Goal: Contribute content: Contribute content

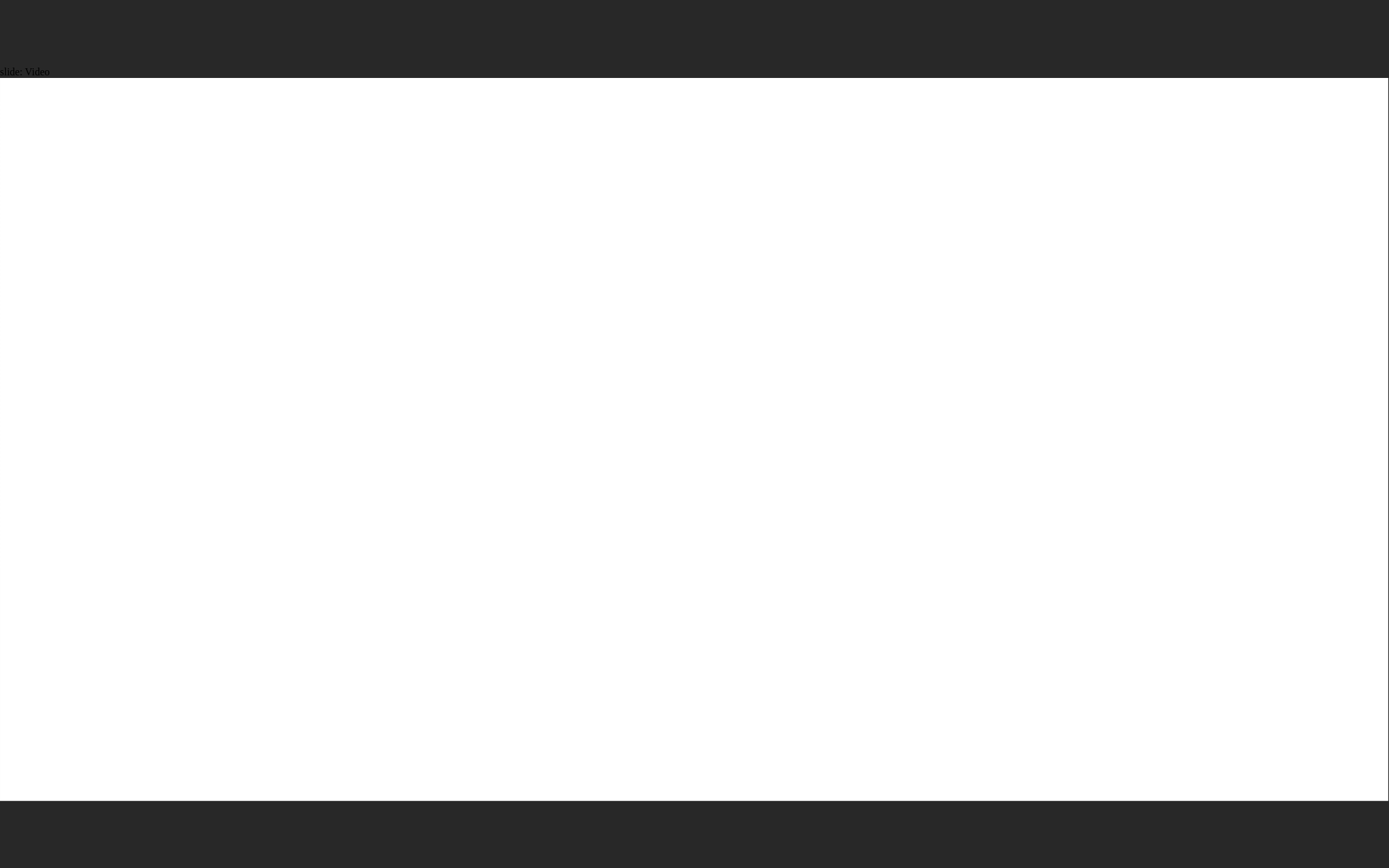
drag, startPoint x: 1189, startPoint y: 763, endPoint x: 1176, endPoint y: 769, distance: 14.3
drag, startPoint x: 947, startPoint y: 842, endPoint x: 1012, endPoint y: 837, distance: 65.2
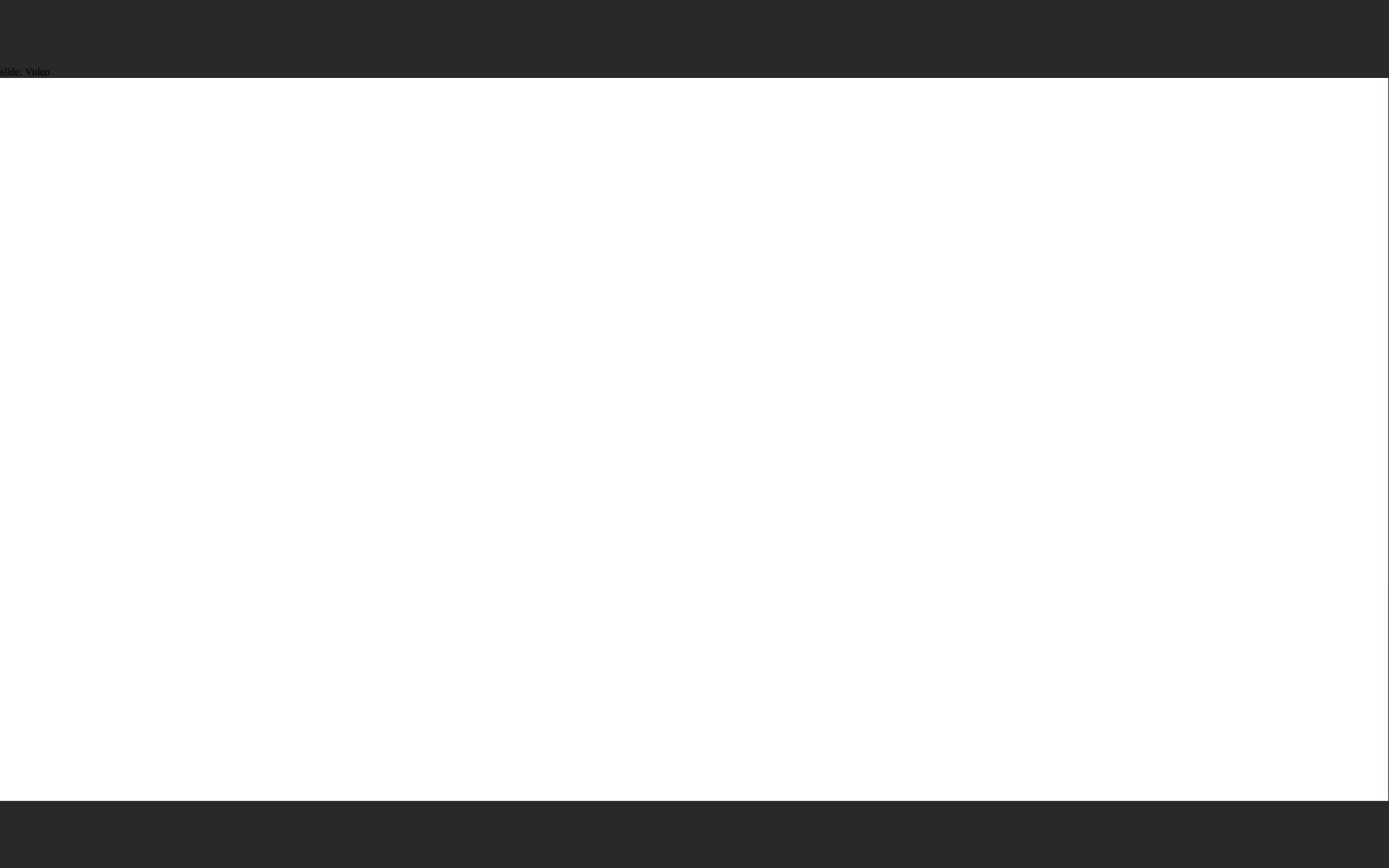
type input "239"
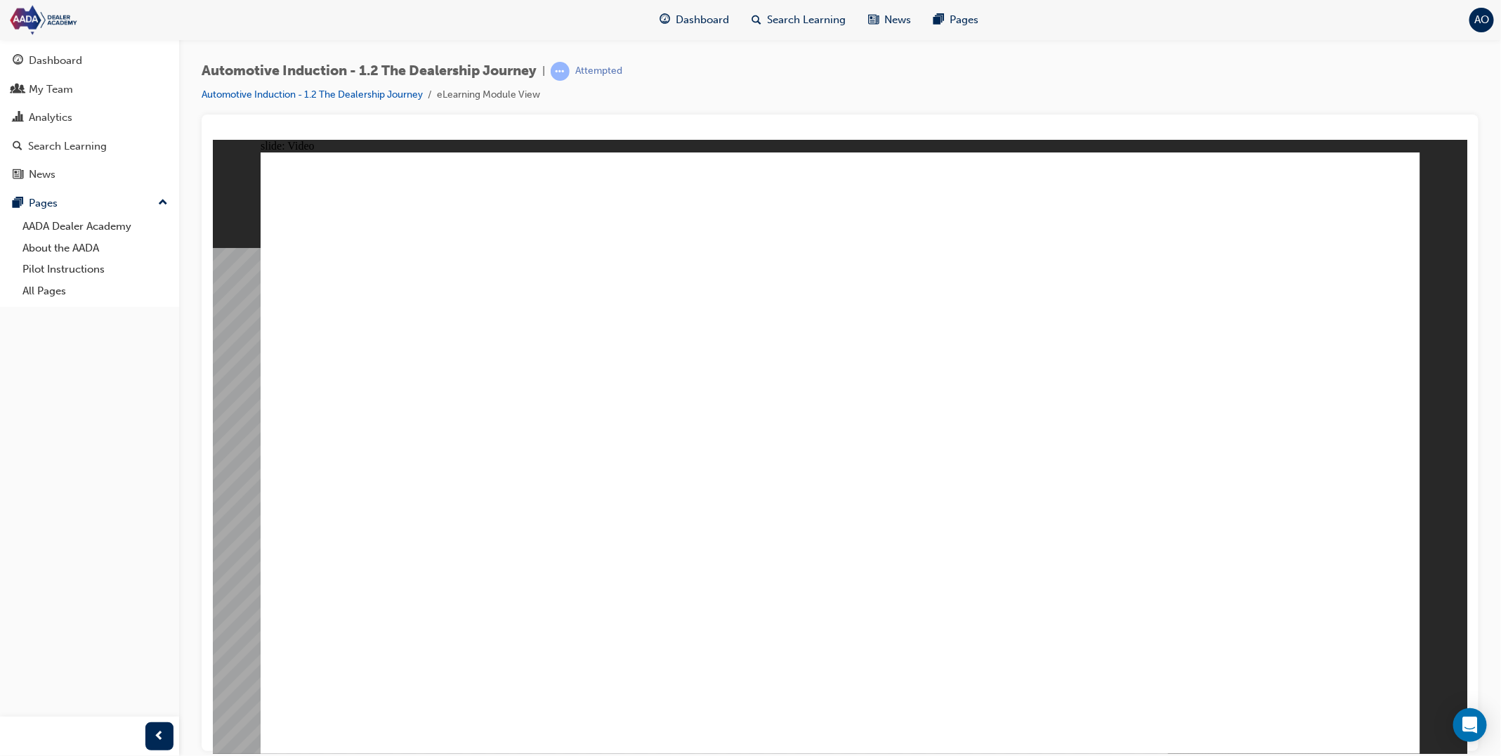
type input "347"
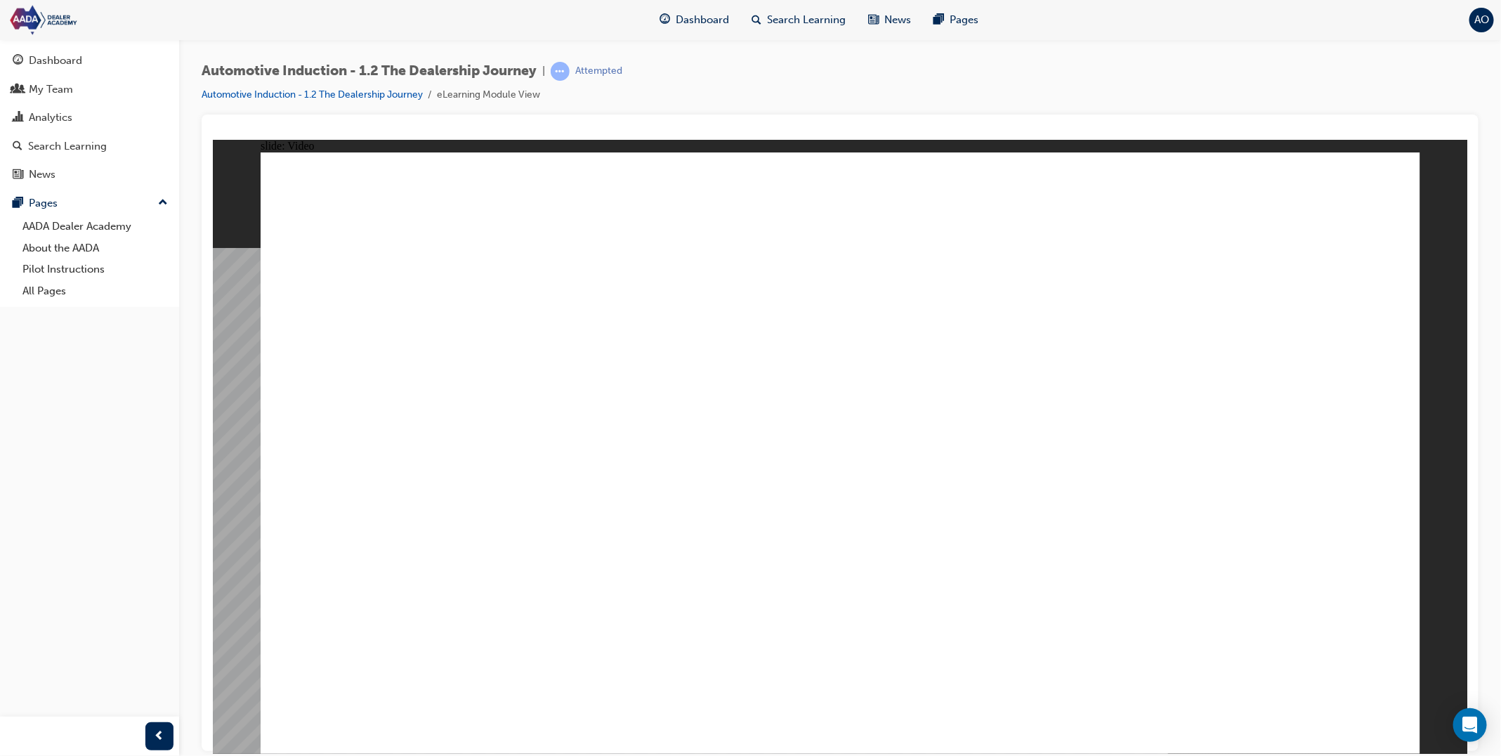
click at [747, 491] on button "OK" at bounding box center [734, 483] width 25 height 15
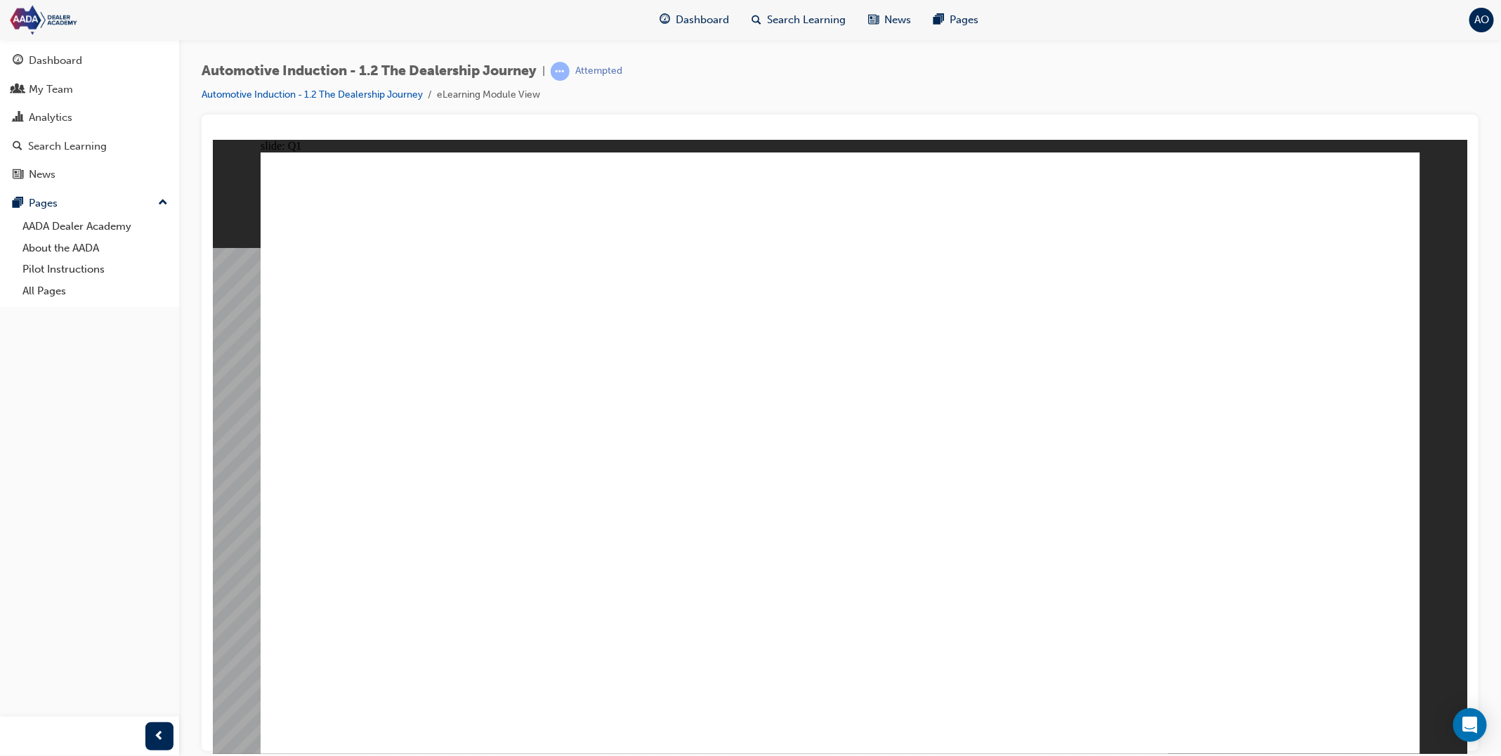
type textarea "t"
type textarea "te"
type textarea "tes"
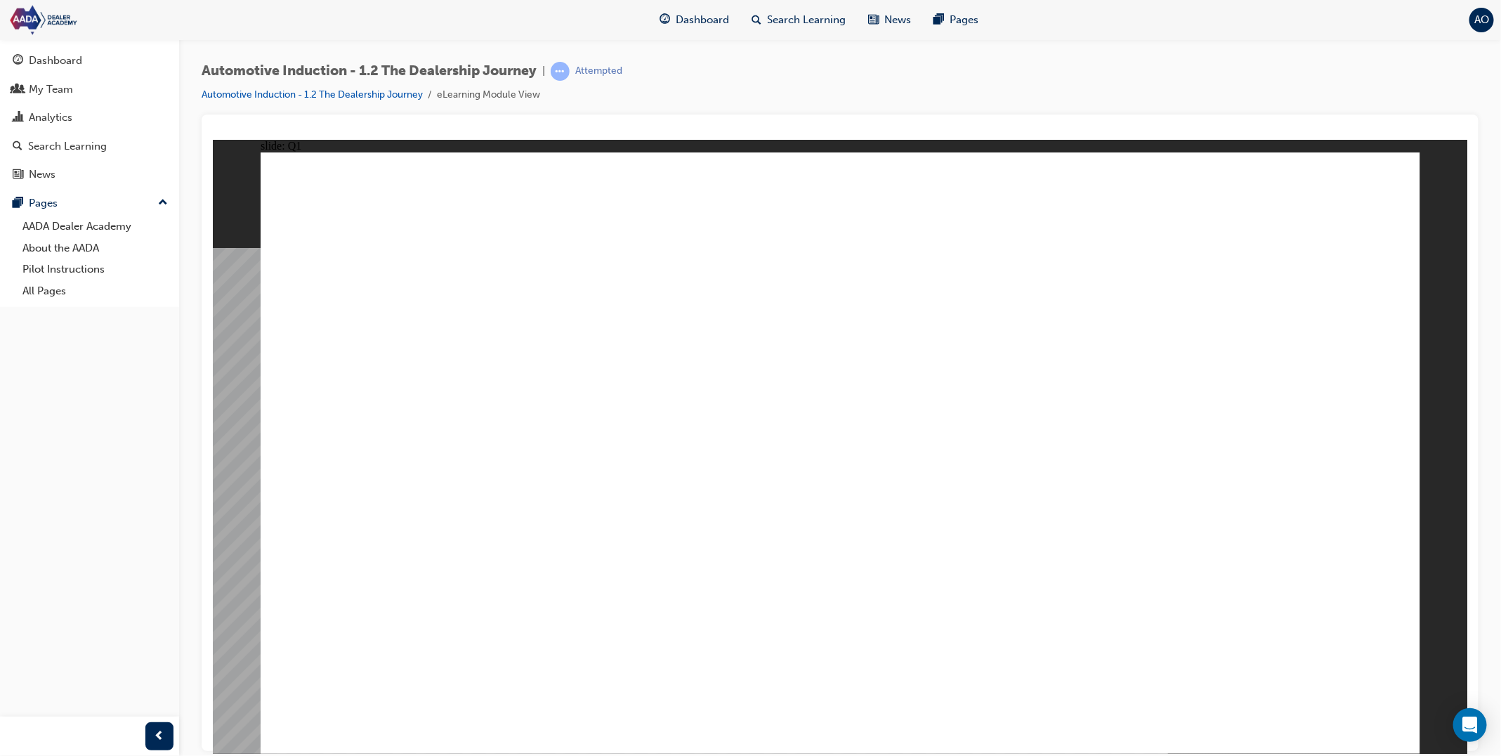
type textarea "tes"
type textarea "test"
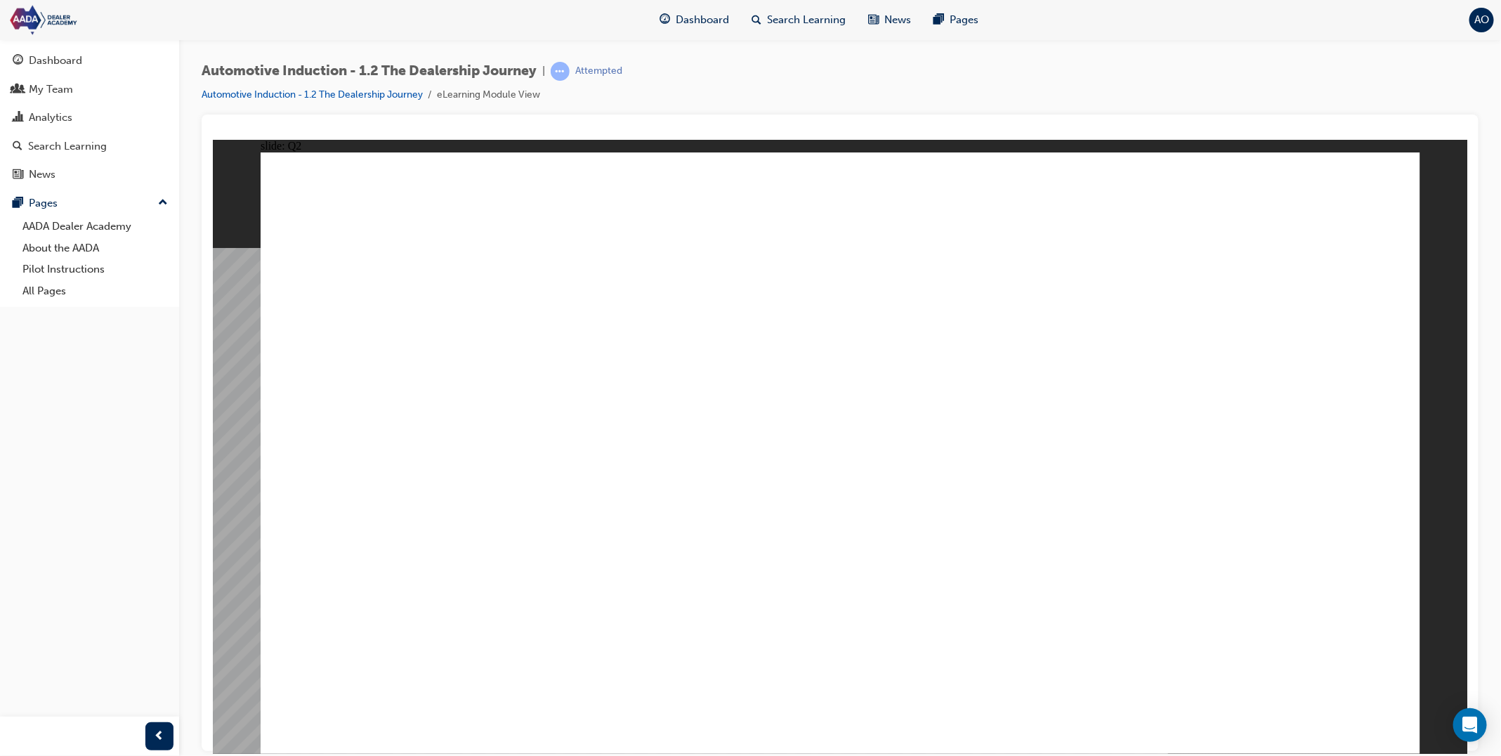
type textarea "t"
type textarea "te"
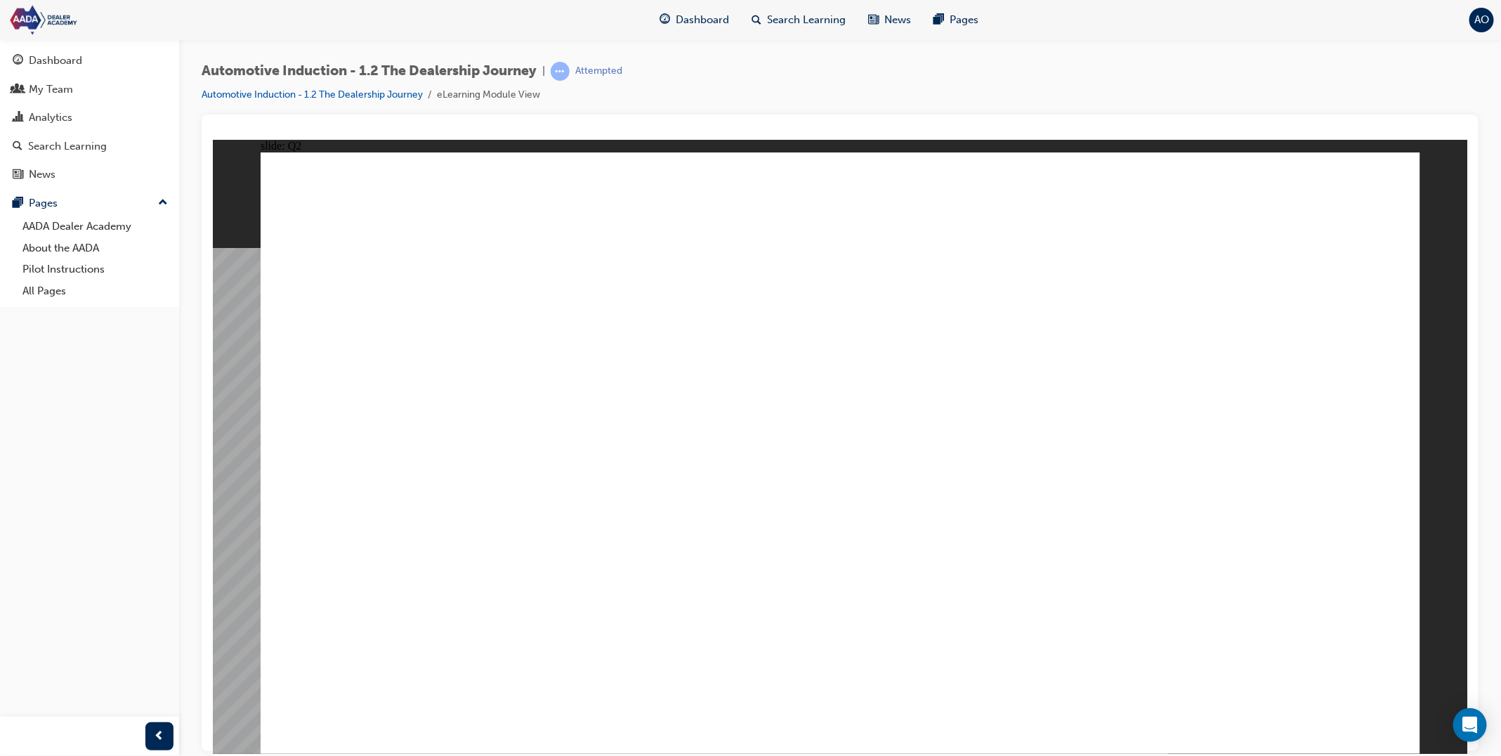
type textarea "tes"
type textarea "test"
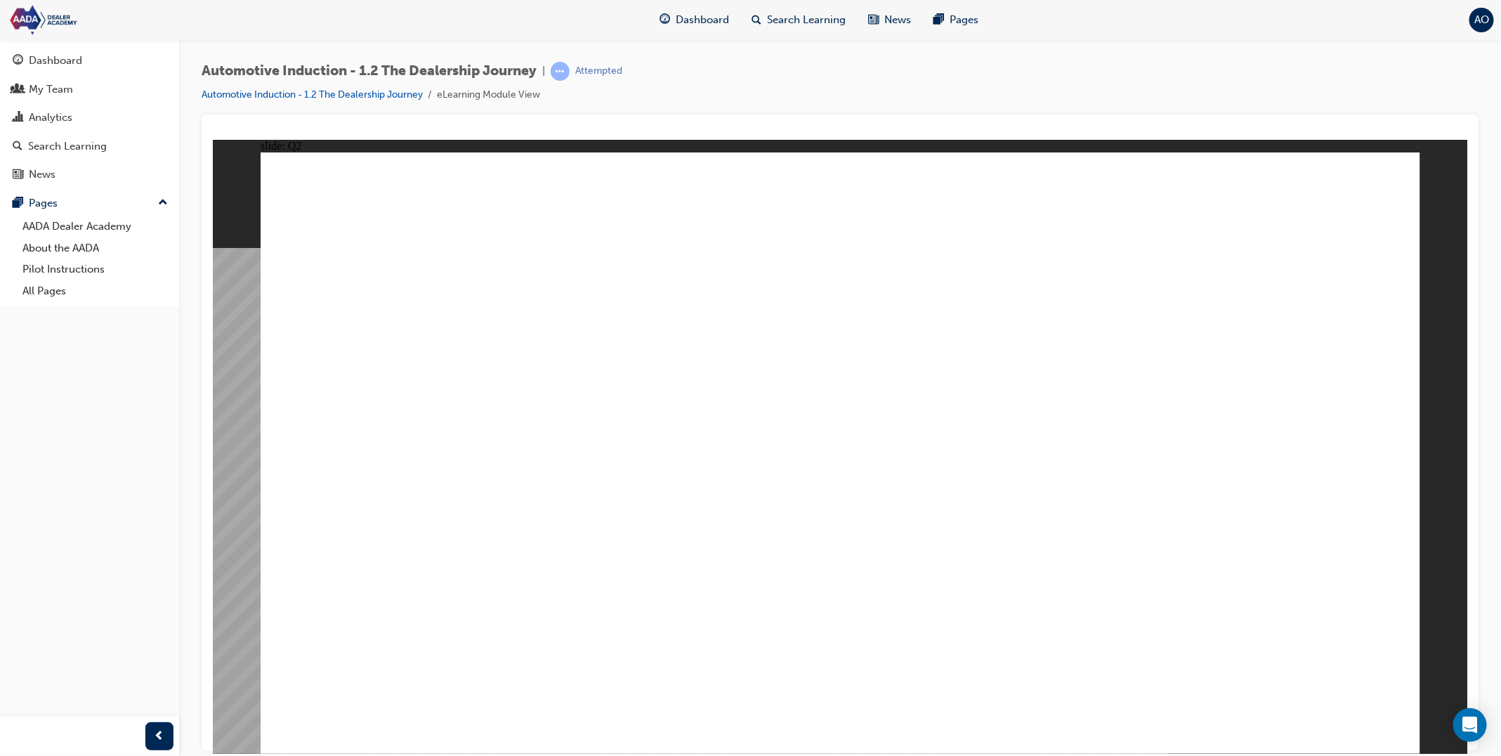
type textarea "test"
click at [747, 491] on button "OK" at bounding box center [734, 483] width 25 height 15
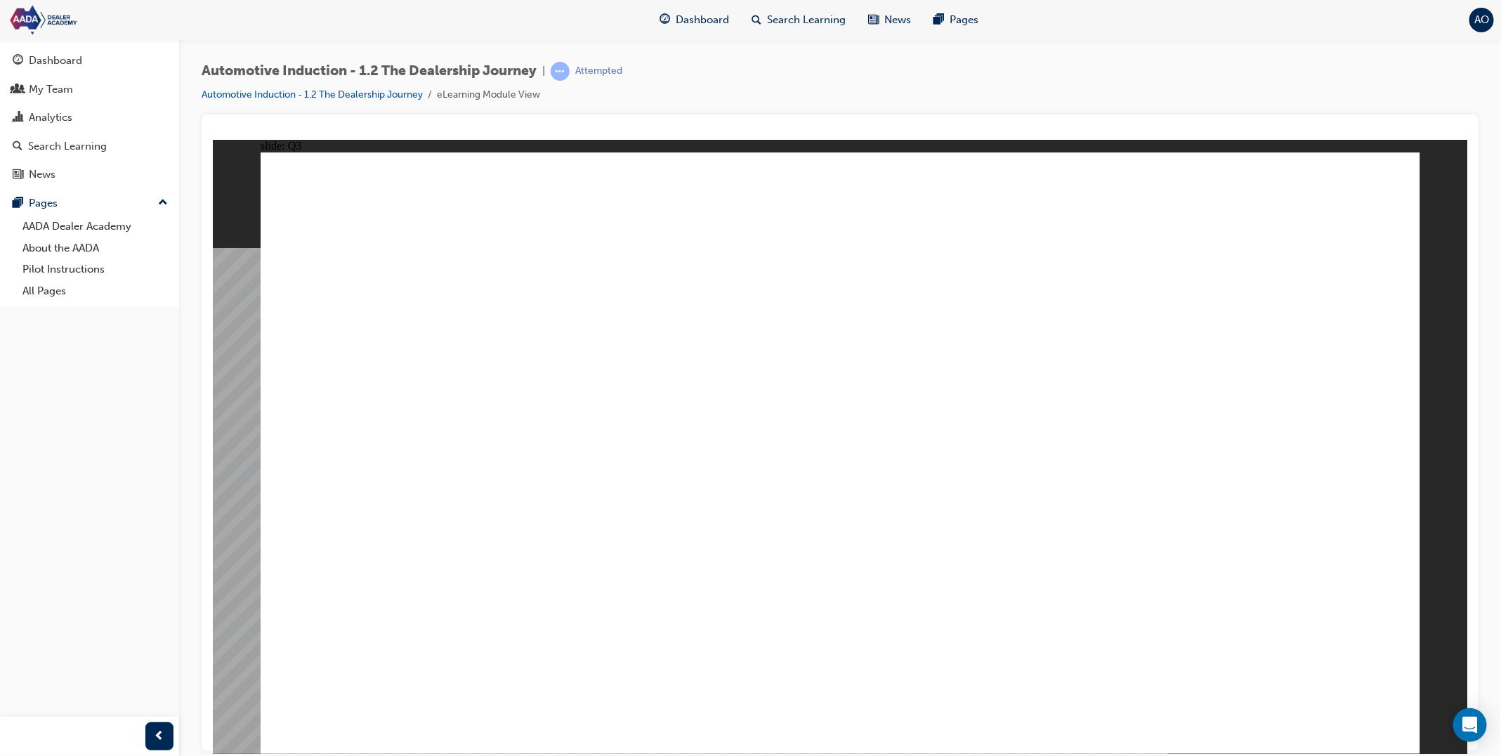
click at [374, 101] on li "Automotive Induction - 1.2 The Dealership Journey" at bounding box center [319, 95] width 235 height 16
click at [381, 96] on link "Automotive Induction - 1.2 The Dealership Journey" at bounding box center [312, 94] width 221 height 12
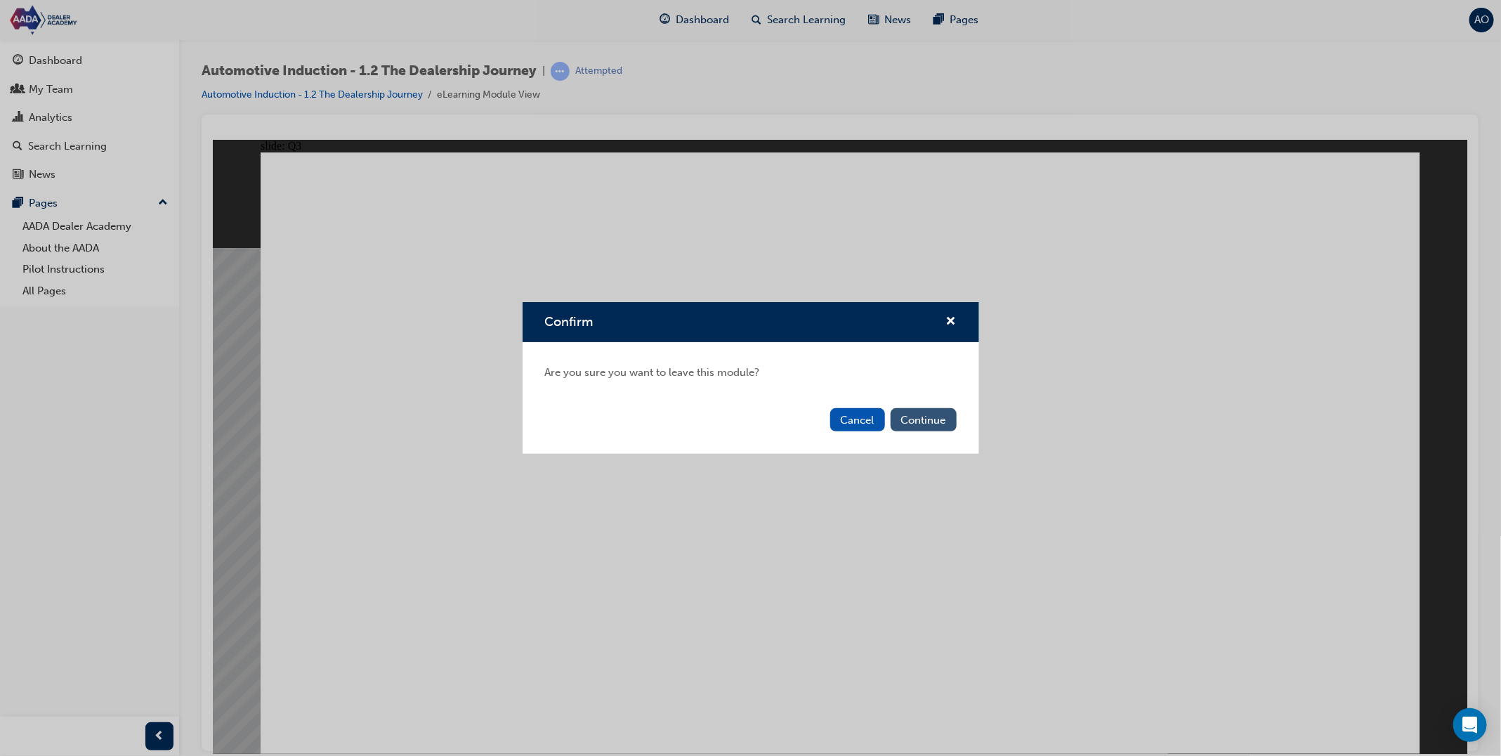
click at [920, 421] on button "Continue" at bounding box center [924, 419] width 66 height 23
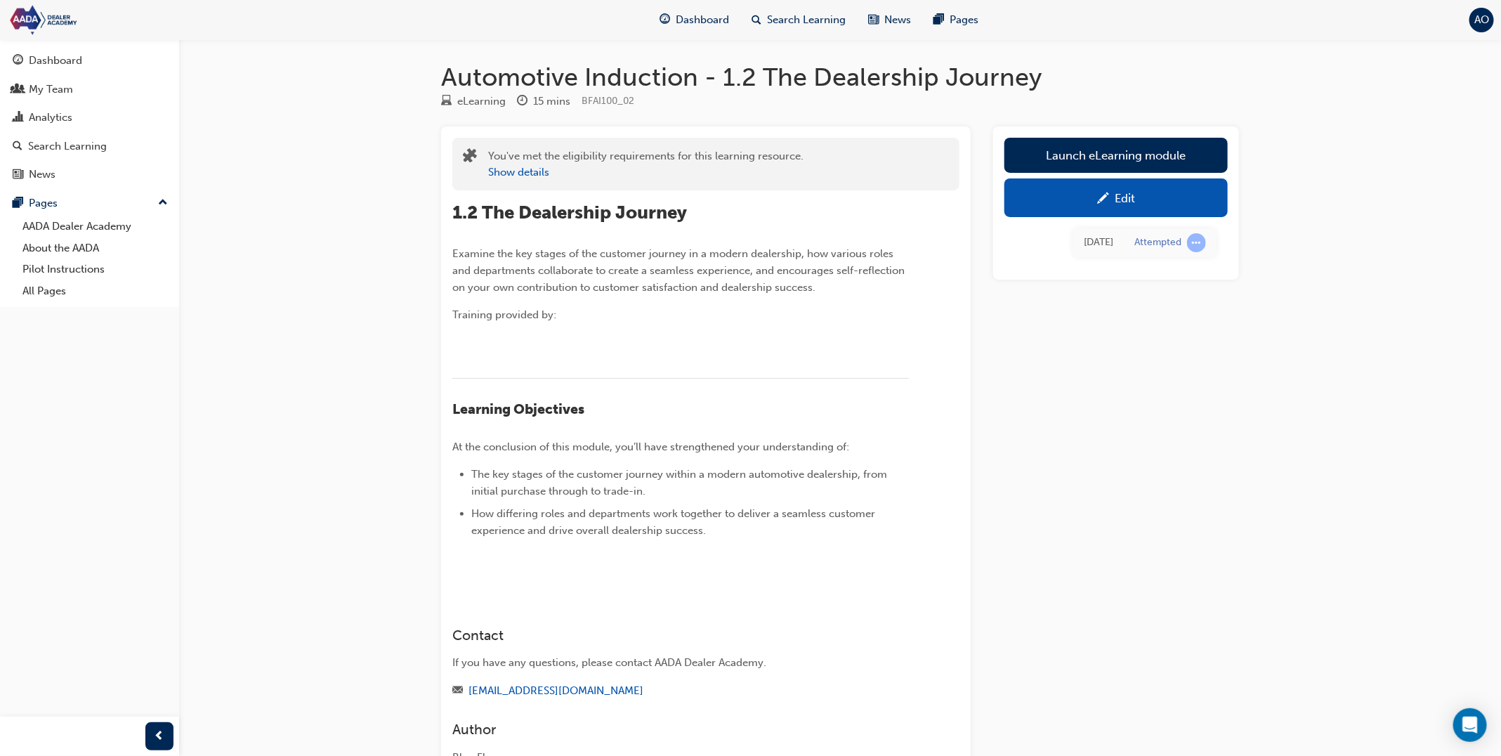
click at [1127, 193] on div "Edit" at bounding box center [1125, 198] width 20 height 14
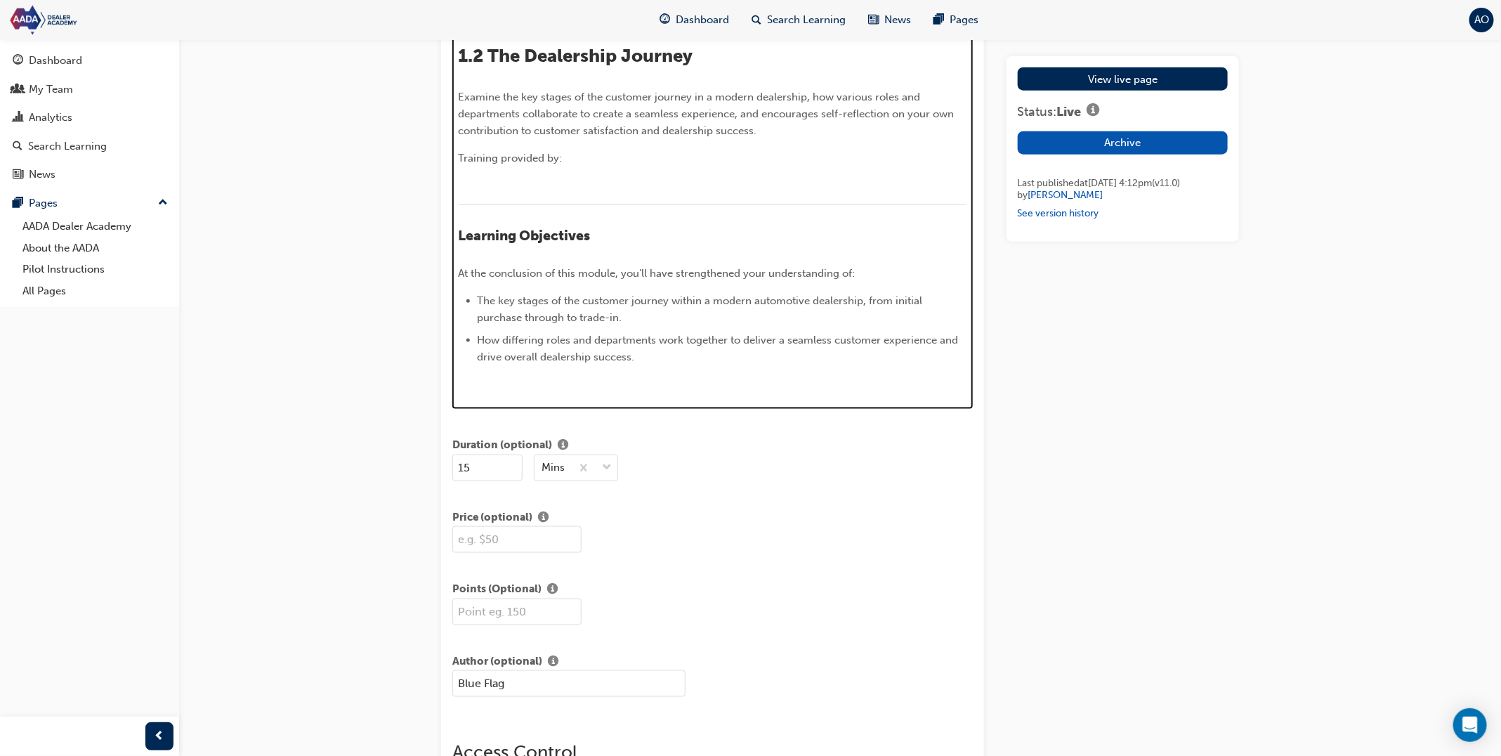
click at [578, 177] on div at bounding box center [713, 185] width 509 height 17
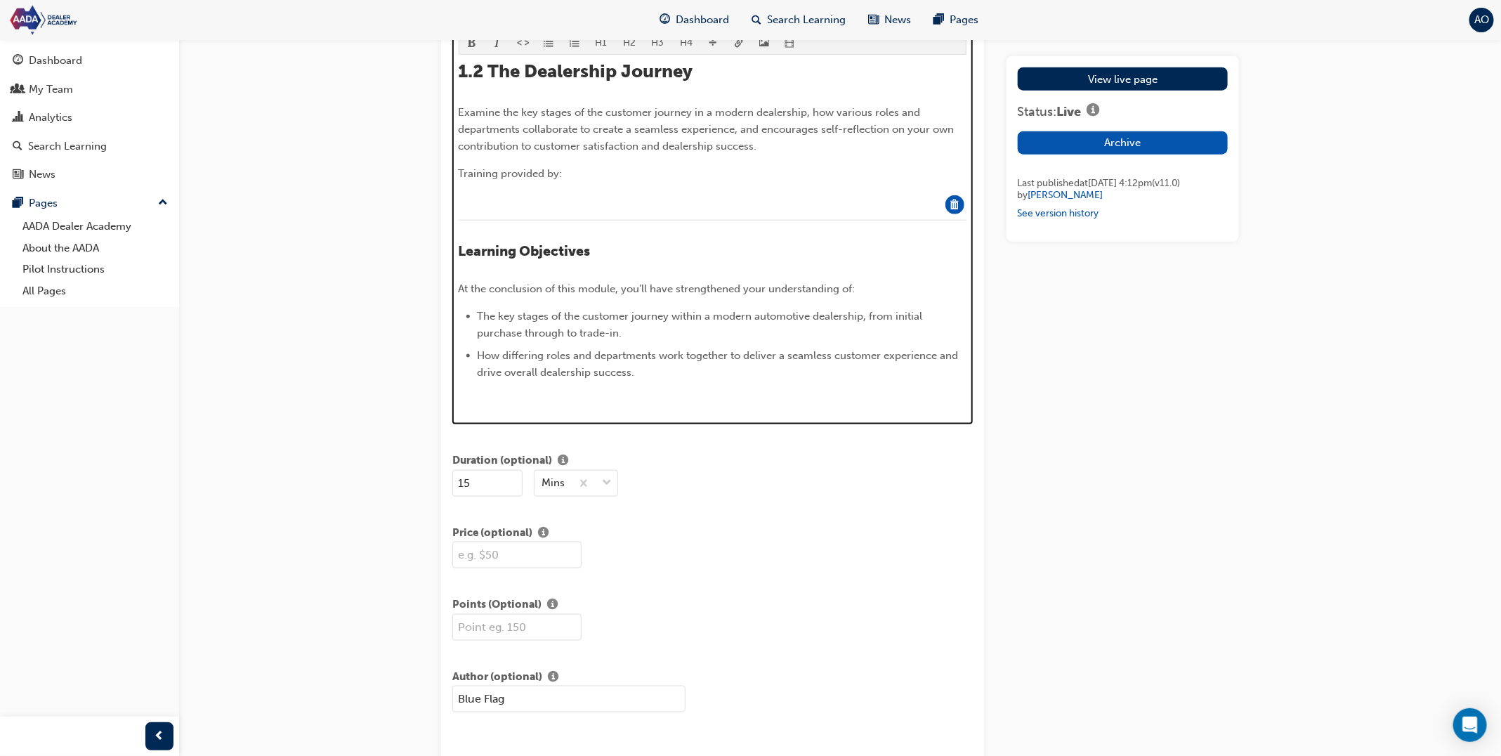
click at [522, 192] on div at bounding box center [713, 200] width 509 height 17
drag, startPoint x: 570, startPoint y: 511, endPoint x: 572, endPoint y: 492, distance: 19.2
click at [459, 402] on img at bounding box center [459, 402] width 0 height 0
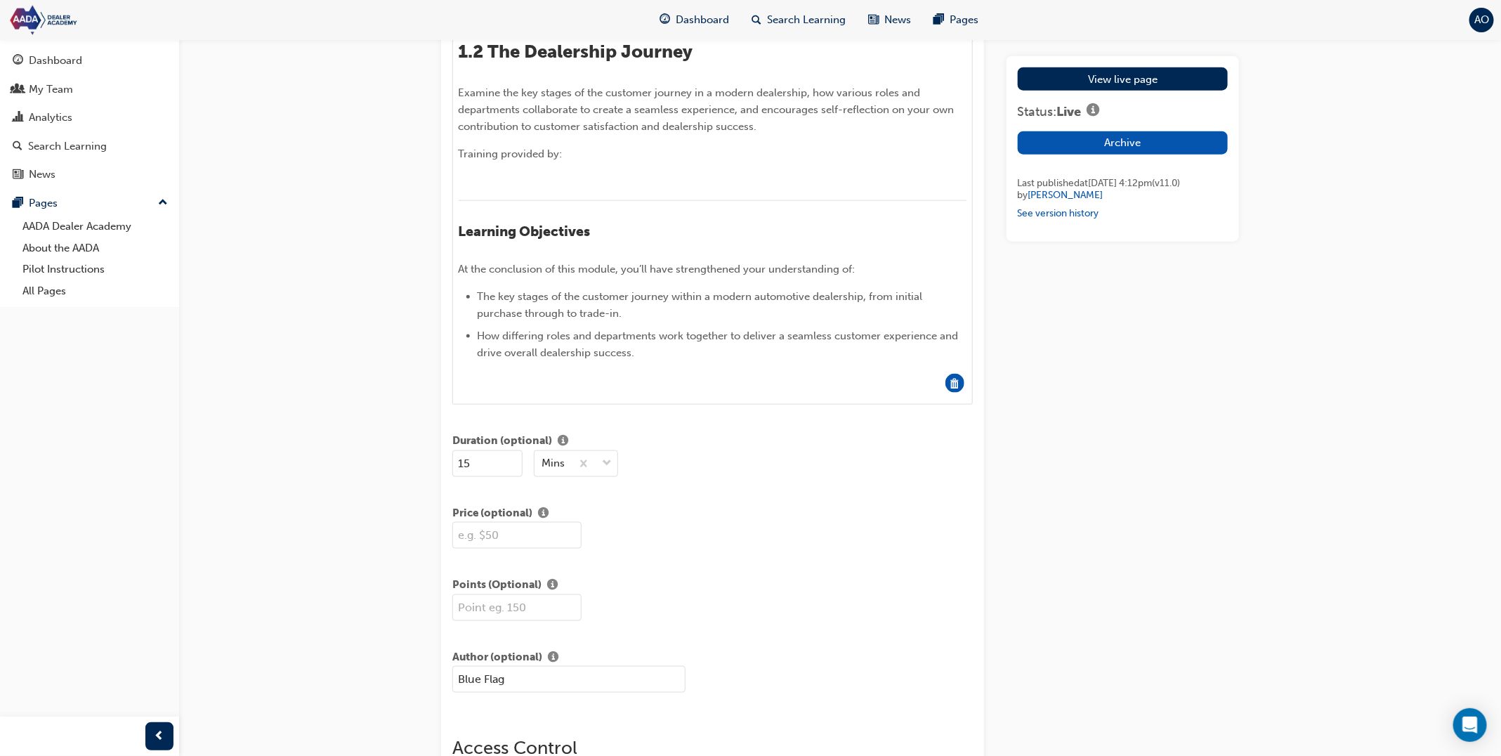
scroll to position [778, 0]
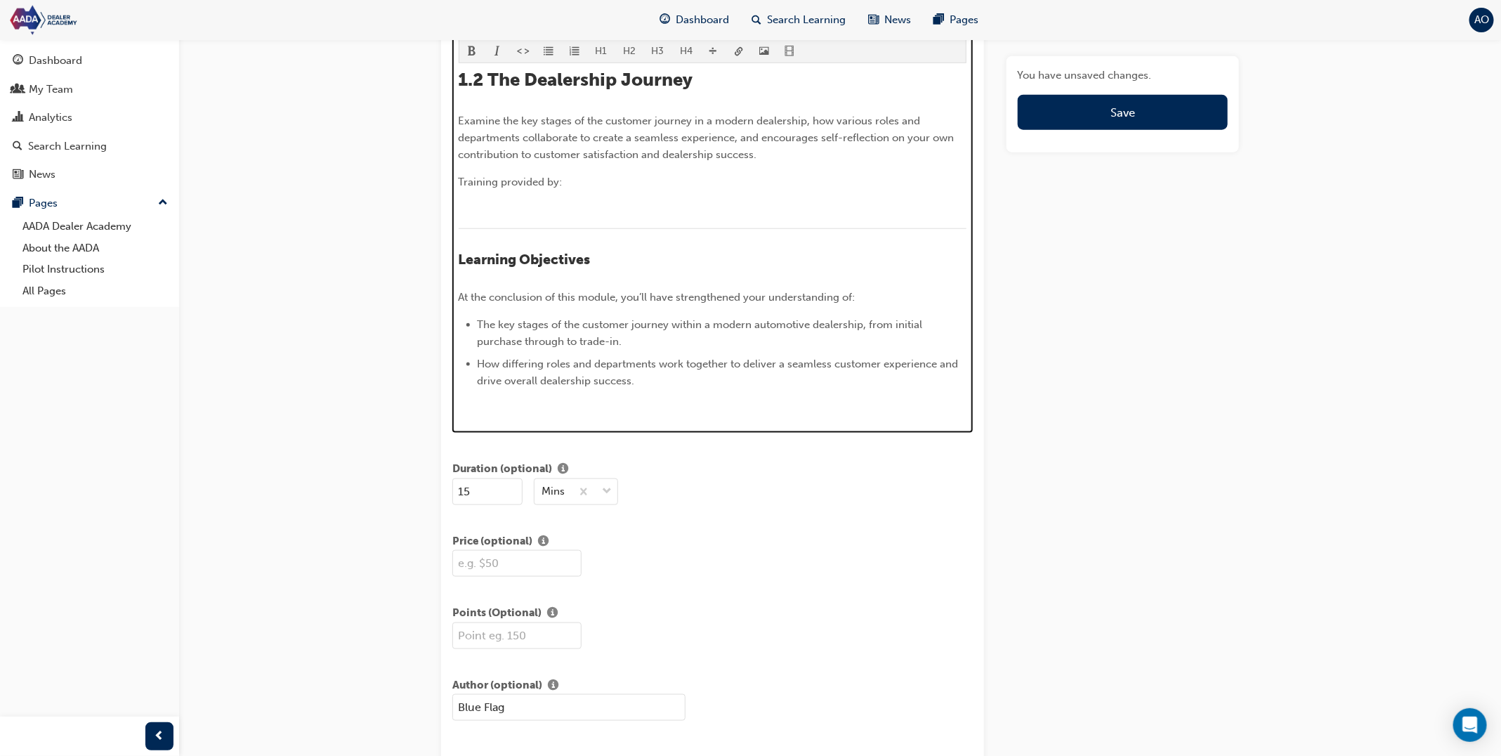
click at [487, 410] on p "﻿" at bounding box center [713, 408] width 509 height 17
click at [787, 55] on span "video-icon" at bounding box center [790, 52] width 10 height 12
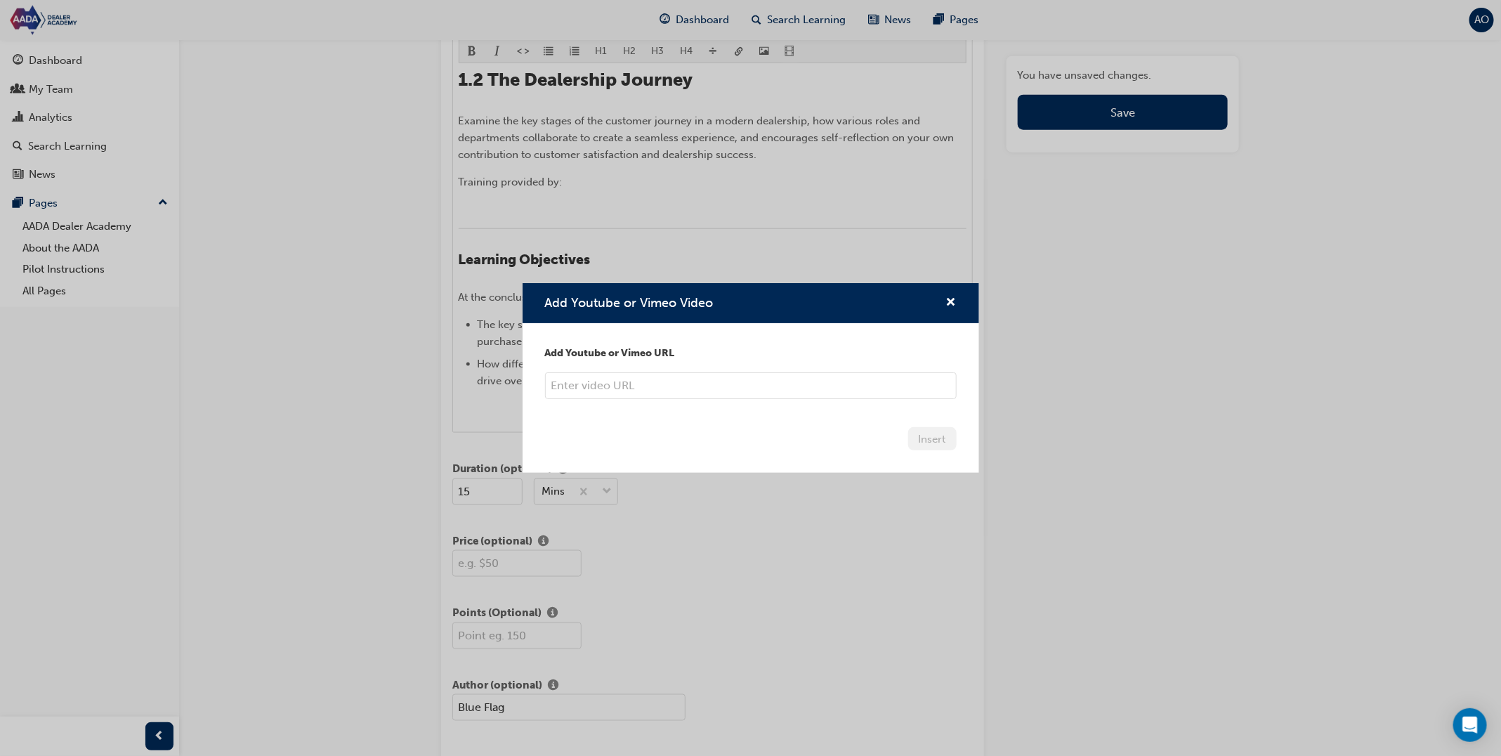
scroll to position [780, 0]
click at [722, 389] on input "Add Youtube or Vimeo Video" at bounding box center [751, 385] width 412 height 27
drag, startPoint x: 945, startPoint y: 294, endPoint x: 928, endPoint y: 201, distance: 94.4
click at [946, 297] on span "cross-icon" at bounding box center [951, 303] width 11 height 13
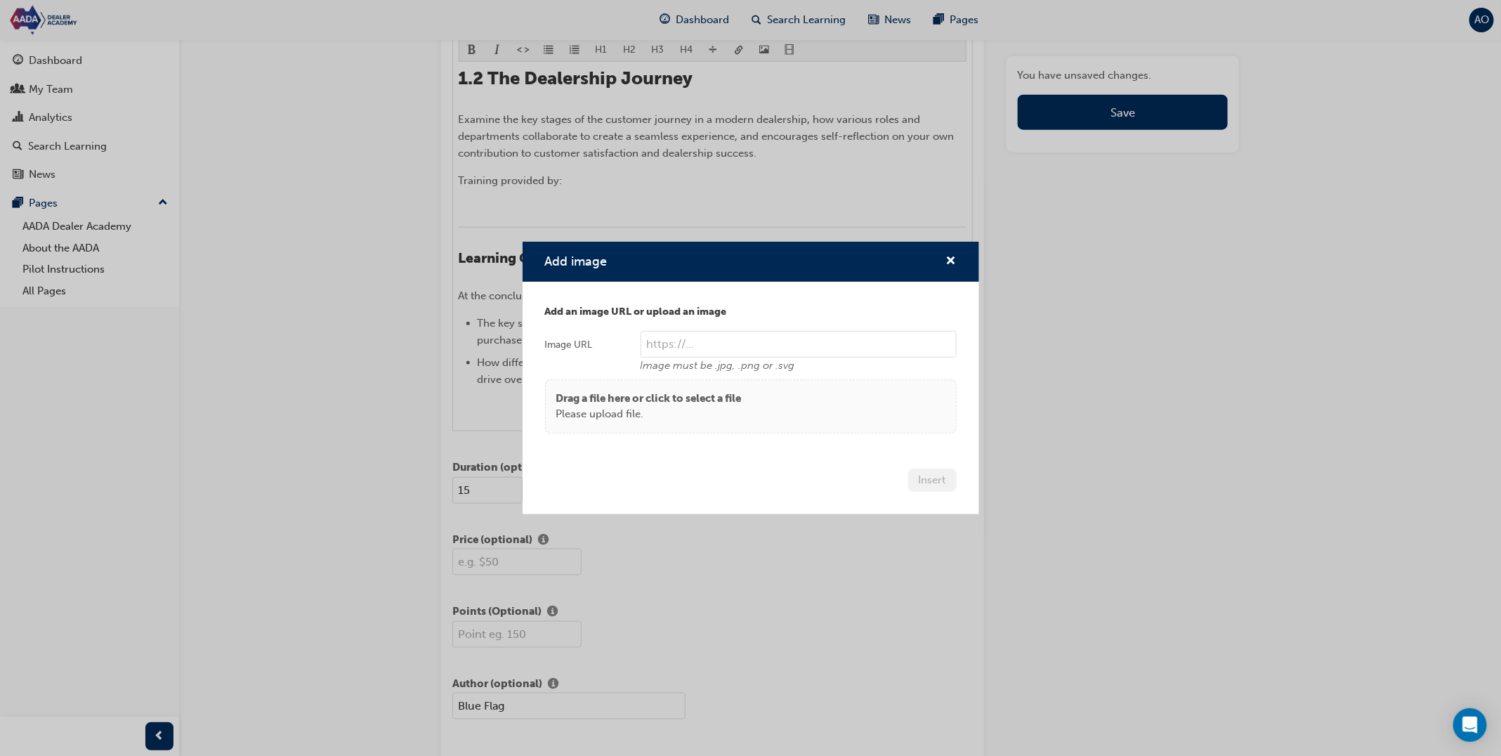
click at [730, 398] on p "Drag a file here or click to select a file" at bounding box center [648, 399] width 185 height 16
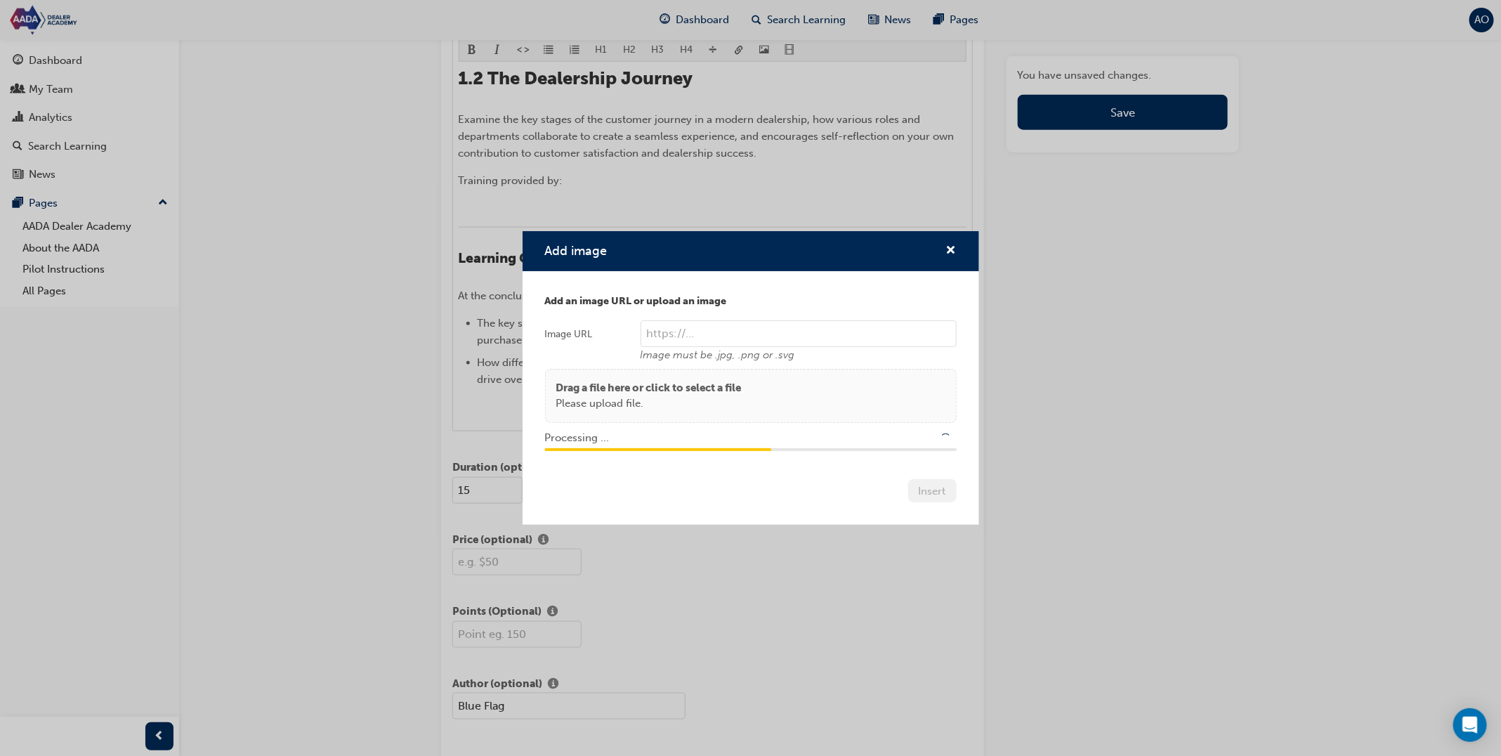
type input "/upload/becad39d-f8b4-42db-9e32-e757c1ab0505.png"
click at [931, 502] on div "Insert" at bounding box center [932, 490] width 48 height 23
click at [929, 493] on button "Insert" at bounding box center [932, 490] width 48 height 23
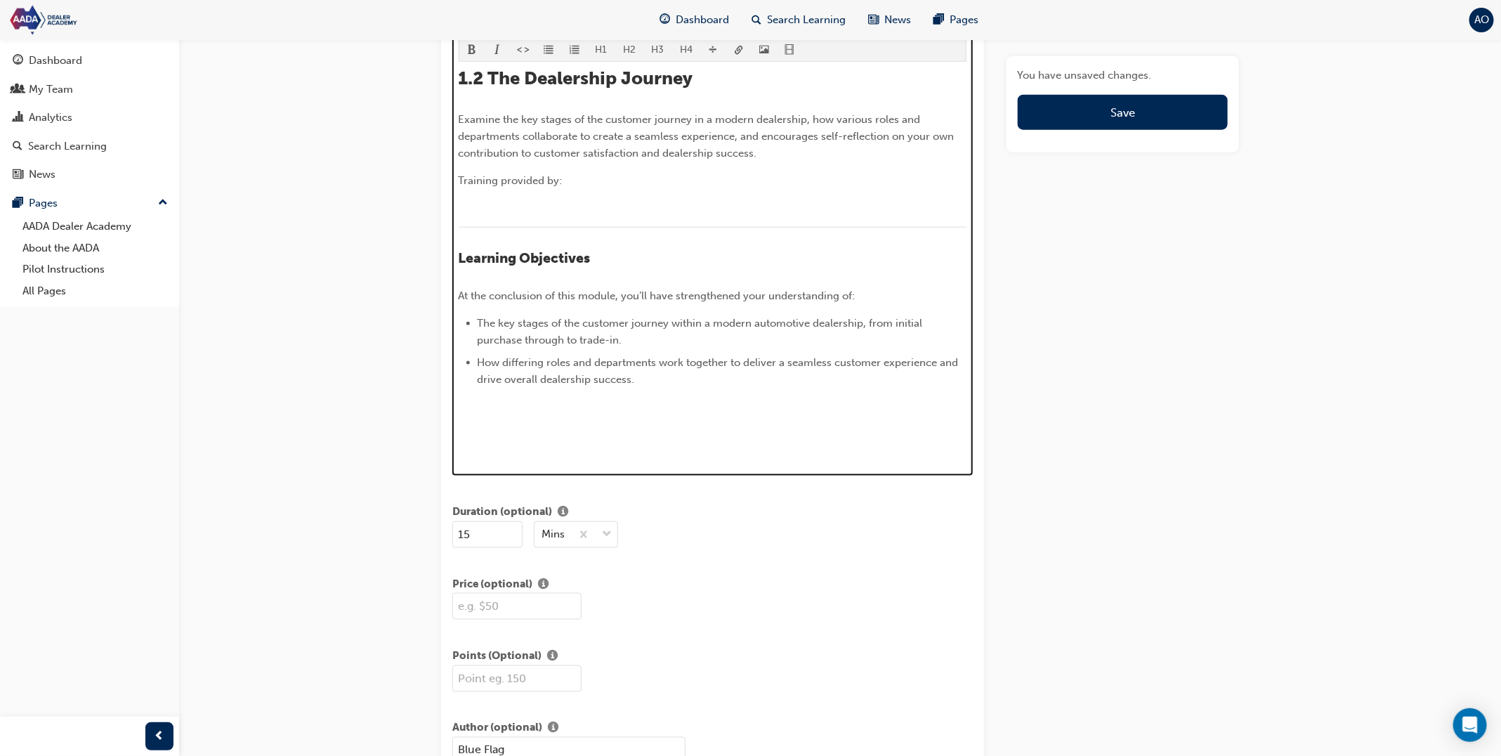
click at [546, 193] on div "1.2 The Dealership Journey Examine the key stages of the customer journey in a …" at bounding box center [713, 263] width 509 height 392
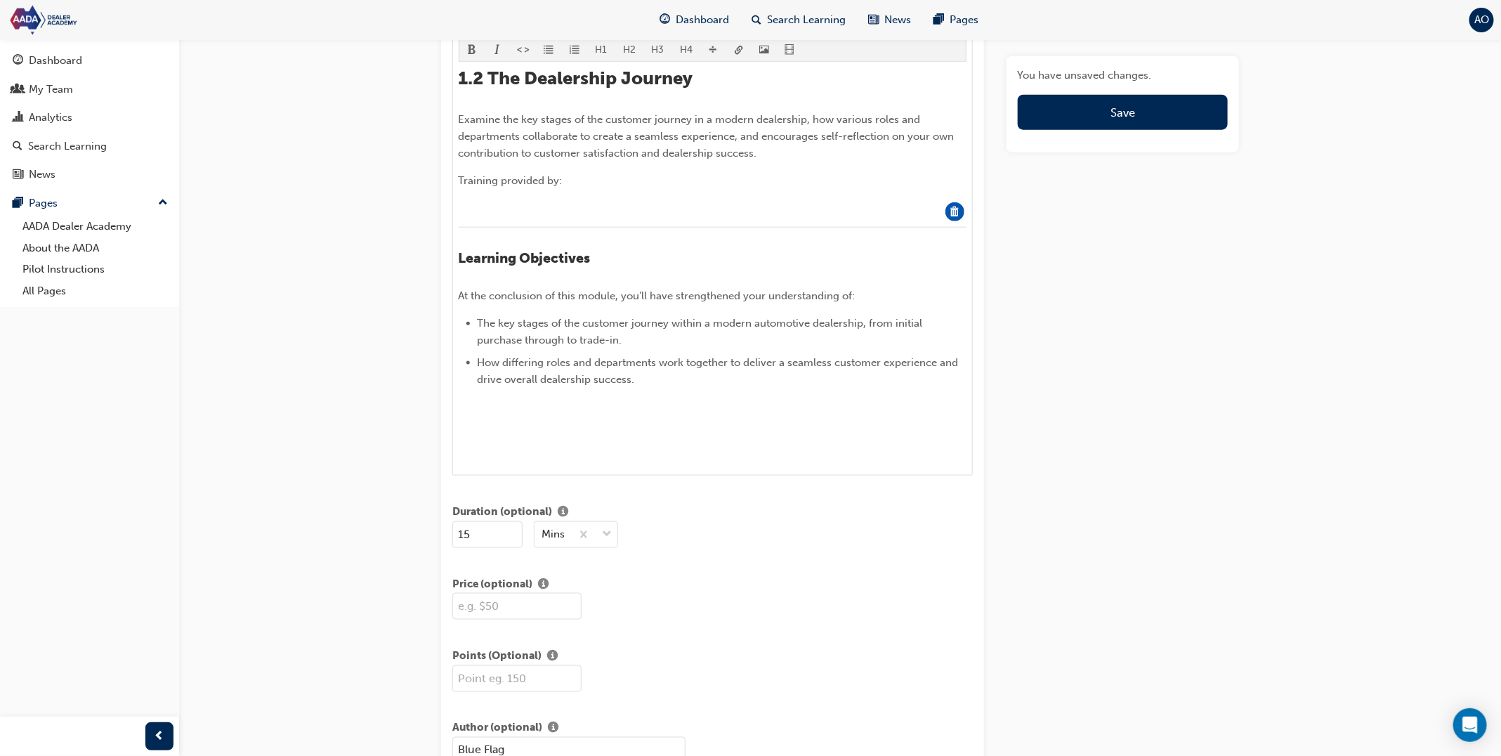
drag, startPoint x: 957, startPoint y: 209, endPoint x: 836, endPoint y: 211, distance: 121.5
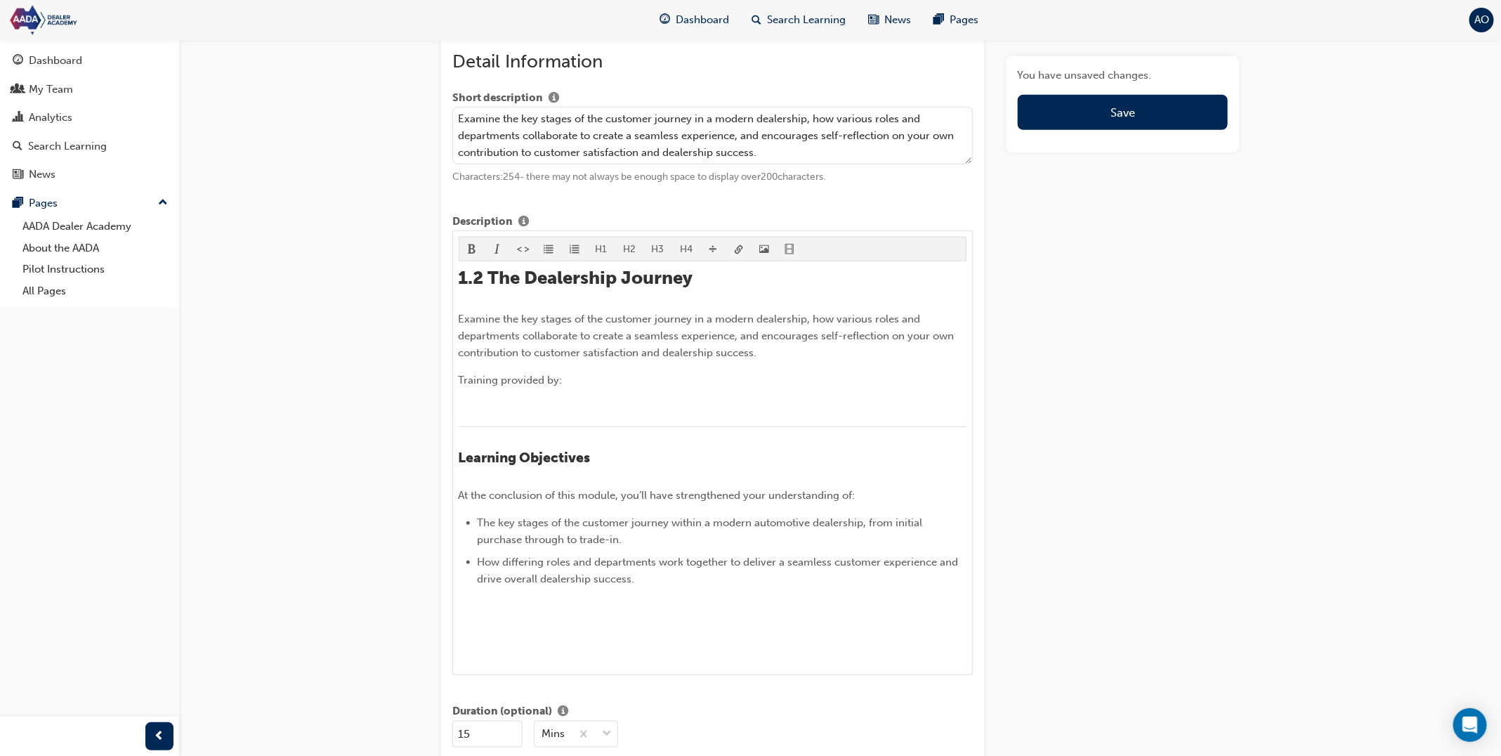
scroll to position [431, 0]
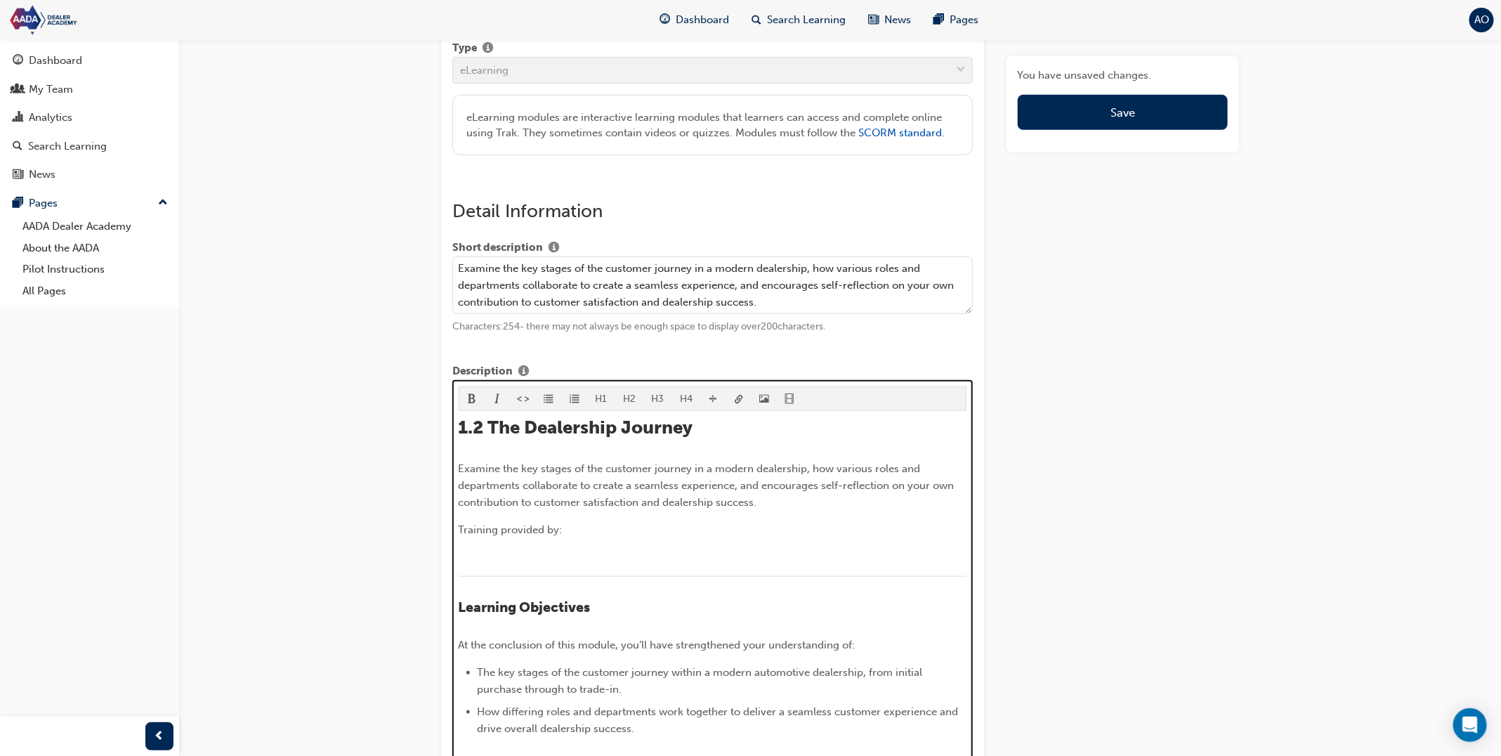
click at [525, 556] on p "﻿" at bounding box center [713, 557] width 509 height 17
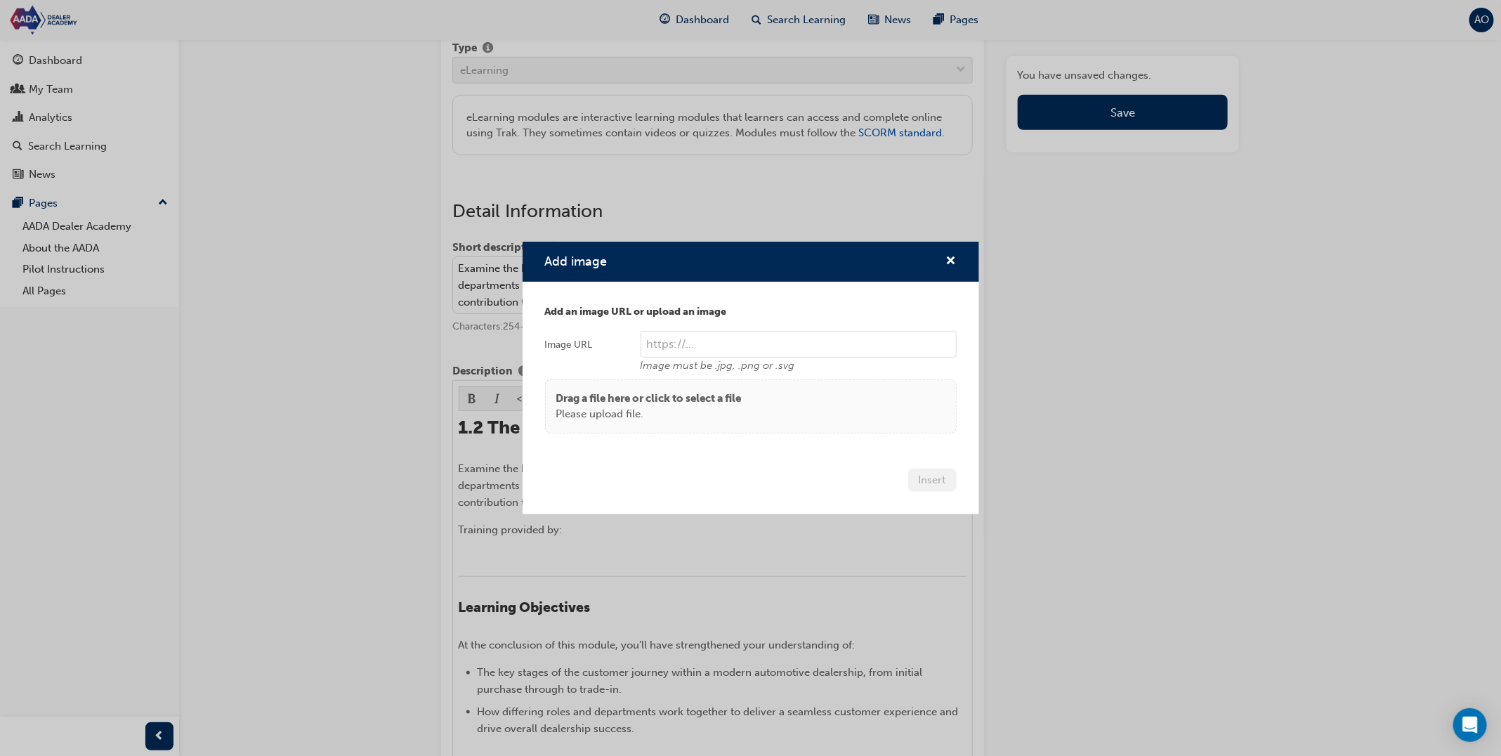
click at [761, 405] on div "Drag a file here or click to select a file Please upload file." at bounding box center [750, 407] width 389 height 32
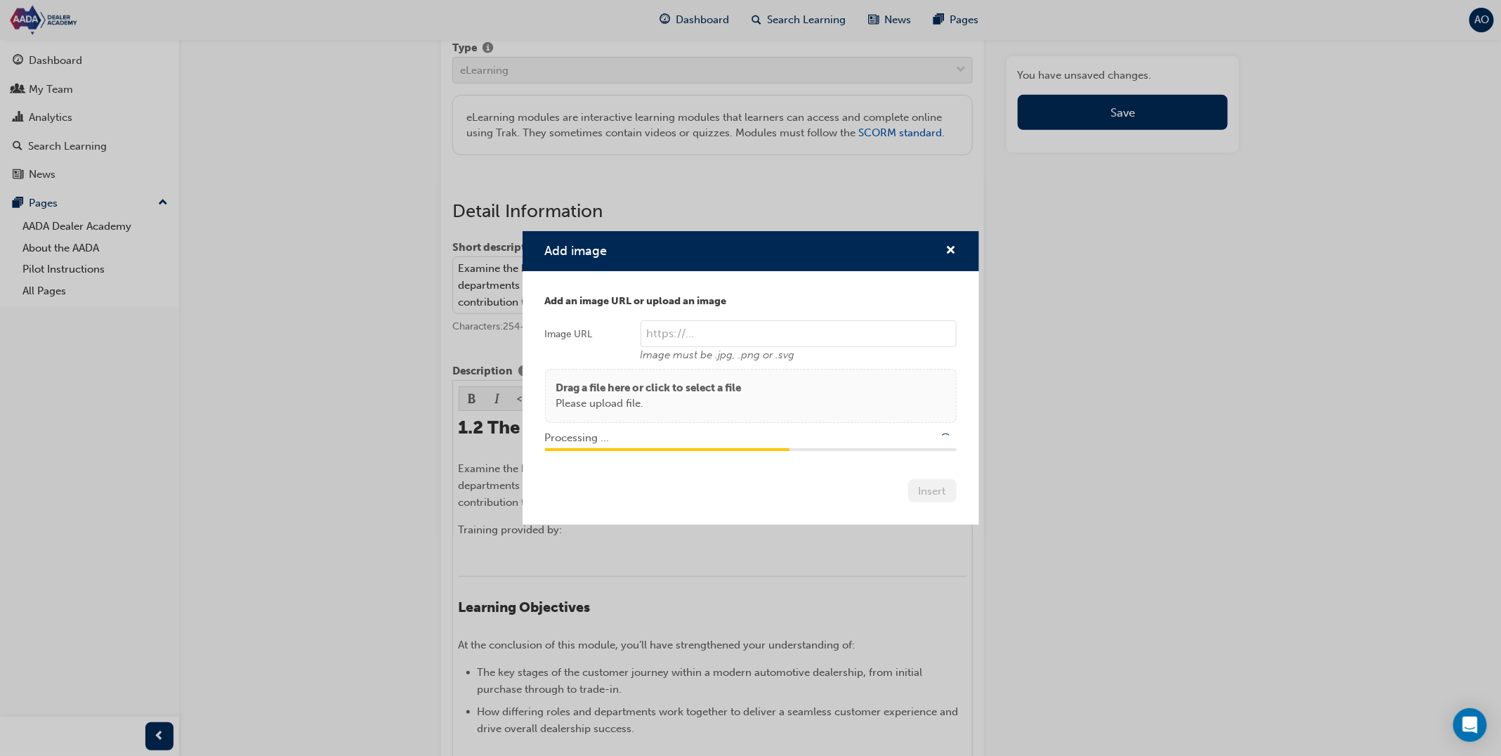
type input "/upload/7349a386-d42f-4fce-a293-8e7a86028faf.png"
click at [919, 498] on button "Insert" at bounding box center [932, 490] width 48 height 23
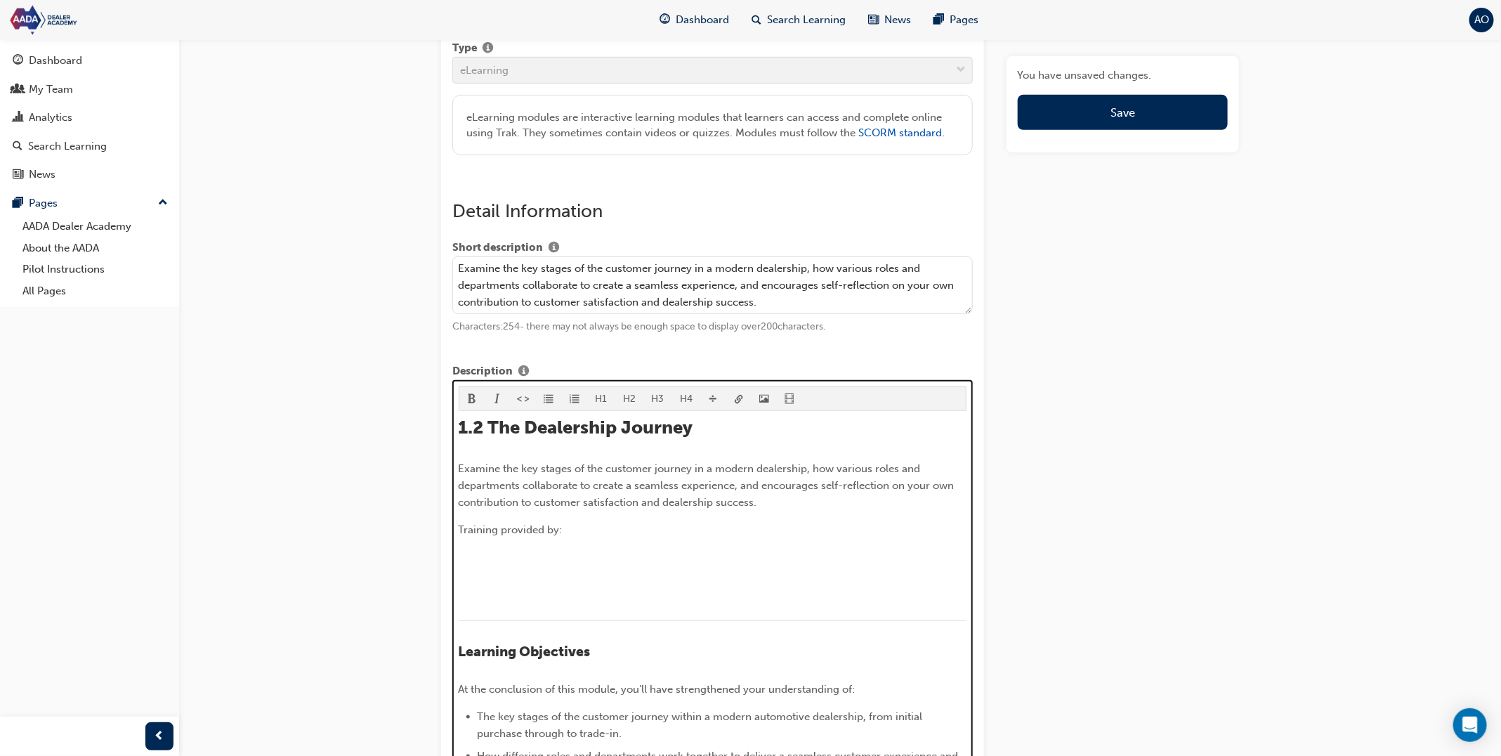
scroll to position [652, 0]
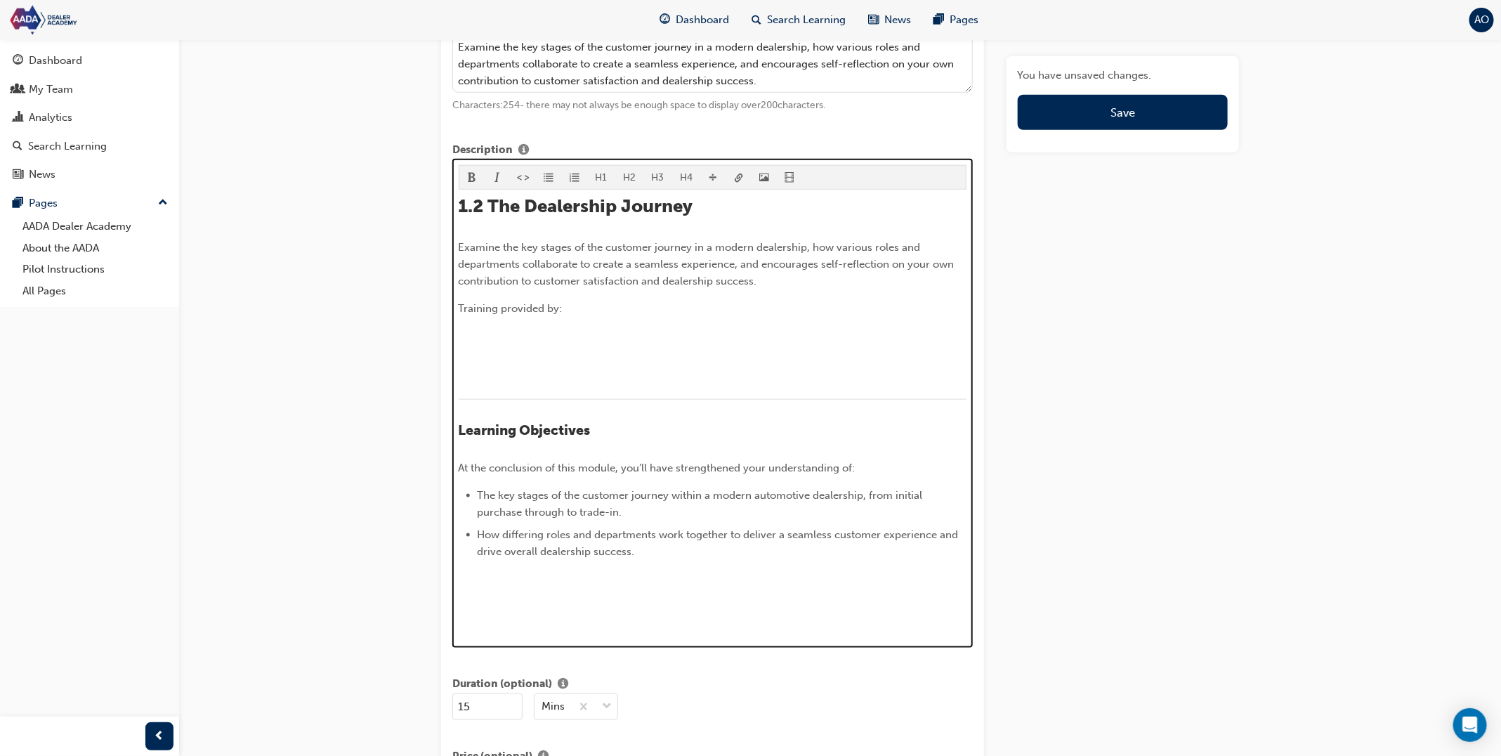
click at [546, 327] on p "﻿" at bounding box center [713, 335] width 509 height 17
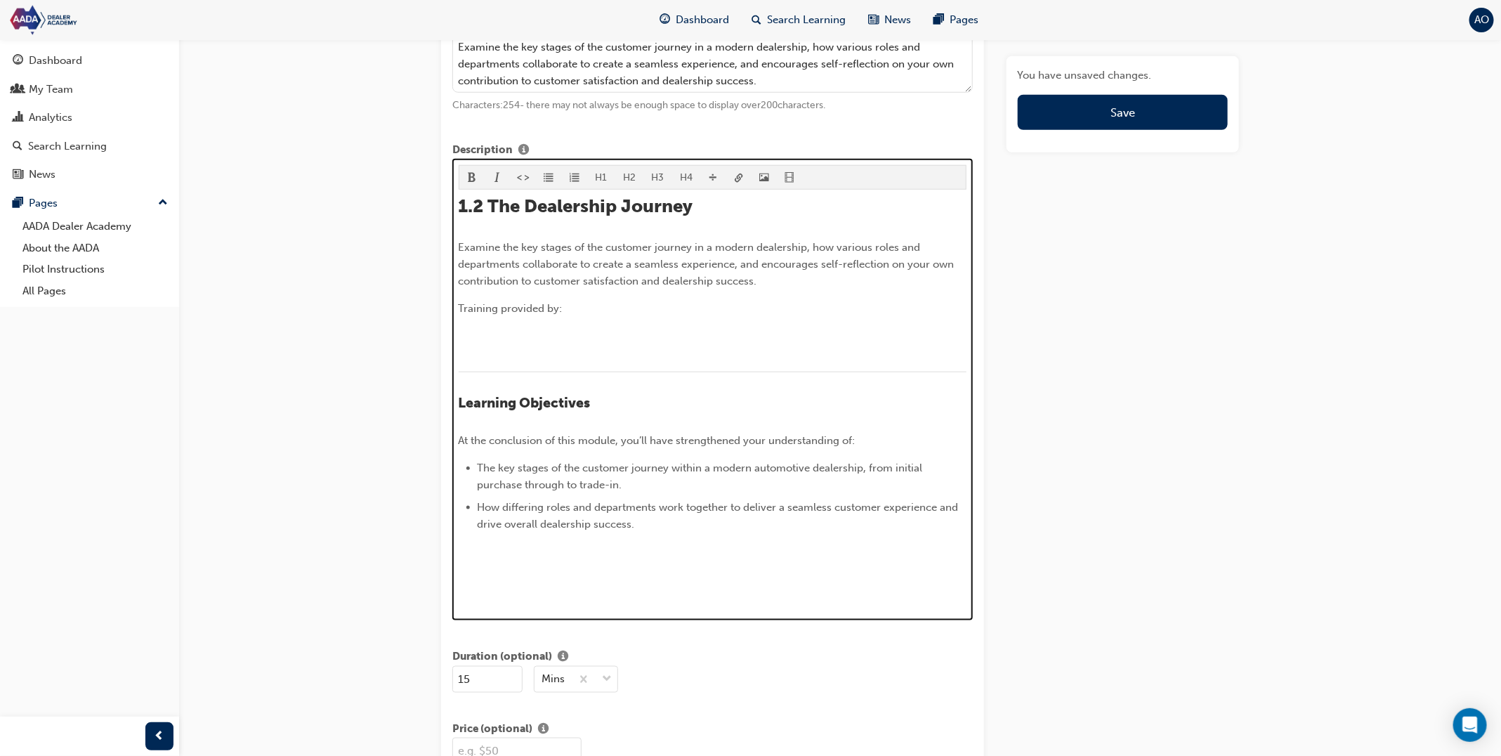
scroll to position [580, 0]
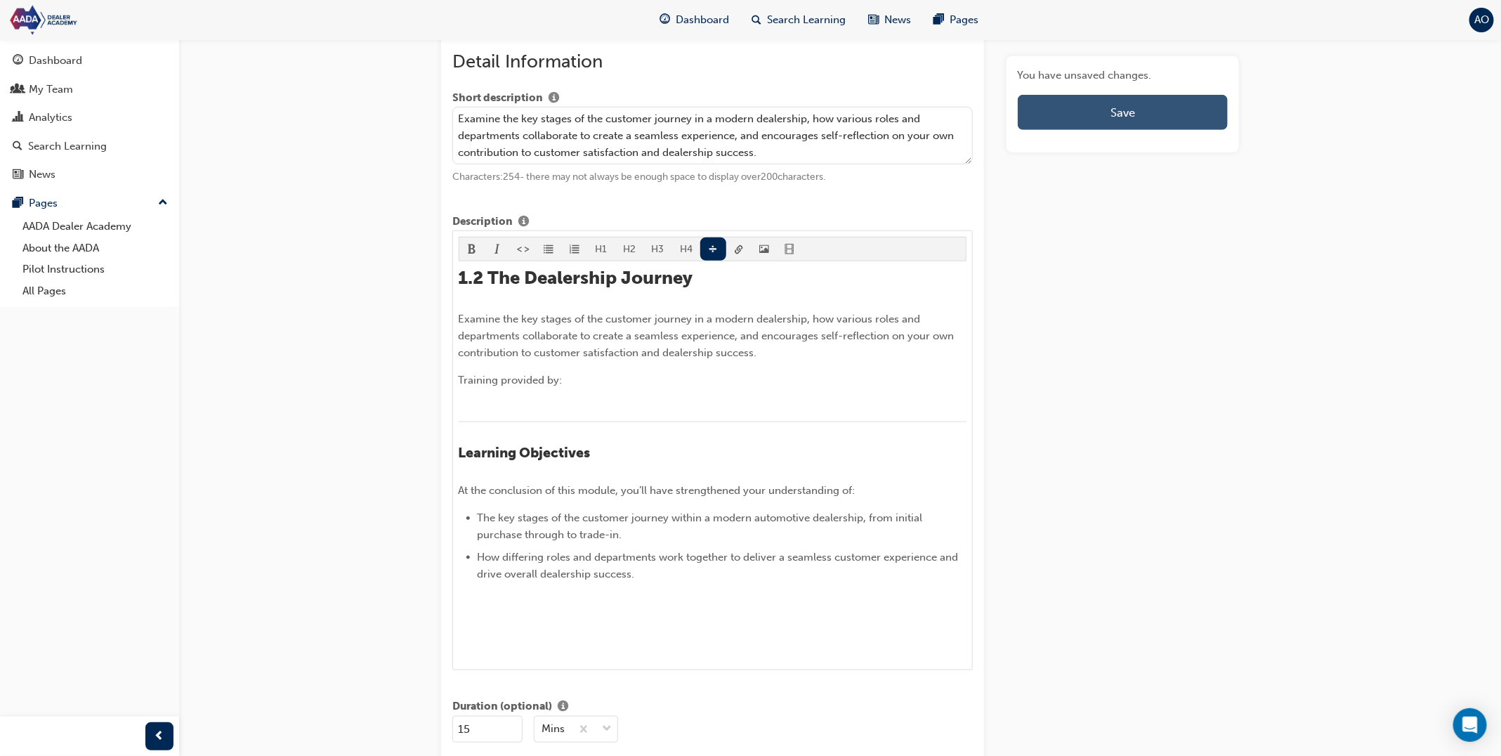
click at [1127, 100] on button "Save" at bounding box center [1123, 112] width 210 height 35
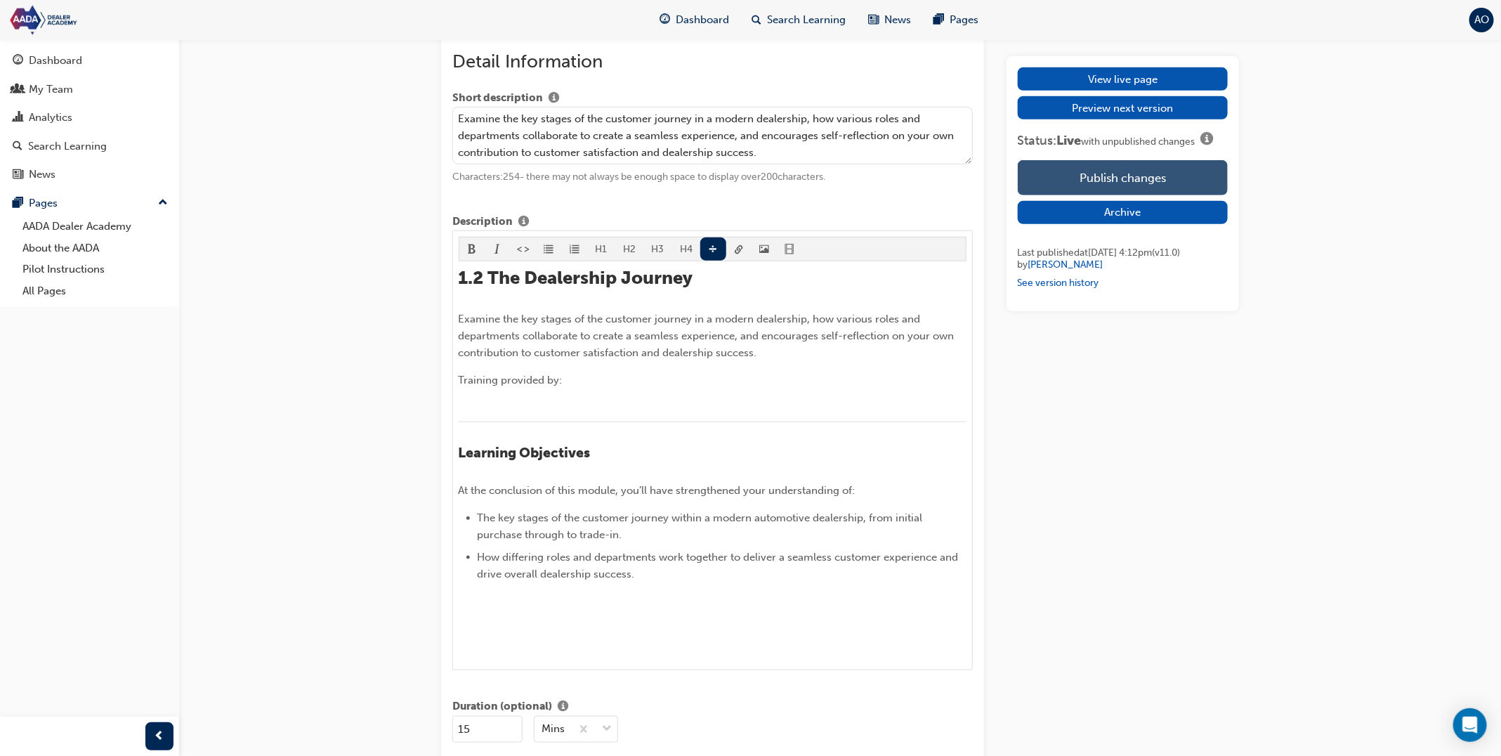
click at [1134, 169] on button "Publish changes" at bounding box center [1123, 177] width 210 height 35
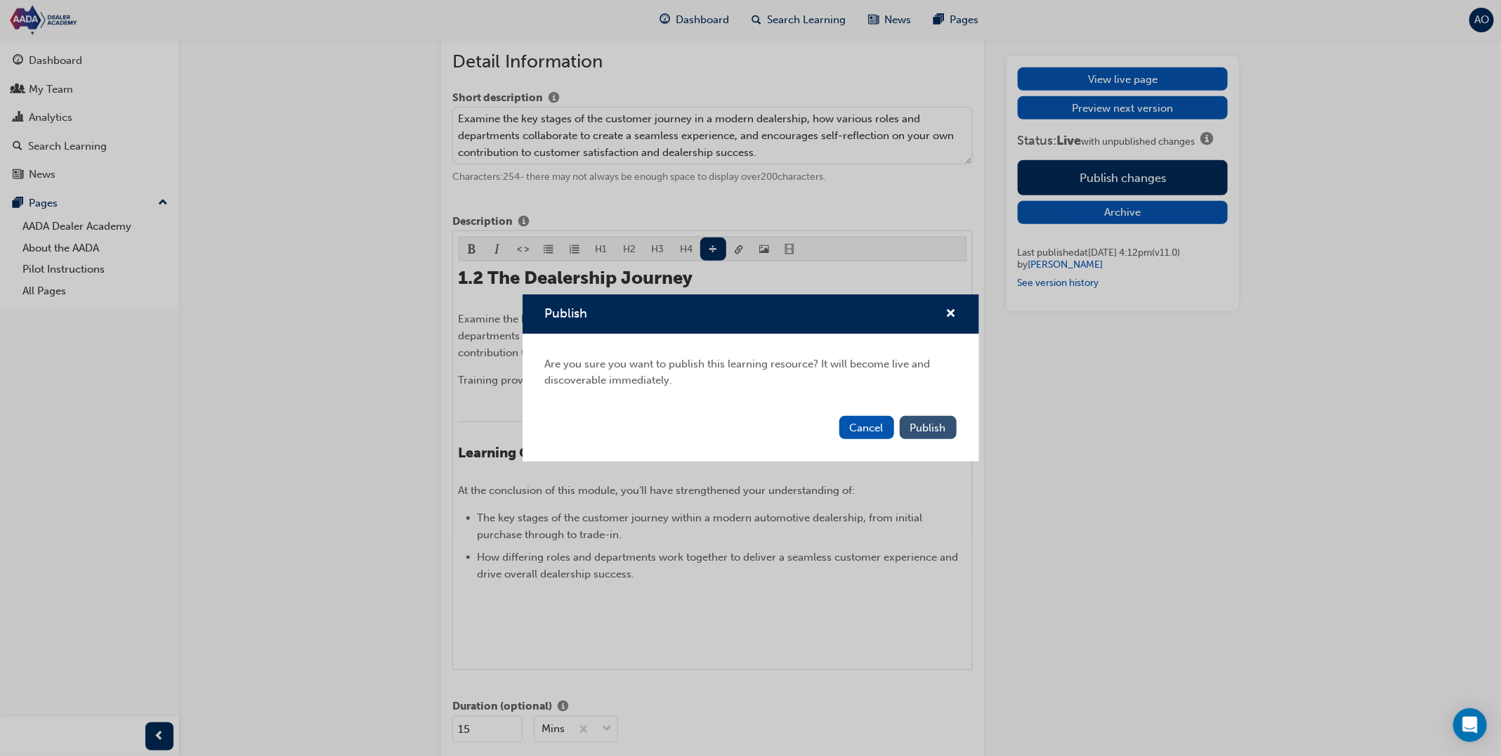
click at [943, 424] on span "Publish" at bounding box center [928, 427] width 36 height 13
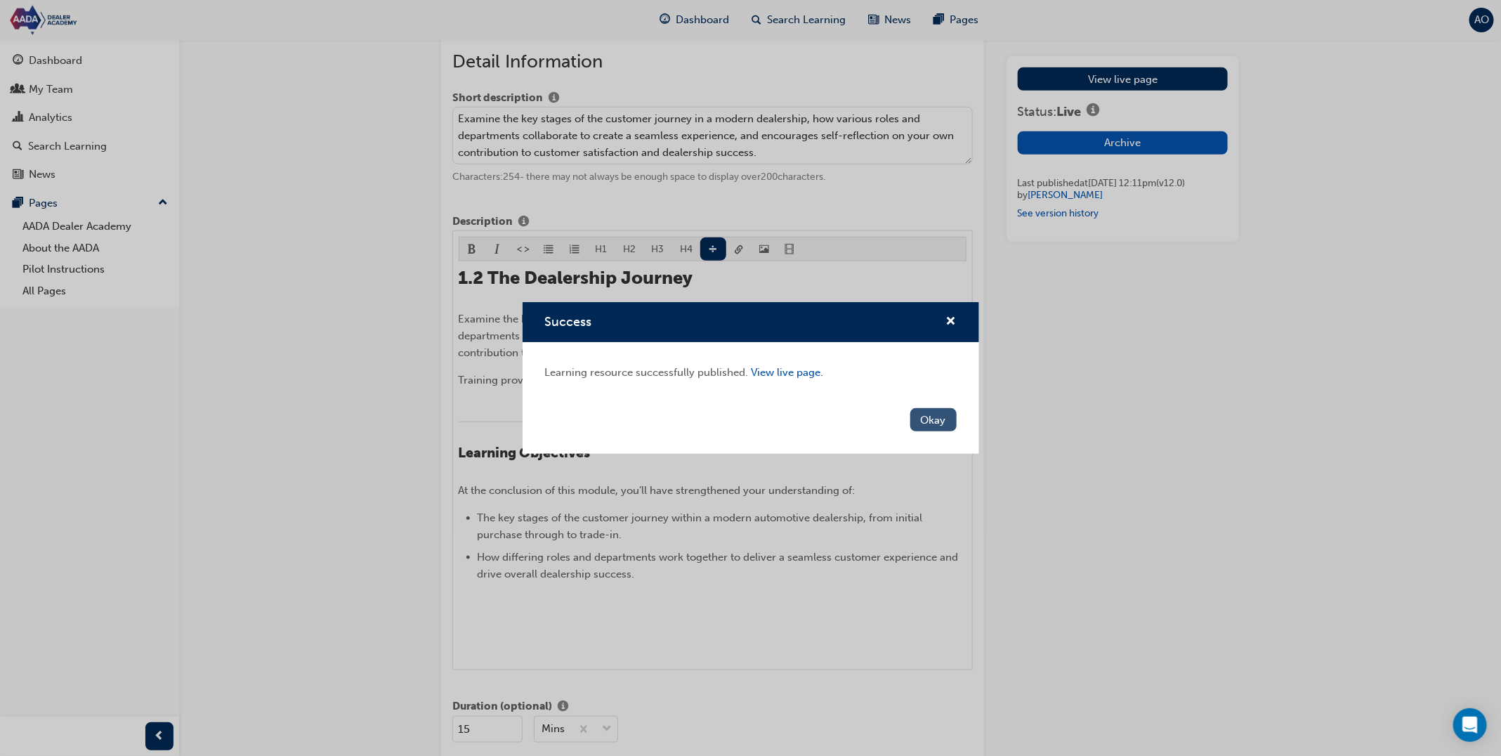
click at [947, 423] on button "Okay" at bounding box center [933, 419] width 46 height 23
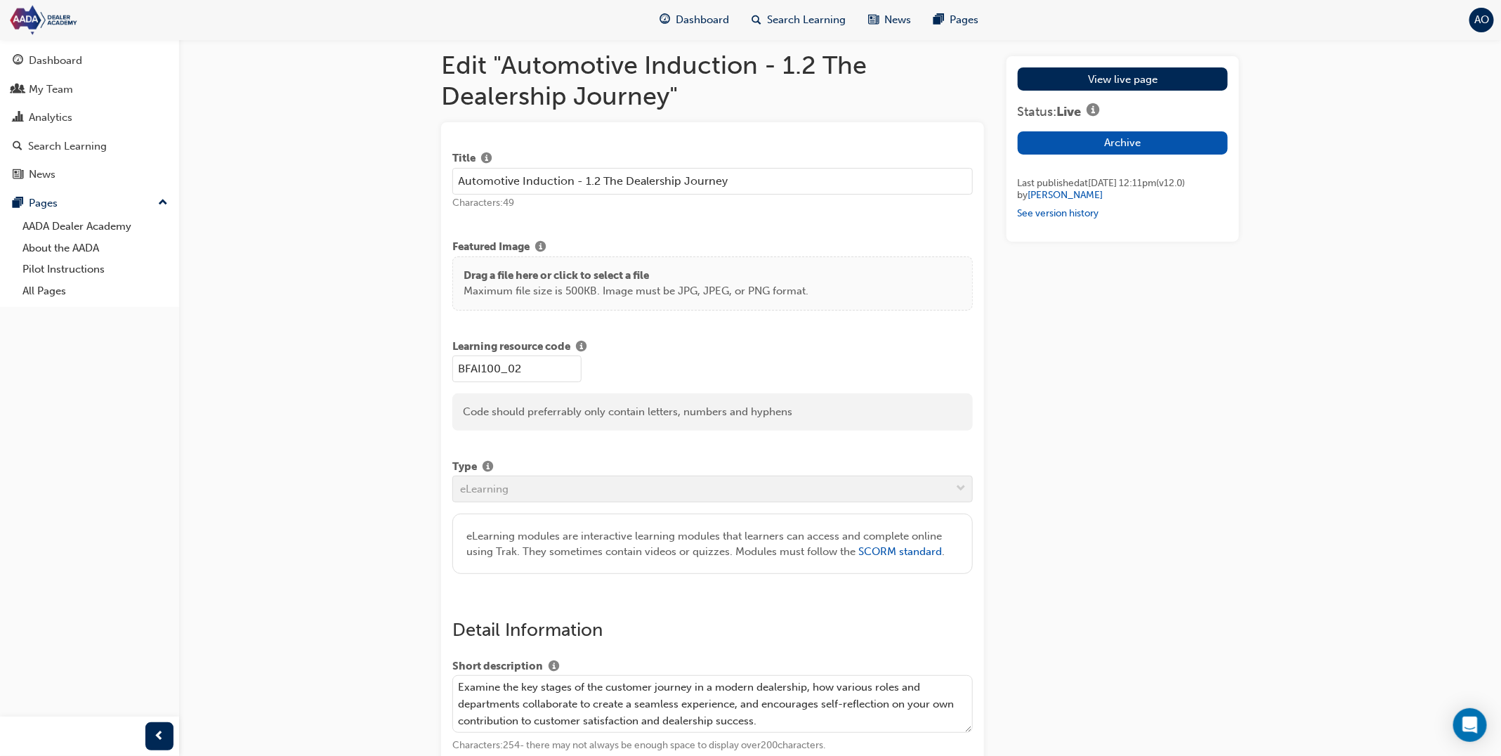
scroll to position [9, 0]
click at [1109, 67] on link "View live page" at bounding box center [1123, 78] width 210 height 23
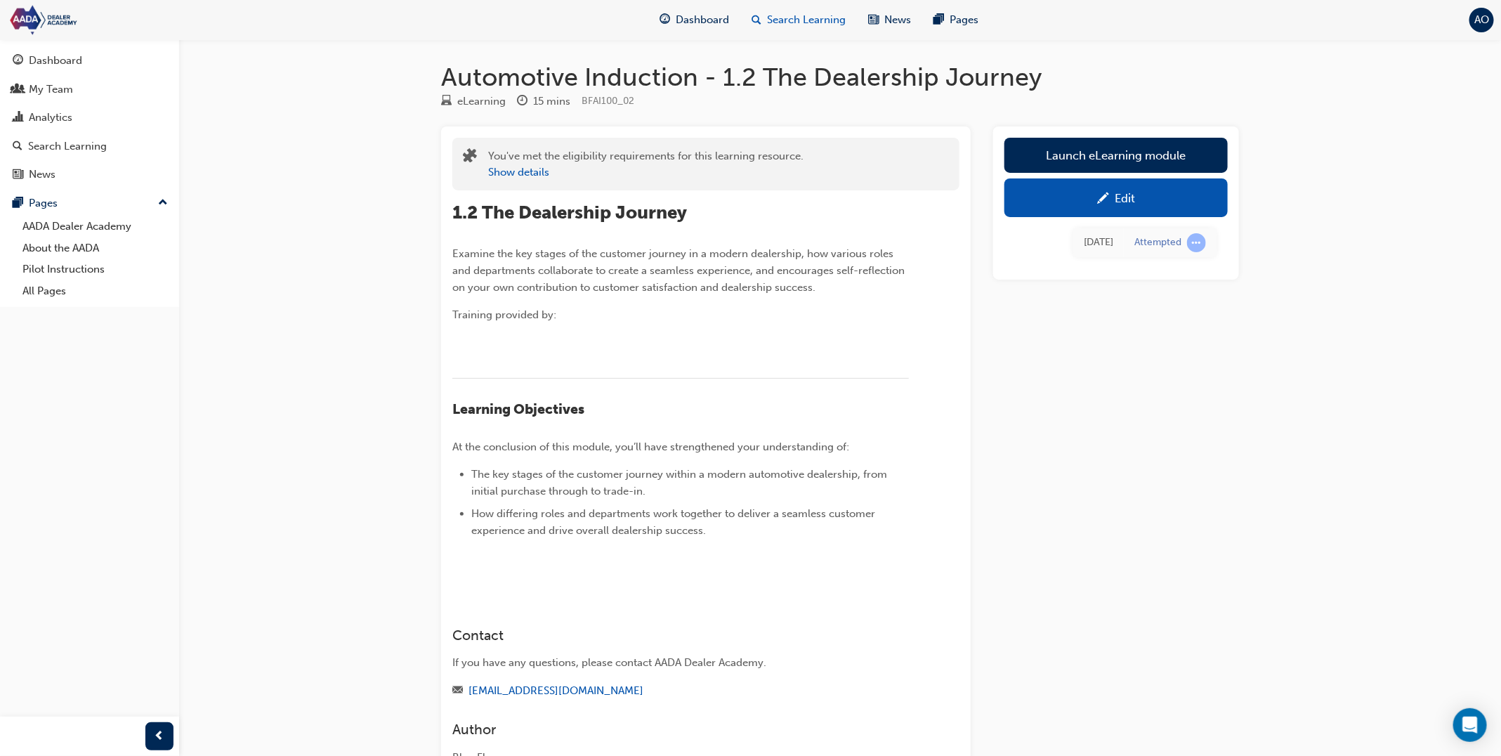
click at [795, 18] on span "Search Learning" at bounding box center [806, 20] width 79 height 16
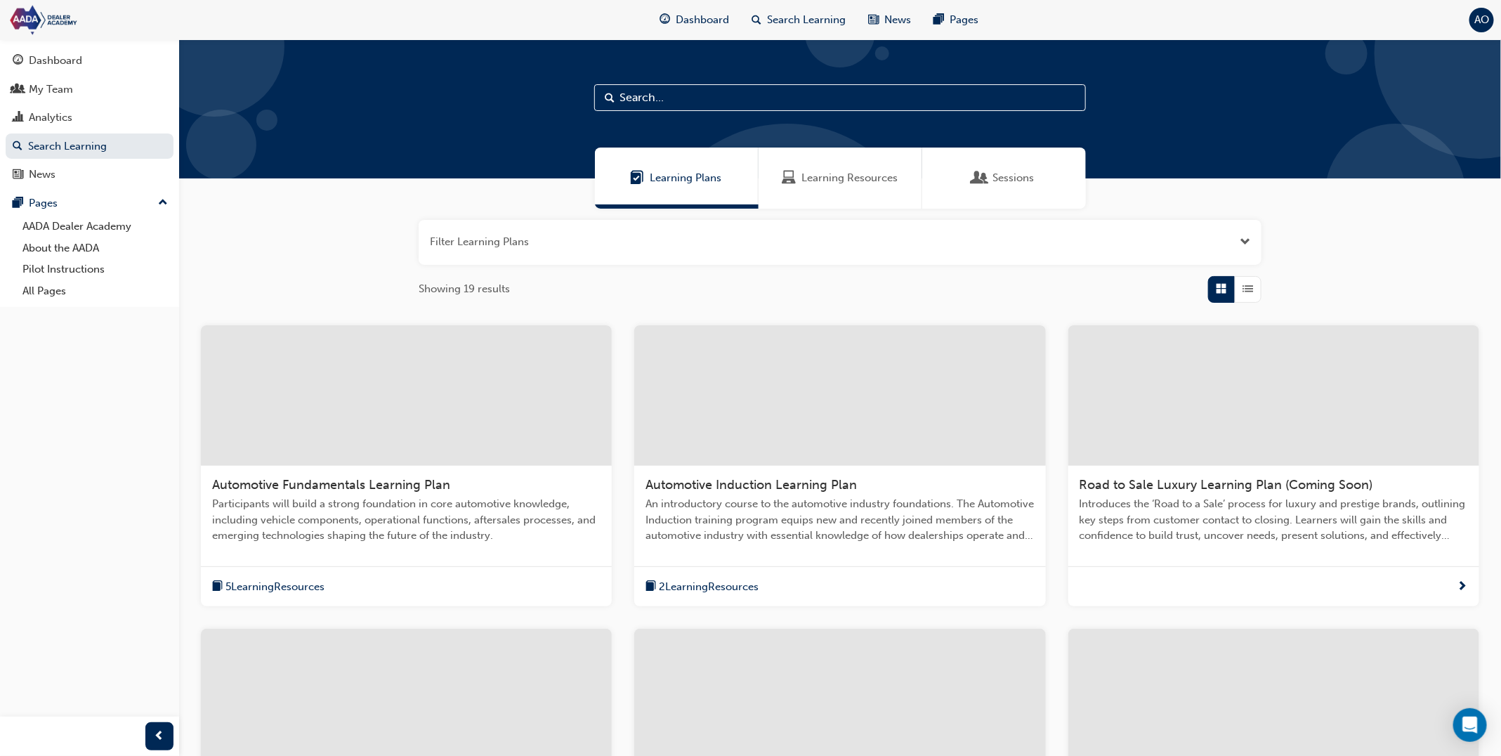
click at [776, 418] on div at bounding box center [839, 395] width 411 height 140
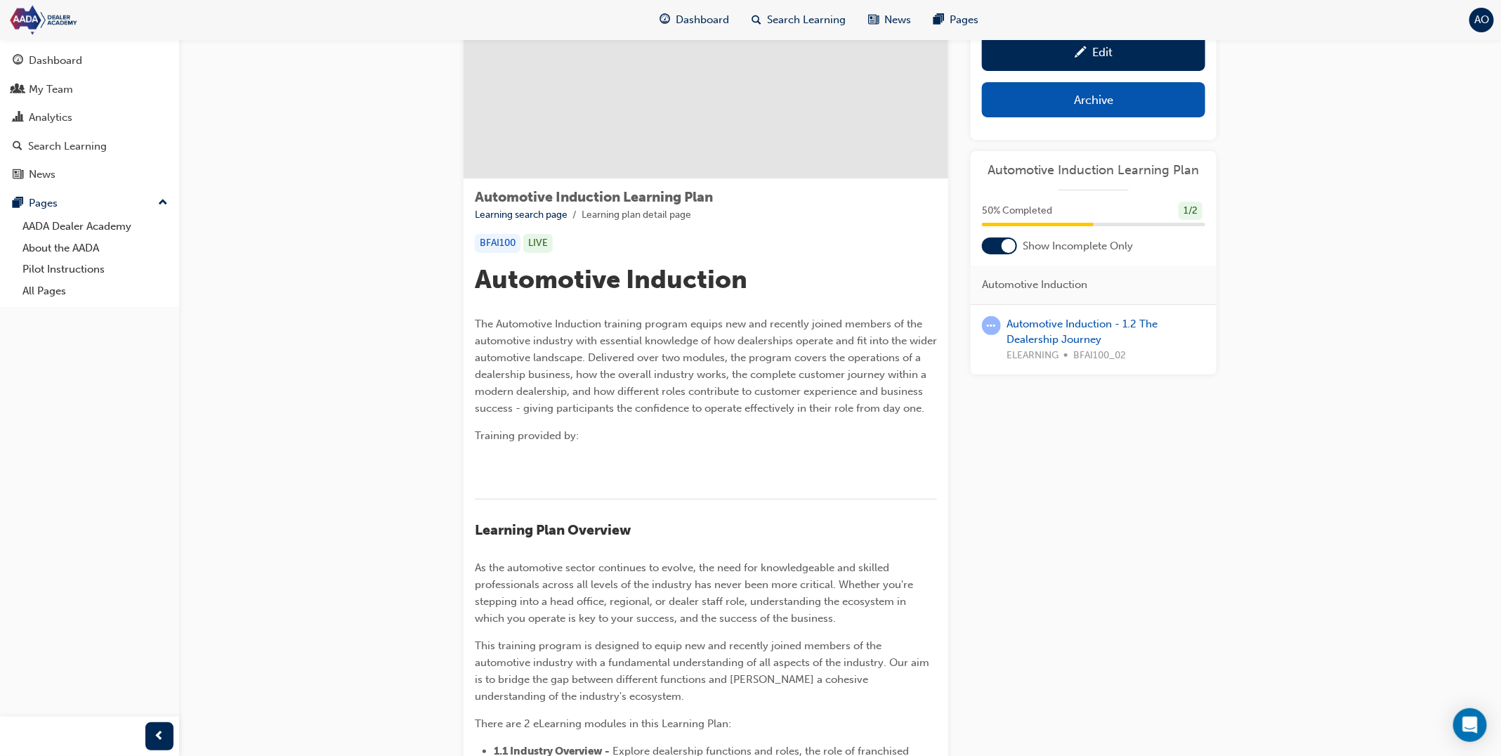
scroll to position [107, 0]
click at [989, 248] on div at bounding box center [999, 245] width 35 height 17
click at [1083, 327] on link "Automotive Induction - 1.1 Industry Overview" at bounding box center [1091, 331] width 171 height 29
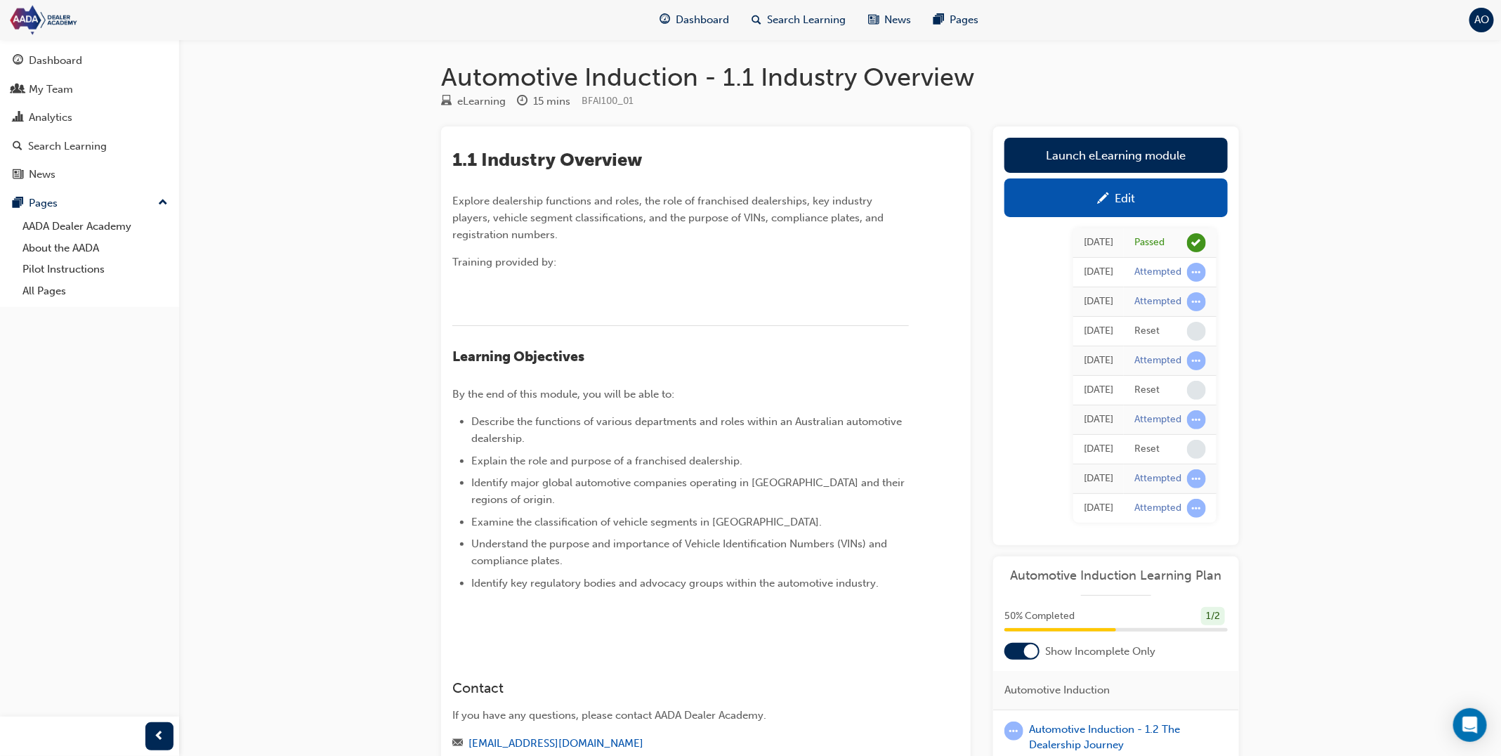
click at [1088, 195] on div "Edit" at bounding box center [1116, 198] width 202 height 18
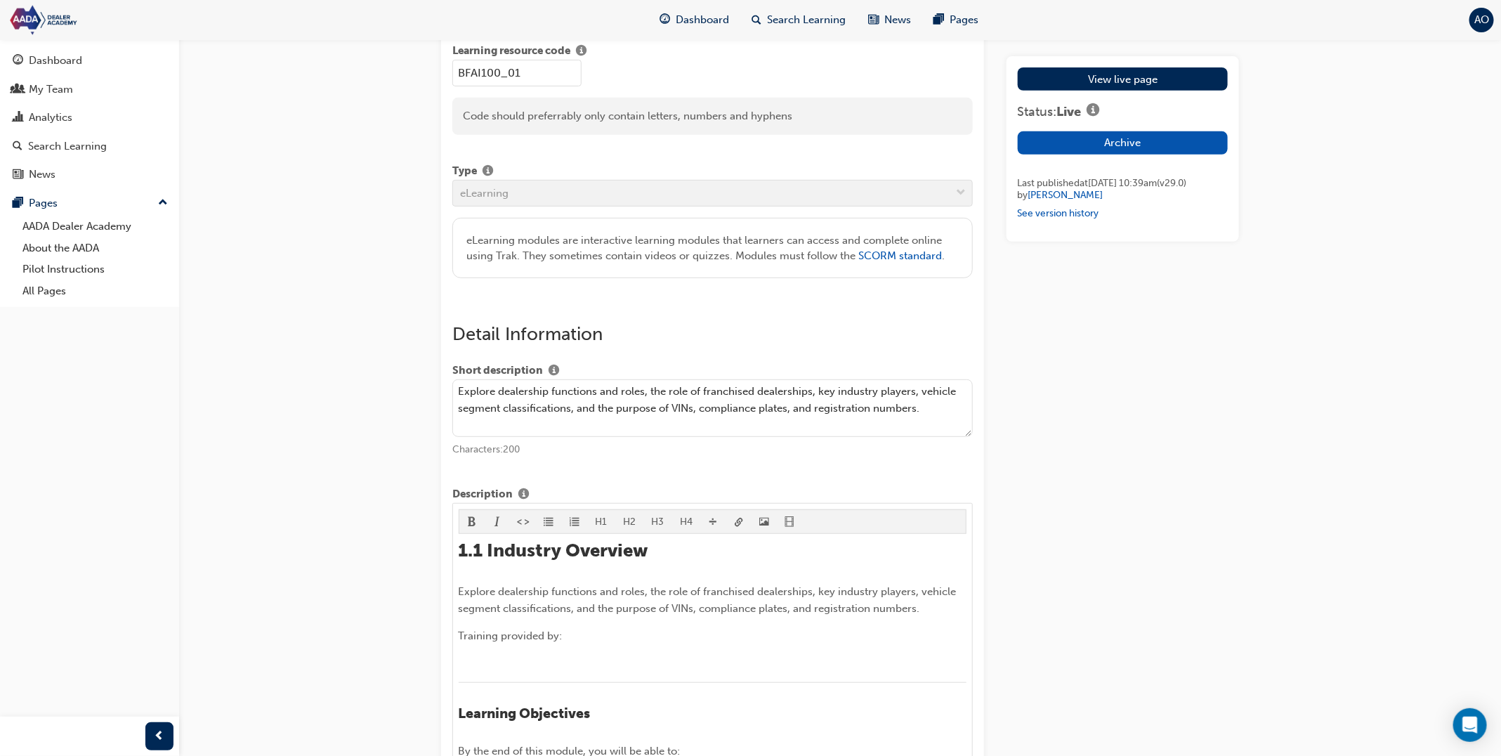
scroll to position [355, 0]
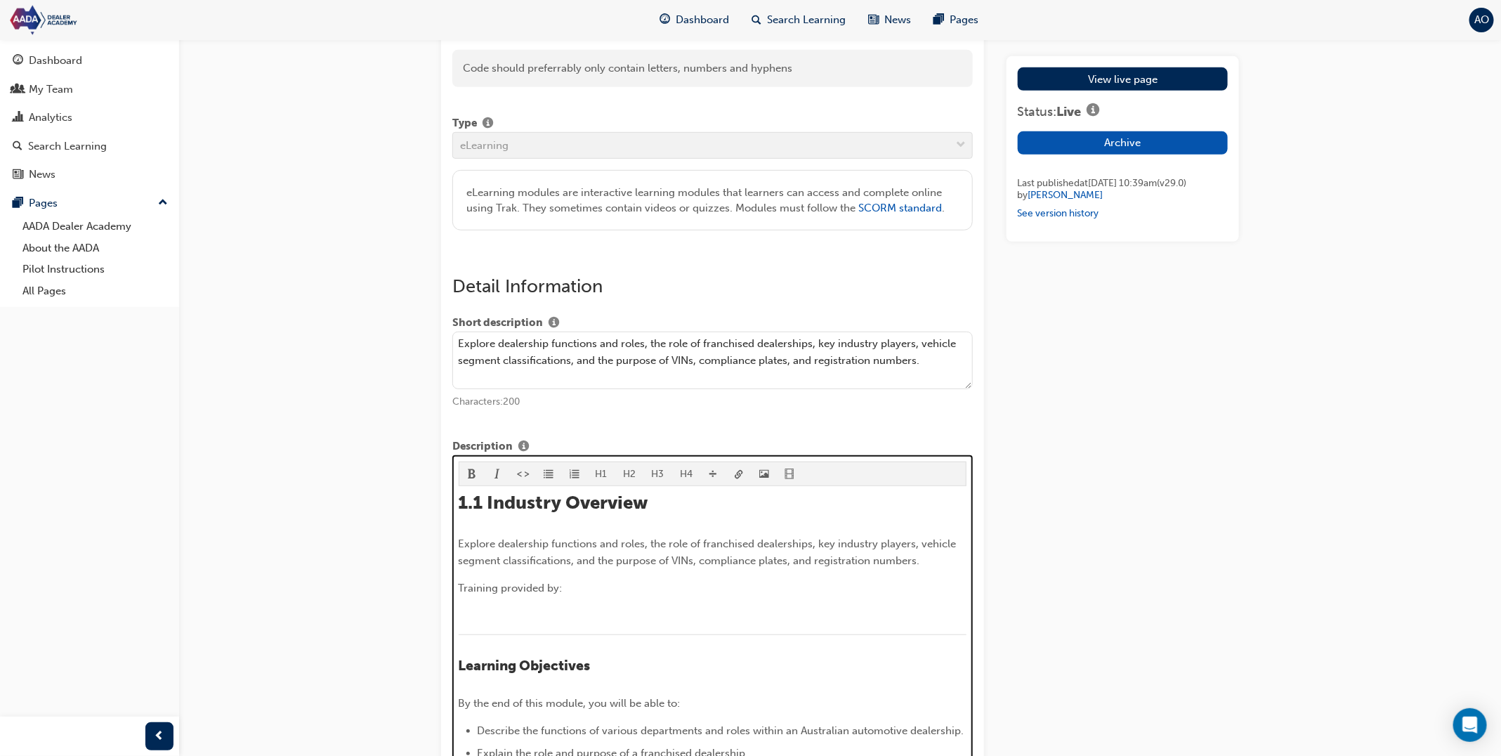
click at [511, 609] on div at bounding box center [713, 615] width 509 height 17
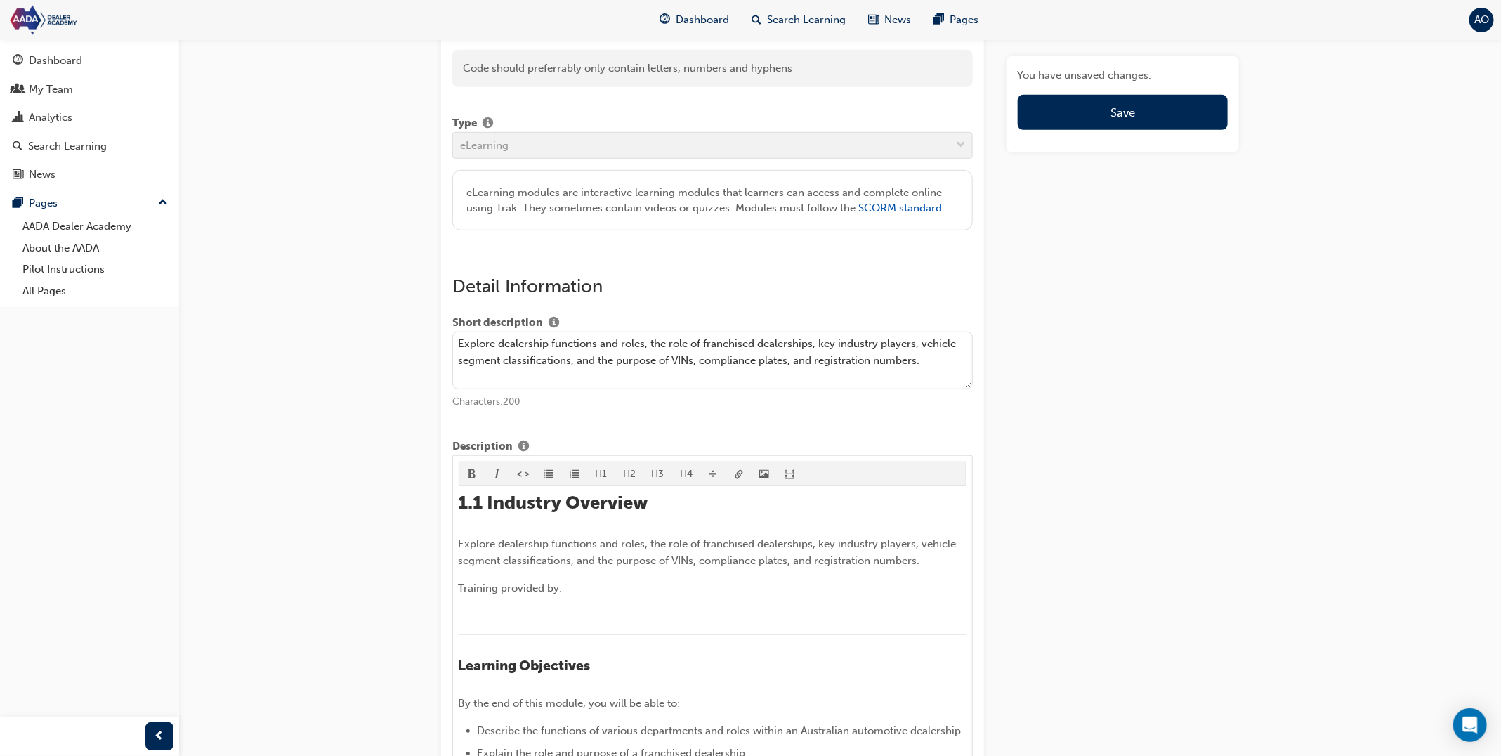
scroll to position [563, 0]
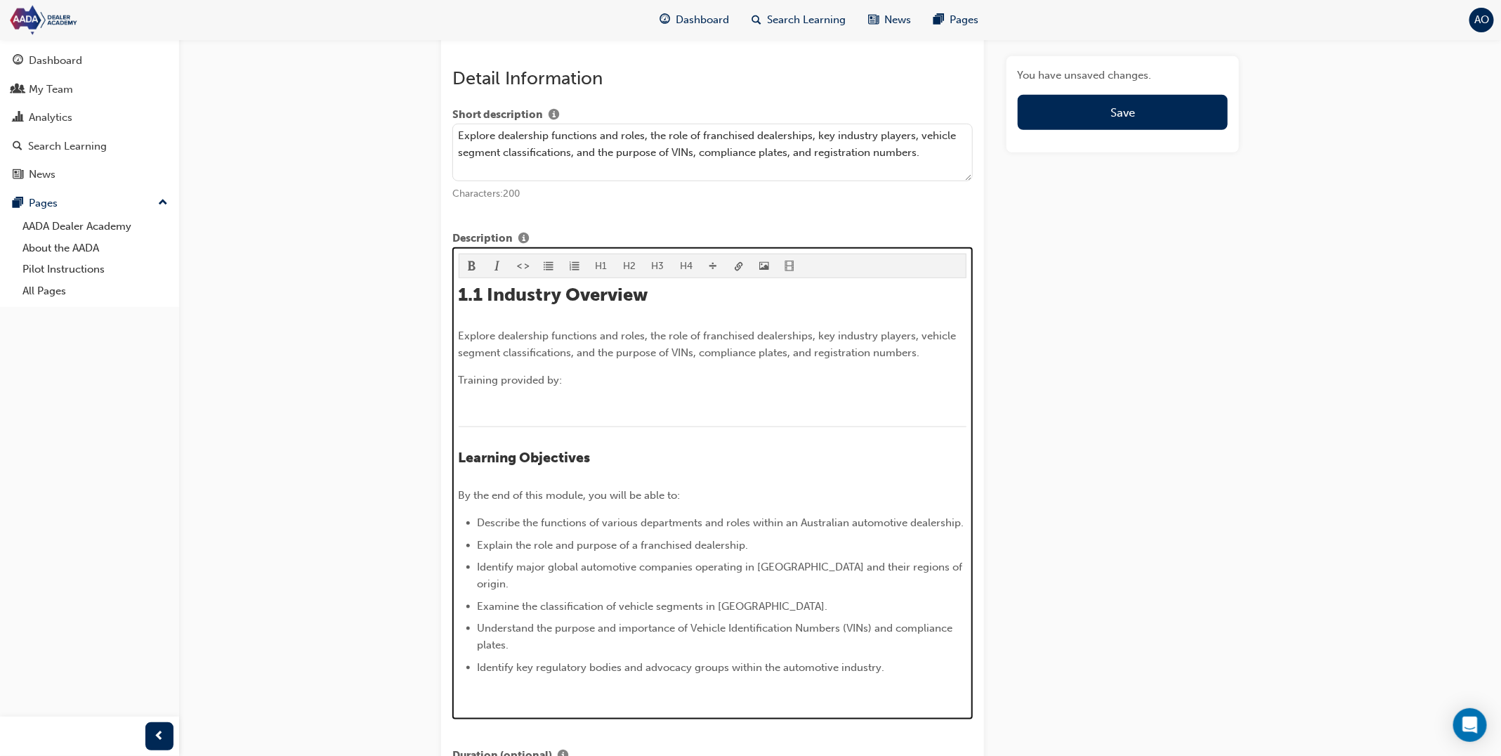
drag, startPoint x: 498, startPoint y: 402, endPoint x: 509, endPoint y: 396, distance: 12.3
click at [498, 402] on p "﻿" at bounding box center [713, 407] width 509 height 17
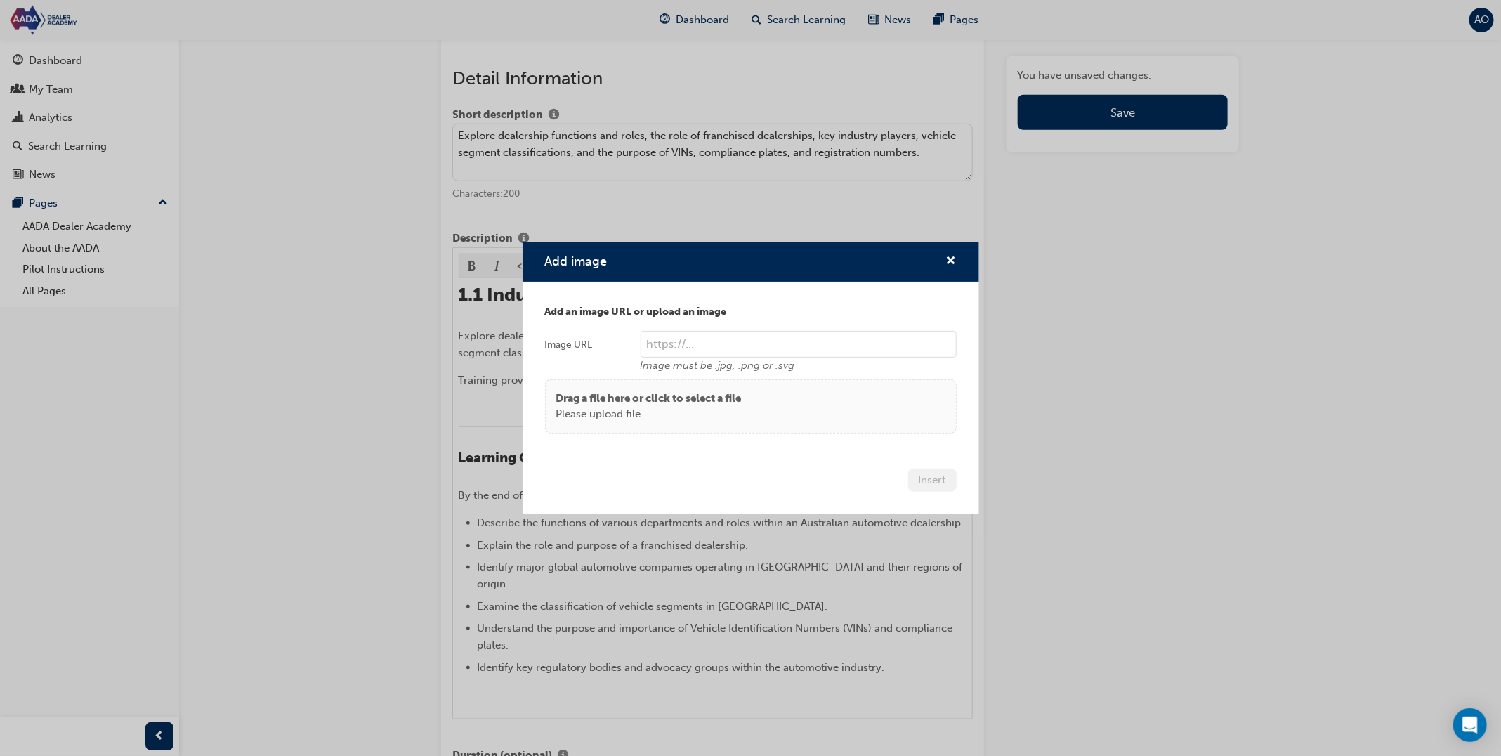
click at [702, 403] on p "Drag a file here or click to select a file" at bounding box center [648, 399] width 185 height 16
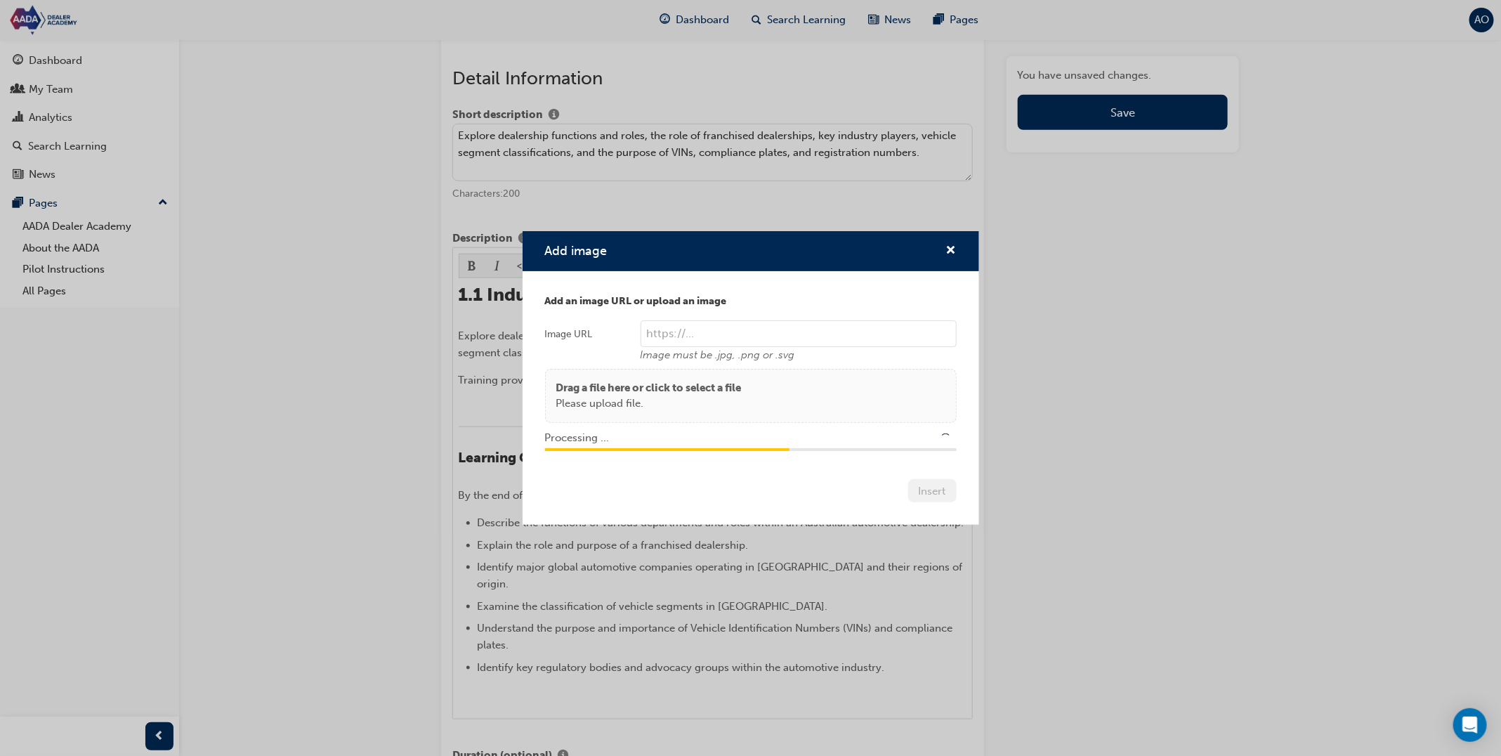
type input "/upload/cbc7c614-50f3-471f-a8b7-24e9e2f6ab8f.png"
click at [927, 498] on button "Insert" at bounding box center [932, 490] width 48 height 23
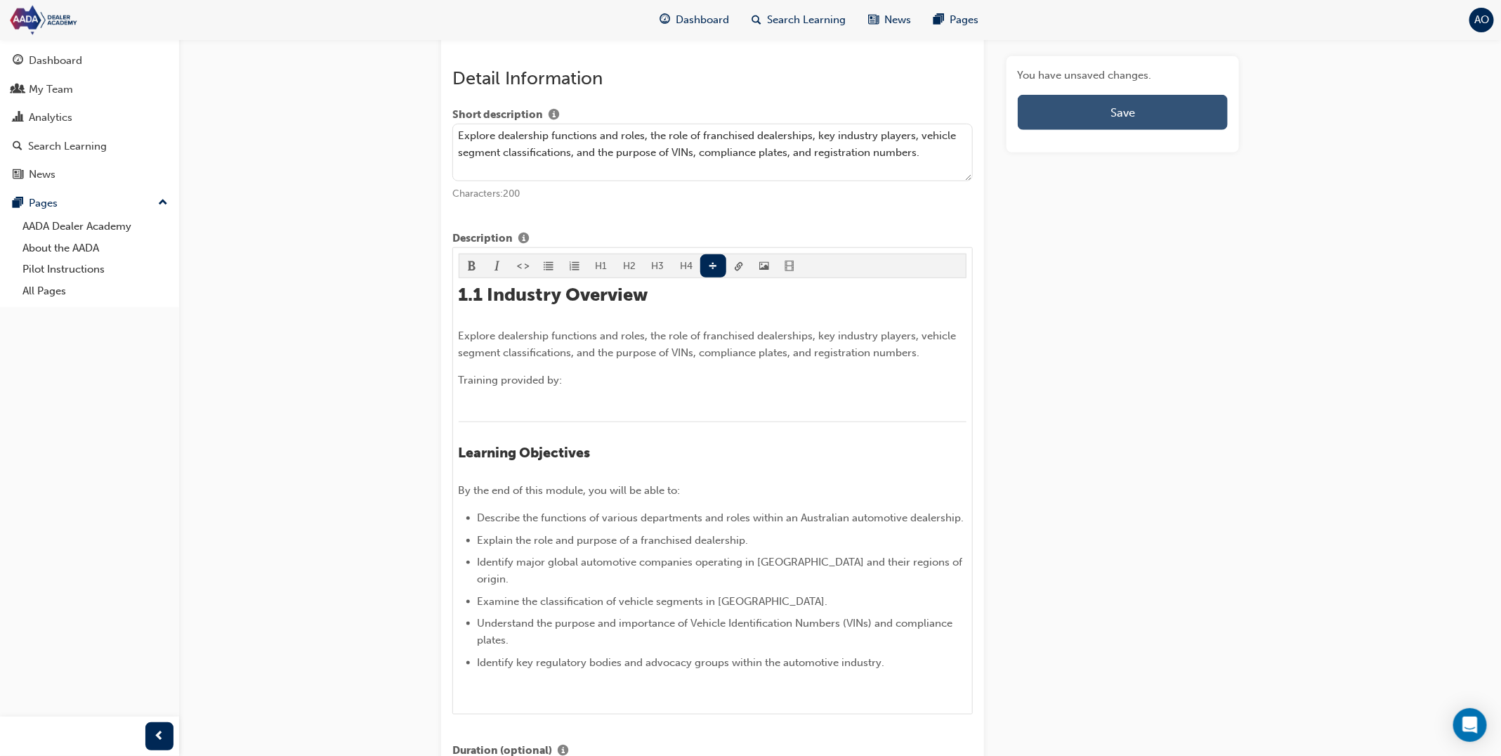
click at [1145, 100] on button "Save" at bounding box center [1123, 112] width 210 height 35
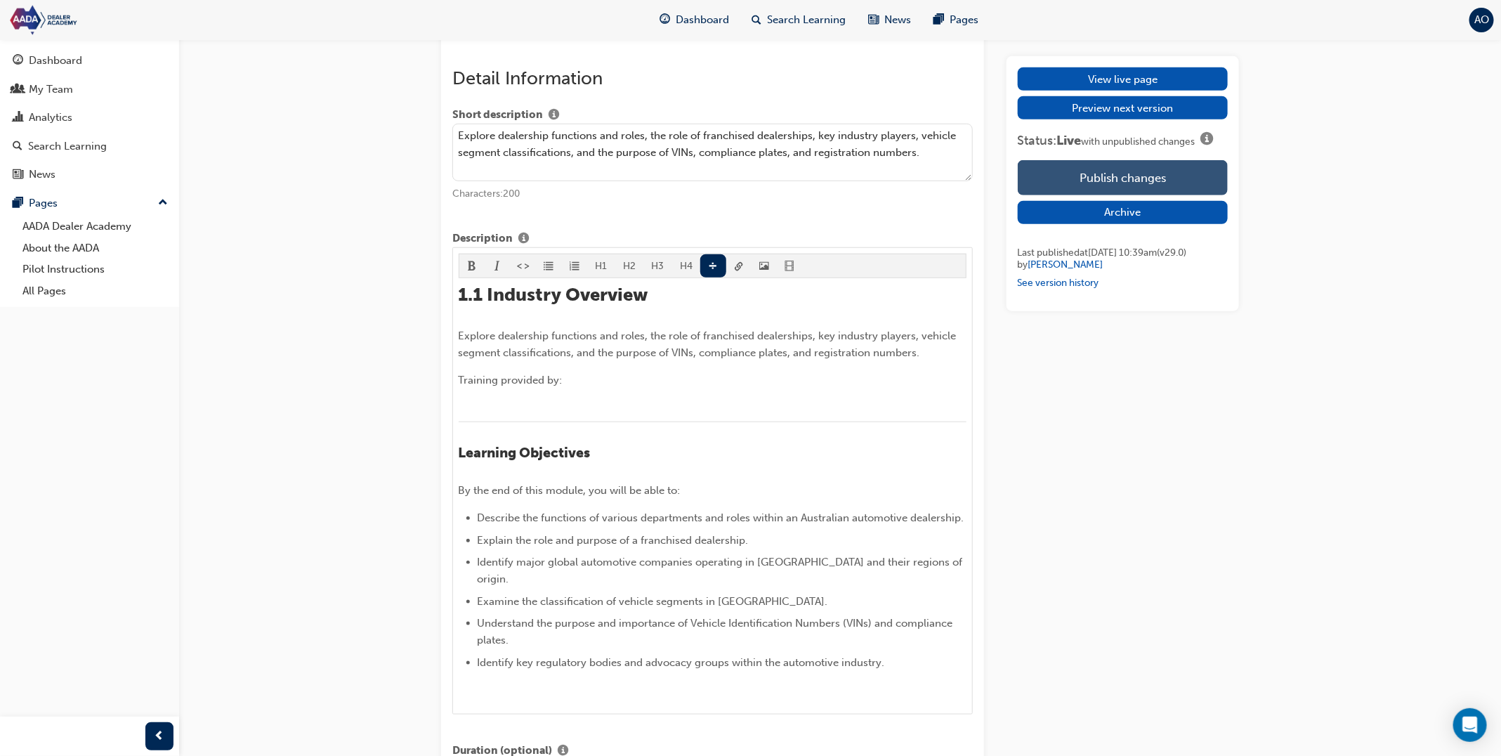
click at [1147, 169] on button "Publish changes" at bounding box center [1123, 177] width 210 height 35
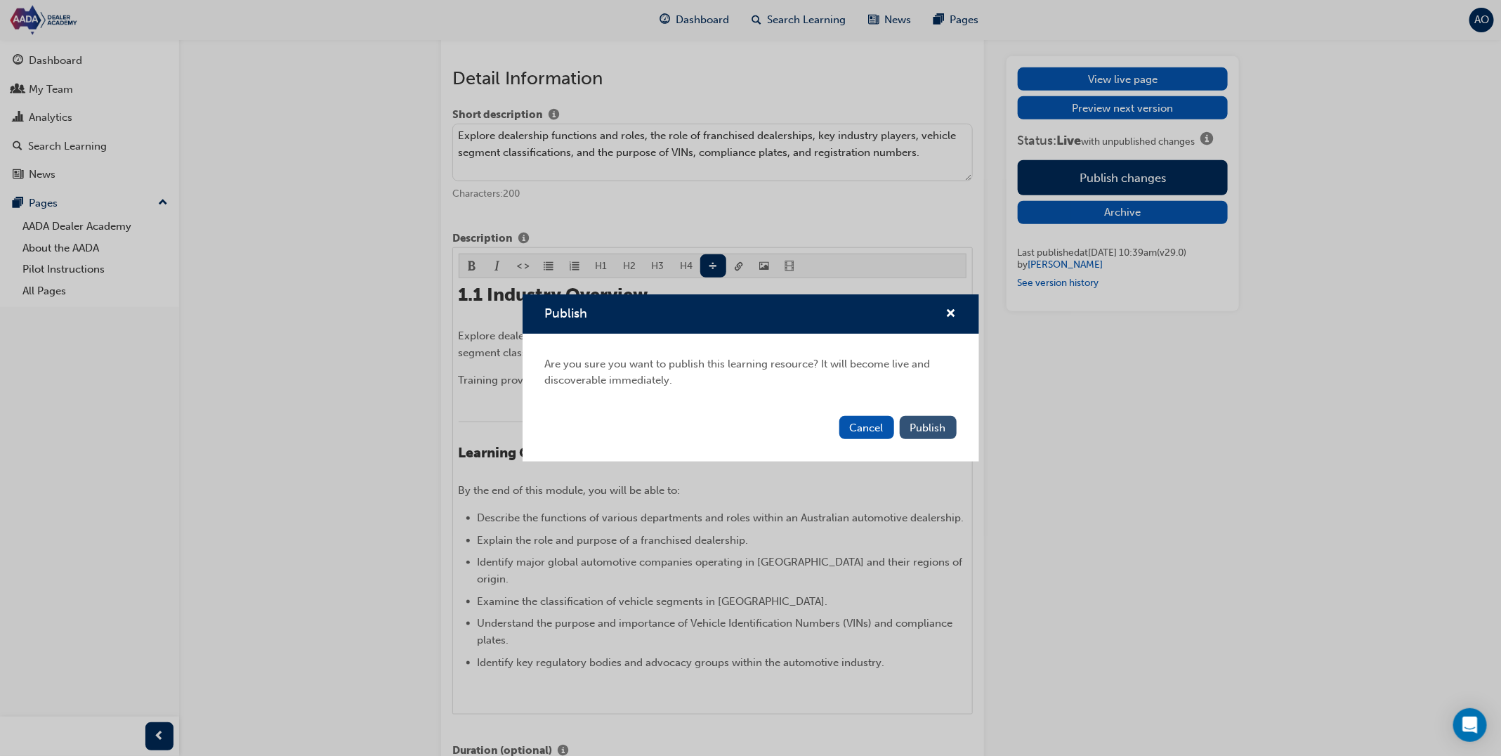
click at [933, 424] on span "Publish" at bounding box center [928, 427] width 36 height 13
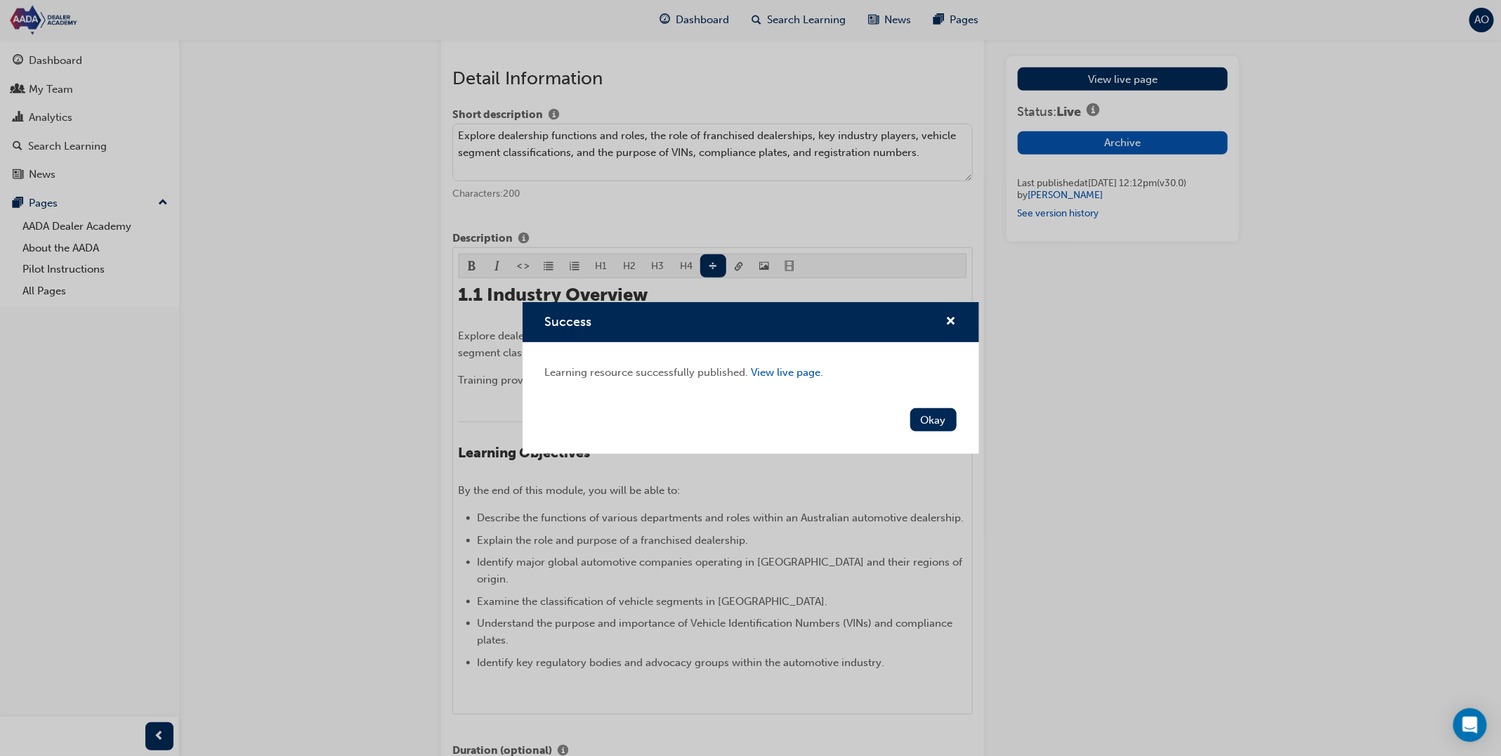
click at [933, 424] on button "Okay" at bounding box center [933, 419] width 46 height 23
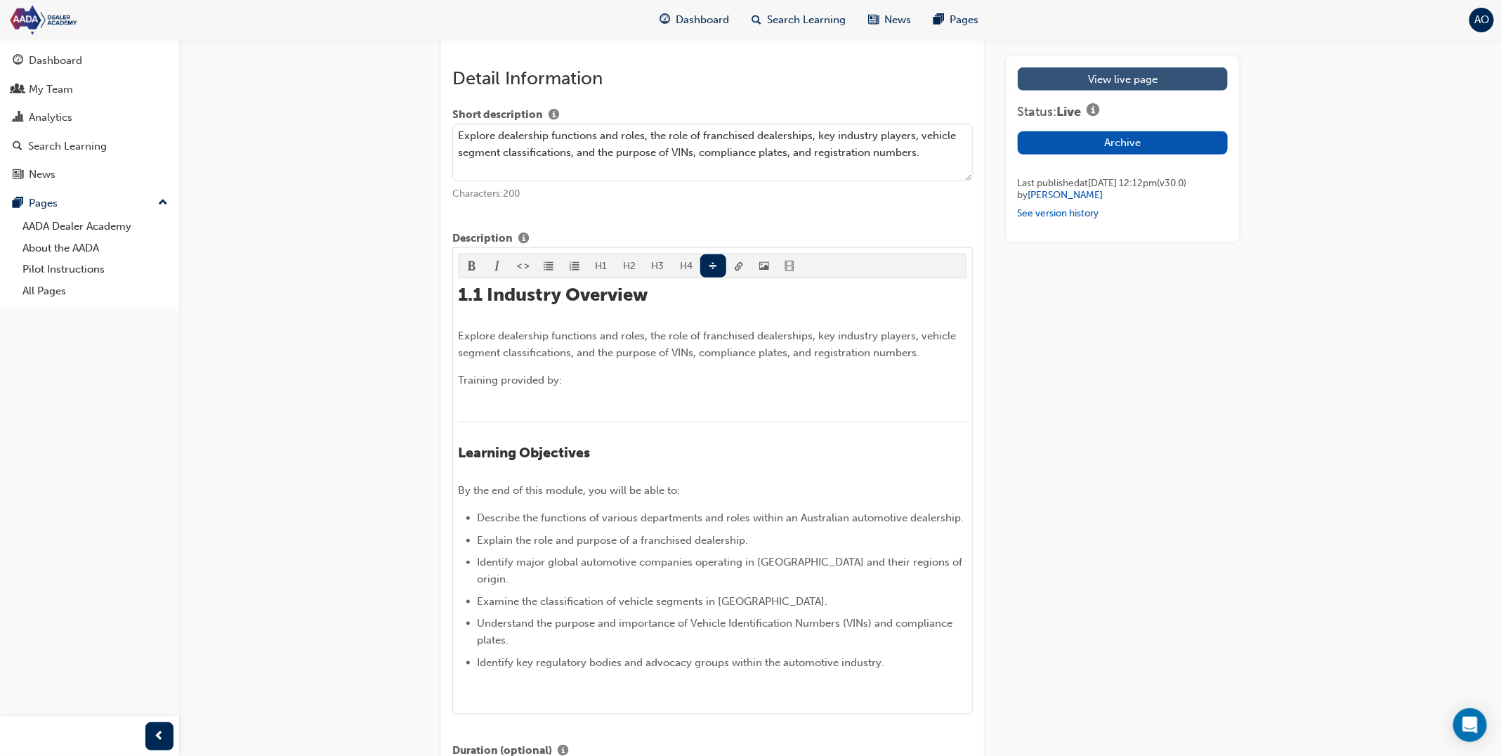
click at [1120, 71] on link "View live page" at bounding box center [1123, 78] width 210 height 23
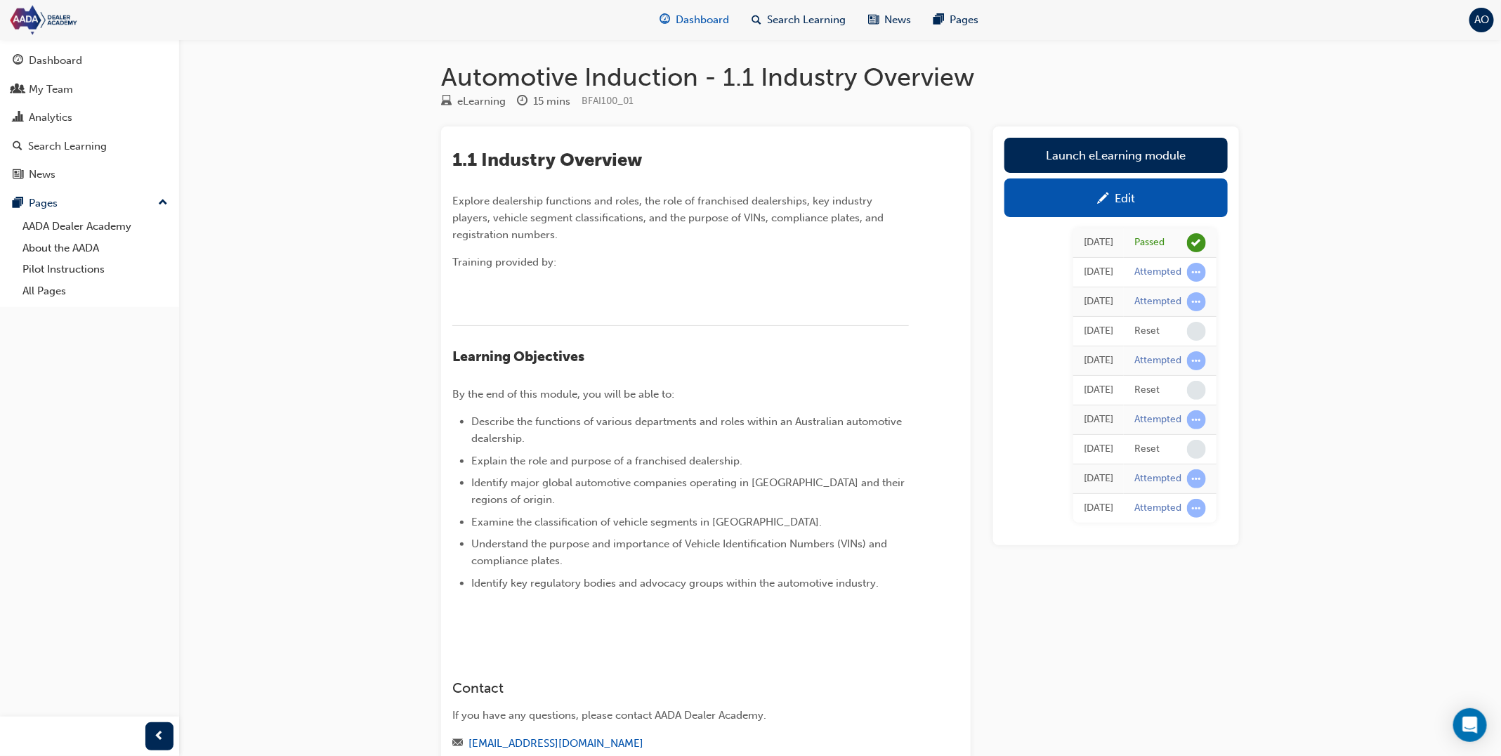
click at [702, 27] on div "Dashboard" at bounding box center [694, 20] width 92 height 29
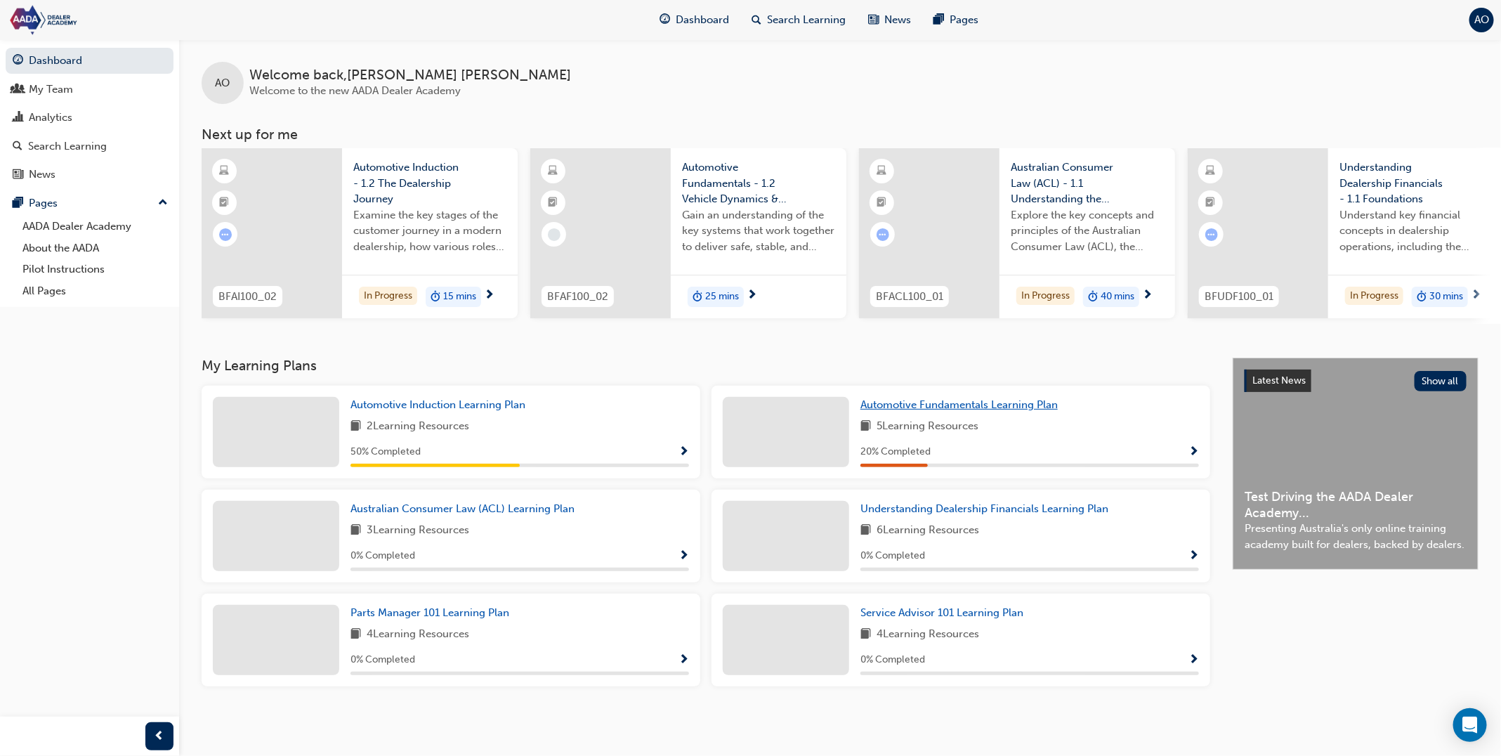
click at [912, 409] on span "Automotive Fundamentals Learning Plan" at bounding box center [958, 404] width 197 height 13
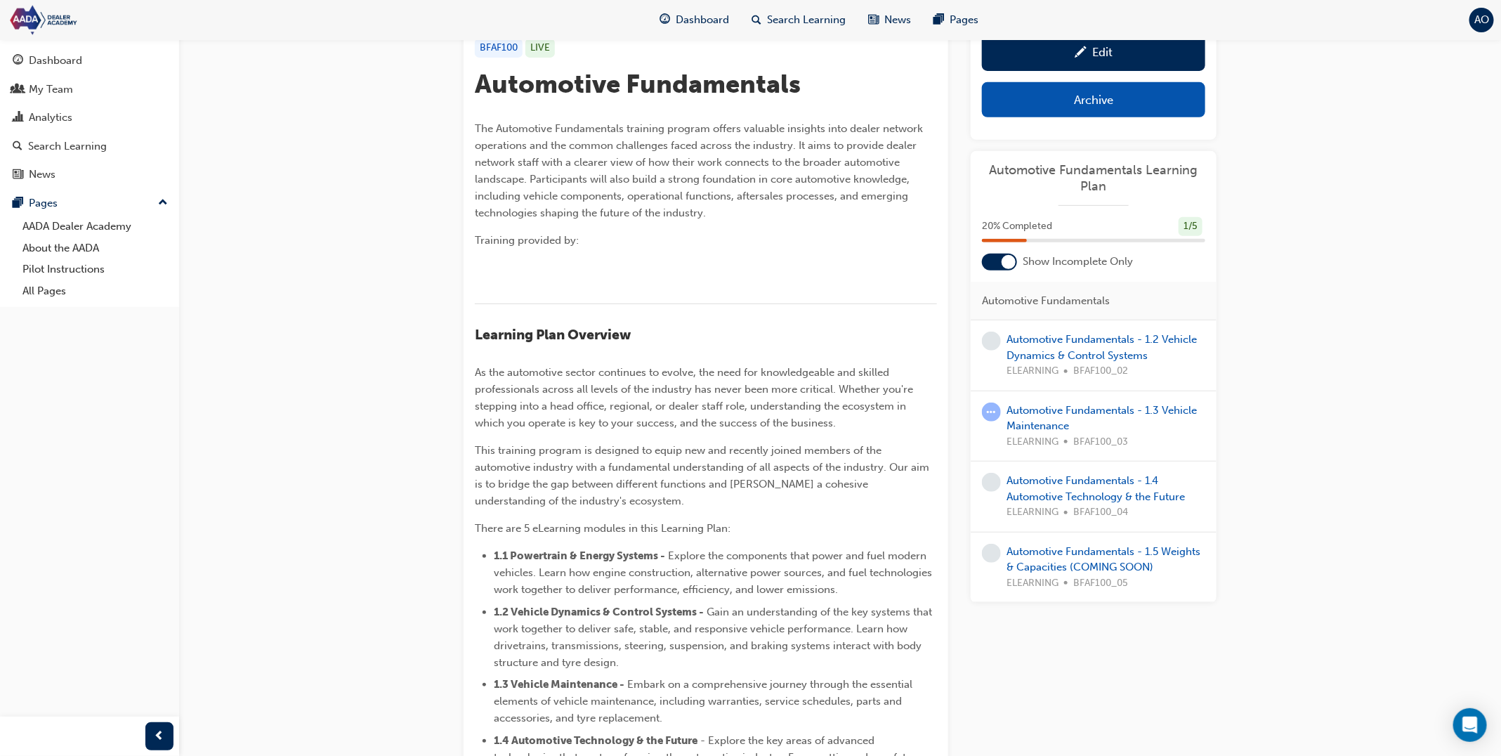
scroll to position [294, 0]
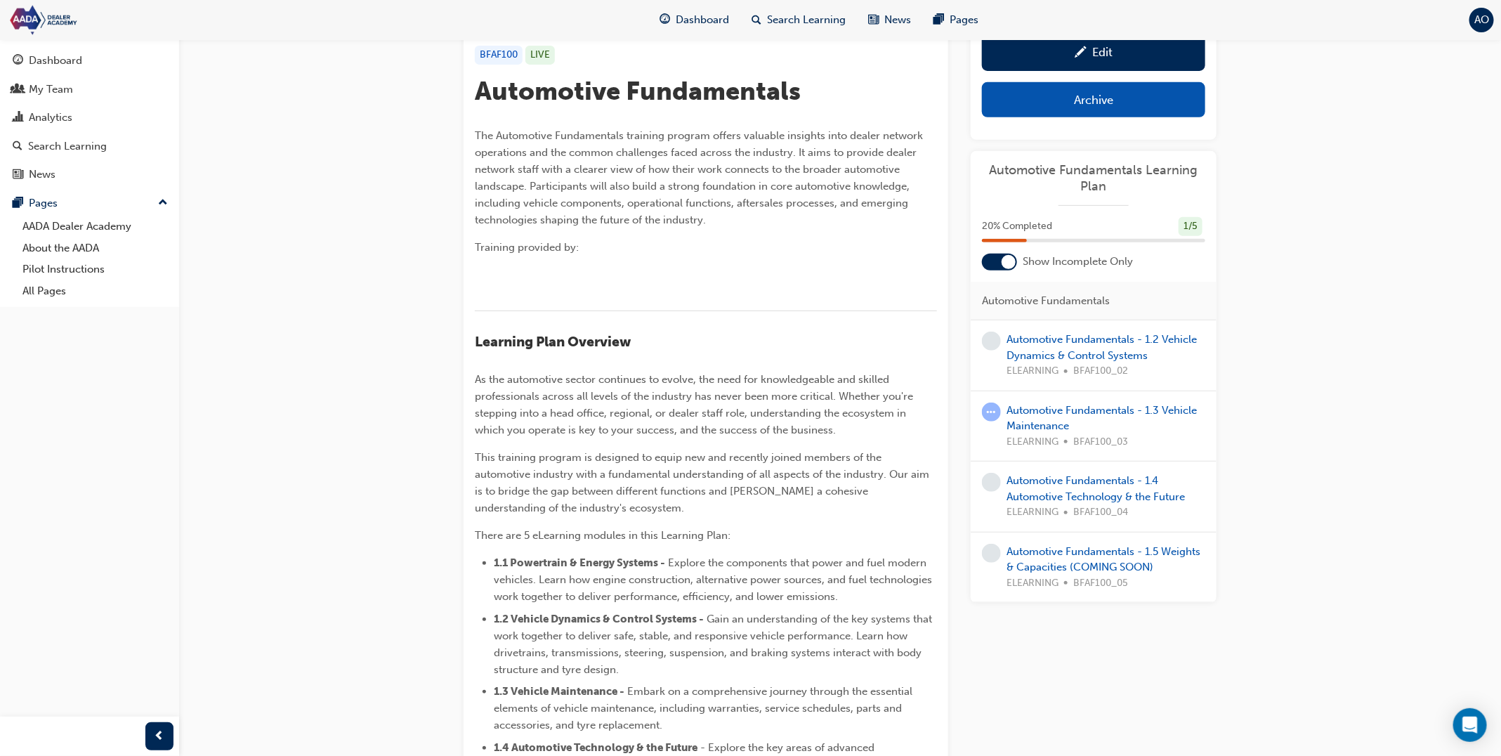
click at [995, 263] on div at bounding box center [999, 262] width 35 height 17
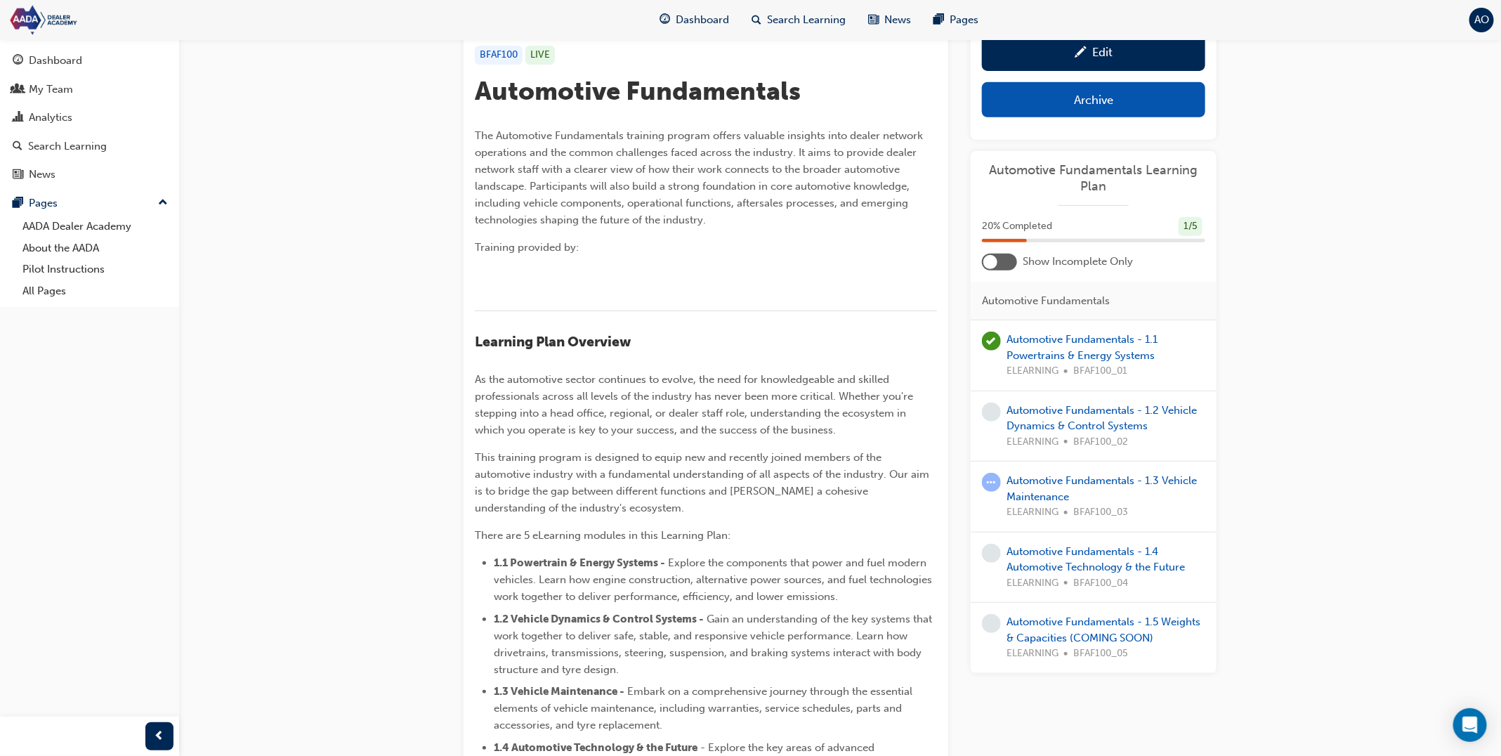
click at [1069, 346] on div "Automotive Fundamentals - 1.1 Powertrains & Energy Systems ELEARNING BFAF100_01" at bounding box center [1105, 356] width 199 height 48
drag, startPoint x: 1176, startPoint y: 353, endPoint x: 1134, endPoint y: 333, distance: 46.5
click at [1143, 338] on div "Automotive Fundamentals - 1.1 Powertrains & Energy Systems ELEARNING BFAF100_01" at bounding box center [1105, 356] width 199 height 48
copy link "1.1 Powertrains & Energy Systems"
click at [1098, 339] on link "Automotive Fundamentals - 1.1 Powertrains & Energy Systems" at bounding box center [1081, 347] width 151 height 29
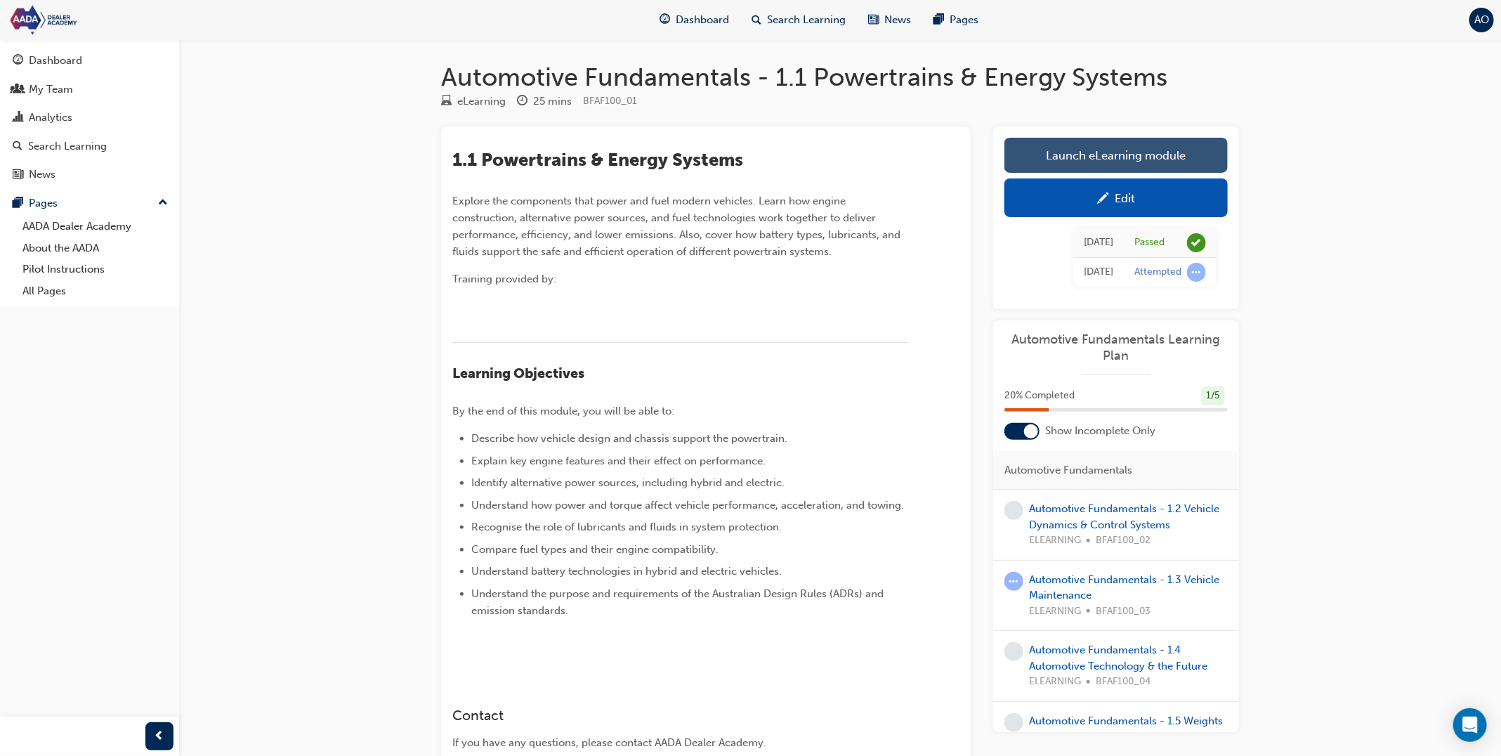
click at [1123, 159] on link "Launch eLearning module" at bounding box center [1115, 155] width 223 height 35
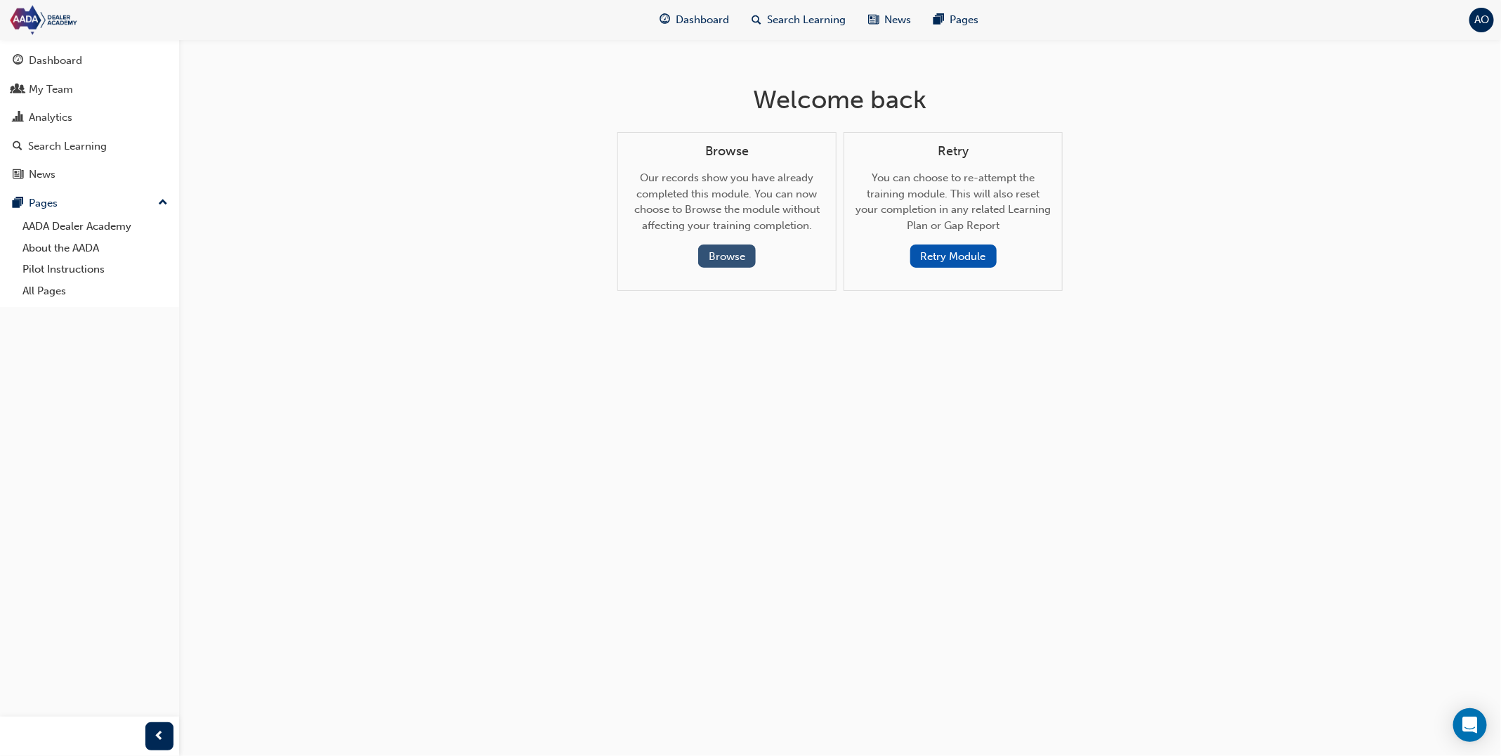
click at [738, 255] on button "Browse" at bounding box center [727, 255] width 58 height 23
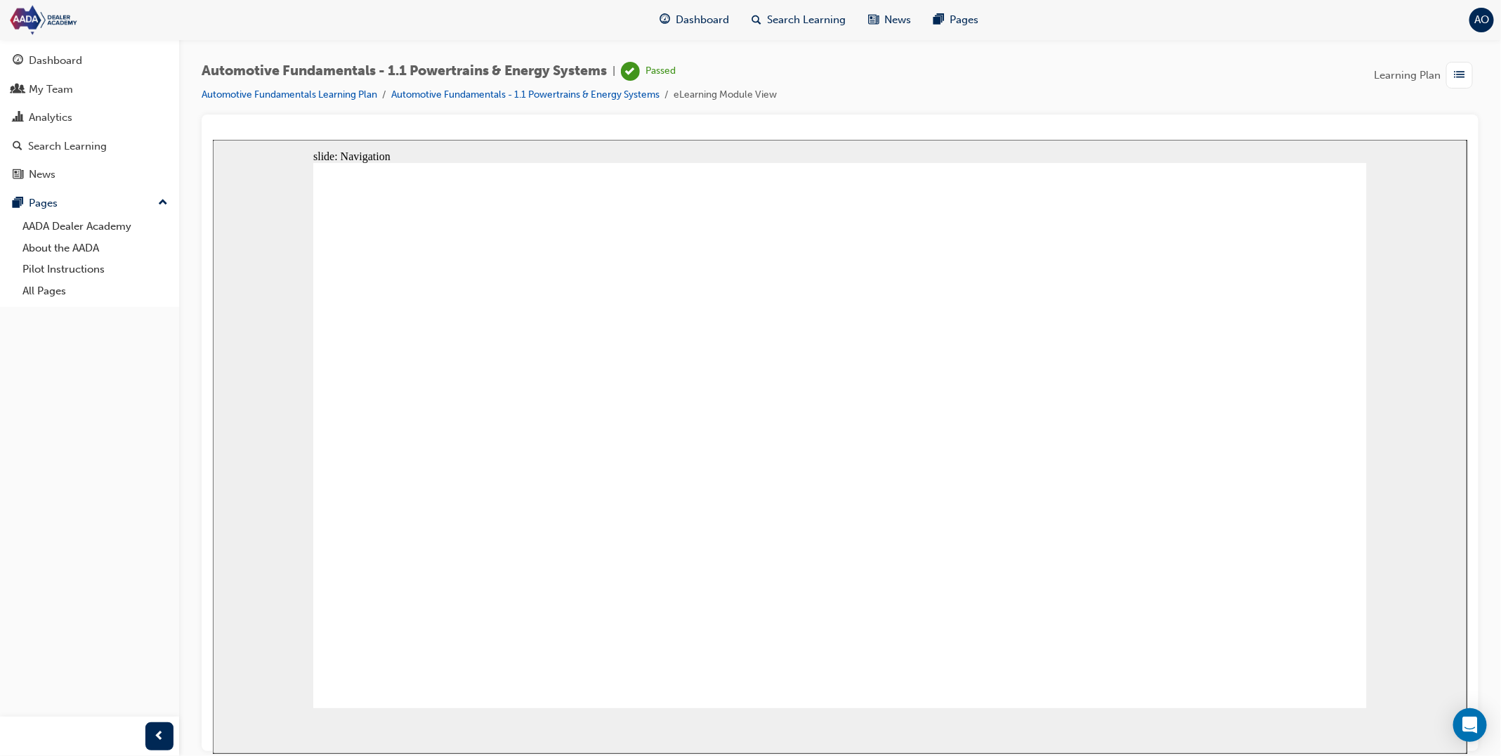
drag, startPoint x: 1247, startPoint y: 270, endPoint x: 1300, endPoint y: 391, distance: 132.1
click at [724, 26] on span "Dashboard" at bounding box center [702, 20] width 53 height 16
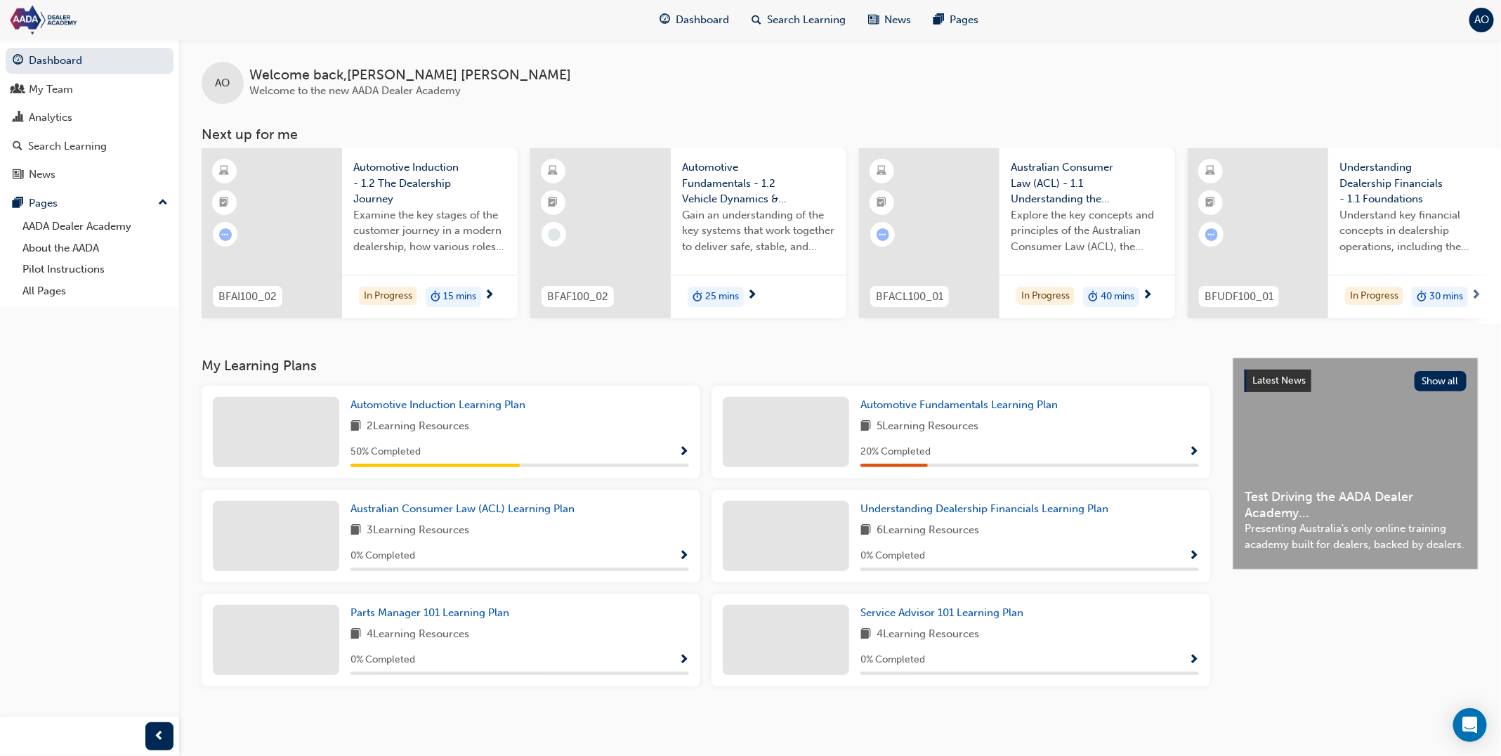
scroll to position [4, 0]
click at [895, 403] on span "Automotive Fundamentals Learning Plan" at bounding box center [958, 404] width 197 height 13
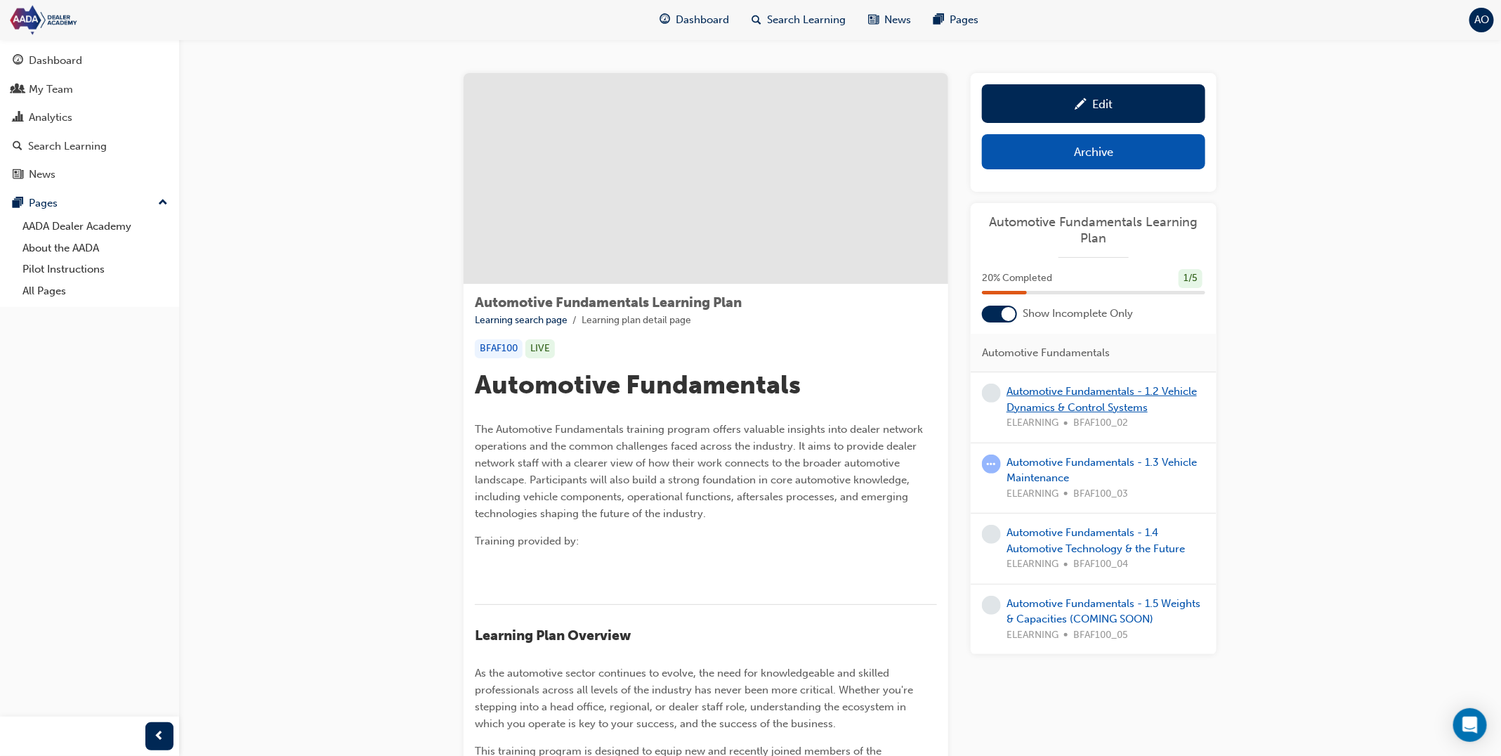
click at [1063, 385] on link "Automotive Fundamentals - 1.2 Vehicle Dynamics & Control Systems" at bounding box center [1101, 399] width 190 height 29
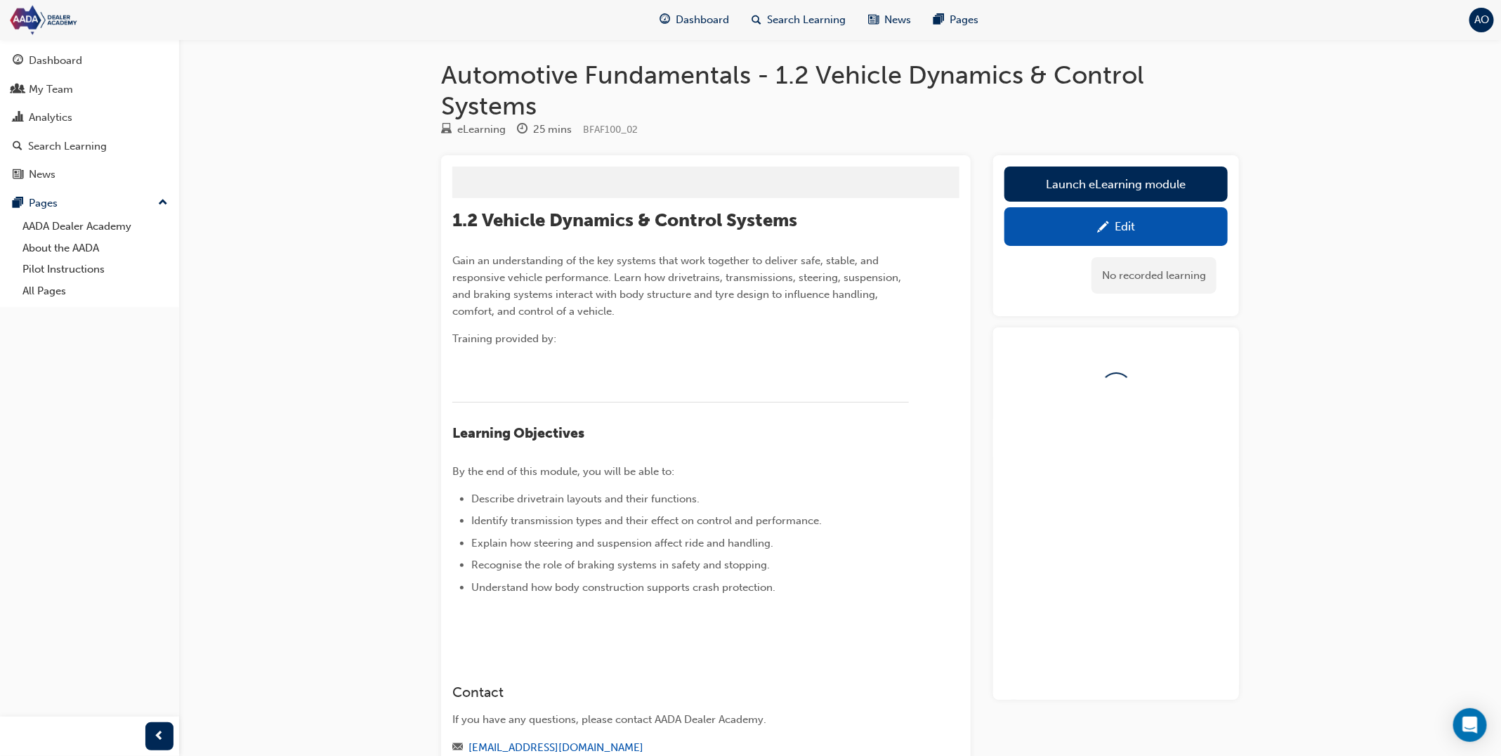
scroll to position [4, 0]
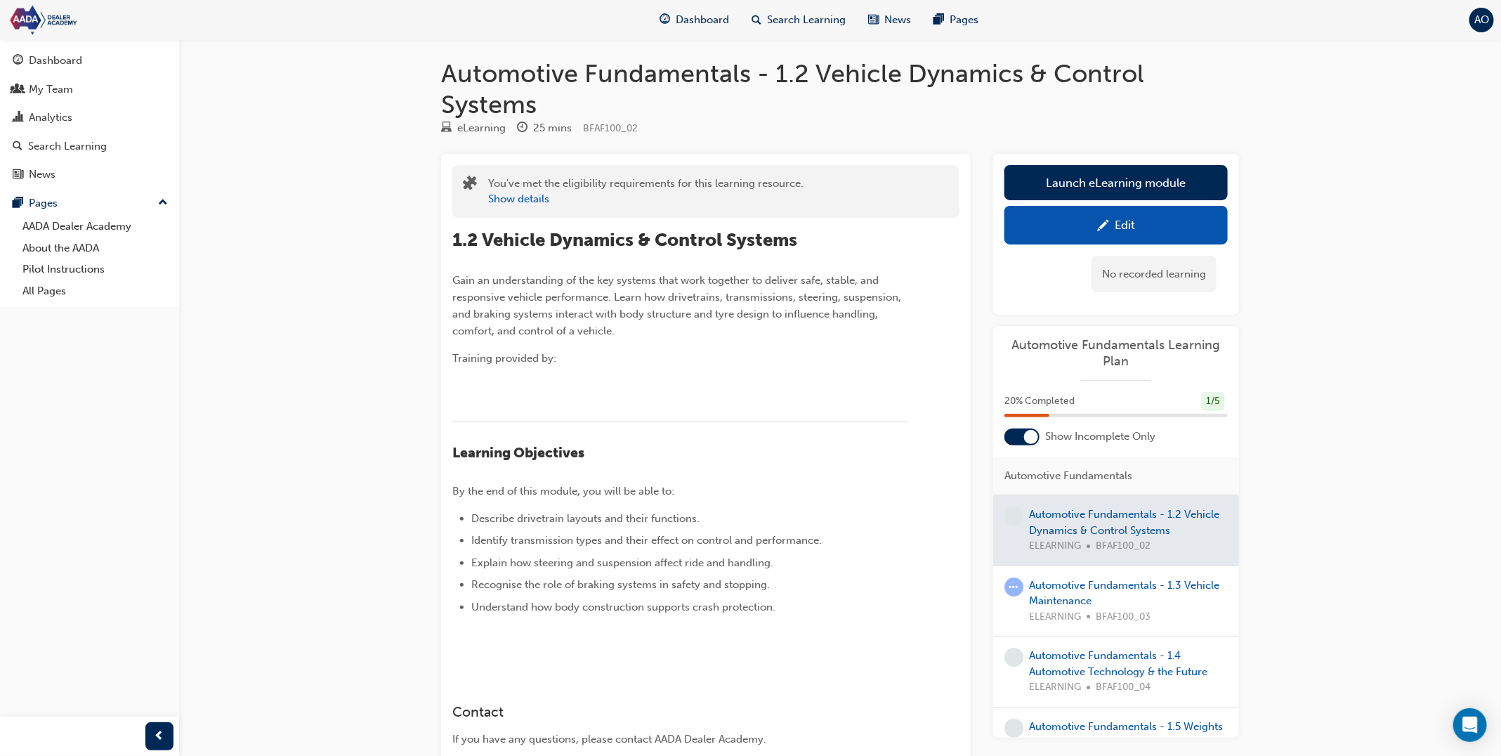
click at [1074, 221] on div "Edit" at bounding box center [1116, 225] width 202 height 18
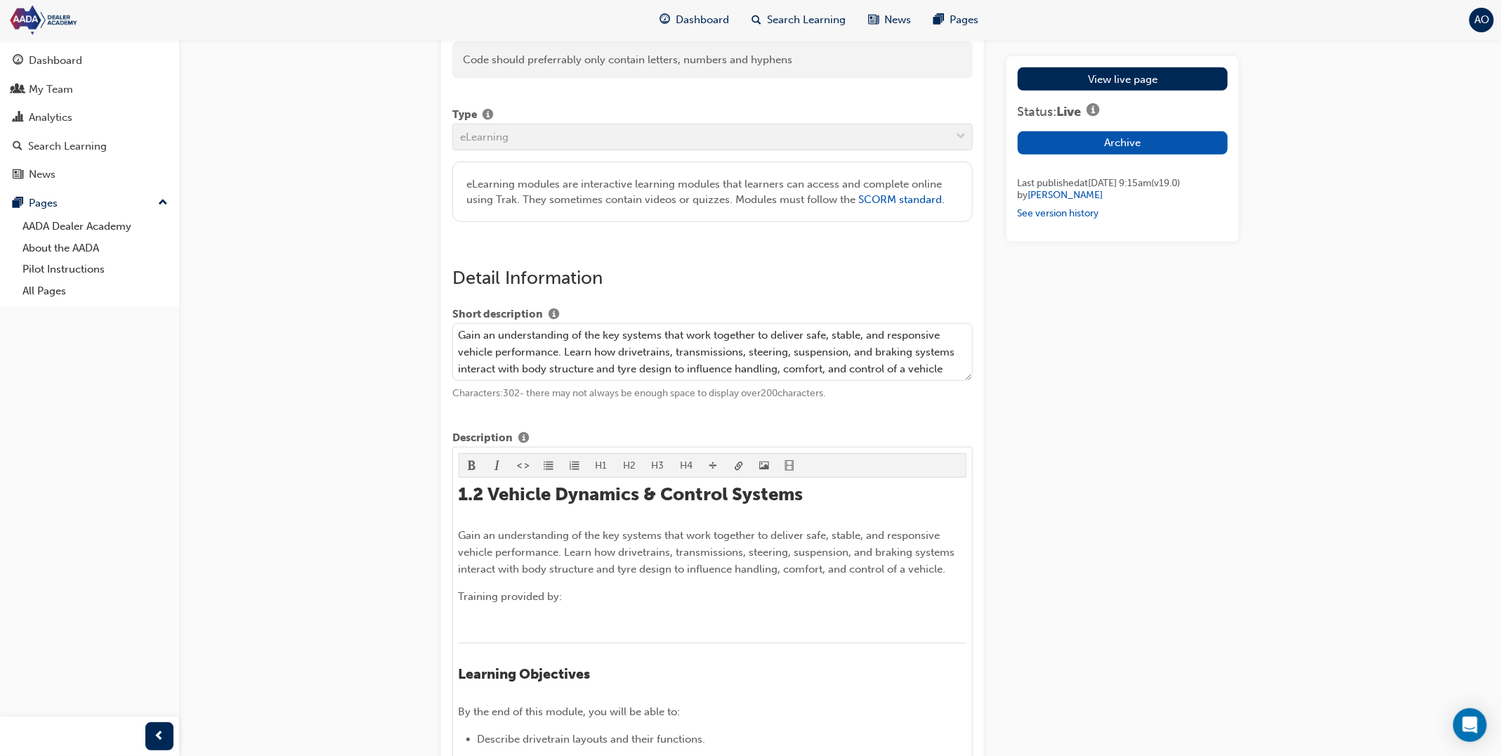
scroll to position [418, 0]
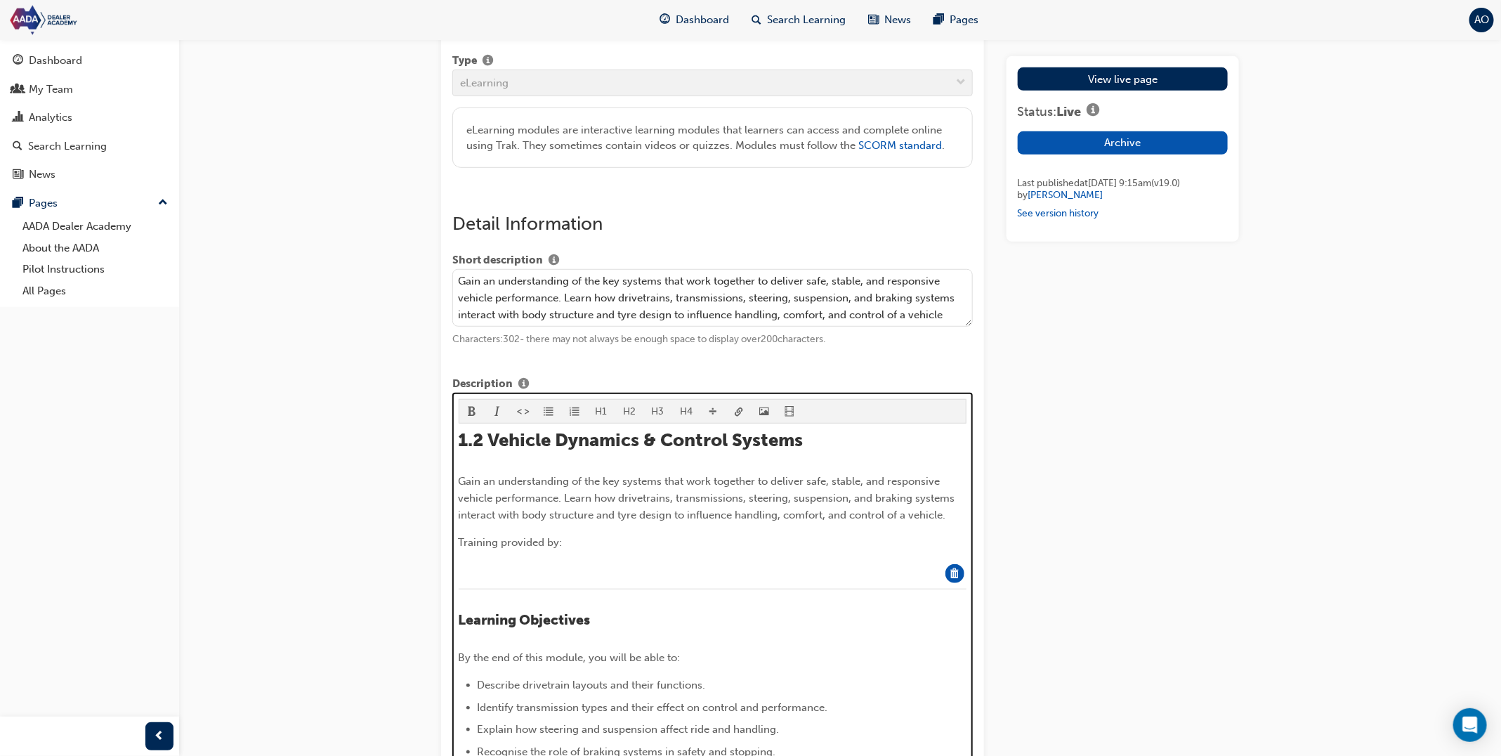
click at [832, 566] on div at bounding box center [713, 569] width 509 height 17
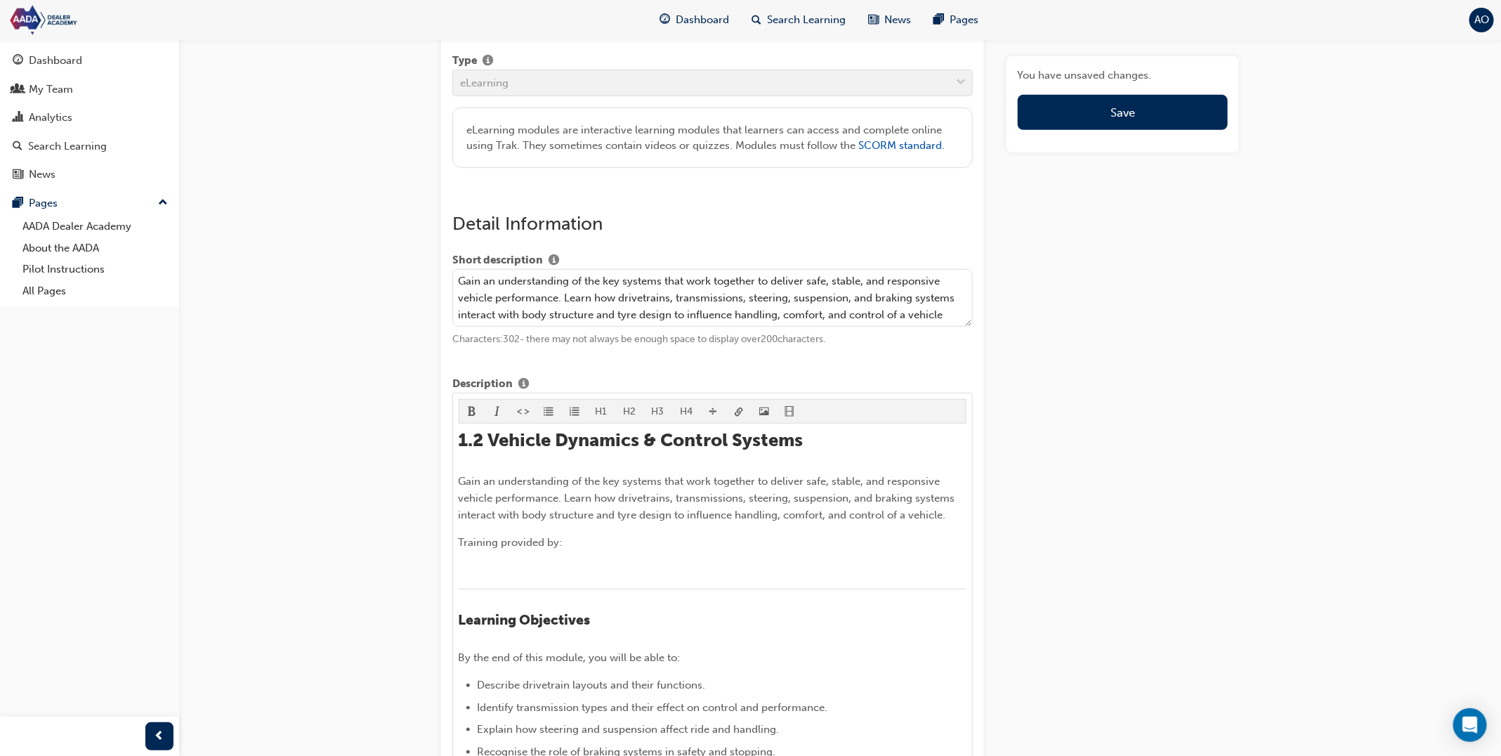
scroll to position [580, 0]
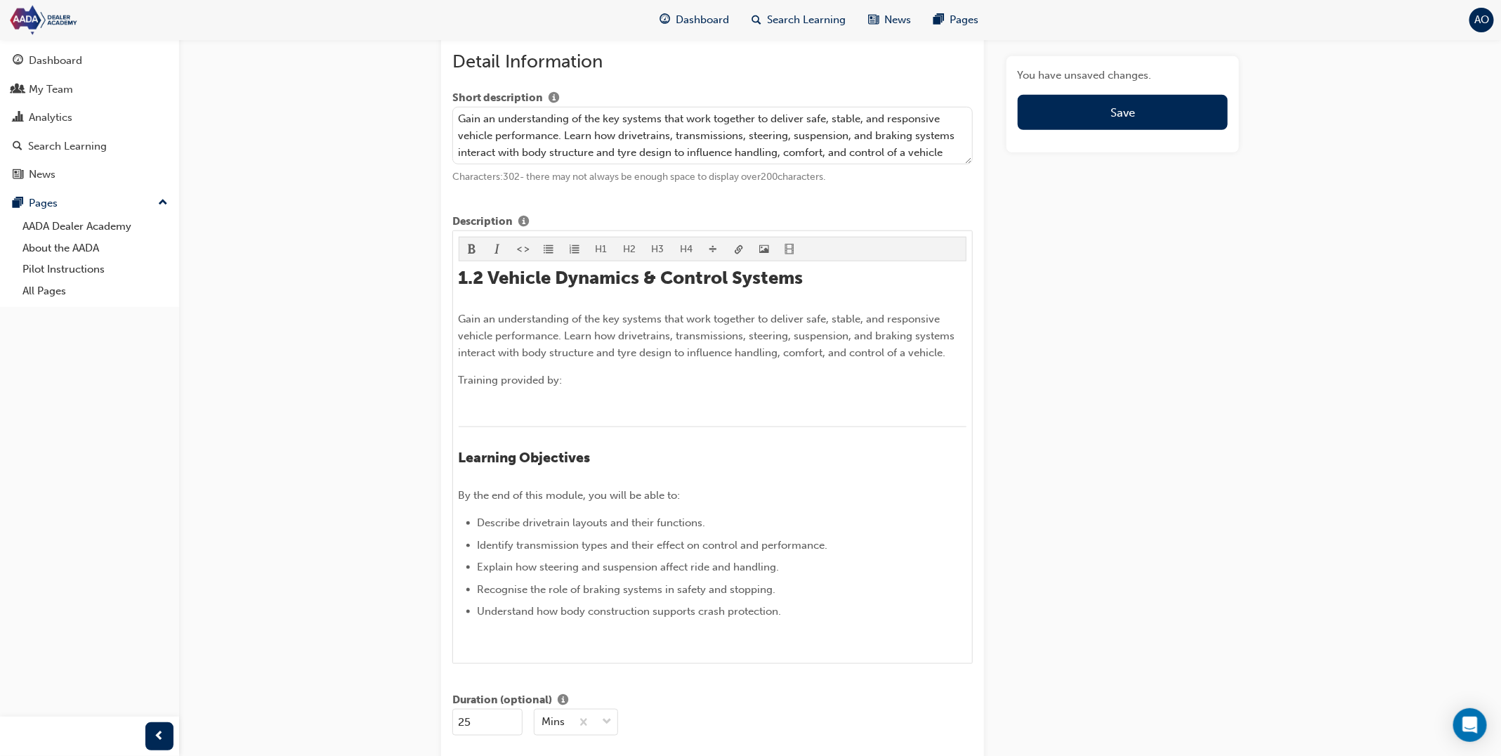
drag, startPoint x: 955, startPoint y: 578, endPoint x: 945, endPoint y: 576, distance: 10.1
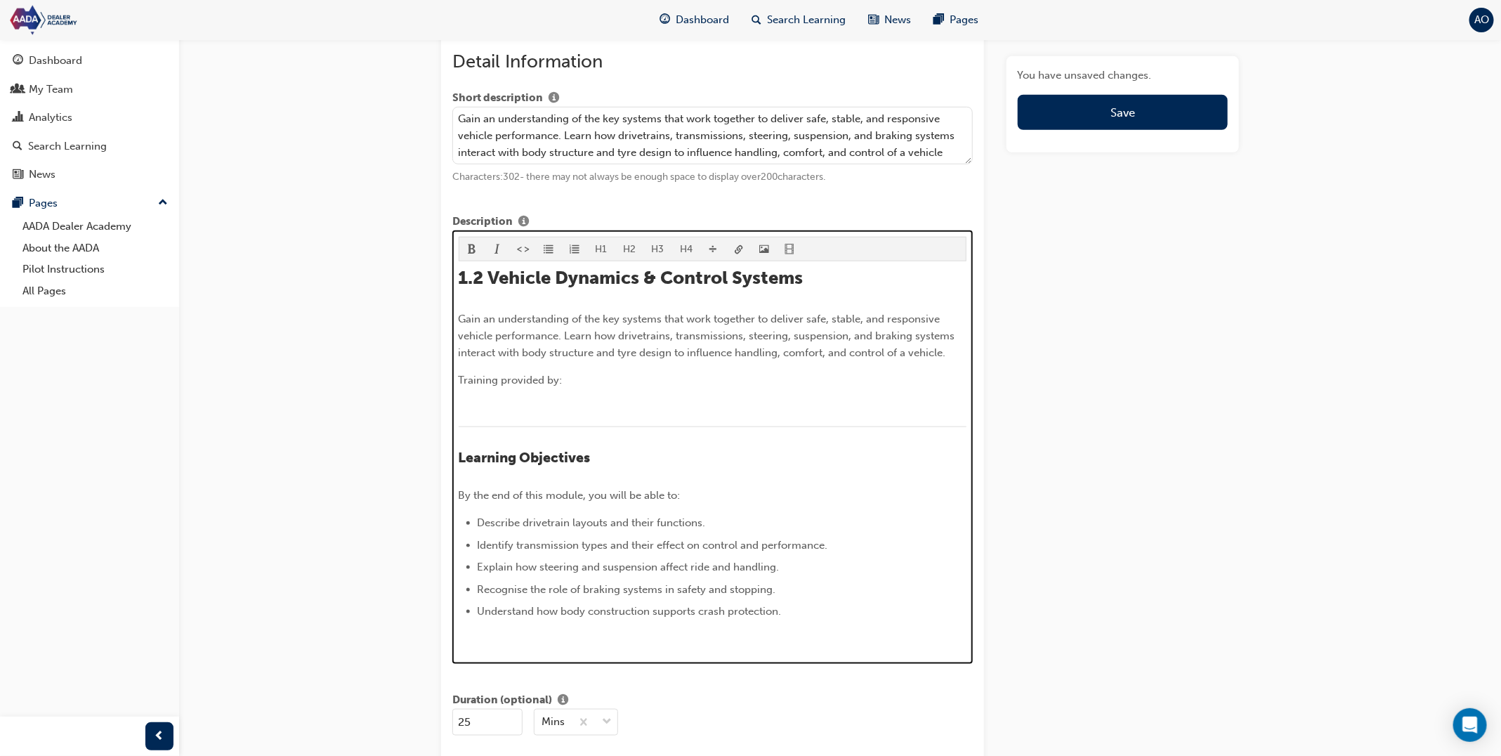
click at [537, 403] on p "﻿" at bounding box center [713, 407] width 509 height 17
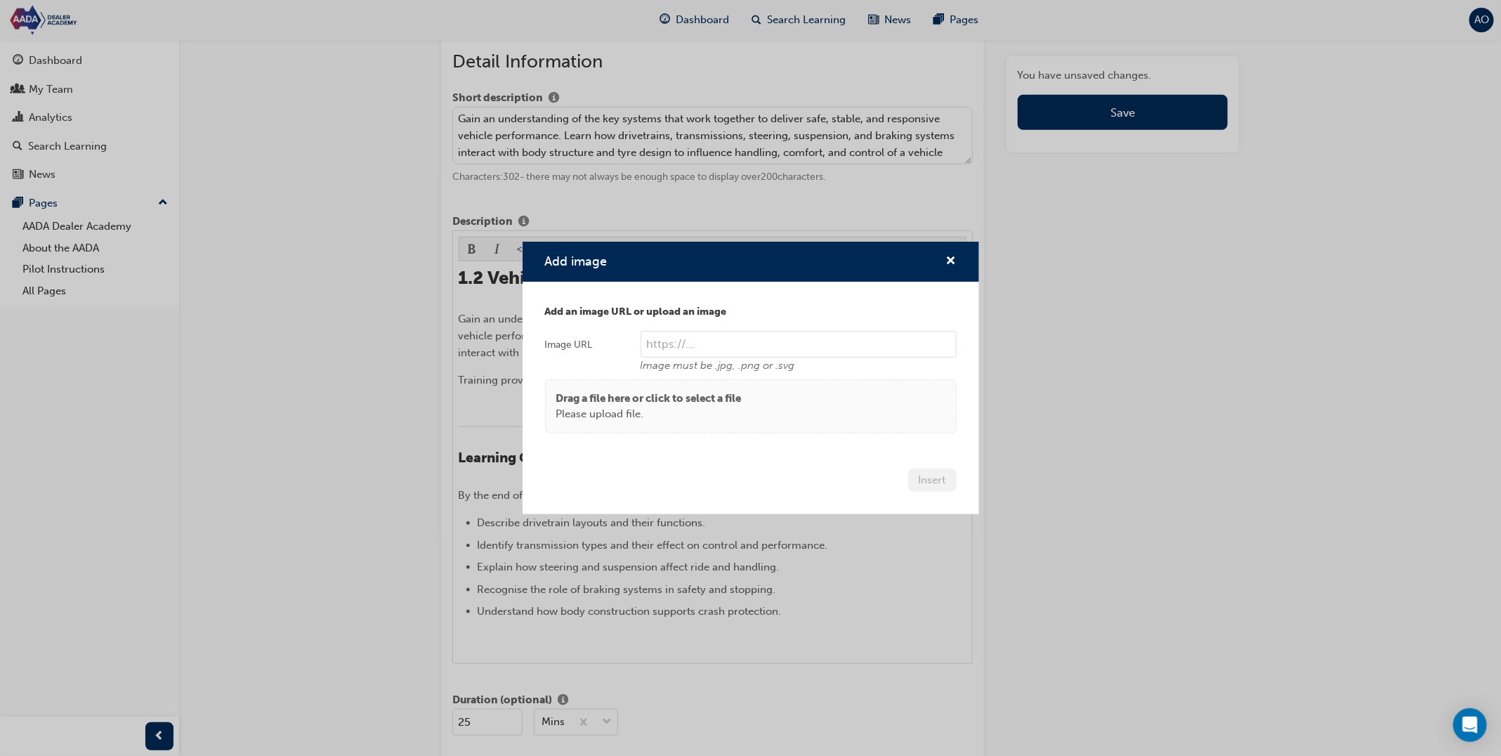
click at [773, 401] on div "Drag a file here or click to select a file Please upload file." at bounding box center [750, 407] width 389 height 32
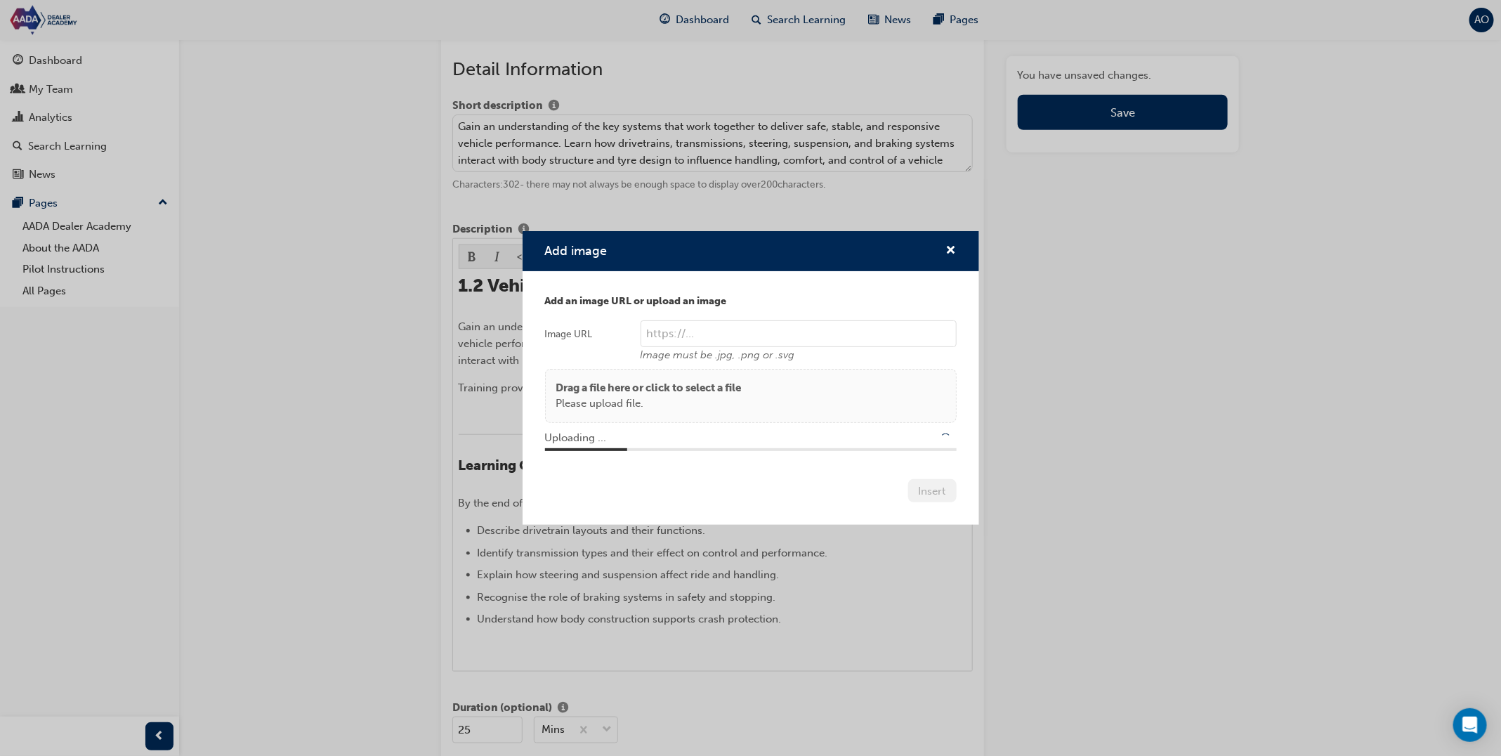
scroll to position [570, 0]
type input "/upload/da608977-726e-4b6a-af88-6f928fd7c7b9.png"
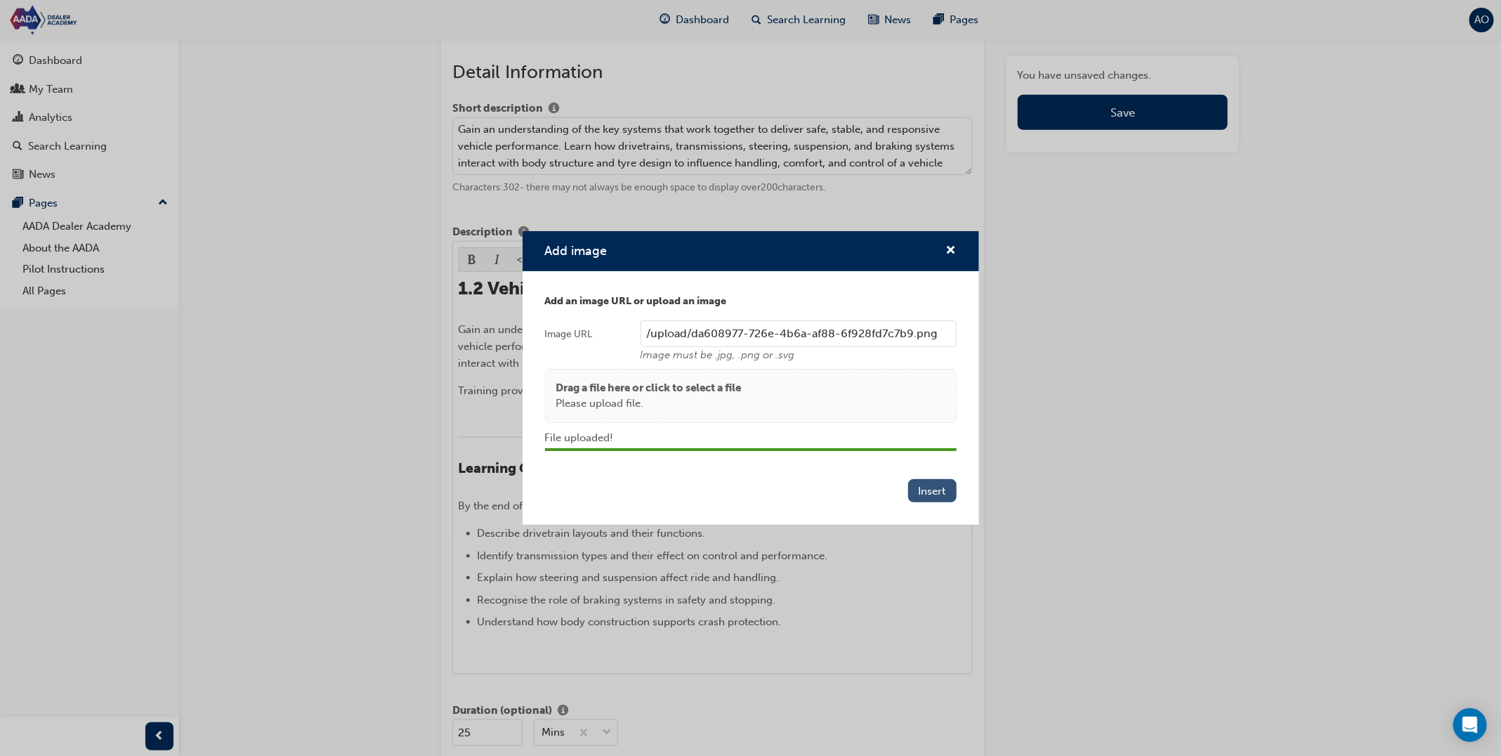
click at [940, 488] on button "Insert" at bounding box center [932, 490] width 48 height 23
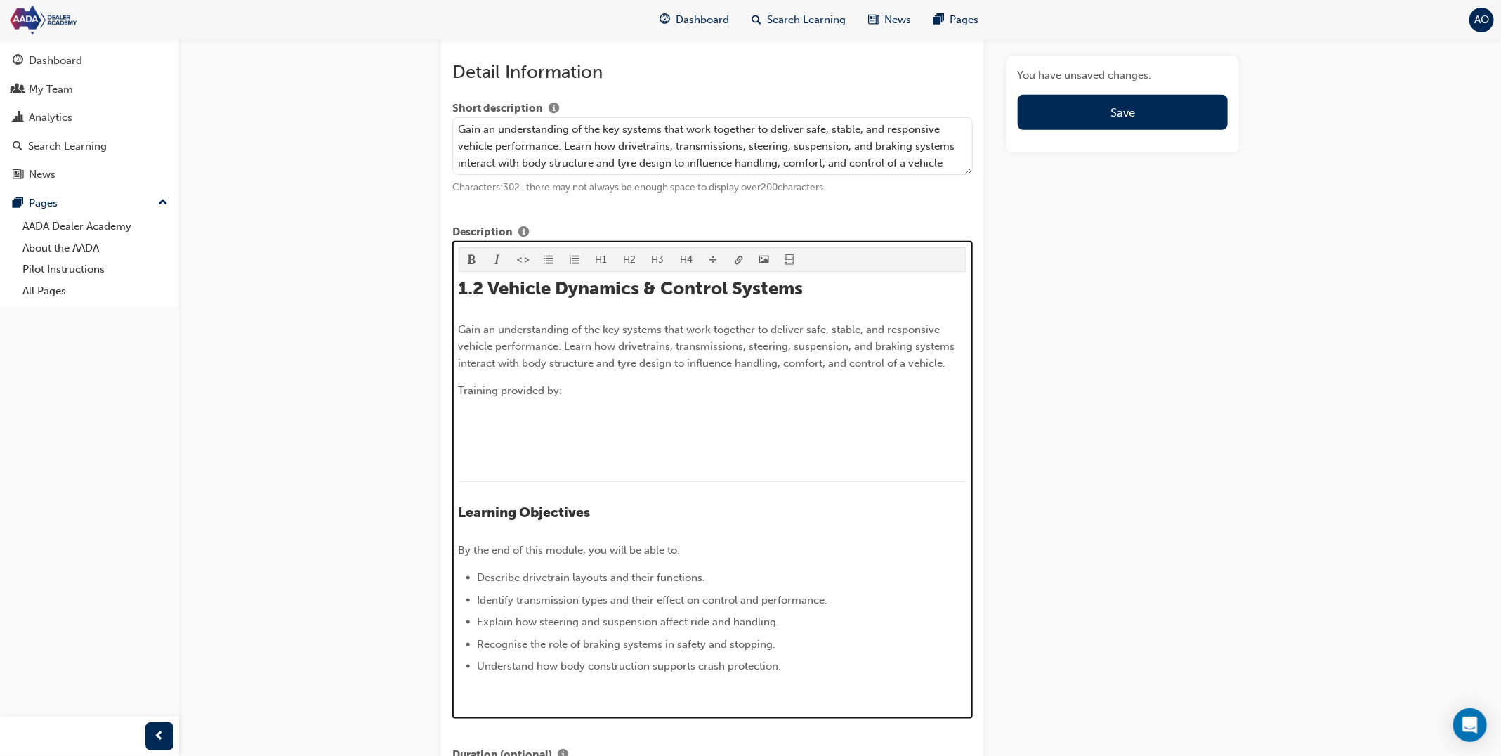
scroll to position [652, 0]
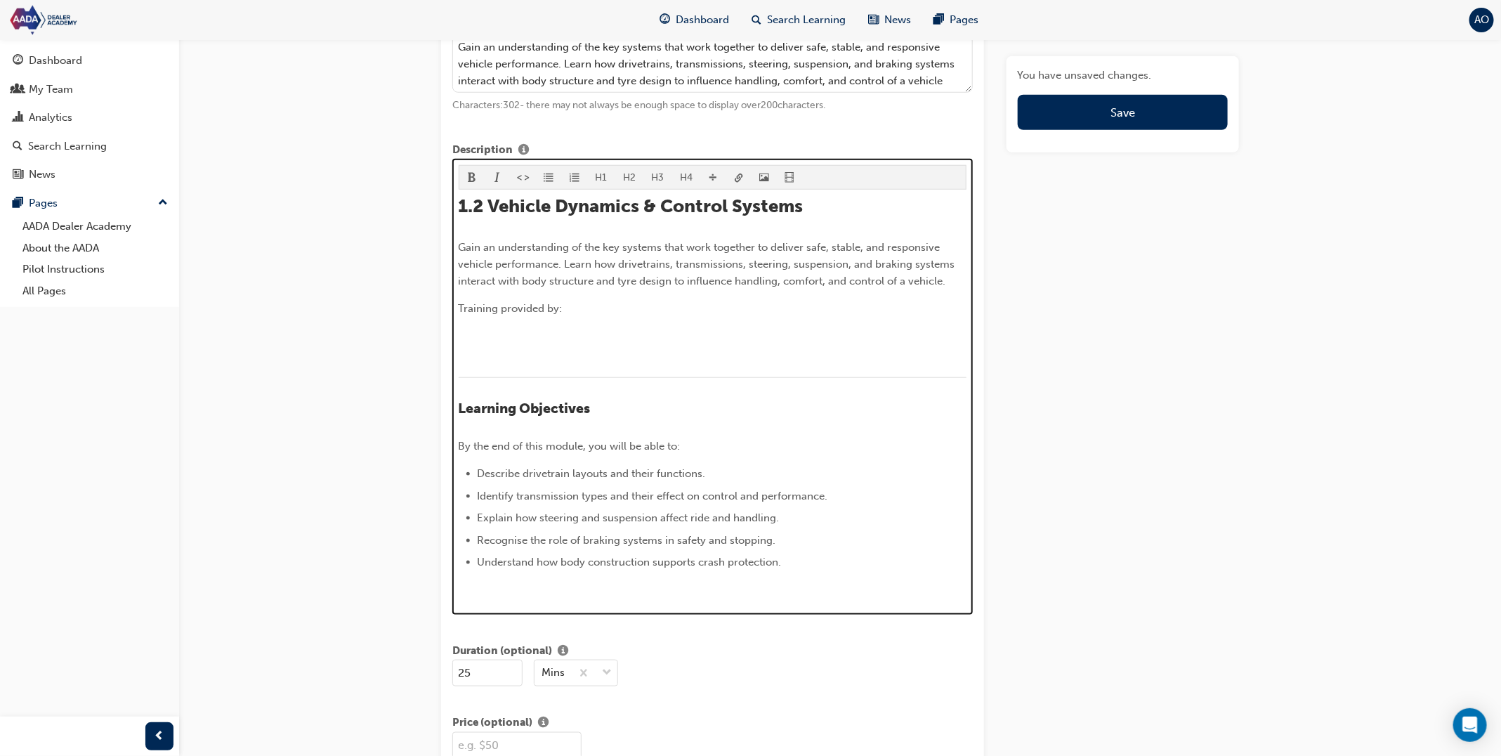
click at [499, 329] on p "﻿" at bounding box center [713, 335] width 509 height 17
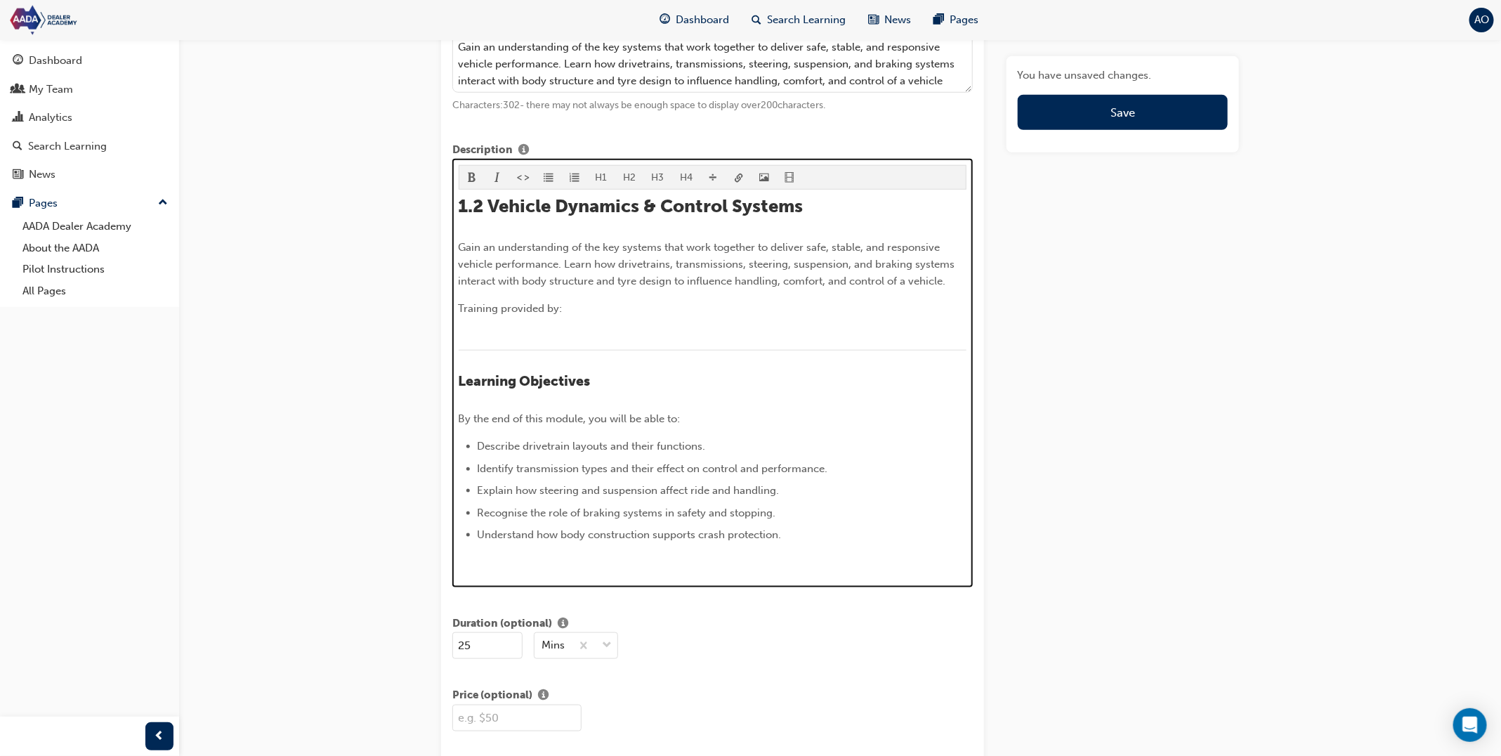
scroll to position [580, 0]
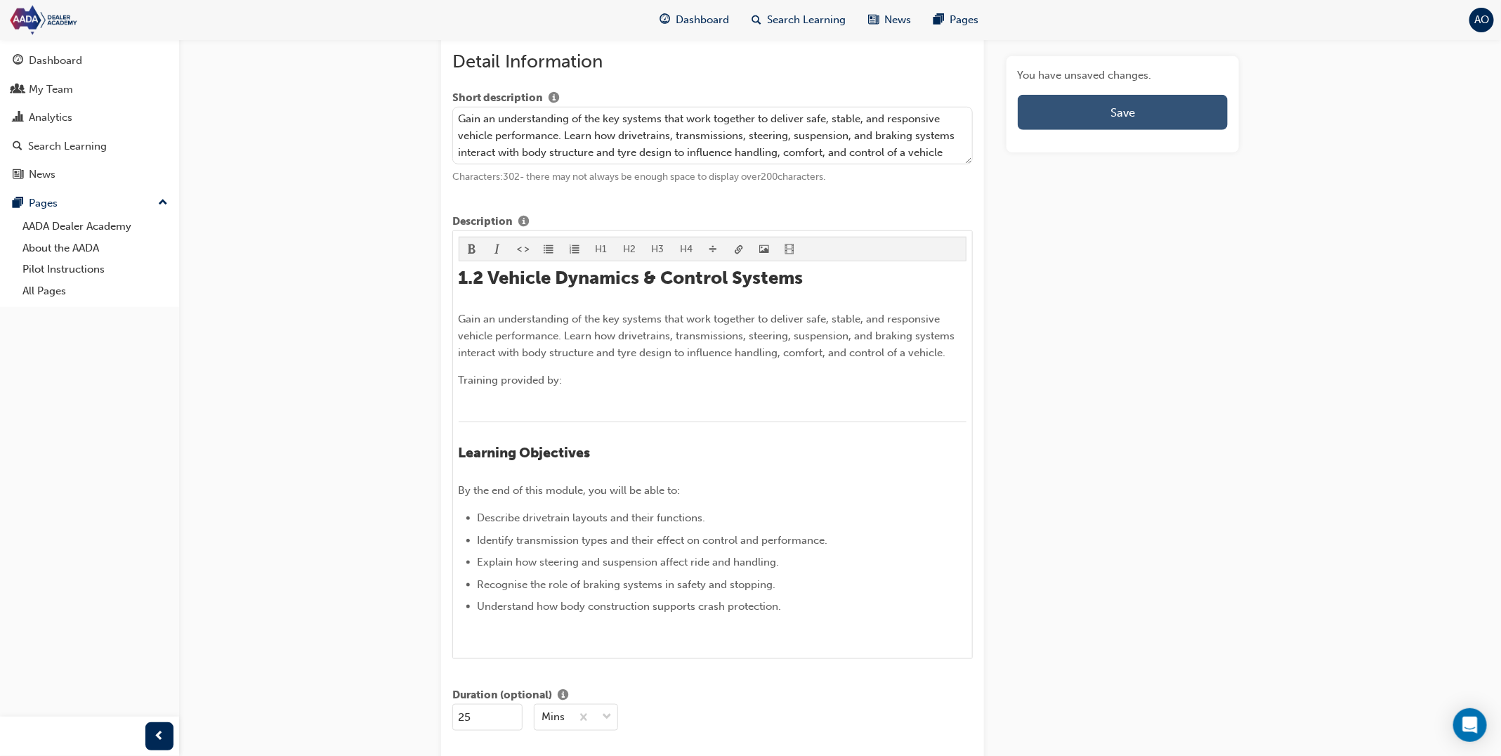
click at [1073, 116] on button "Save" at bounding box center [1123, 112] width 210 height 35
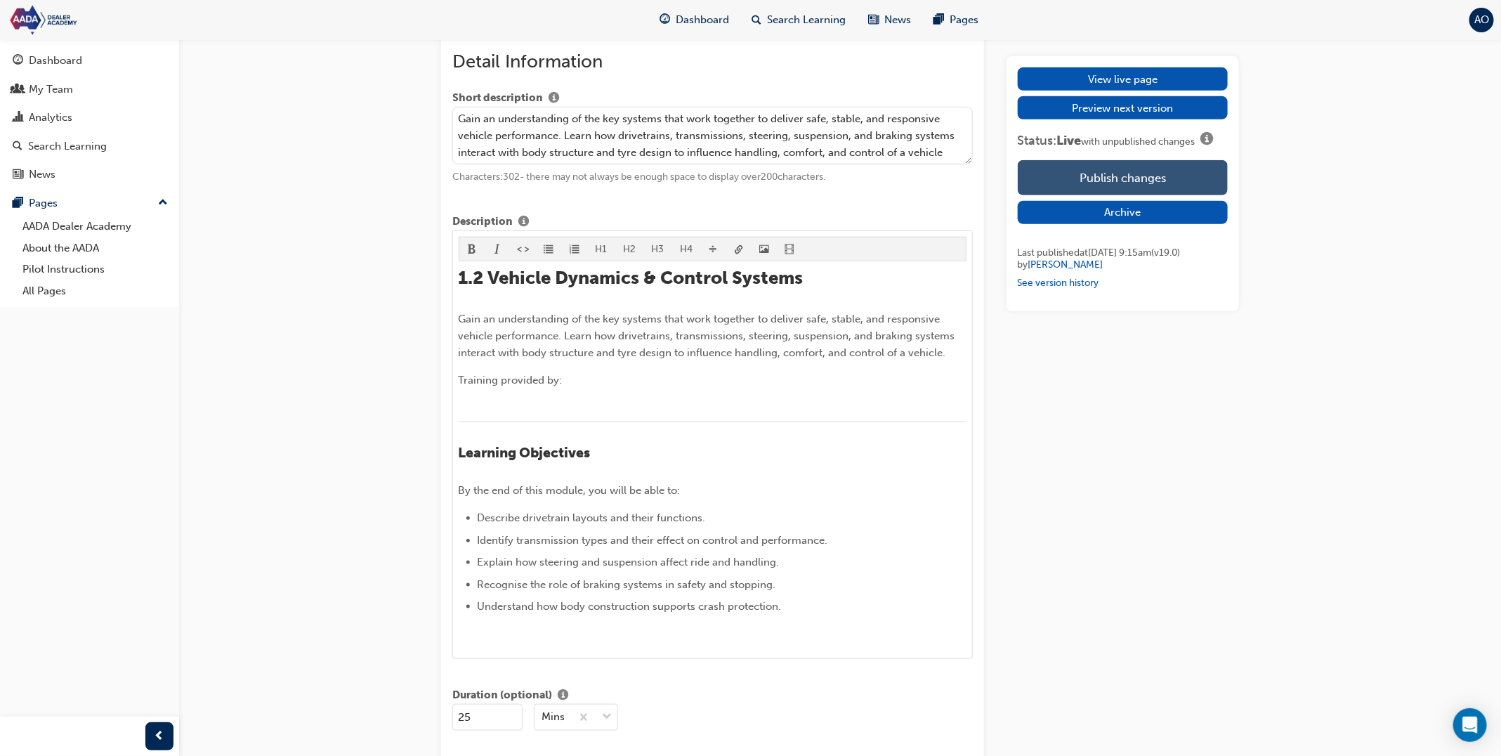
click at [1126, 187] on button "Publish changes" at bounding box center [1123, 177] width 210 height 35
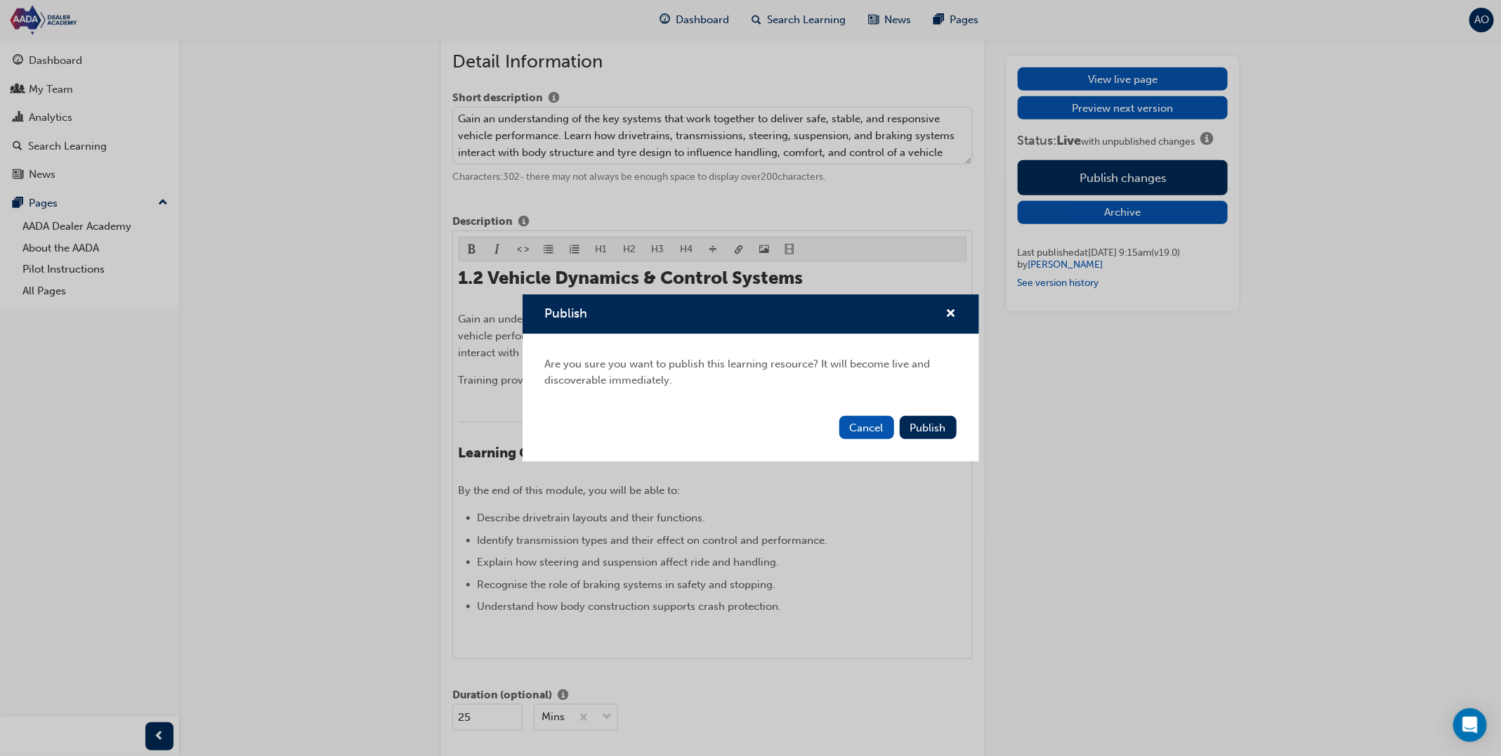
drag, startPoint x: 942, startPoint y: 426, endPoint x: 880, endPoint y: 376, distance: 79.4
click at [942, 426] on span "Publish" at bounding box center [928, 427] width 36 height 13
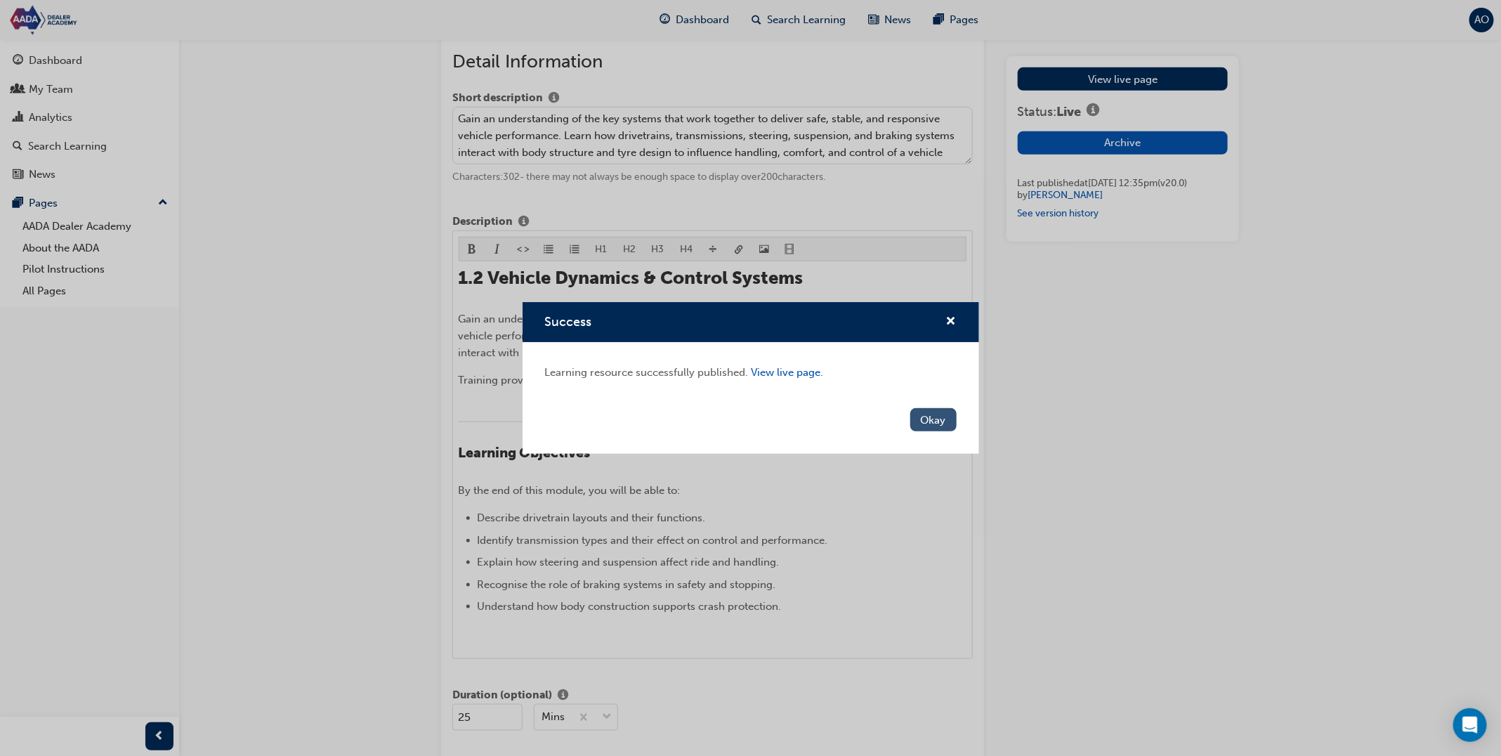
click at [945, 423] on button "Okay" at bounding box center [933, 419] width 46 height 23
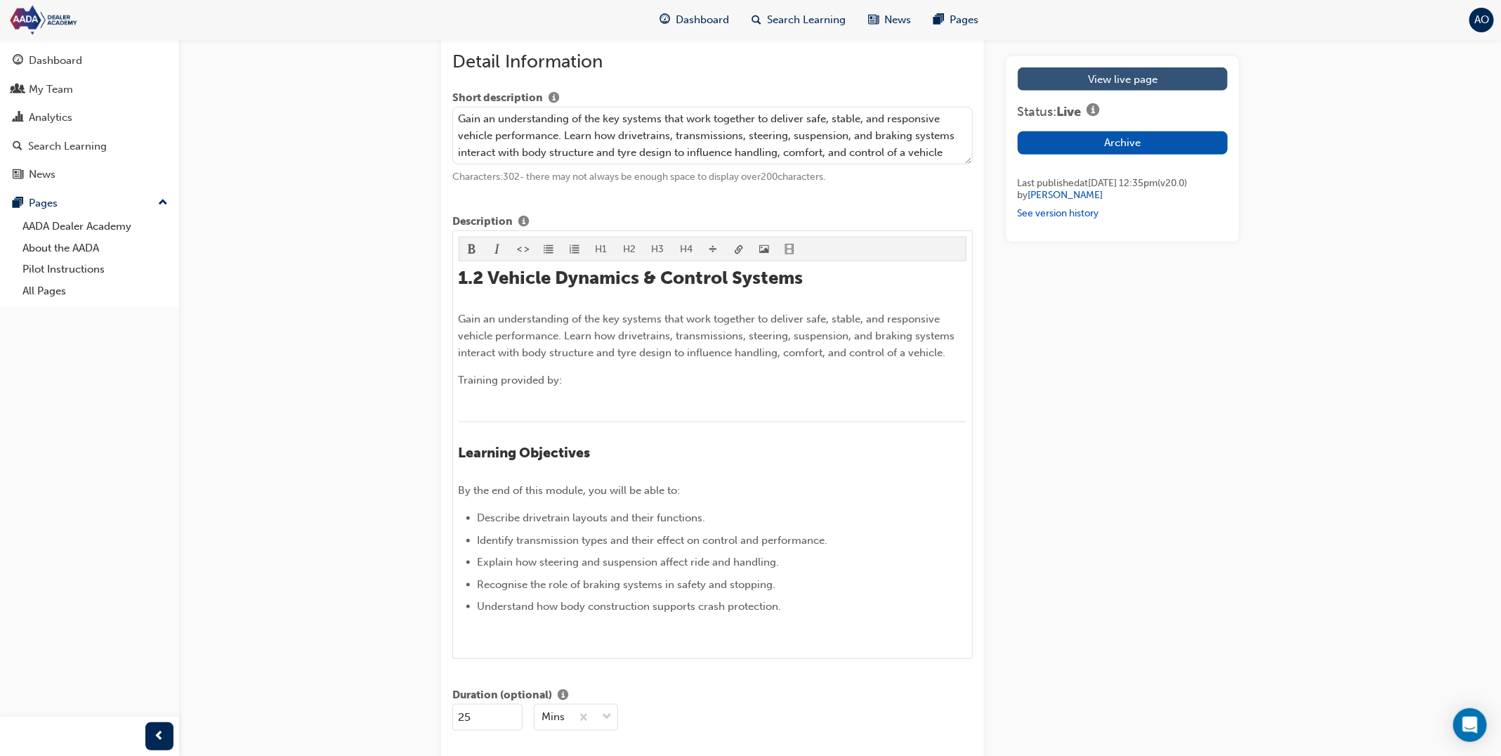
click at [1113, 81] on link "View live page" at bounding box center [1123, 78] width 210 height 23
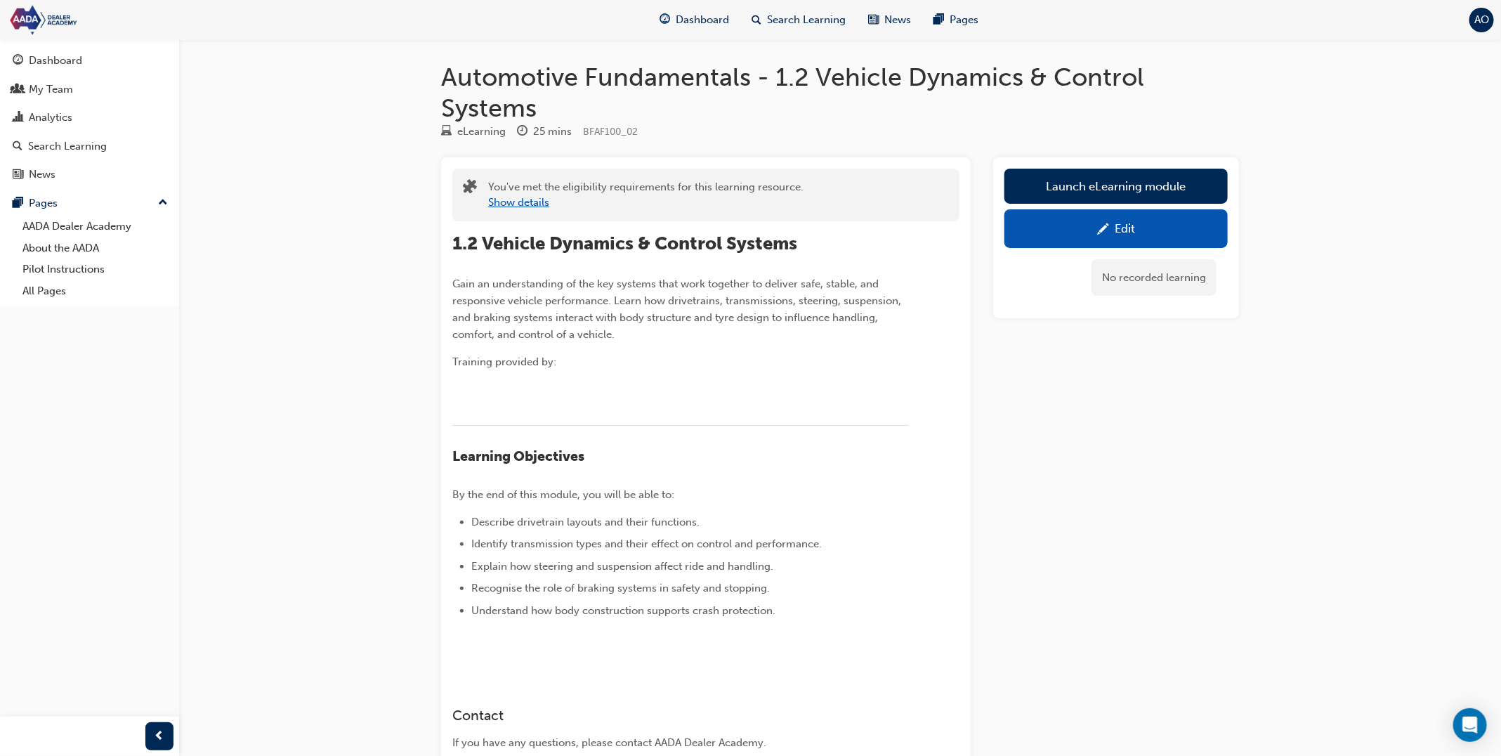
click at [512, 202] on button "Show details" at bounding box center [518, 203] width 61 height 16
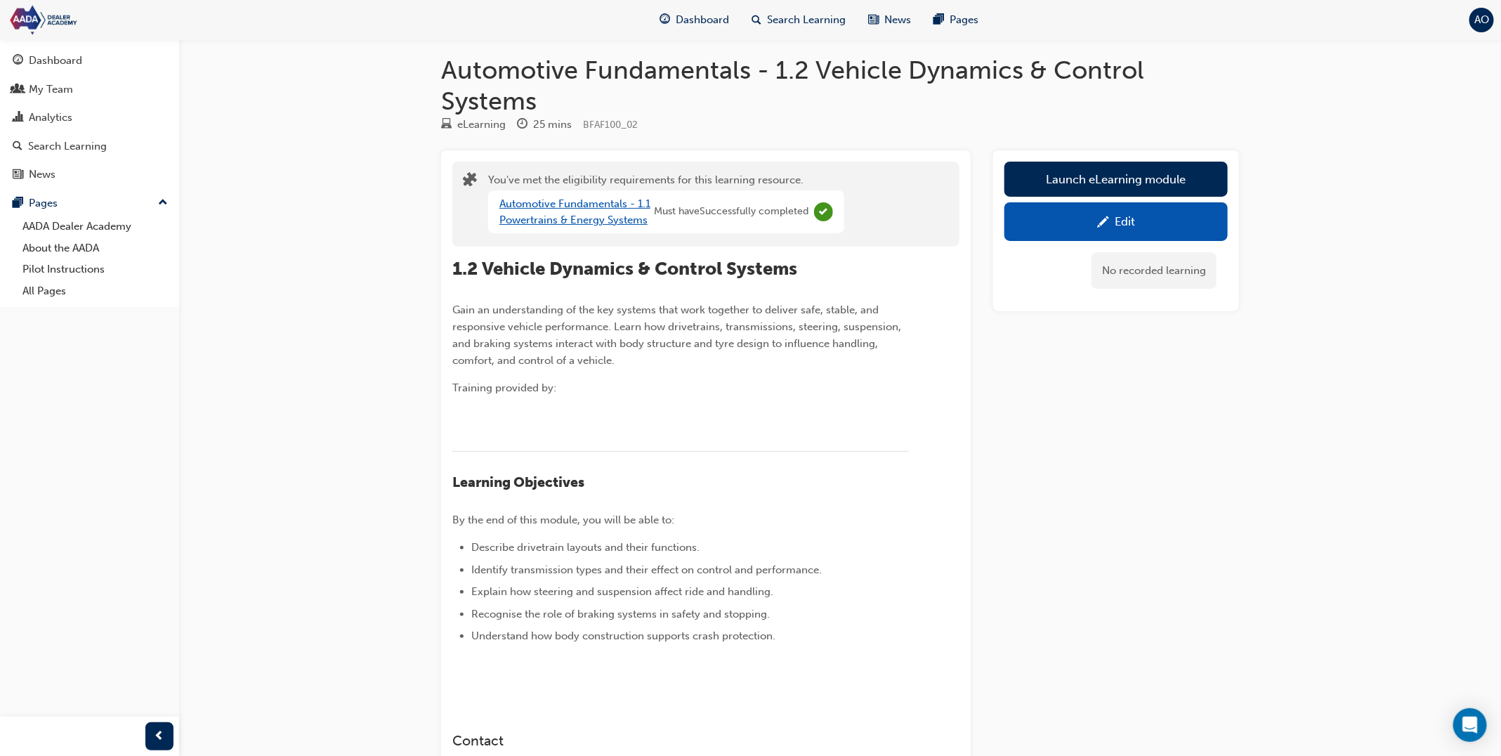
click at [533, 202] on link "Automotive Fundamentals - 1.1 Powertrains & Energy Systems" at bounding box center [574, 211] width 151 height 29
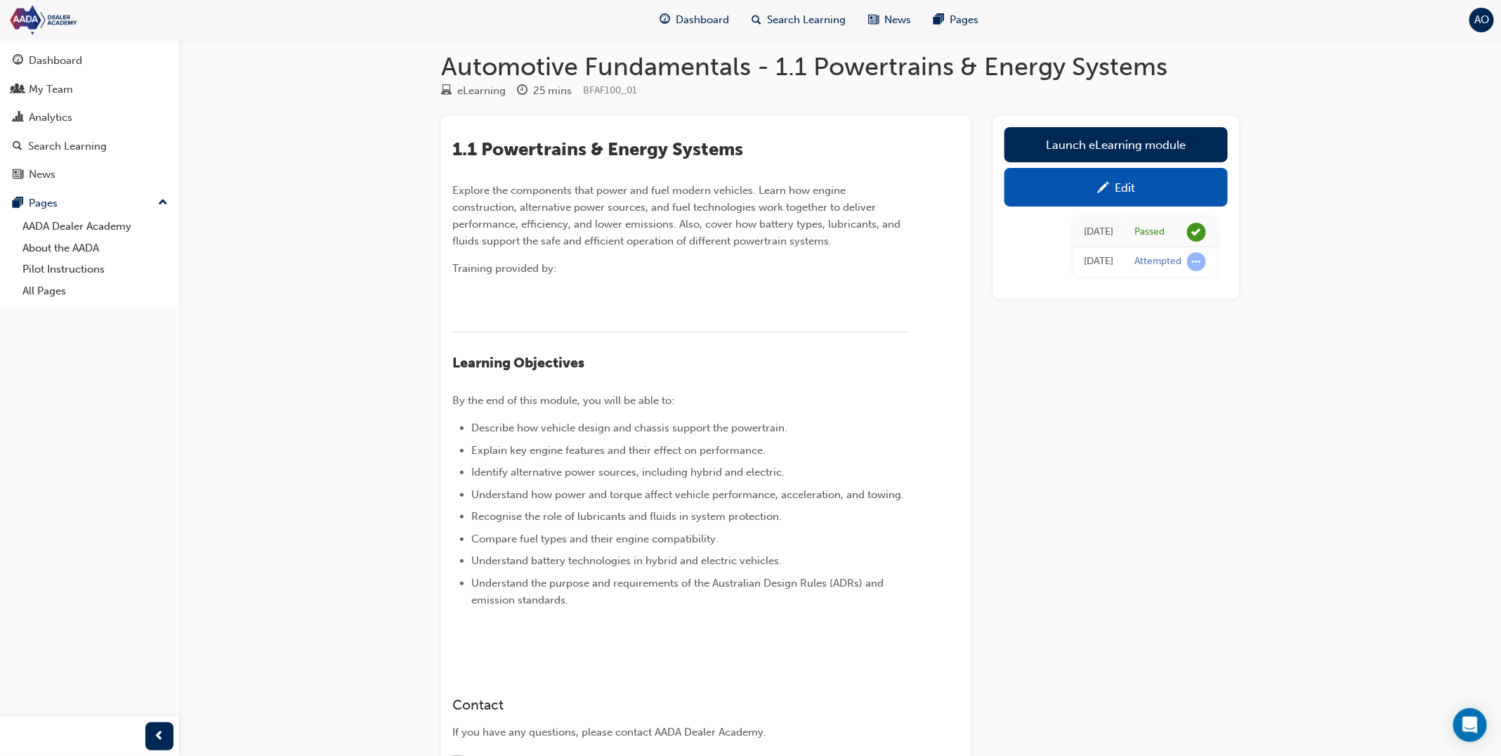
click at [1073, 190] on div "Edit" at bounding box center [1116, 187] width 202 height 18
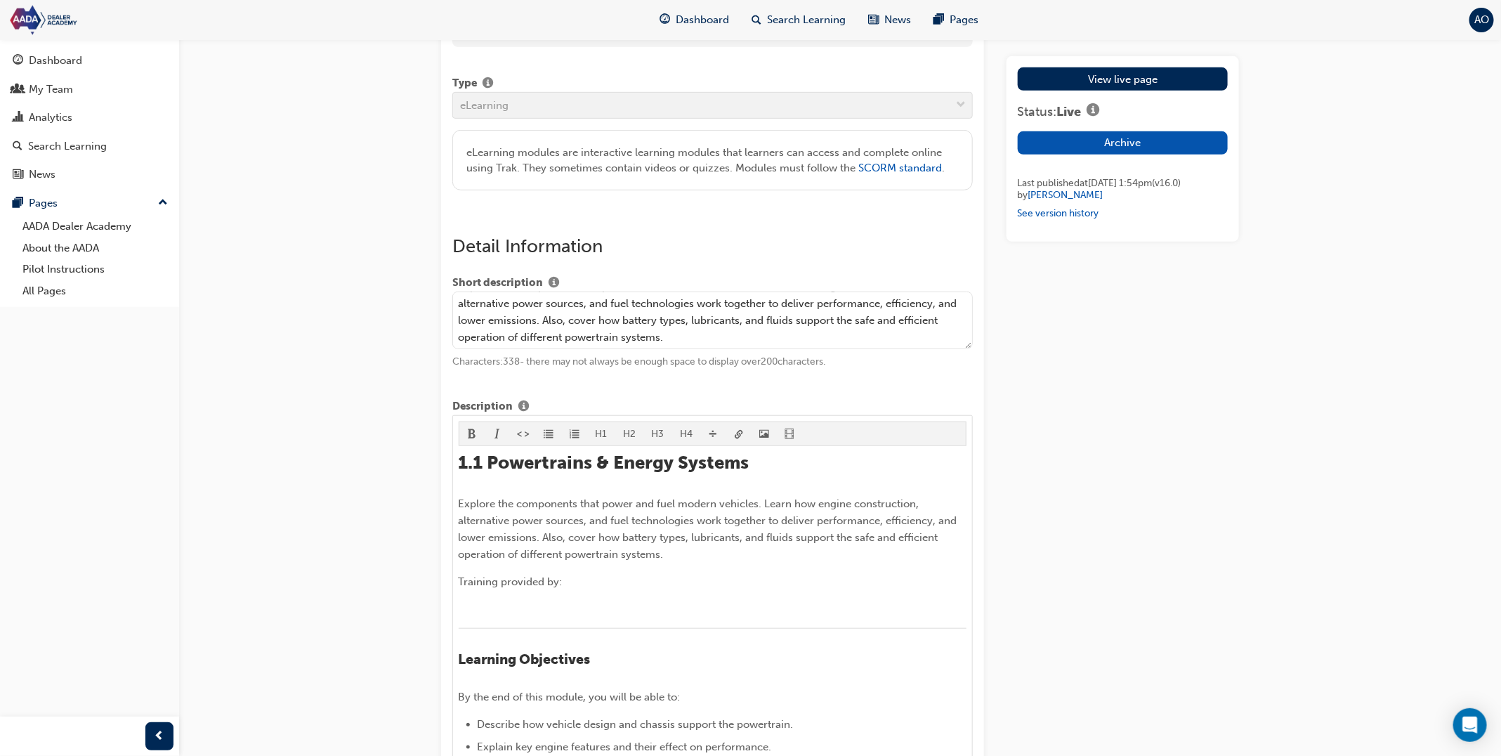
scroll to position [532, 0]
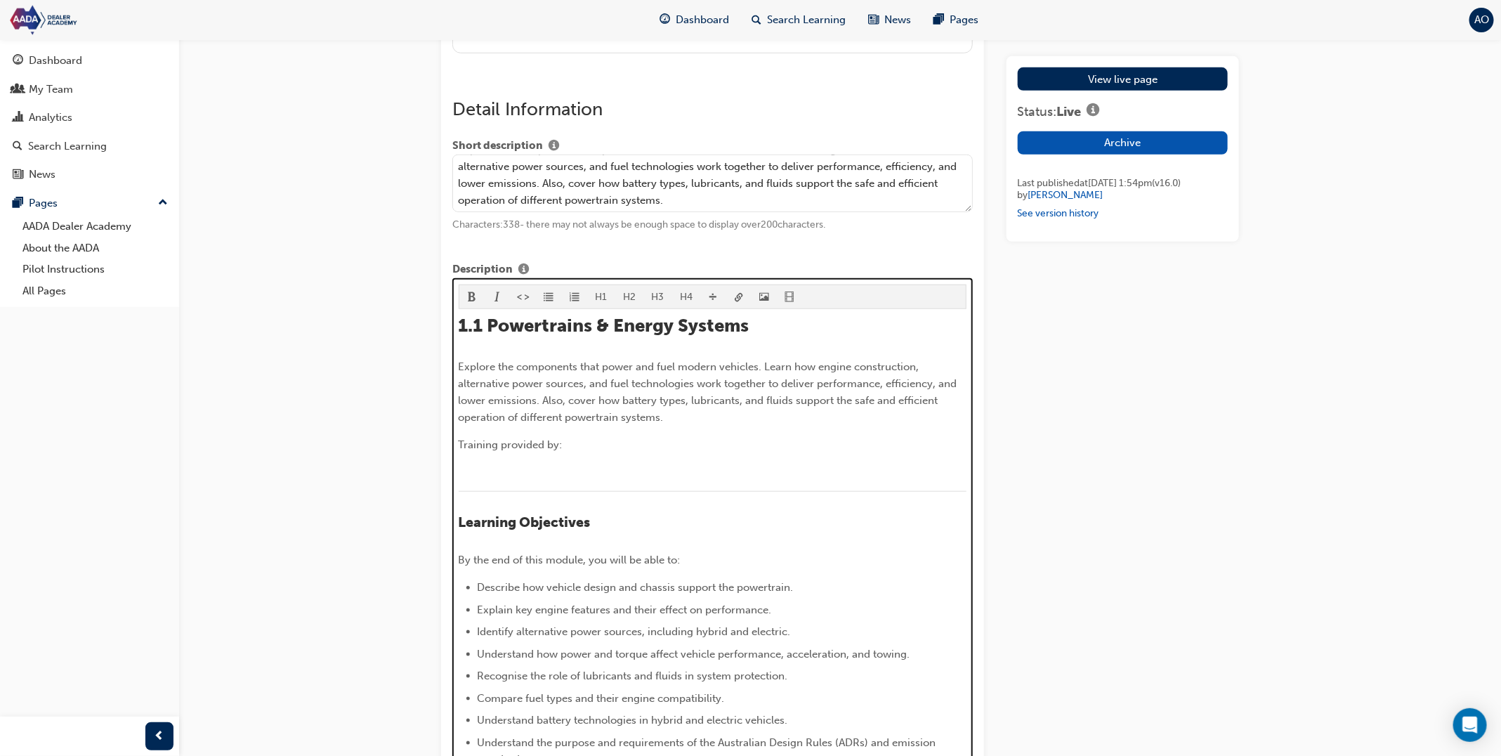
click at [891, 438] on p "Training provided by:" at bounding box center [713, 444] width 509 height 17
click at [915, 471] on div at bounding box center [713, 472] width 509 height 17
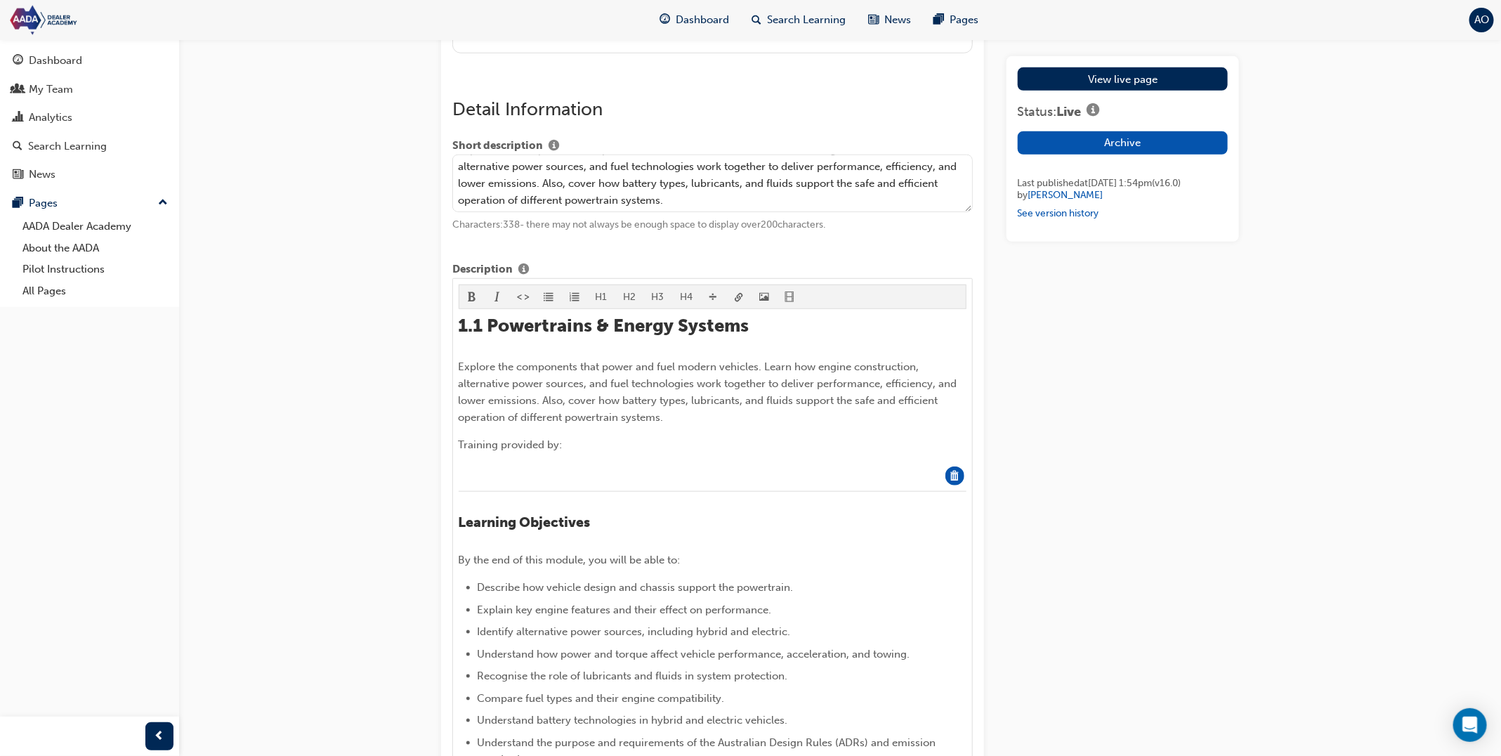
drag, startPoint x: 954, startPoint y: 475, endPoint x: 836, endPoint y: 476, distance: 118.0
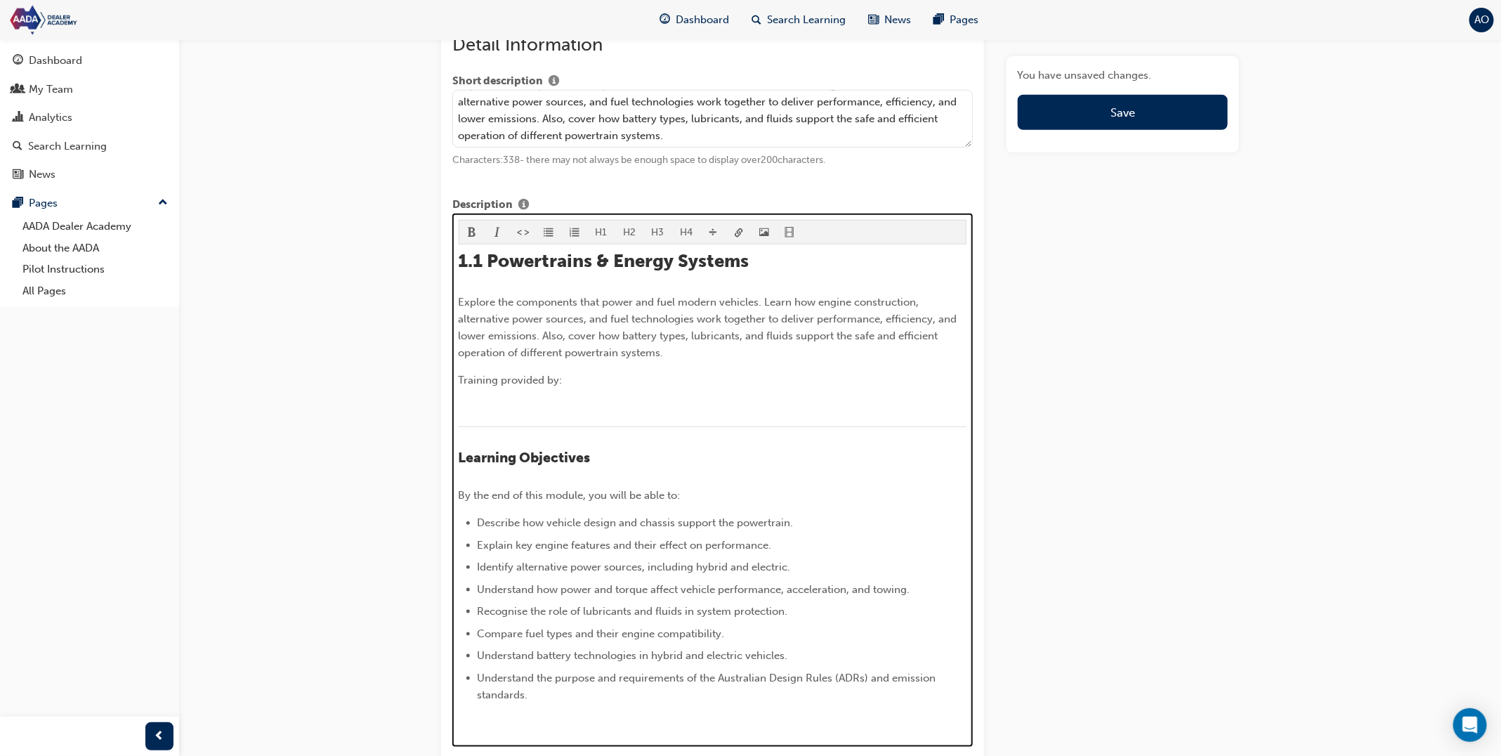
click at [509, 395] on div "1.1 Powertrains & Energy Systems Explore the components that power and fuel mod…" at bounding box center [713, 490] width 509 height 480
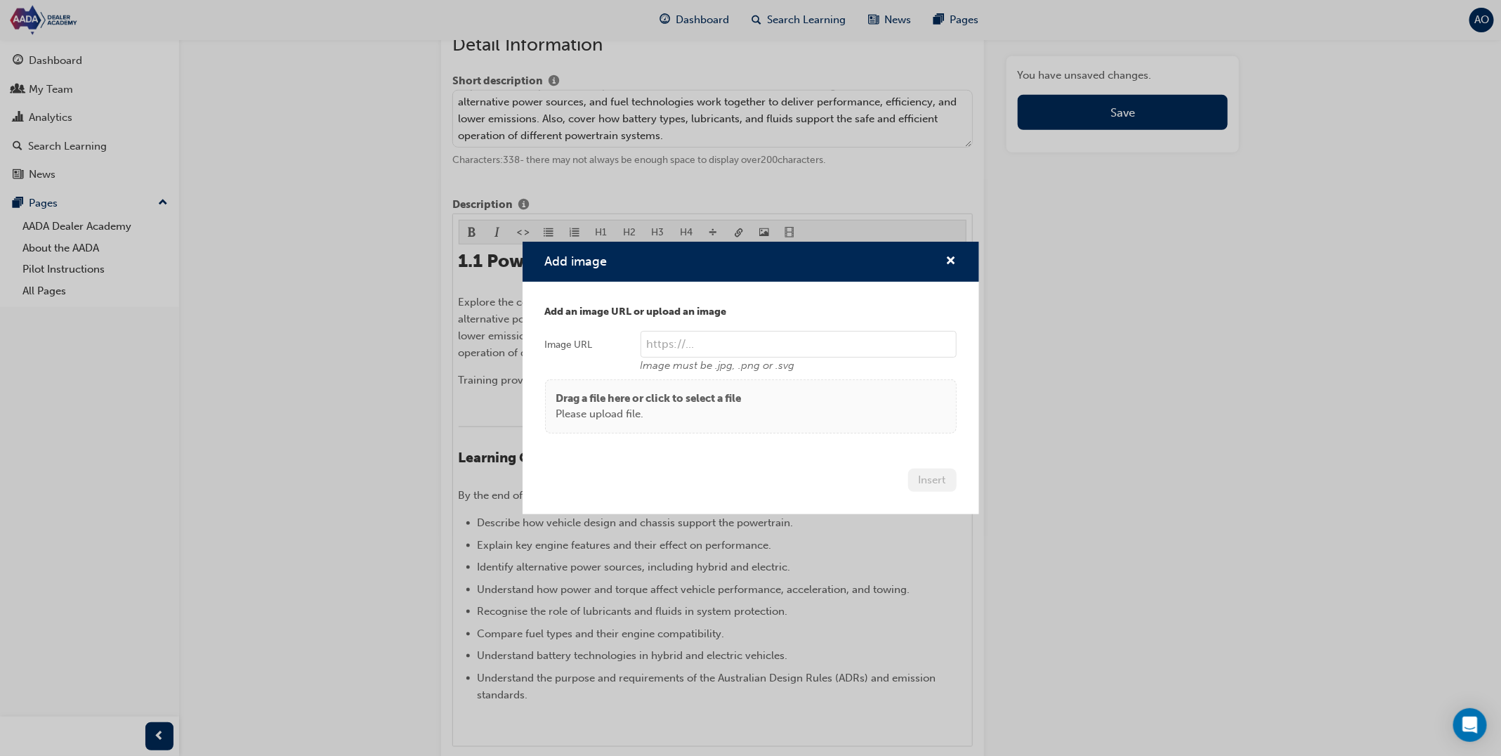
click at [720, 392] on p "Drag a file here or click to select a file" at bounding box center [648, 399] width 185 height 16
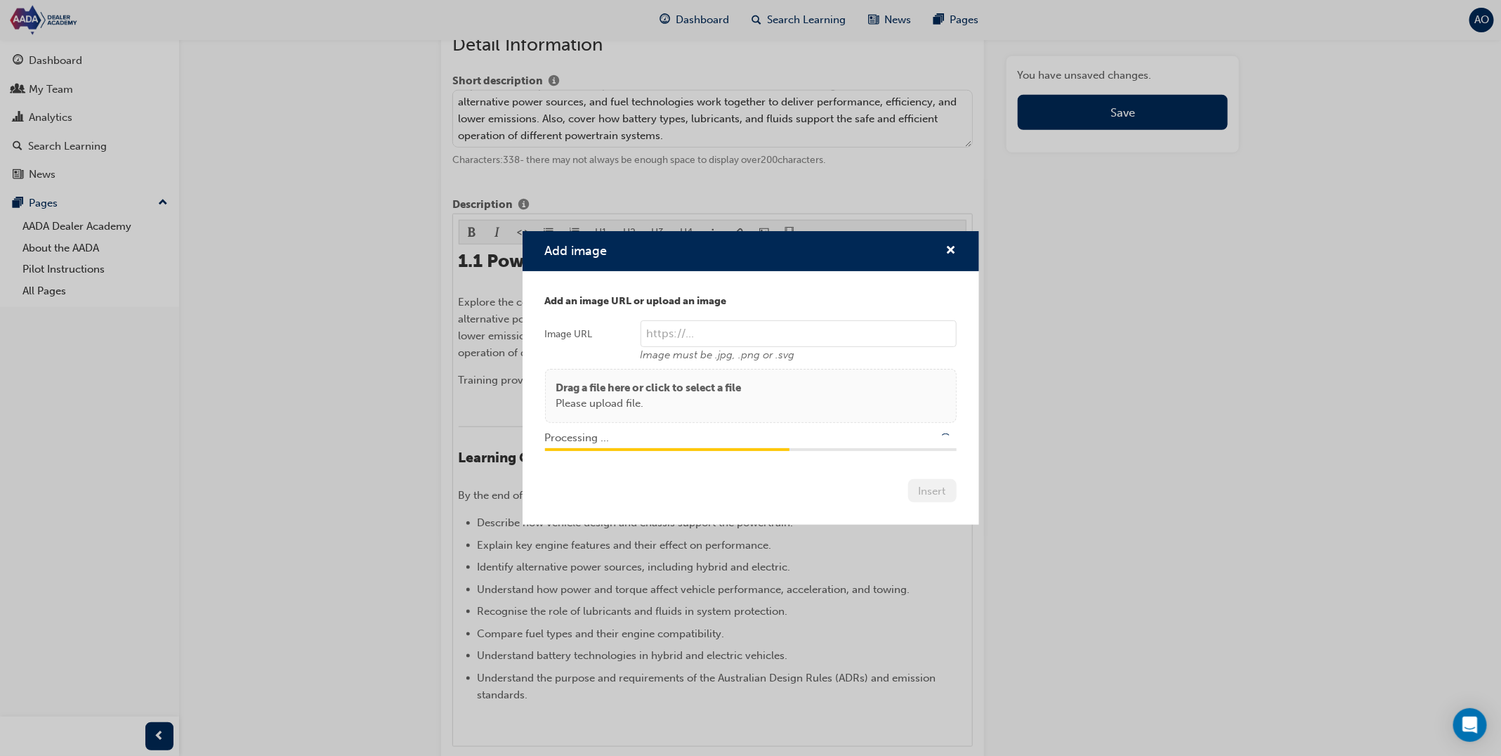
type input "/upload/5198de20-2509-47e8-a29e-6e874c9e1b5b.png"
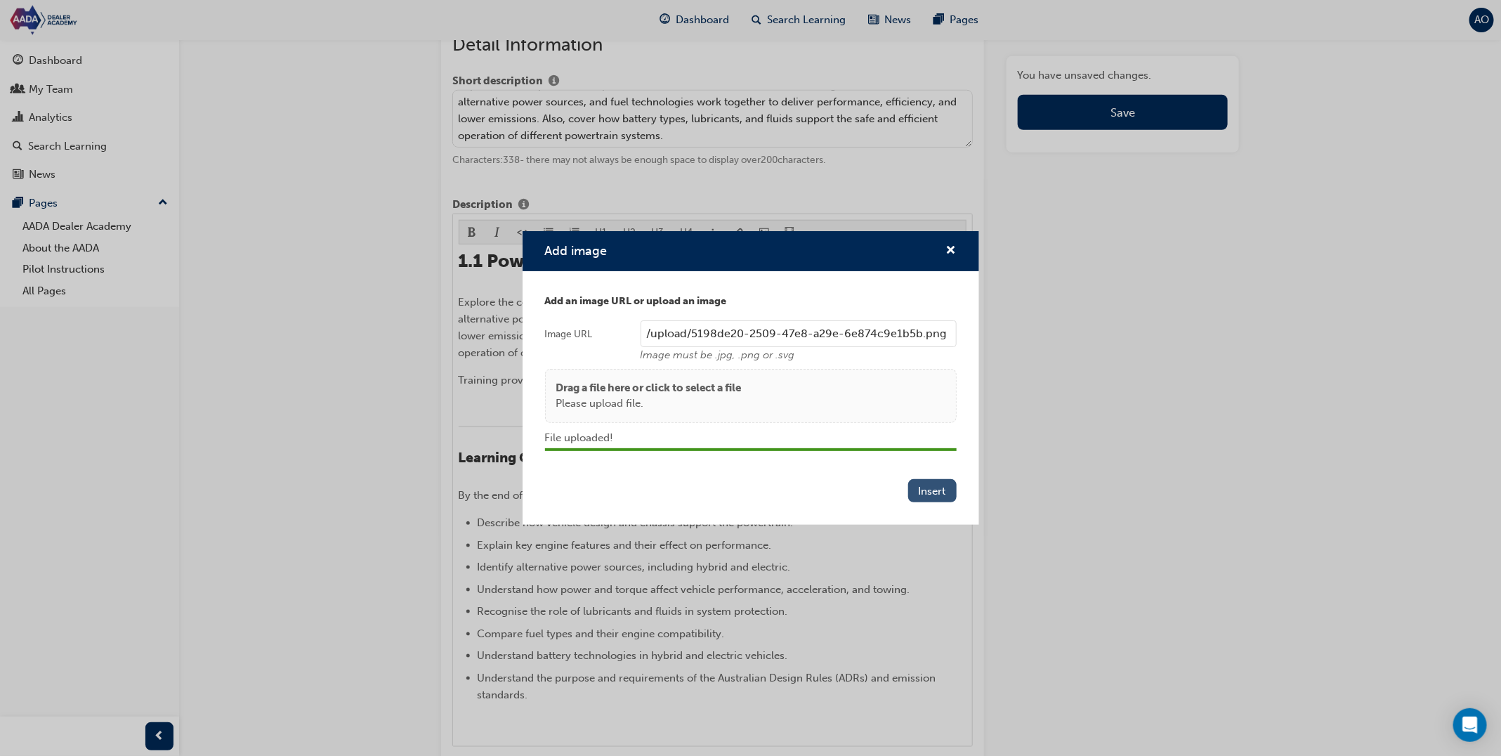
click at [933, 487] on button "Insert" at bounding box center [932, 490] width 48 height 23
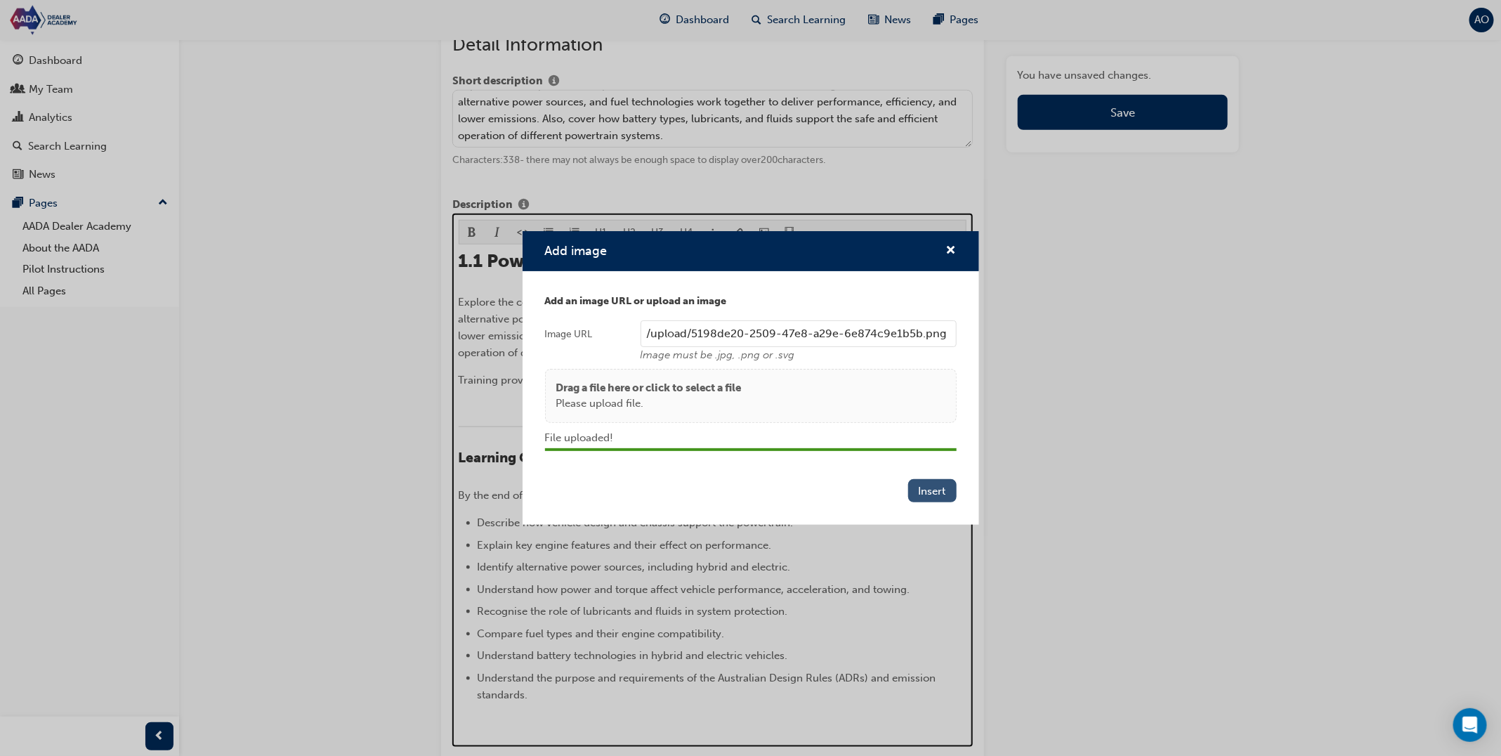
scroll to position [669, 0]
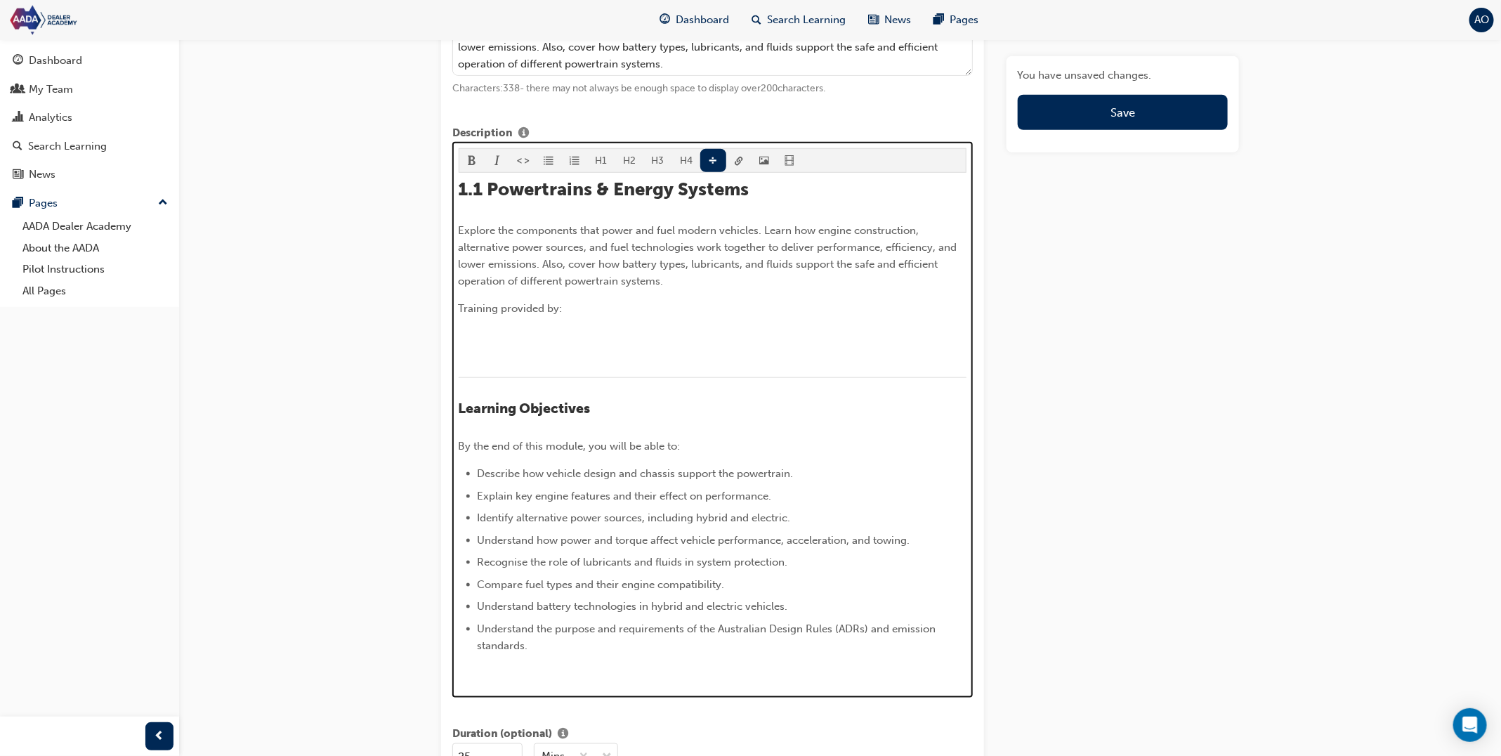
click at [549, 327] on p "﻿" at bounding box center [713, 335] width 509 height 17
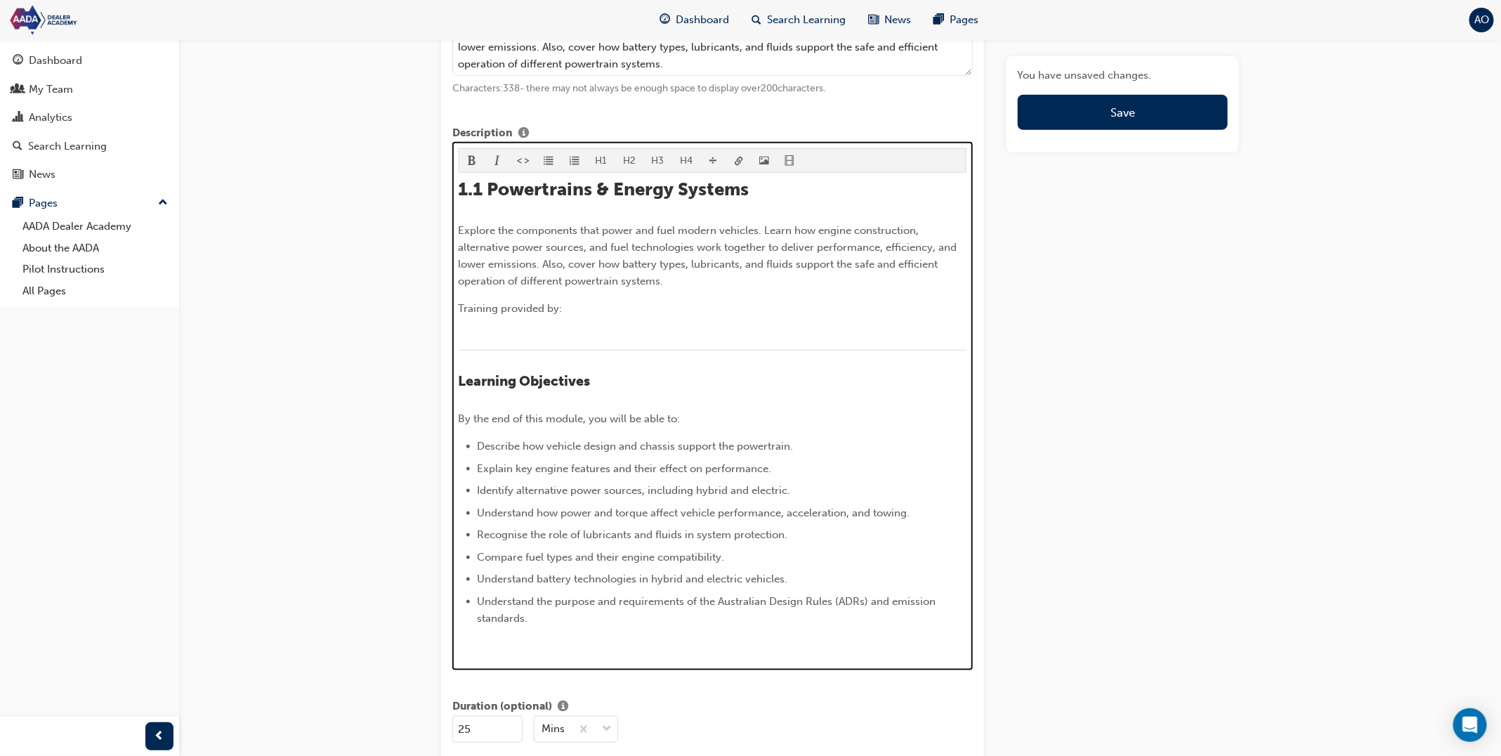
scroll to position [597, 0]
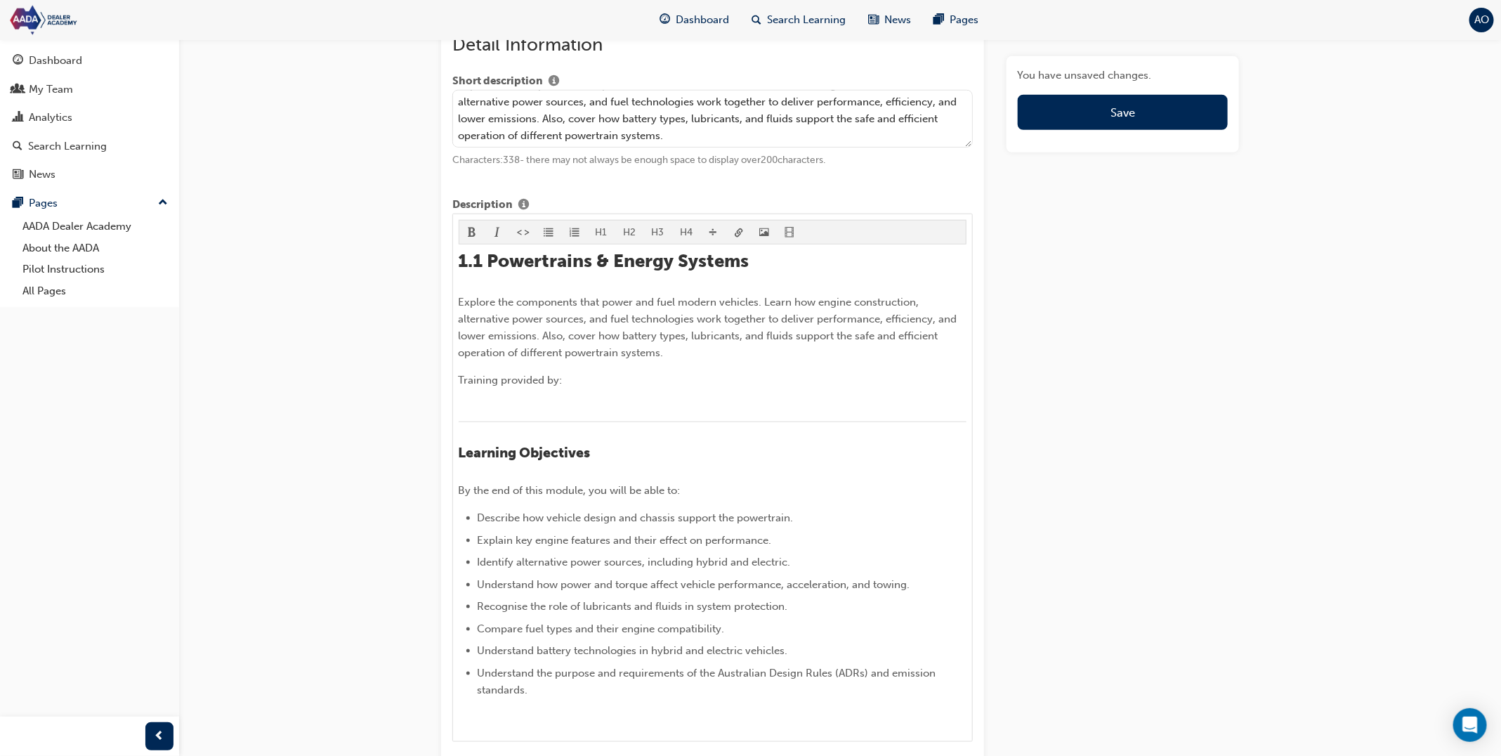
drag, startPoint x: 1122, startPoint y: 118, endPoint x: 890, endPoint y: 141, distance: 233.6
click at [1122, 118] on span "Save" at bounding box center [1122, 112] width 25 height 14
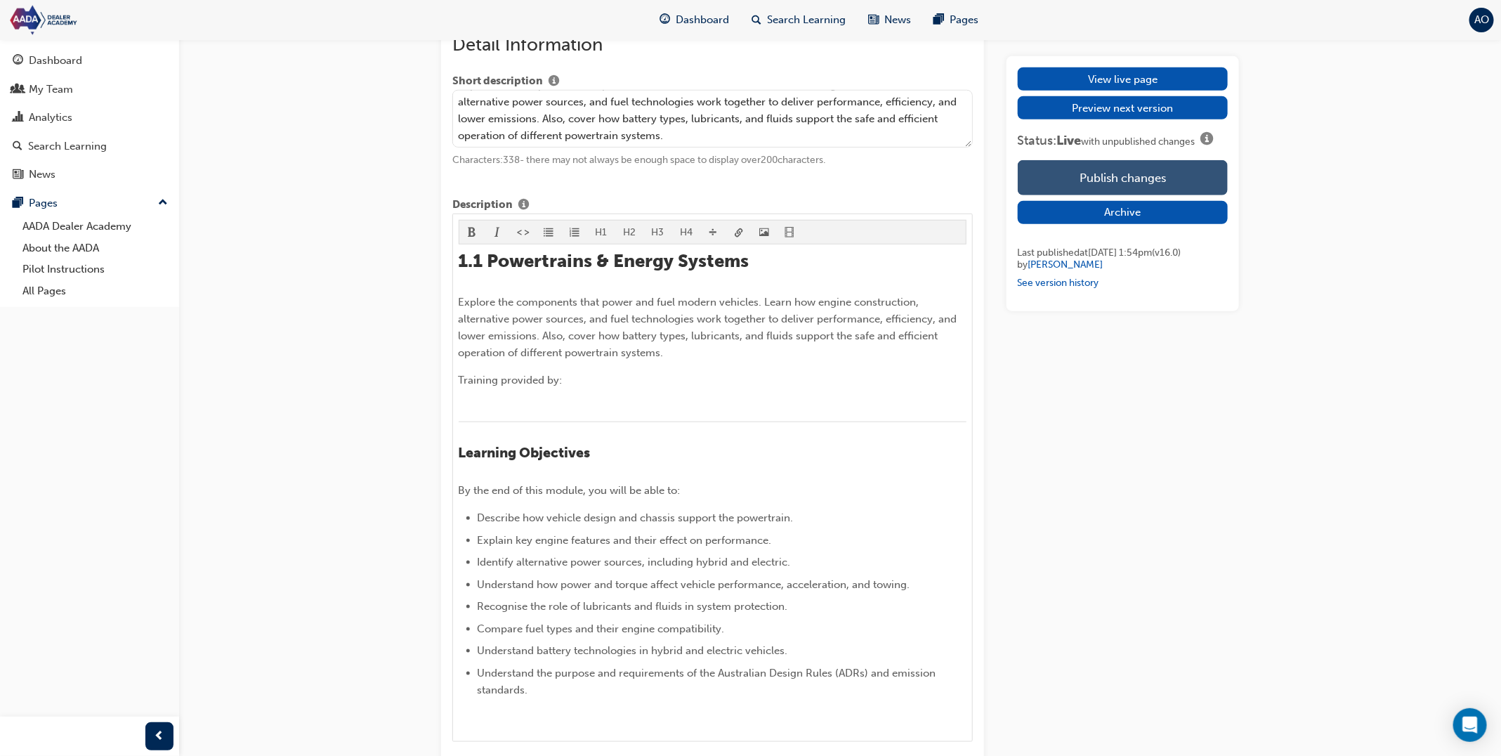
click at [1111, 168] on button "Publish changes" at bounding box center [1123, 177] width 210 height 35
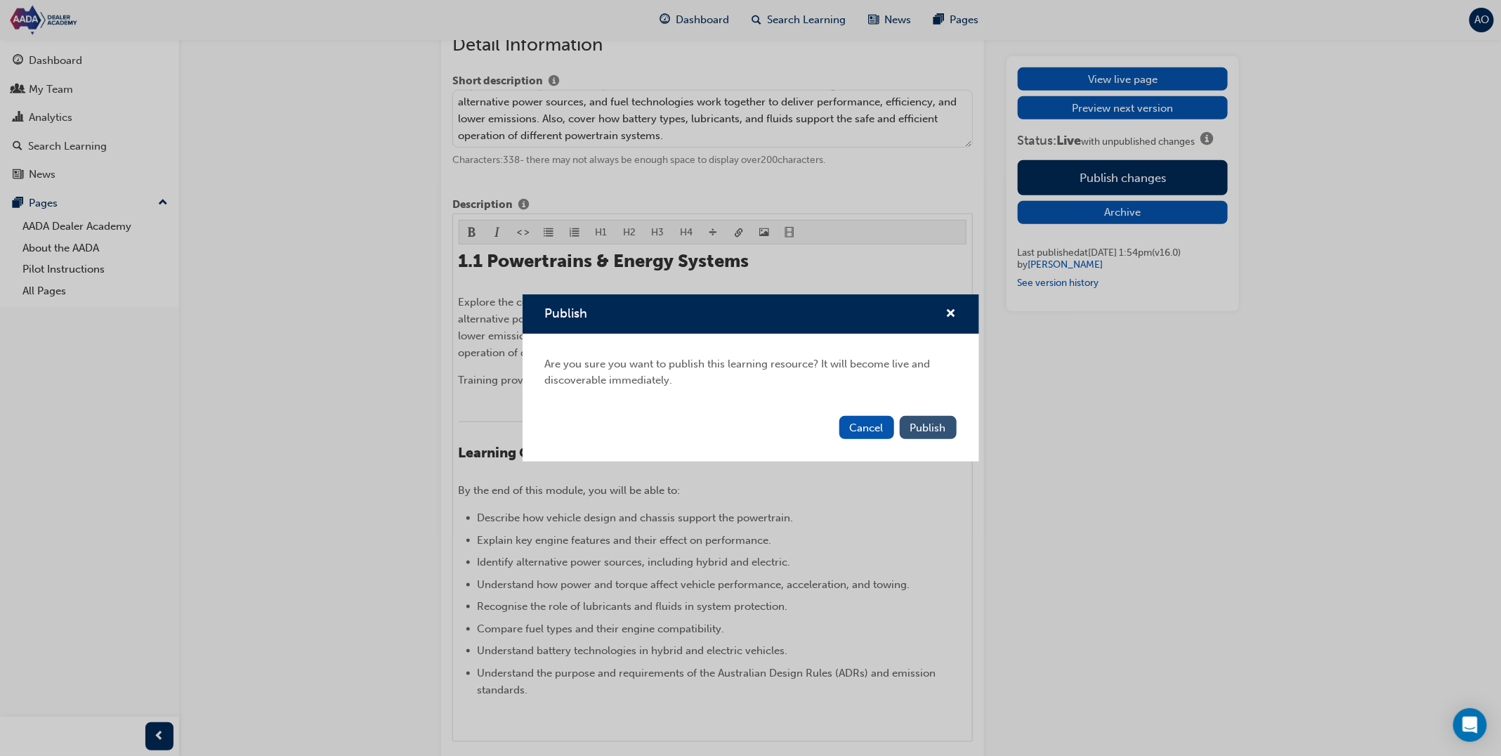
click at [948, 424] on button "Publish" at bounding box center [928, 427] width 57 height 23
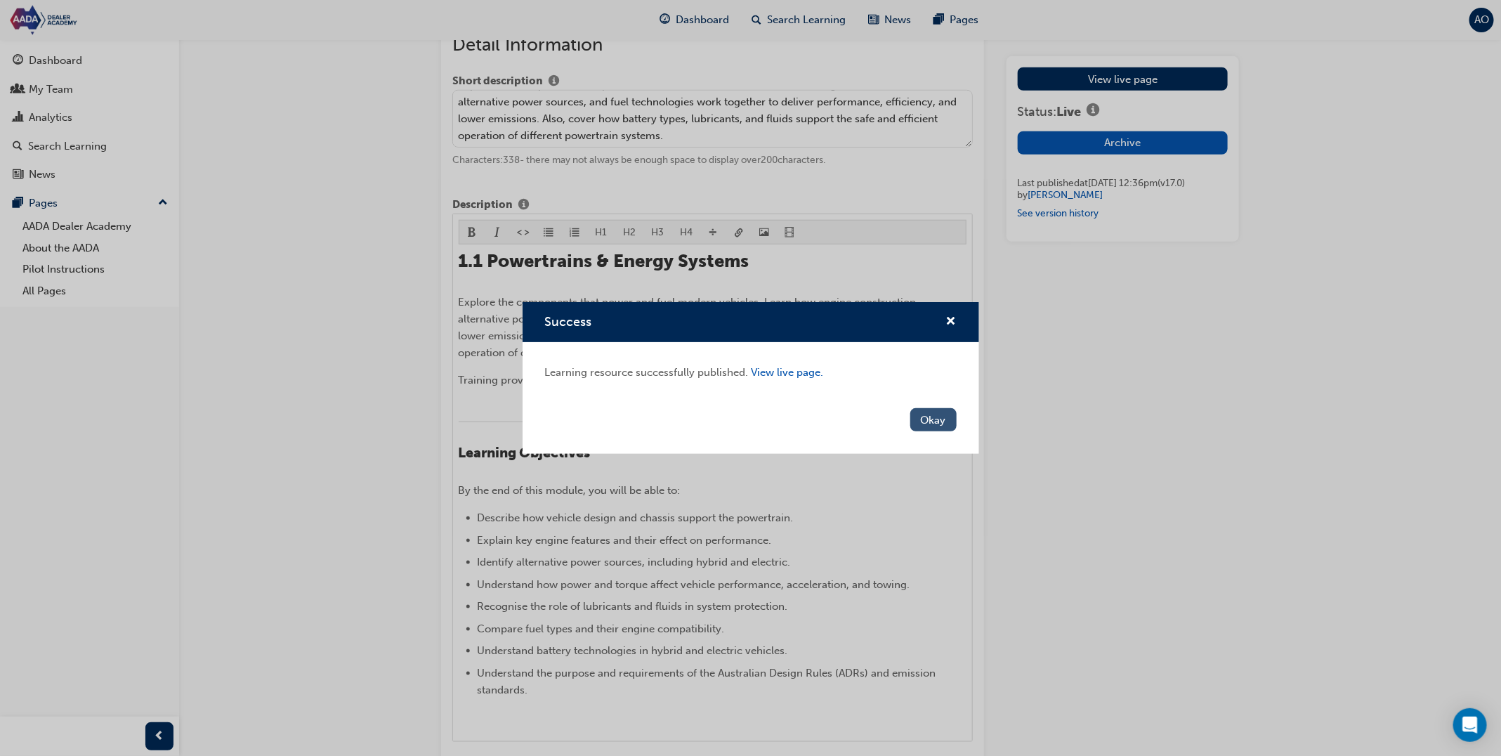
click at [939, 416] on button "Okay" at bounding box center [933, 419] width 46 height 23
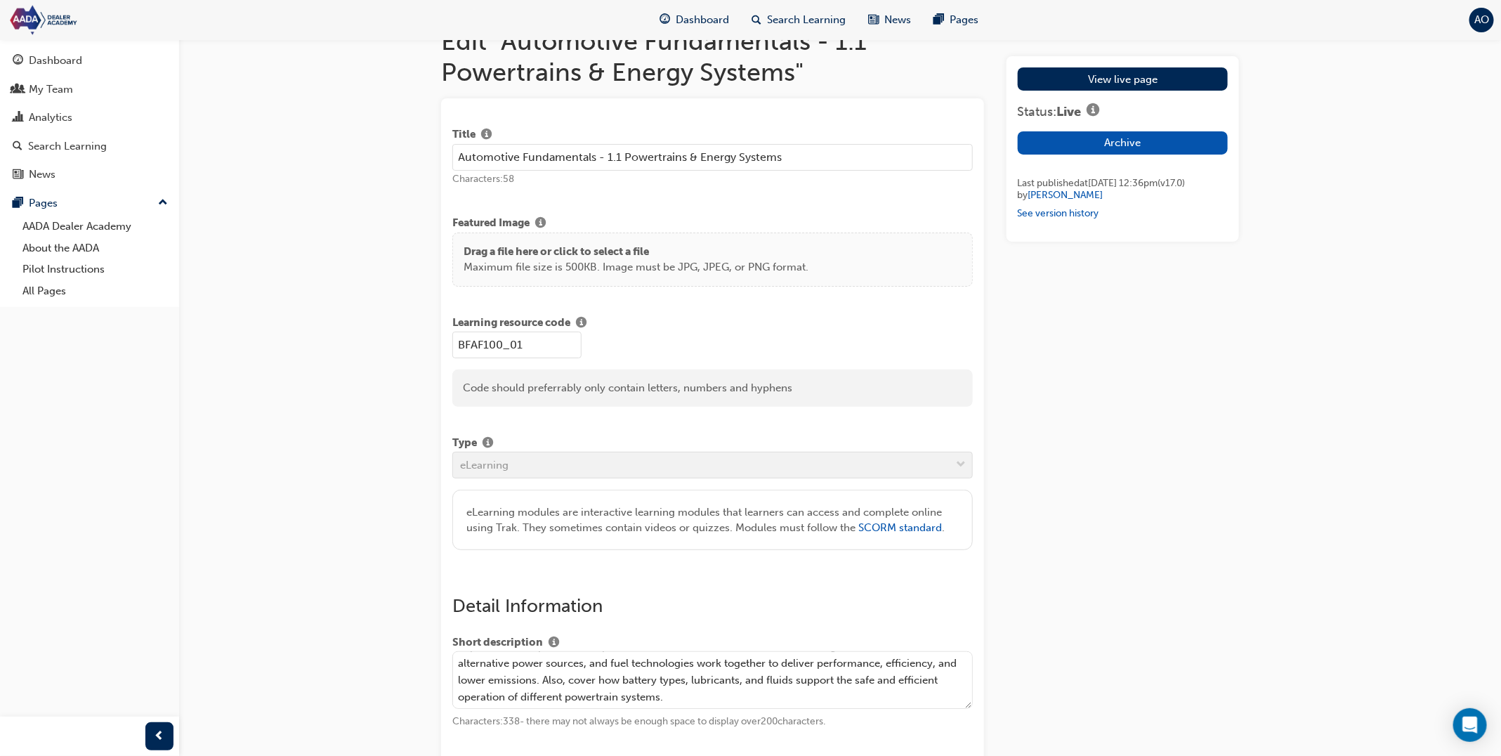
scroll to position [14, 0]
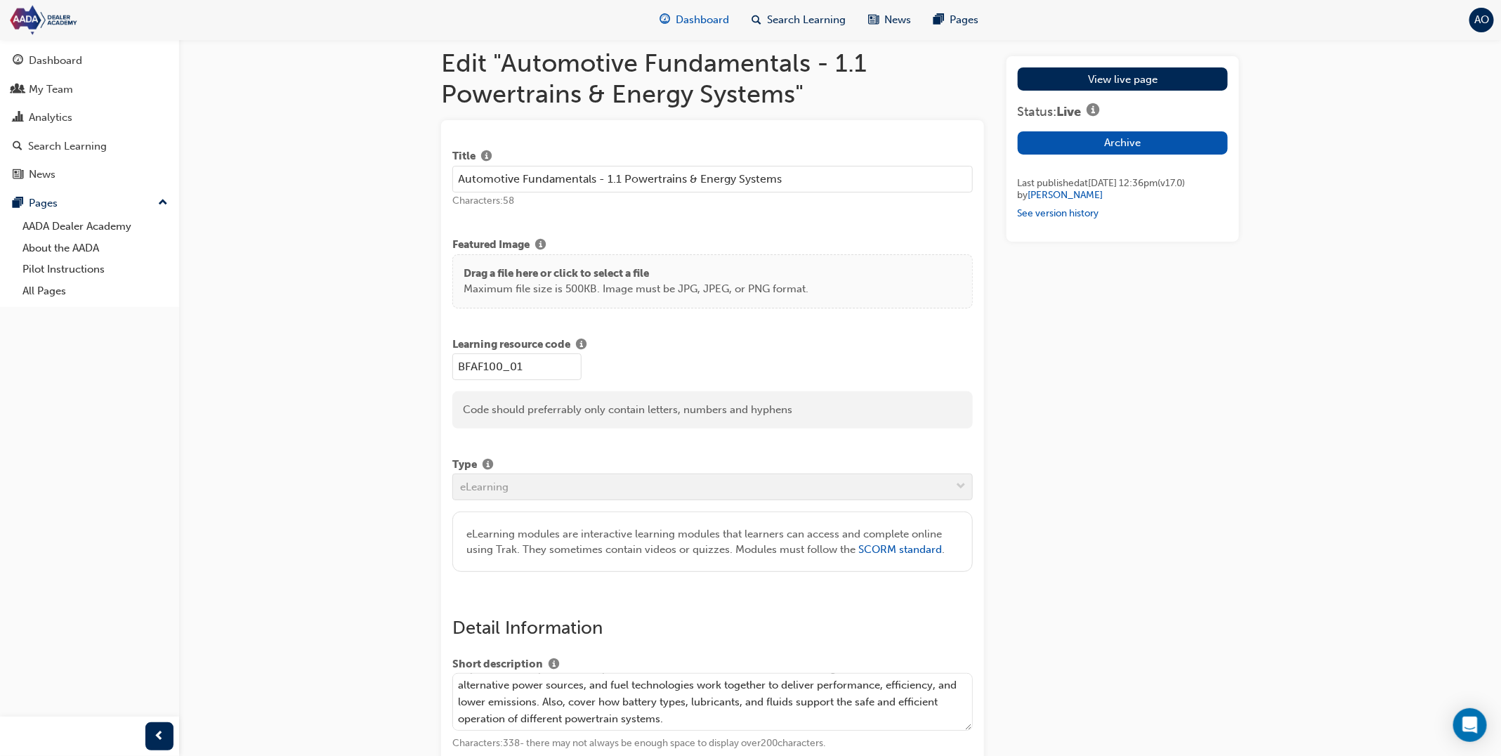
click at [707, 25] on span "Dashboard" at bounding box center [702, 20] width 53 height 16
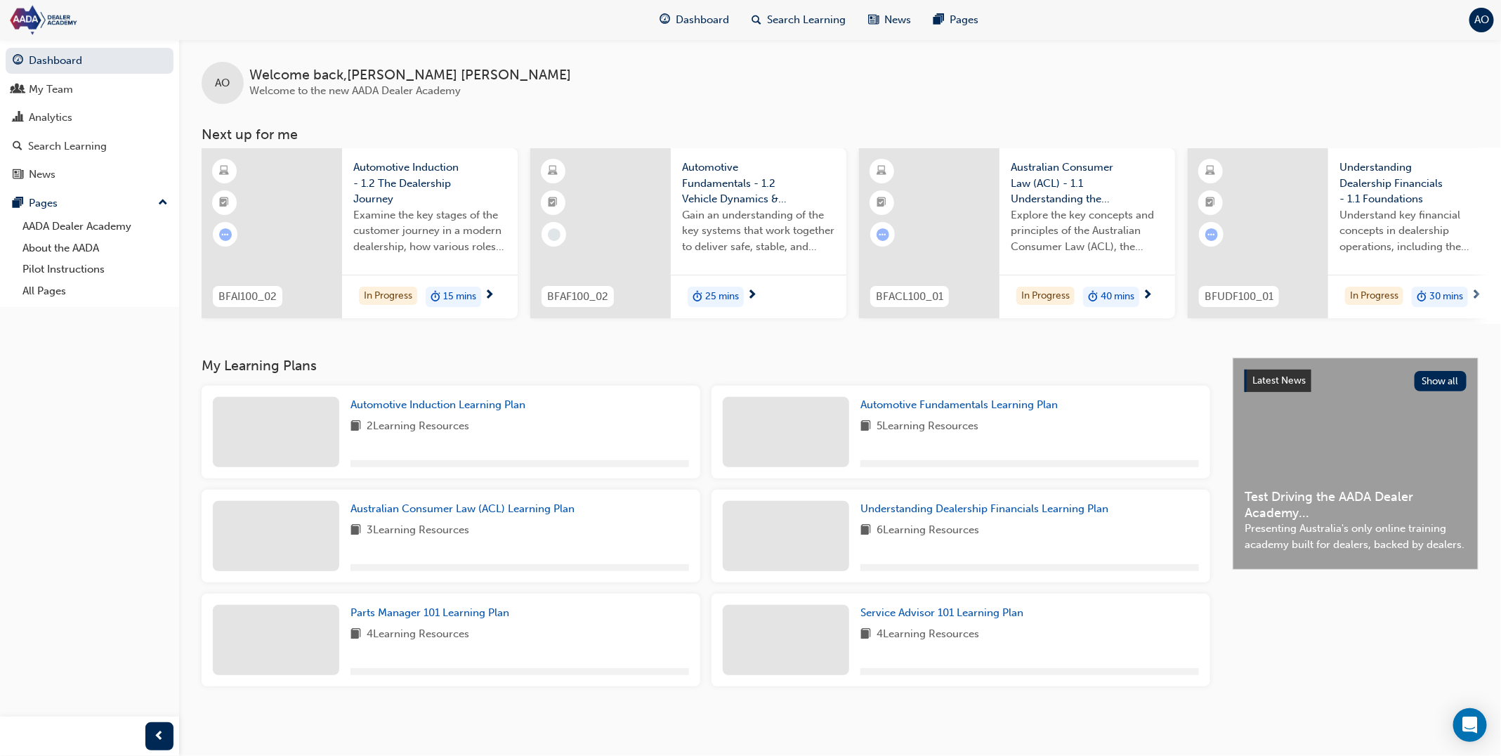
scroll to position [4, 0]
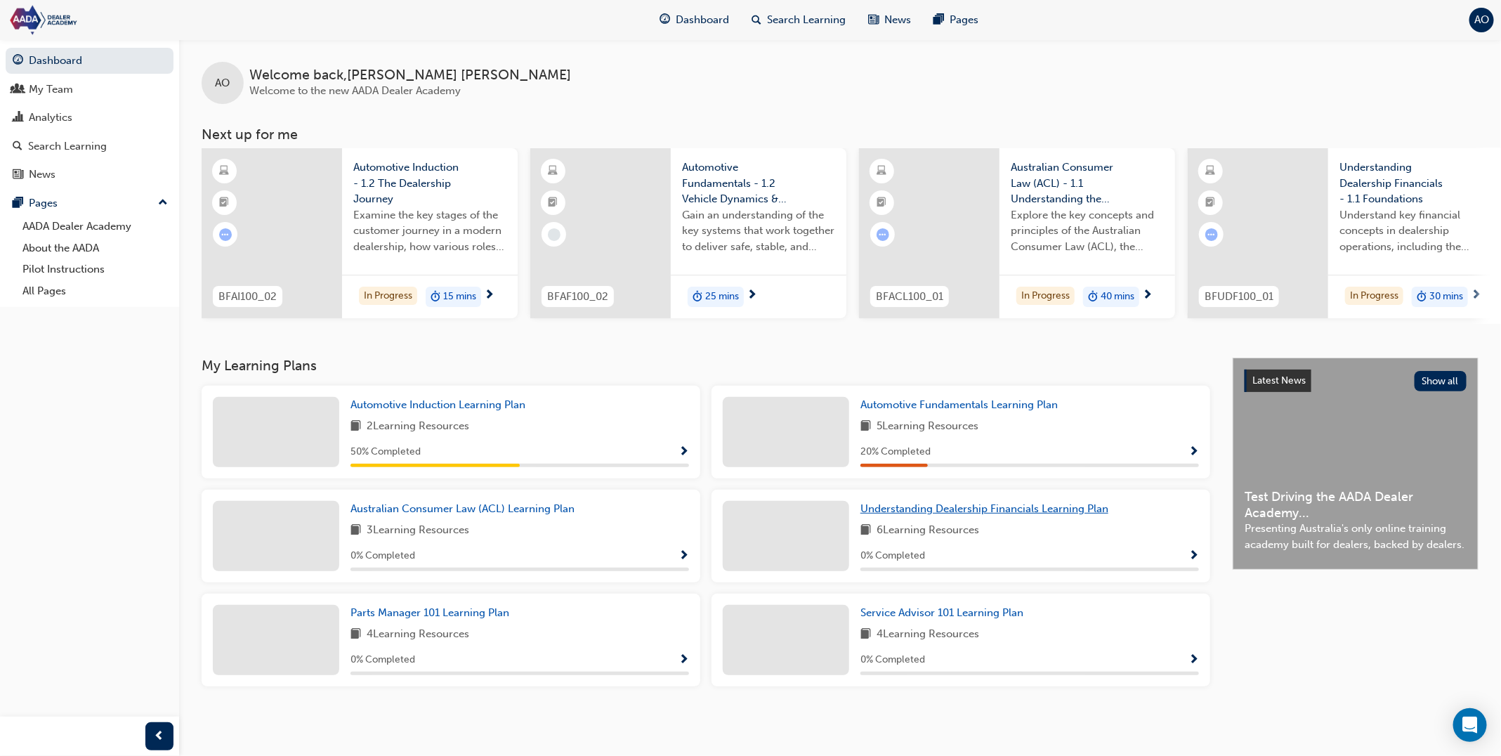
click at [903, 513] on span "Understanding Dealership Financials Learning Plan" at bounding box center [984, 508] width 248 height 13
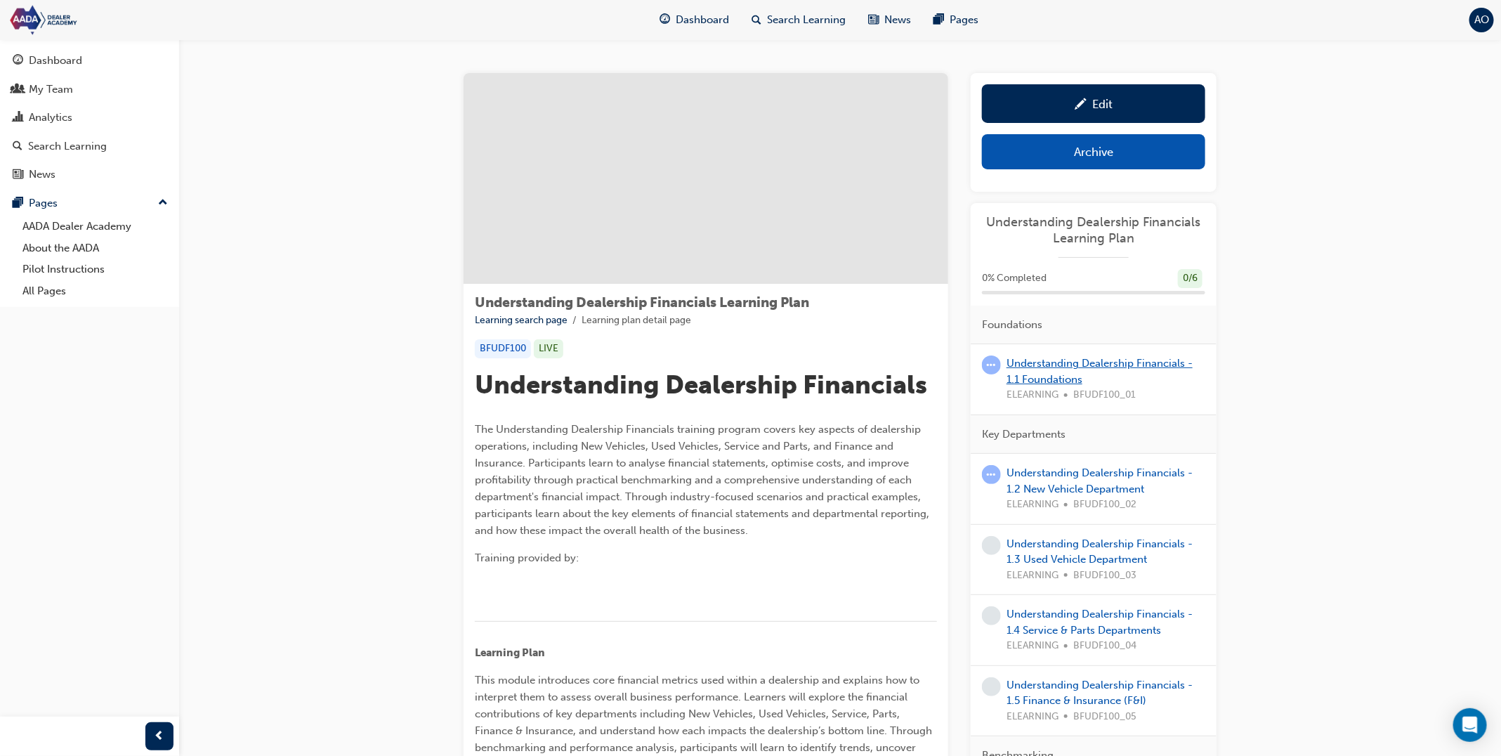
click at [1035, 366] on link "Understanding Dealership Financials - 1.1 Foundations" at bounding box center [1099, 371] width 186 height 29
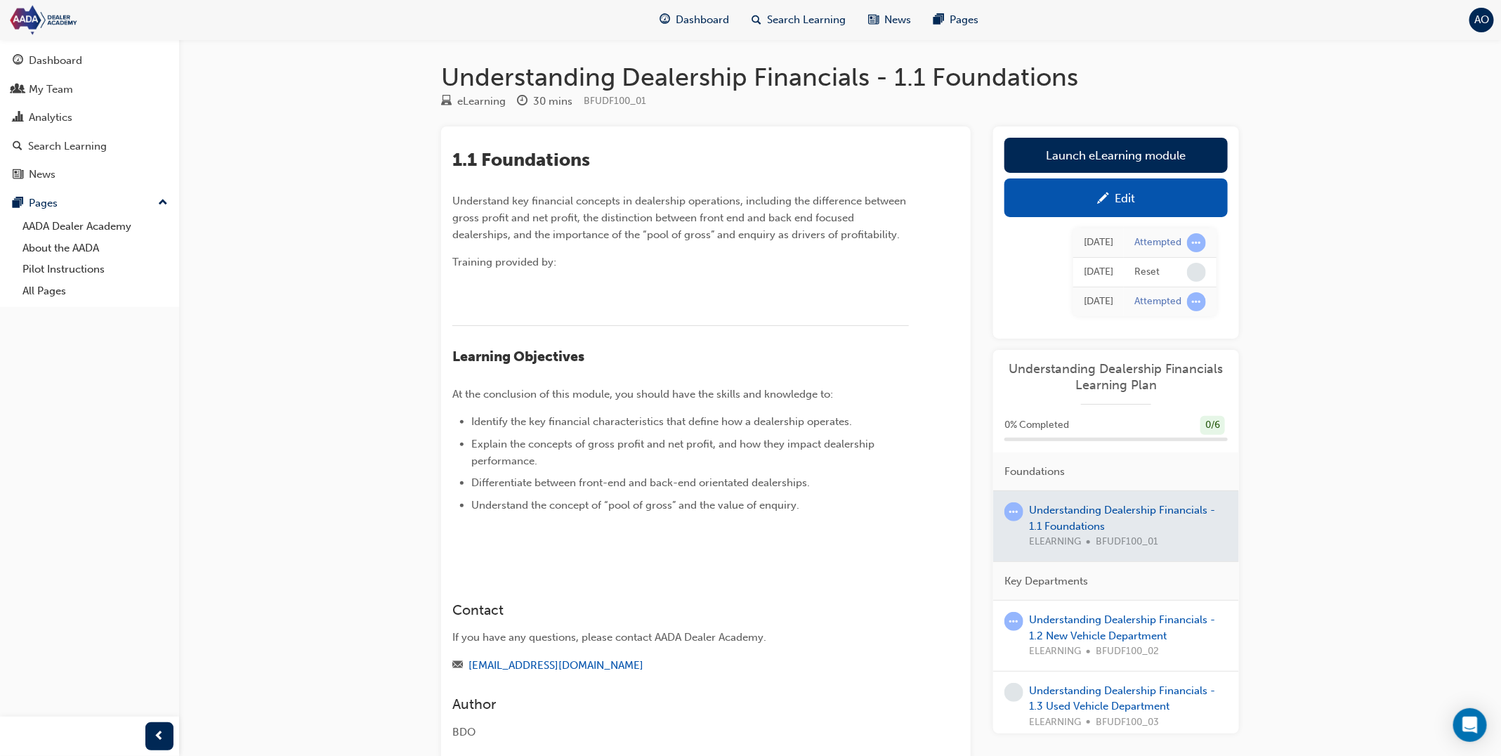
click at [1098, 506] on div at bounding box center [1116, 526] width 246 height 70
click at [1067, 511] on div at bounding box center [1116, 526] width 246 height 70
click at [1070, 163] on link "Launch eLearning module" at bounding box center [1115, 155] width 223 height 35
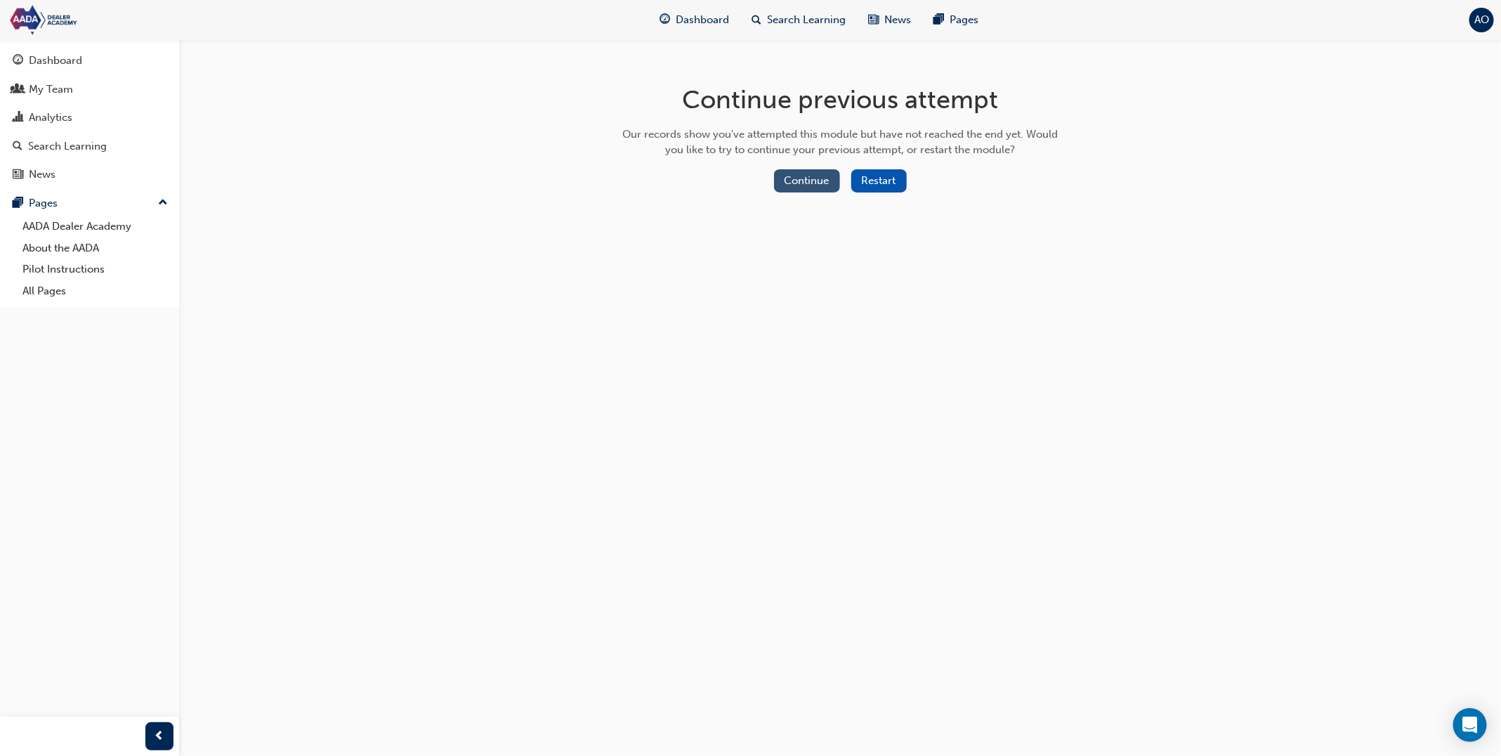
click at [819, 182] on button "Continue" at bounding box center [807, 180] width 66 height 23
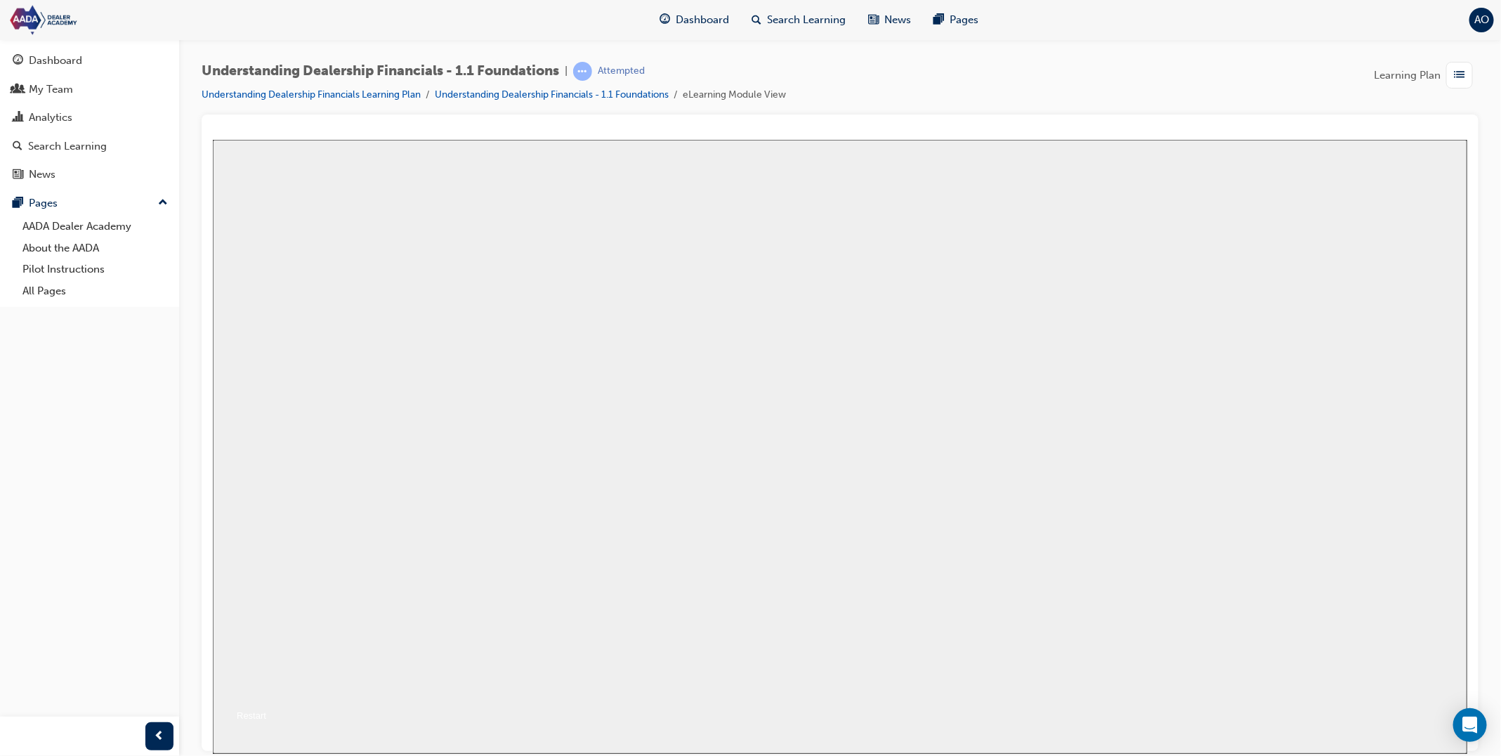
click at [265, 690] on button "Resume" at bounding box center [238, 698] width 53 height 17
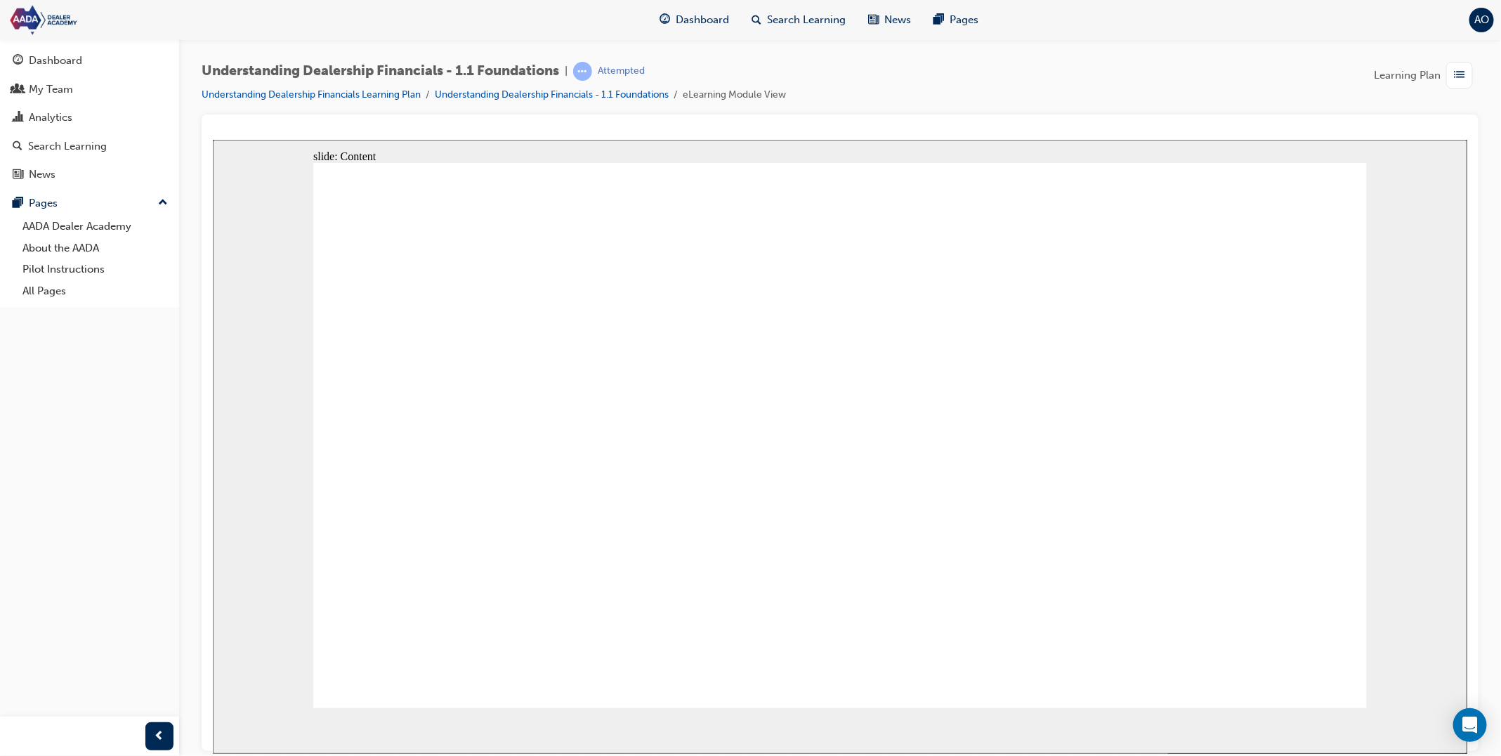
click at [488, 97] on link "Understanding Dealership Financials - 1.1 Foundations" at bounding box center [552, 94] width 234 height 12
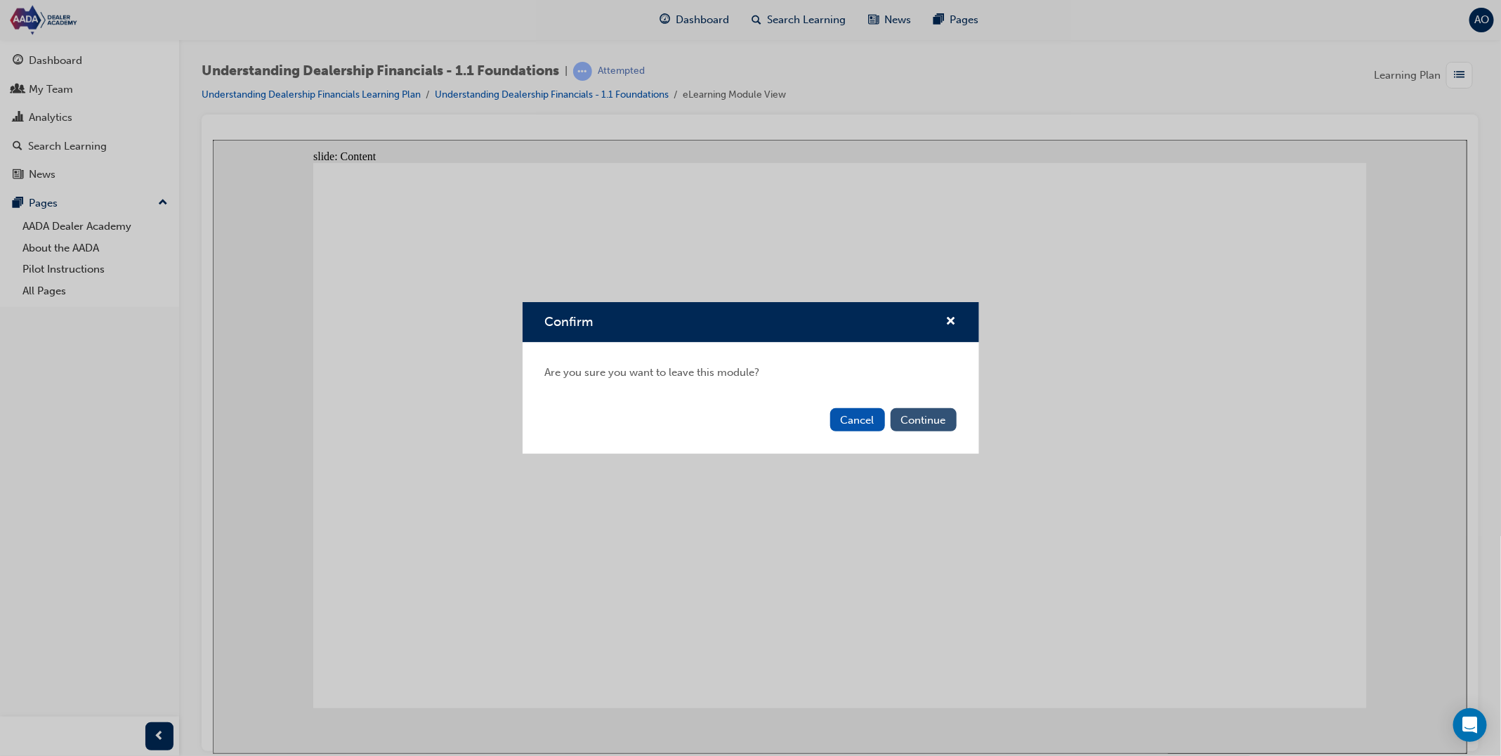
click at [928, 418] on button "Continue" at bounding box center [924, 419] width 66 height 23
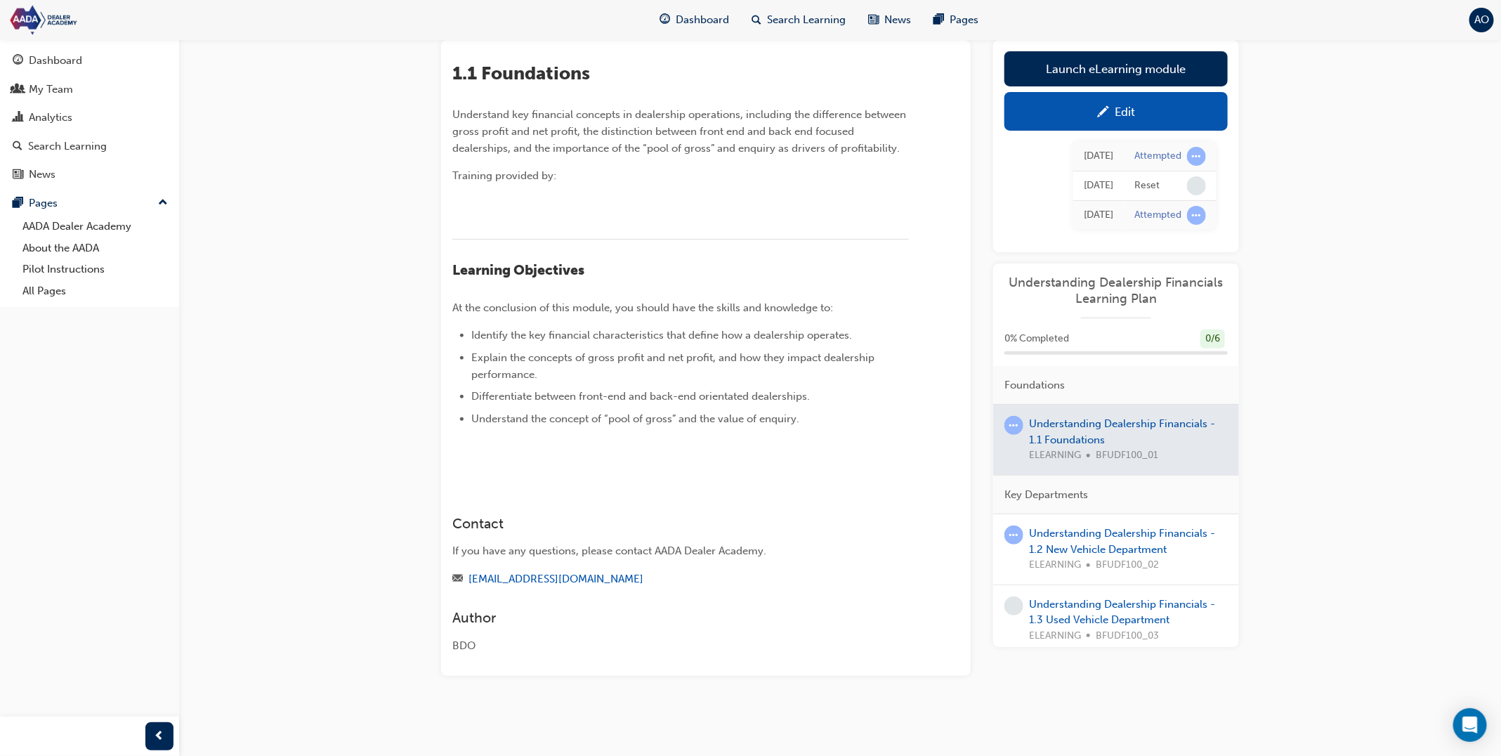
scroll to position [131, 0]
click at [1044, 103] on div "Edit" at bounding box center [1116, 112] width 202 height 18
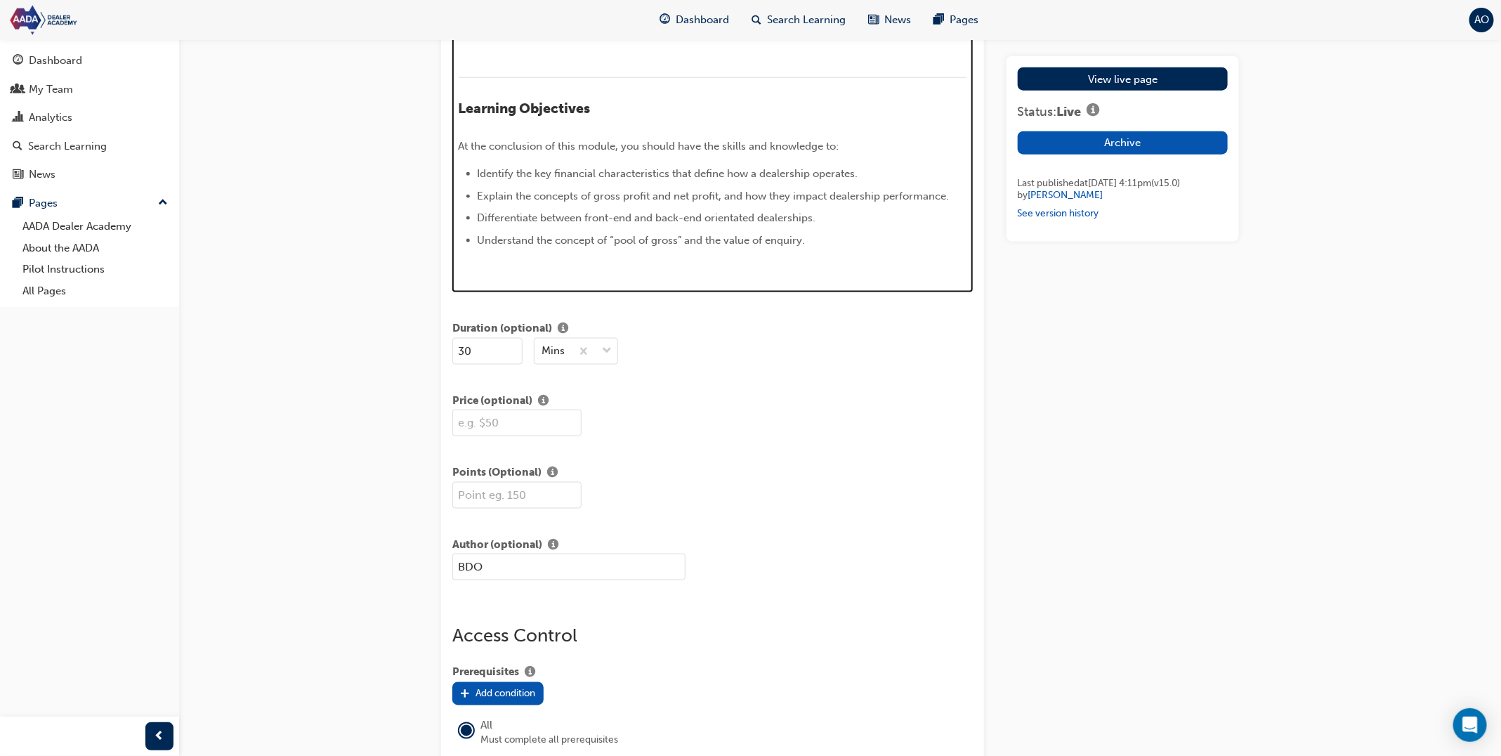
drag, startPoint x: 882, startPoint y: 312, endPoint x: 925, endPoint y: 313, distance: 42.8
click at [459, 271] on img at bounding box center [459, 271] width 0 height 0
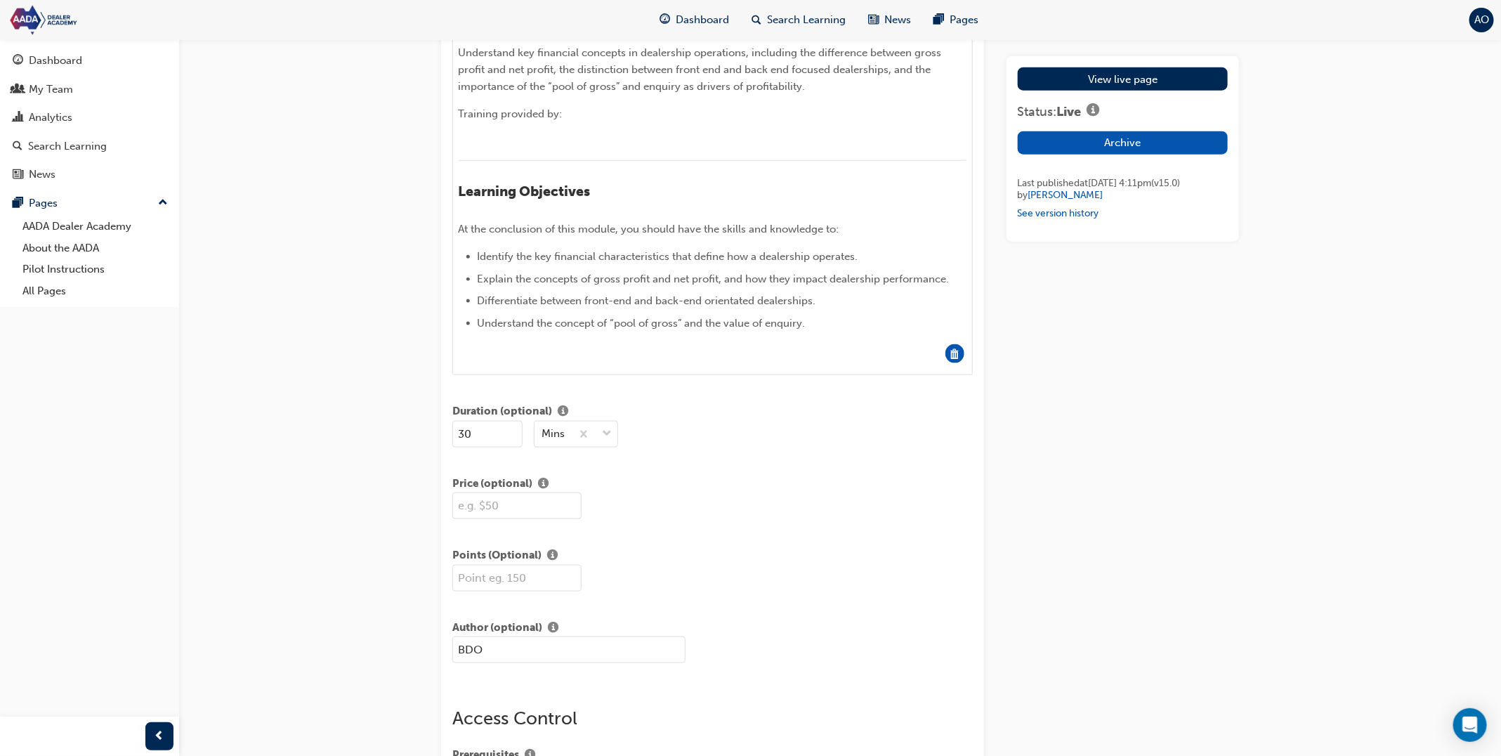
scroll to position [818, 0]
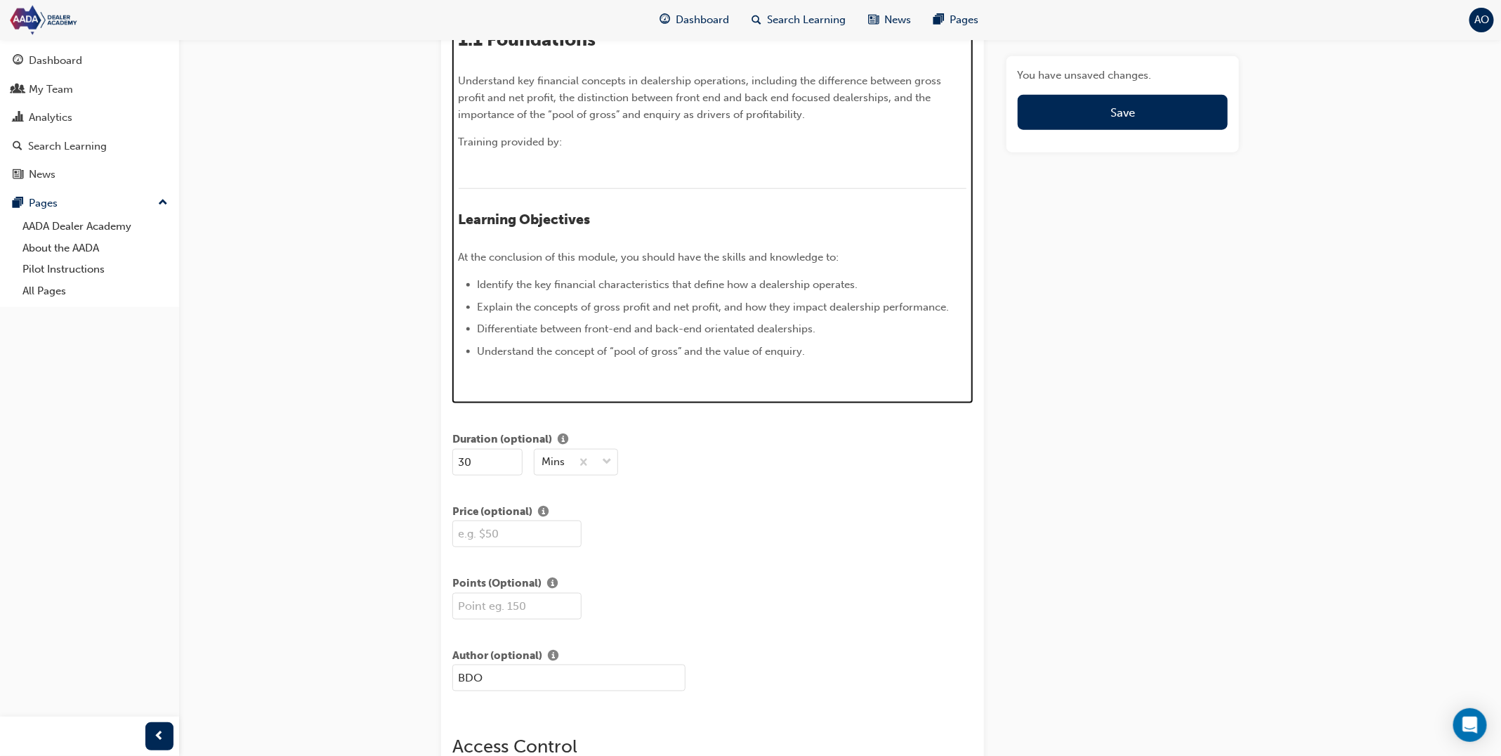
drag, startPoint x: 532, startPoint y: 405, endPoint x: 542, endPoint y: 388, distance: 18.9
click at [533, 387] on p "﻿" at bounding box center [713, 378] width 509 height 17
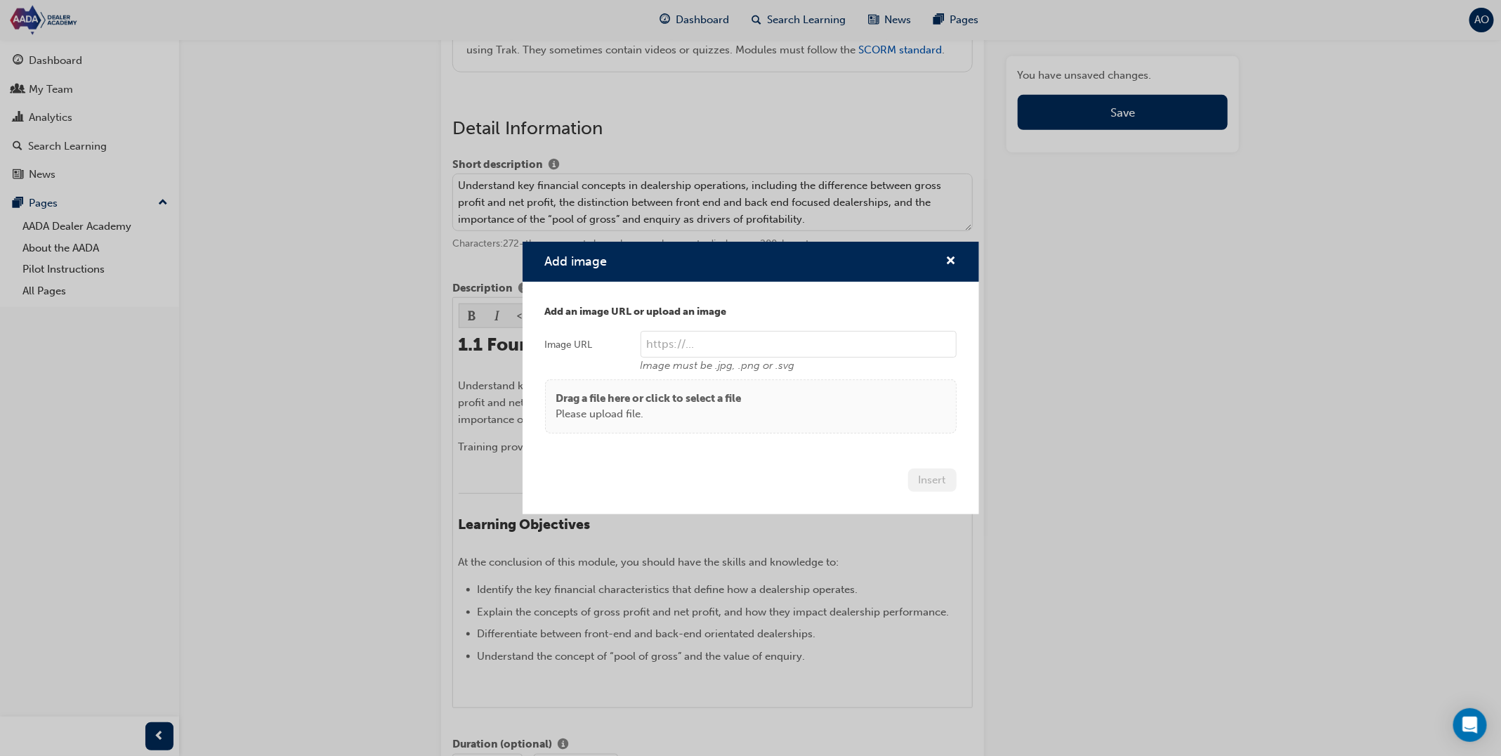
click at [768, 414] on div "Drag a file here or click to select a file Please upload file." at bounding box center [750, 407] width 389 height 32
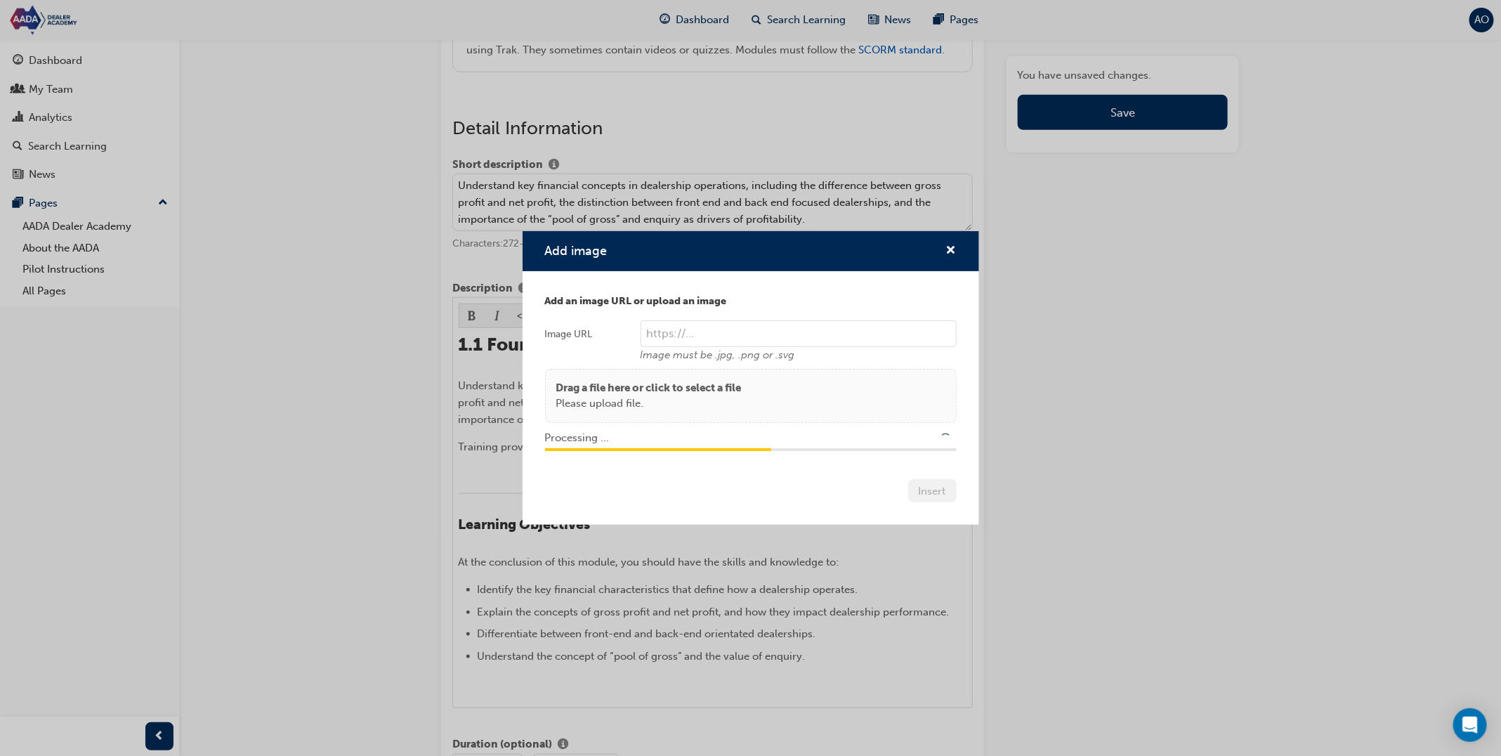
type input "/upload/d5f92c36-cccd-44b8-8aa7-1c7295d61a81.png"
click at [931, 490] on button "Insert" at bounding box center [932, 490] width 48 height 23
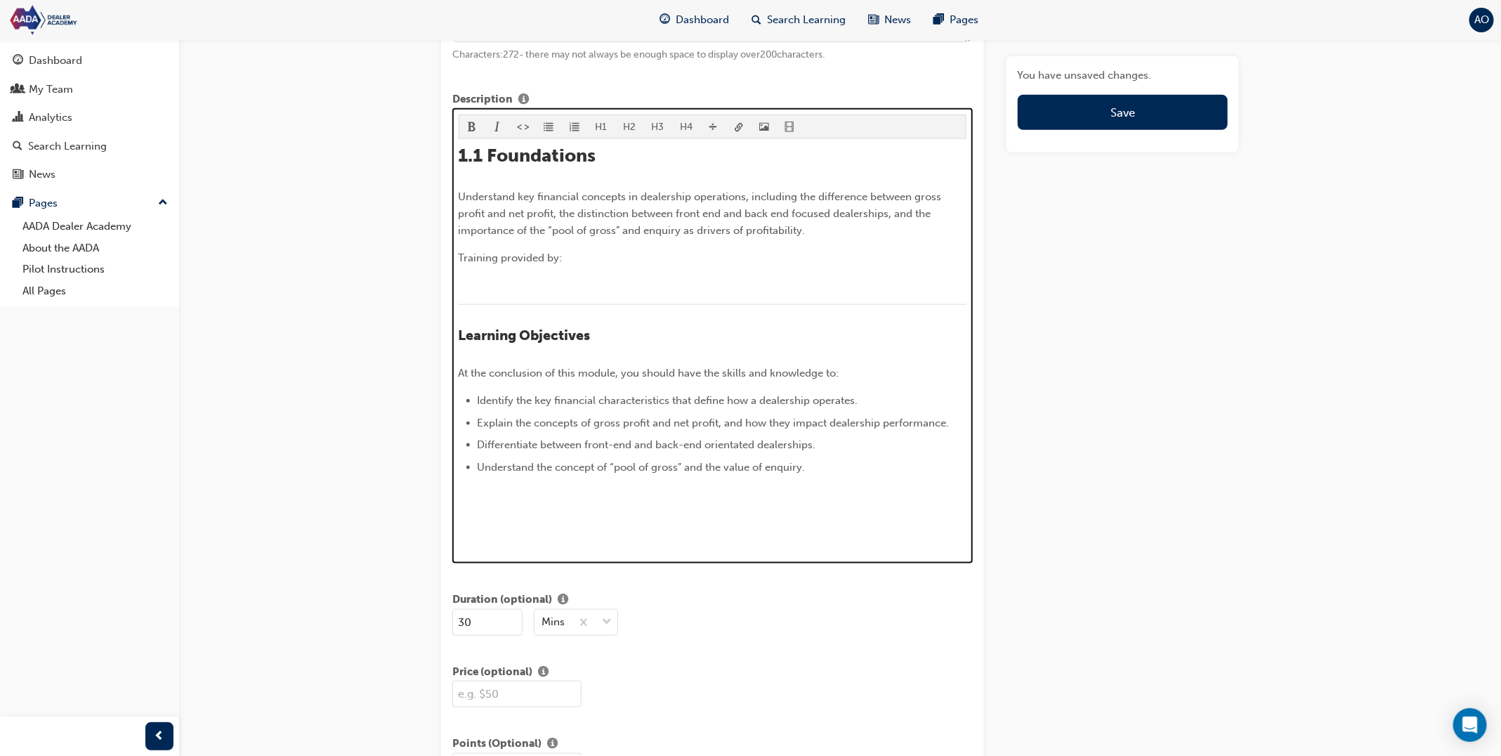
scroll to position [549, 0]
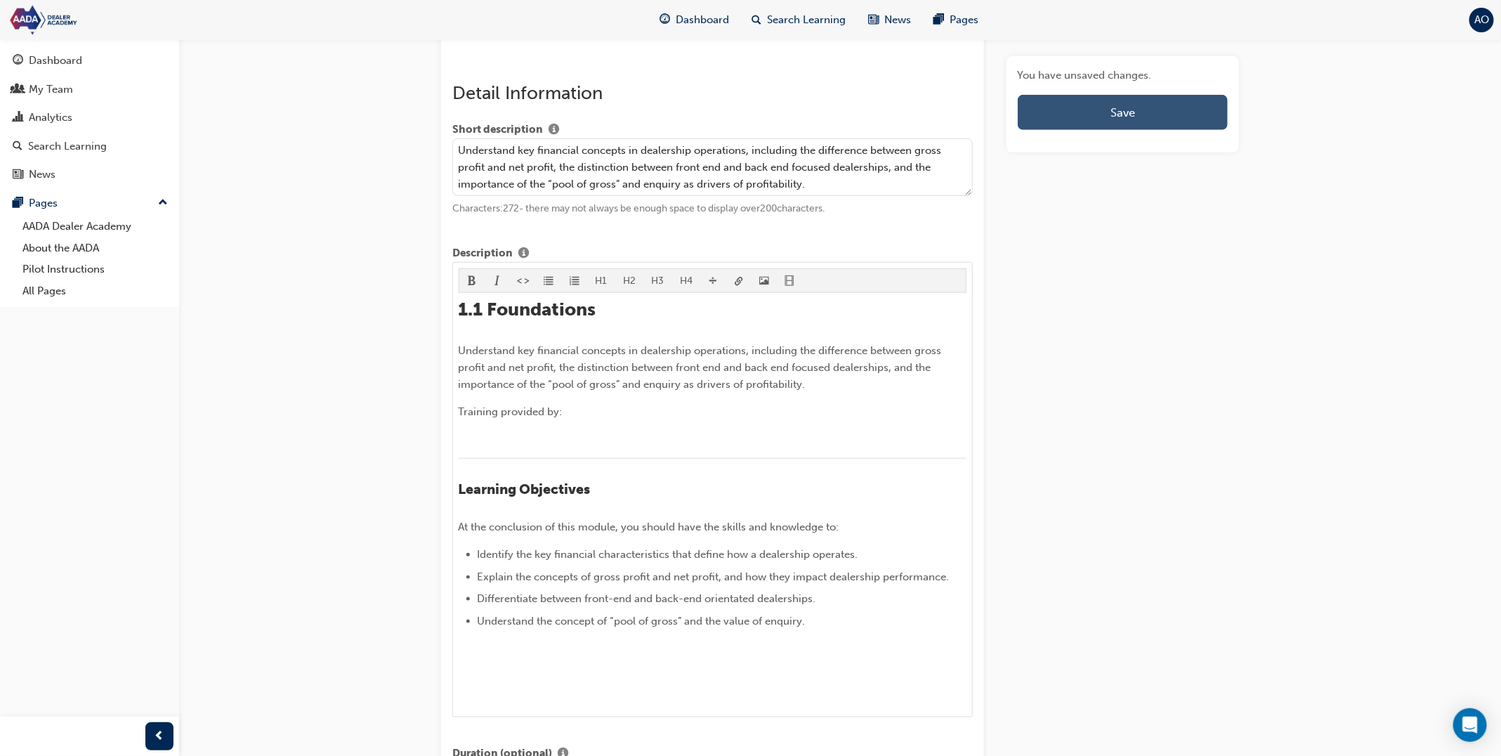
click at [1068, 122] on button "Save" at bounding box center [1123, 112] width 210 height 35
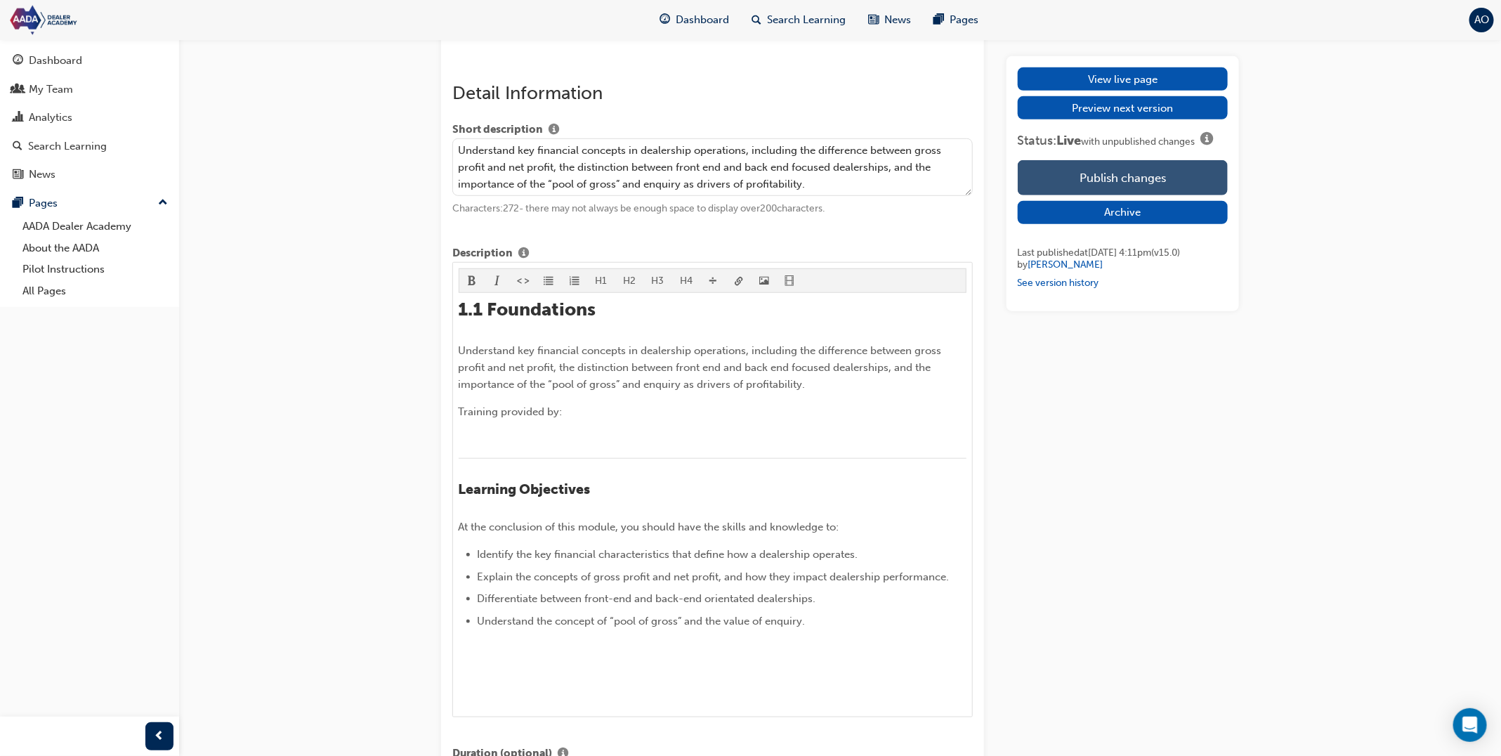
click at [1155, 161] on button "Publish changes" at bounding box center [1123, 177] width 210 height 35
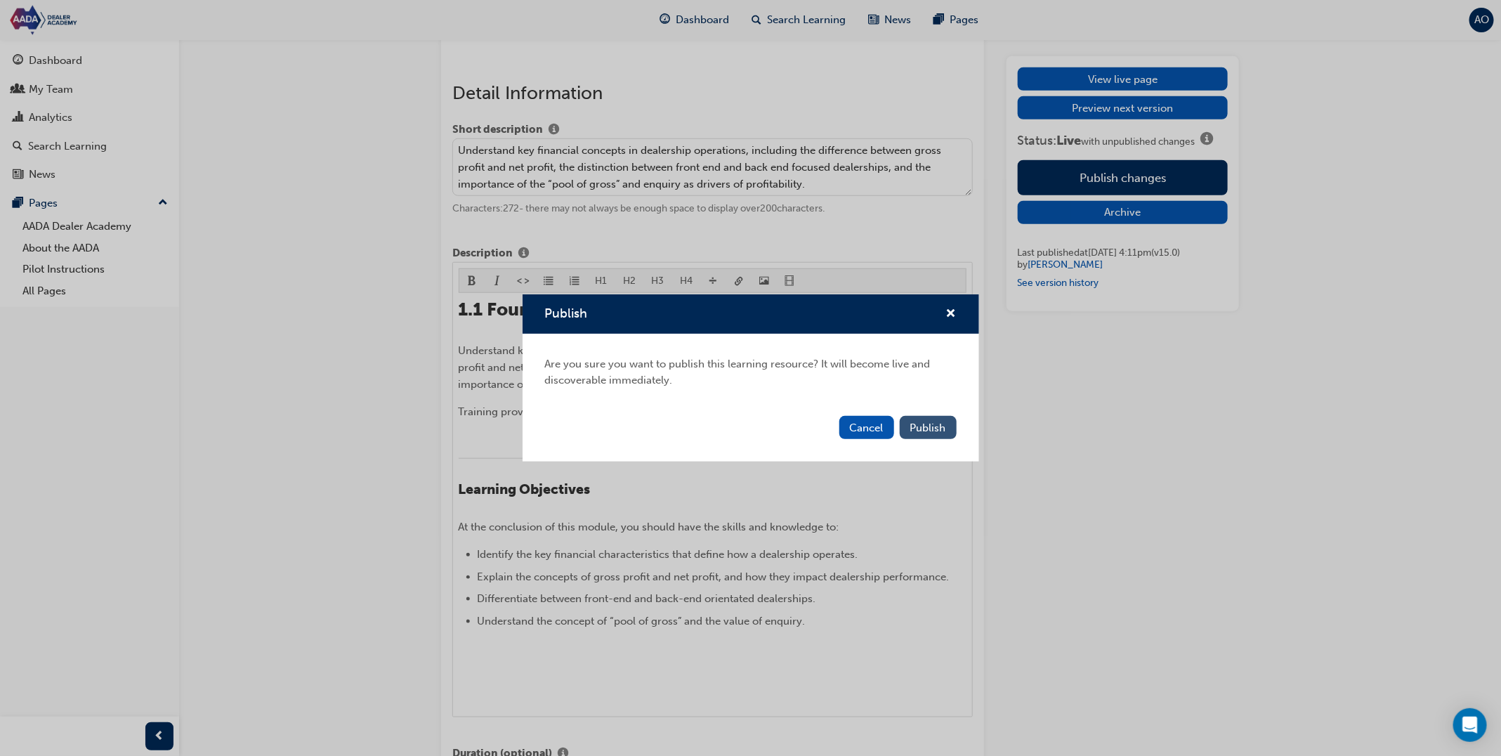
click at [938, 412] on div "Cancel Publish" at bounding box center [751, 435] width 457 height 51
click at [938, 421] on span "Publish" at bounding box center [928, 427] width 36 height 13
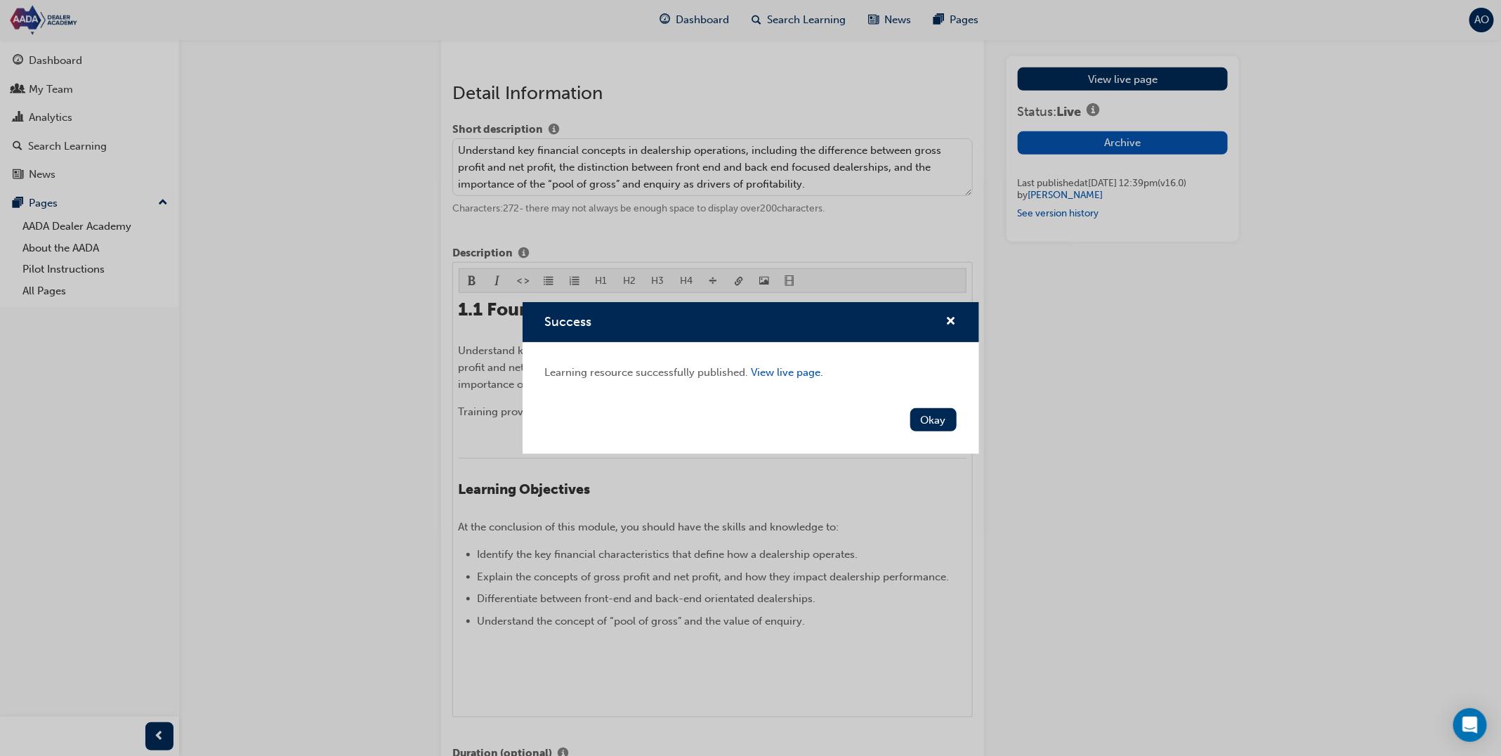
click at [932, 421] on button "Okay" at bounding box center [933, 419] width 46 height 23
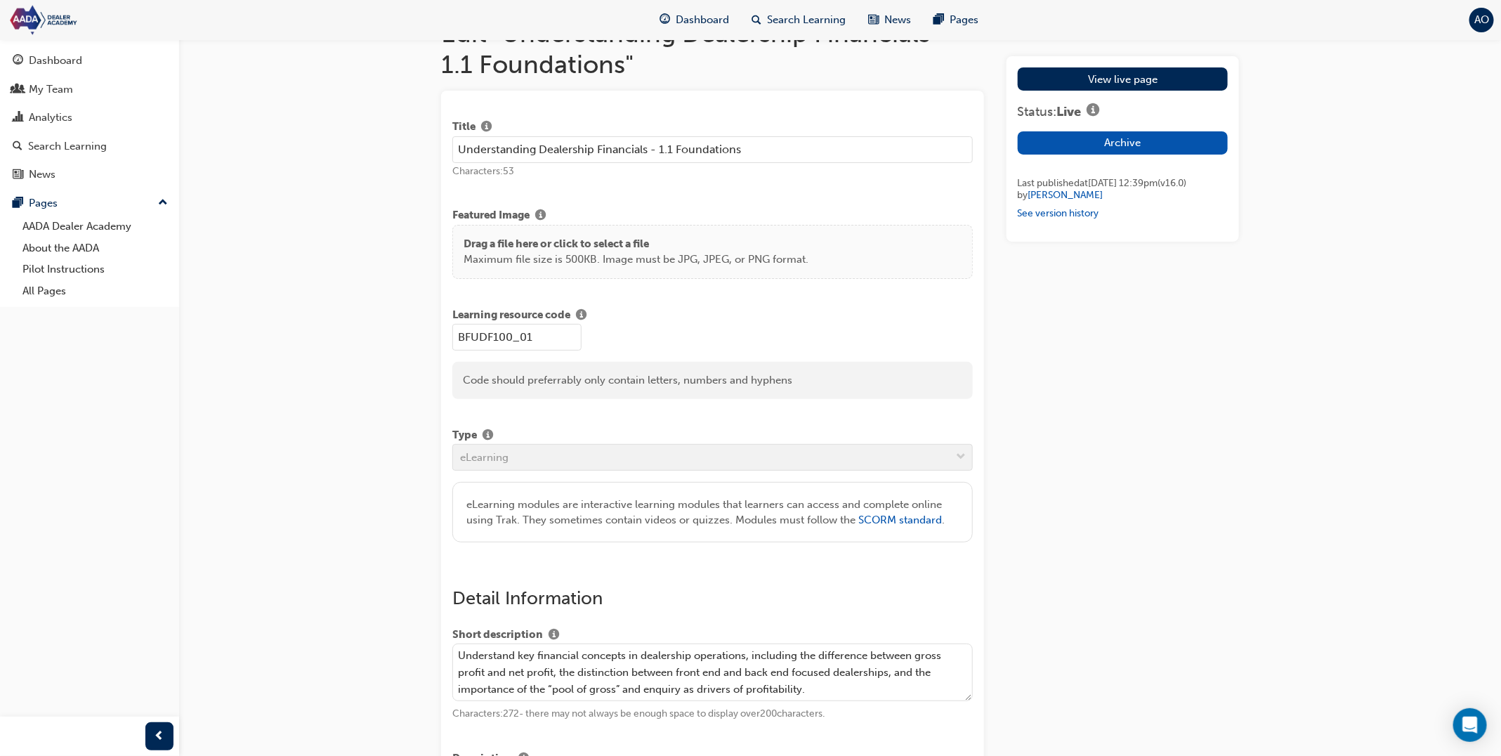
scroll to position [0, 0]
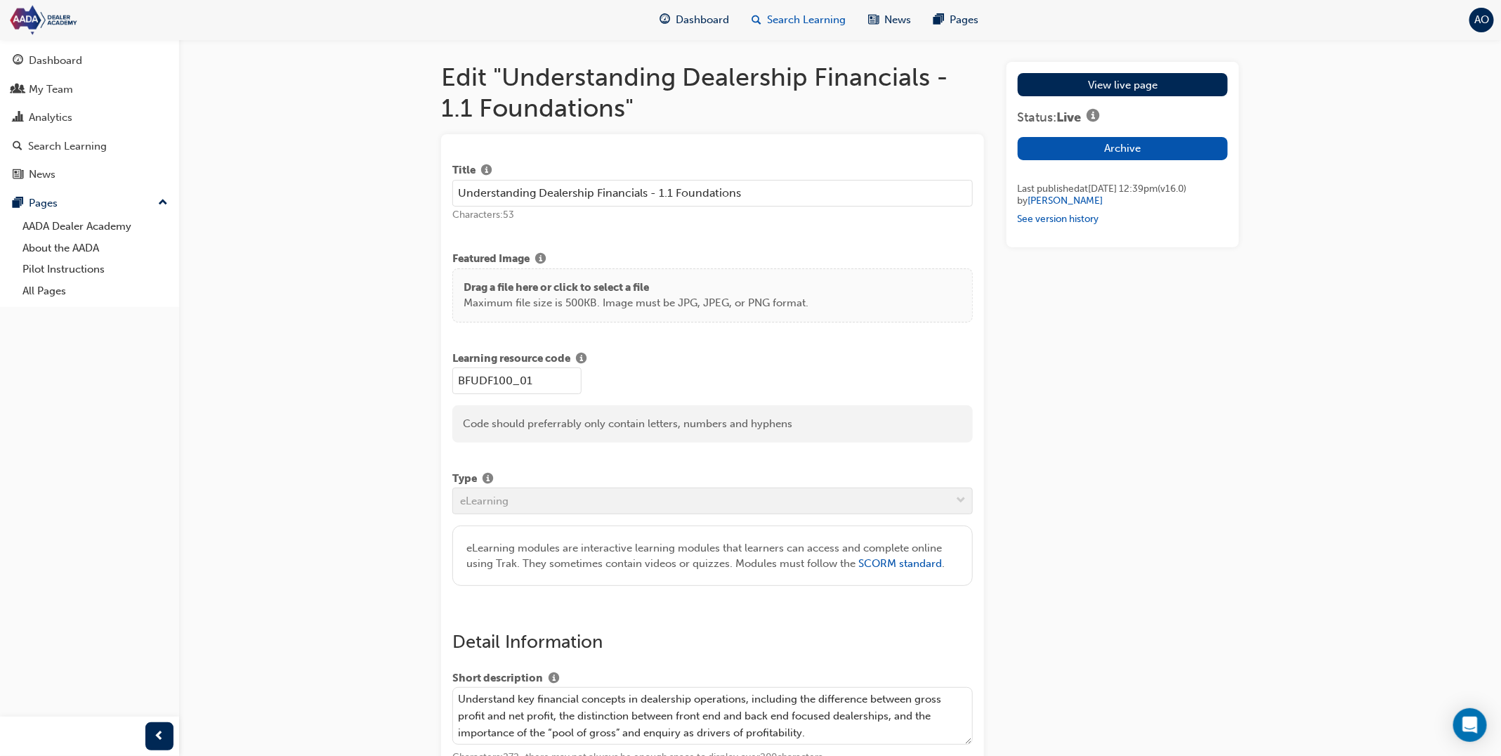
click at [789, 27] on span "Search Learning" at bounding box center [806, 20] width 79 height 16
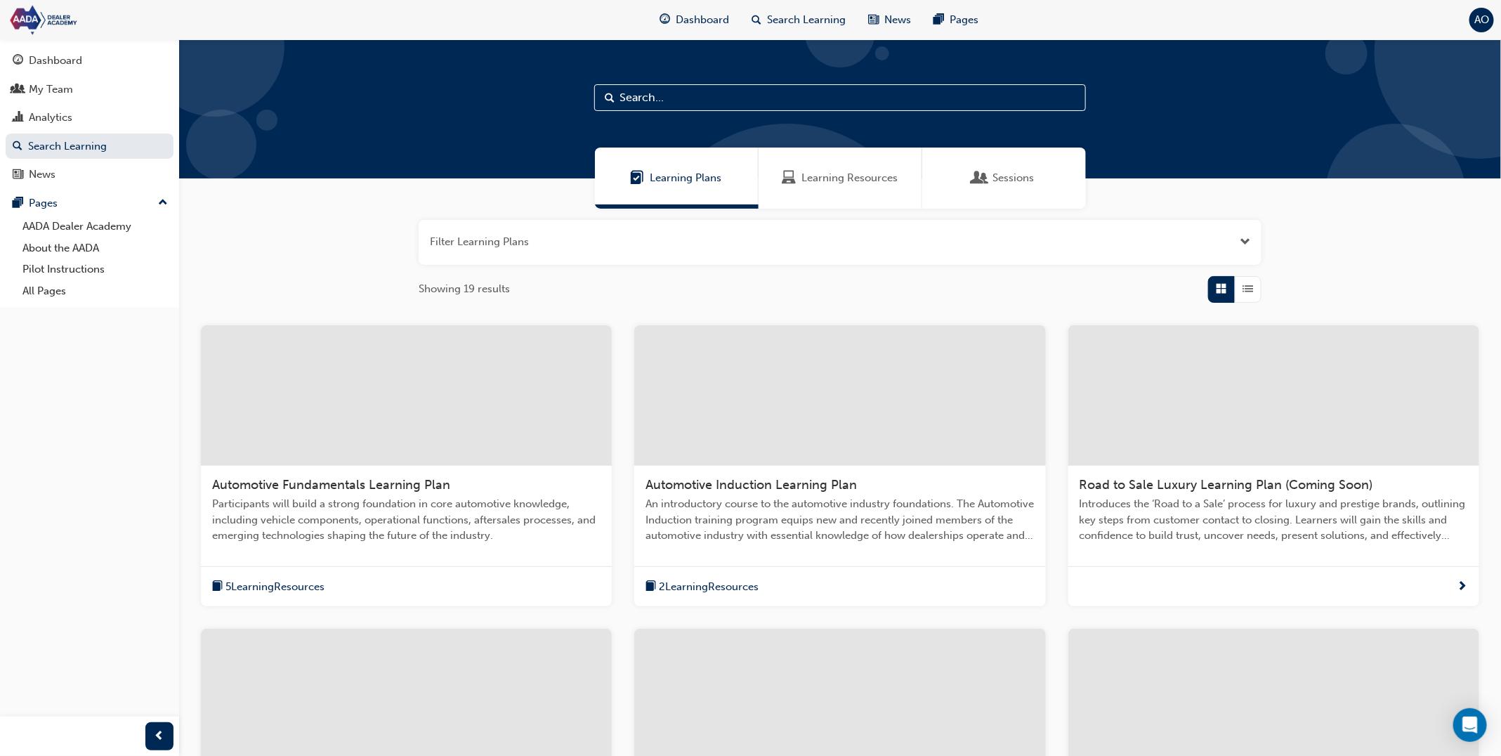
click at [829, 173] on span "Learning Resources" at bounding box center [849, 178] width 96 height 16
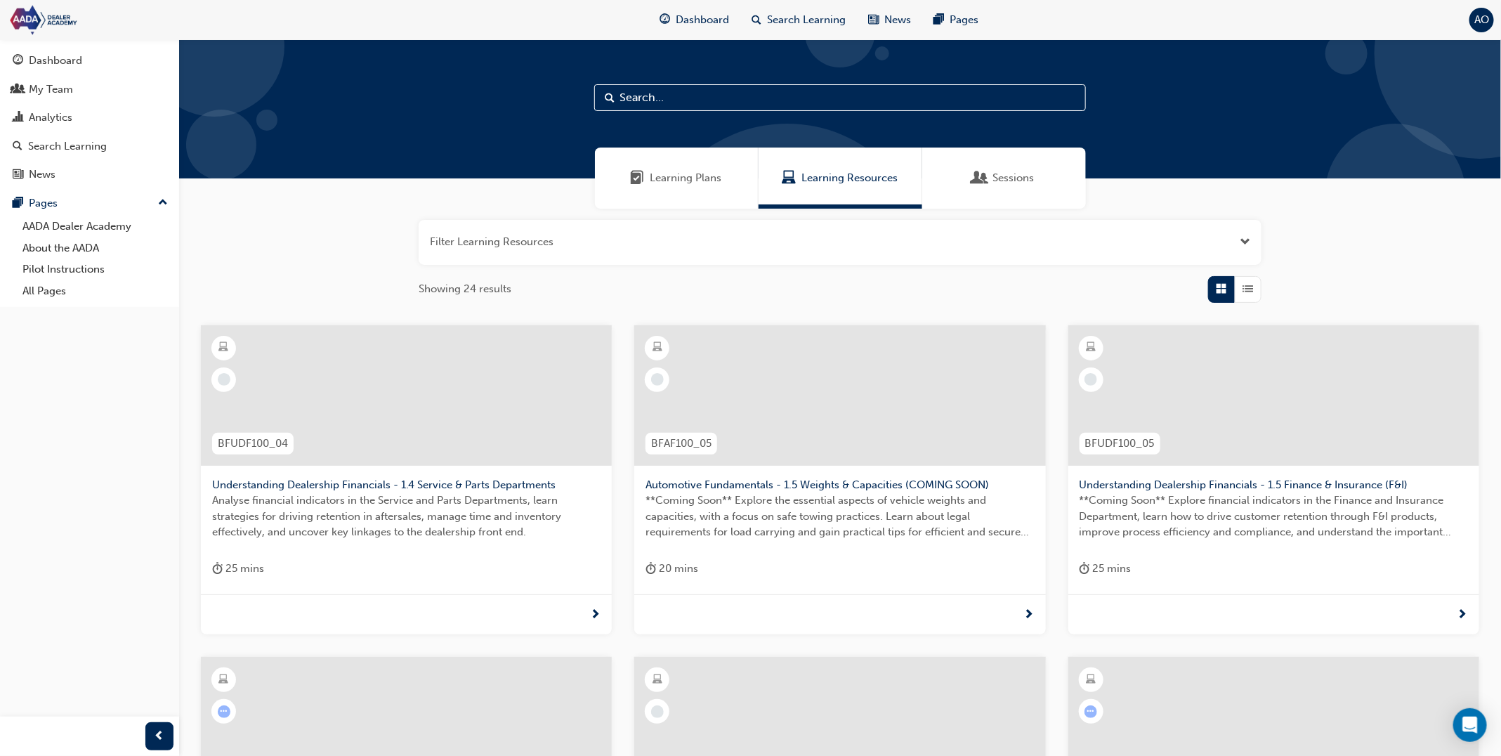
click at [630, 236] on button "button" at bounding box center [840, 242] width 843 height 45
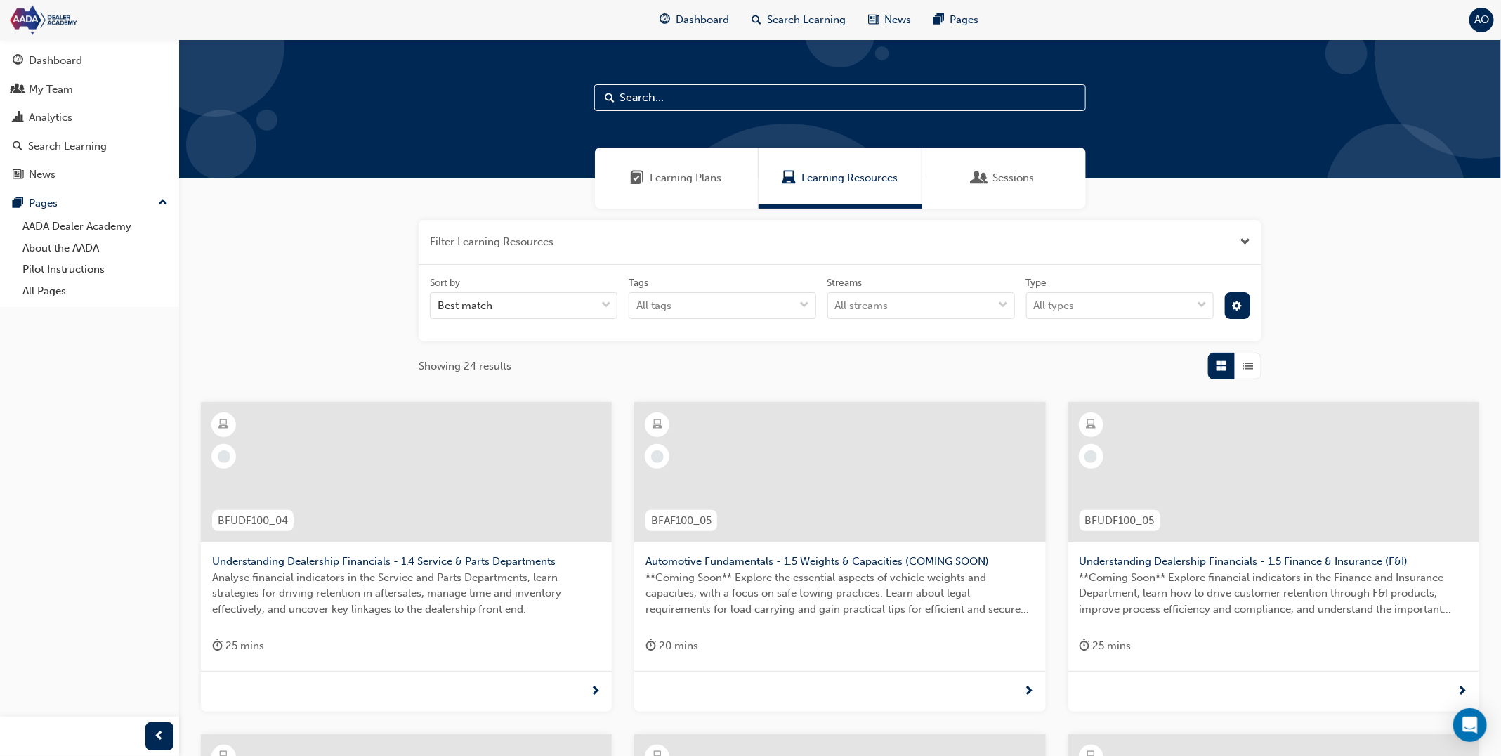
click at [657, 105] on input "text" at bounding box center [840, 97] width 492 height 27
type input "1.1"
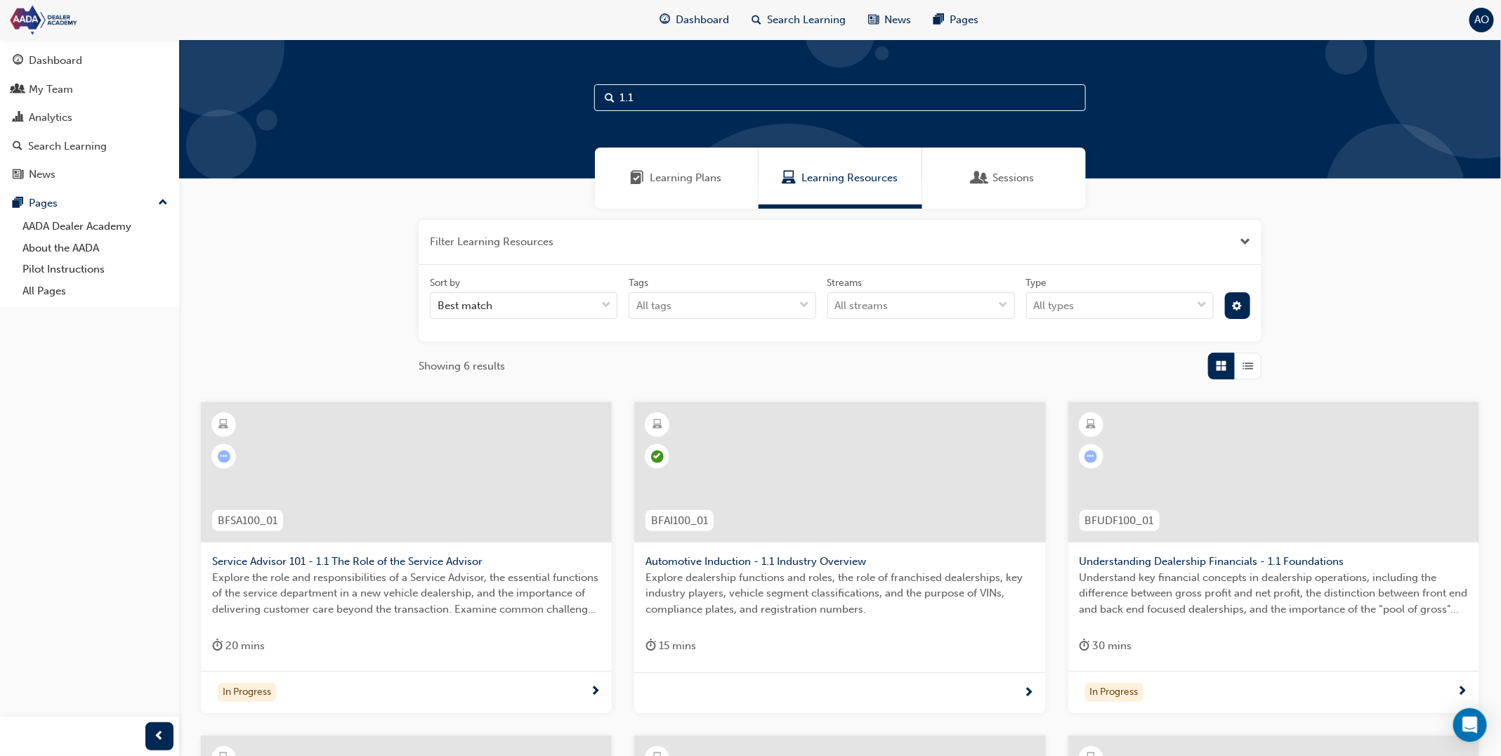
click at [1299, 483] on div at bounding box center [1273, 472] width 411 height 140
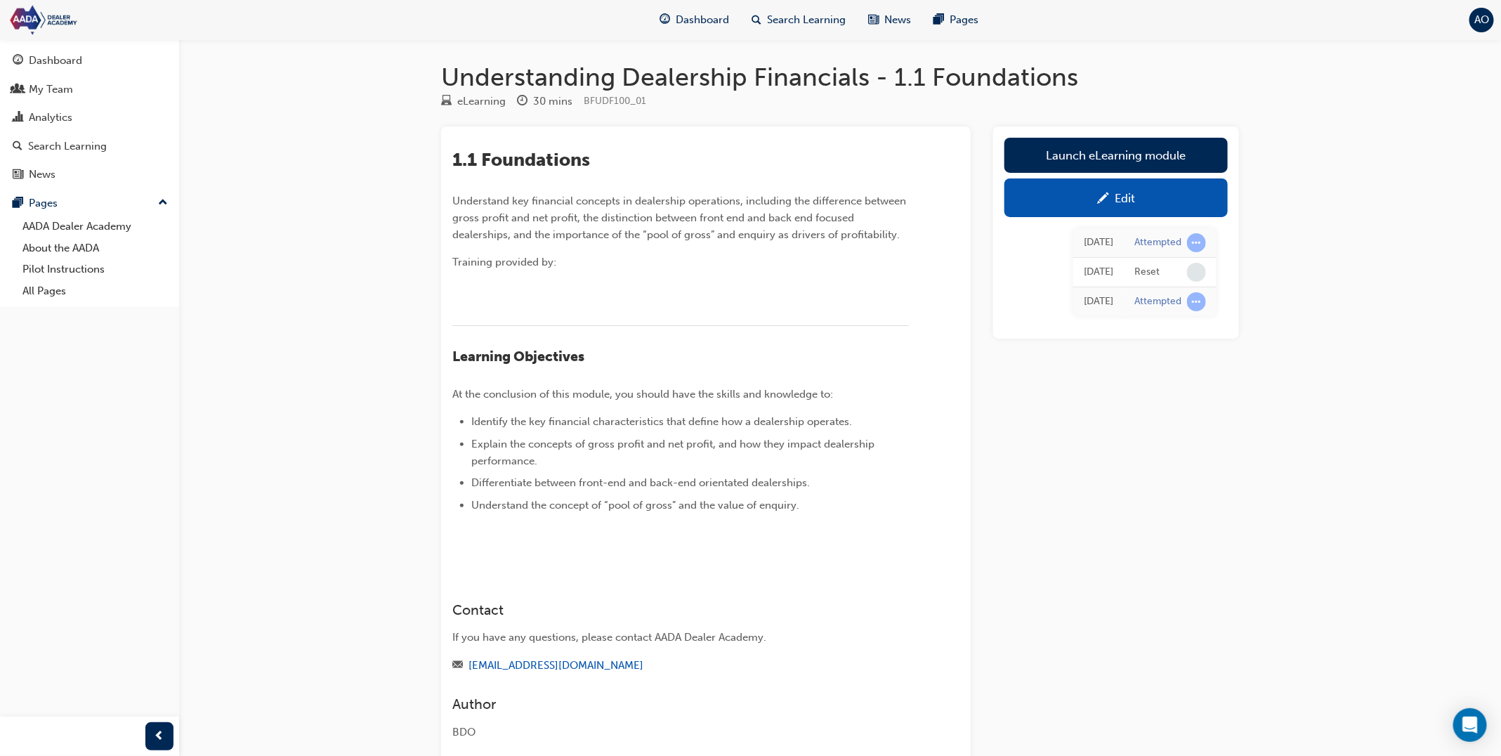
scroll to position [1, 0]
click at [1122, 216] on div "[DATE] Attempted [DATE] Reset [DATE] Attempted" at bounding box center [1115, 271] width 223 height 110
click at [1122, 209] on link "Edit" at bounding box center [1115, 196] width 223 height 39
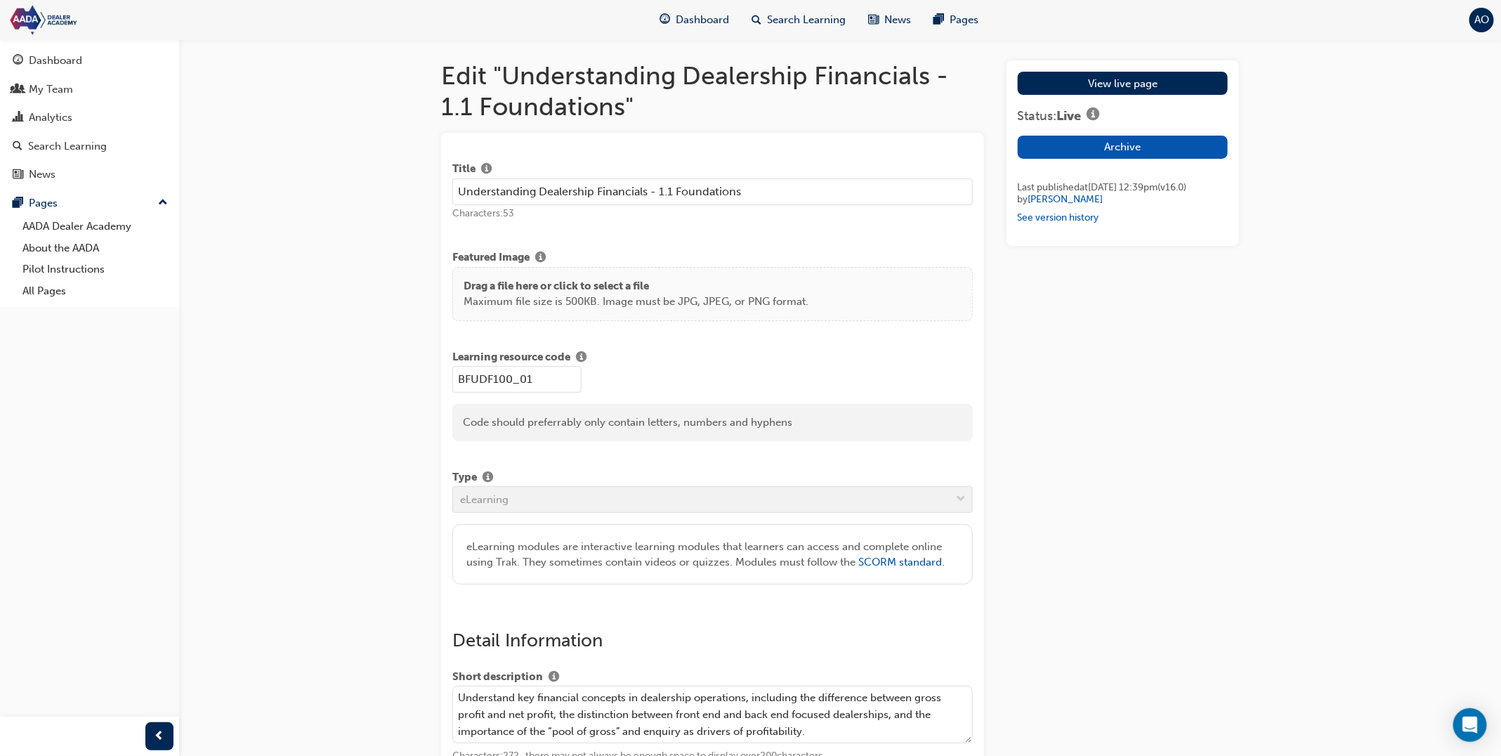
click at [714, 287] on p "Drag a file here or click to select a file" at bounding box center [636, 286] width 345 height 16
click at [580, 294] on p "Maximum file size is 500KB. Image must be JPG, JPEG, or PNG format." at bounding box center [636, 302] width 345 height 16
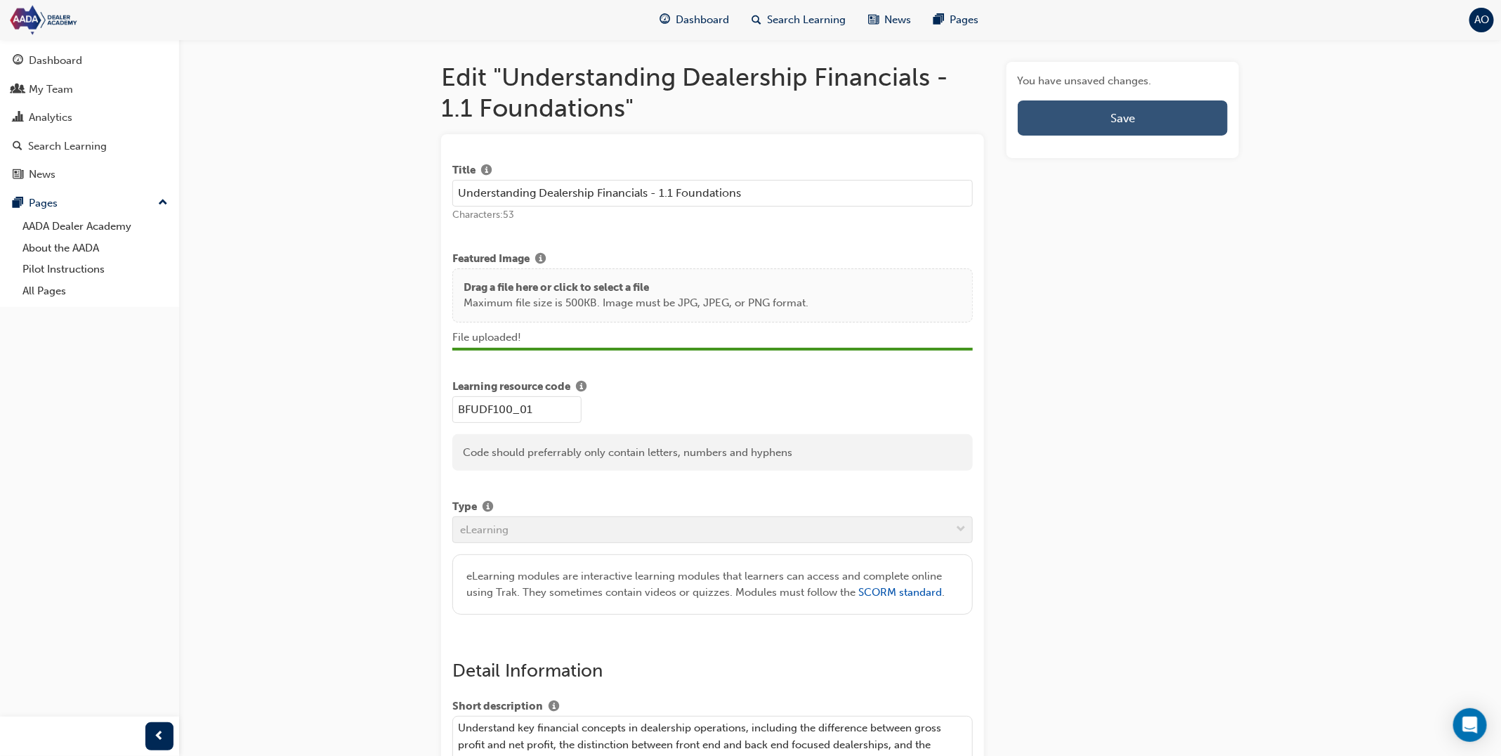
click at [1082, 119] on button "Save" at bounding box center [1123, 117] width 210 height 35
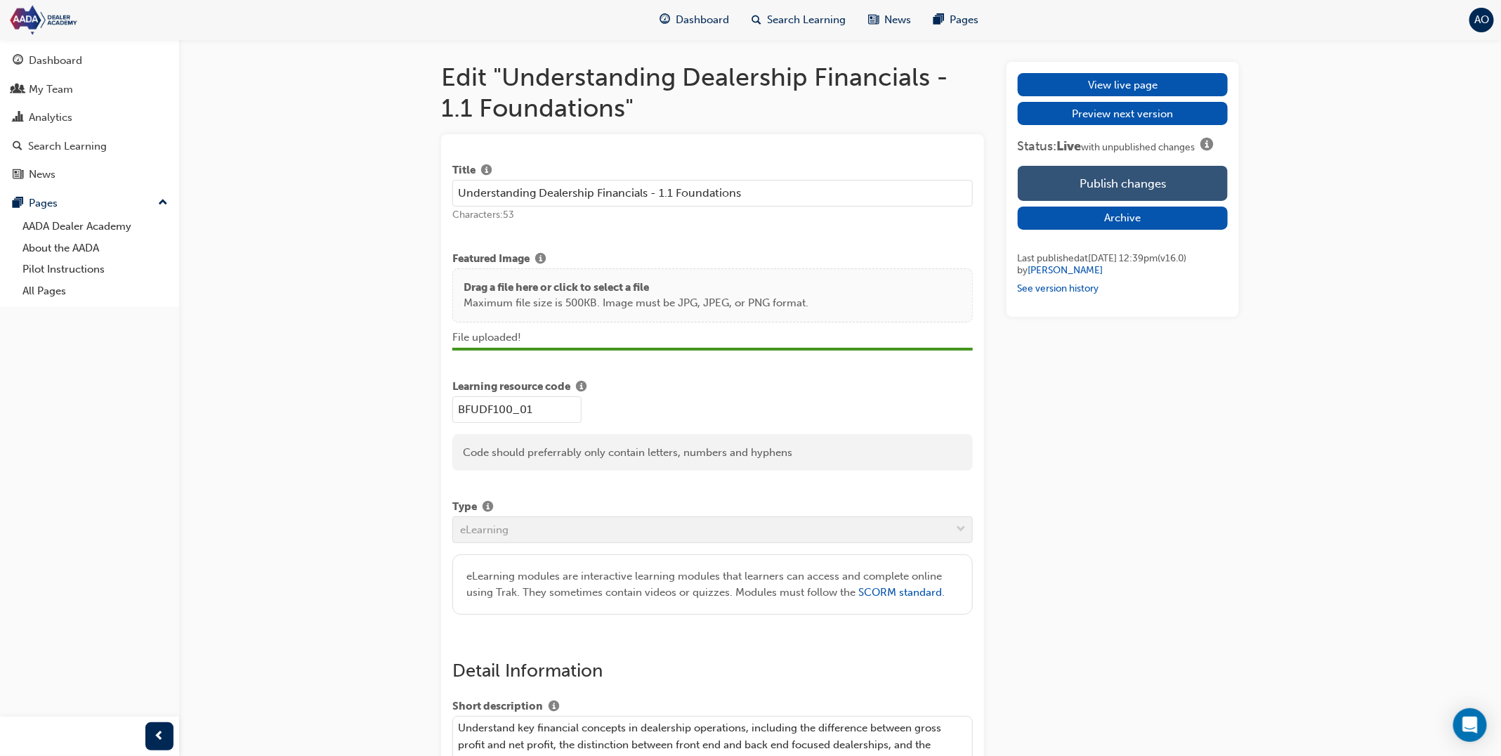
click at [1165, 188] on button "Publish changes" at bounding box center [1123, 183] width 210 height 35
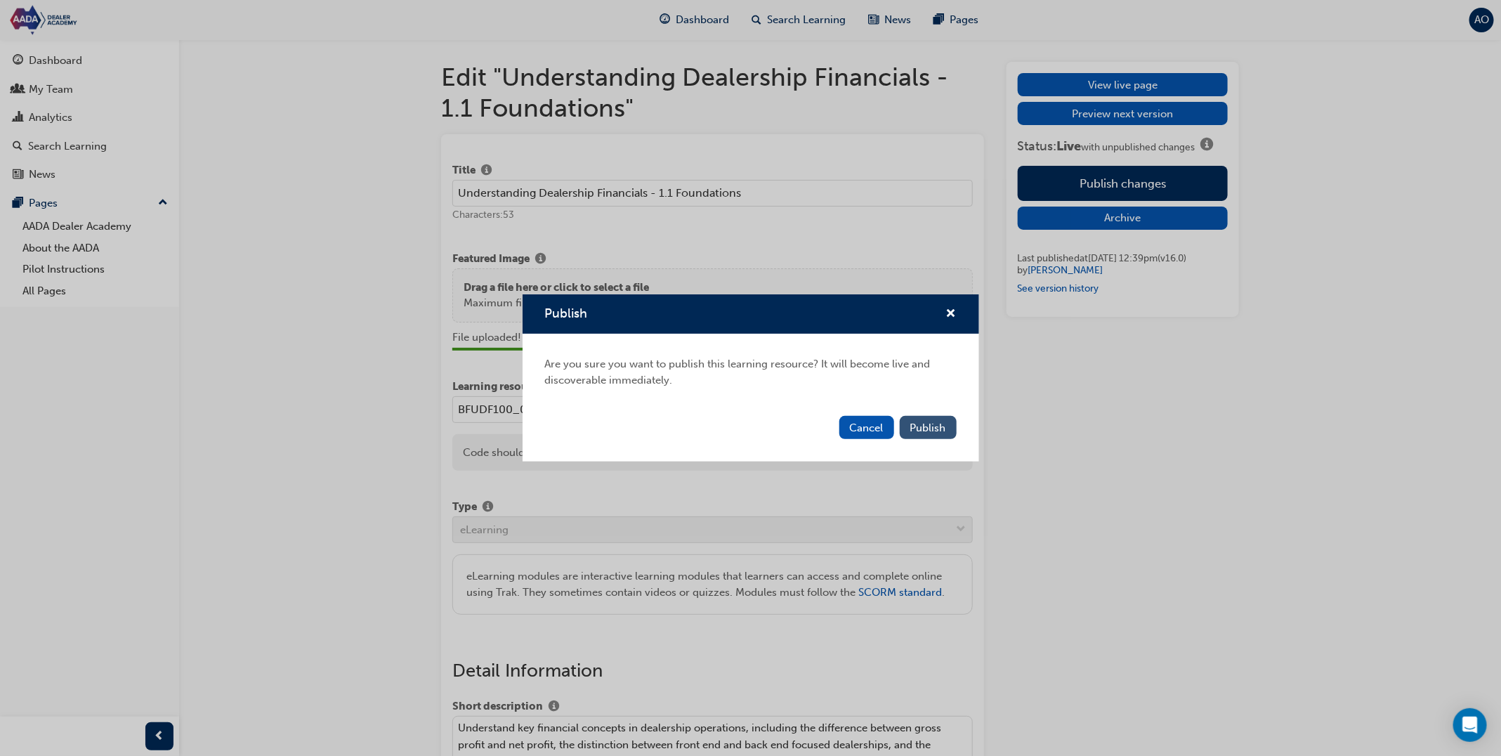
click at [930, 426] on span "Publish" at bounding box center [928, 427] width 36 height 13
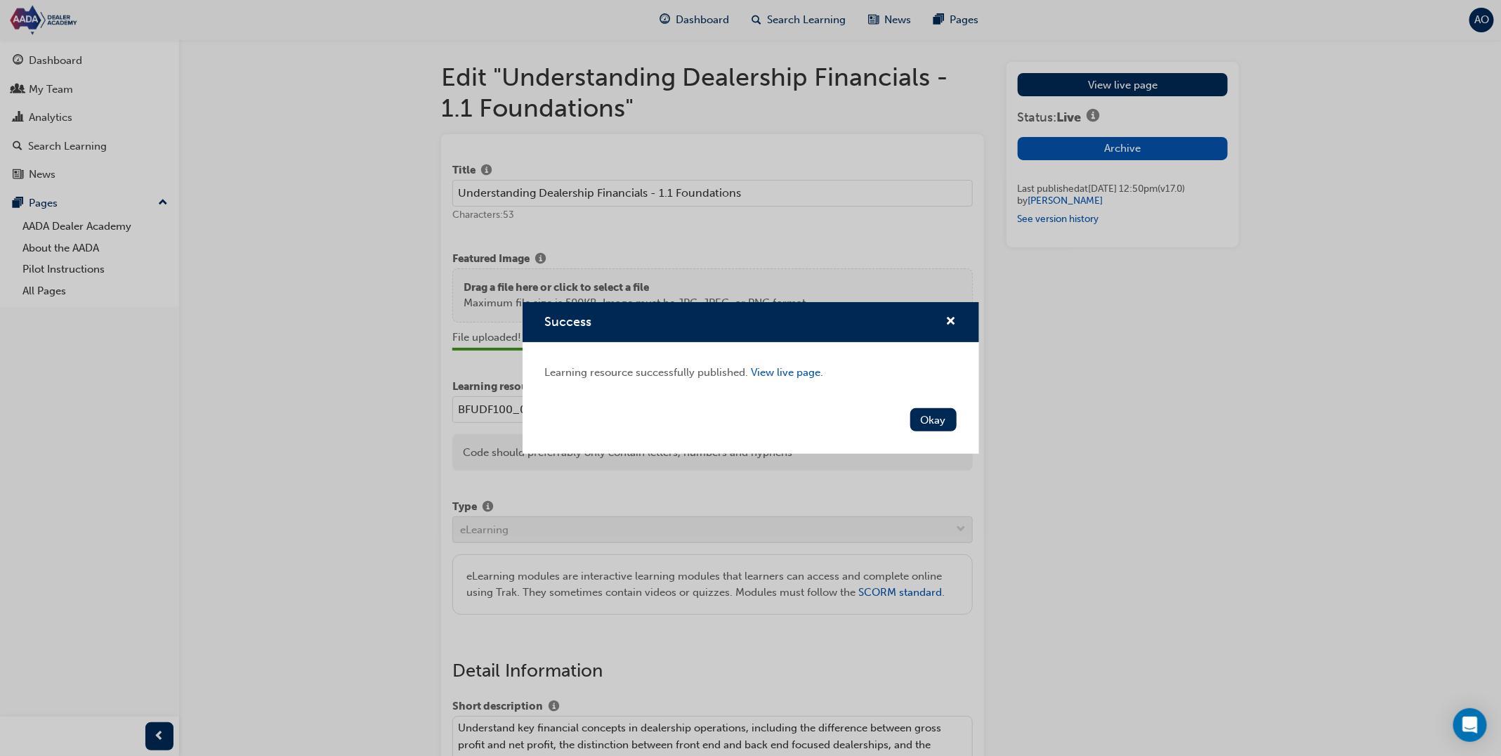
scroll to position [7, 0]
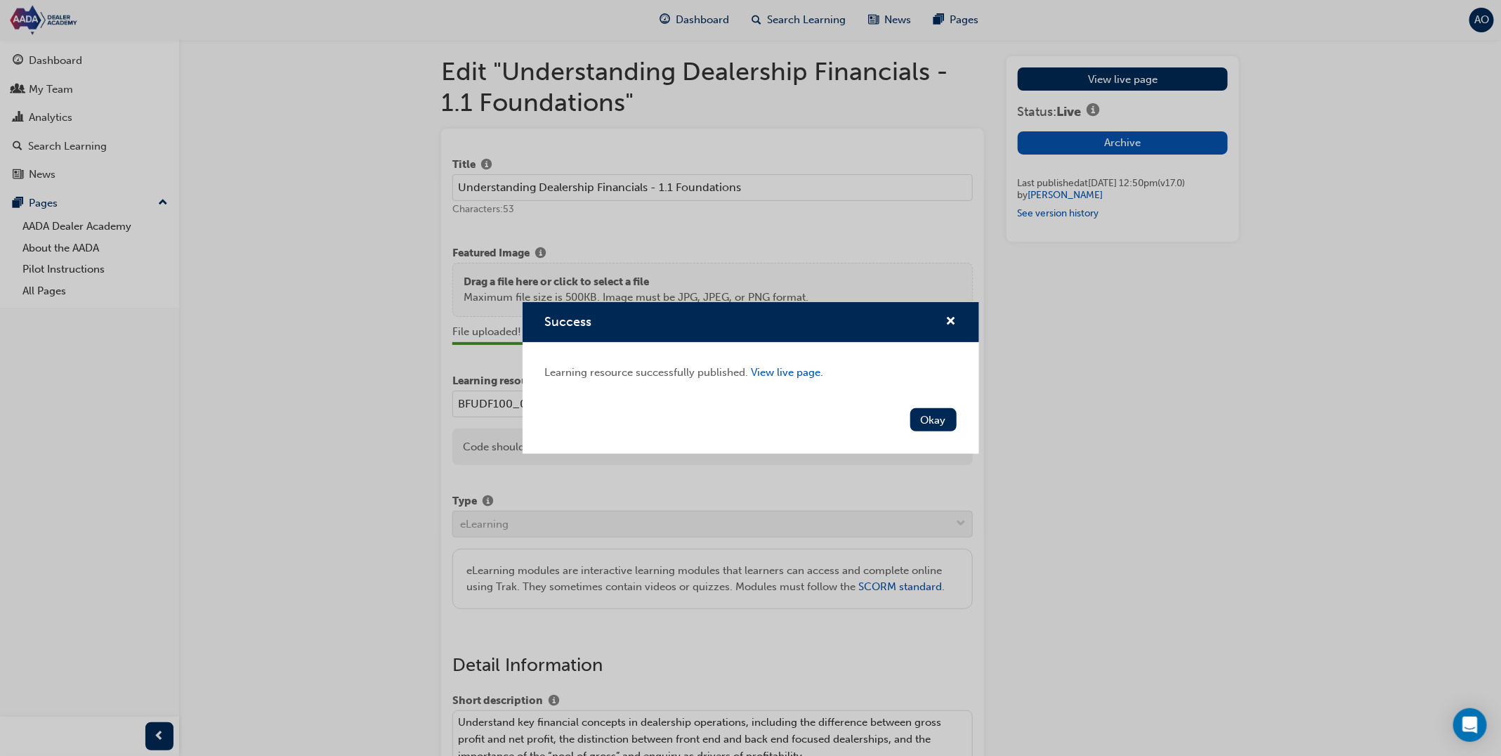
click at [930, 426] on button "Okay" at bounding box center [933, 419] width 46 height 23
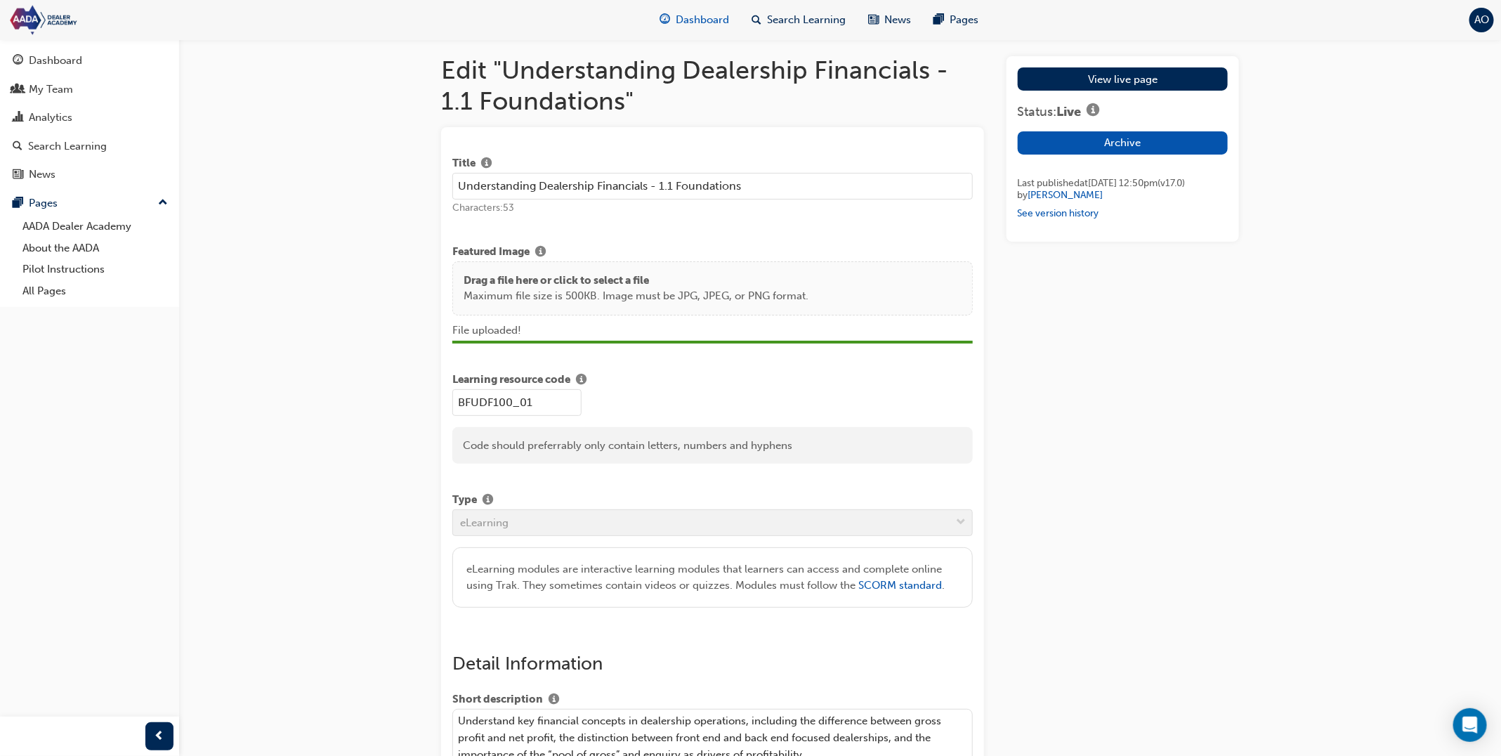
click at [716, 18] on span "Dashboard" at bounding box center [702, 20] width 53 height 16
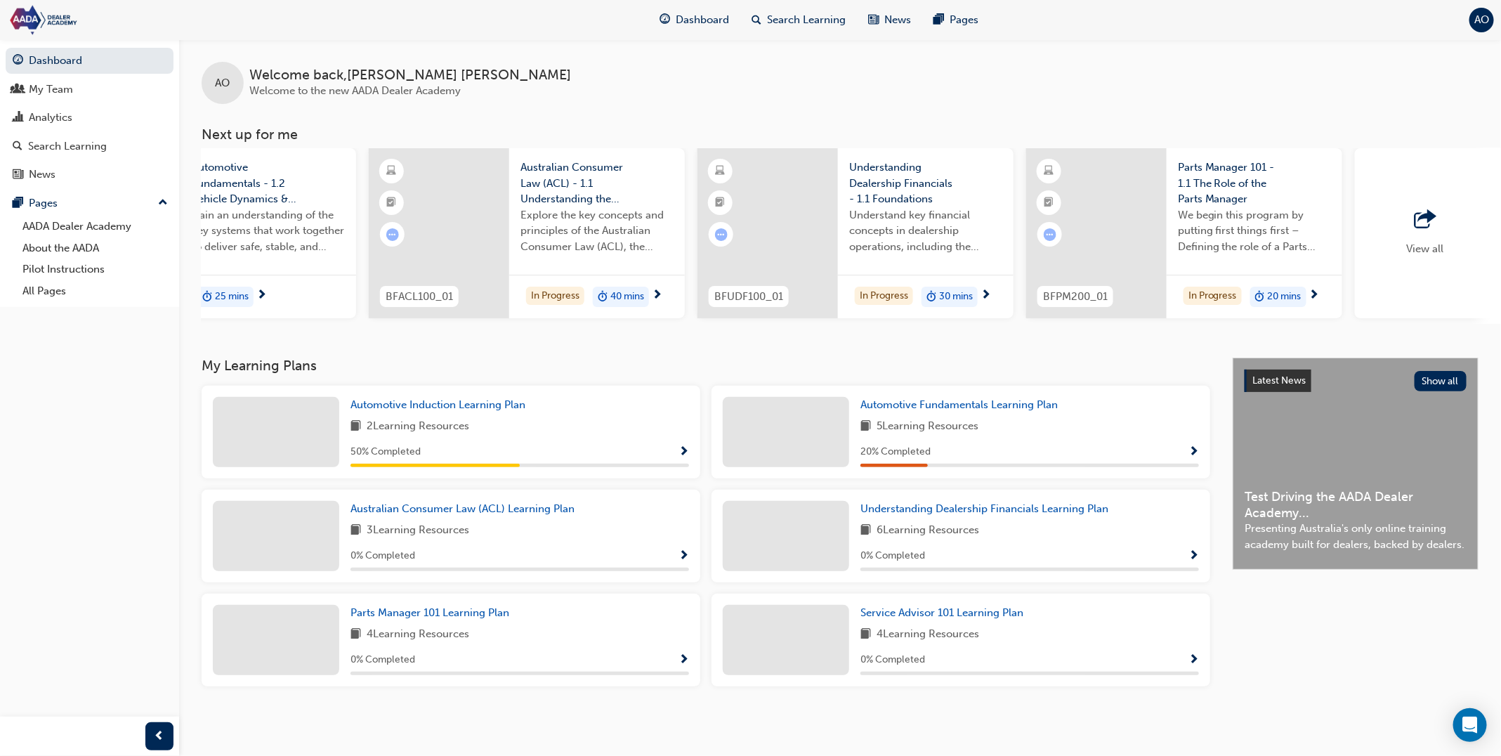
scroll to position [0, 670]
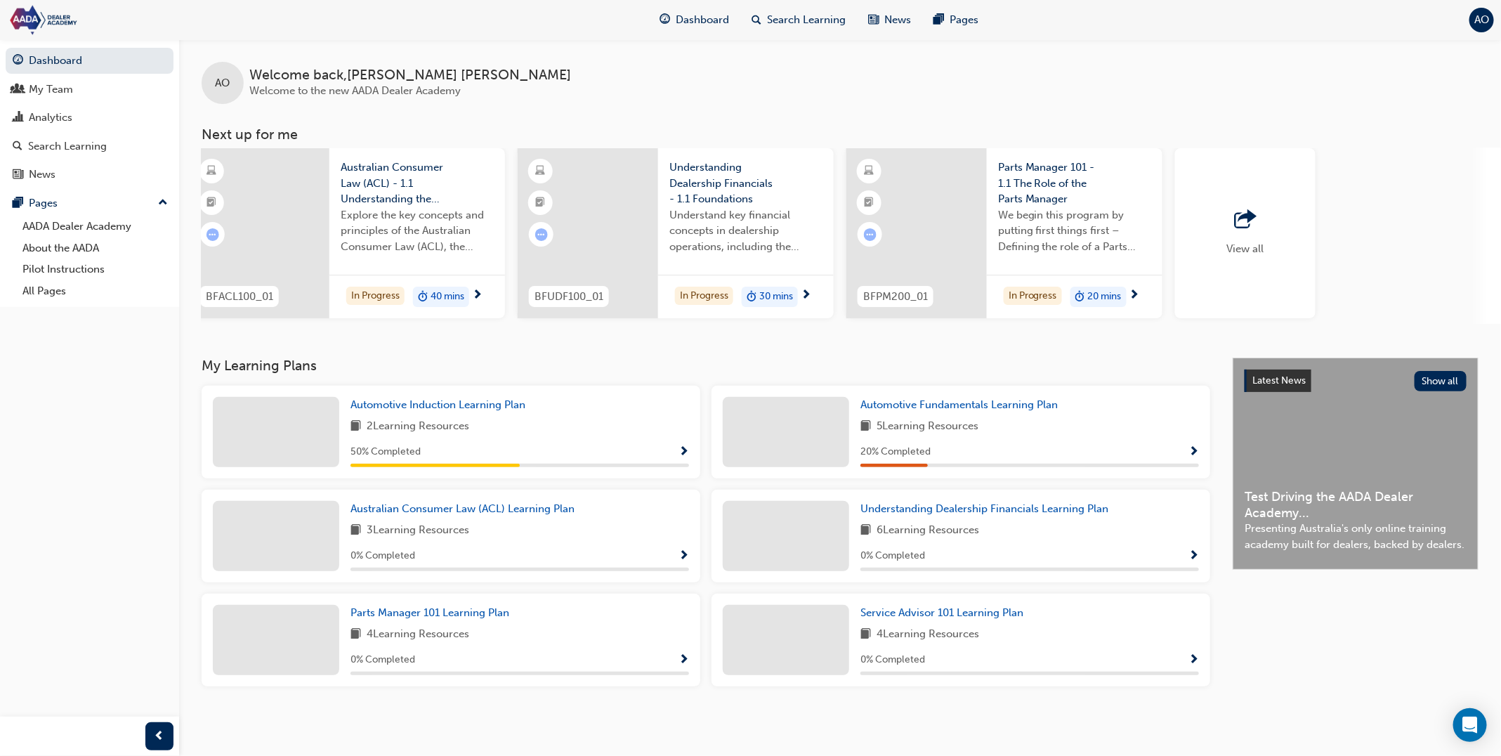
click at [740, 159] on span "Understanding Dealership Financials - 1.1 Foundations" at bounding box center [745, 183] width 153 height 48
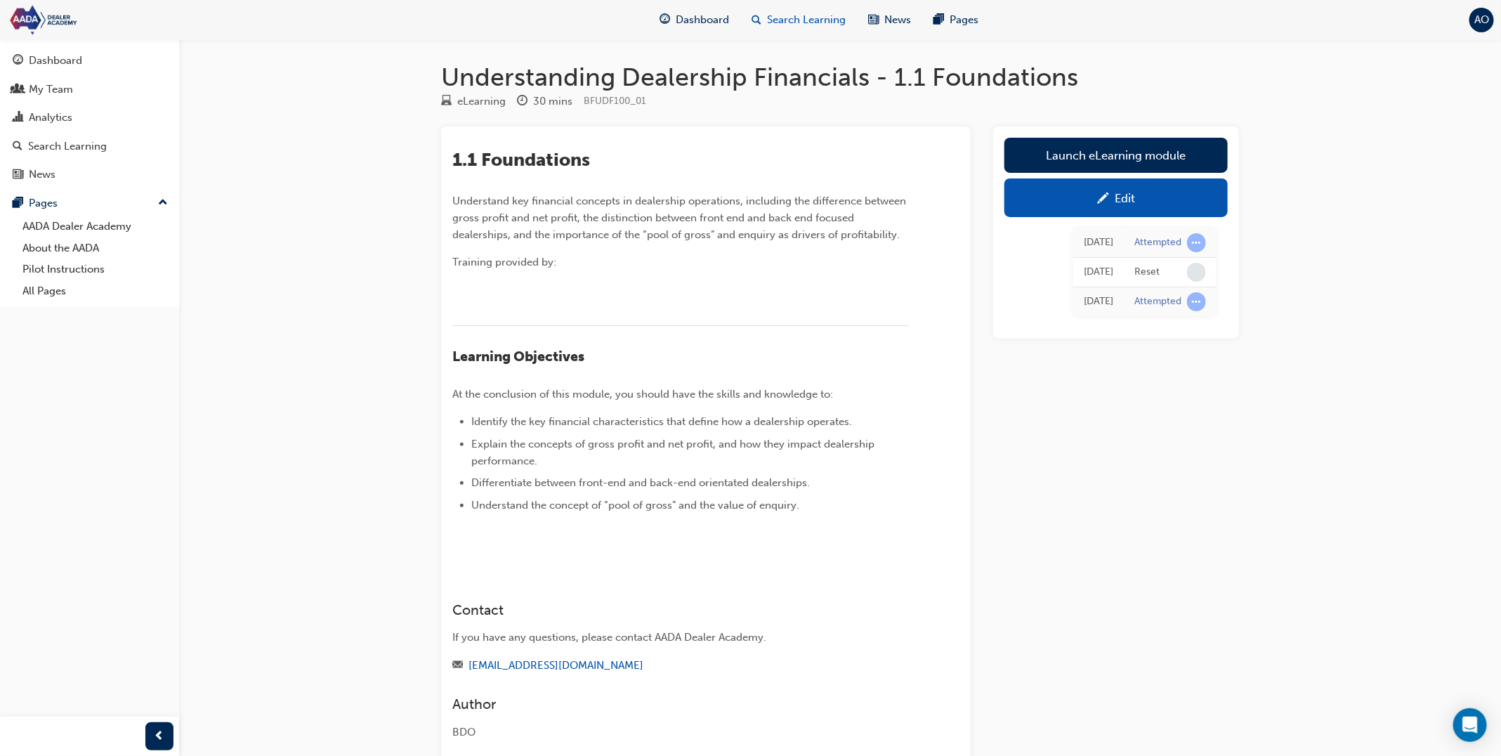
click at [822, 21] on span "Search Learning" at bounding box center [806, 20] width 79 height 16
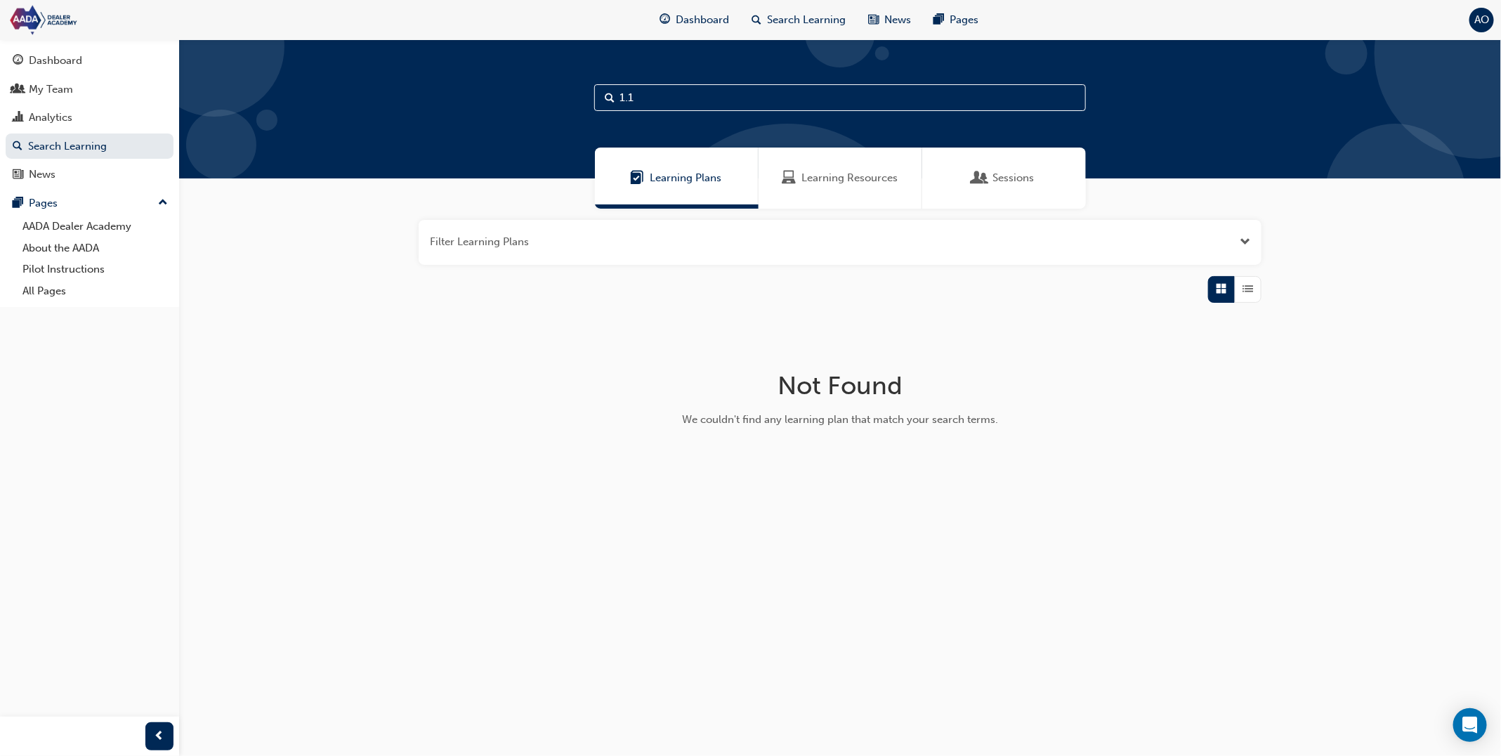
click at [830, 172] on span "Learning Resources" at bounding box center [849, 178] width 96 height 16
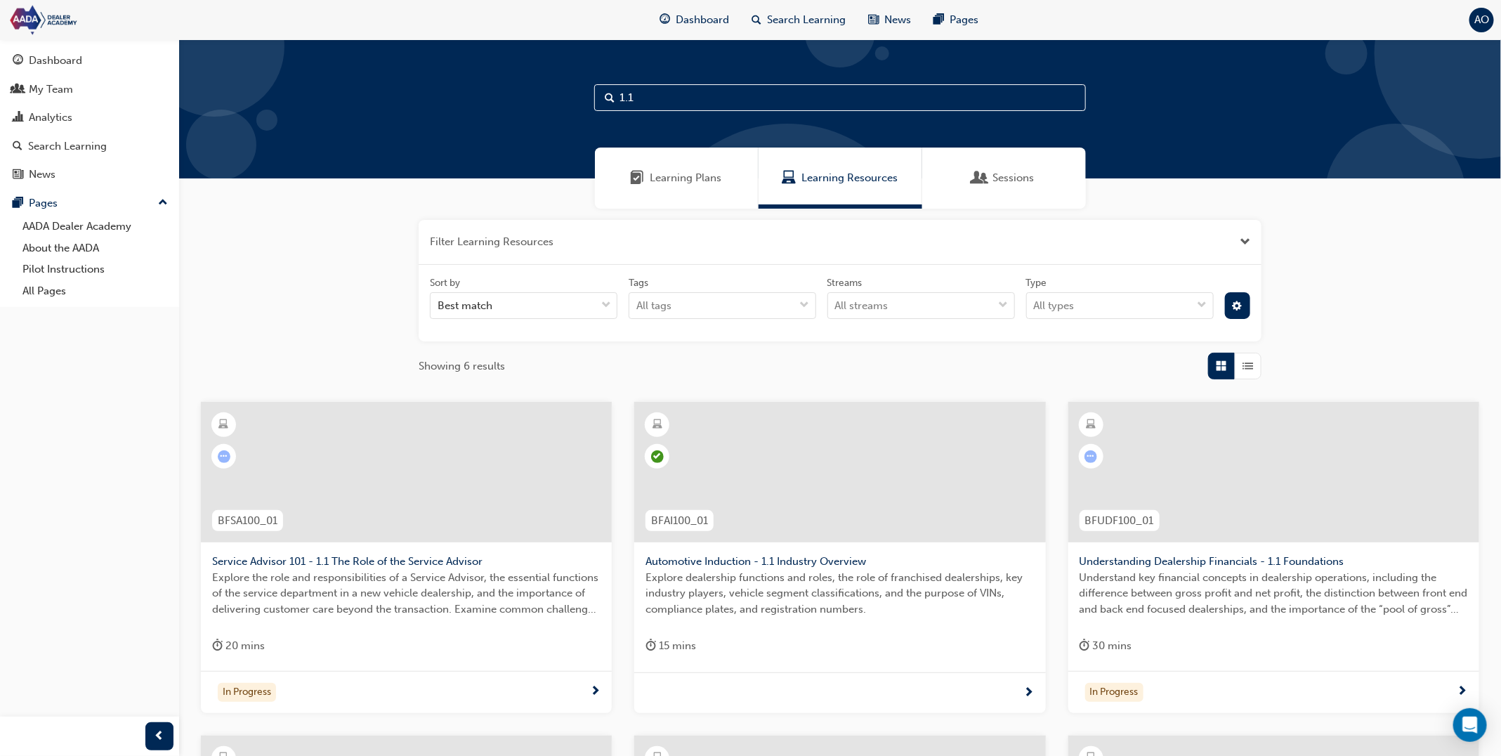
click at [787, 98] on input "1.1" at bounding box center [840, 97] width 492 height 27
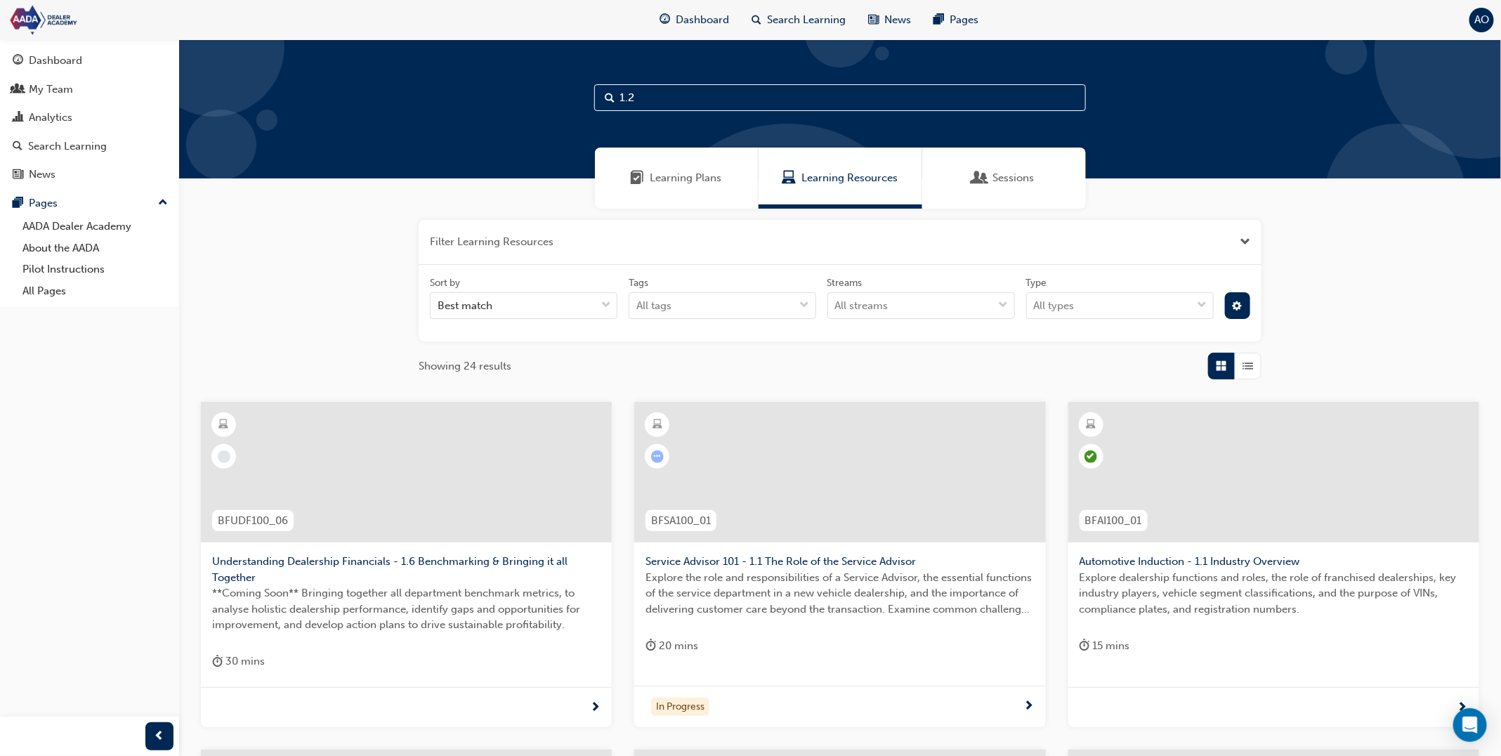
type input "1.2"
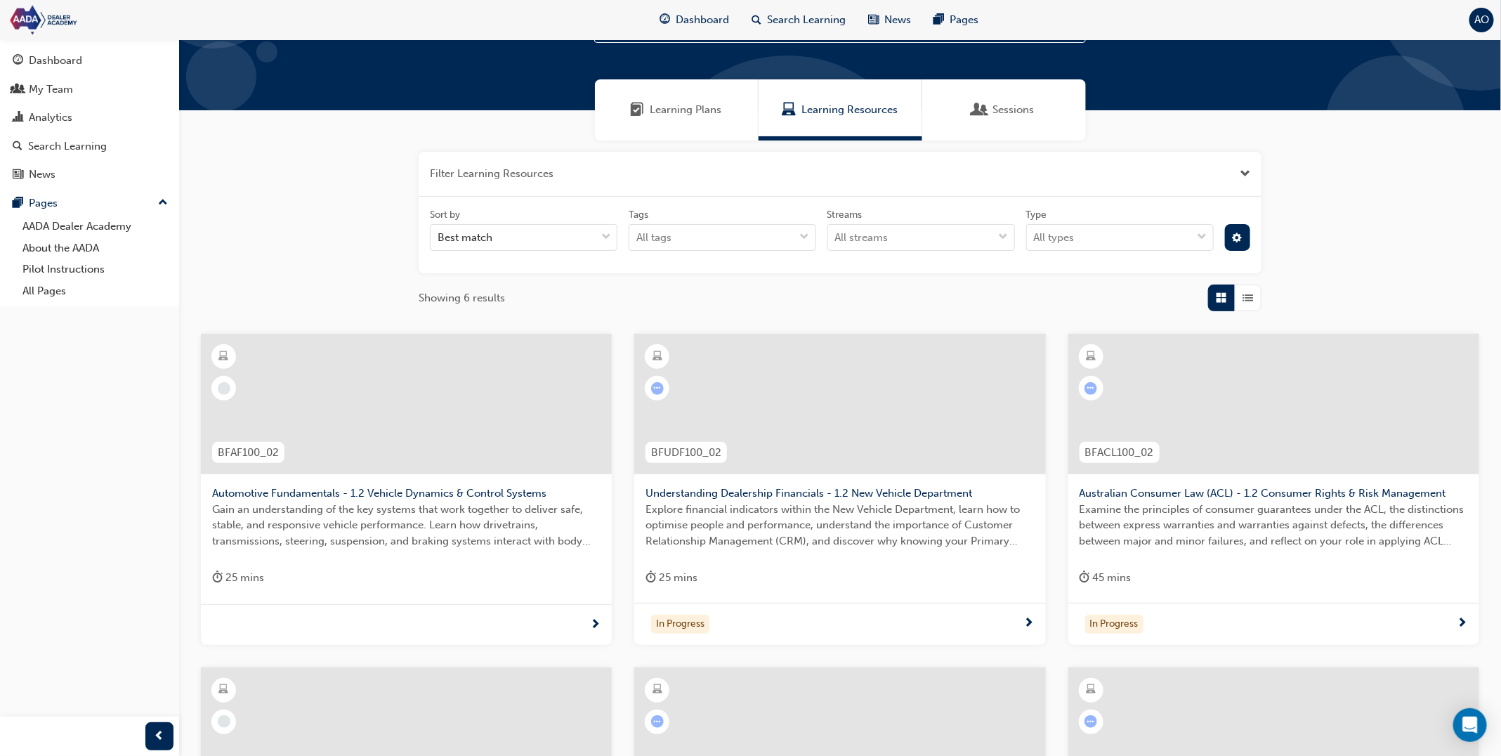
scroll to position [70, 0]
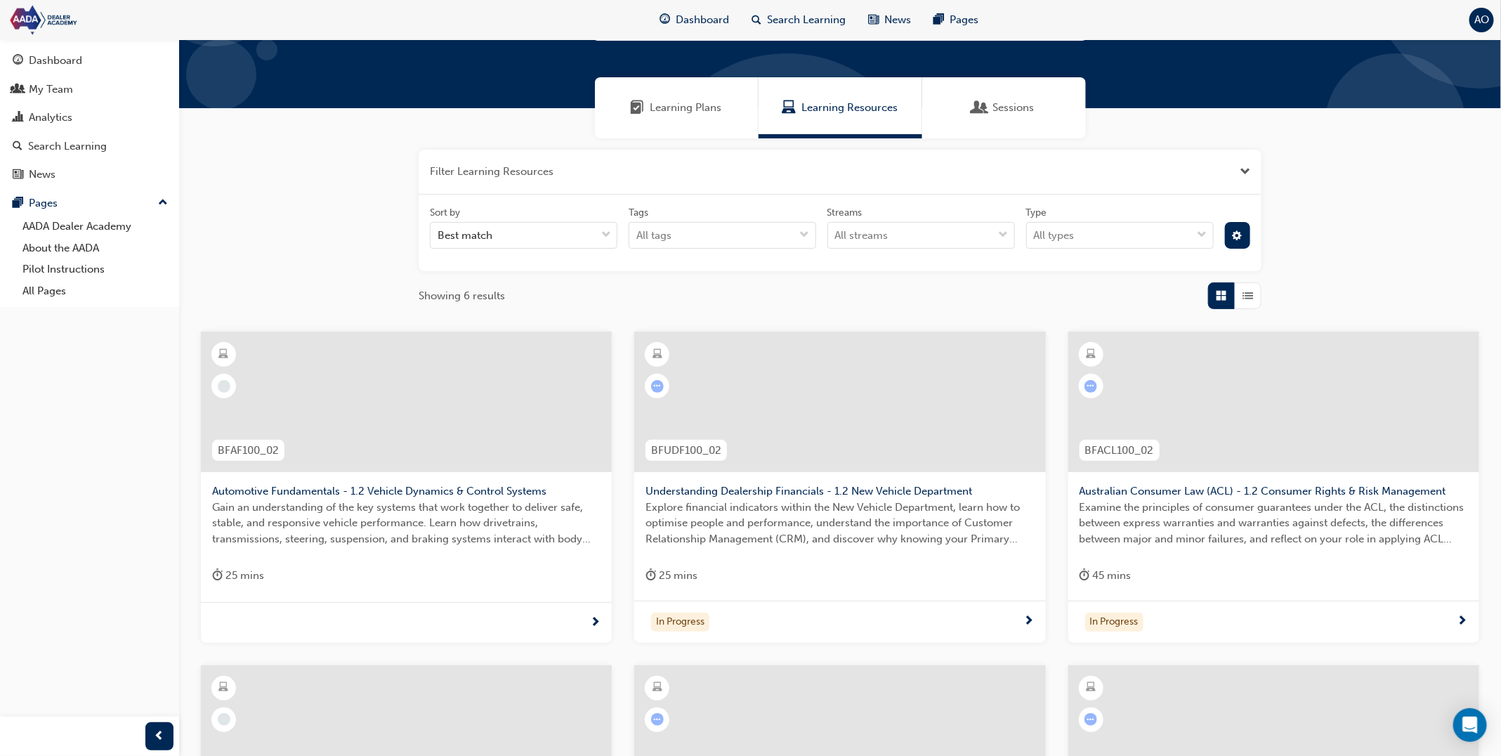
click at [782, 487] on span "Understanding Dealership Financials - 1.2 New Vehicle Department" at bounding box center [839, 491] width 388 height 16
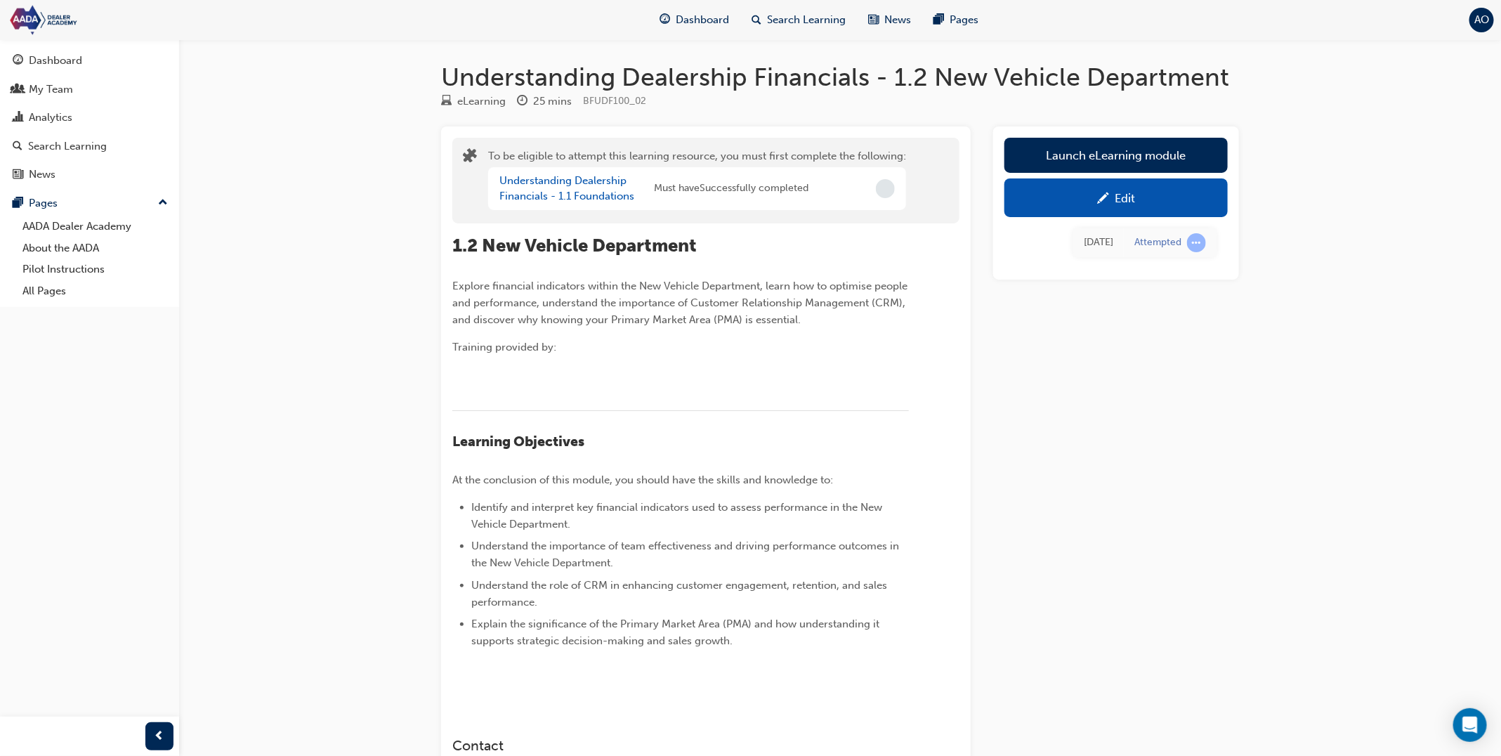
click at [1107, 199] on span "pencil-icon" at bounding box center [1103, 199] width 12 height 14
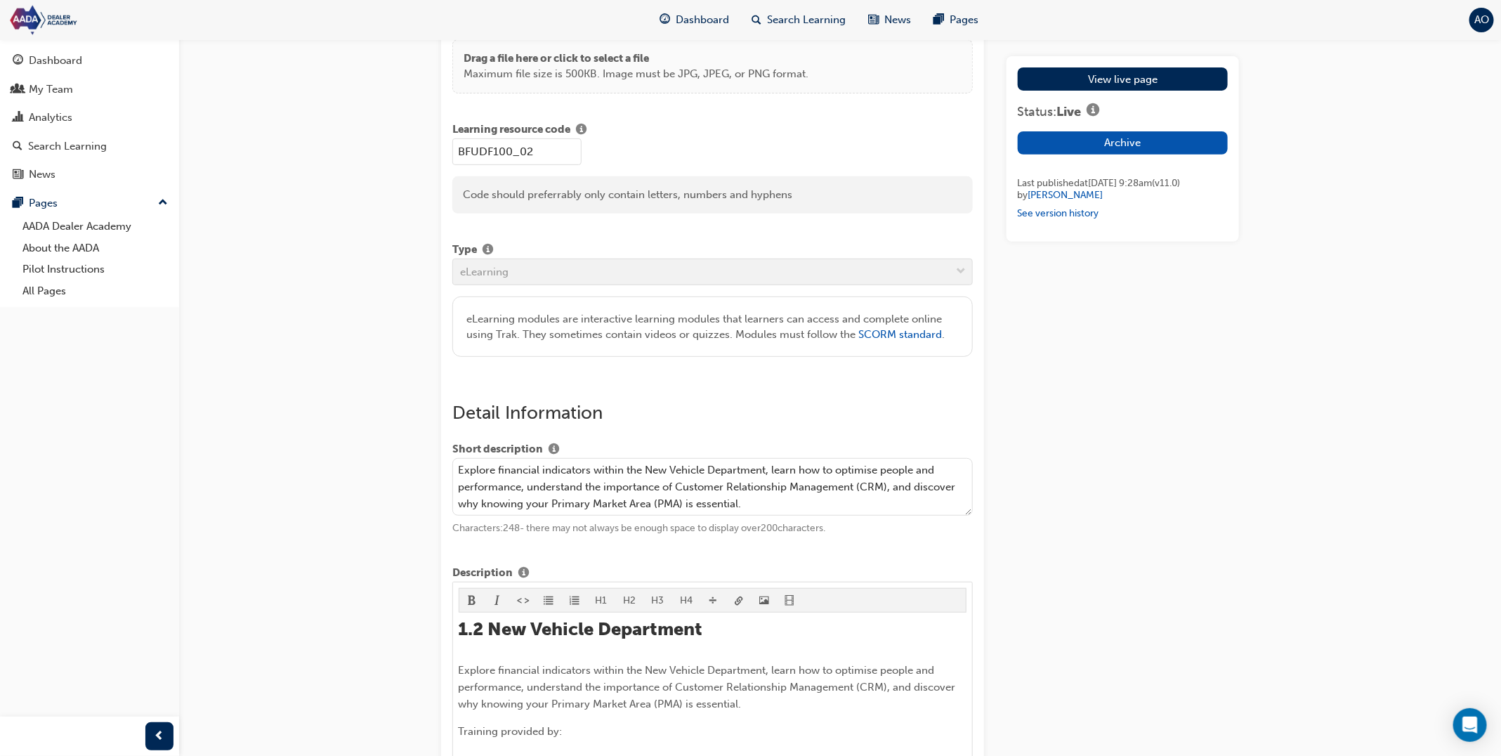
scroll to position [197, 0]
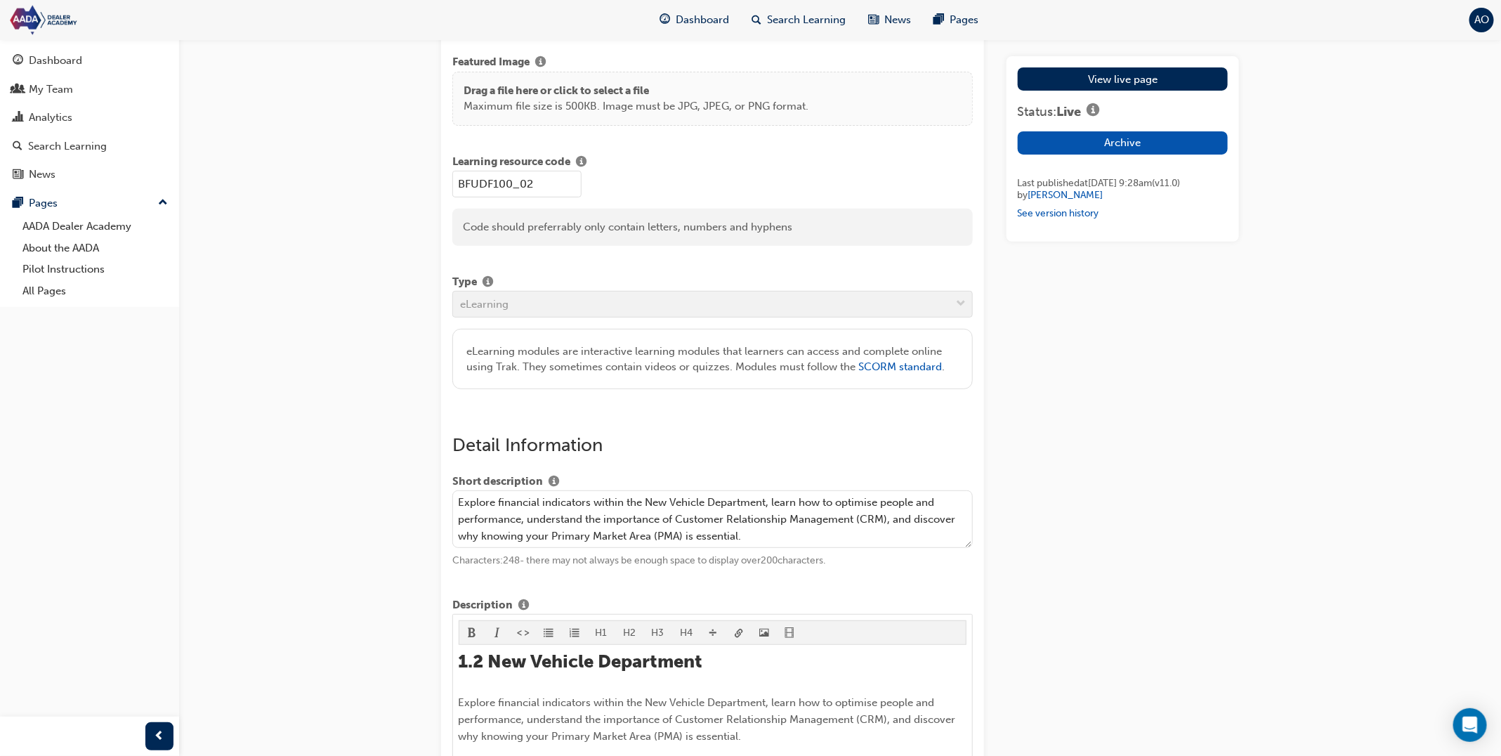
click at [670, 93] on p "Drag a file here or click to select a file" at bounding box center [636, 91] width 345 height 16
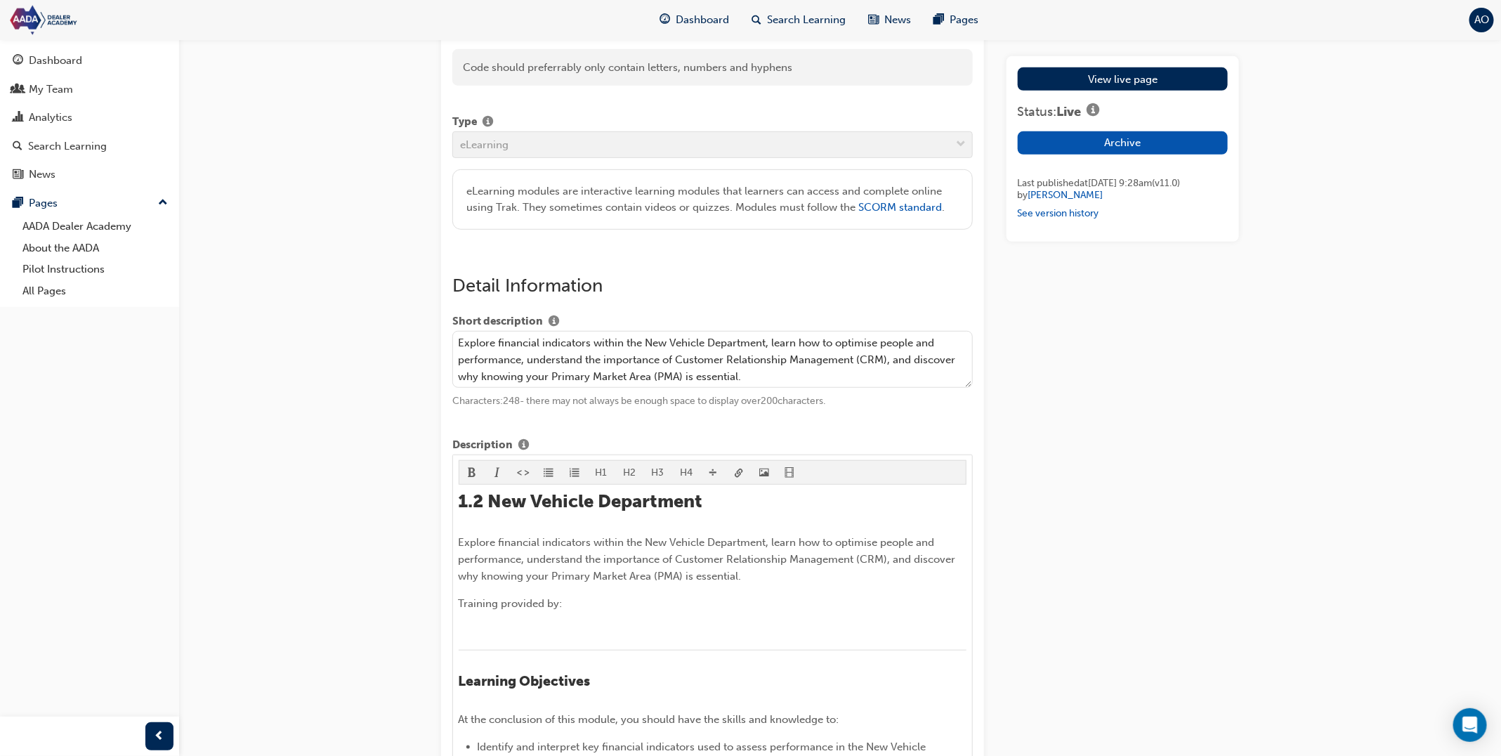
scroll to position [678, 0]
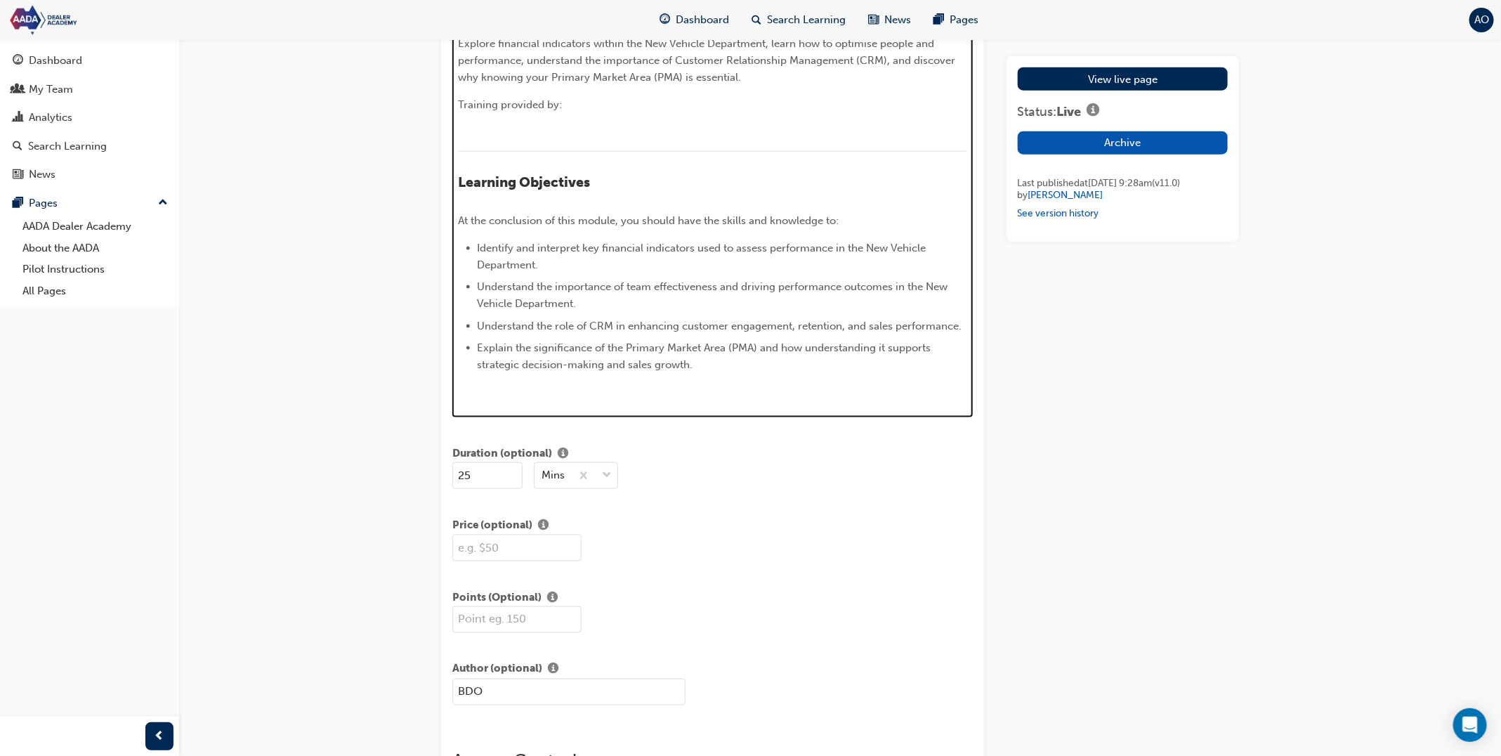
click at [459, 395] on img at bounding box center [459, 395] width 0 height 0
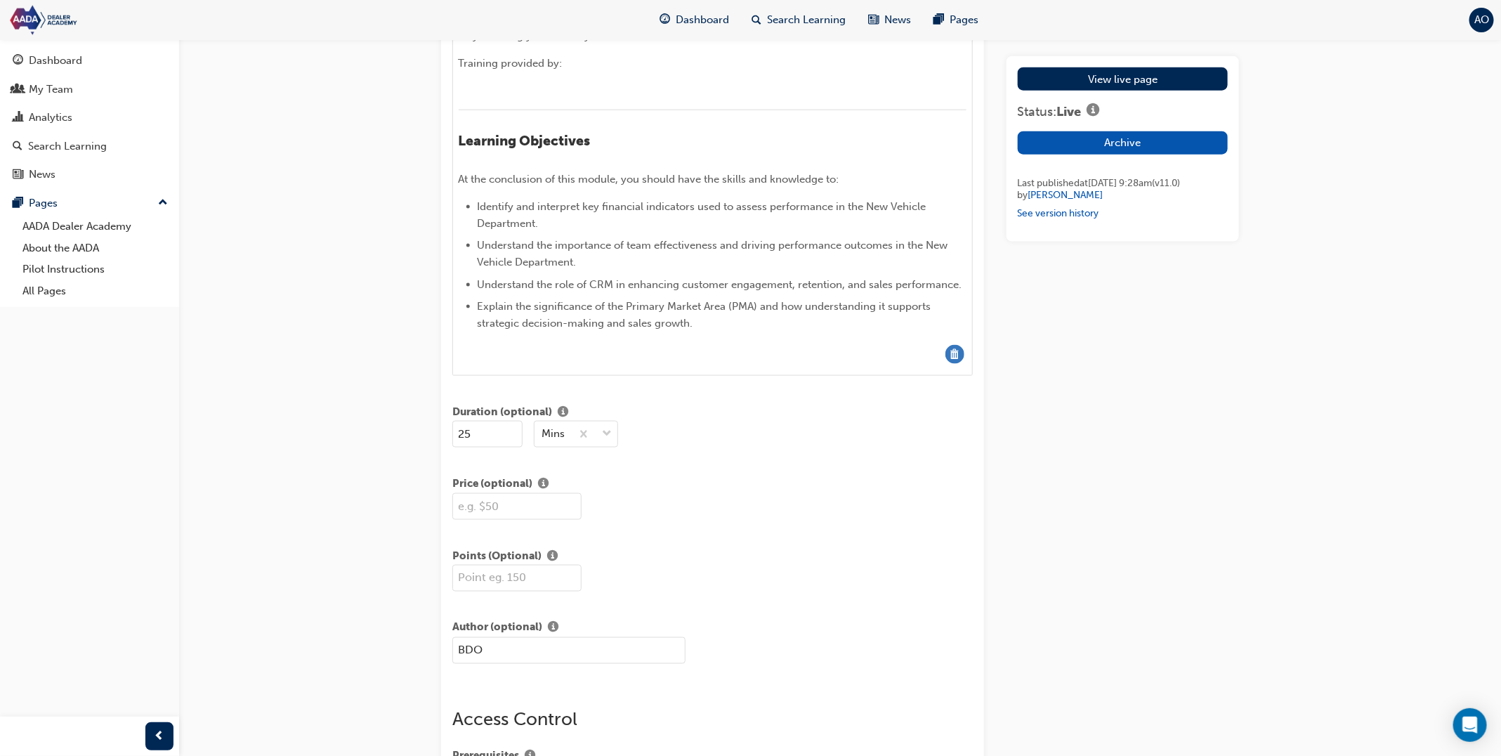
scroll to position [898, 0]
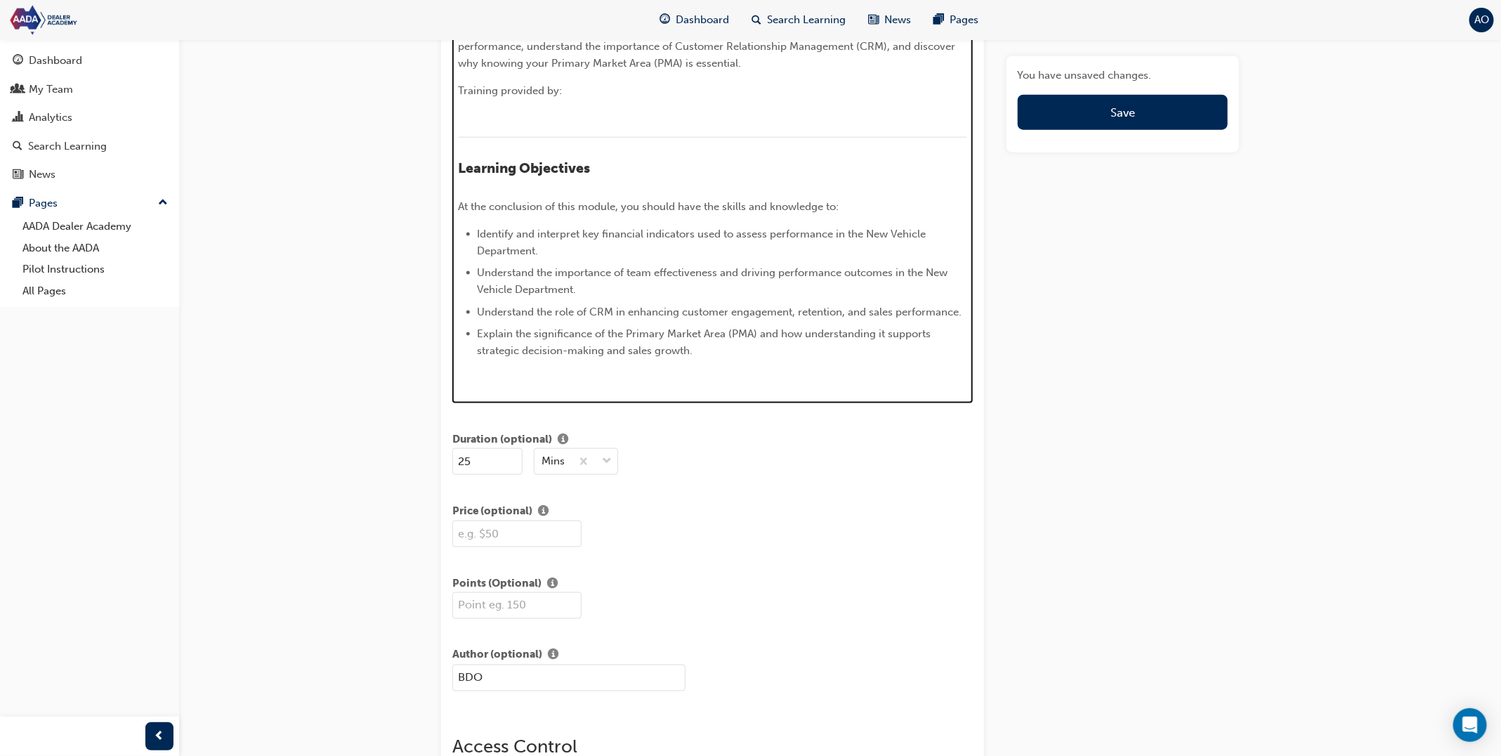
click at [631, 386] on p "﻿" at bounding box center [713, 377] width 509 height 17
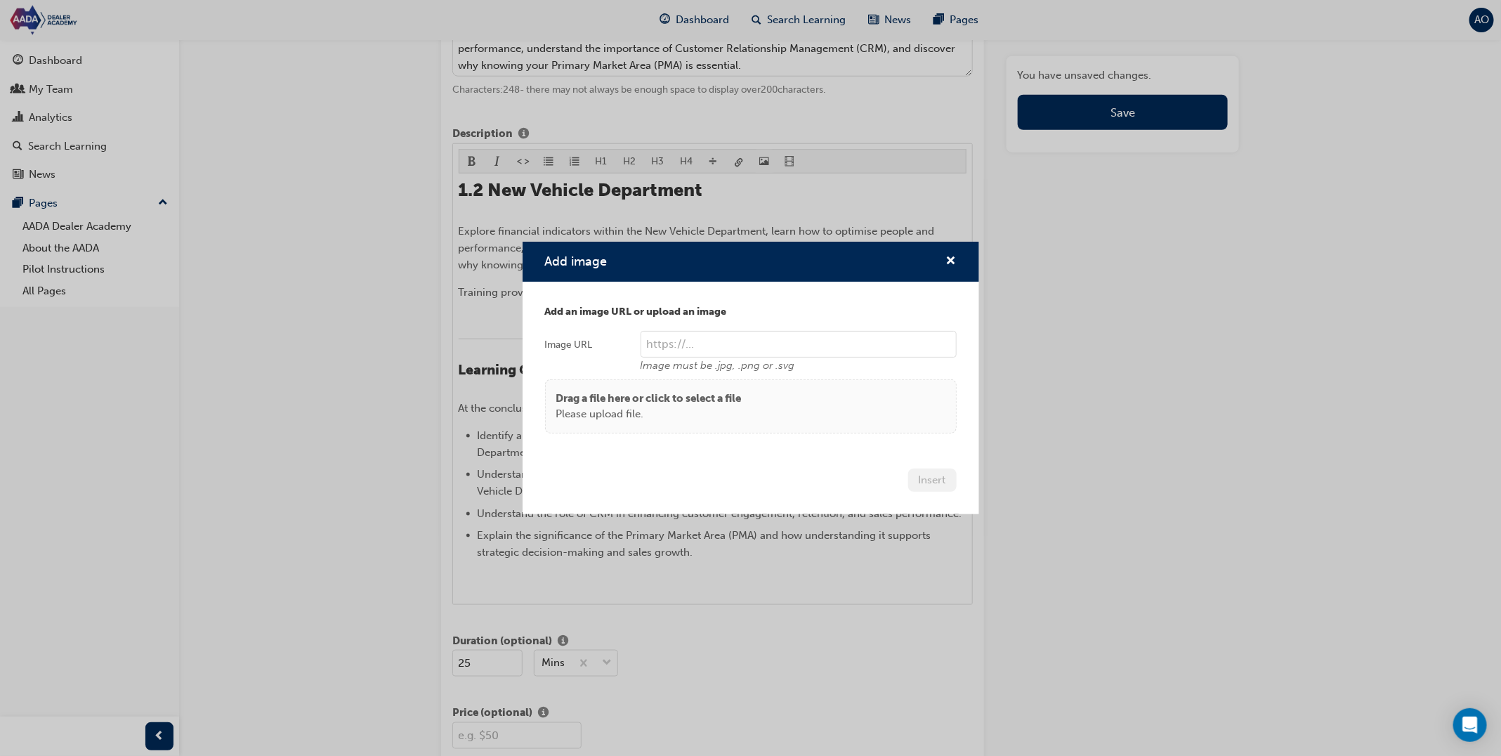
click at [720, 419] on p "Please upload file." at bounding box center [648, 414] width 185 height 16
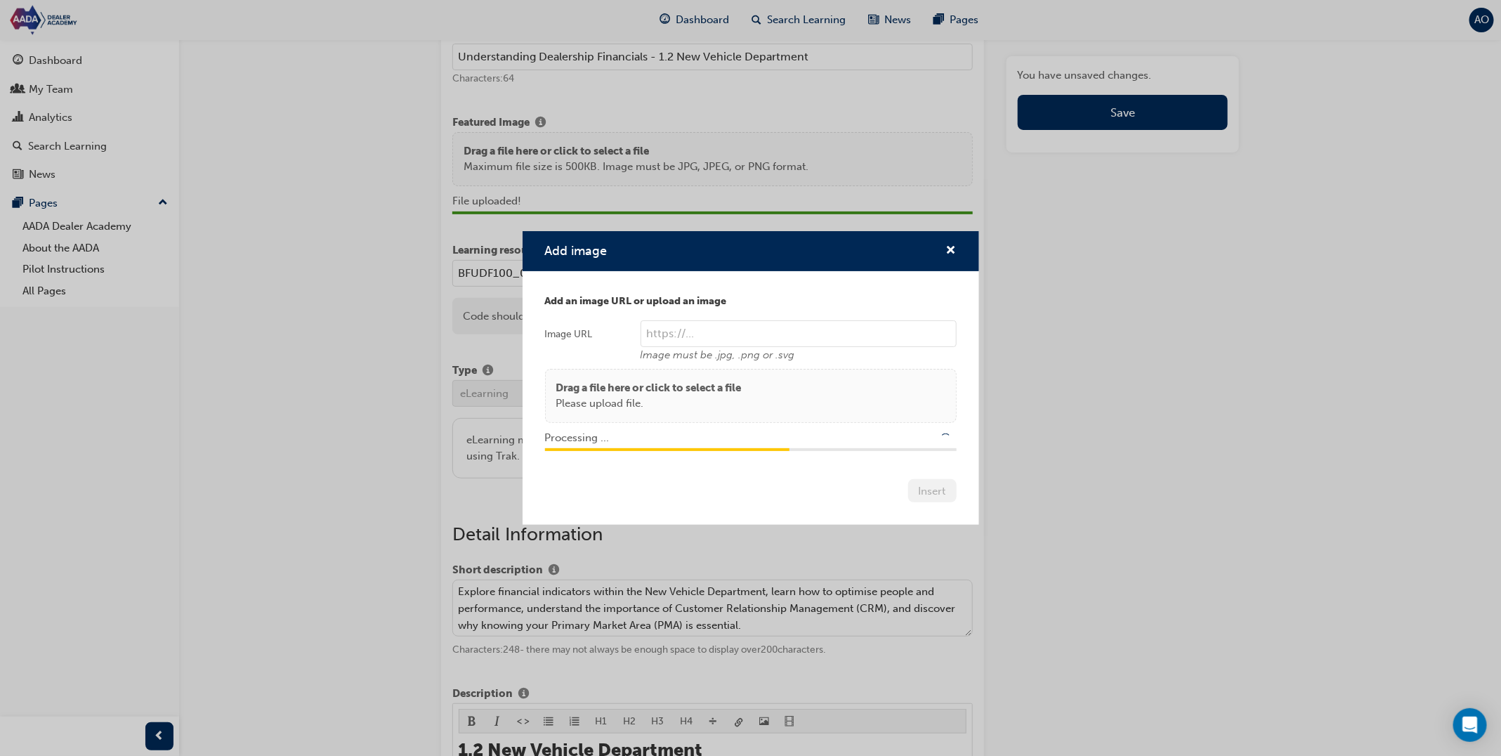
type input "/upload/9664fe91-d7f4-427a-8cd8-2dc7fce63f13.png"
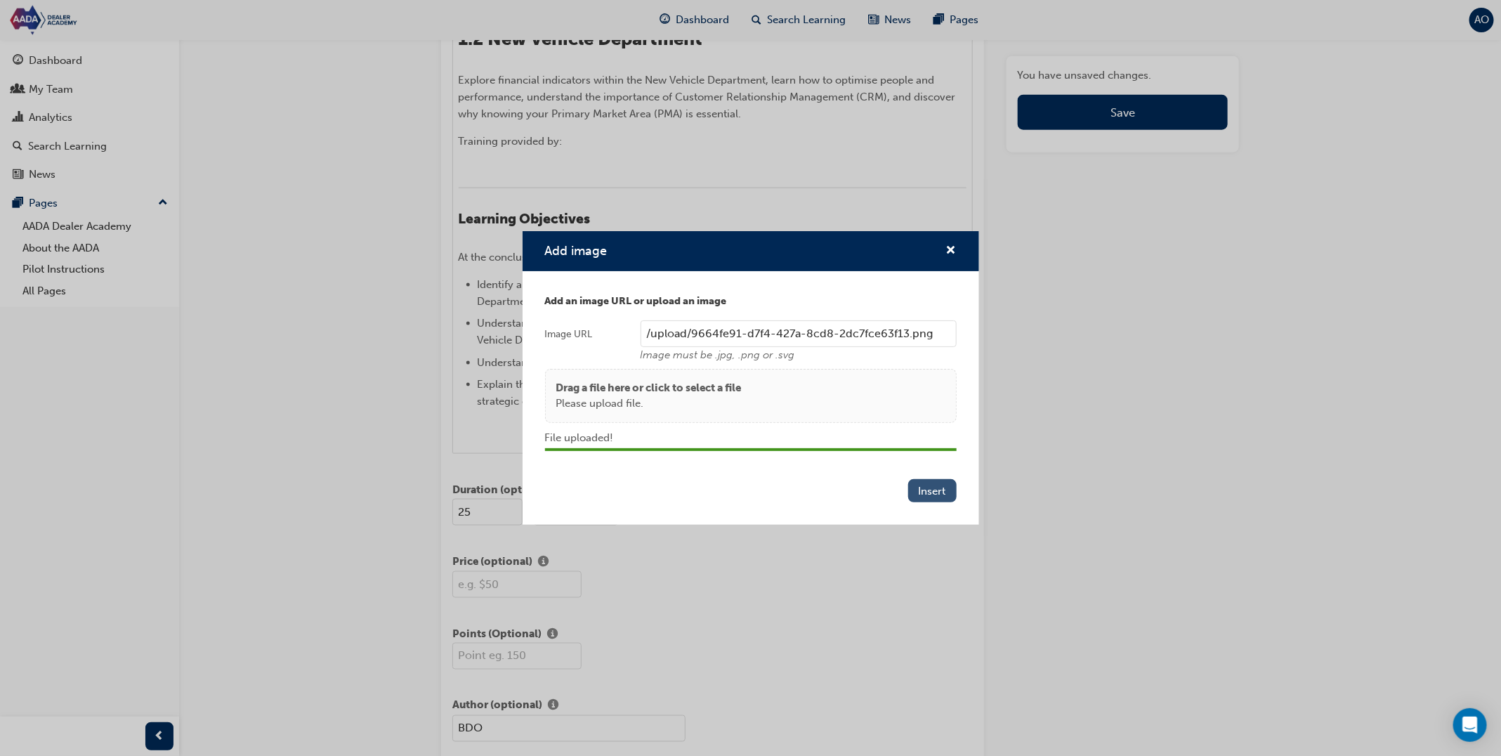
click at [938, 495] on button "Insert" at bounding box center [932, 490] width 48 height 23
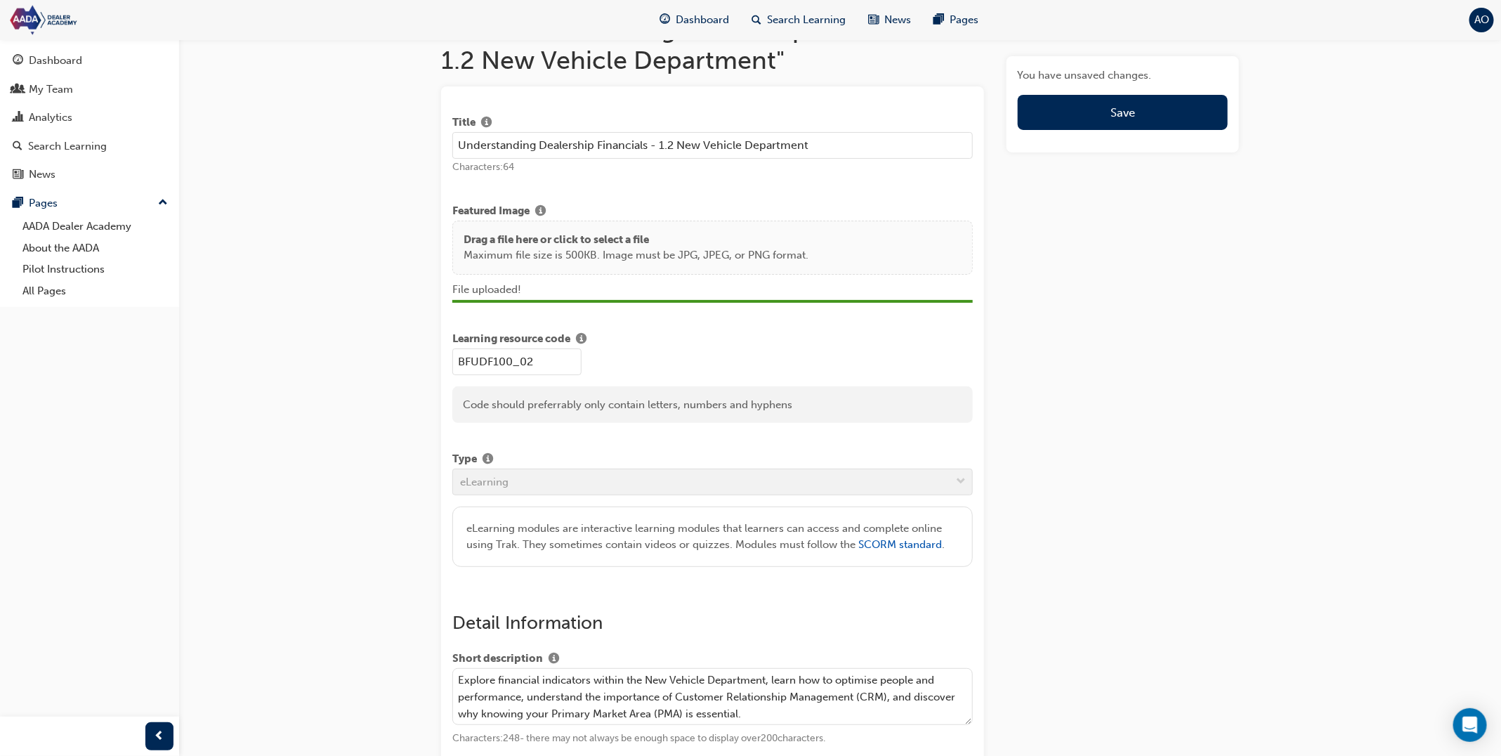
scroll to position [0, 0]
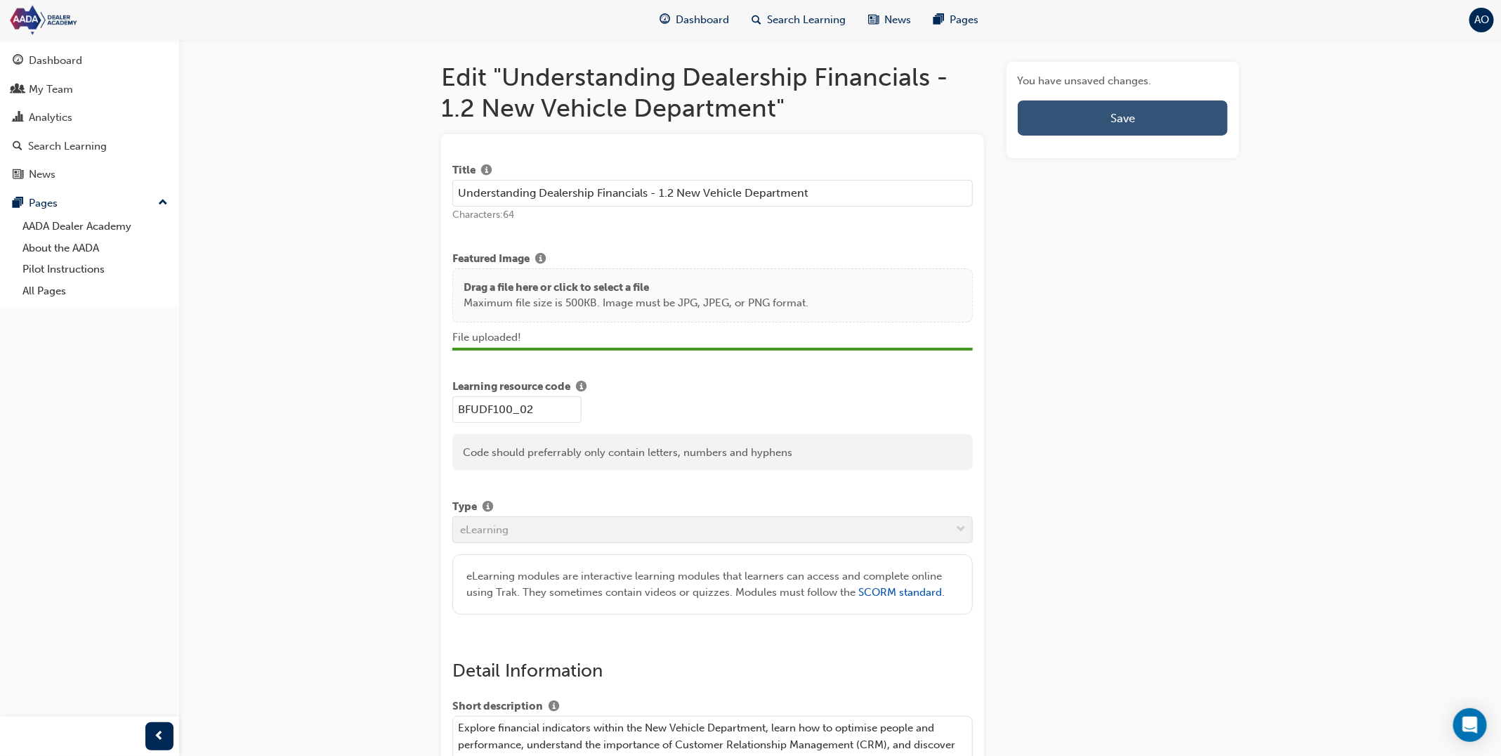
click at [1104, 124] on button "Save" at bounding box center [1123, 117] width 210 height 35
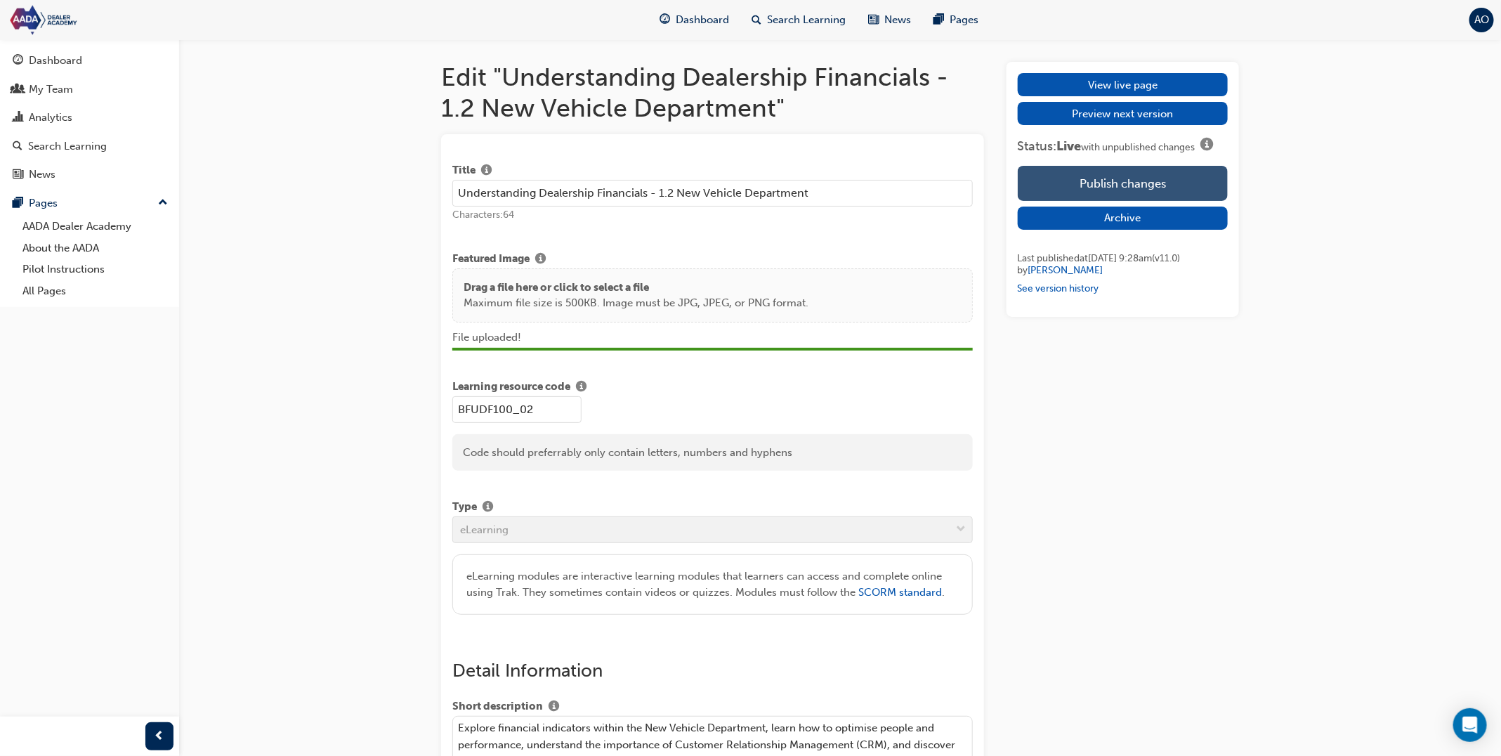
click at [1083, 180] on button "Publish changes" at bounding box center [1123, 183] width 210 height 35
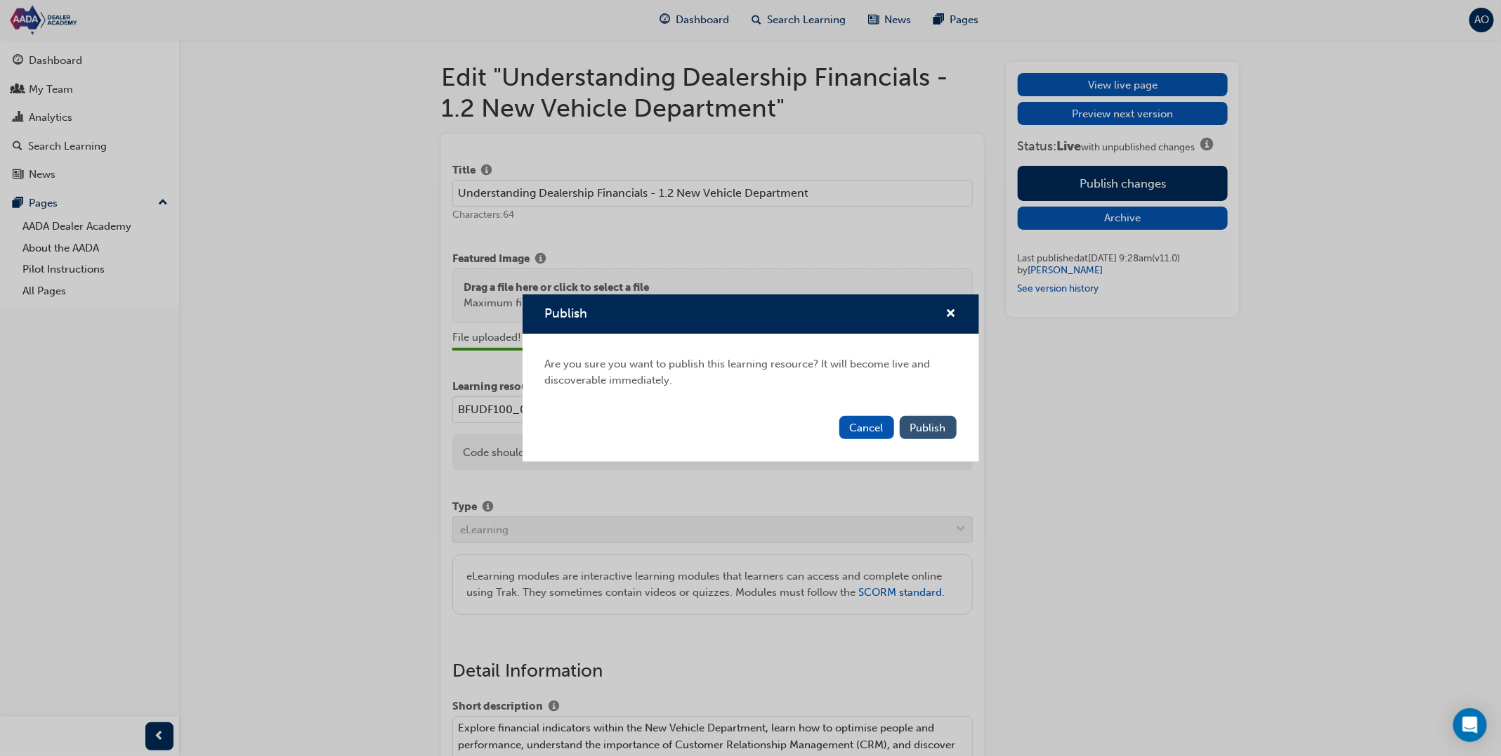
click at [943, 416] on button "Publish" at bounding box center [928, 427] width 57 height 23
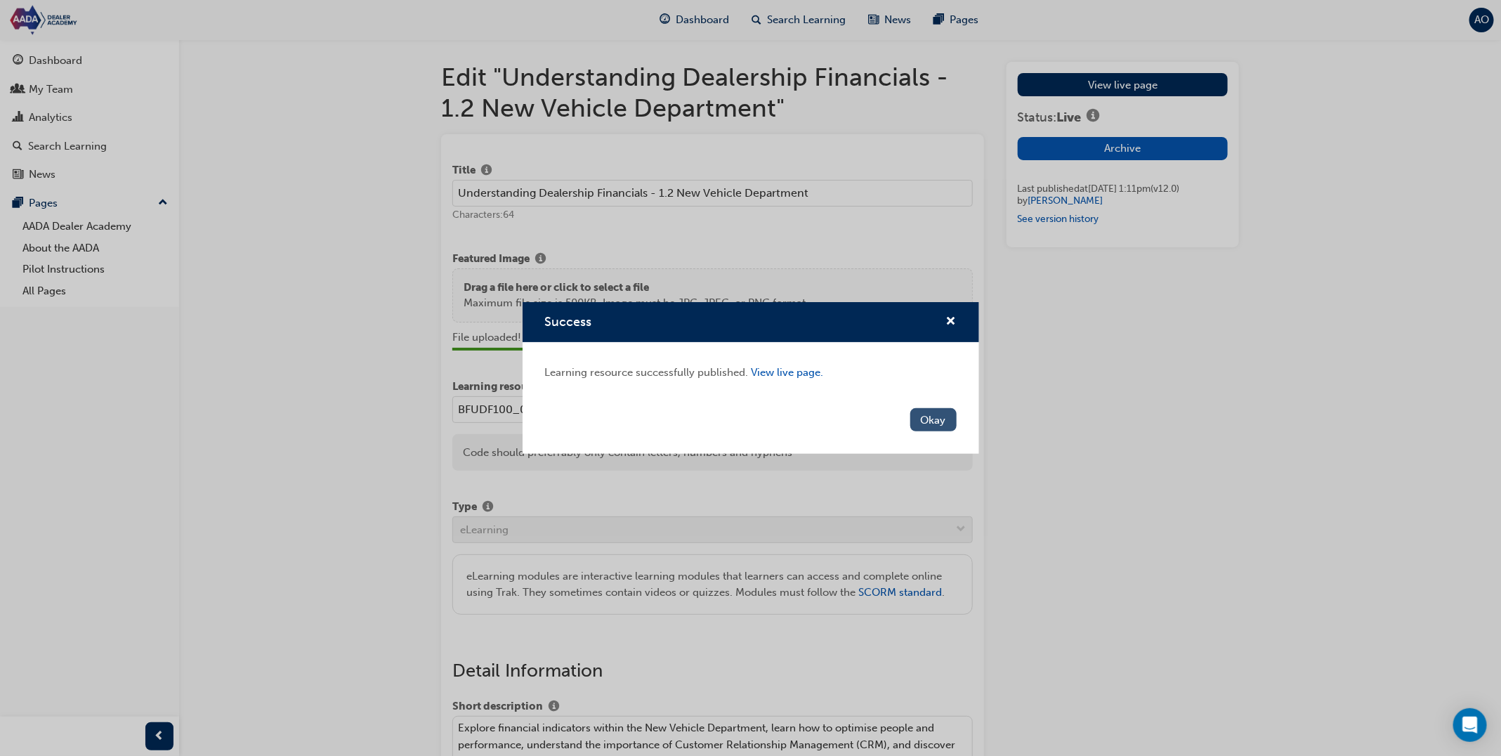
click at [938, 423] on button "Okay" at bounding box center [933, 419] width 46 height 23
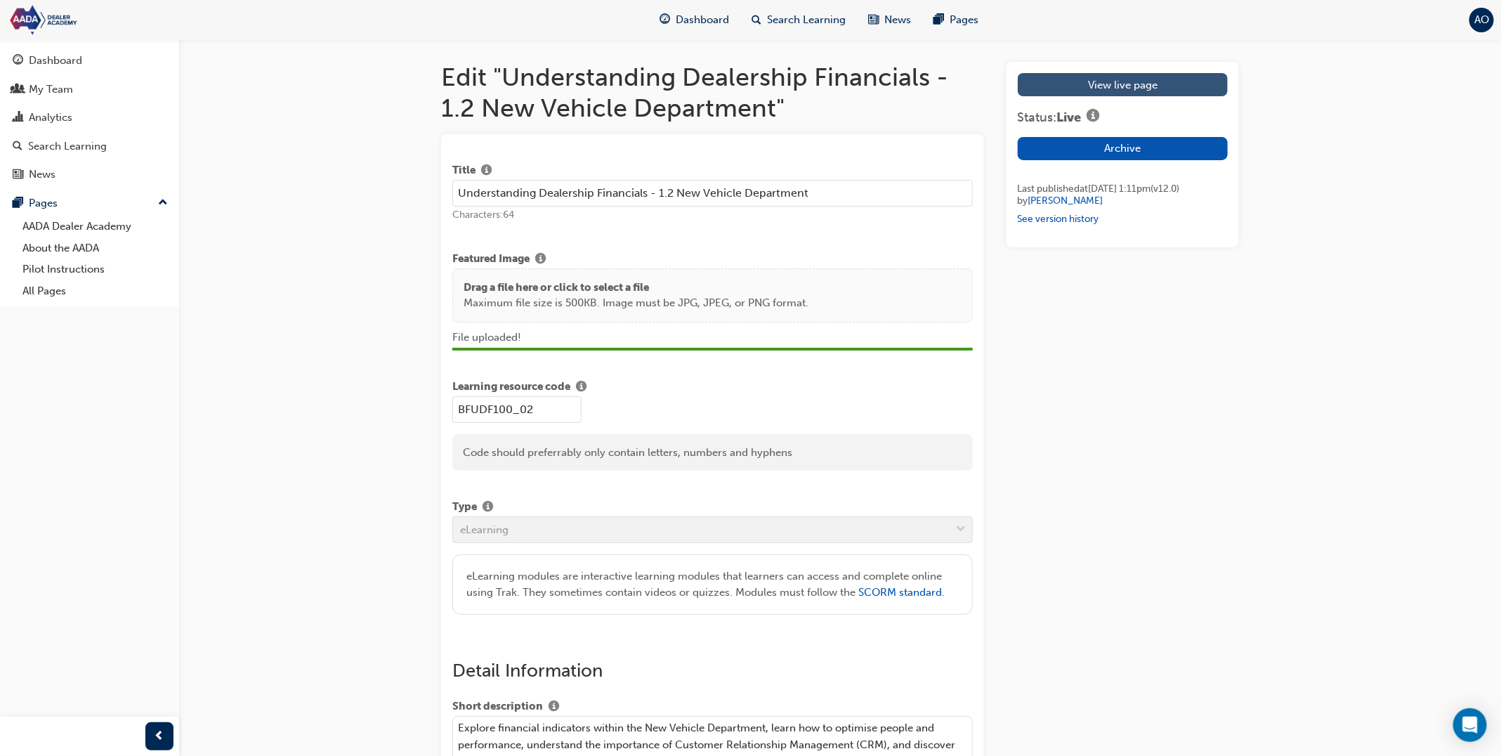
click at [1112, 79] on link "View live page" at bounding box center [1123, 84] width 210 height 23
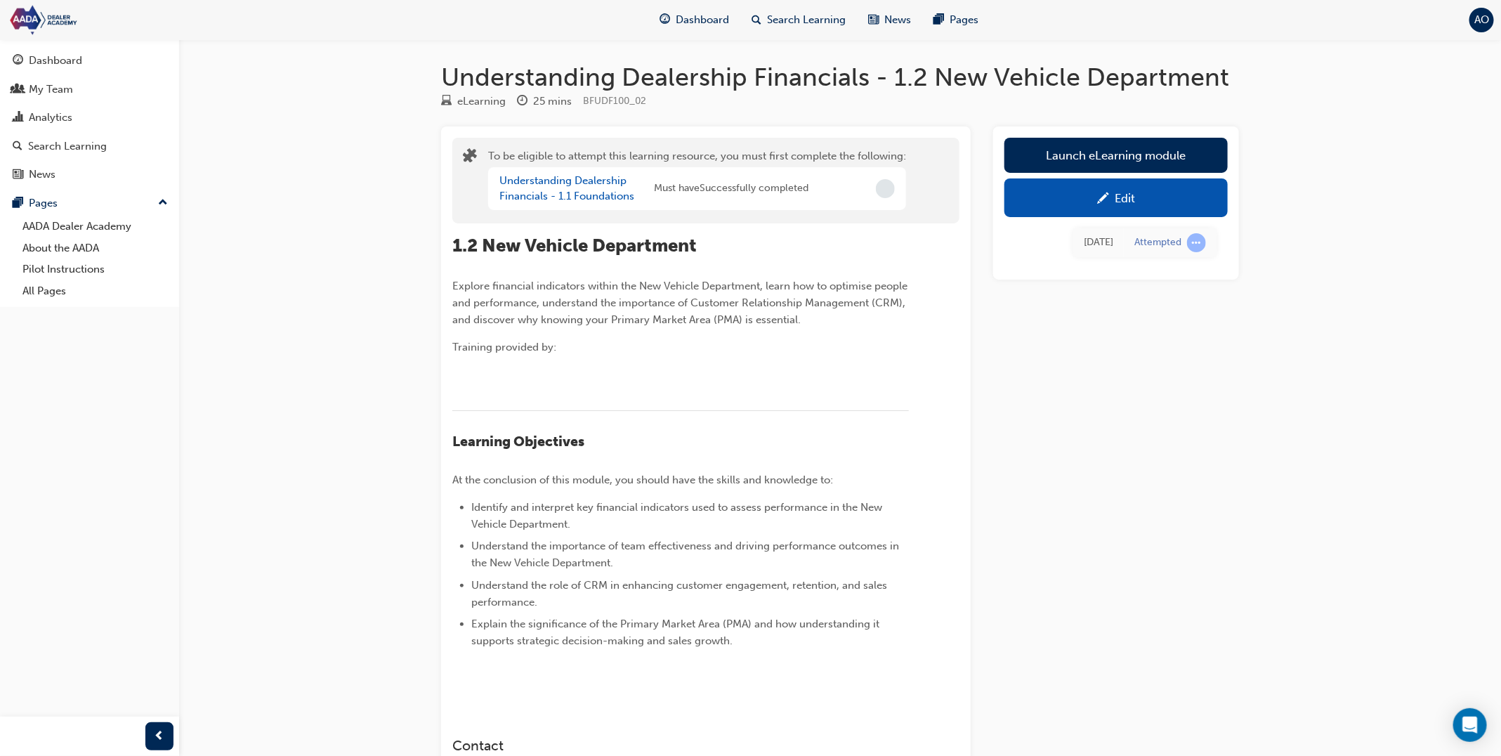
drag, startPoint x: 709, startPoint y: 22, endPoint x: 703, endPoint y: 36, distance: 15.1
click at [709, 22] on span "Dashboard" at bounding box center [702, 20] width 53 height 16
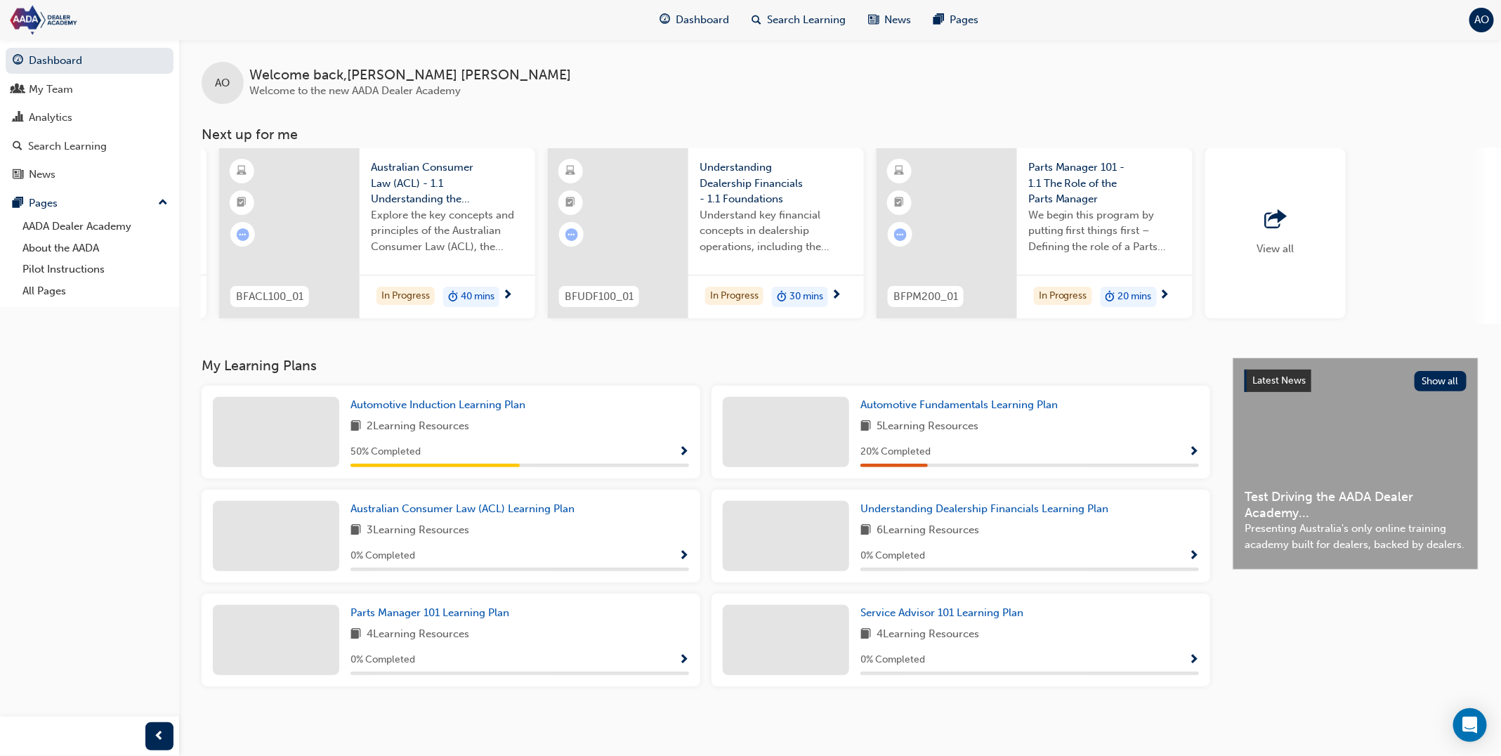
scroll to position [0, 670]
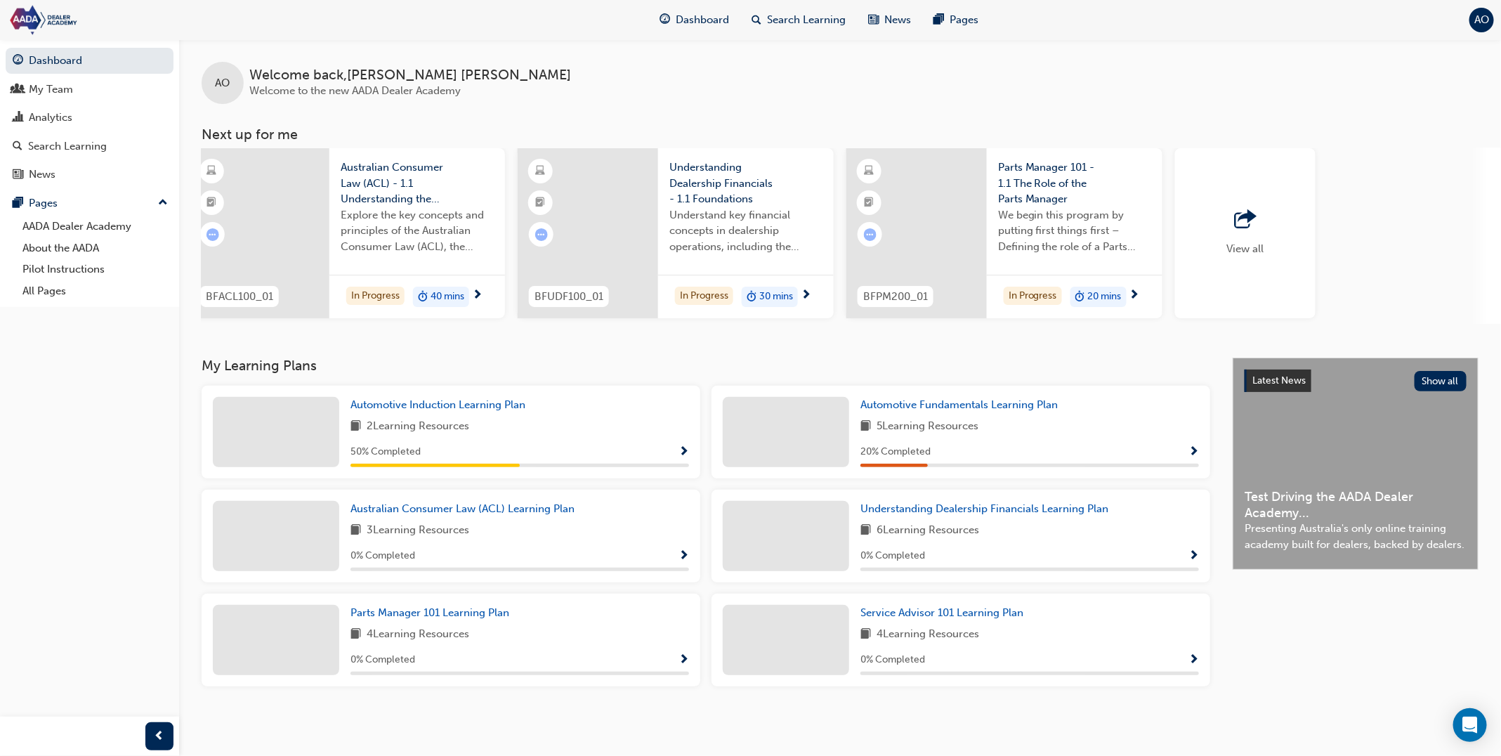
click at [1263, 236] on div "View all" at bounding box center [1245, 233] width 37 height 46
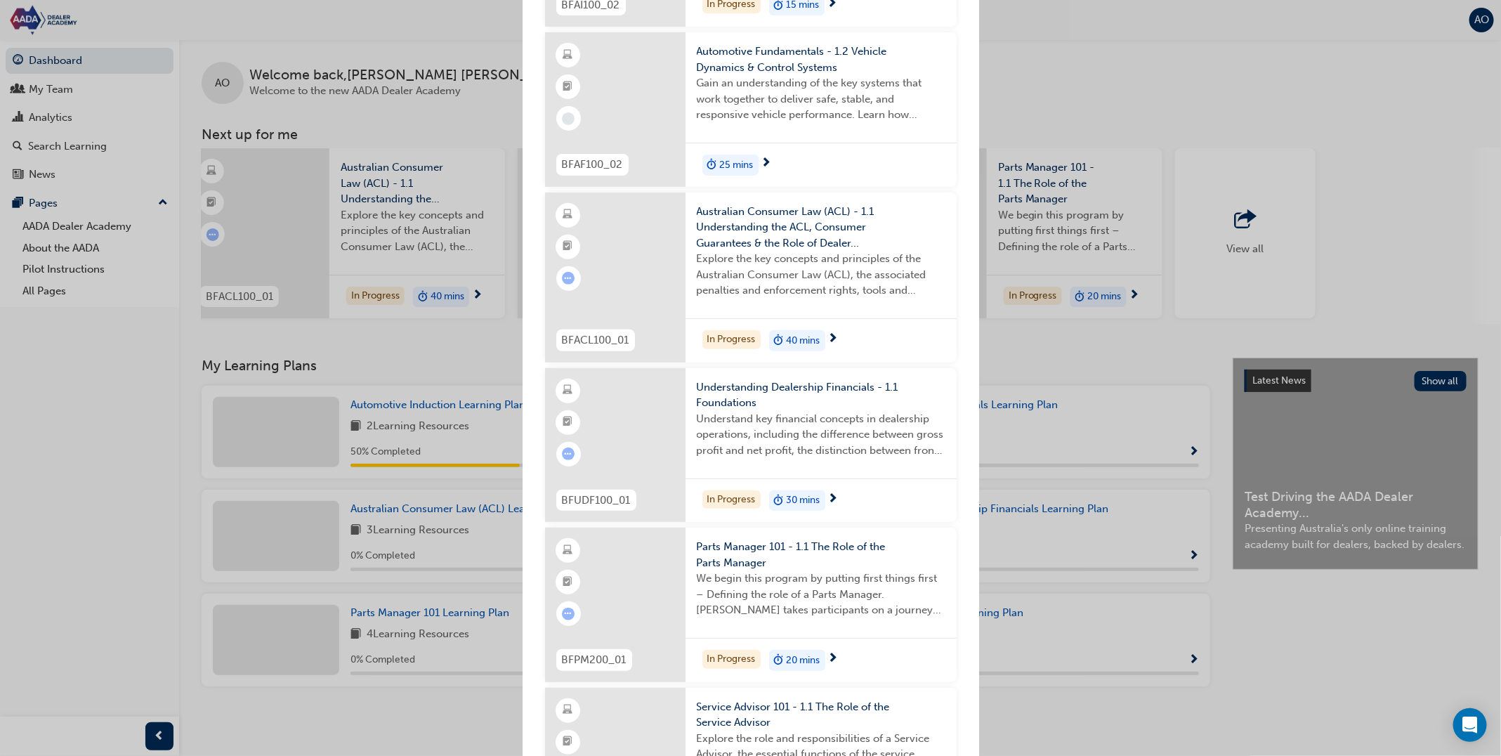
scroll to position [0, 0]
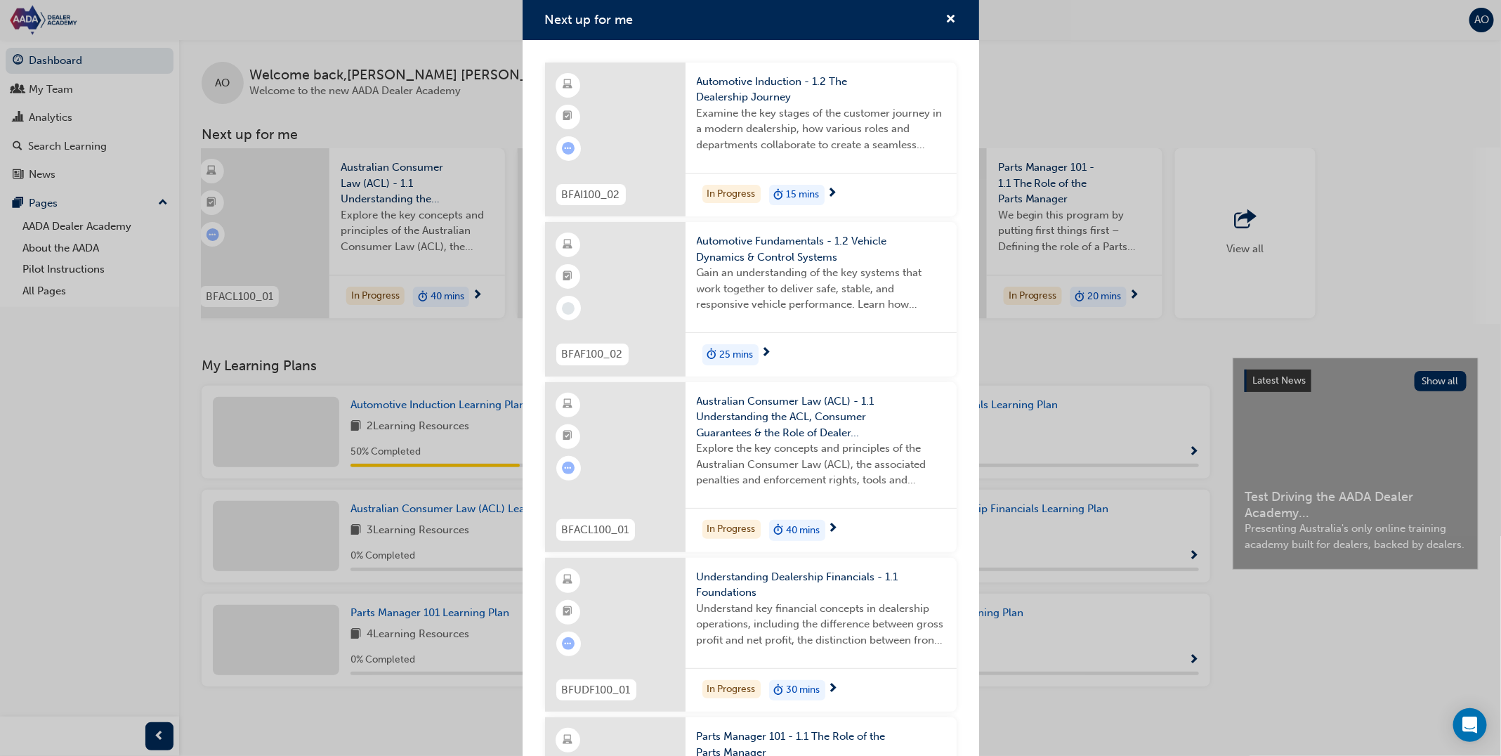
click at [459, 41] on div "Next up for me BFAI100_02 Automotive Induction - 1.2 The Dealership Journey Exa…" at bounding box center [750, 378] width 1501 height 756
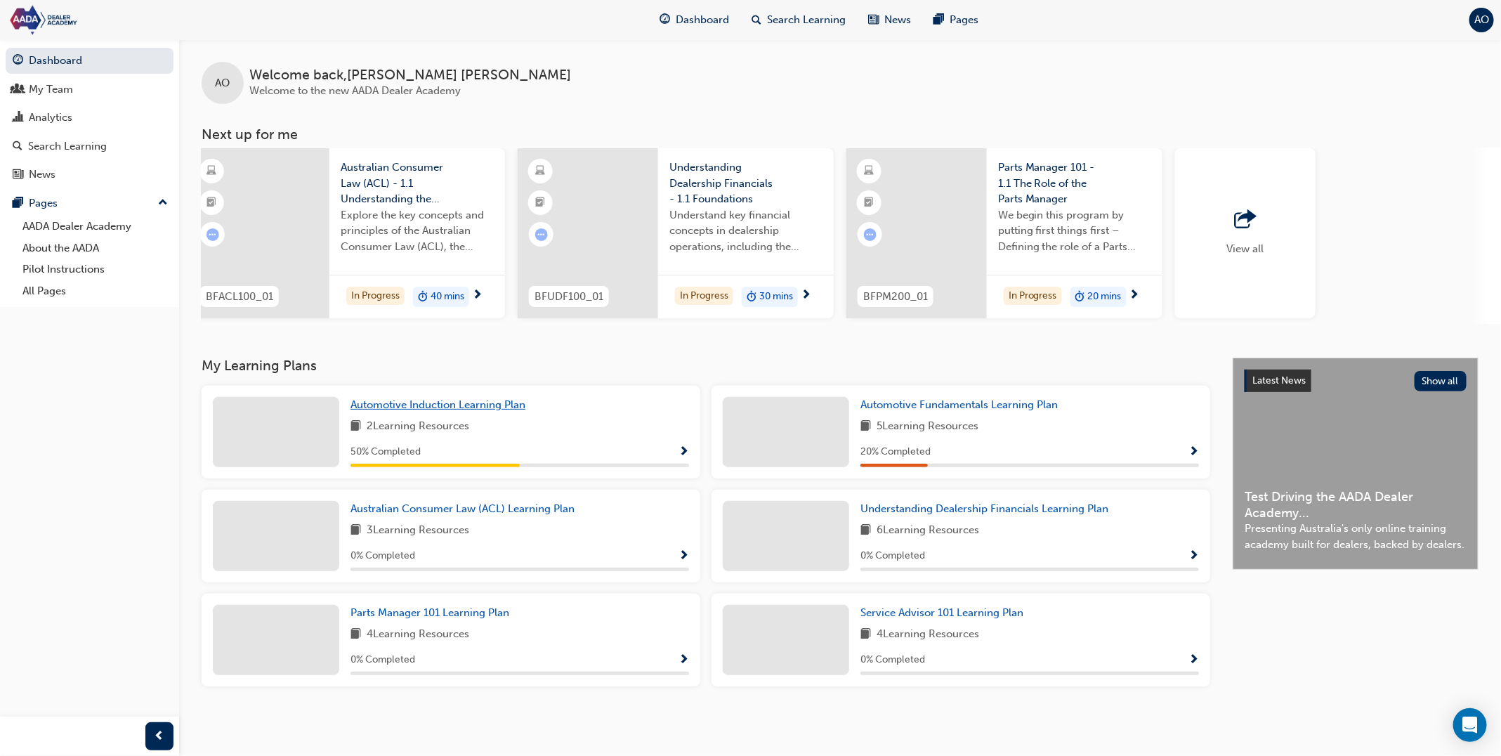
click at [411, 409] on span "Automotive Induction Learning Plan" at bounding box center [437, 404] width 175 height 13
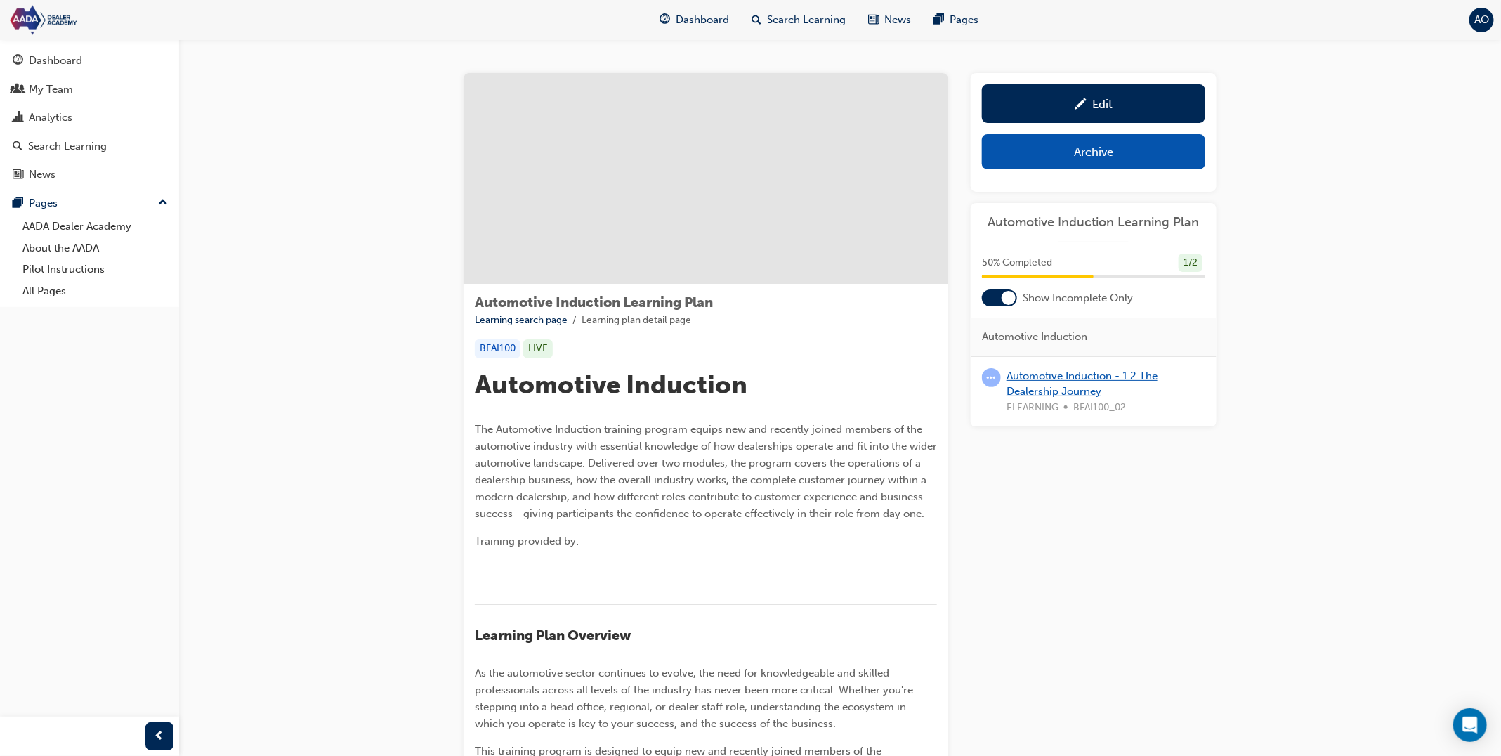
click at [1025, 376] on link "Automotive Induction - 1.2 The Dealership Journey" at bounding box center [1081, 383] width 151 height 29
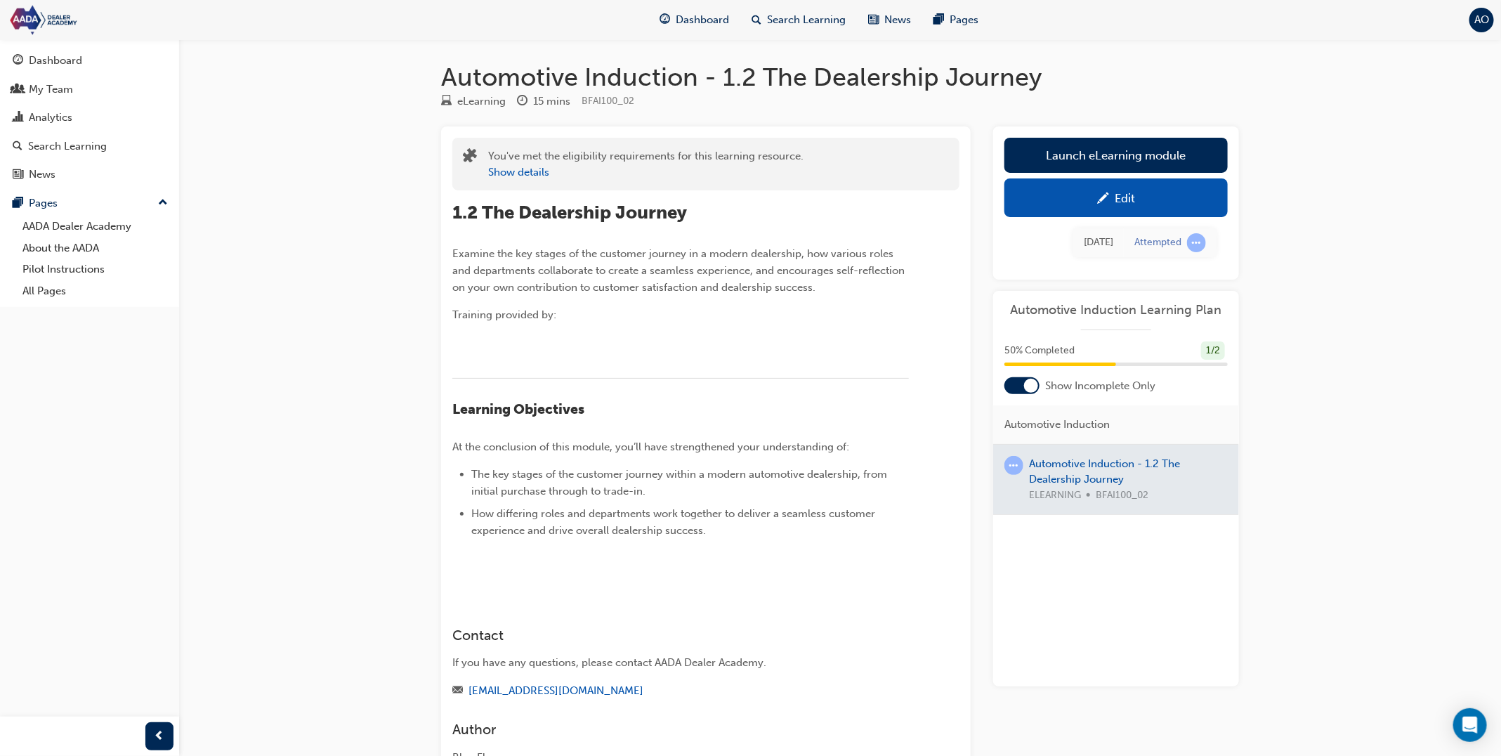
click at [1069, 203] on div "Edit" at bounding box center [1116, 198] width 202 height 18
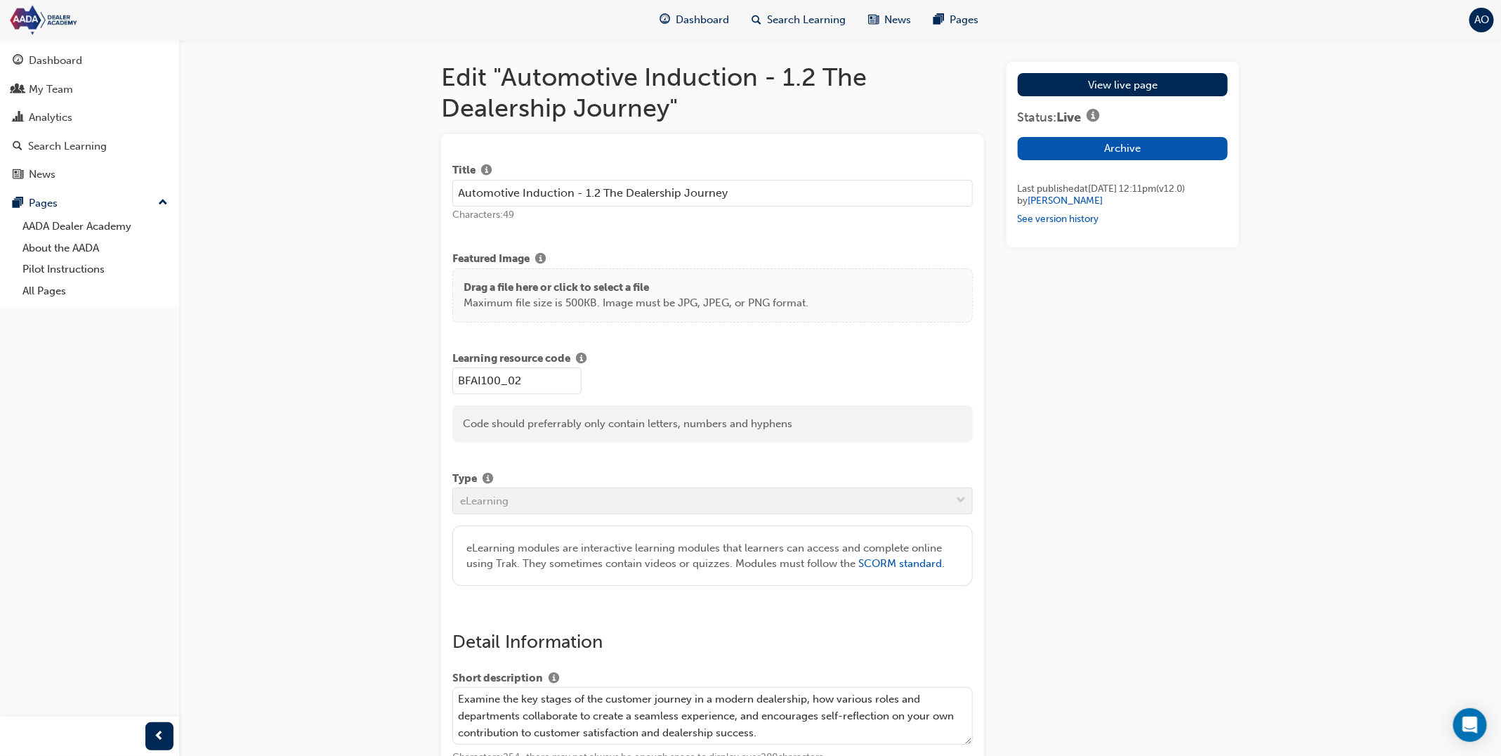
click at [734, 305] on p "Maximum file size is 500KB. Image must be JPG, JPEG, or PNG format." at bounding box center [636, 303] width 345 height 16
click at [778, 302] on p "Maximum file size is 500KB. Image must be JPG, JPEG, or PNG format." at bounding box center [636, 303] width 345 height 16
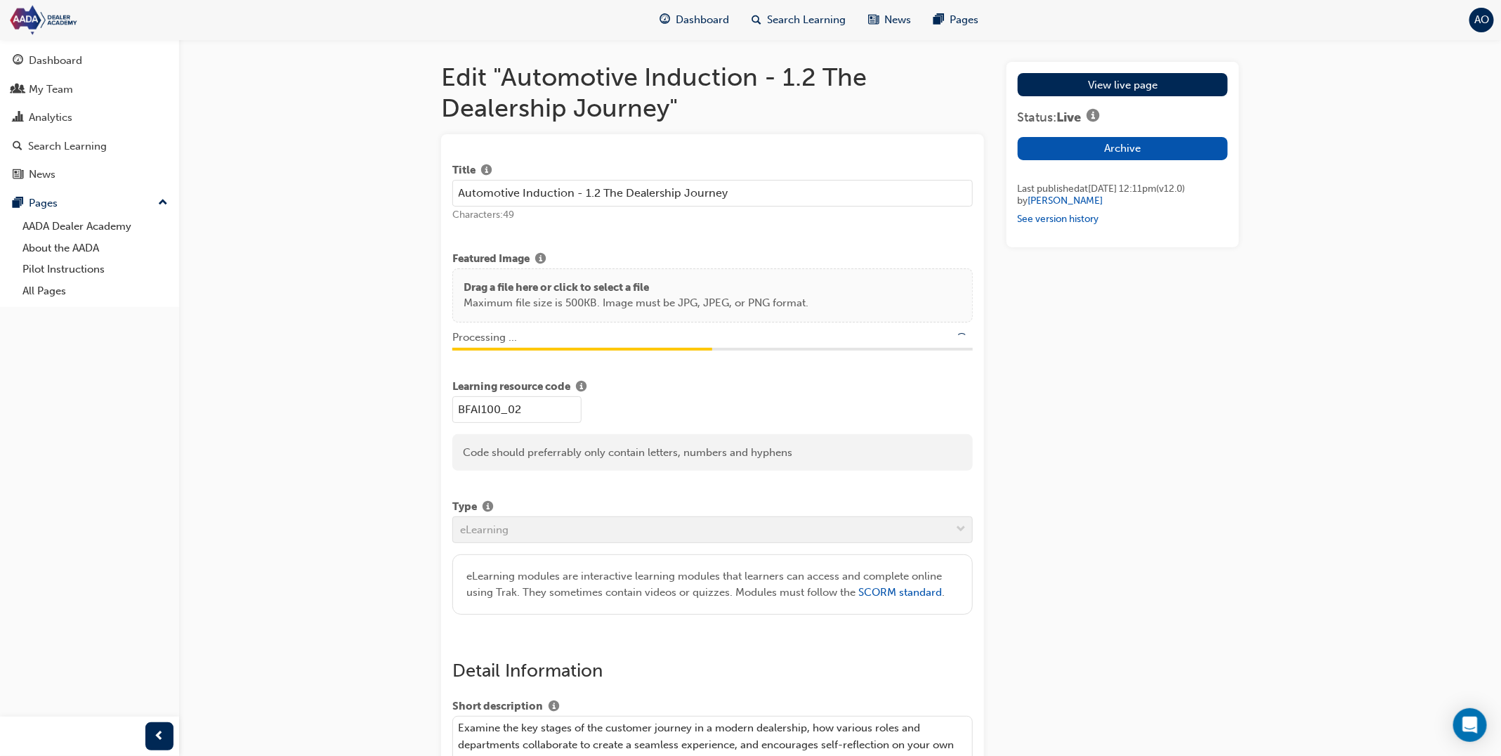
click at [627, 299] on p "Maximum file size is 500KB. Image must be JPG, JPEG, or PNG format." at bounding box center [636, 303] width 345 height 16
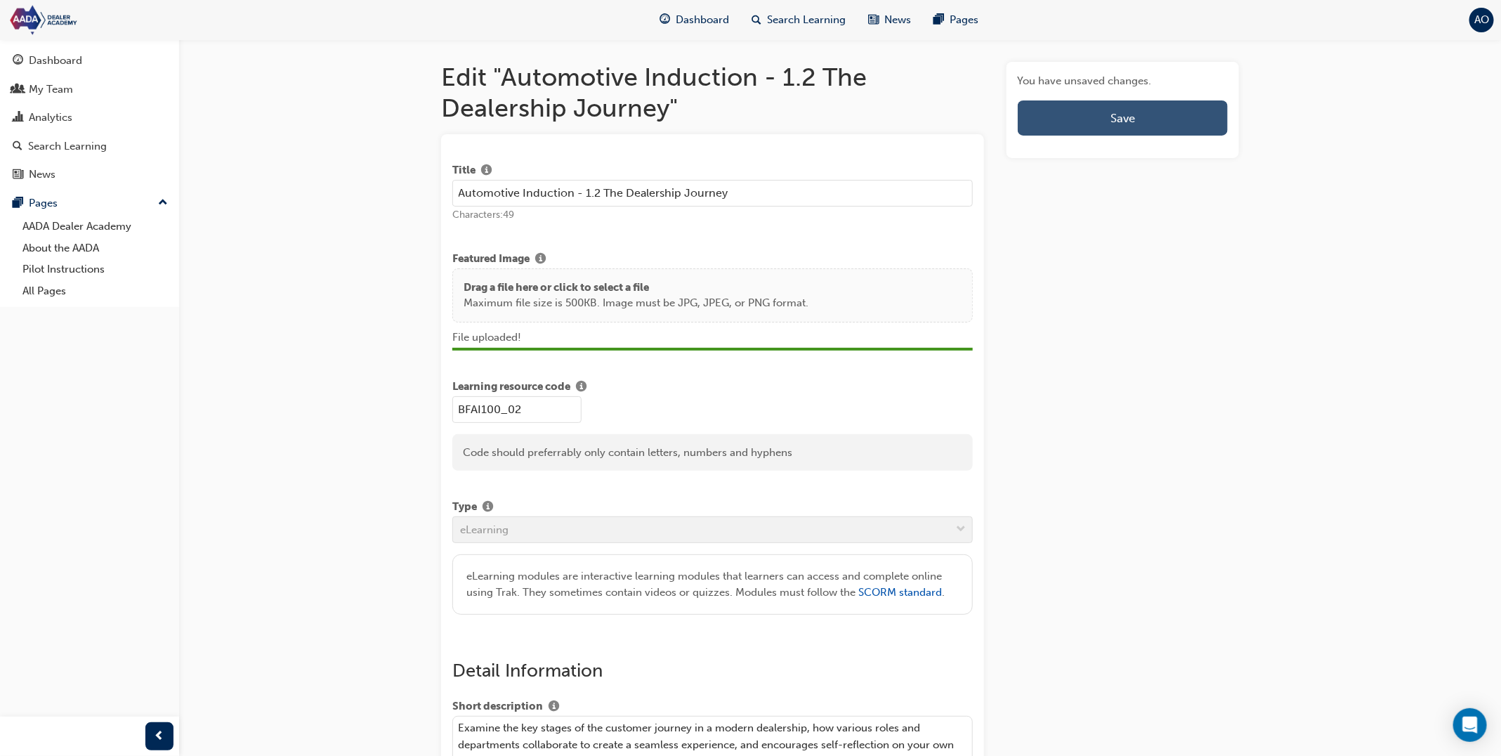
click at [1077, 124] on button "Save" at bounding box center [1123, 117] width 210 height 35
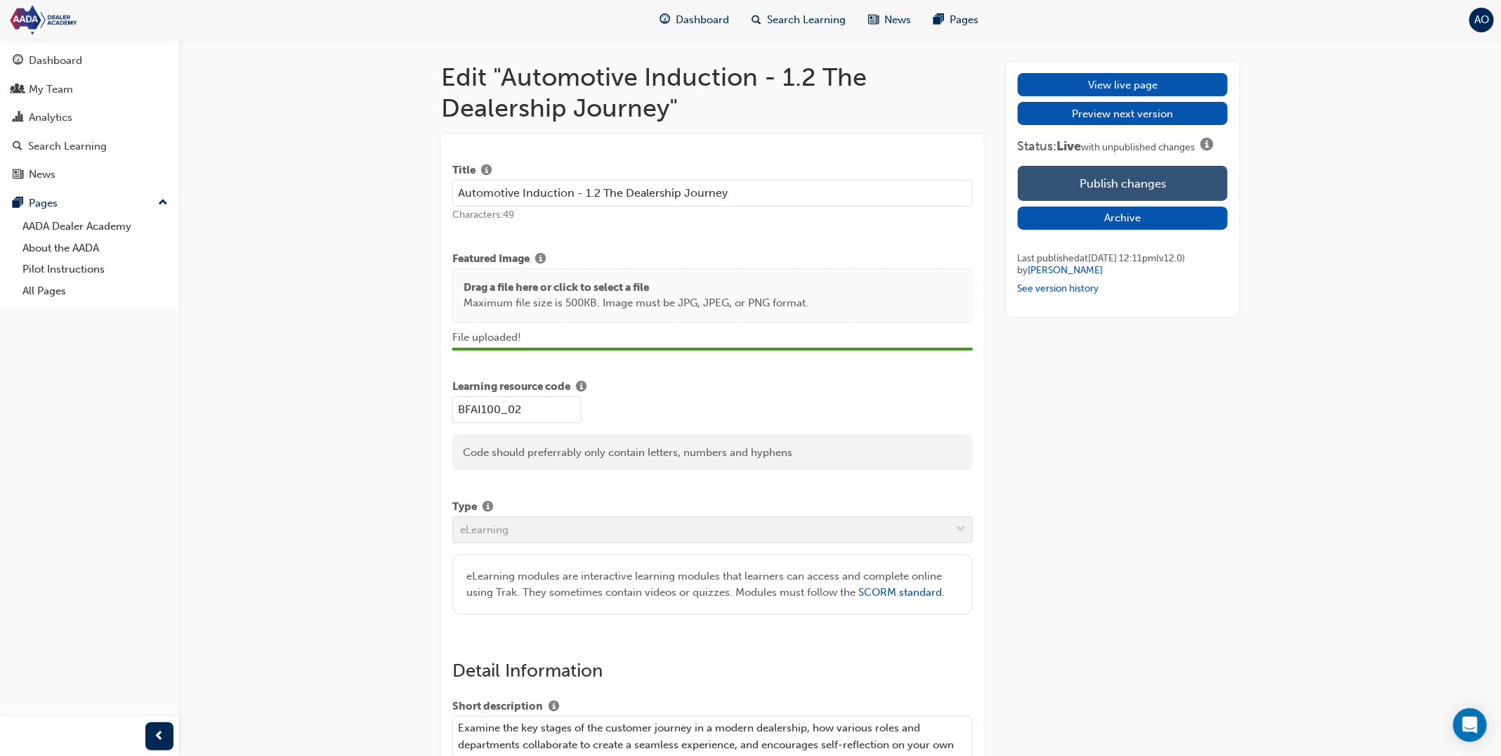
click at [1096, 176] on button "Publish changes" at bounding box center [1123, 183] width 210 height 35
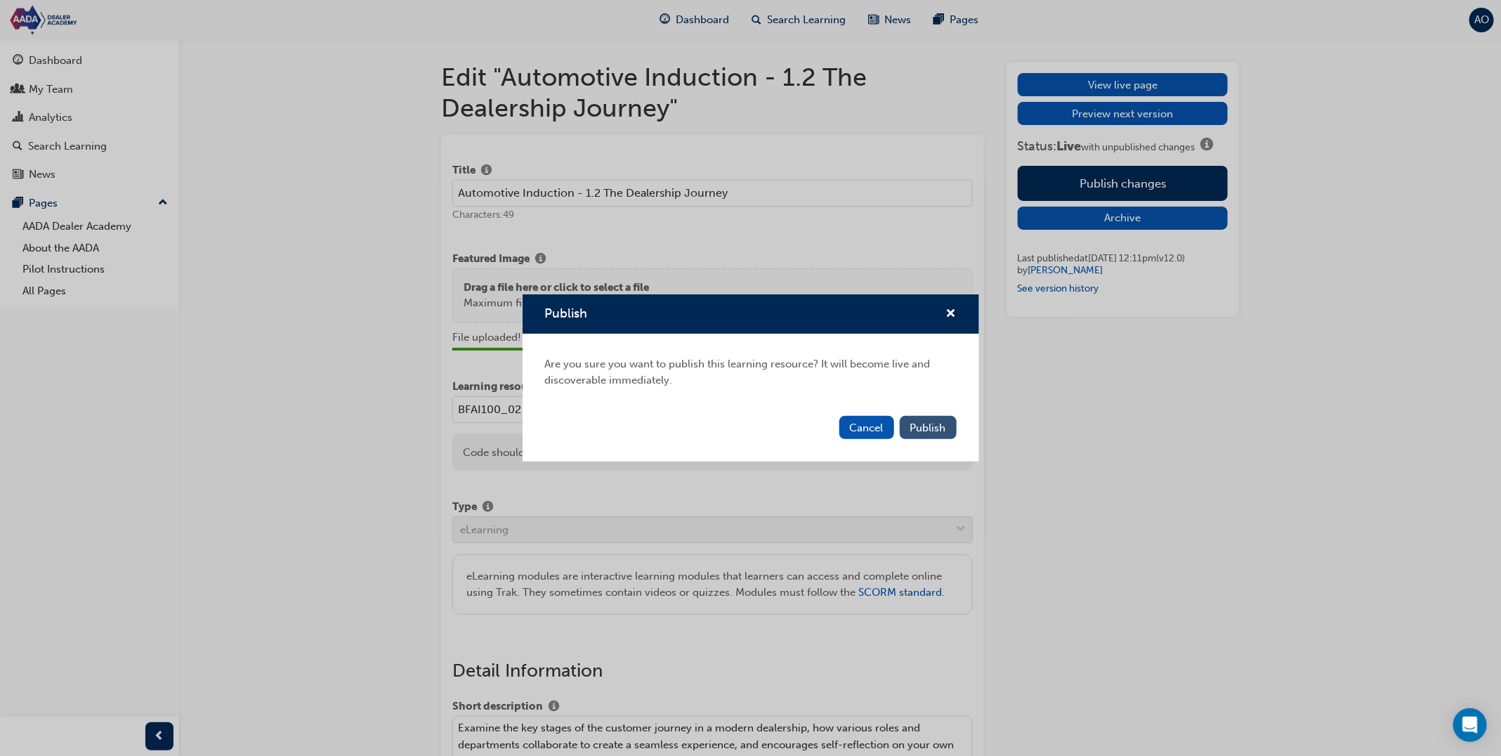
click at [914, 426] on span "Publish" at bounding box center [928, 427] width 36 height 13
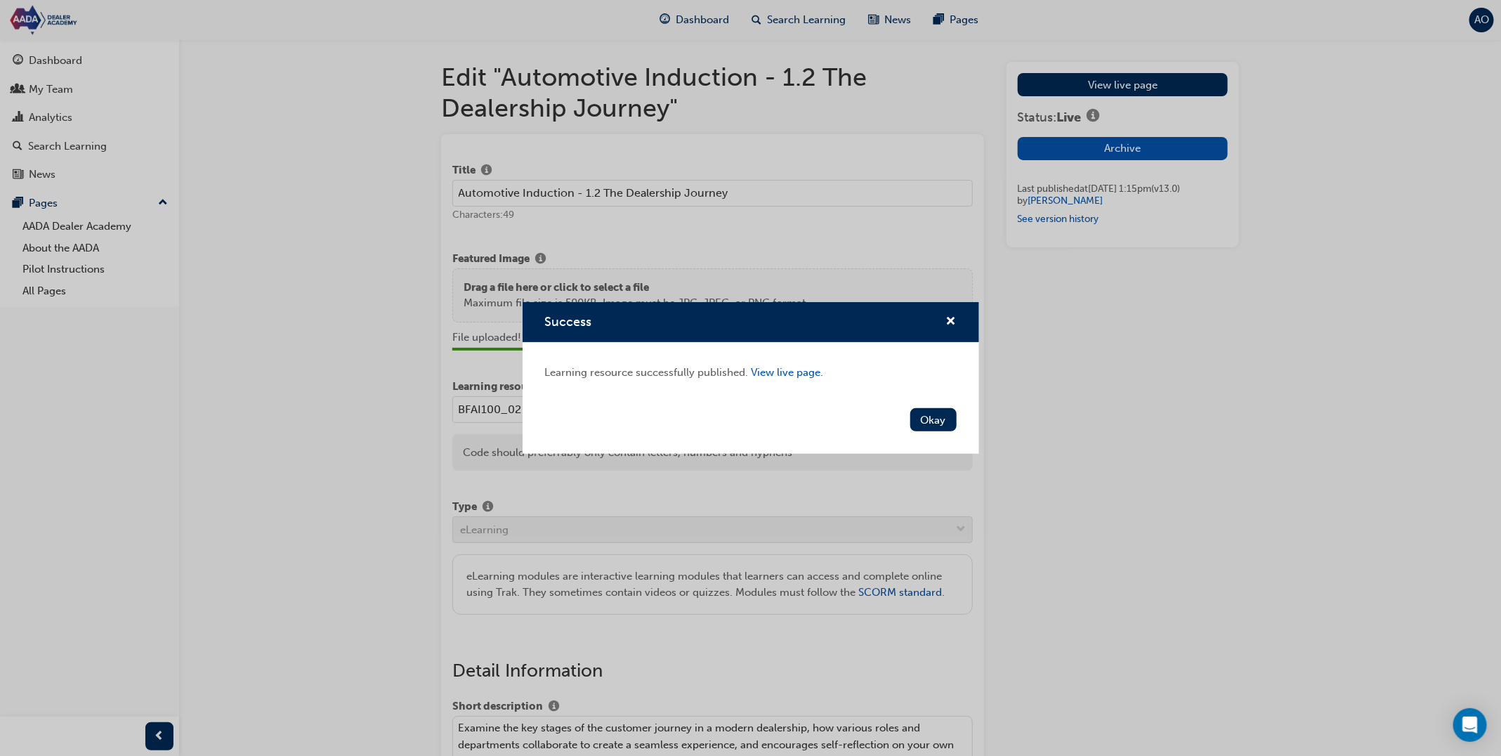
click at [931, 414] on button "Okay" at bounding box center [933, 419] width 46 height 23
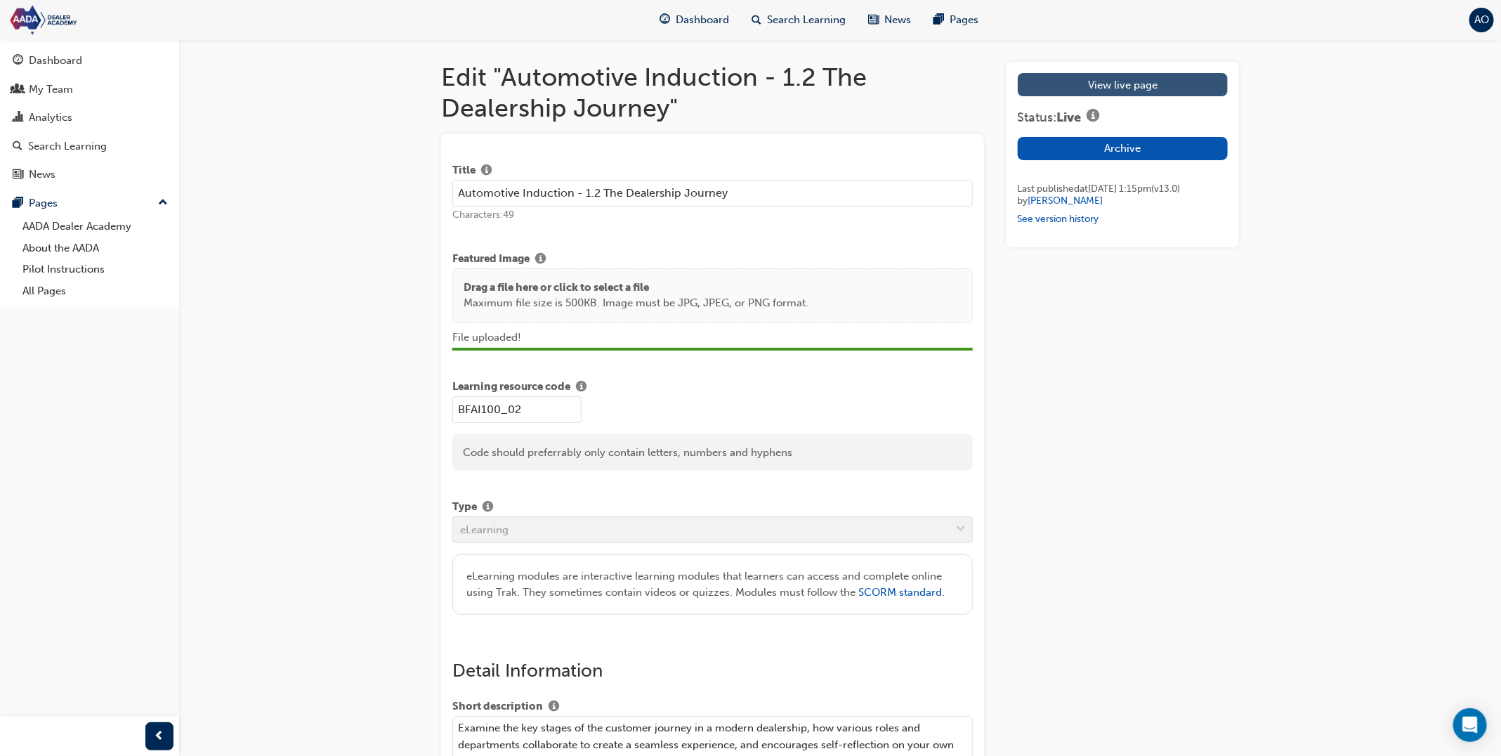
click at [1117, 82] on link "View live page" at bounding box center [1123, 84] width 210 height 23
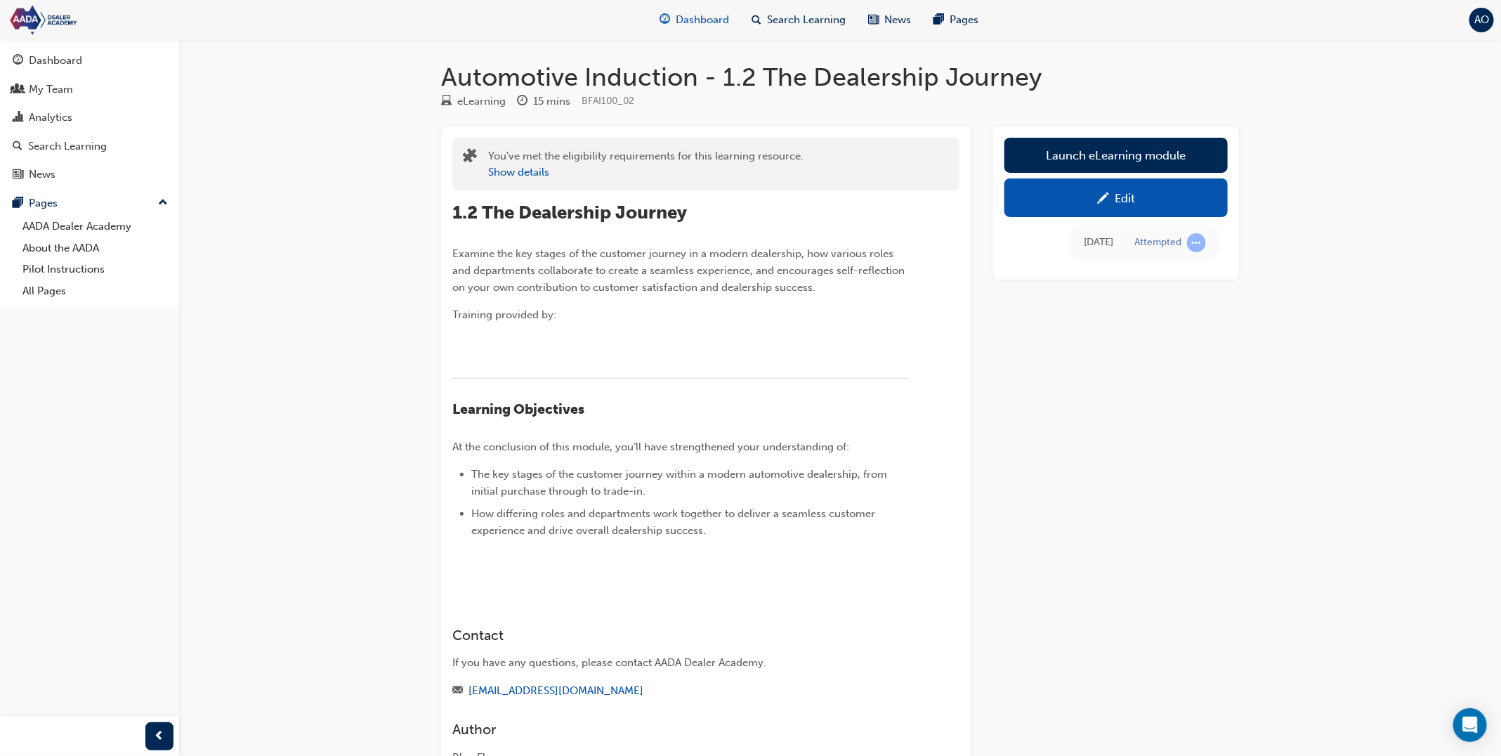
click at [694, 15] on span "Dashboard" at bounding box center [702, 20] width 53 height 16
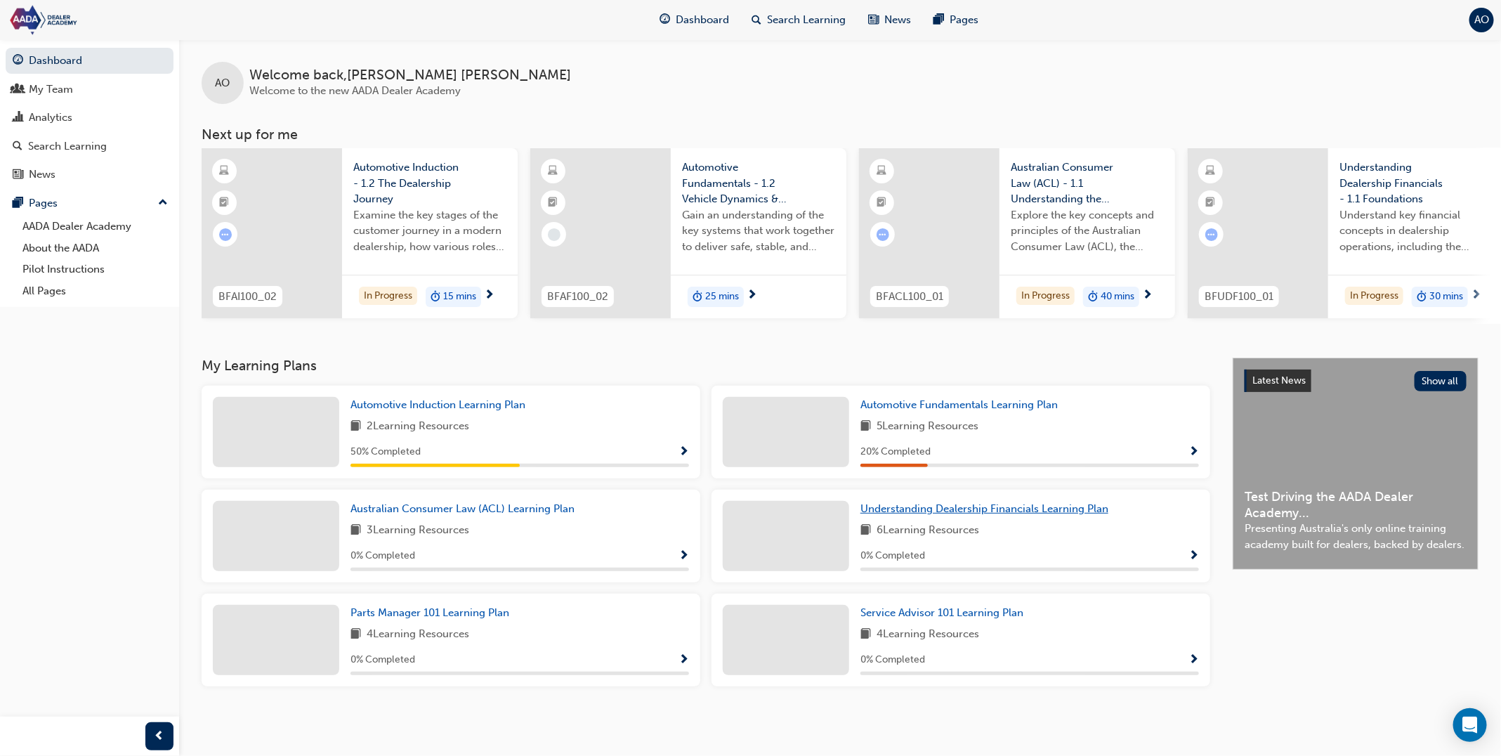
click at [931, 509] on span "Understanding Dealership Financials Learning Plan" at bounding box center [984, 508] width 248 height 13
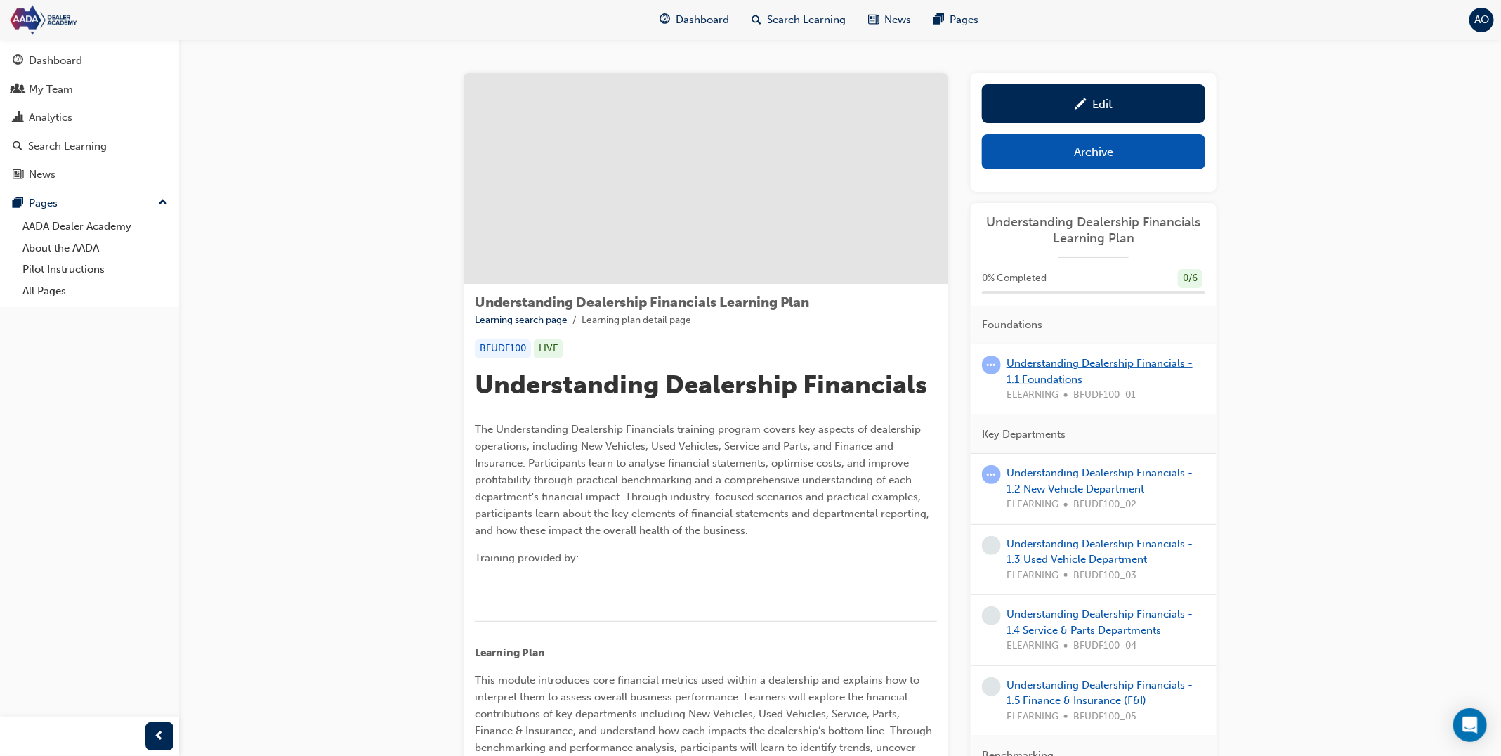
click at [1063, 362] on link "Understanding Dealership Financials - 1.1 Foundations" at bounding box center [1099, 371] width 186 height 29
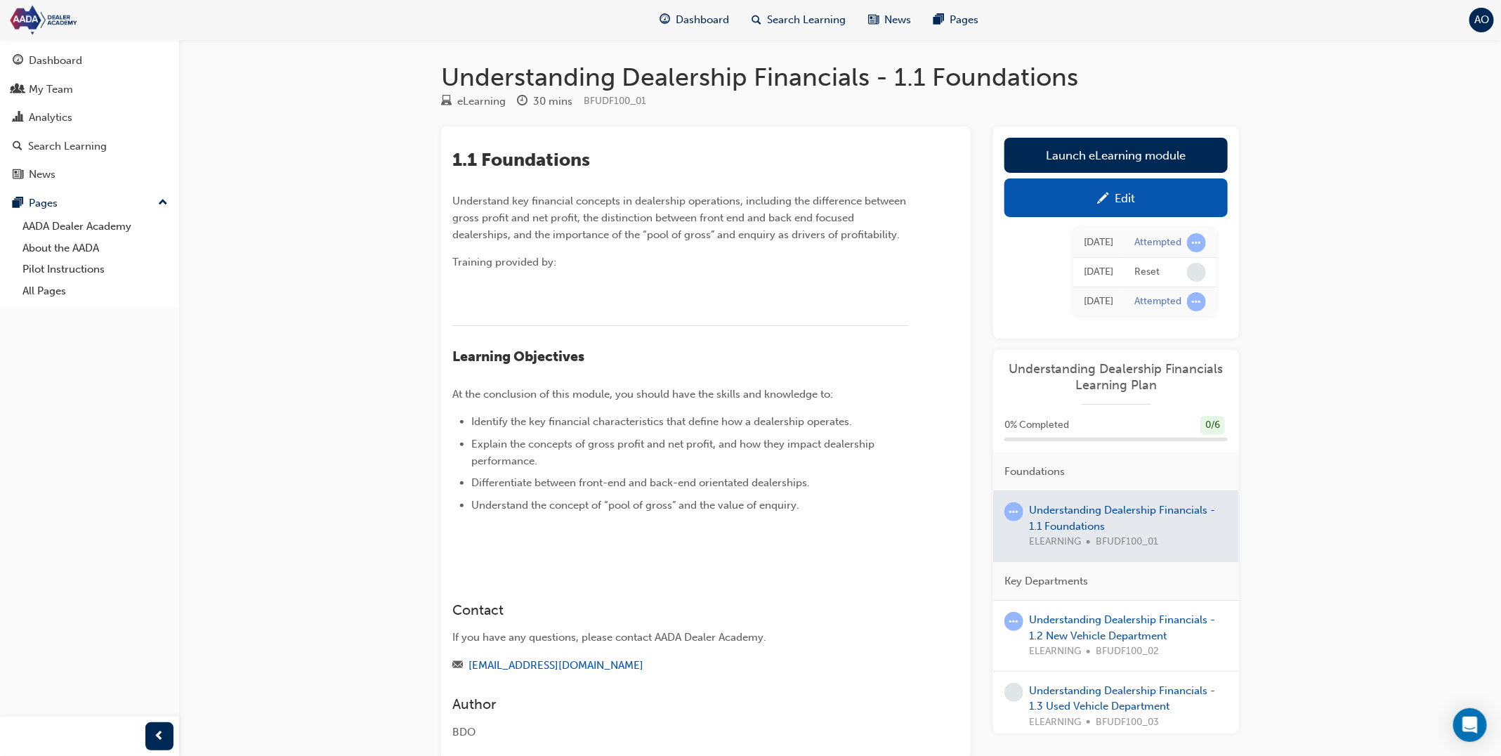
drag, startPoint x: 1094, startPoint y: 158, endPoint x: 1077, endPoint y: 157, distance: 16.9
click at [1094, 159] on link "Launch eLearning module" at bounding box center [1115, 155] width 223 height 35
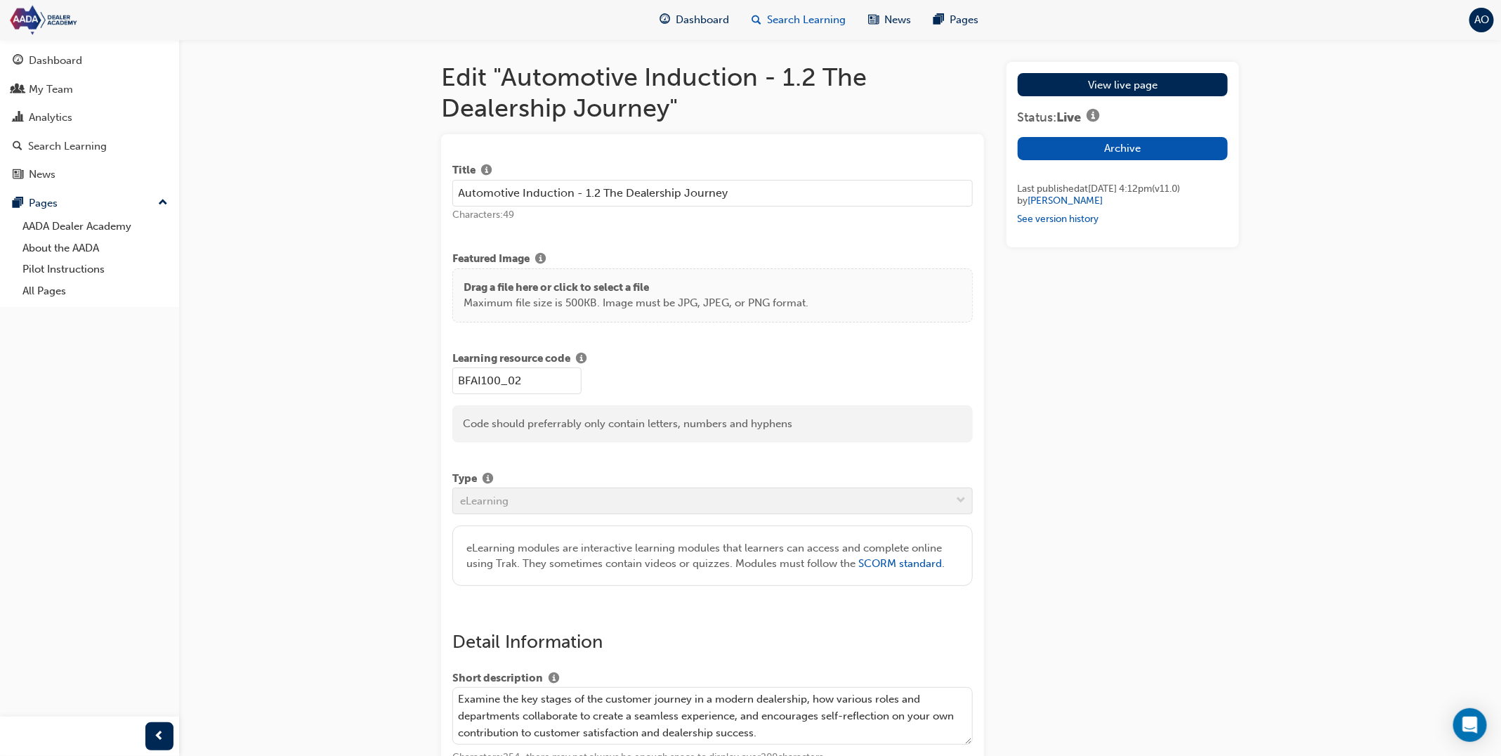
click at [787, 32] on div "Search Learning" at bounding box center [798, 20] width 117 height 29
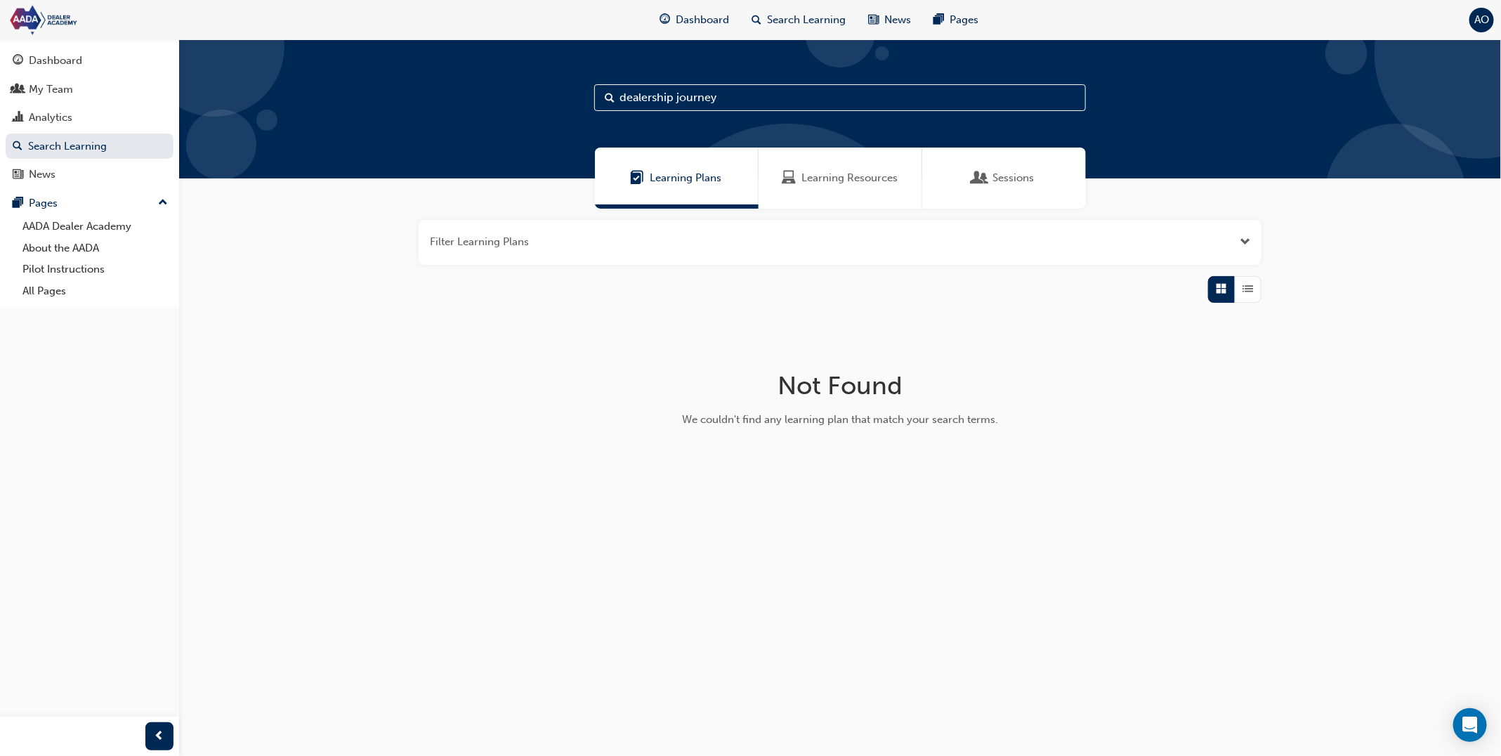
drag, startPoint x: 848, startPoint y: 176, endPoint x: 826, endPoint y: 183, distance: 22.9
click at [848, 177] on span "Learning Resources" at bounding box center [849, 178] width 96 height 16
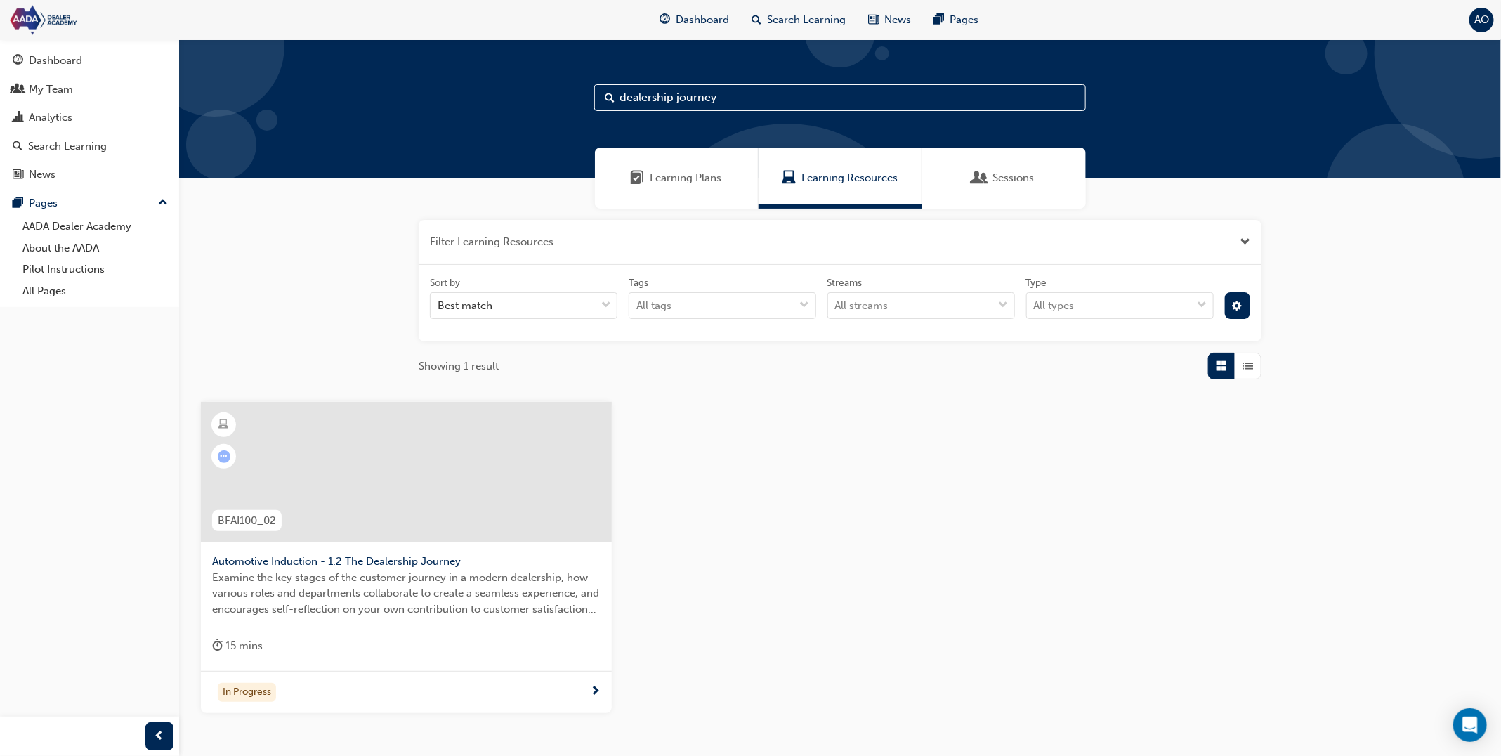
click at [556, 461] on div at bounding box center [406, 472] width 411 height 140
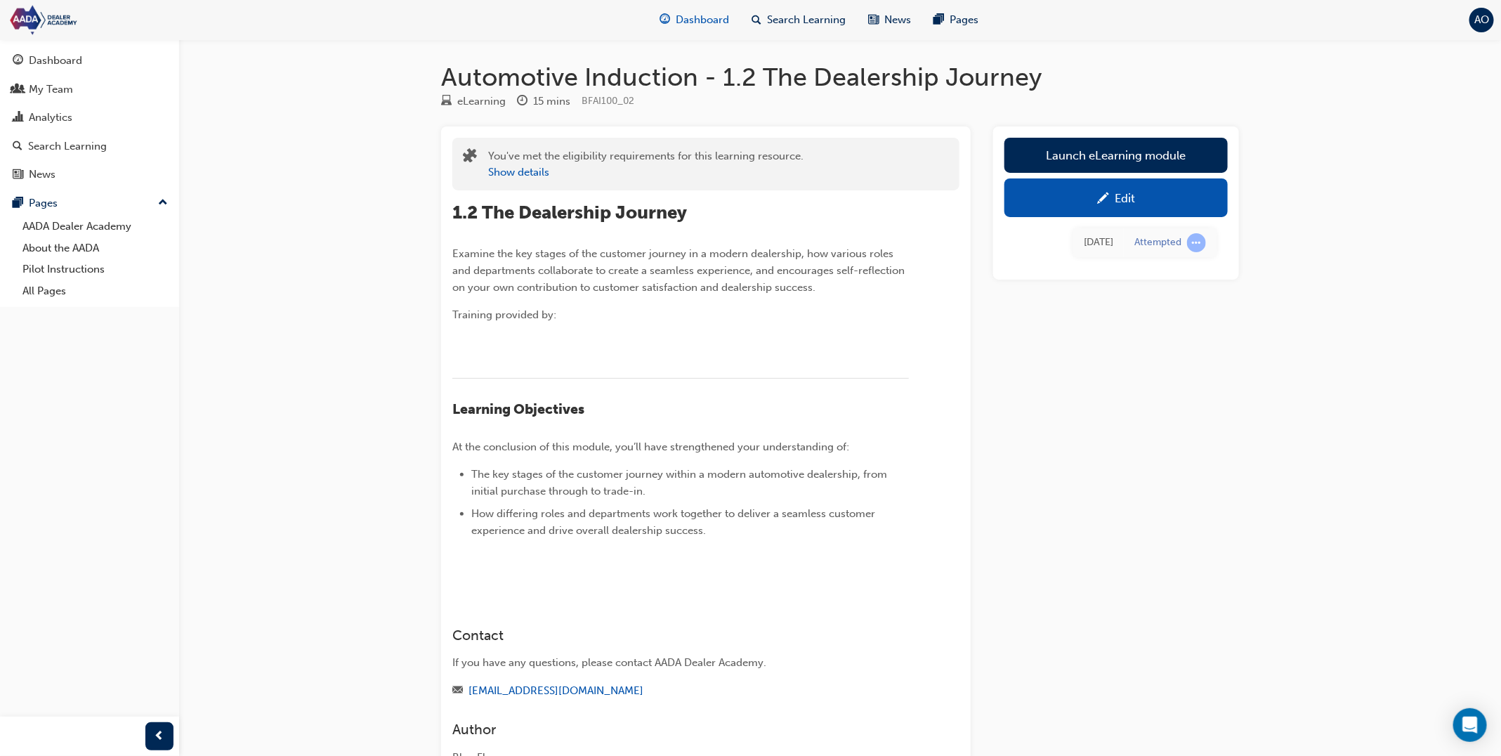
click at [680, 26] on span "Dashboard" at bounding box center [702, 20] width 53 height 16
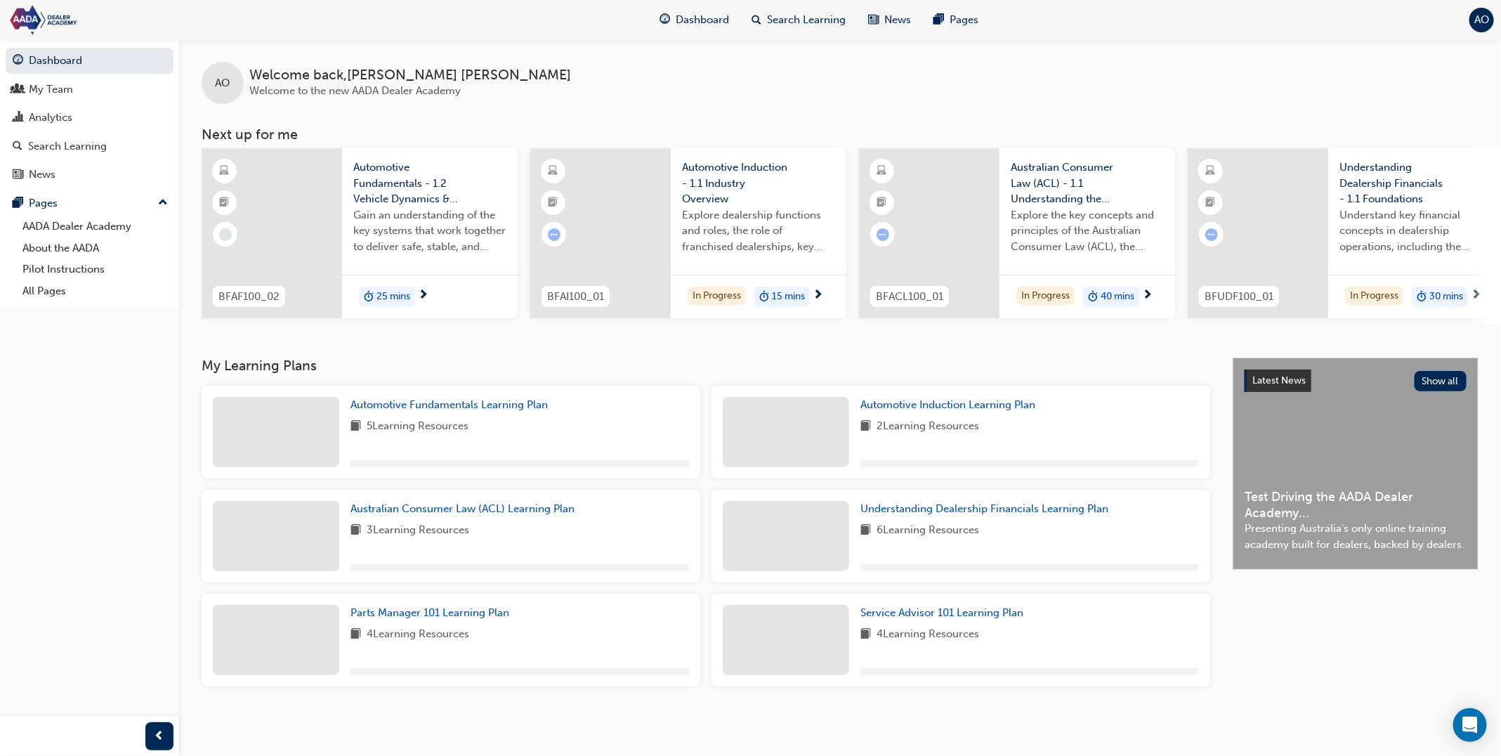
click at [763, 248] on span "Explore dealership functions and roles, the role of franchised dealerships, key…" at bounding box center [758, 231] width 153 height 48
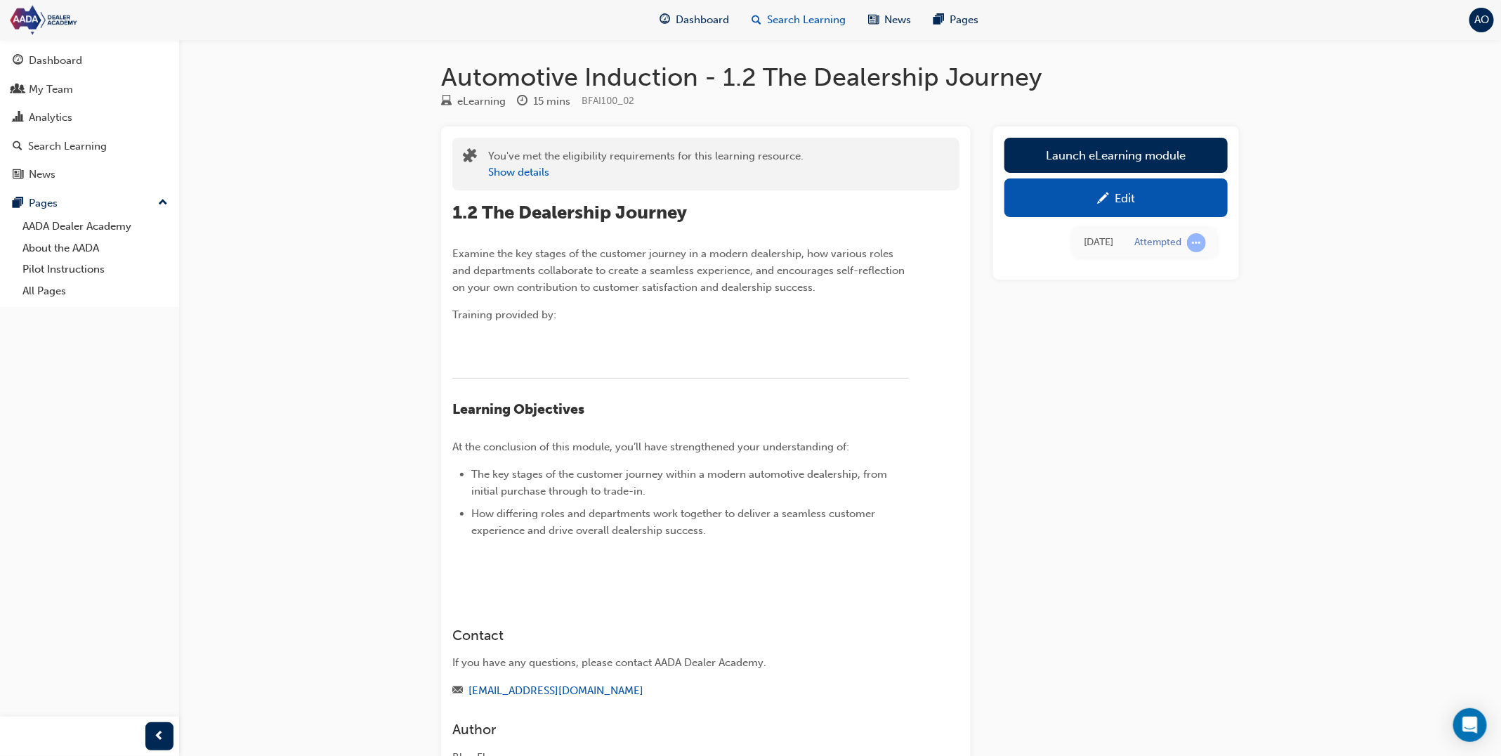
click at [791, 22] on span "Search Learning" at bounding box center [806, 20] width 79 height 16
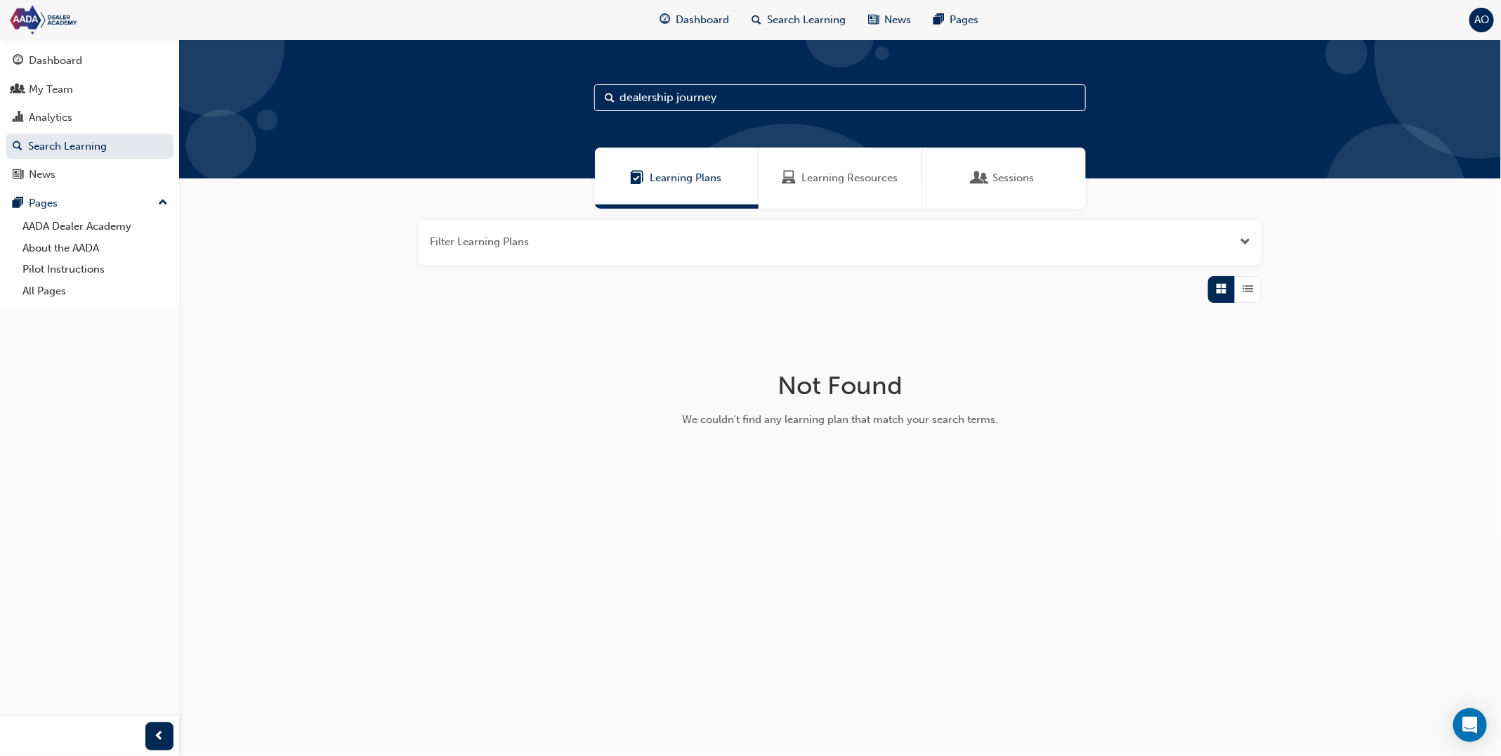
drag, startPoint x: 852, startPoint y: 174, endPoint x: 823, endPoint y: 202, distance: 40.2
click at [852, 174] on span "Learning Resources" at bounding box center [849, 178] width 96 height 16
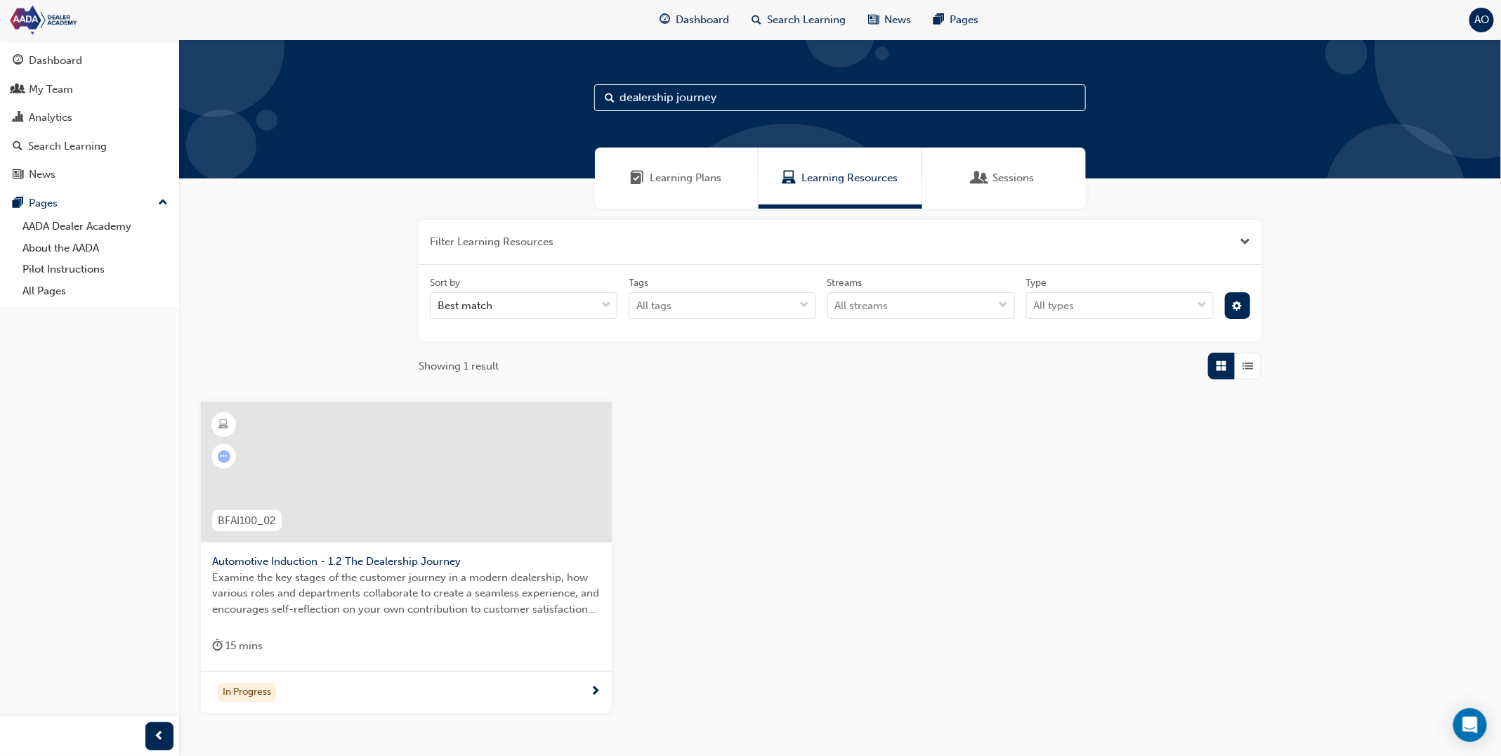
drag, startPoint x: 624, startPoint y: 100, endPoint x: 827, endPoint y: 88, distance: 203.4
click at [827, 88] on input "dealership journey" at bounding box center [840, 97] width 492 height 27
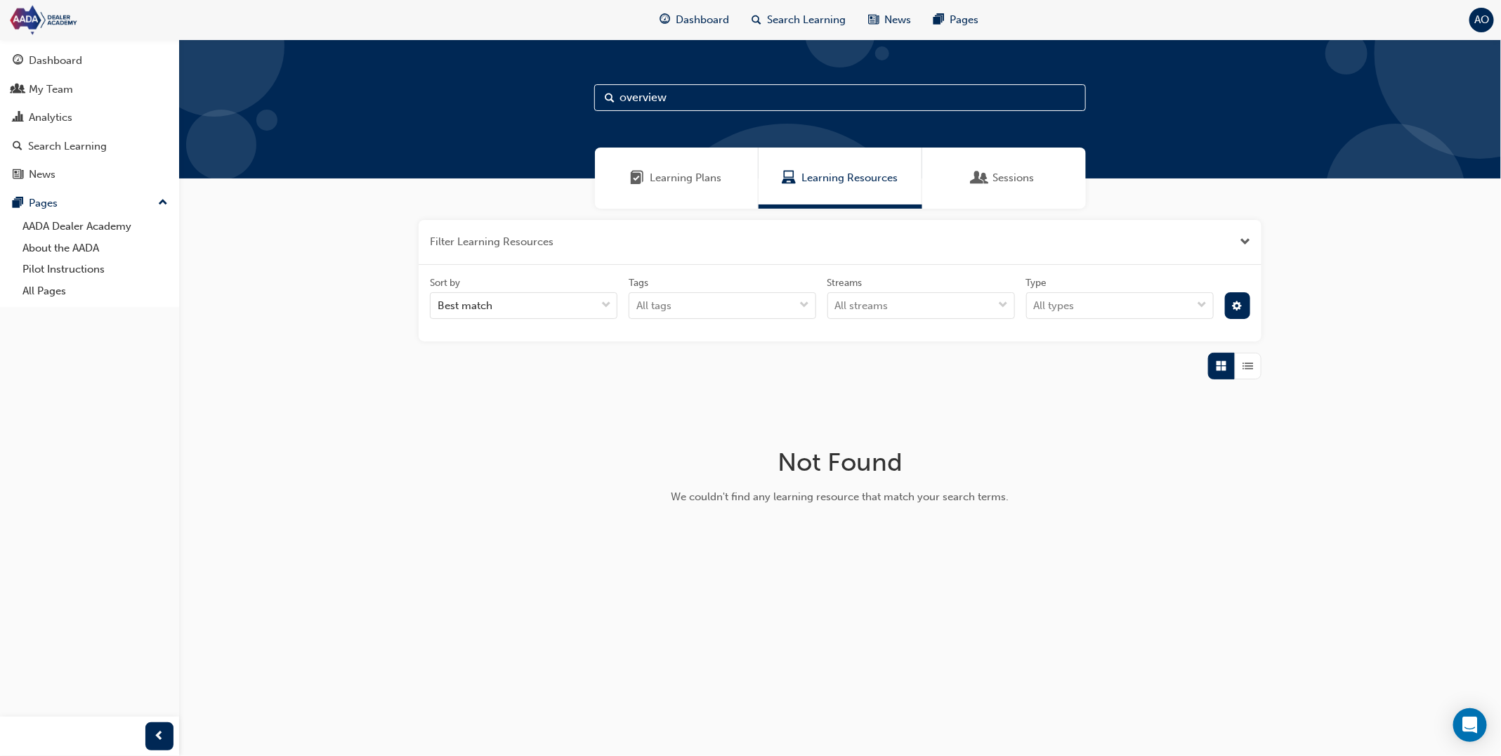
type input "overview"
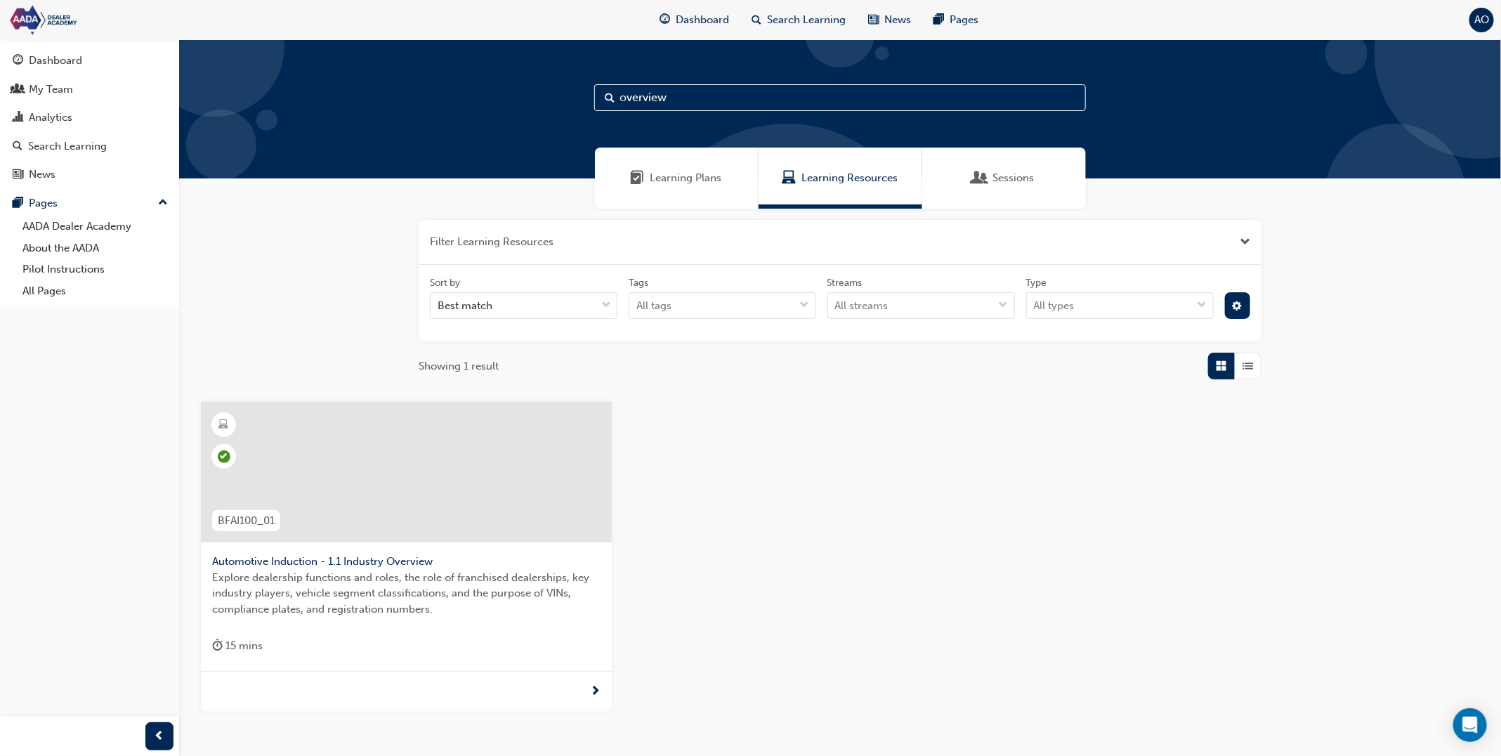
click at [515, 502] on div at bounding box center [406, 472] width 411 height 140
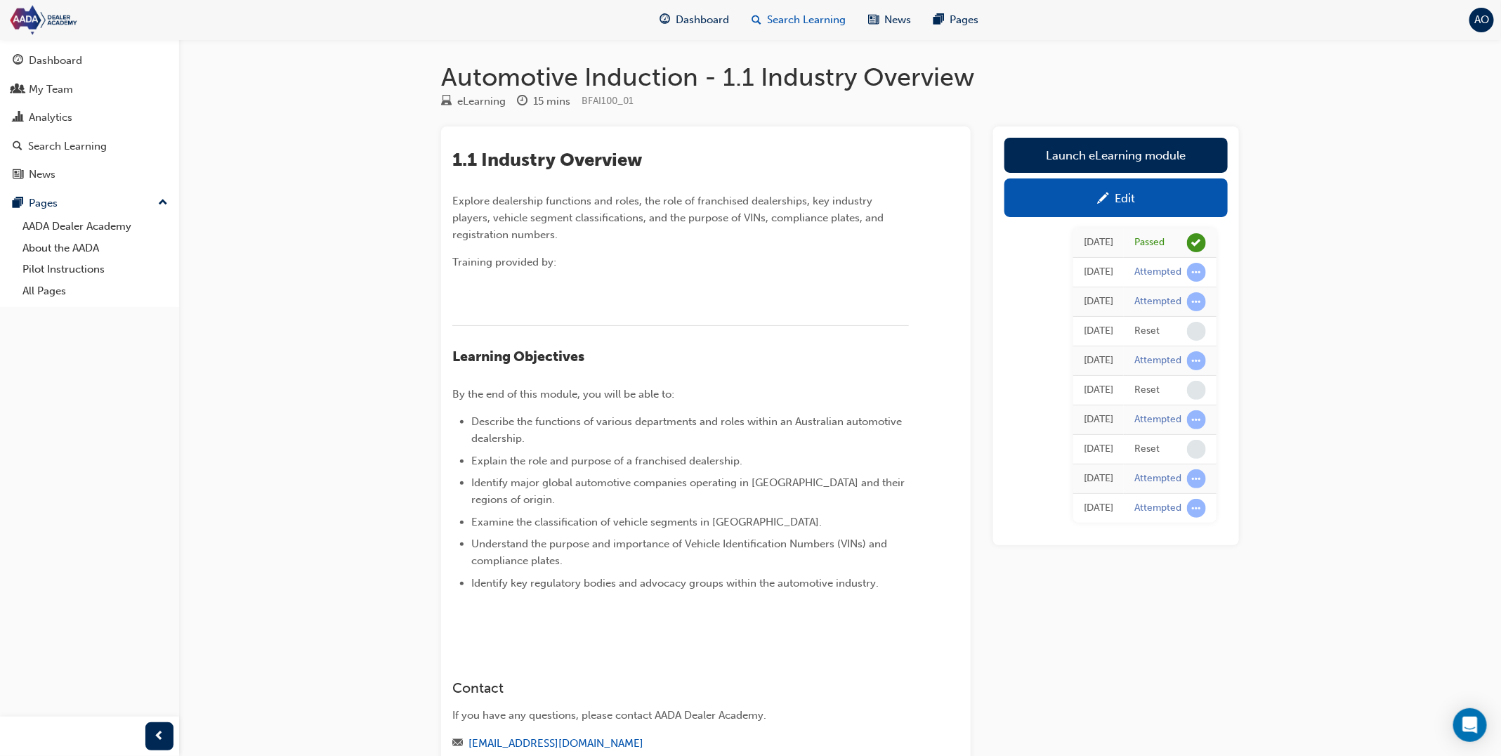
click at [794, 19] on span "Search Learning" at bounding box center [806, 20] width 79 height 16
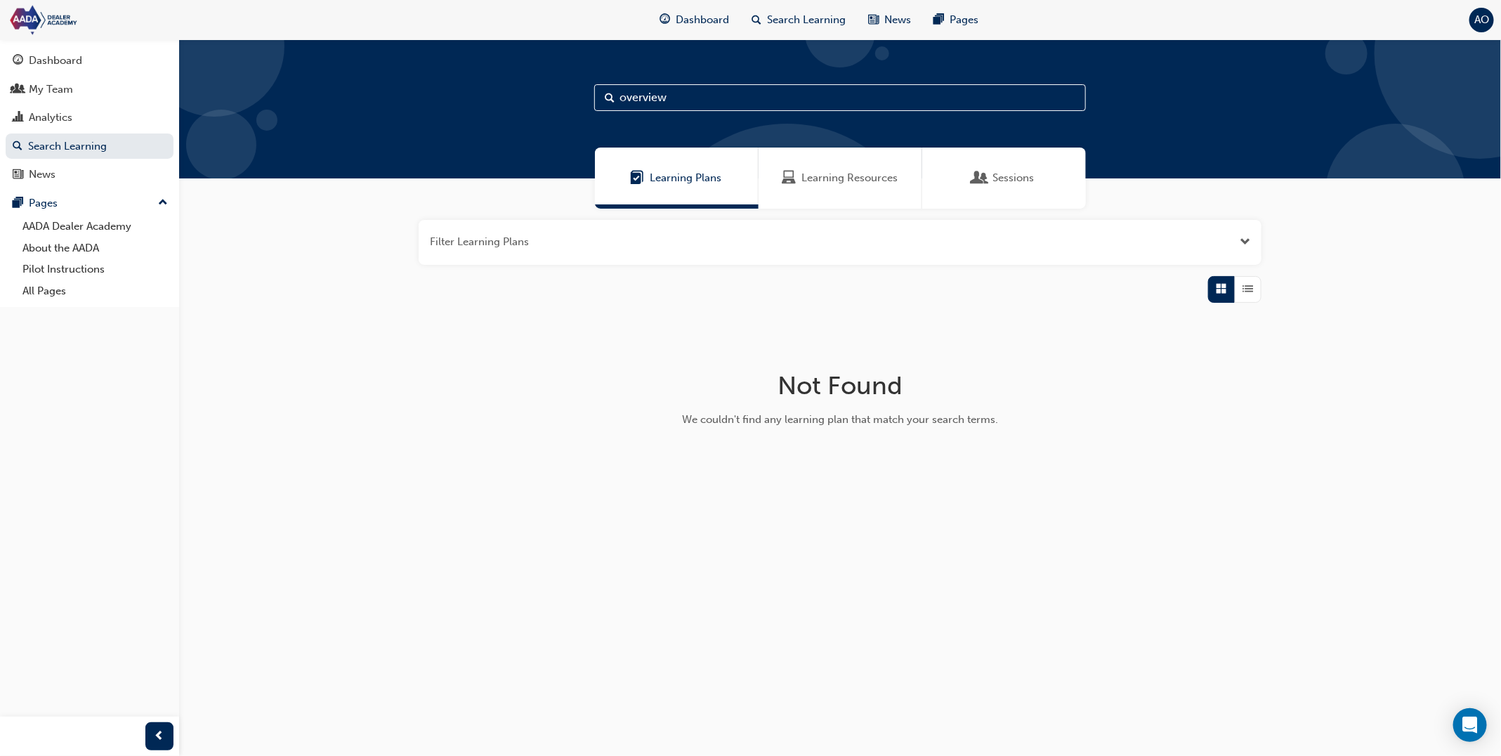
click at [688, 170] on span "Learning Plans" at bounding box center [686, 178] width 72 height 16
drag, startPoint x: 675, startPoint y: 97, endPoint x: 567, endPoint y: 91, distance: 108.3
click at [567, 91] on div "overview" at bounding box center [840, 108] width 1322 height 139
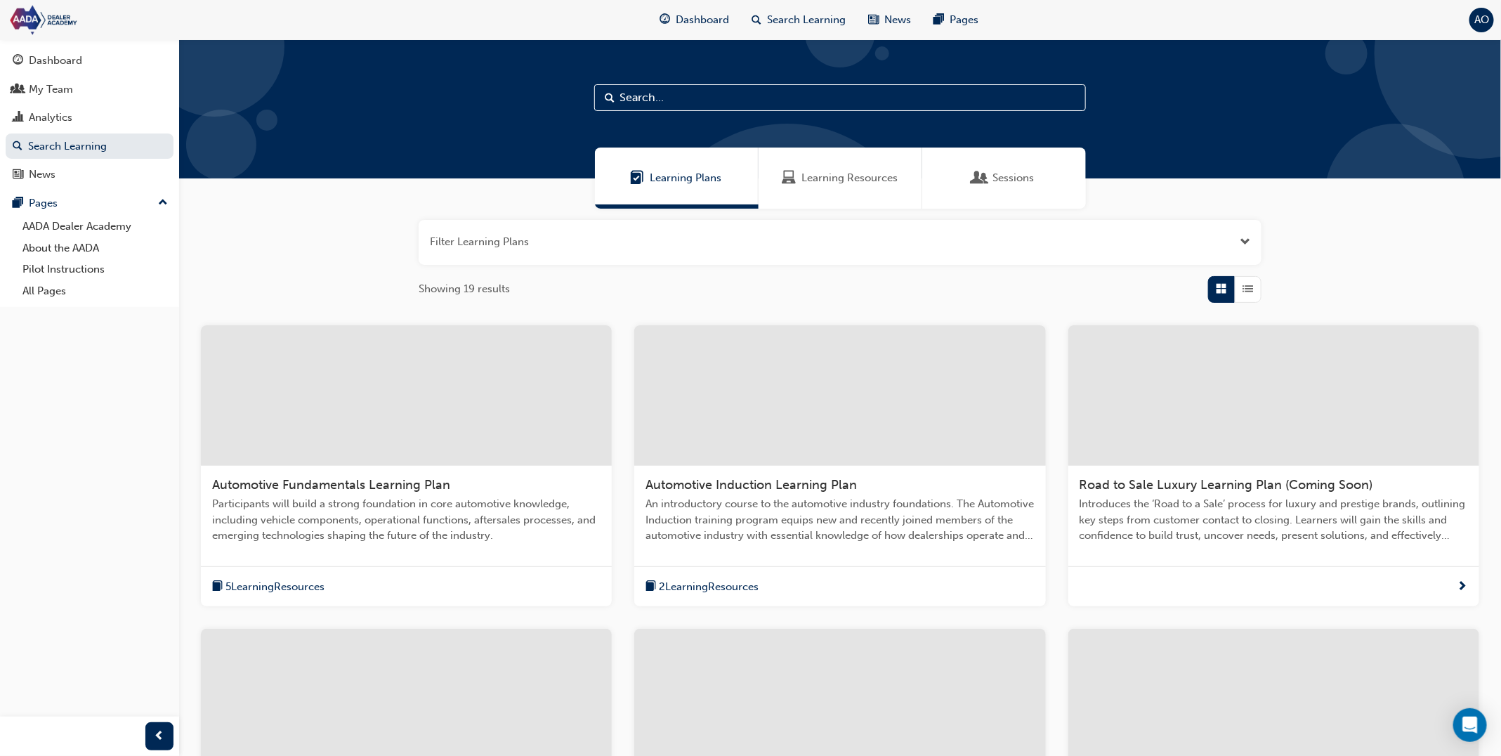
click at [509, 365] on div at bounding box center [406, 395] width 411 height 140
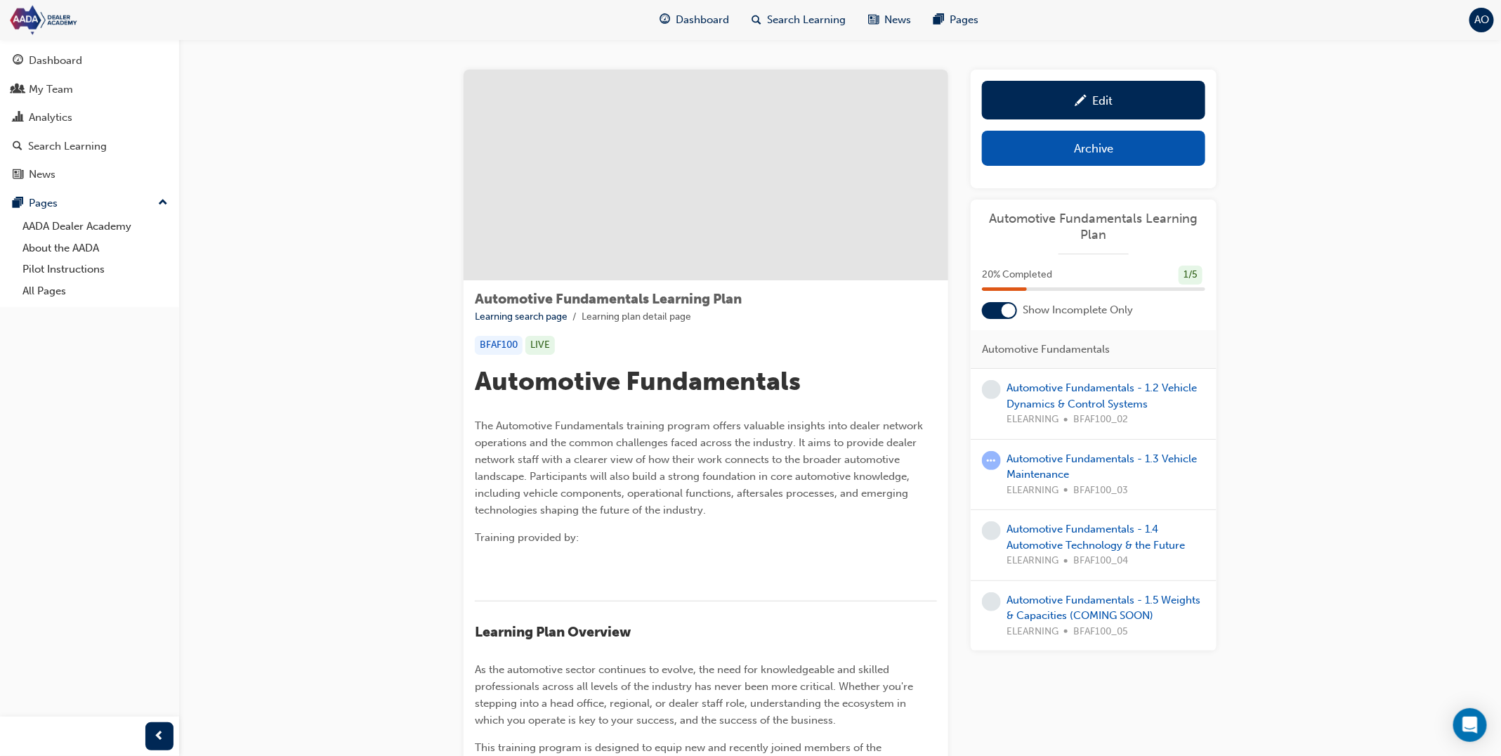
scroll to position [6, 0]
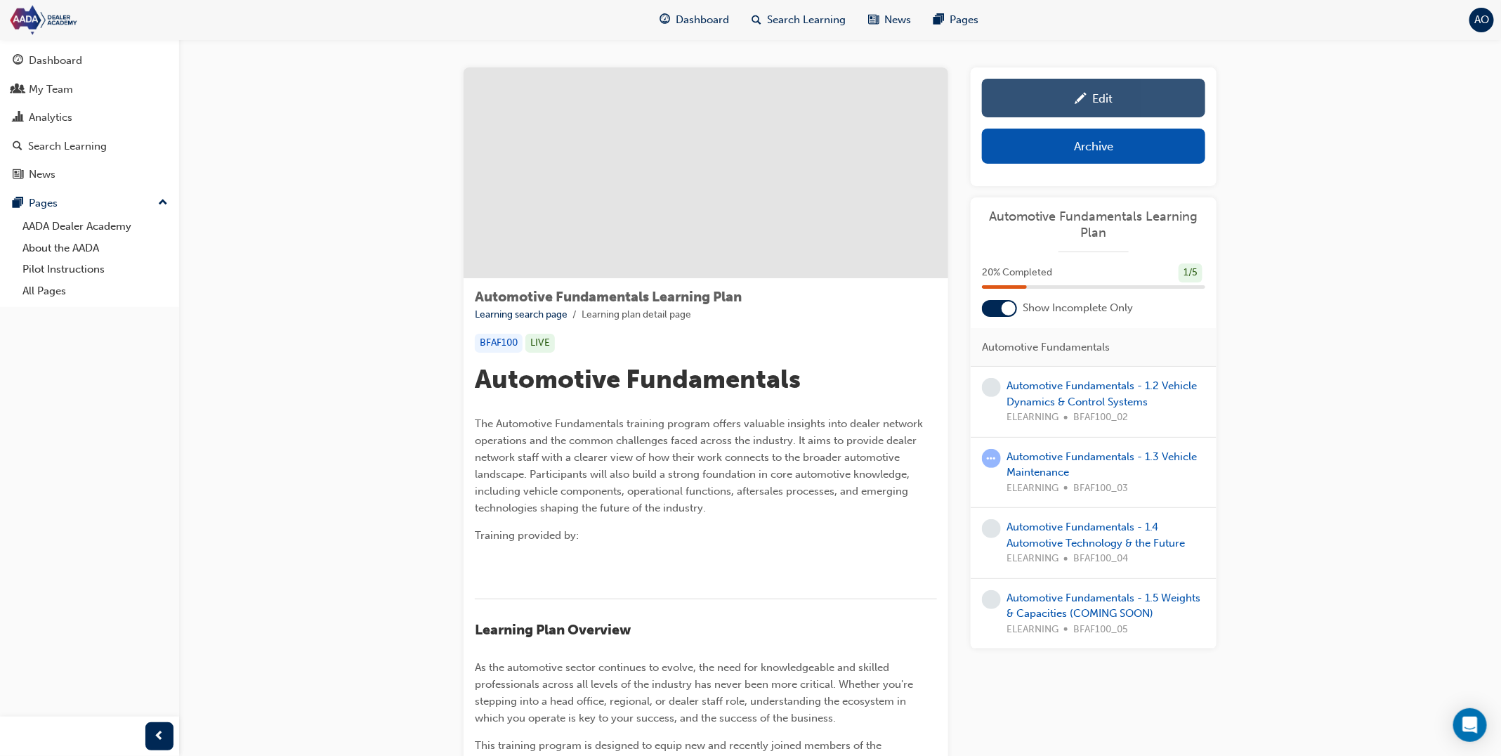
click at [1042, 105] on div "Edit" at bounding box center [1093, 98] width 202 height 18
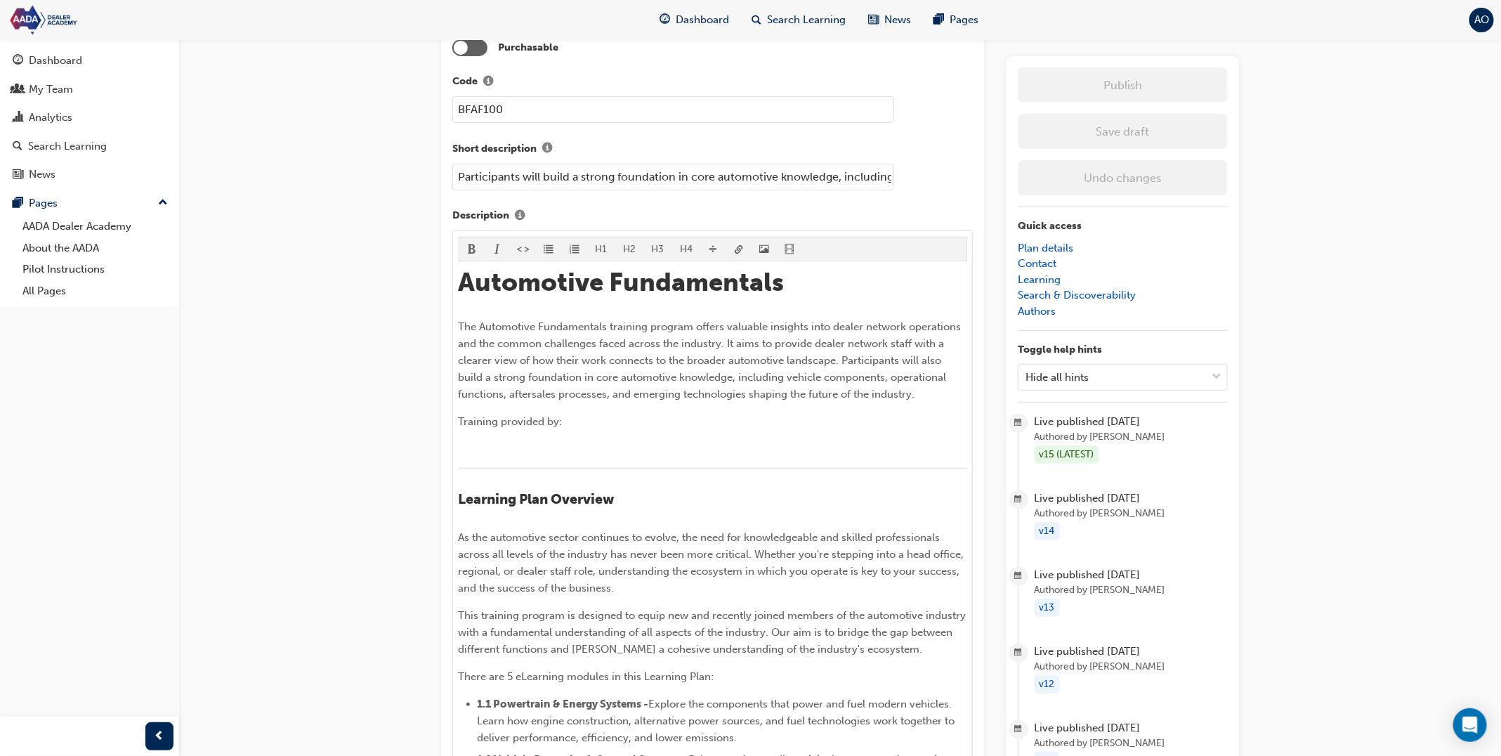
scroll to position [299, 0]
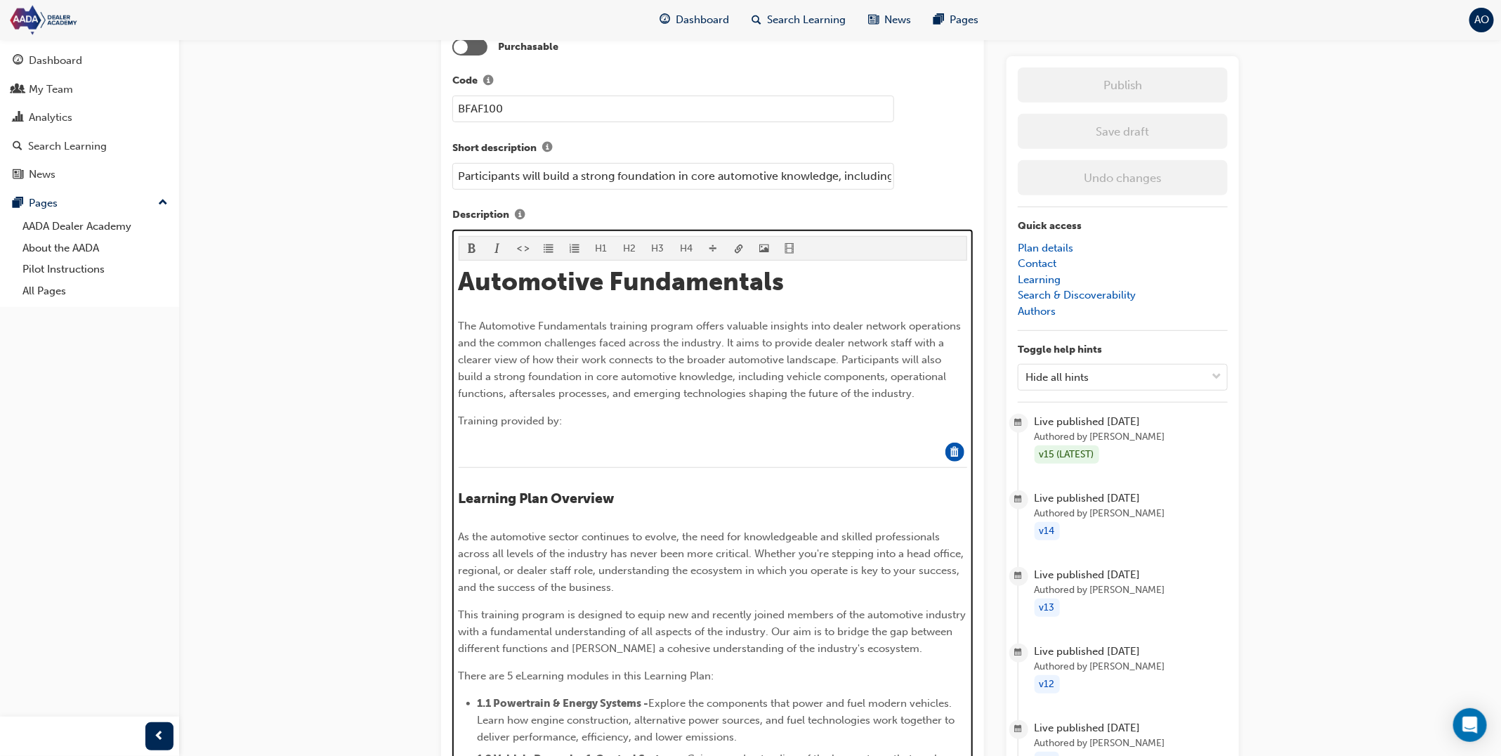
click at [514, 434] on div "Automotive Fundamentals The Automotive Fundamentals training program offers val…" at bounding box center [713, 634] width 509 height 736
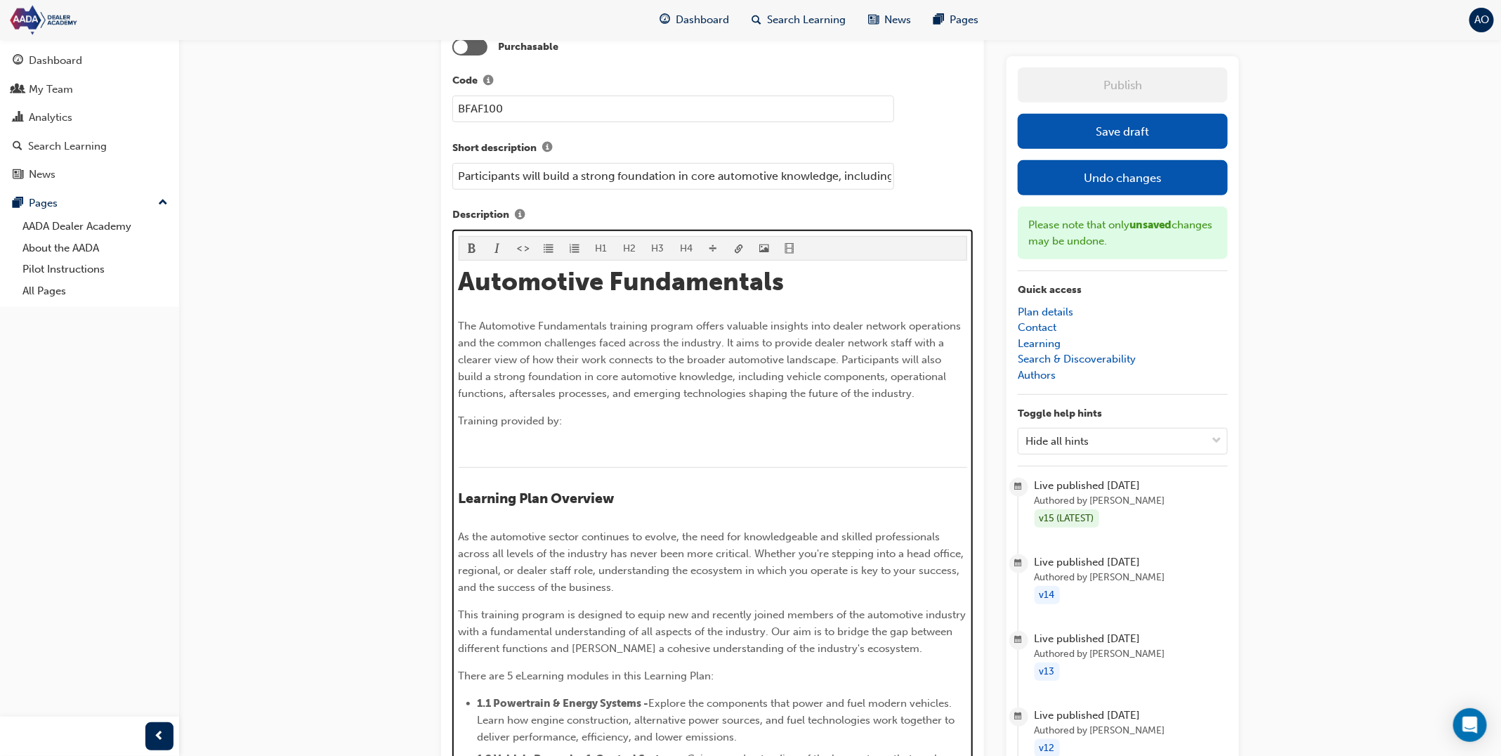
click at [553, 442] on p "﻿" at bounding box center [713, 448] width 509 height 17
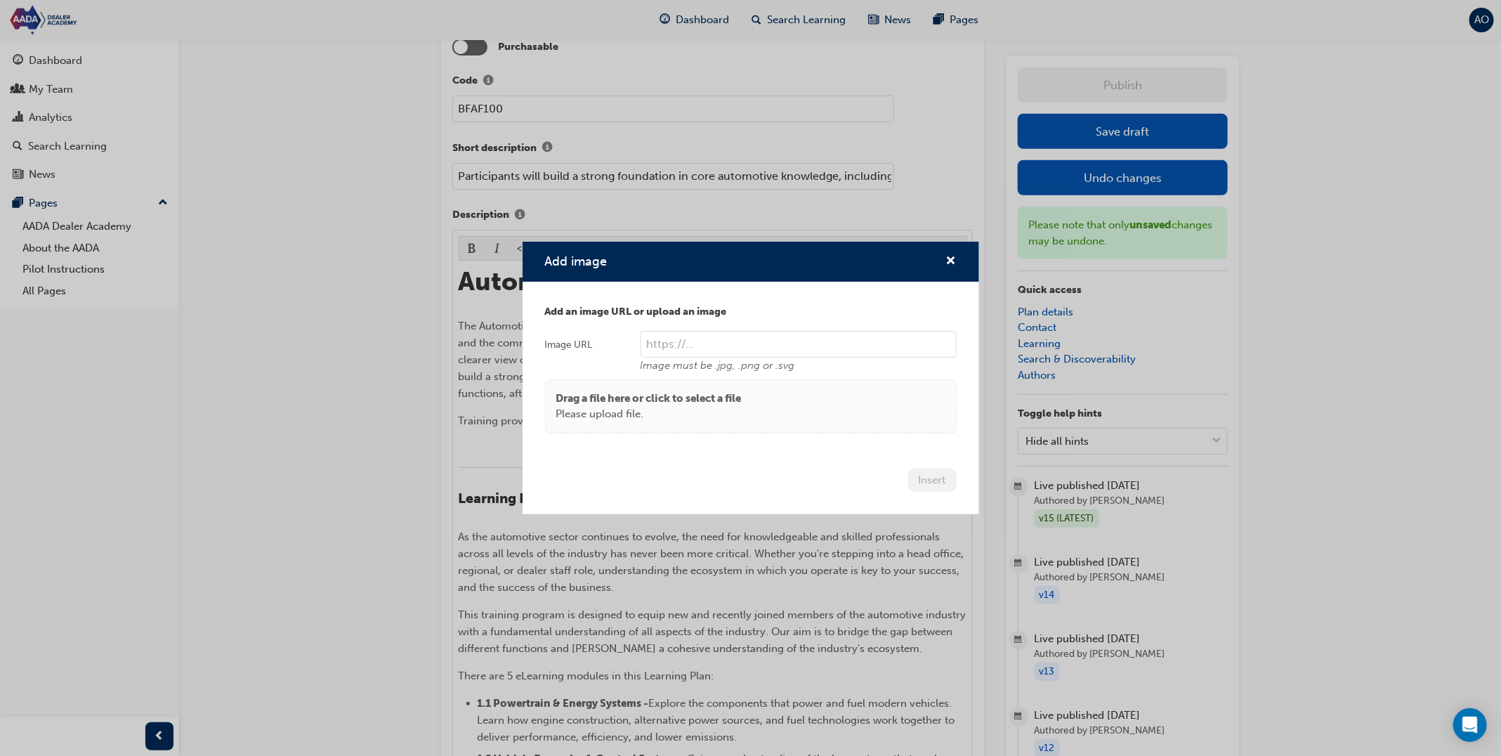
click at [767, 247] on body "Your version of Internet Explorer is outdated and not supported. Please upgrade…" at bounding box center [750, 79] width 1501 height 756
click at [733, 398] on p "Drag a file here or click to select a file" at bounding box center [648, 399] width 185 height 16
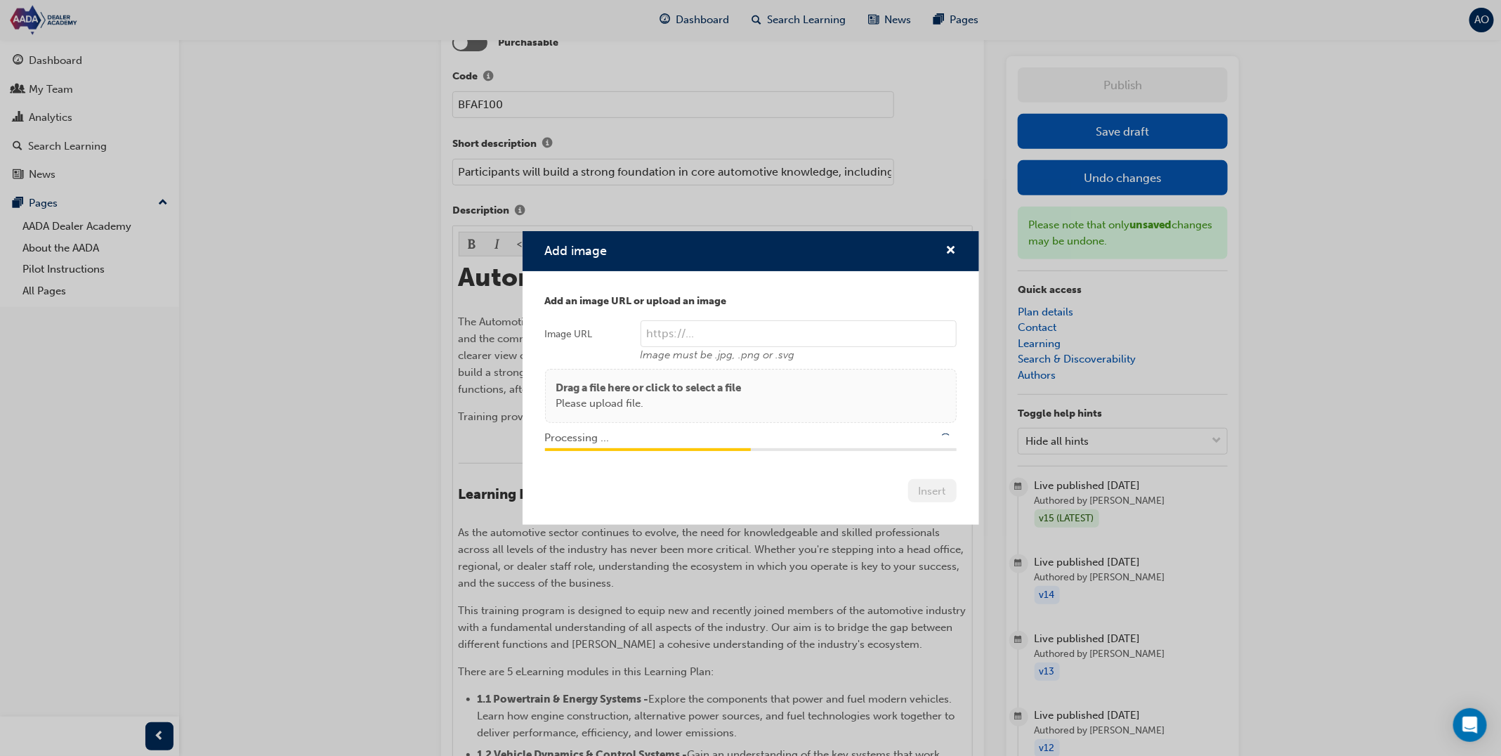
scroll to position [304, 0]
type input "/upload/0994684f-79b7-4bd7-b3bc-f1182e36e93f.png"
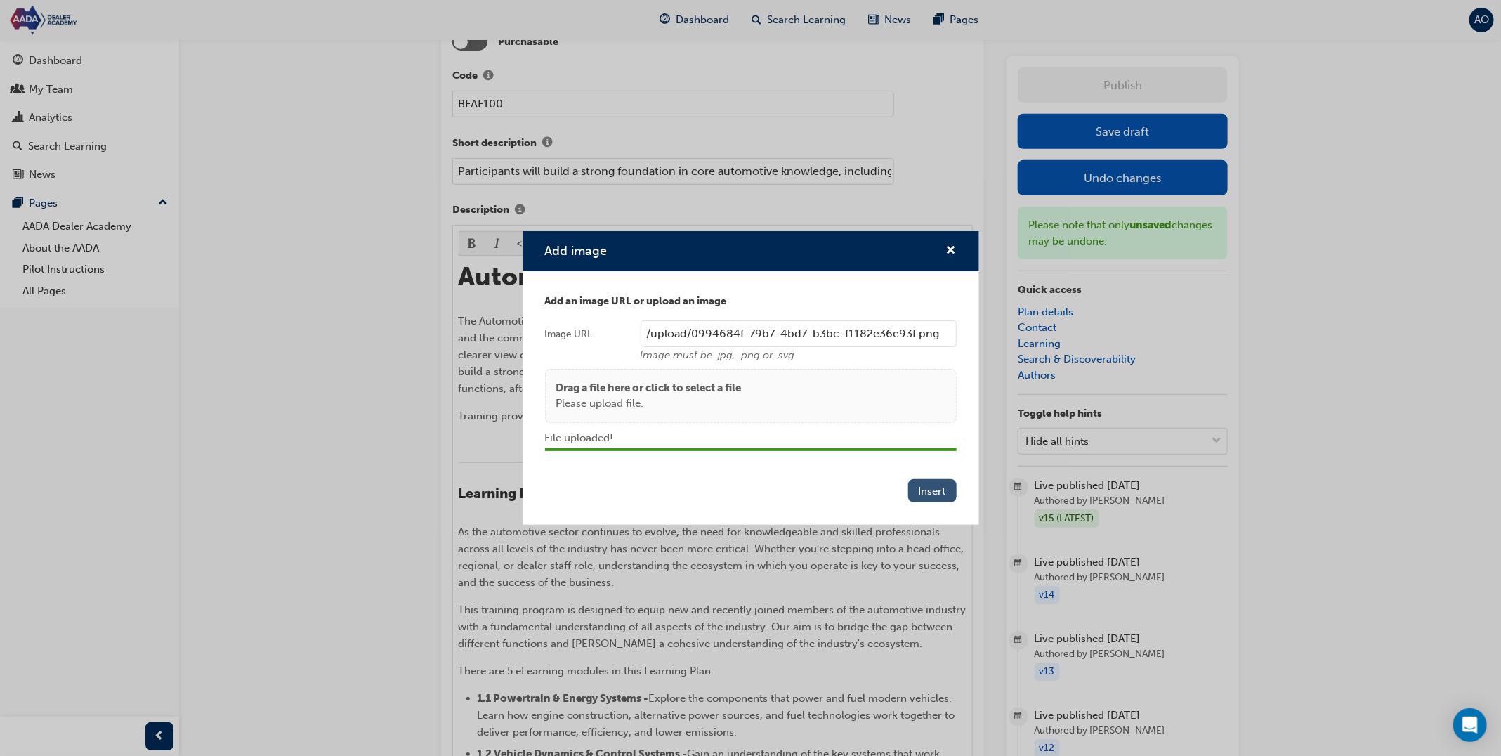
click at [945, 485] on button "Insert" at bounding box center [932, 490] width 48 height 23
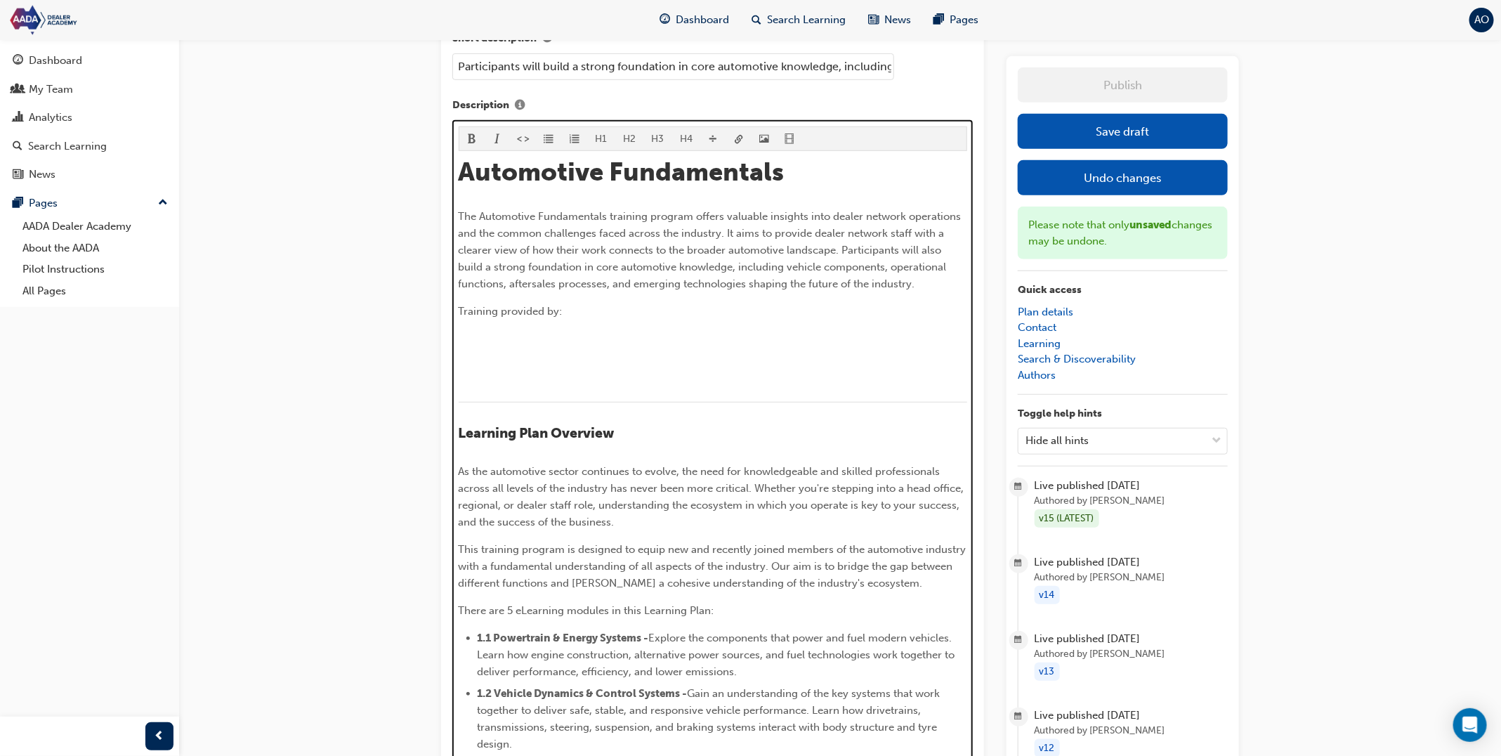
click at [513, 317] on div "Automotive Fundamentals The Automotive Fundamentals training program offers val…" at bounding box center [713, 547] width 509 height 780
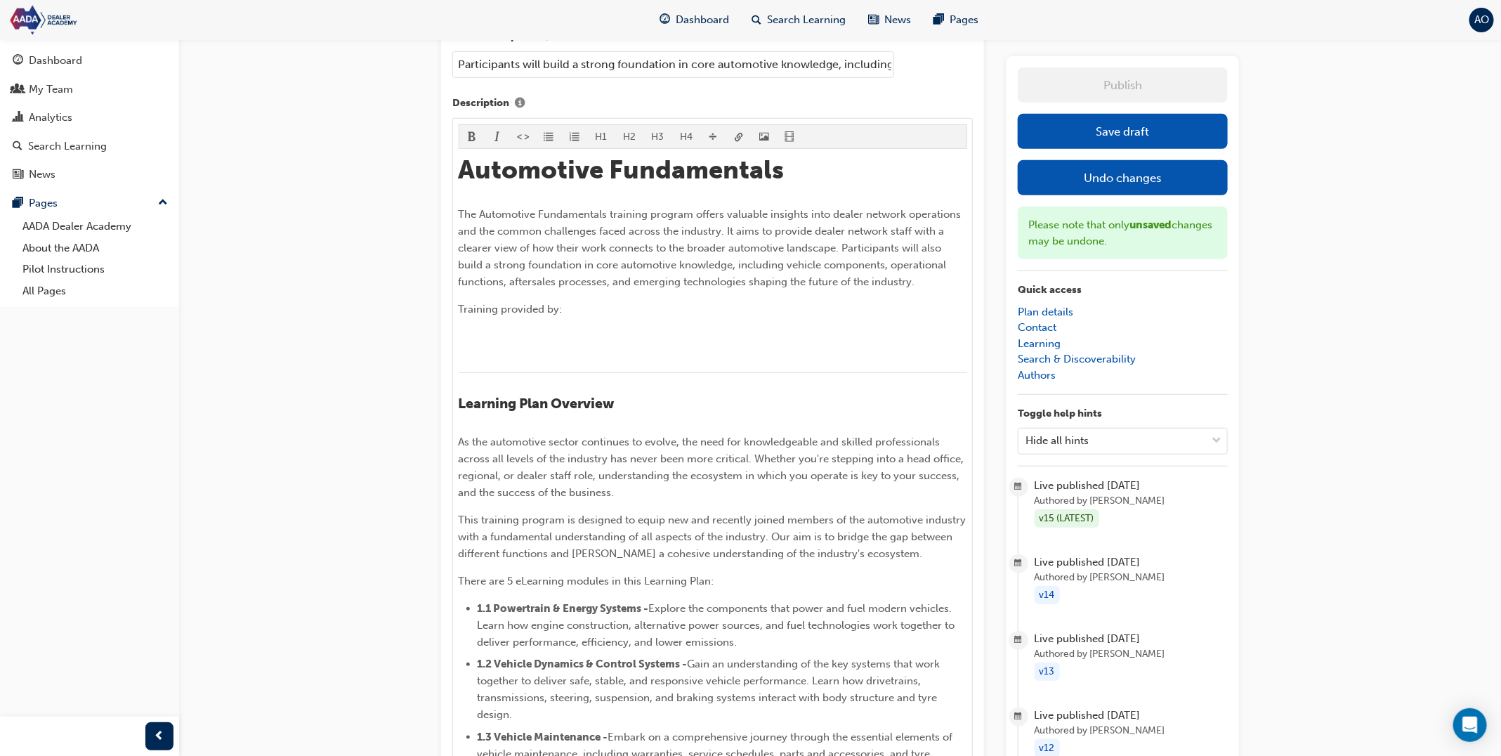
click at [1134, 138] on button "Save draft" at bounding box center [1123, 131] width 210 height 35
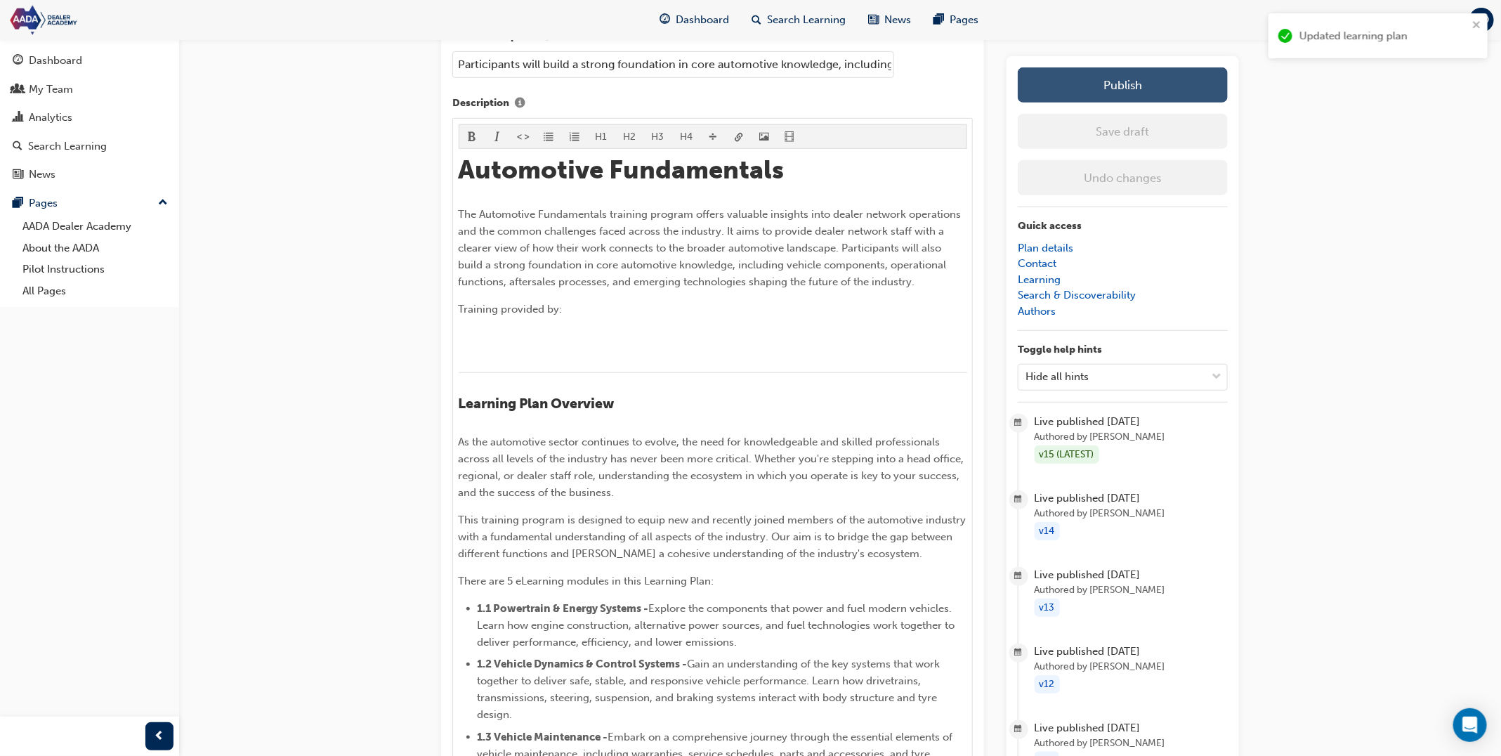
click at [1160, 80] on button "Publish" at bounding box center [1123, 84] width 210 height 35
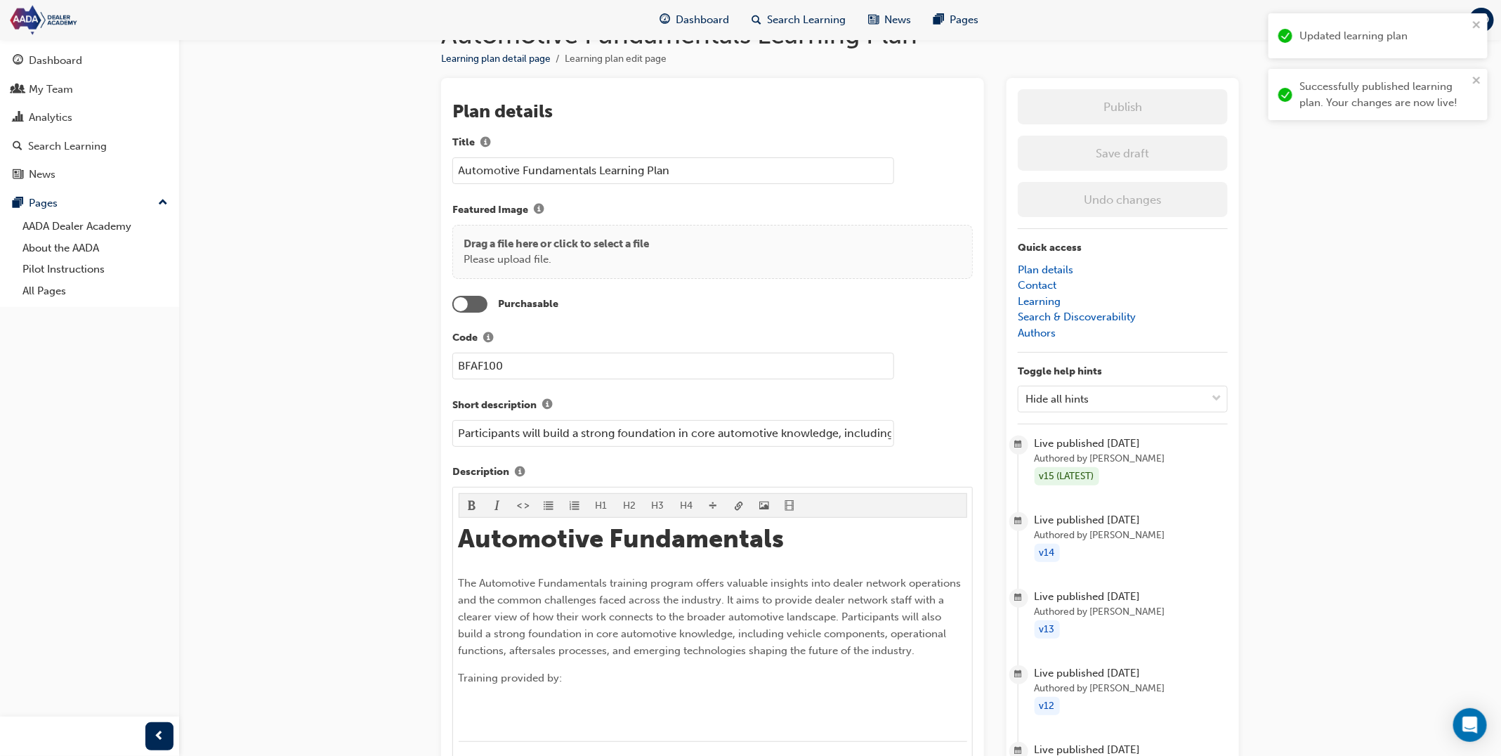
scroll to position [0, 0]
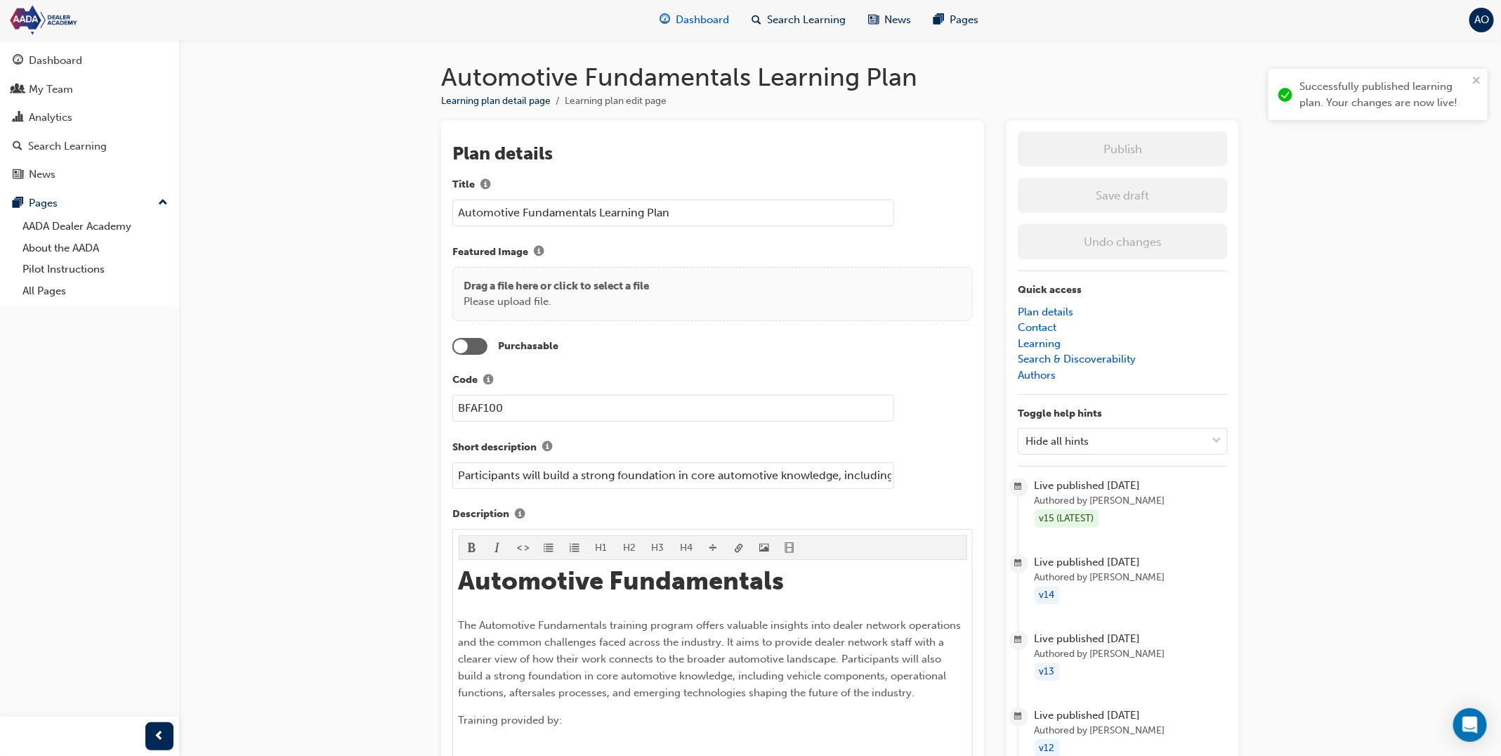
click at [693, 22] on span "Dashboard" at bounding box center [702, 20] width 53 height 16
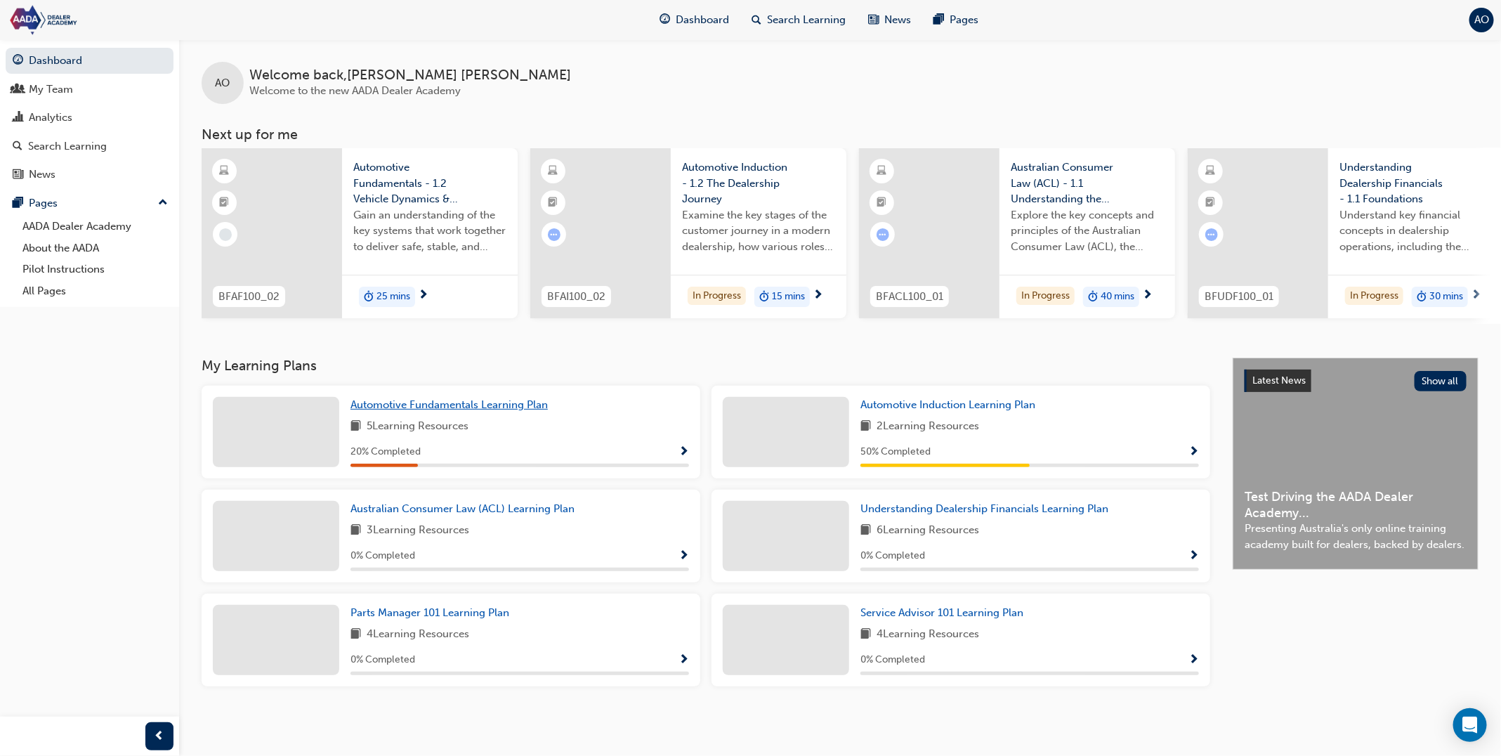
click at [491, 403] on span "Automotive Fundamentals Learning Plan" at bounding box center [448, 404] width 197 height 13
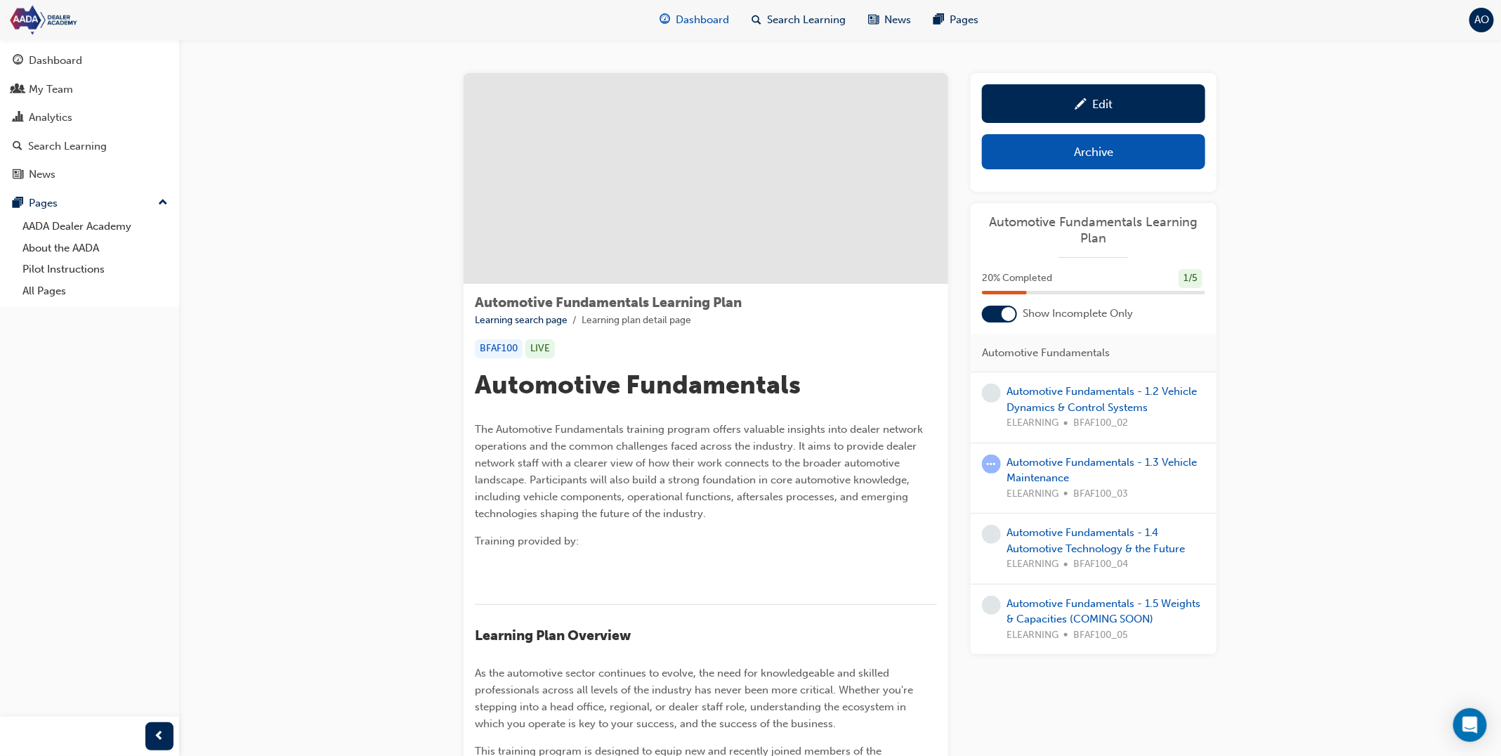
click at [704, 18] on span "Dashboard" at bounding box center [702, 20] width 53 height 16
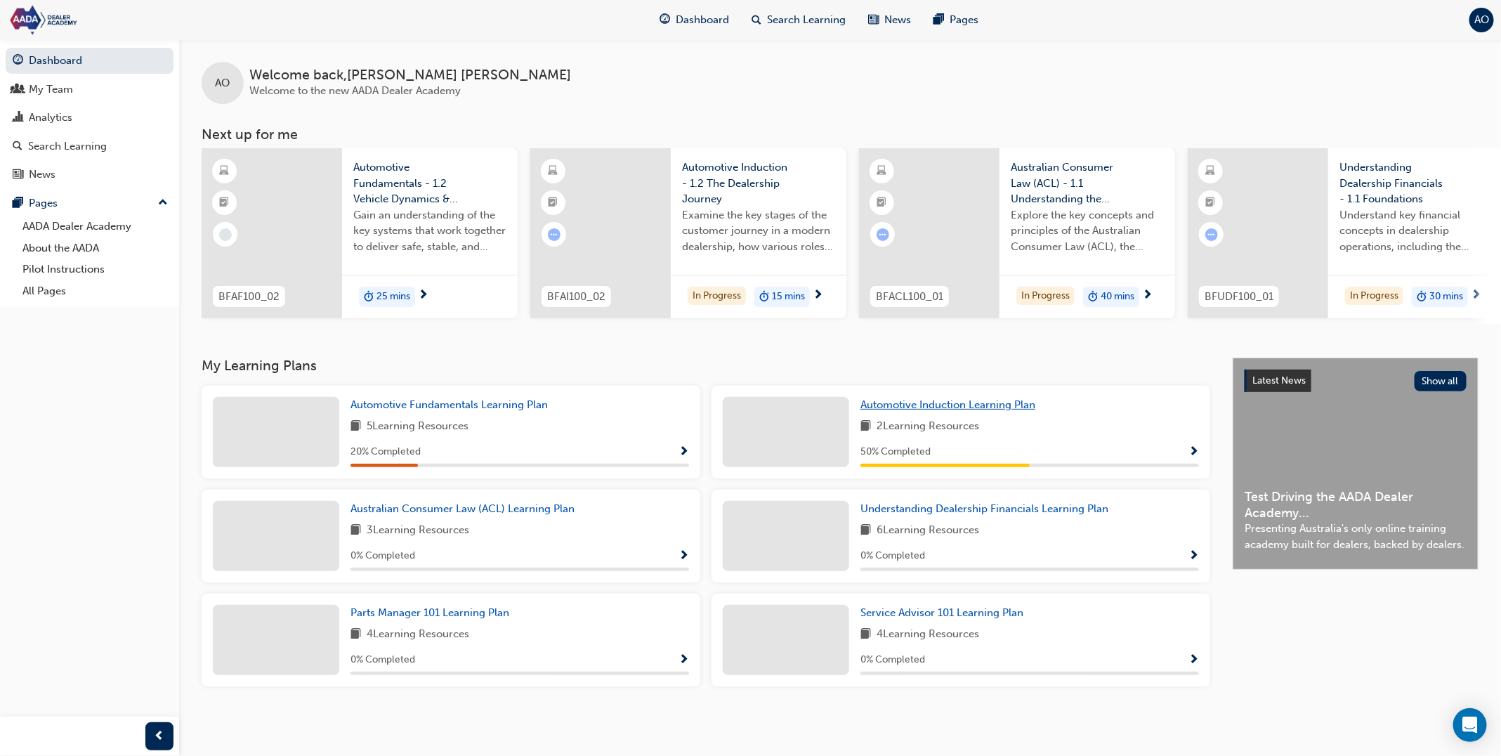
click at [882, 409] on span "Automotive Induction Learning Plan" at bounding box center [947, 404] width 175 height 13
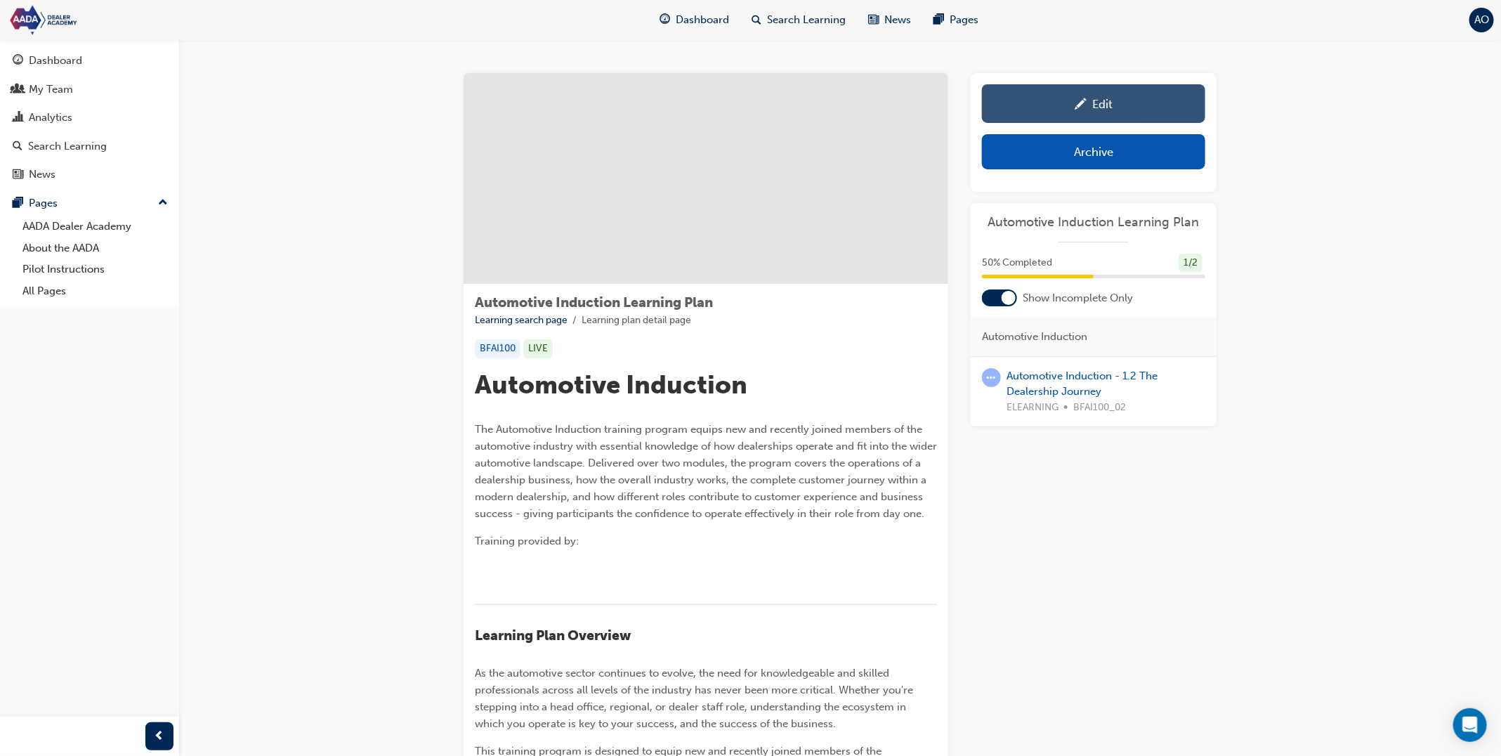
click at [1097, 98] on div "Edit" at bounding box center [1102, 104] width 20 height 14
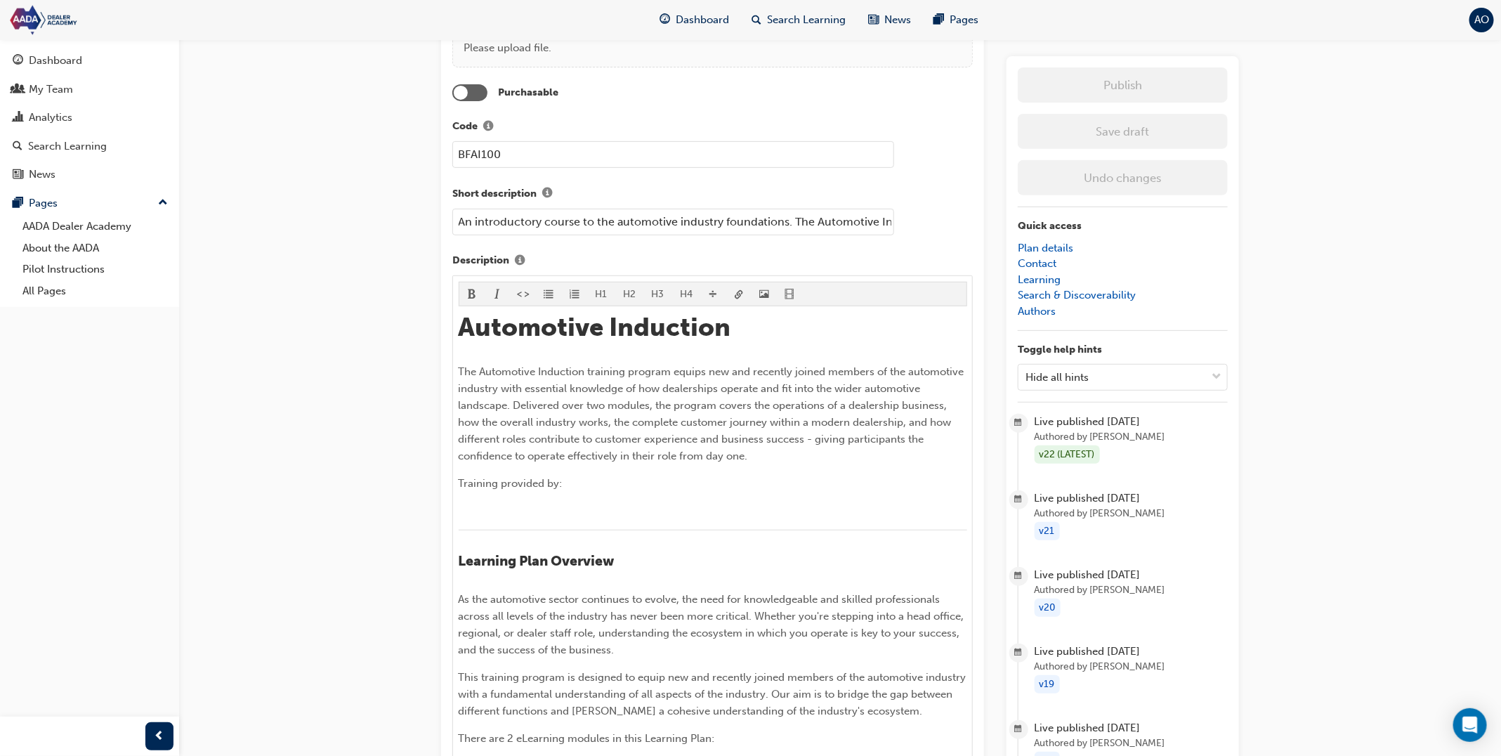
scroll to position [451, 0]
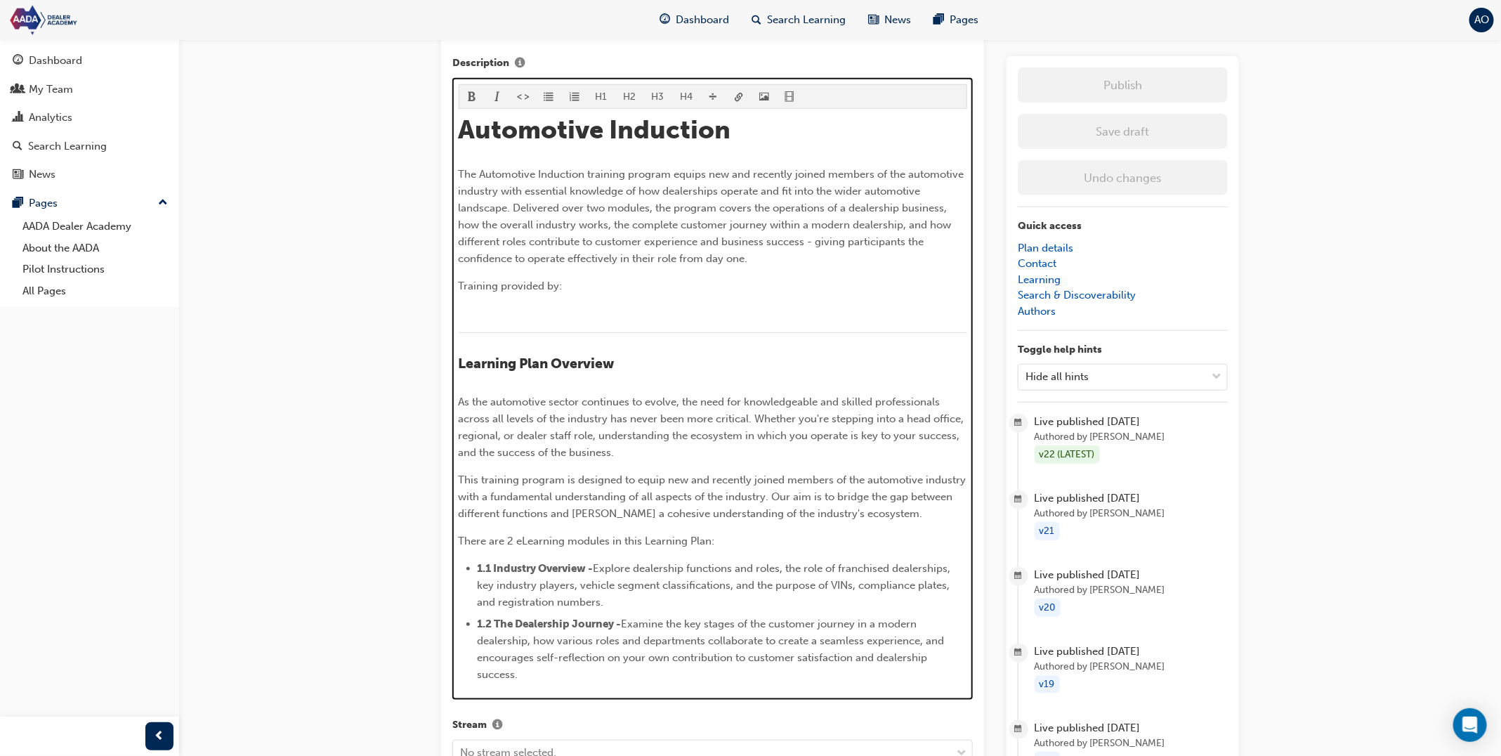
click at [825, 309] on div at bounding box center [713, 313] width 509 height 17
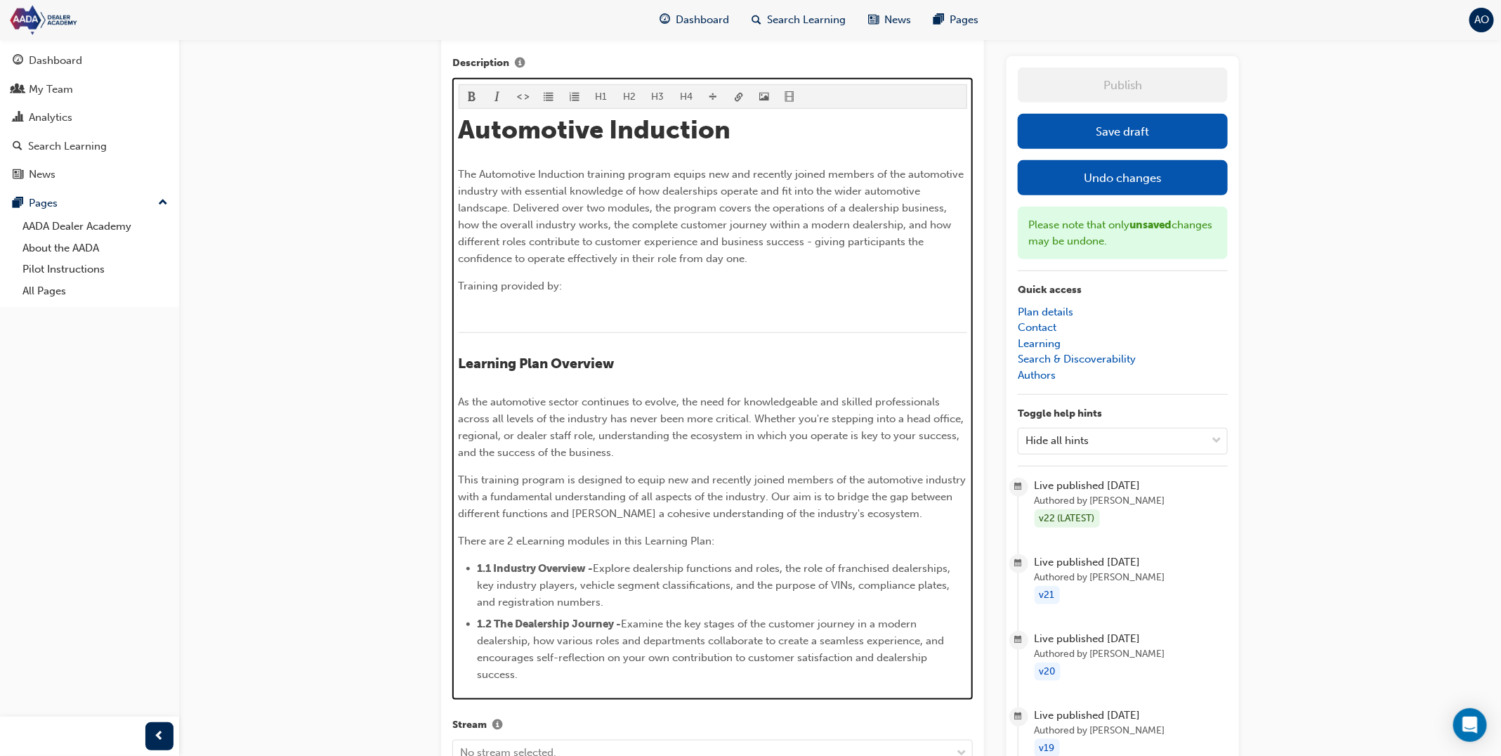
click at [582, 308] on p "﻿" at bounding box center [713, 313] width 509 height 17
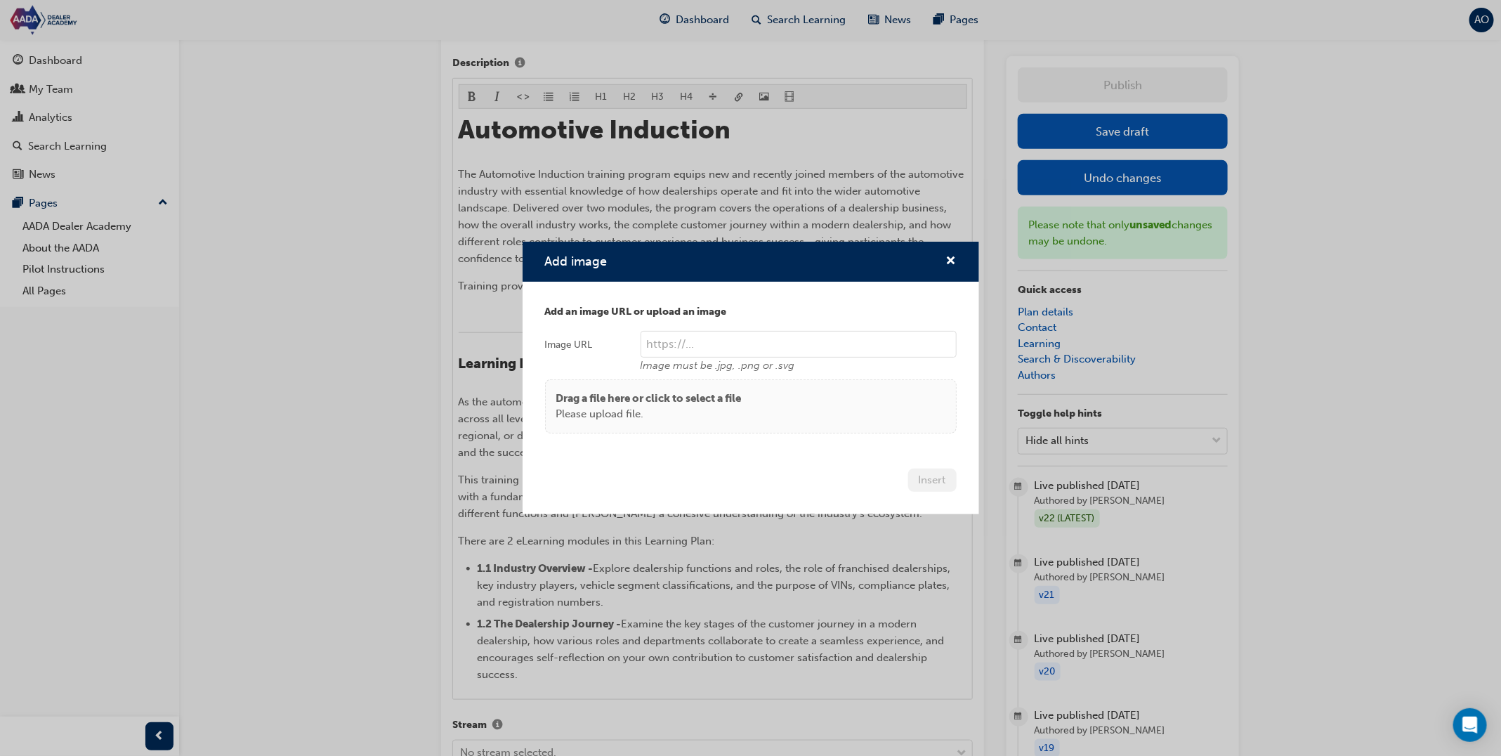
click at [730, 400] on p "Drag a file here or click to select a file" at bounding box center [648, 399] width 185 height 16
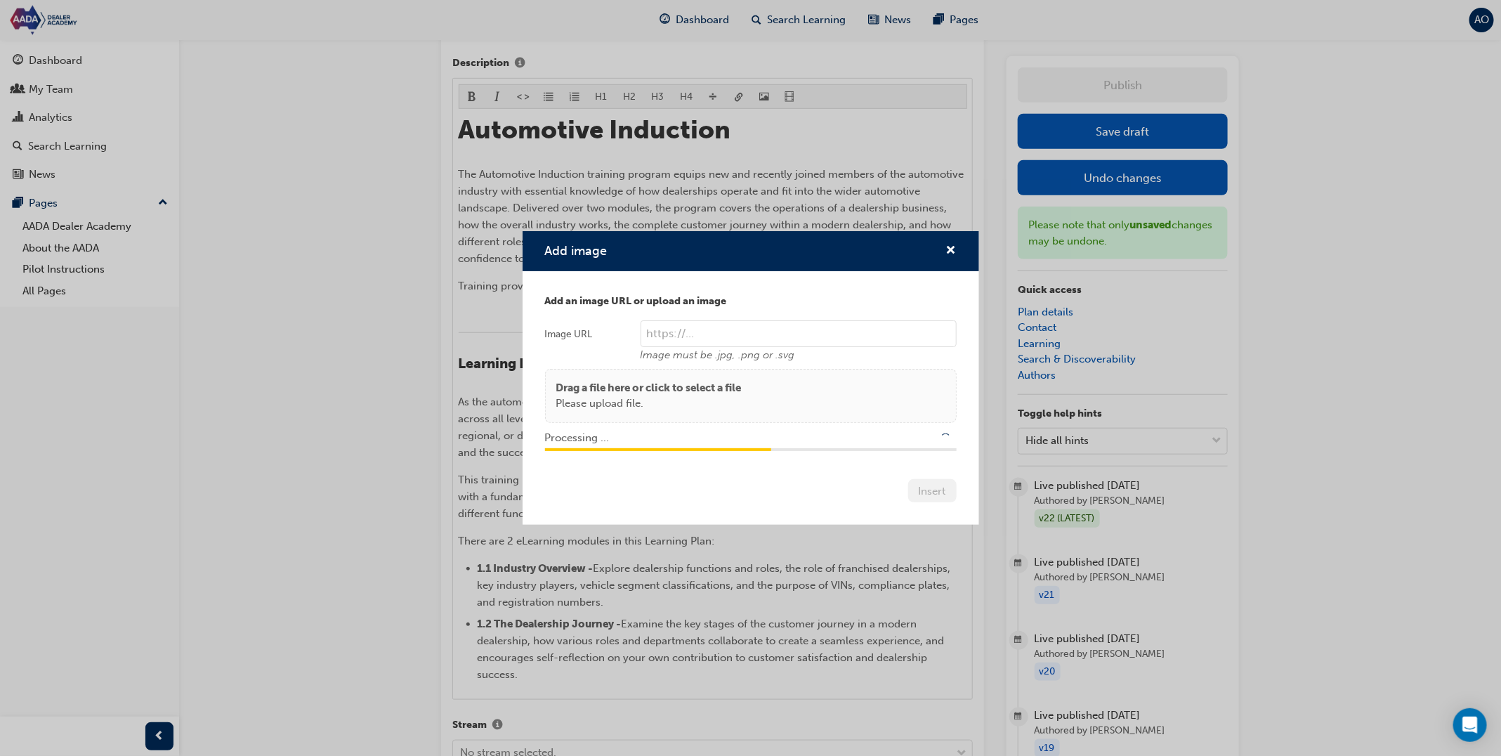
type input "/upload/7fdcc5f8-1631-48f2-a639-b01be1e859cd.png"
click at [942, 493] on button "Insert" at bounding box center [932, 490] width 48 height 23
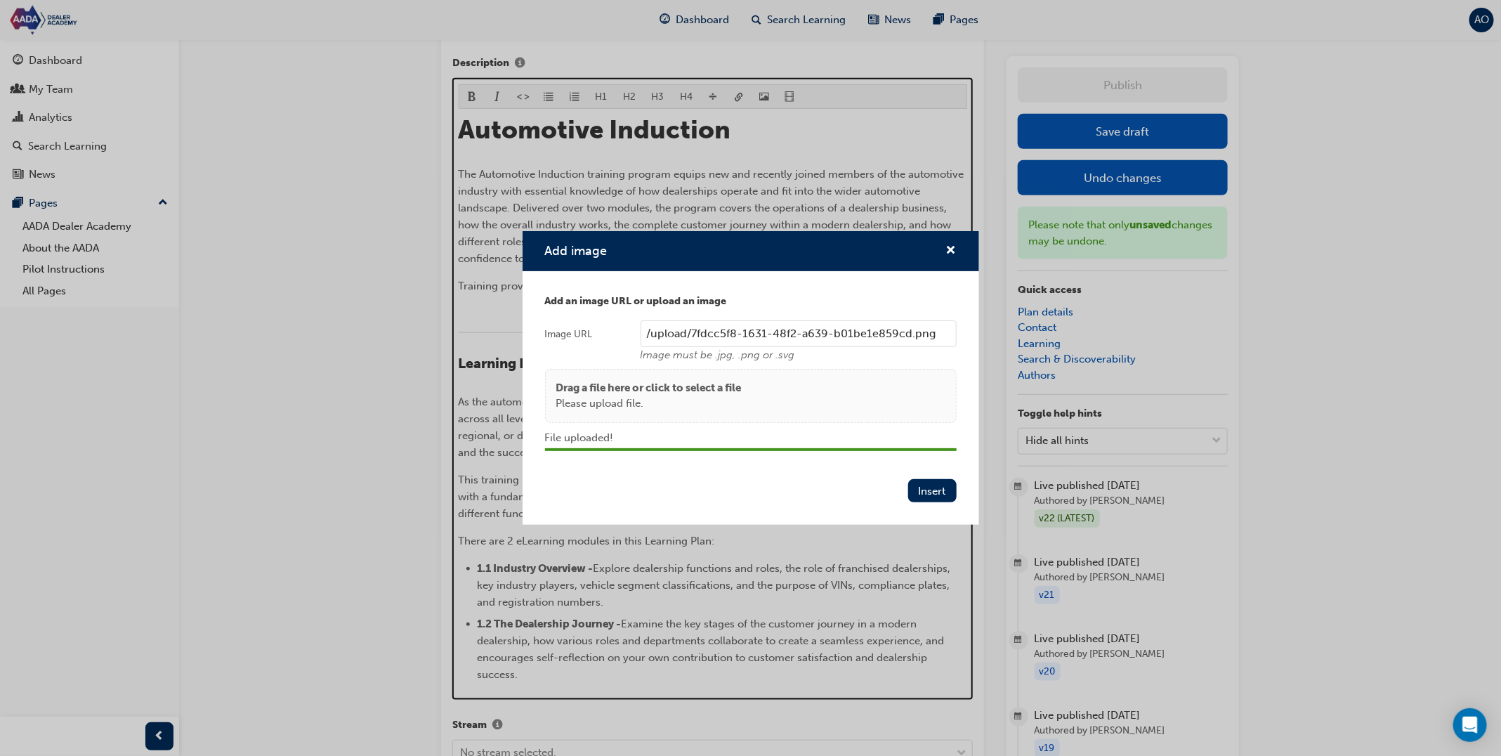
scroll to position [426, 0]
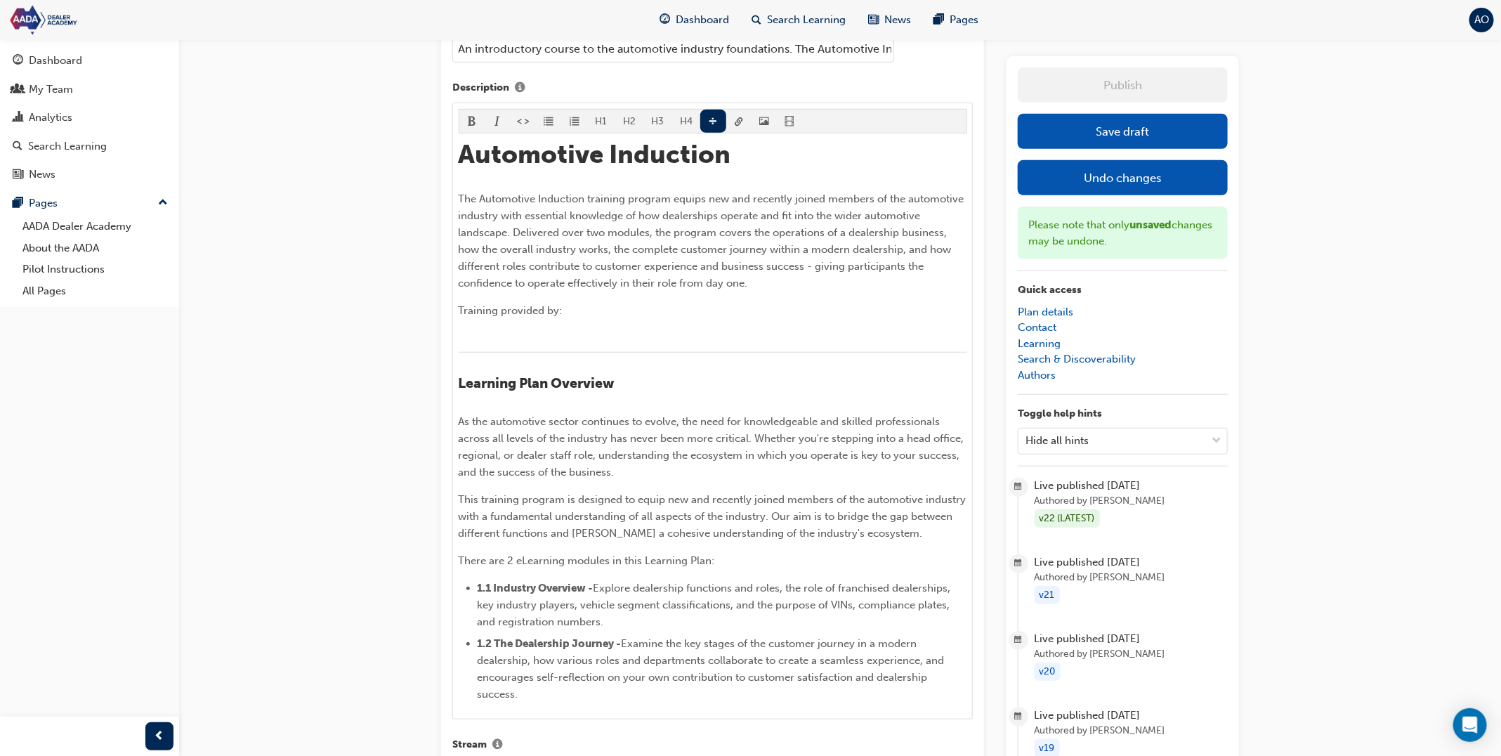
click at [1188, 137] on button "Save draft" at bounding box center [1123, 131] width 210 height 35
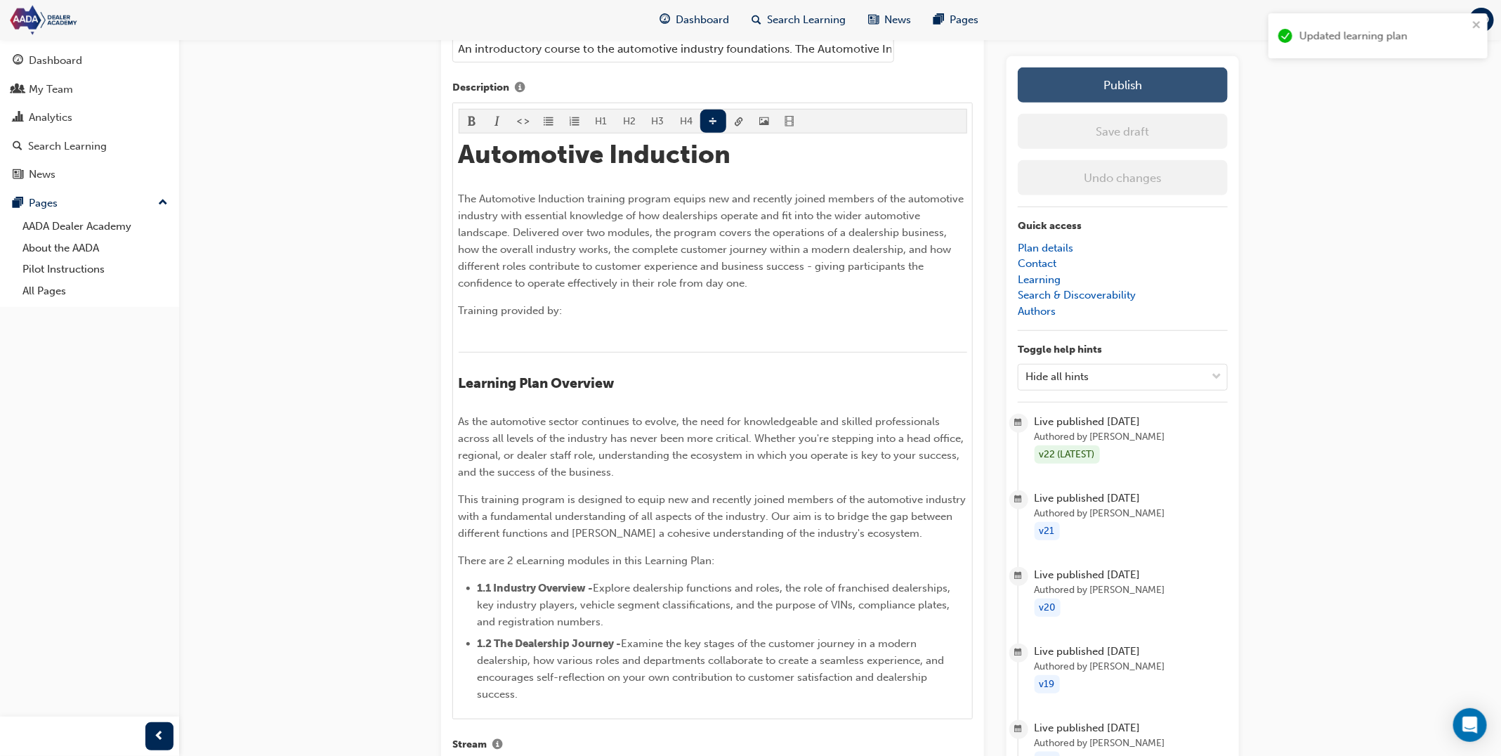
click at [1153, 89] on button "Publish" at bounding box center [1123, 84] width 210 height 35
click at [720, 23] on span "Dashboard" at bounding box center [702, 20] width 53 height 16
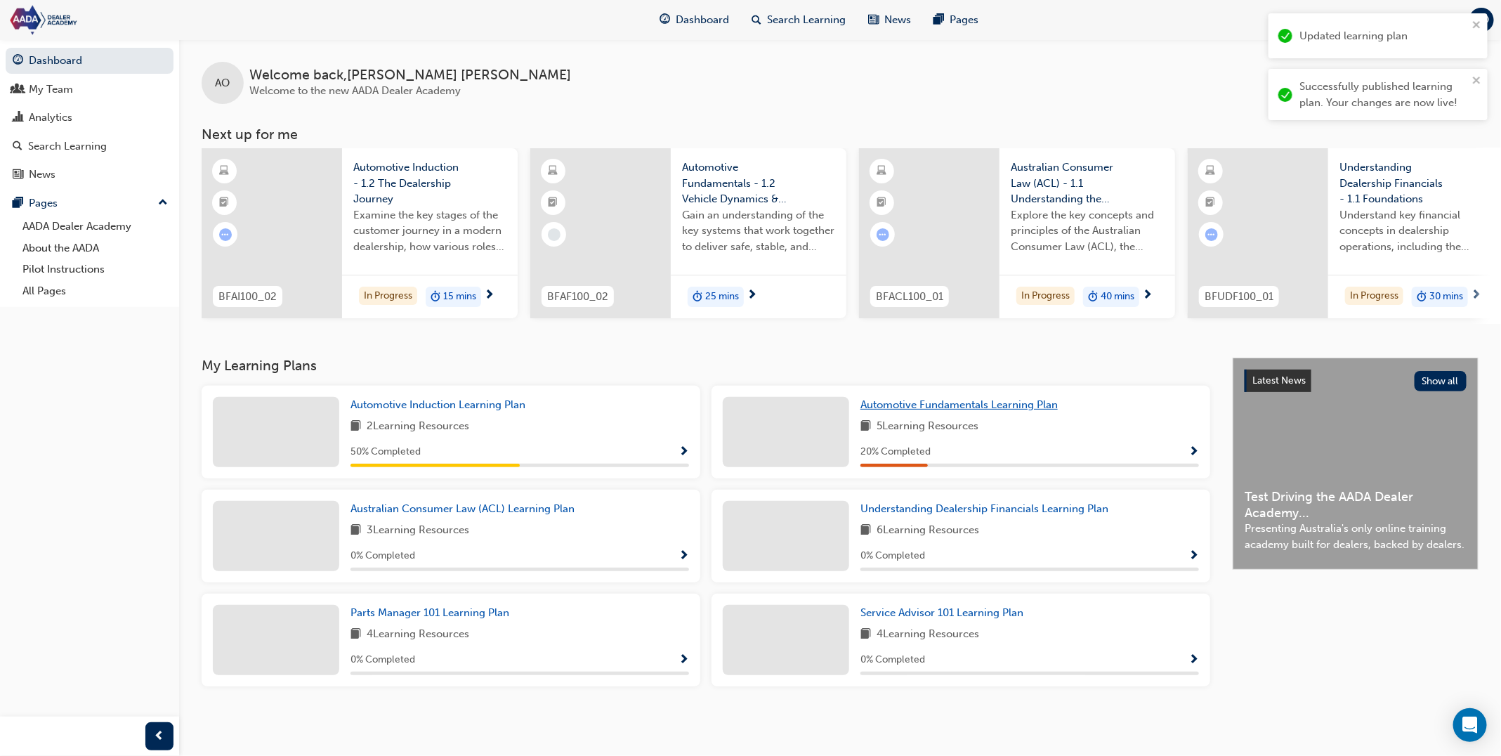
click at [896, 406] on span "Automotive Fundamentals Learning Plan" at bounding box center [958, 404] width 197 height 13
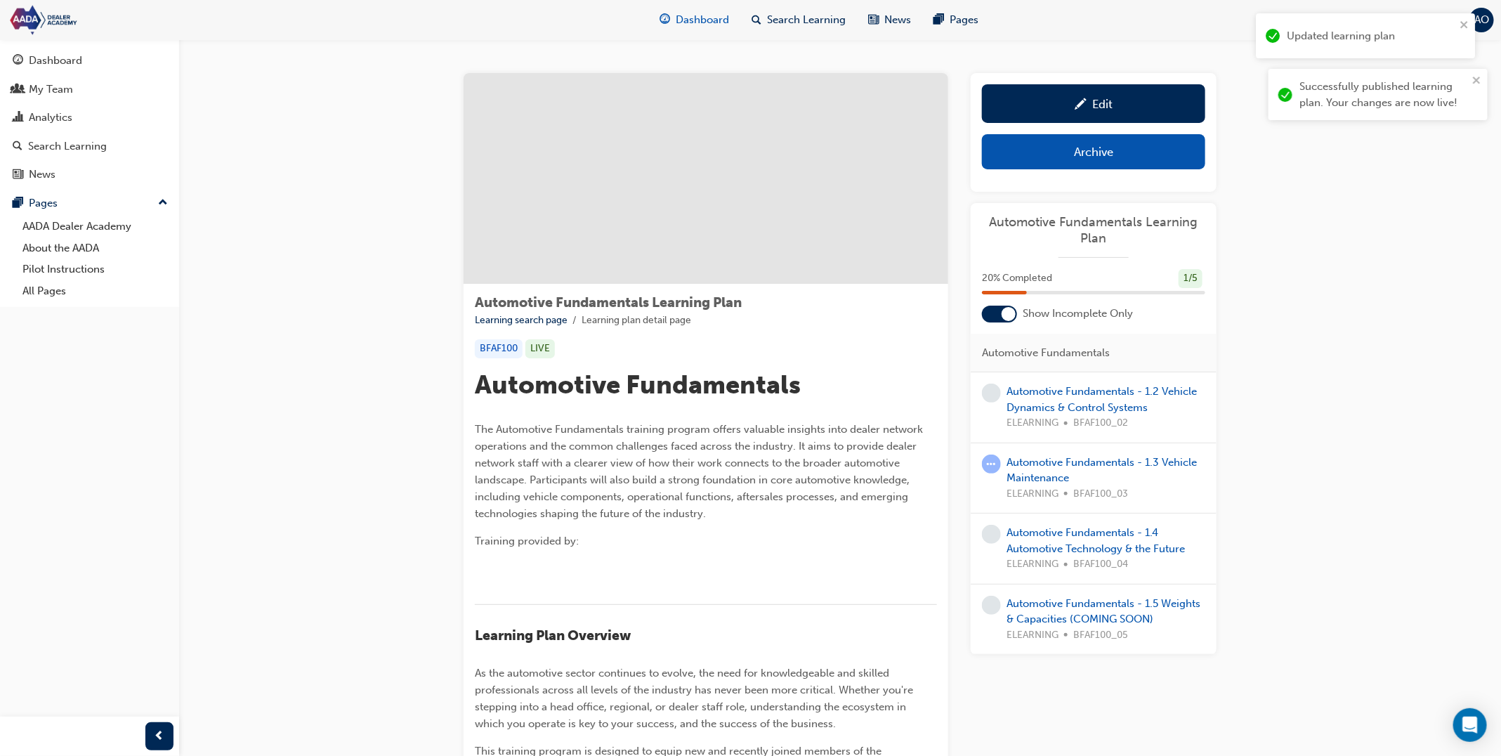
click at [681, 12] on span "Dashboard" at bounding box center [702, 20] width 53 height 16
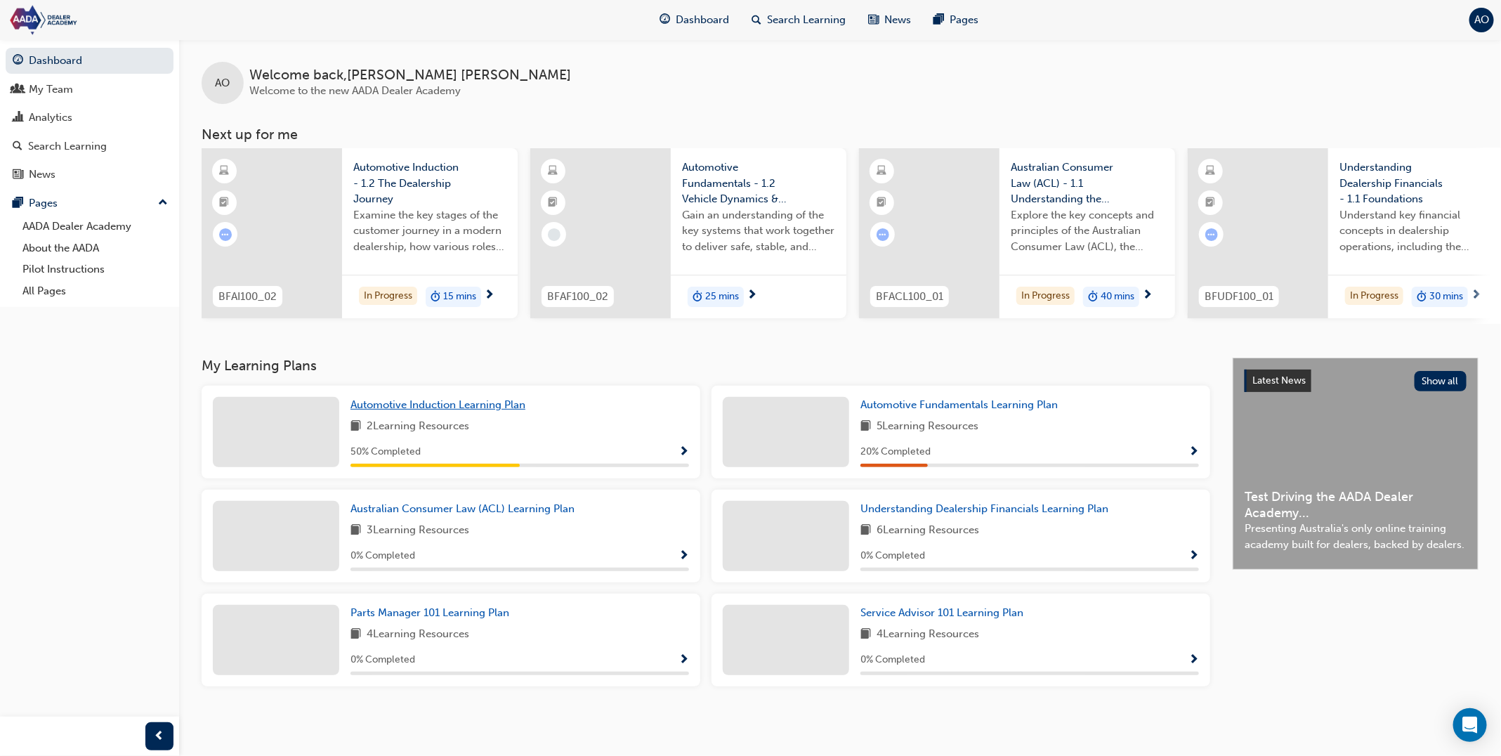
click at [435, 410] on span "Automotive Induction Learning Plan" at bounding box center [437, 404] width 175 height 13
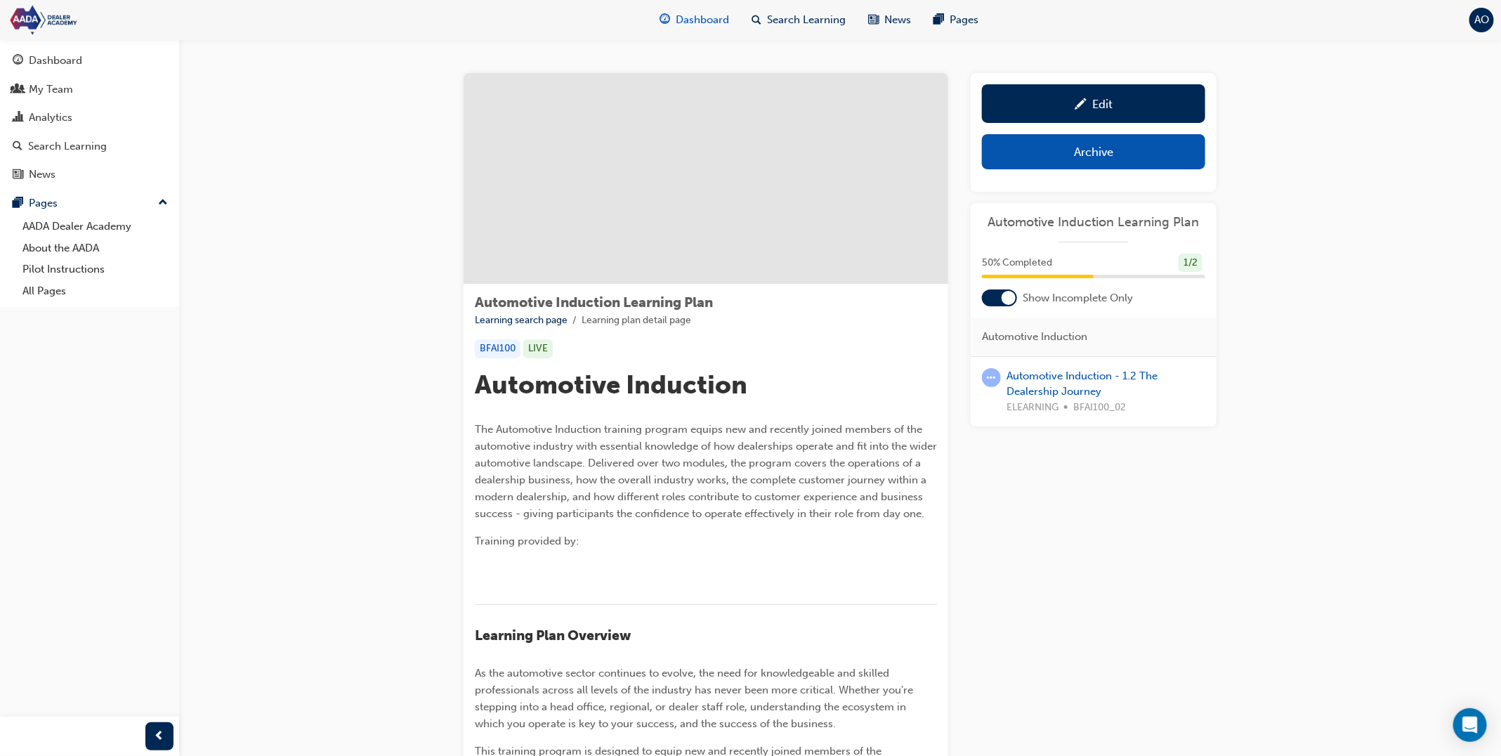
click at [711, 24] on span "Dashboard" at bounding box center [702, 20] width 53 height 16
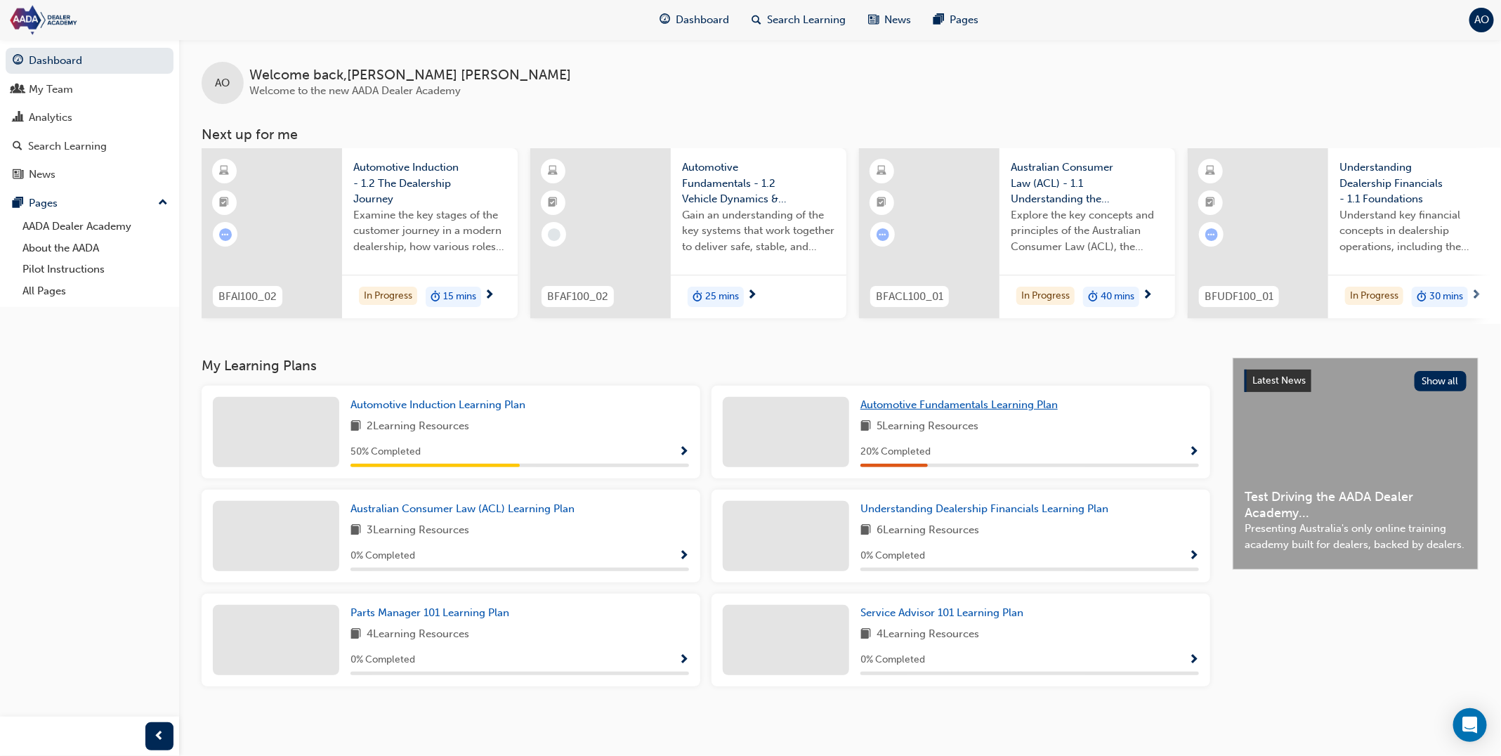
drag, startPoint x: 928, startPoint y: 409, endPoint x: 916, endPoint y: 409, distance: 12.0
click at [928, 409] on span "Automotive Fundamentals Learning Plan" at bounding box center [958, 404] width 197 height 13
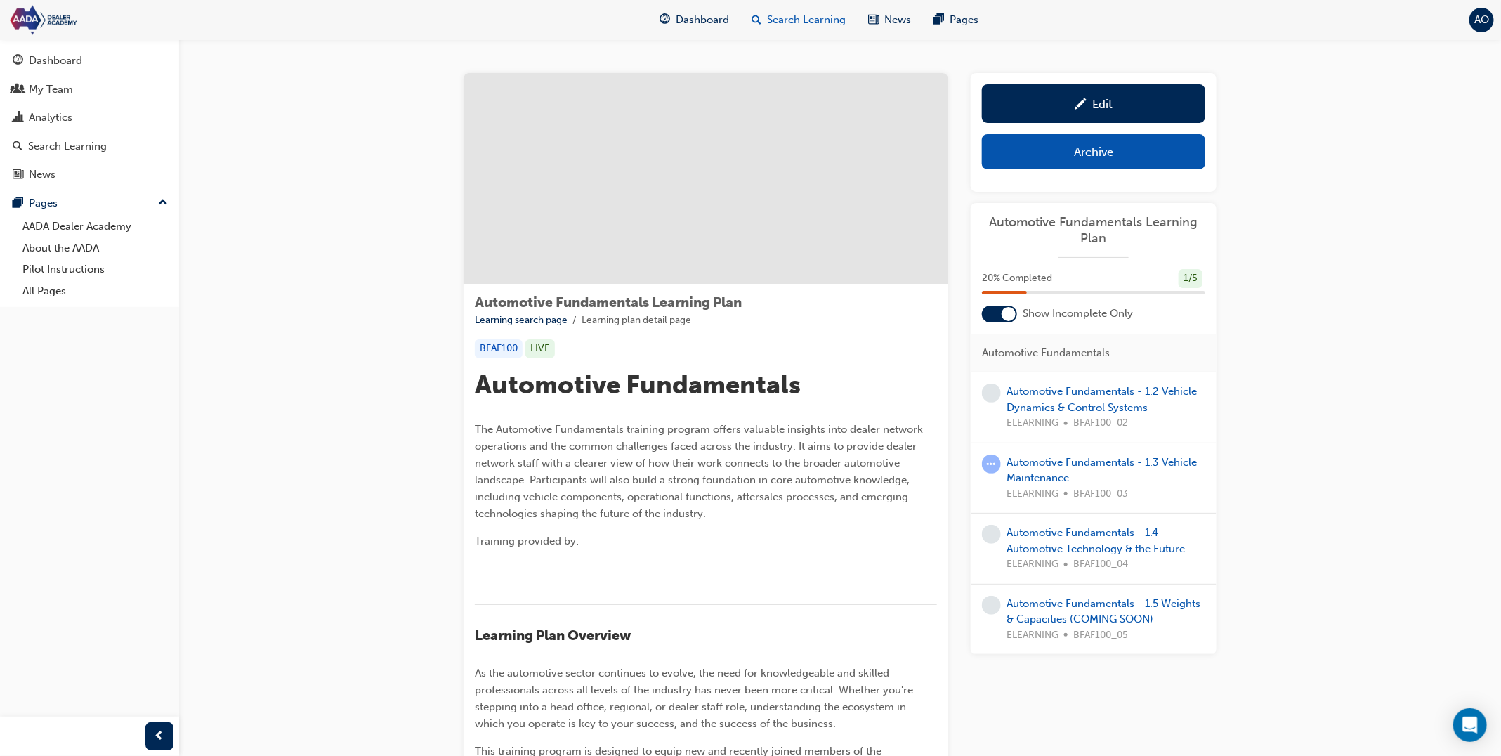
click at [801, 18] on span "Search Learning" at bounding box center [806, 20] width 79 height 16
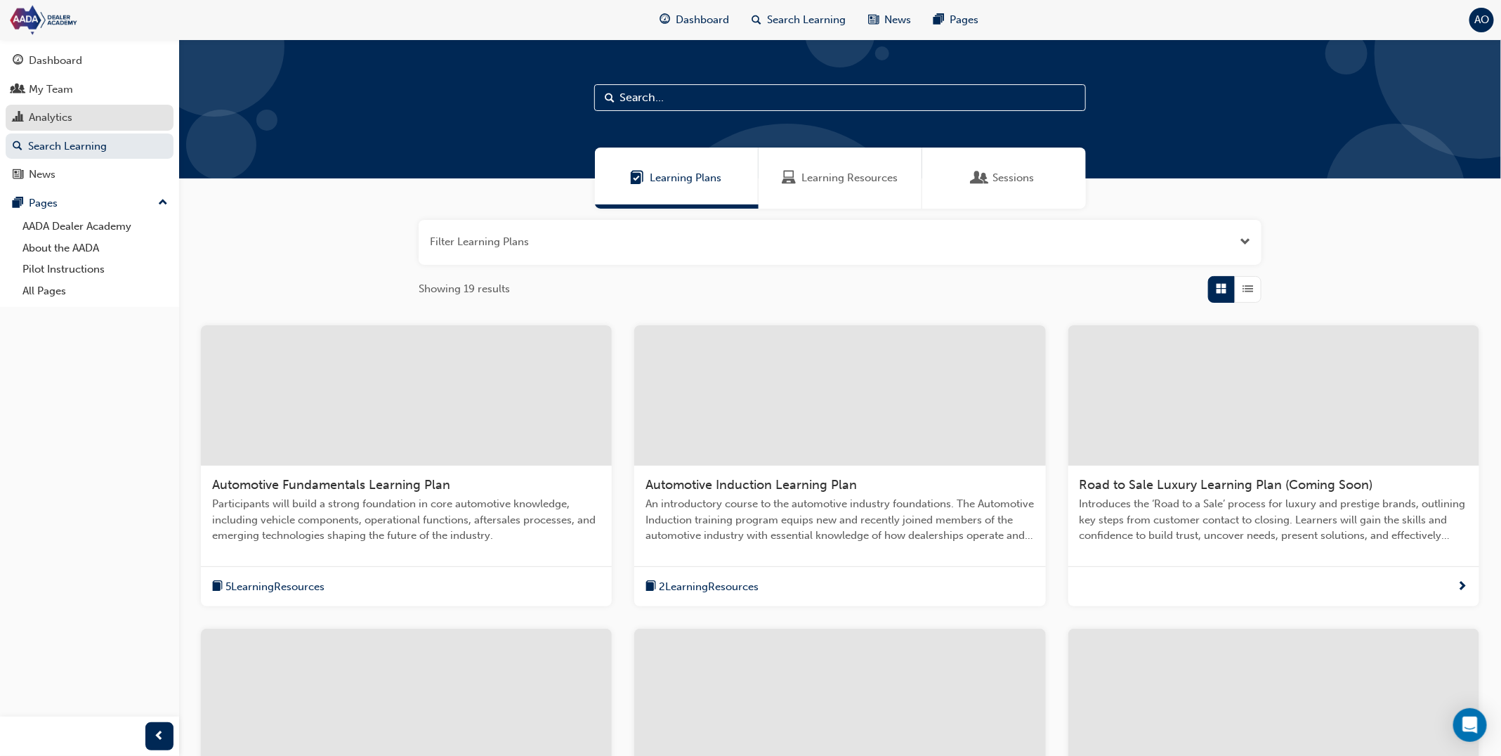
click at [115, 114] on div "Analytics" at bounding box center [90, 118] width 154 height 18
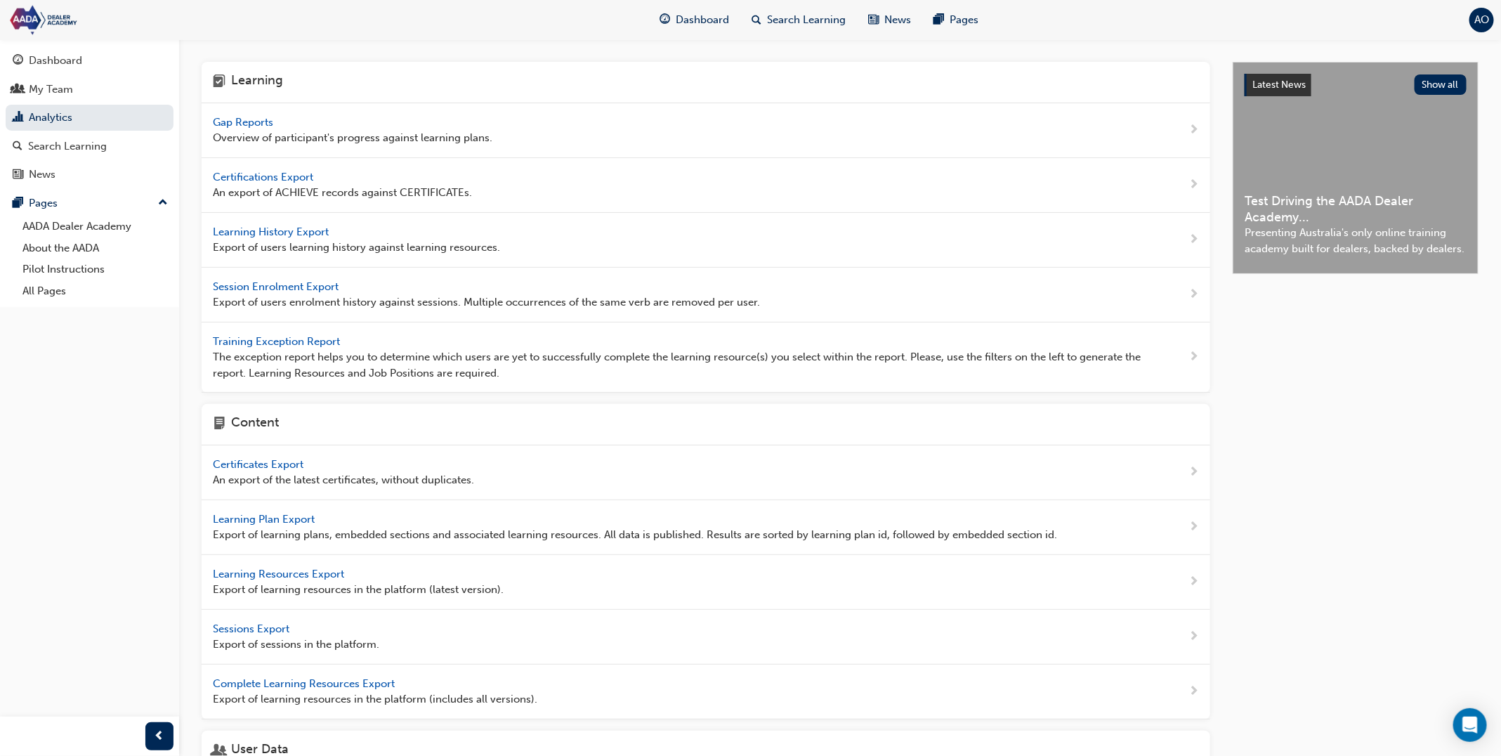
click at [262, 124] on span "Gap Reports" at bounding box center [244, 122] width 63 height 13
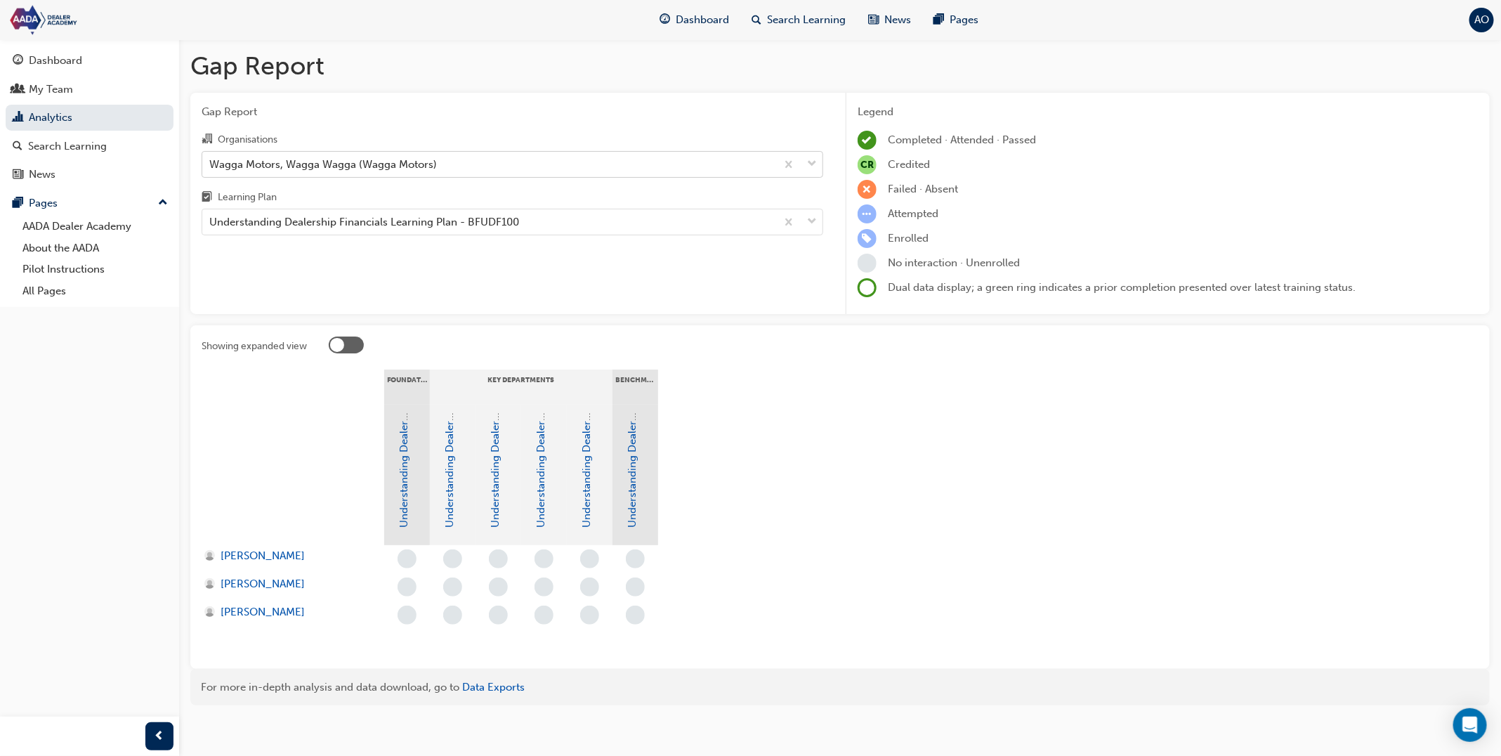
click at [405, 162] on div "Wagga Motors, Wagga Wagga (Wagga Motors)" at bounding box center [323, 164] width 228 height 16
click at [211, 162] on input "Organisations Wagga Motors, Wagga Wagga (Wagga Motors)" at bounding box center [209, 163] width 1 height 12
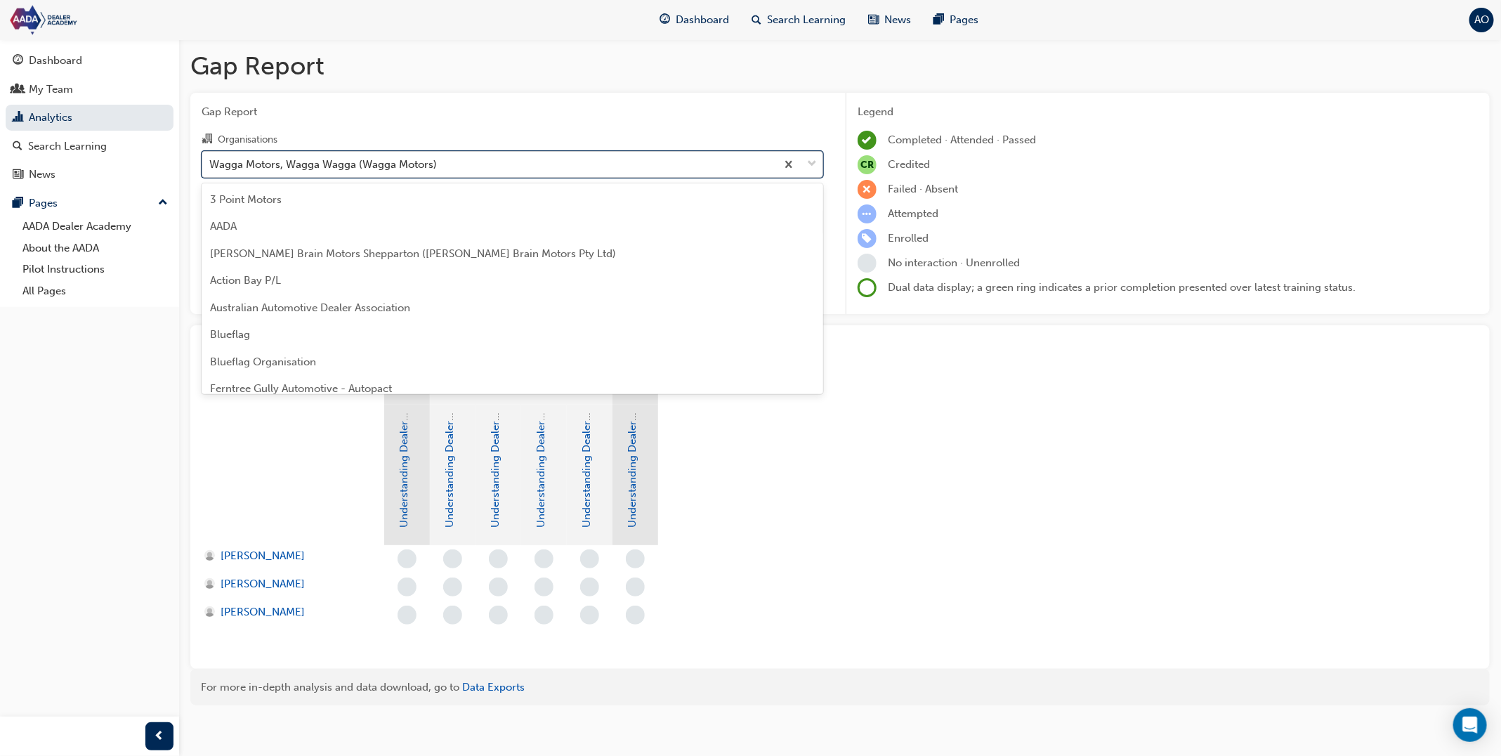
scroll to position [178, 0]
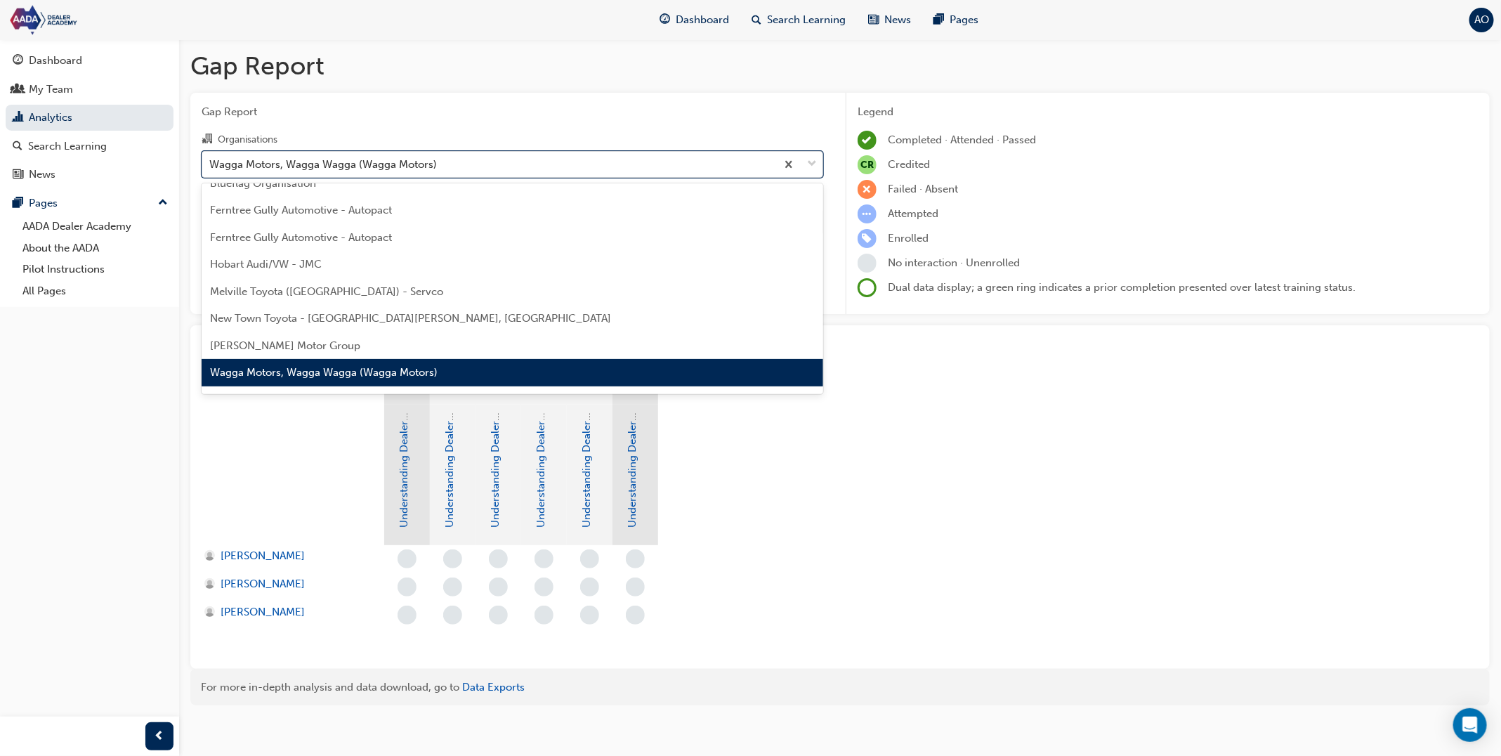
click at [372, 379] on div "Wagga Motors, Wagga Wagga (Wagga Motors)" at bounding box center [513, 372] width 622 height 27
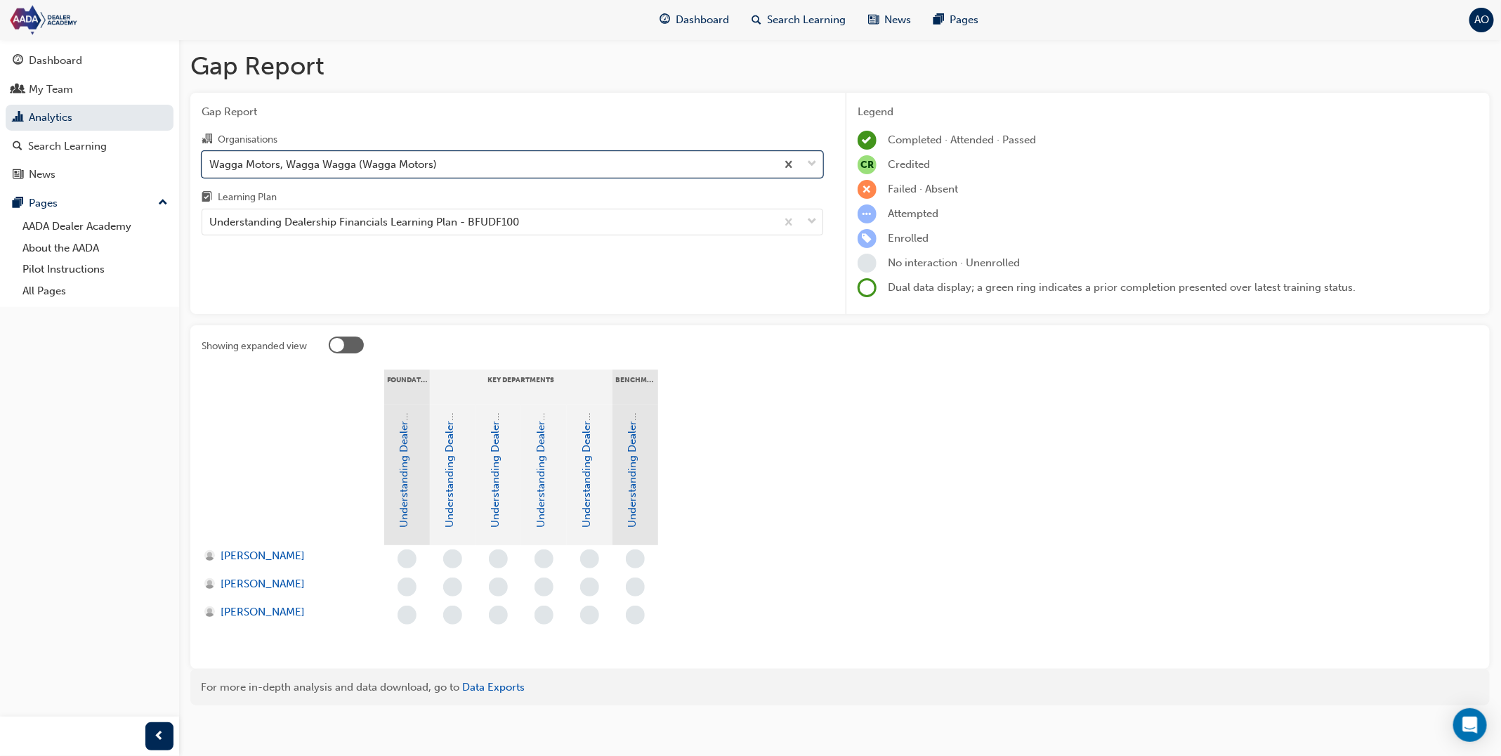
click at [418, 239] on div "Gap Report Organisations option Wagga Motors, Wagga Wagga (Wagga Motors), selec…" at bounding box center [512, 204] width 644 height 222
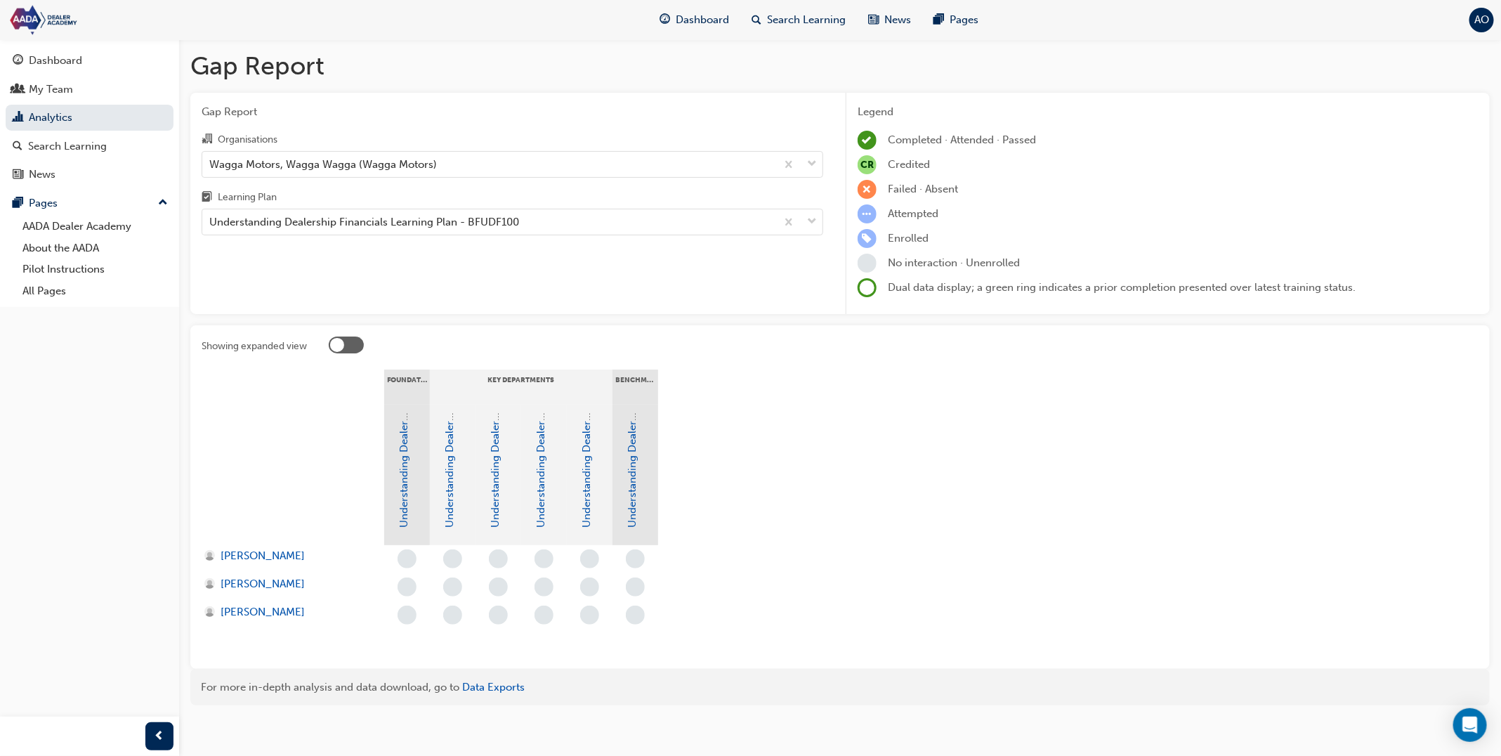
click at [442, 148] on div "Organisations" at bounding box center [513, 141] width 622 height 20
click at [211, 157] on input "Organisations Wagga Motors, Wagga Wagga (Wagga Motors)" at bounding box center [209, 163] width 1 height 12
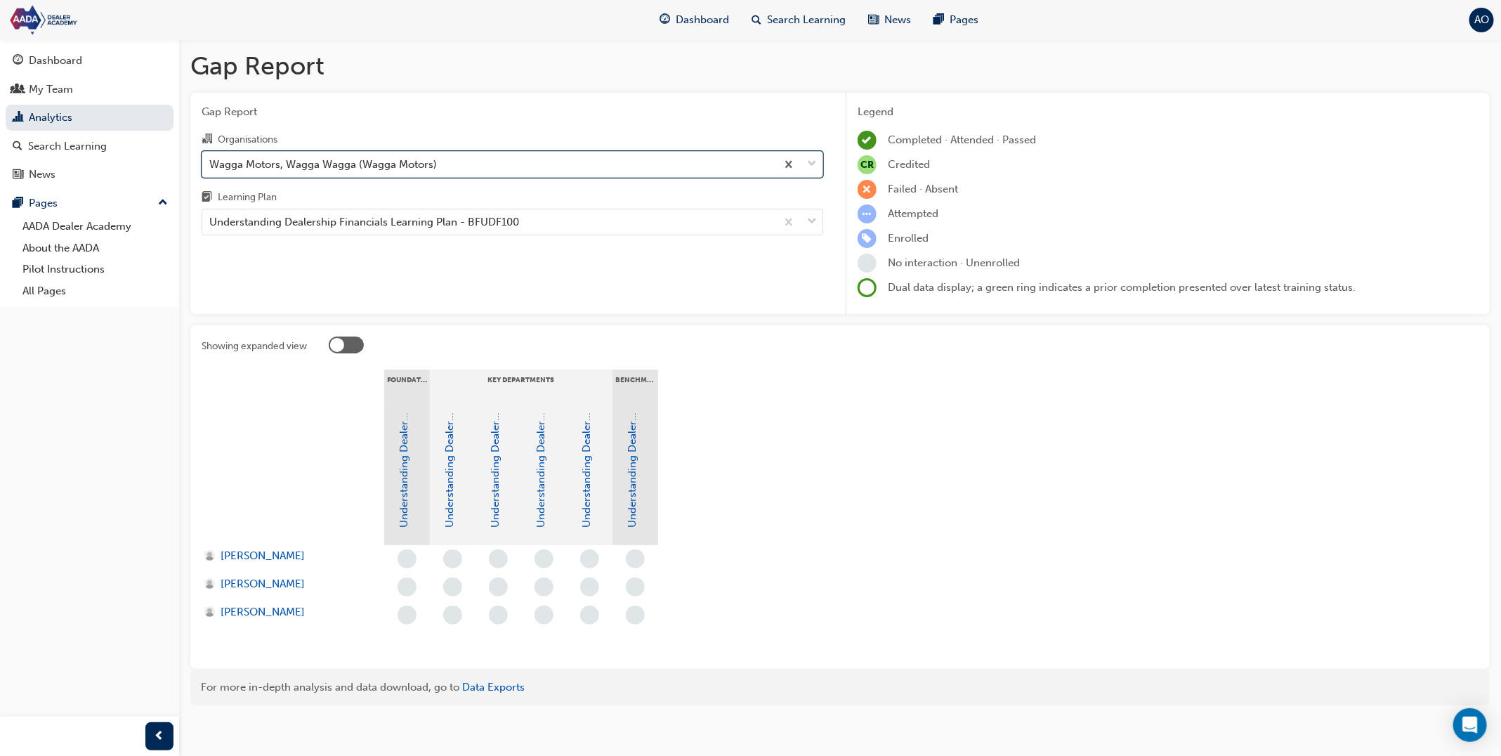
click at [437, 171] on div "Wagga Motors, Wagga Wagga (Wagga Motors)" at bounding box center [489, 164] width 574 height 25
click at [211, 169] on input "Organisations option Wagga Motors, Wagga Wagga (Wagga Motors), selected. 0 resu…" at bounding box center [209, 163] width 1 height 12
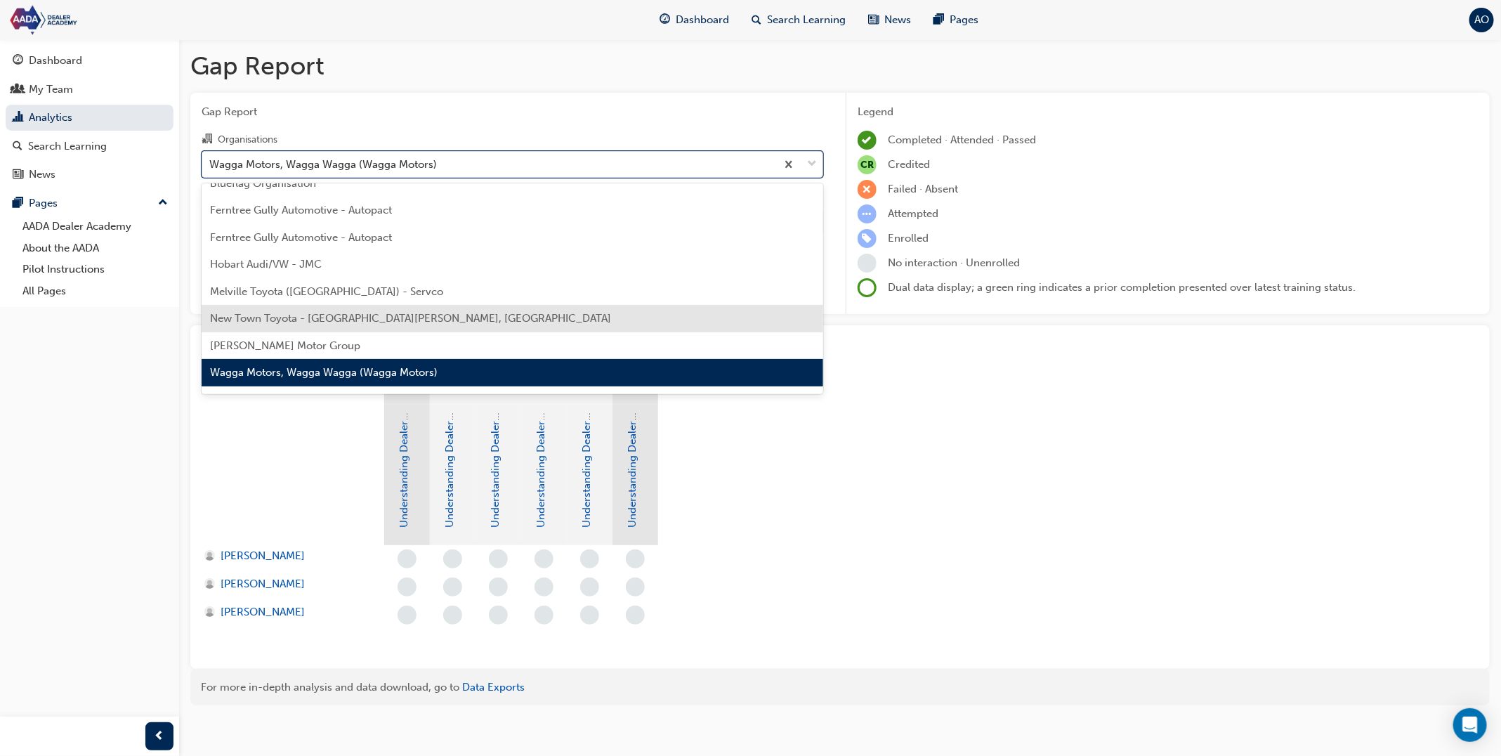
click at [385, 315] on span "New Town Toyota - East Victoria Park, WA" at bounding box center [410, 318] width 401 height 13
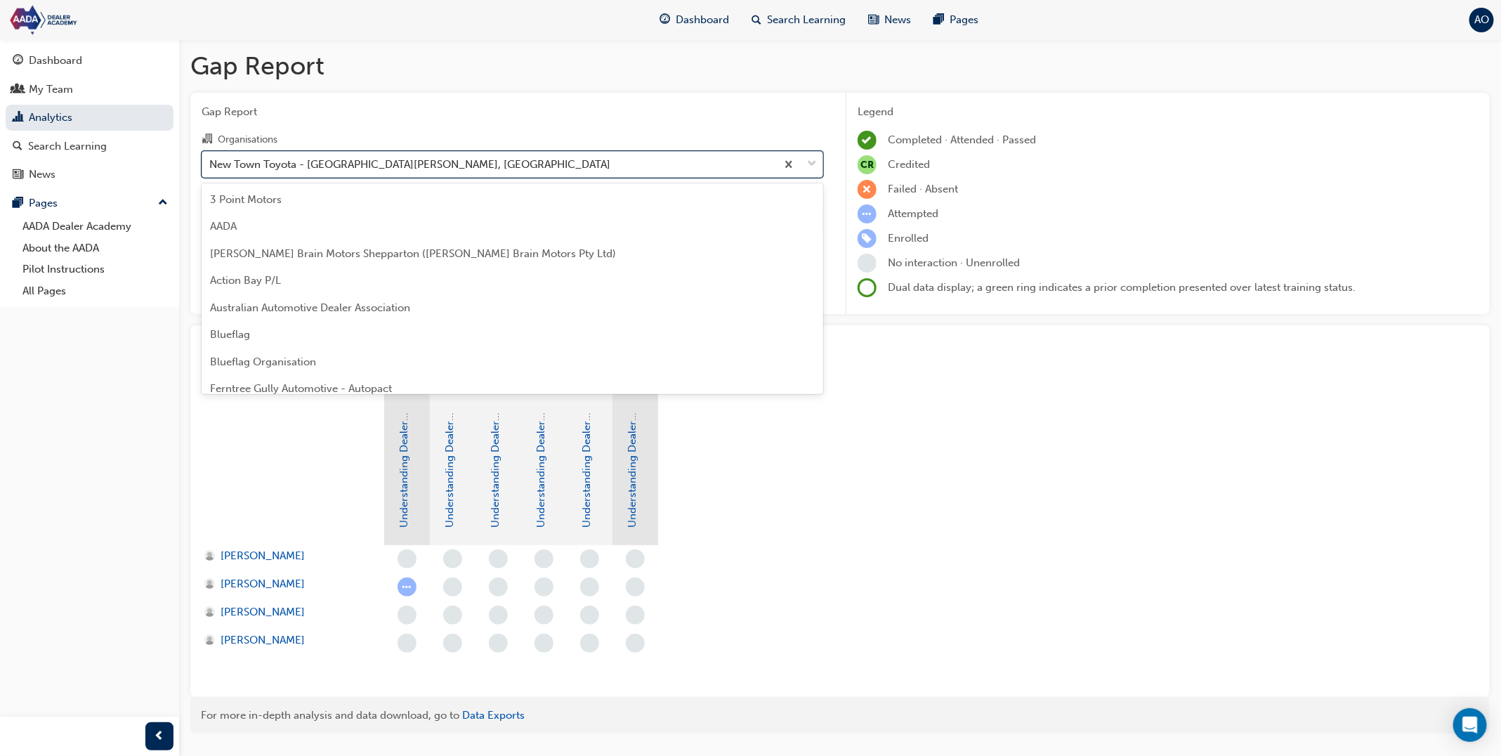
click at [419, 166] on div "New Town Toyota - East Victoria Park, WA" at bounding box center [489, 164] width 574 height 25
click at [211, 166] on input "Organisations option New Town Toyota - East Victoria Park, WA, selected. option…" at bounding box center [209, 163] width 1 height 12
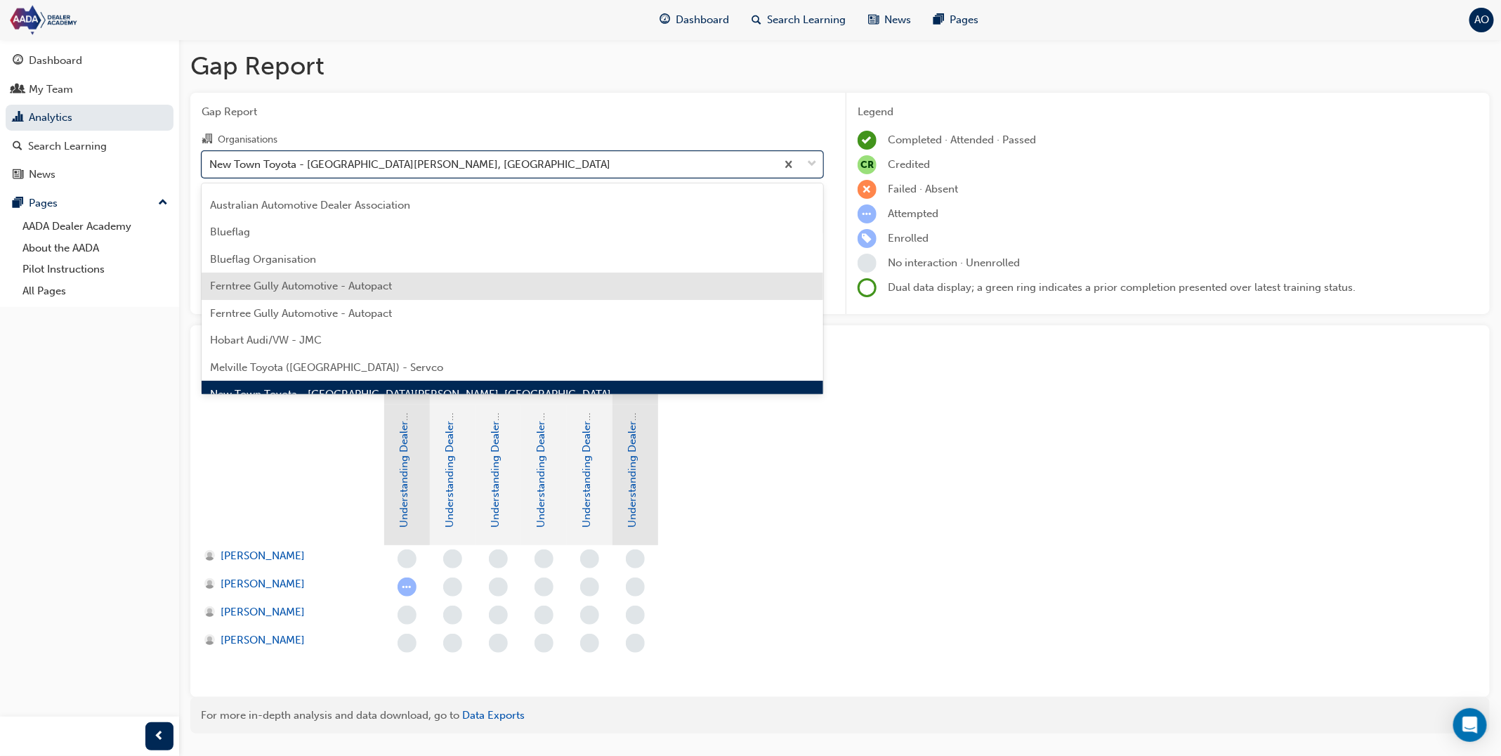
scroll to position [97, 0]
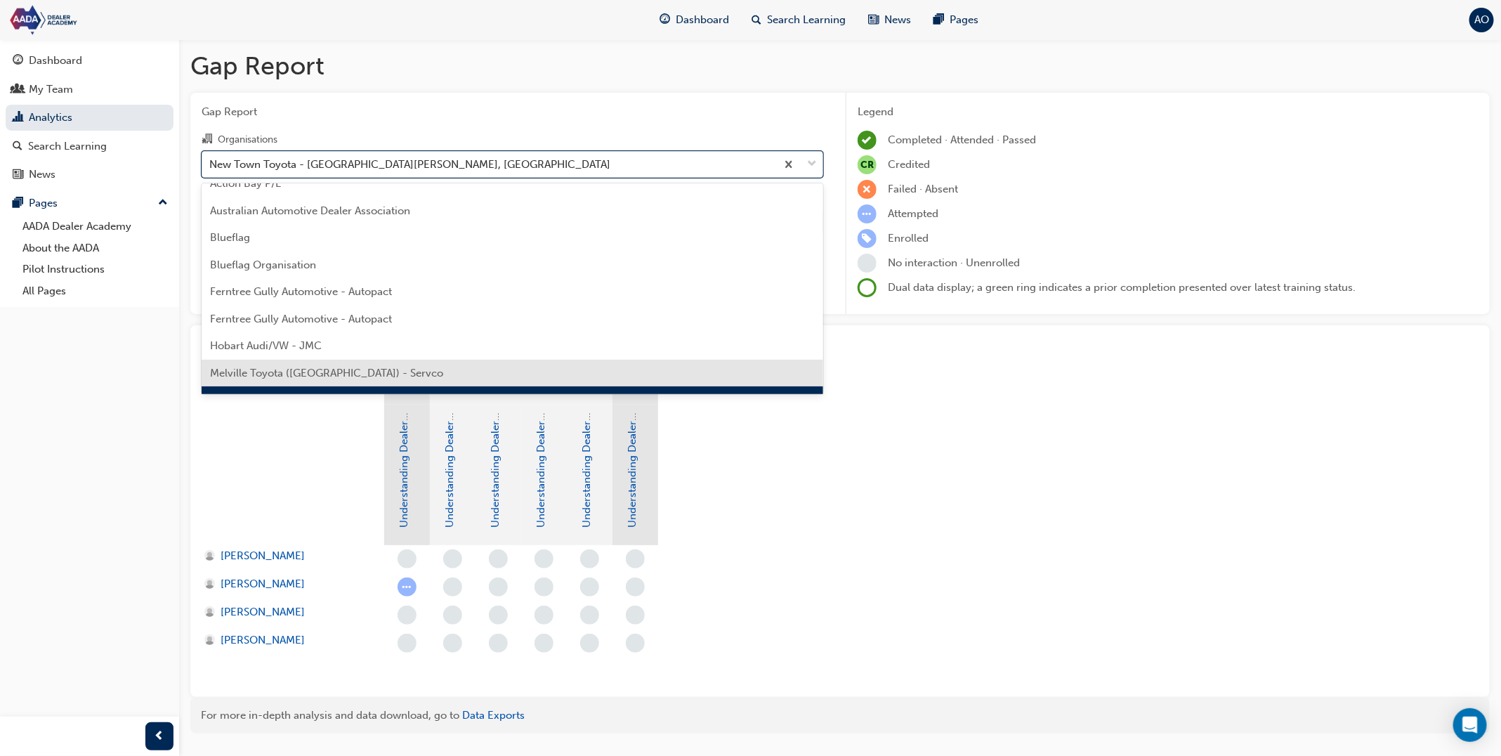
click at [369, 365] on div "Melville Toyota (WA) - Servco" at bounding box center [513, 373] width 622 height 27
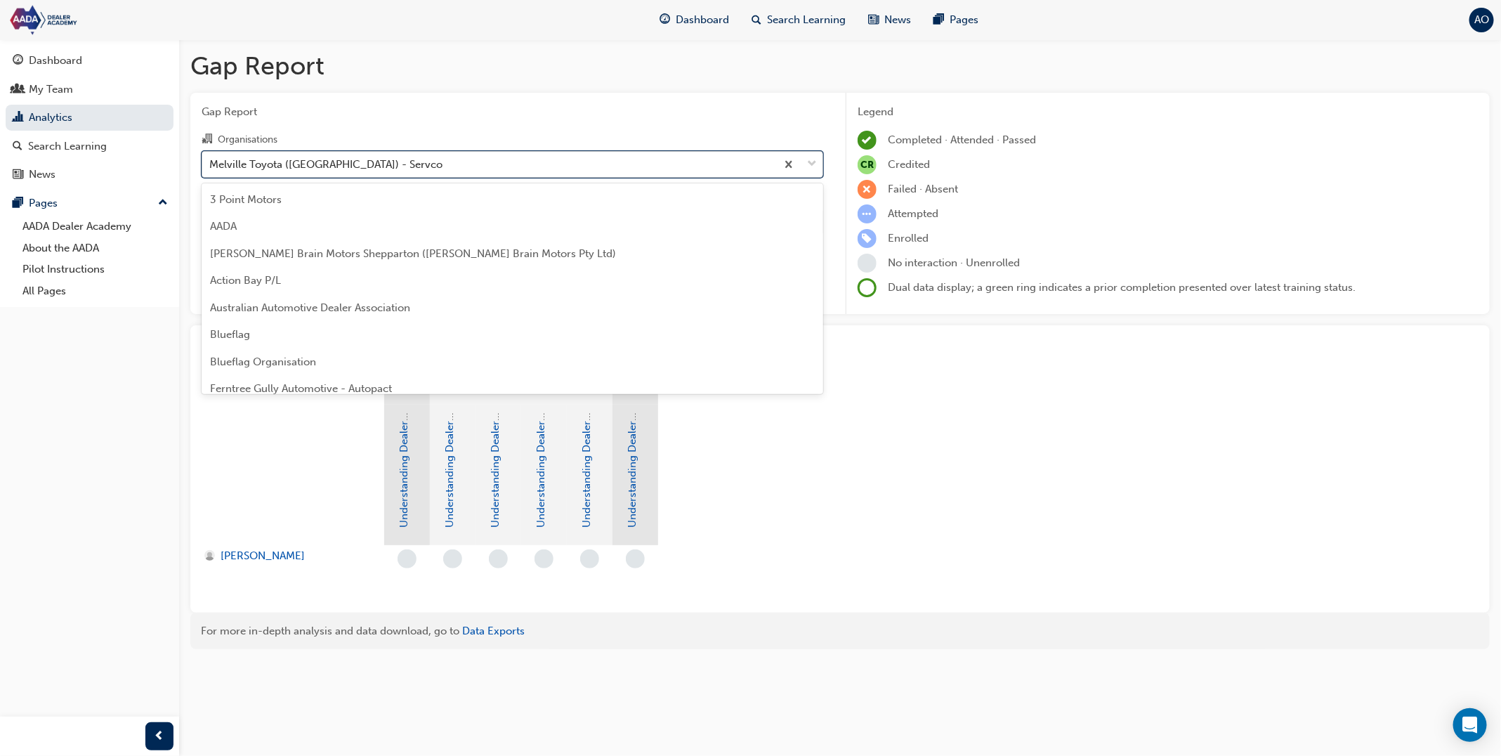
click at [424, 166] on div "Melville Toyota (WA) - Servco" at bounding box center [489, 164] width 574 height 25
click at [211, 166] on input "Organisations option Melville Toyota (WA) - Servco, selected. option Melville T…" at bounding box center [209, 163] width 1 height 12
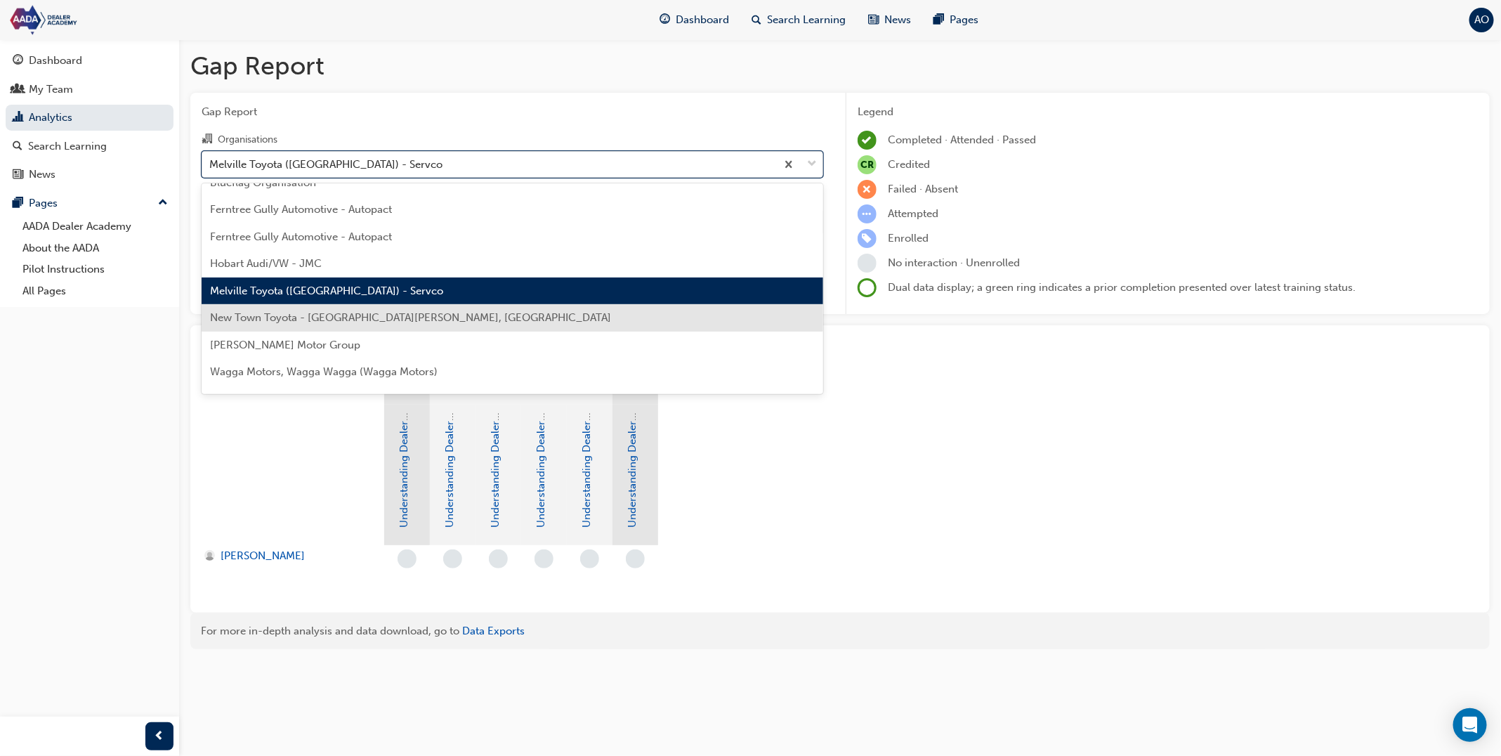
scroll to position [200, 0]
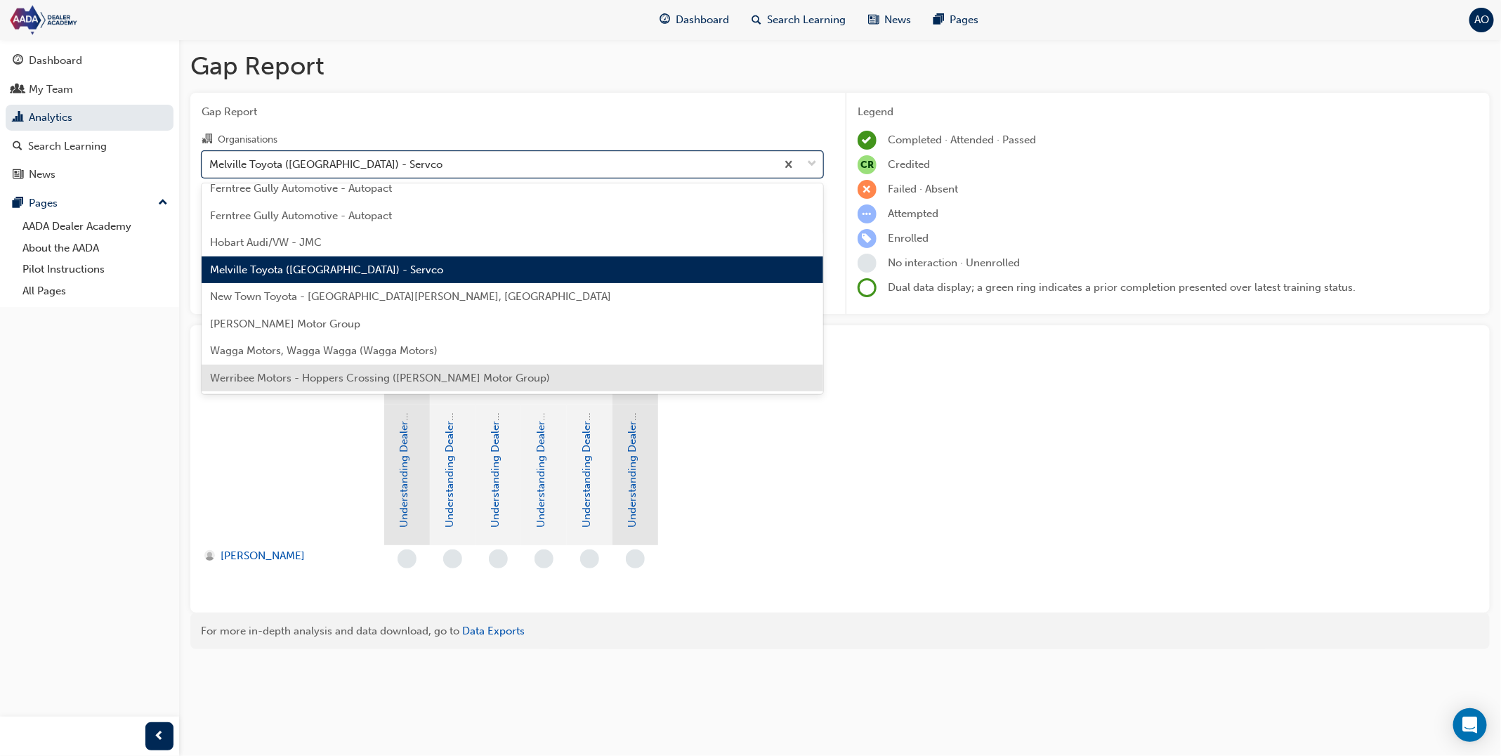
click at [370, 376] on span "Werribee Motors - Hoppers Crossing (Hopper Motor Group)" at bounding box center [380, 378] width 340 height 13
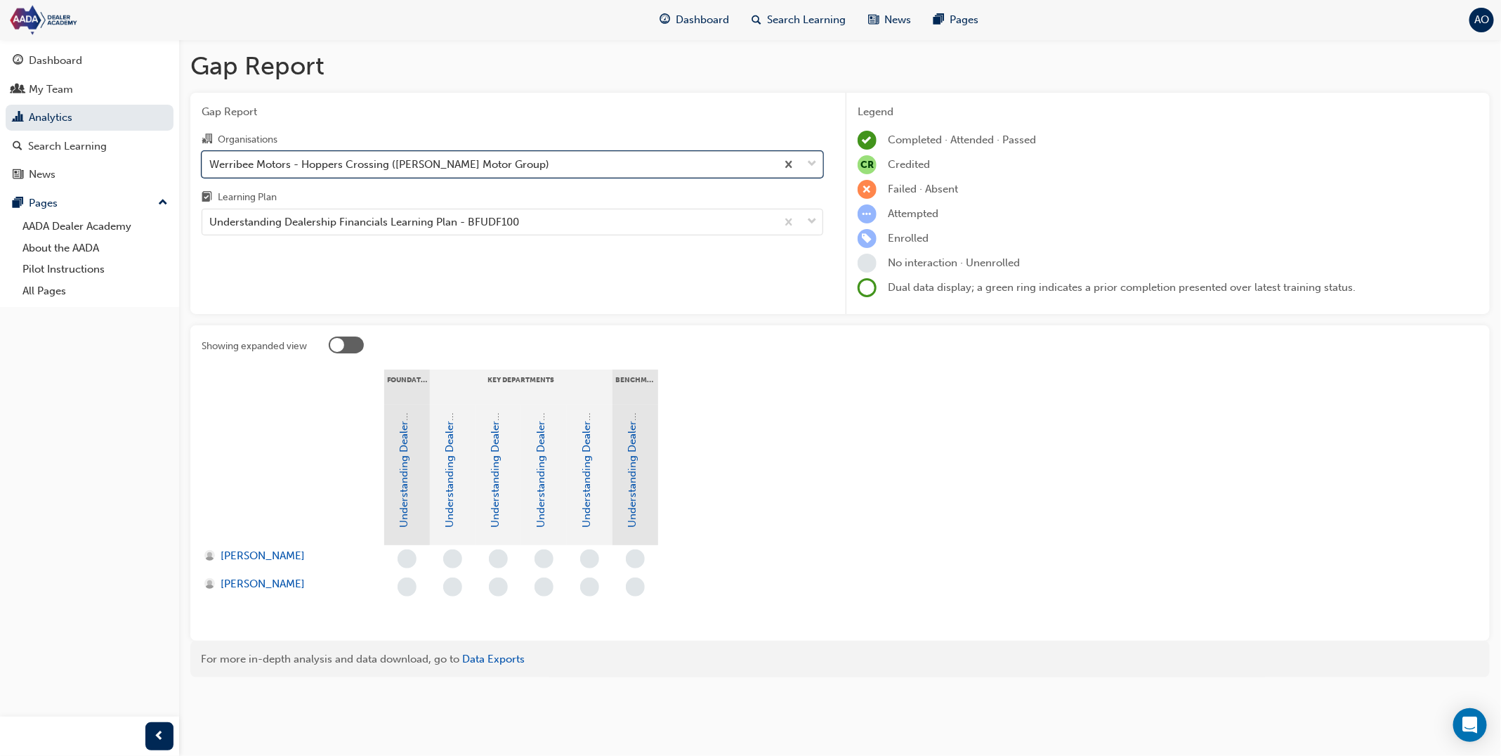
click at [416, 168] on div "Werribee Motors - Hoppers Crossing (Hopper Motor Group)" at bounding box center [379, 164] width 340 height 16
click at [211, 168] on input "Organisations option Werribee Motors - Hoppers Crossing (Hopper Motor Group), s…" at bounding box center [209, 163] width 1 height 12
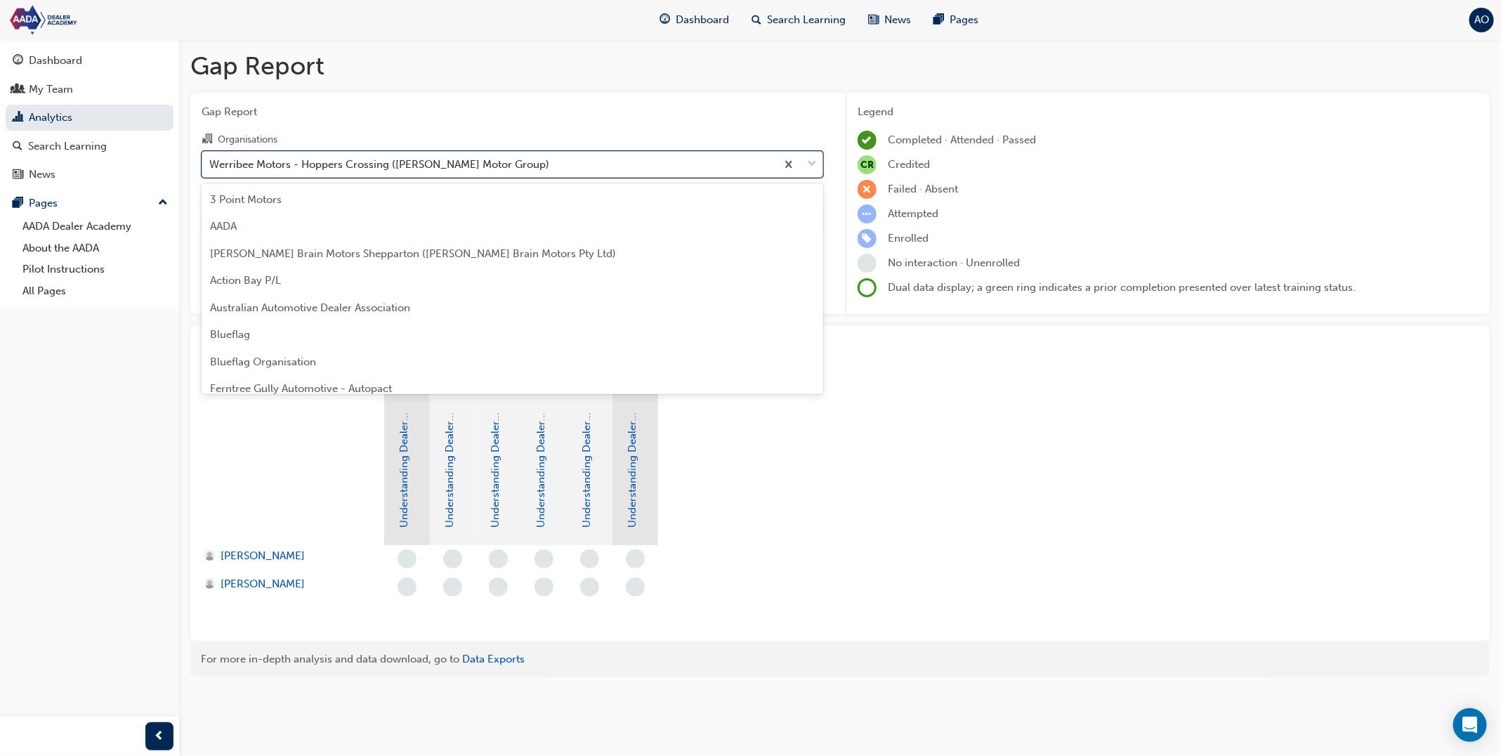
scroll to position [200, 0]
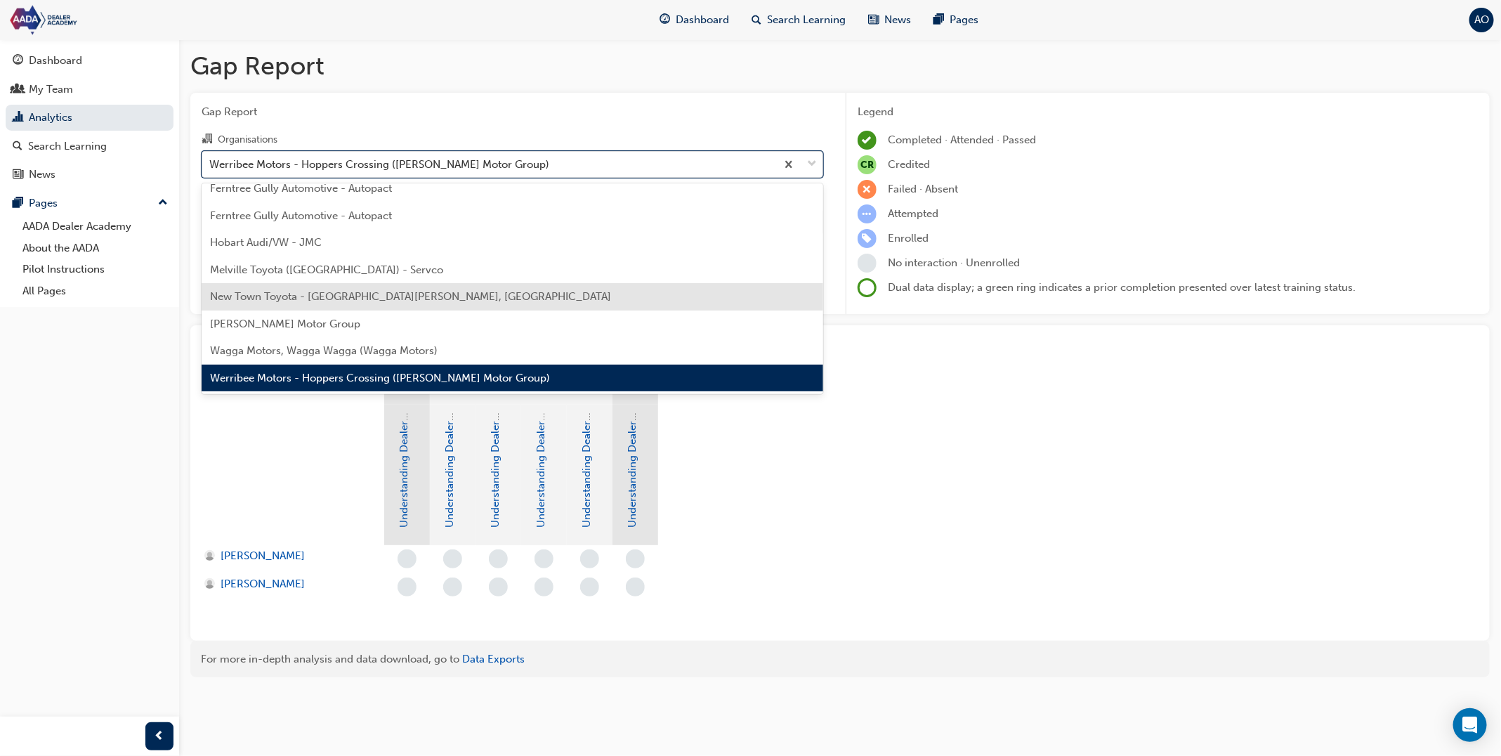
click at [371, 290] on span "New Town Toyota - East Victoria Park, WA" at bounding box center [410, 296] width 401 height 13
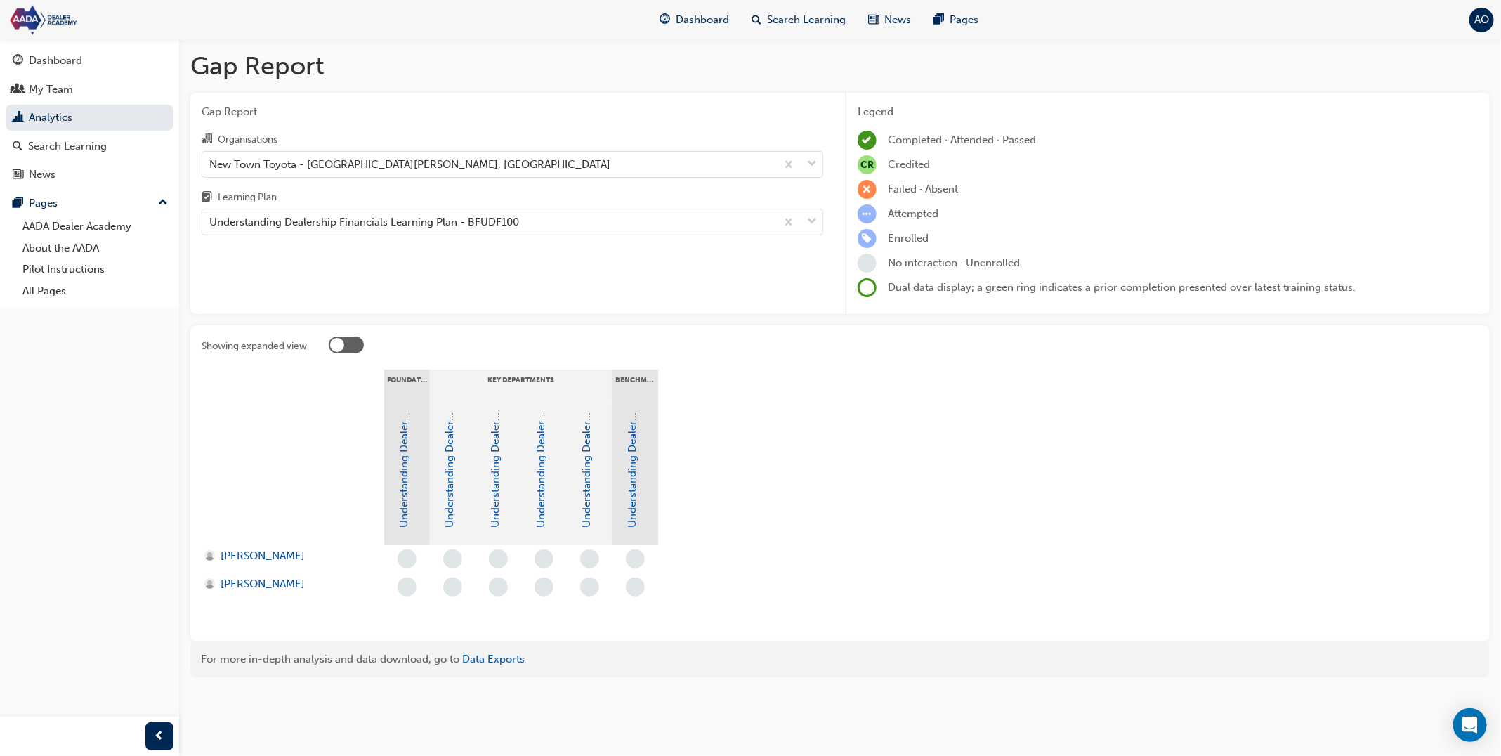
click at [398, 178] on div "Organisations New Town Toyota - East Victoria Park, WA Learning Plan Understand…" at bounding box center [513, 183] width 622 height 105
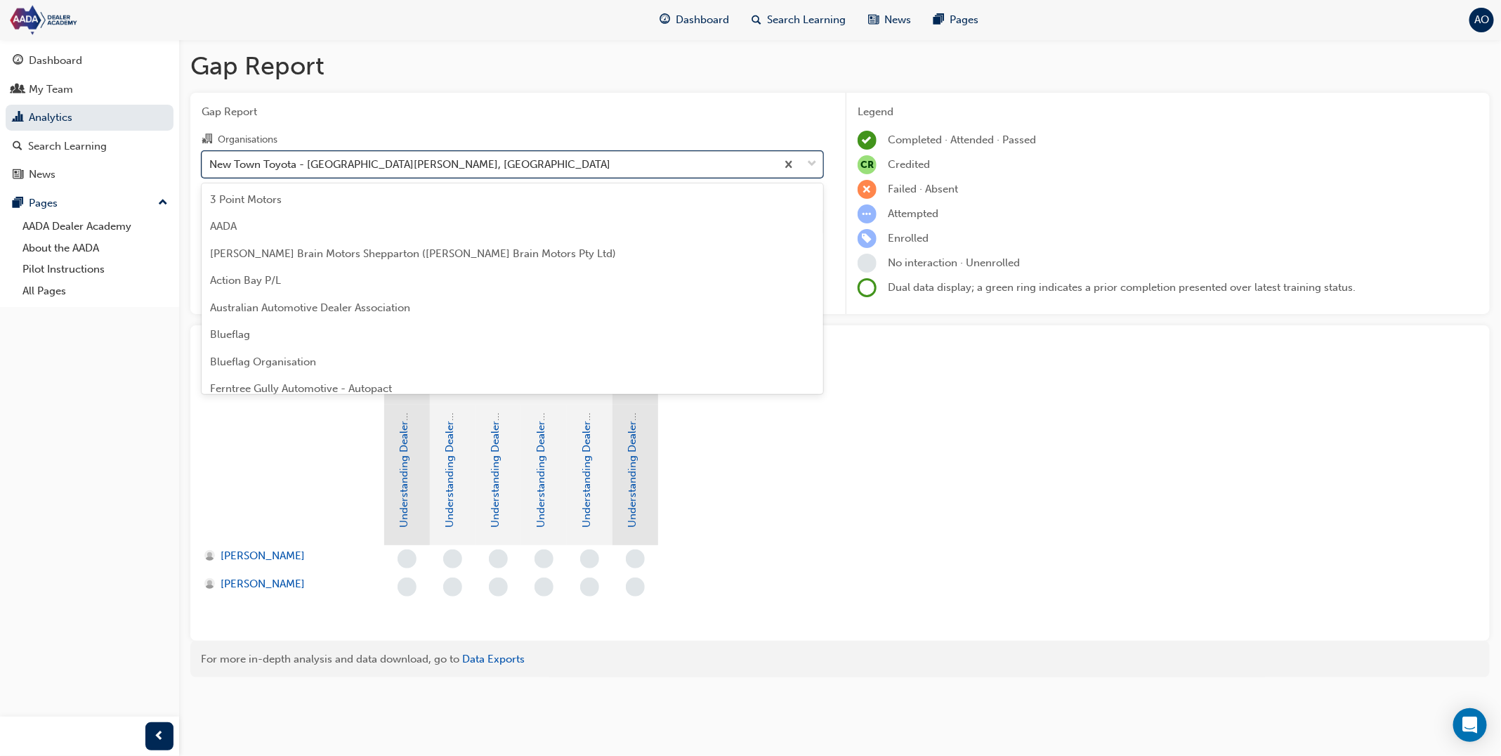
click at [402, 164] on div "New Town Toyota - East Victoria Park, WA" at bounding box center [409, 164] width 401 height 16
click at [211, 164] on input "Organisations option New Town Toyota - East Victoria Park, WA, selected. option…" at bounding box center [209, 163] width 1 height 12
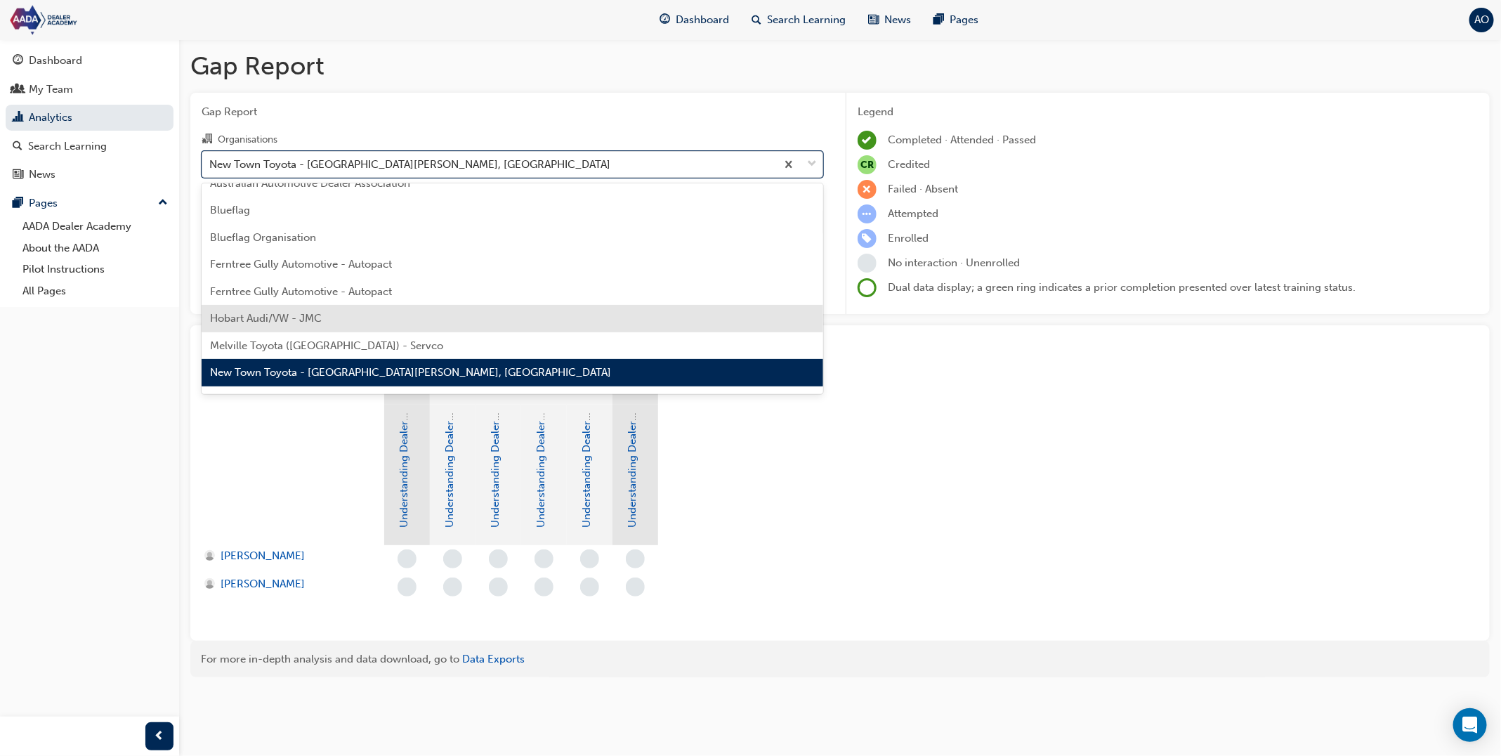
click at [372, 309] on div "Hobart Audi/VW - JMC" at bounding box center [513, 318] width 622 height 27
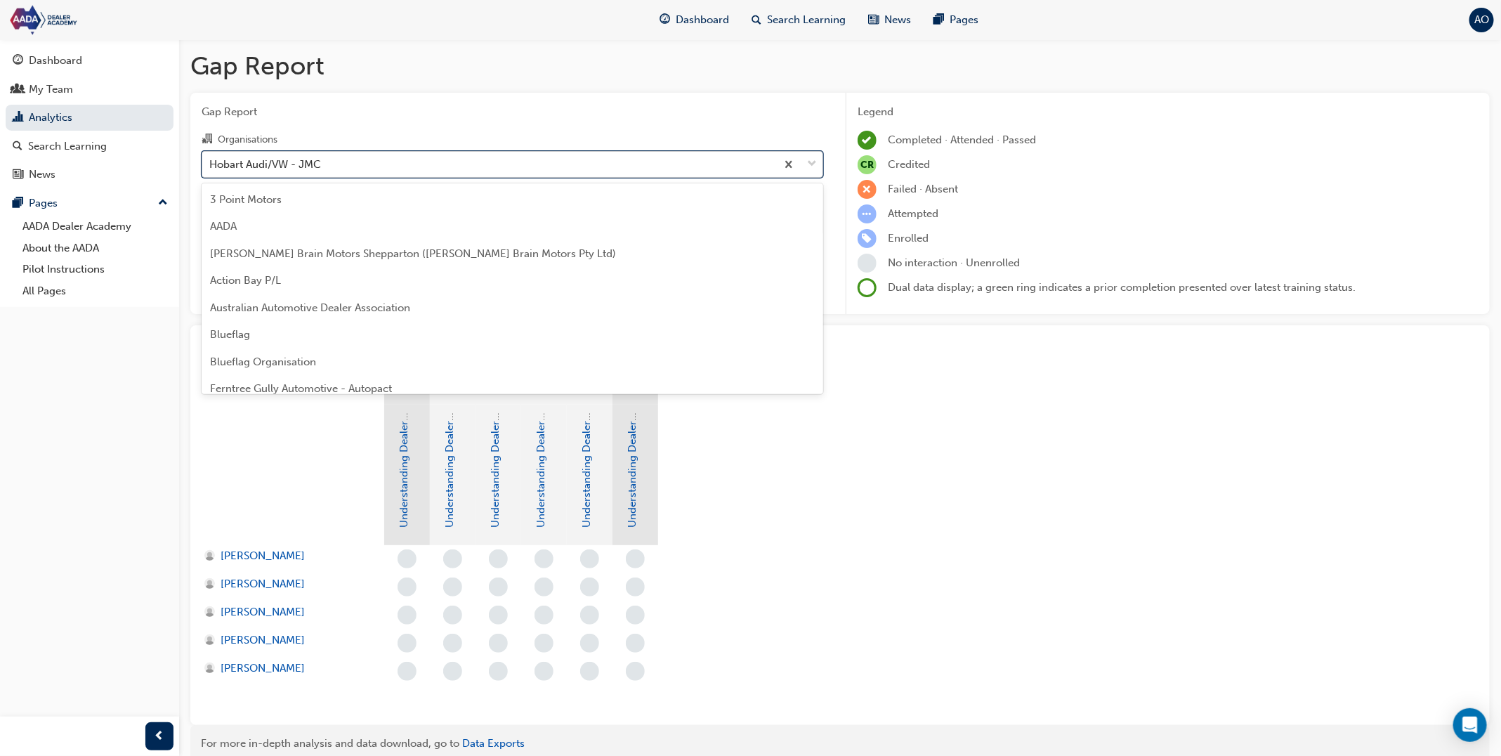
click at [400, 166] on div "Hobart Audi/VW - JMC" at bounding box center [489, 164] width 574 height 25
click at [211, 166] on input "Organisations option Hobart Audi/VW - JMC, selected. option Hobart Audi/VW - JM…" at bounding box center [209, 163] width 1 height 12
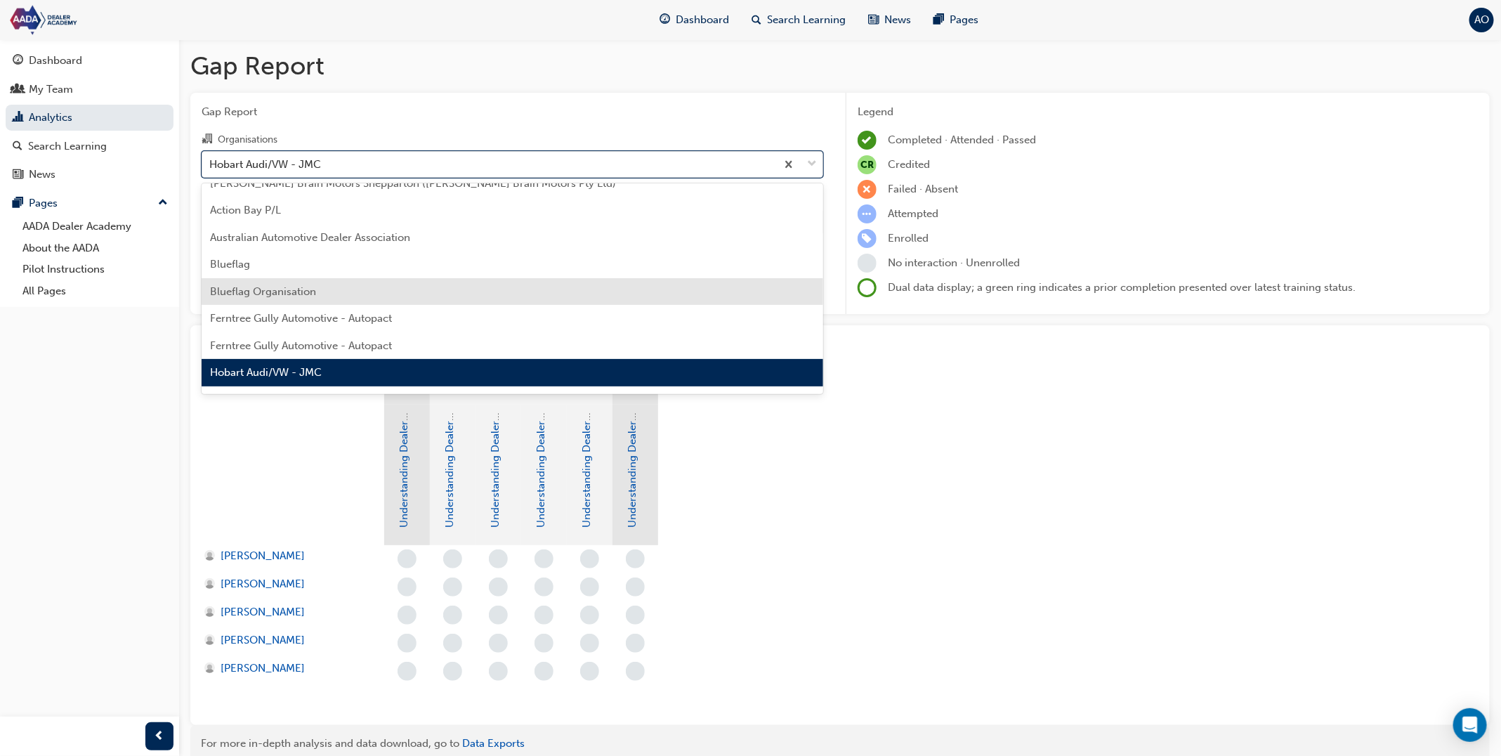
scroll to position [137, 0]
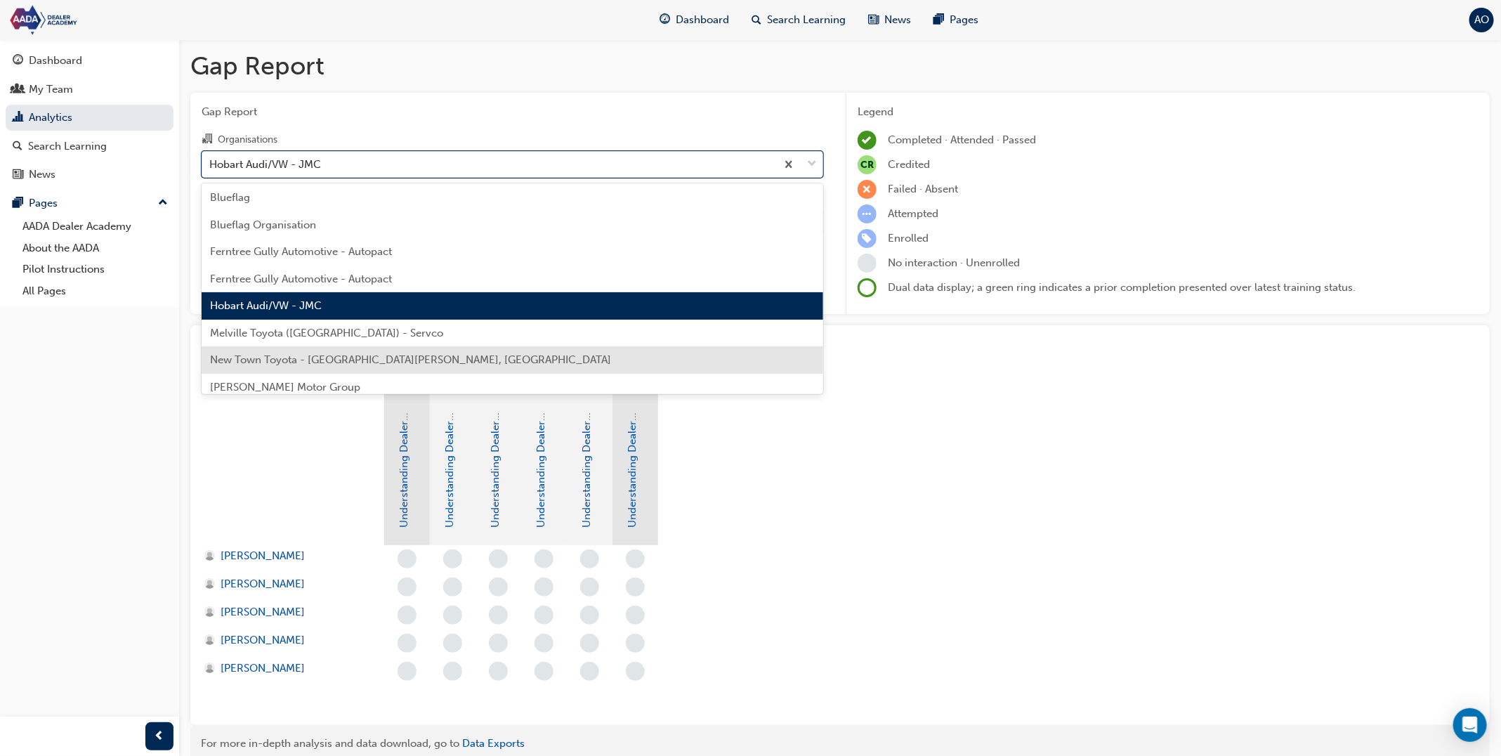
click at [349, 352] on div "New Town Toyota - East Victoria Park, WA" at bounding box center [513, 359] width 622 height 27
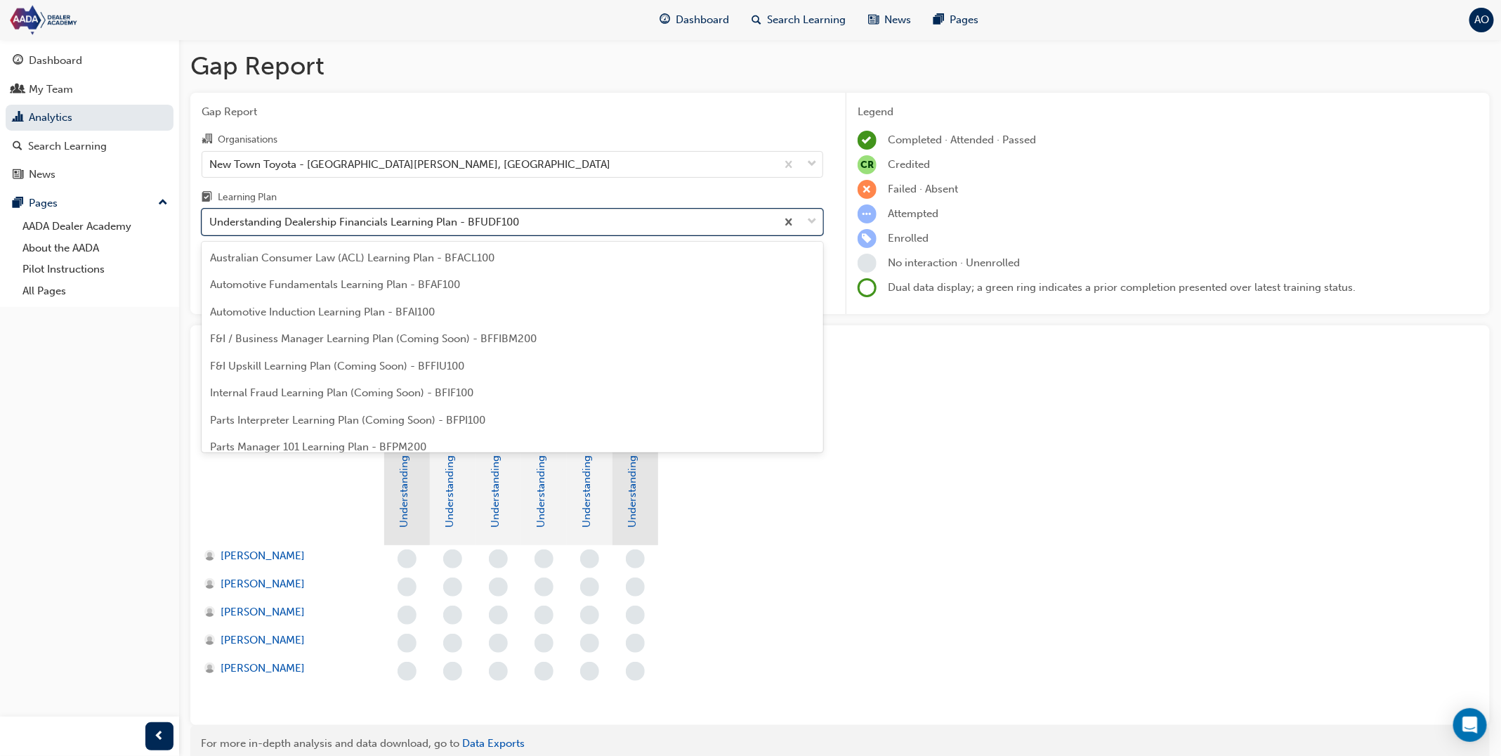
click at [367, 231] on div "Understanding Dealership Financials Learning Plan - BFUDF100" at bounding box center [489, 222] width 574 height 25
click at [211, 228] on input "Learning Plan option Understanding Dealership Financials Learning Plan - BFUDF1…" at bounding box center [209, 222] width 1 height 12
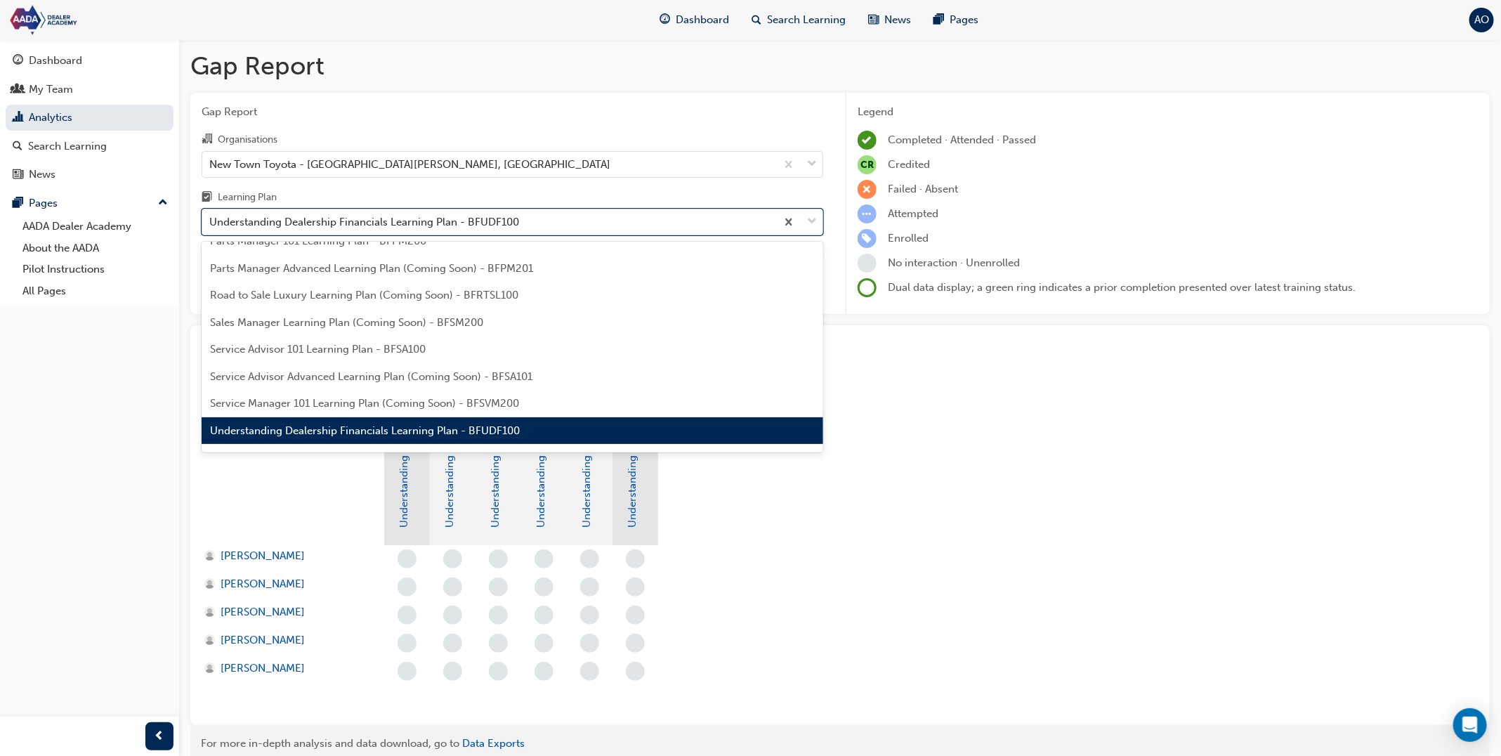
click at [326, 435] on span "Understanding Dealership Financials Learning Plan - BFUDF100" at bounding box center [365, 430] width 310 height 13
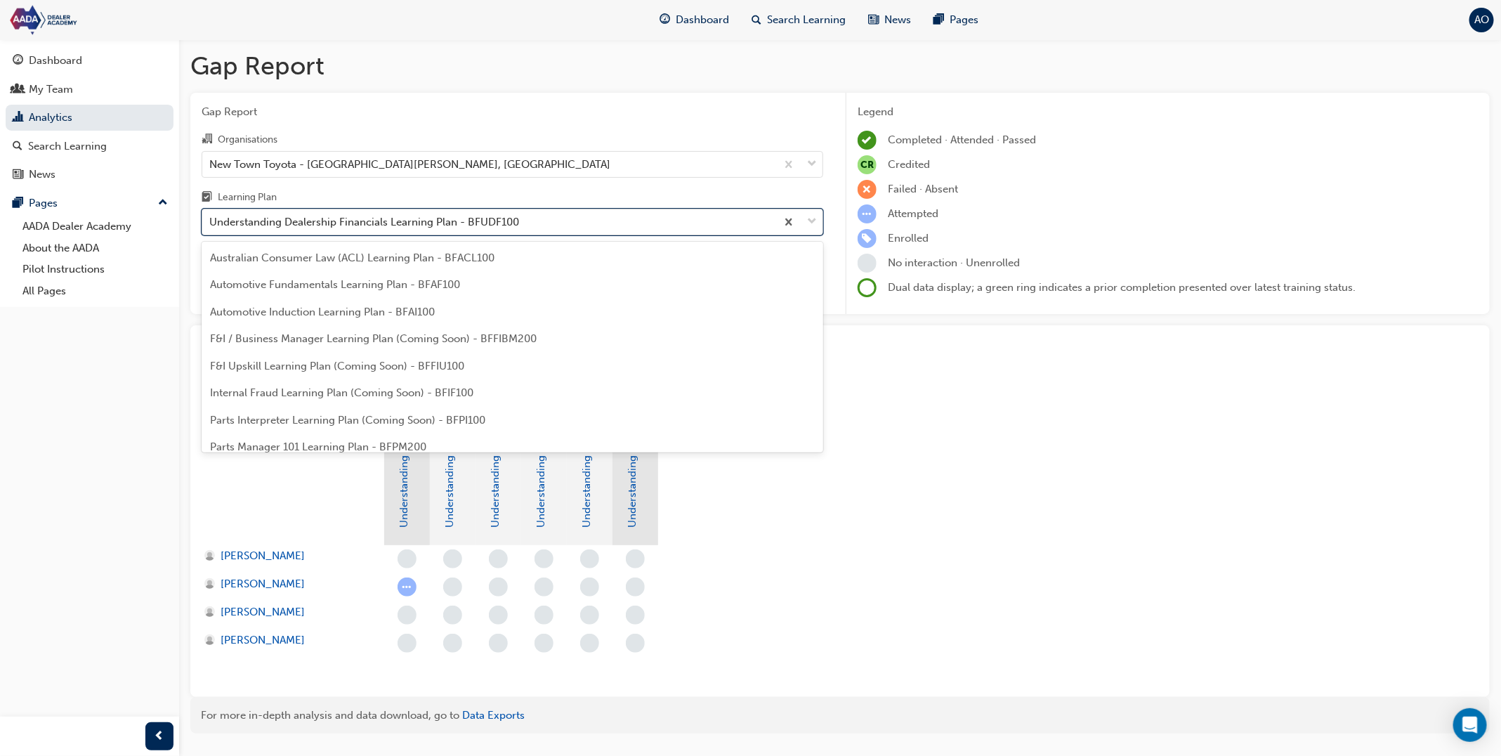
click at [401, 222] on div "Understanding Dealership Financials Learning Plan - BFUDF100" at bounding box center [364, 222] width 310 height 16
click at [211, 222] on input "Learning Plan option Understanding Dealership Financials Learning Plan - BFUDF1…" at bounding box center [209, 222] width 1 height 12
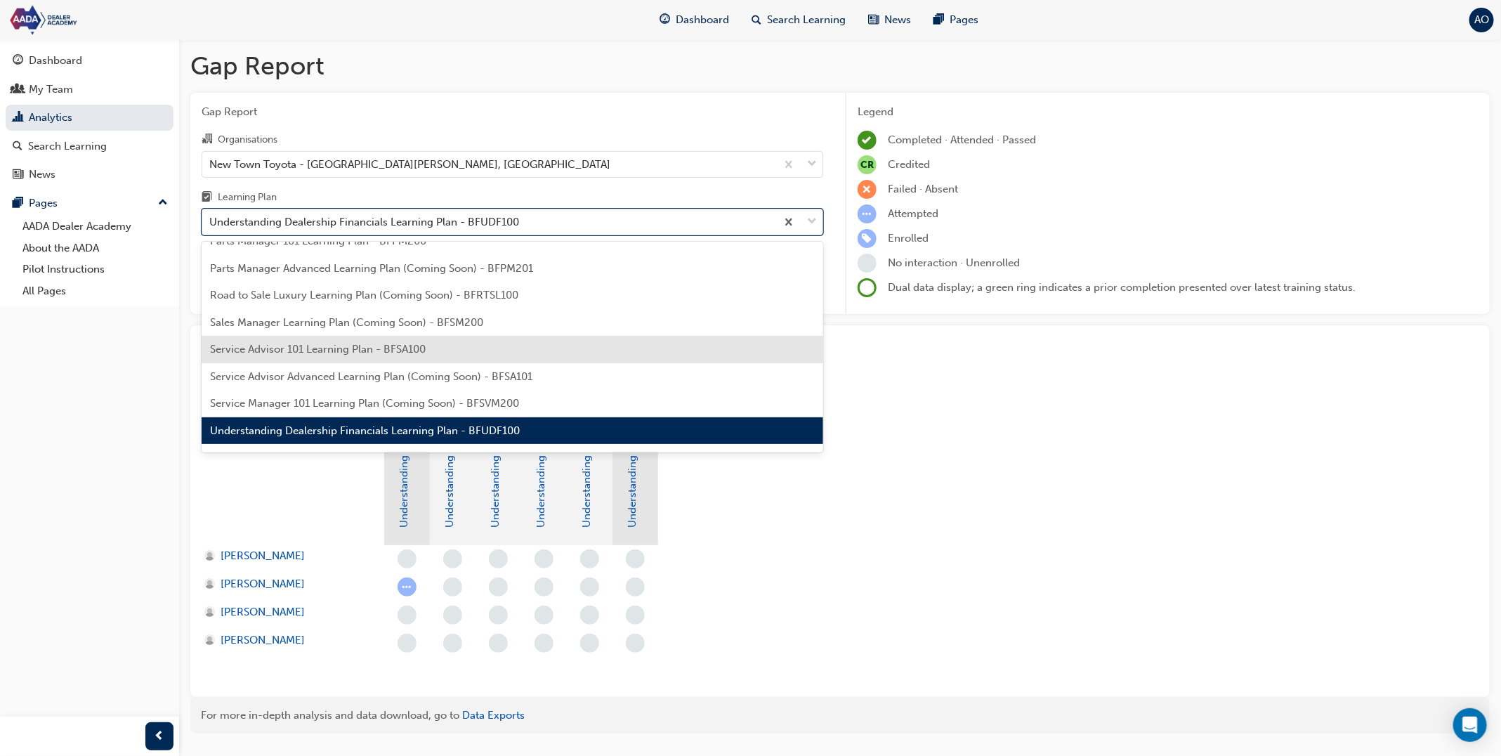
click at [369, 354] on span "Service Advisor 101 Learning Plan - BFSA100" at bounding box center [318, 349] width 216 height 13
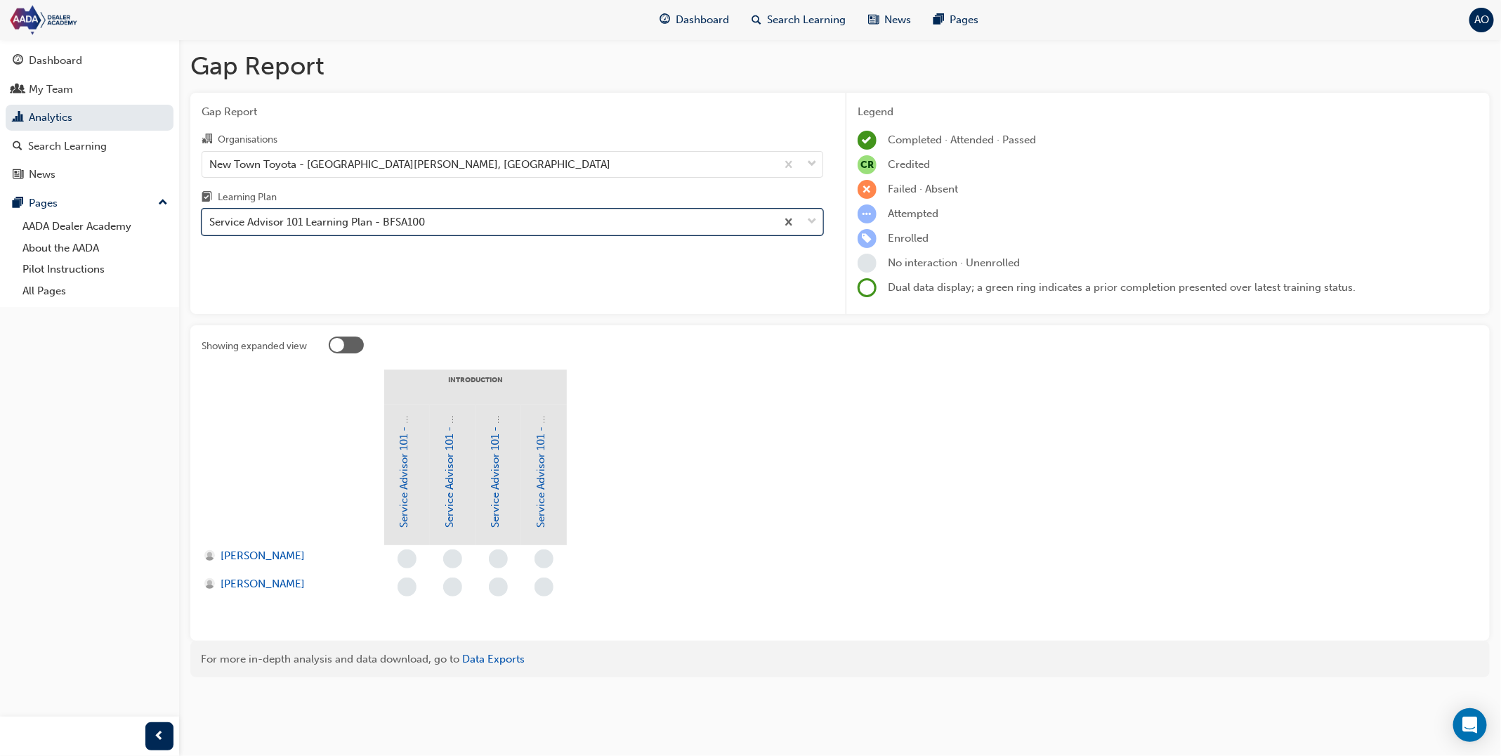
click at [394, 219] on div "Service Advisor 101 Learning Plan - BFSA100" at bounding box center [317, 222] width 216 height 16
click at [211, 219] on input "Learning Plan option Service Advisor 101 Learning Plan - BFSA100, selected. 0 r…" at bounding box center [209, 222] width 1 height 12
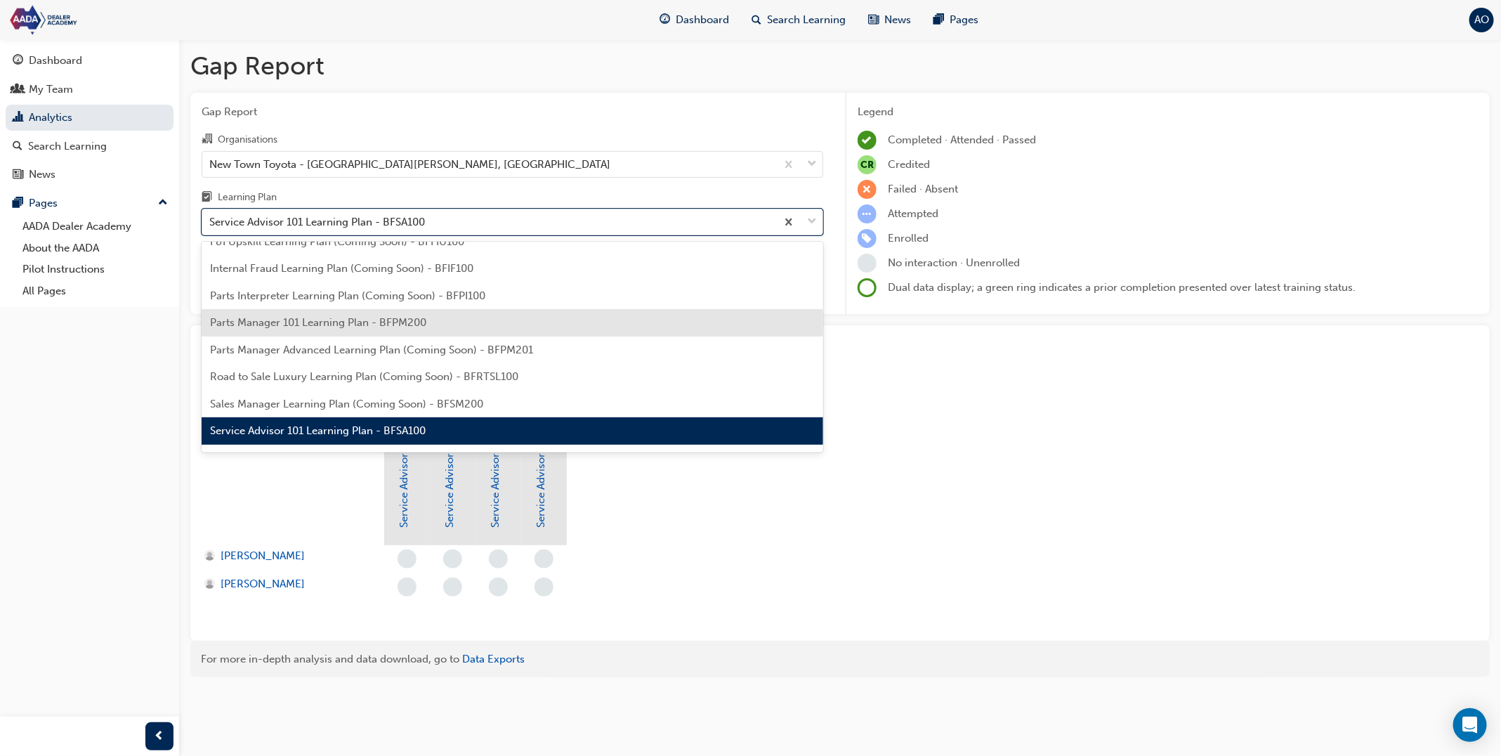
scroll to position [107, 0]
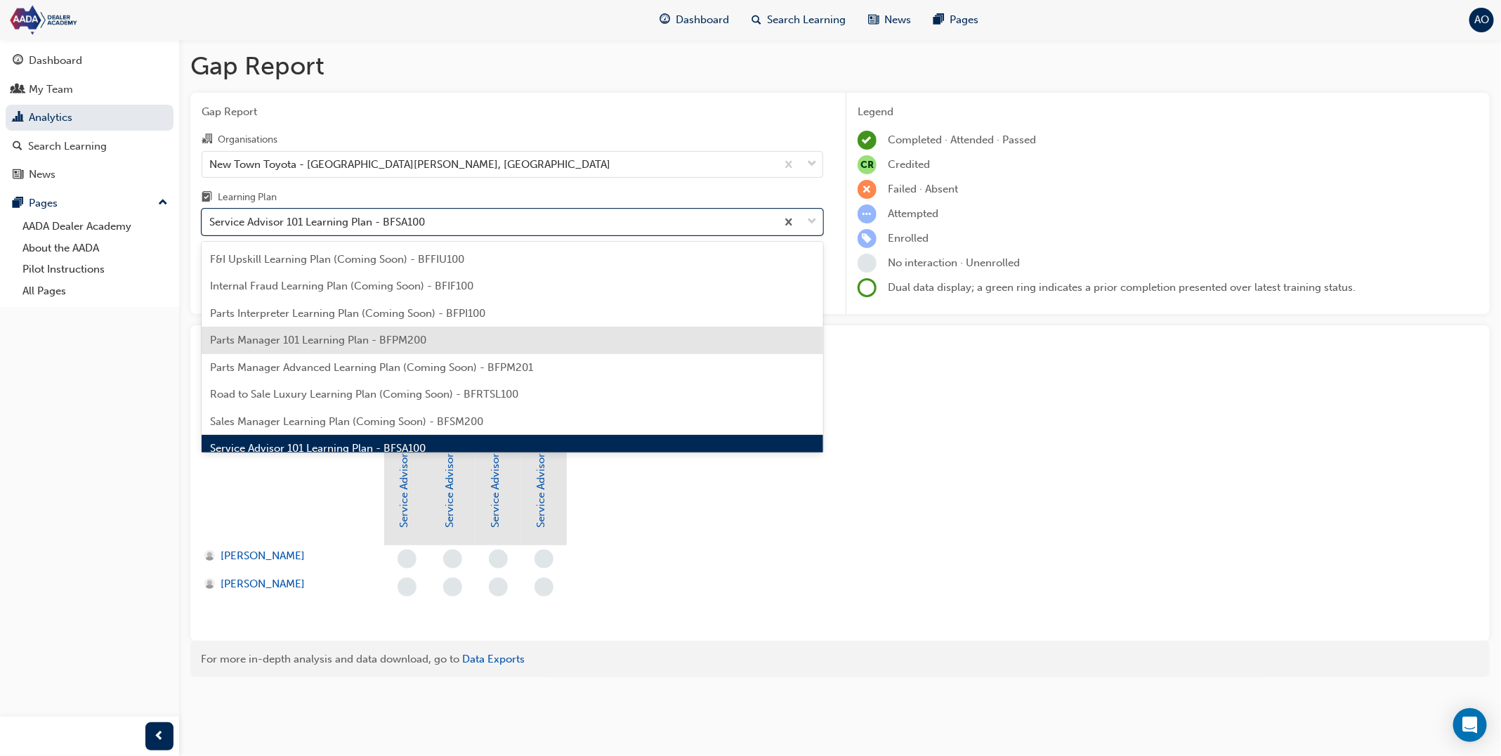
click at [386, 339] on span "Parts Manager 101 Learning Plan - BFPM200" at bounding box center [318, 340] width 216 height 13
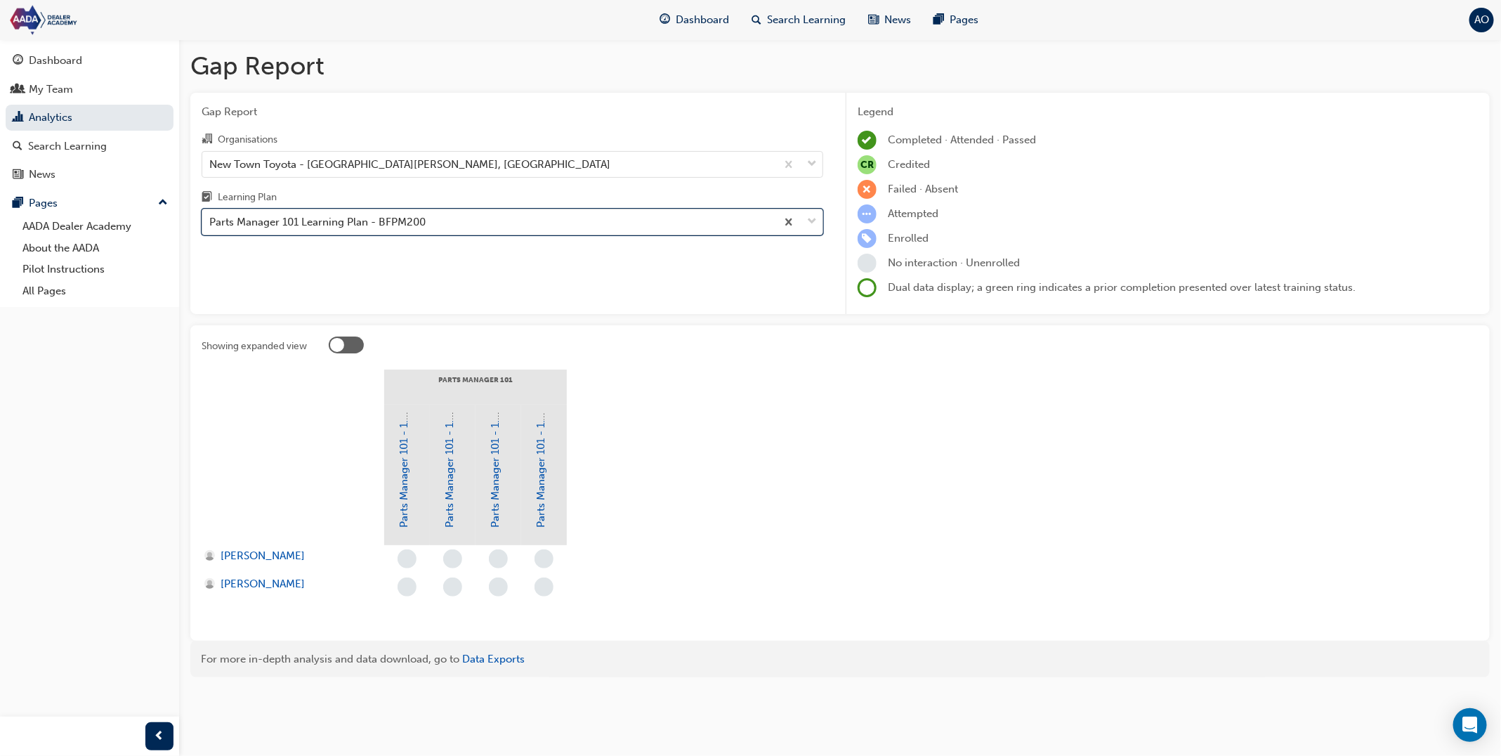
click at [421, 226] on div "Parts Manager 101 Learning Plan - BFPM200" at bounding box center [317, 222] width 216 height 16
click at [211, 226] on input "Learning Plan option Parts Manager 101 Learning Plan - BFPM200, selected. 0 res…" at bounding box center [209, 222] width 1 height 12
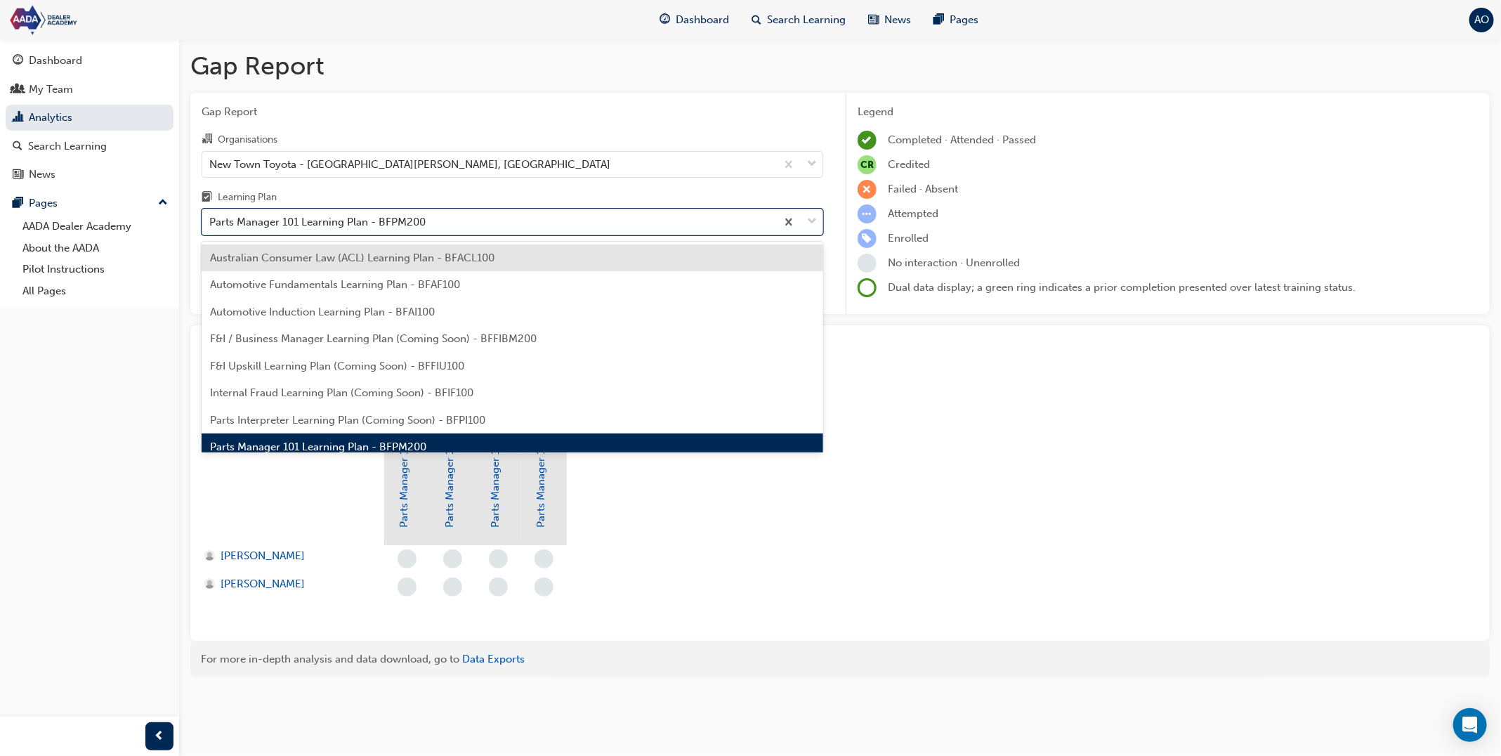
click at [416, 256] on span "Australian Consumer Law (ACL) Learning Plan - BFACL100" at bounding box center [352, 257] width 284 height 13
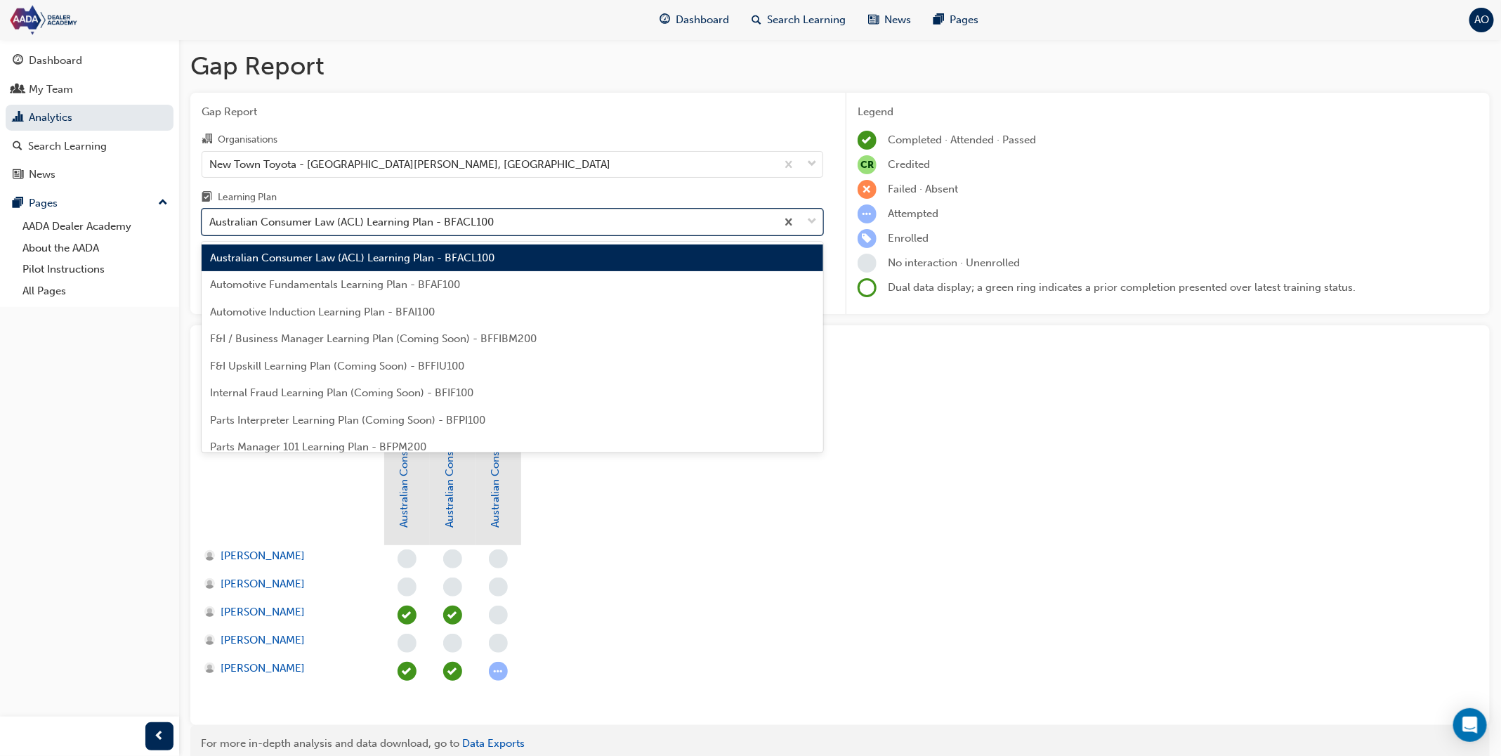
click at [420, 219] on div "Australian Consumer Law (ACL) Learning Plan - BFACL100" at bounding box center [351, 222] width 284 height 16
click at [211, 219] on input "Learning Plan option Australian Consumer Law (ACL) Learning Plan - BFACL100, se…" at bounding box center [209, 222] width 1 height 12
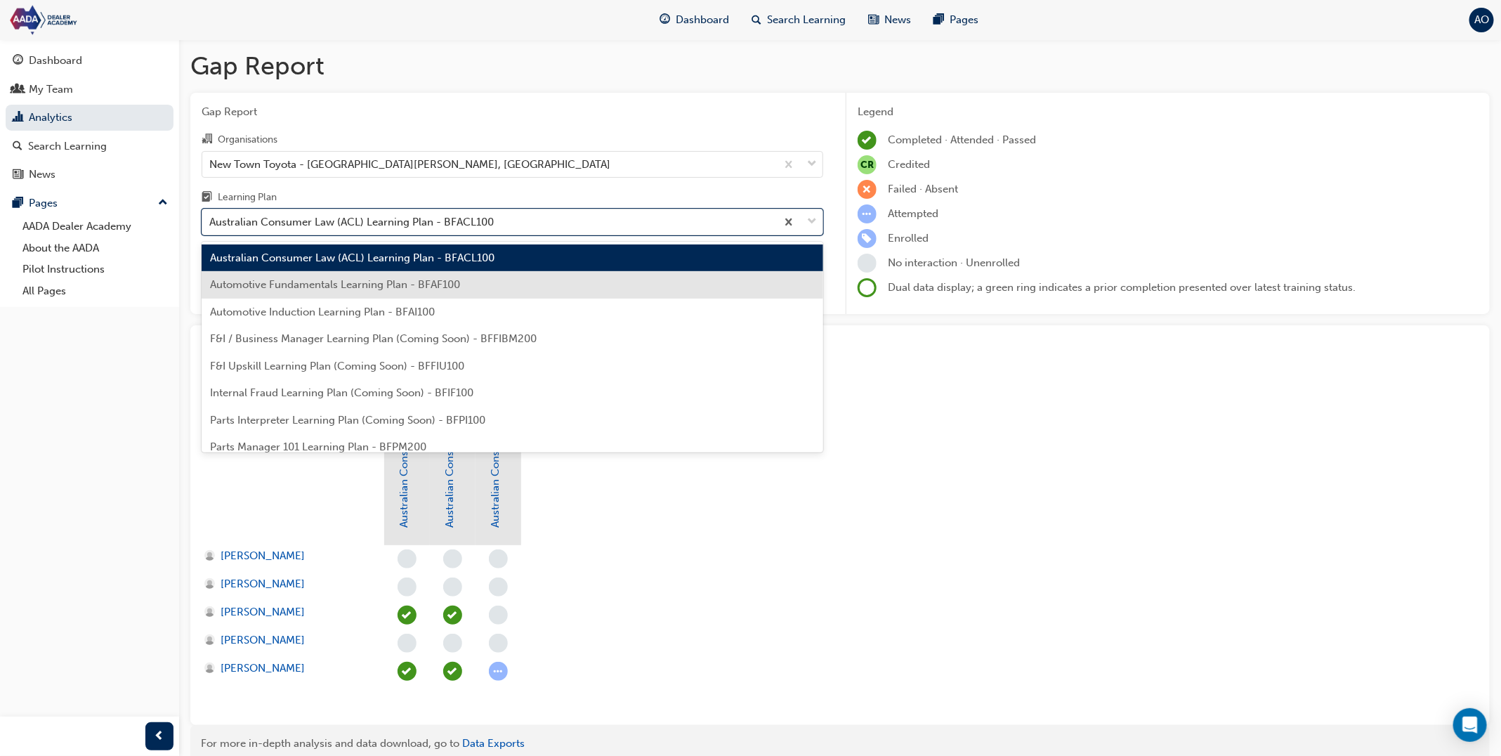
click at [413, 284] on span "Automotive Fundamentals Learning Plan - BFAF100" at bounding box center [335, 284] width 250 height 13
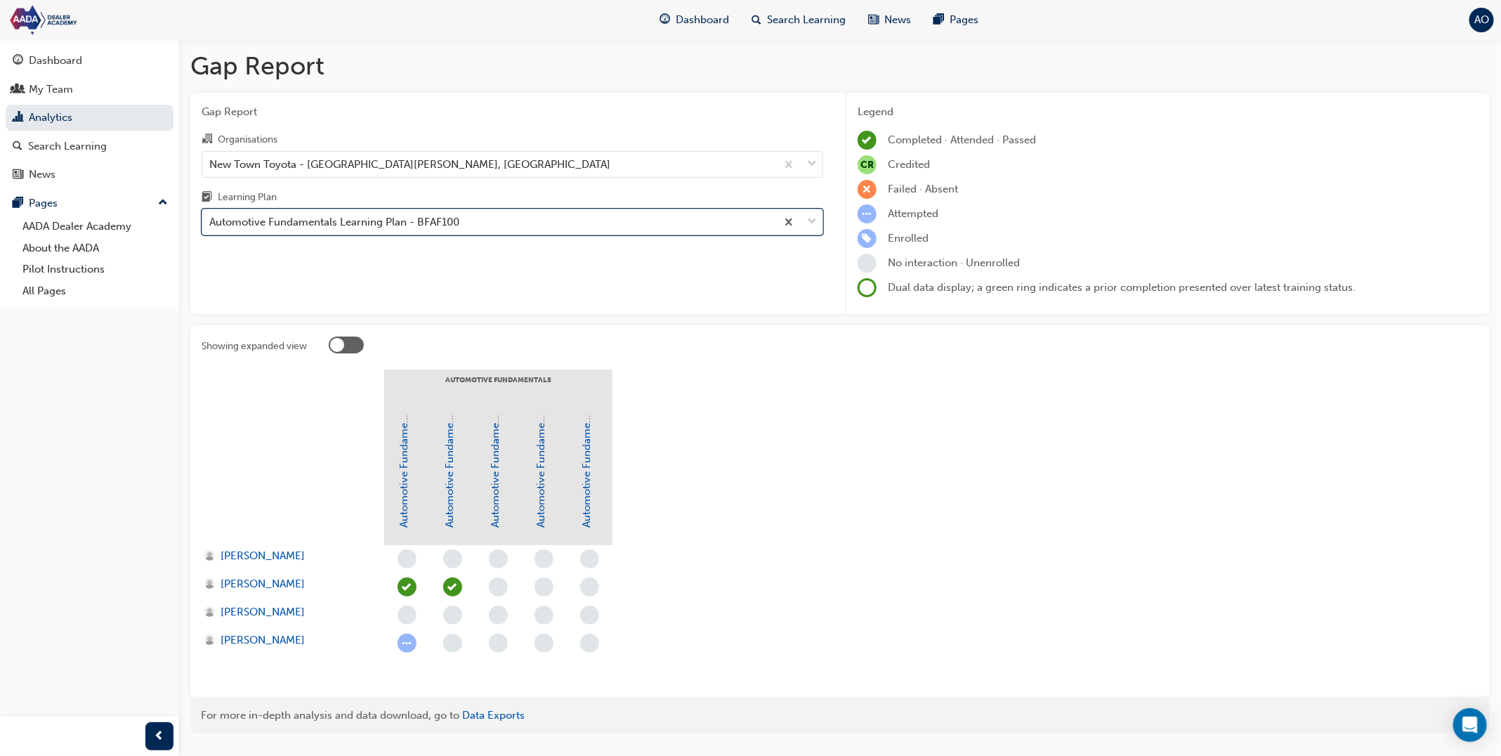
click at [419, 230] on div "Automotive Fundamentals Learning Plan - BFAF100" at bounding box center [334, 222] width 250 height 16
click at [211, 228] on input "Learning Plan option Automotive Fundamentals Learning Plan - BFAF100, selected.…" at bounding box center [209, 222] width 1 height 12
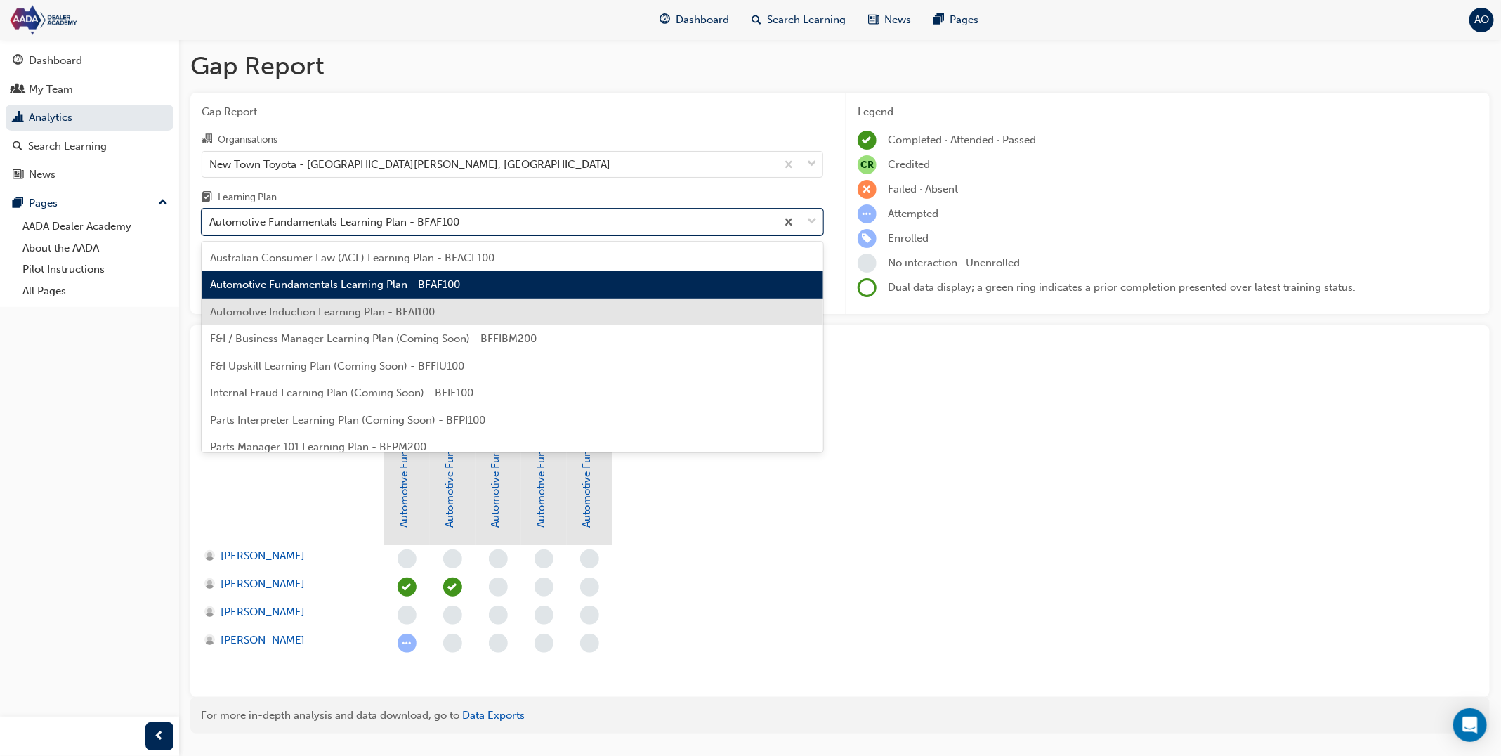
click at [419, 320] on div "Automotive Induction Learning Plan - BFAI100" at bounding box center [513, 312] width 622 height 27
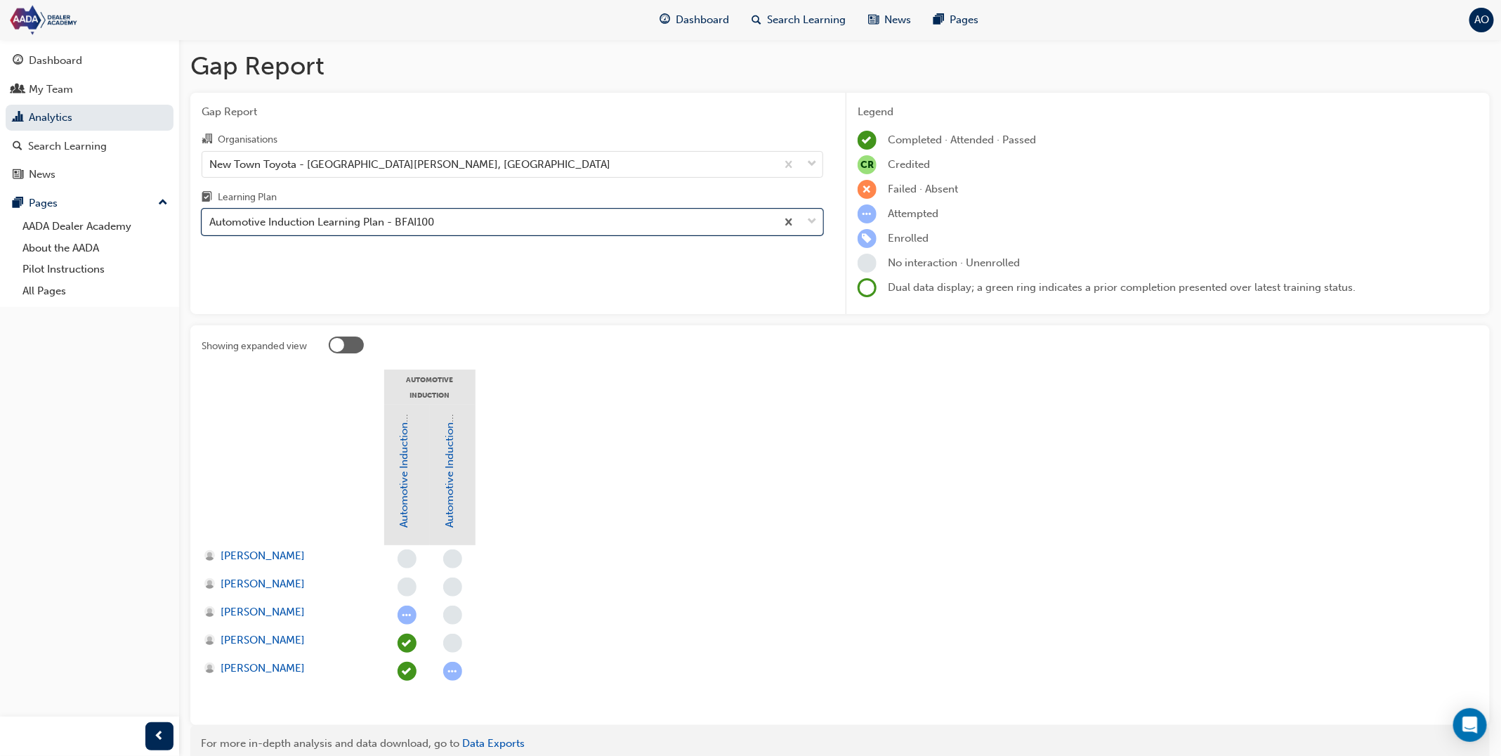
click at [459, 234] on div "Automotive Induction Learning Plan - BFAI100" at bounding box center [489, 222] width 574 height 25
click at [211, 228] on input "Learning Plan option Automotive Induction Learning Plan - BFAI100, selected. 0 …" at bounding box center [209, 222] width 1 height 12
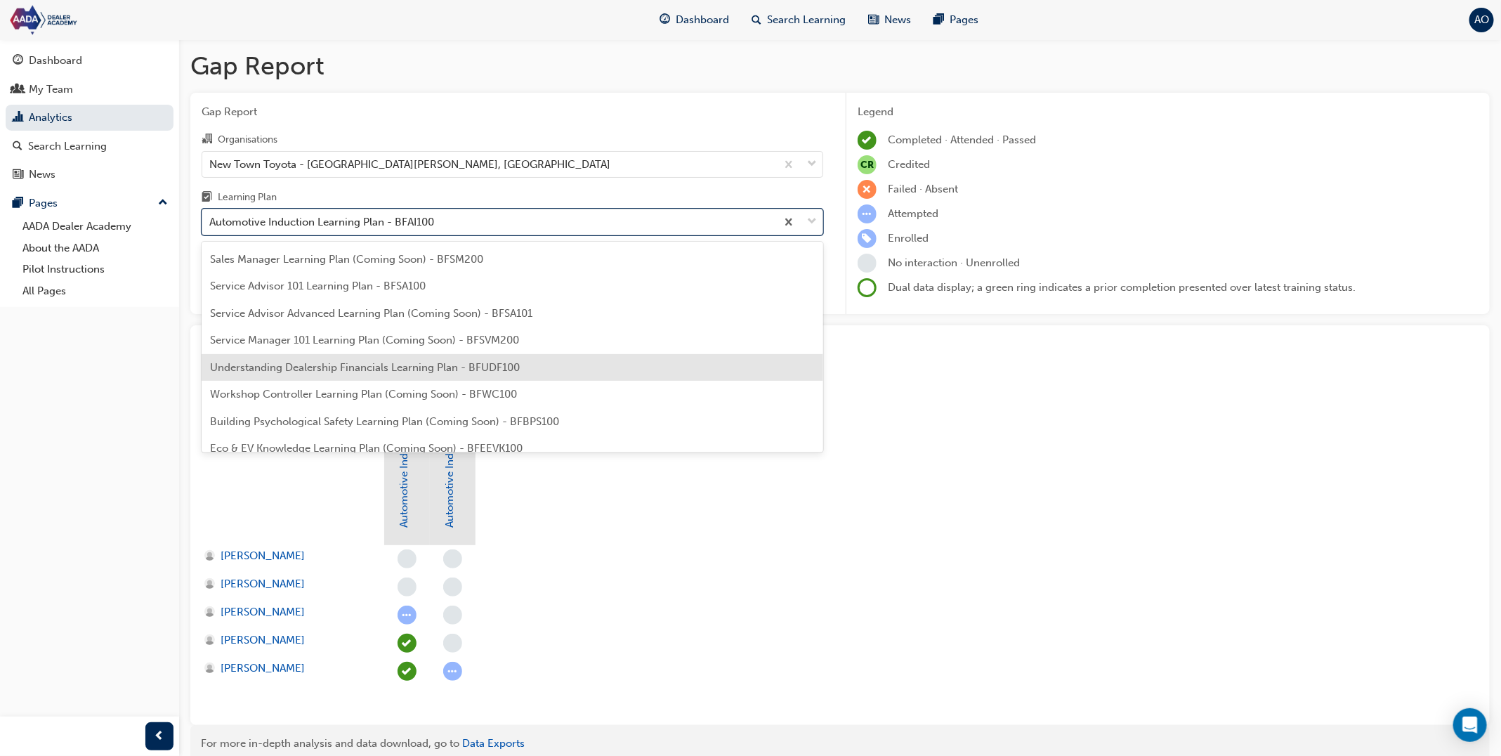
scroll to position [308, 0]
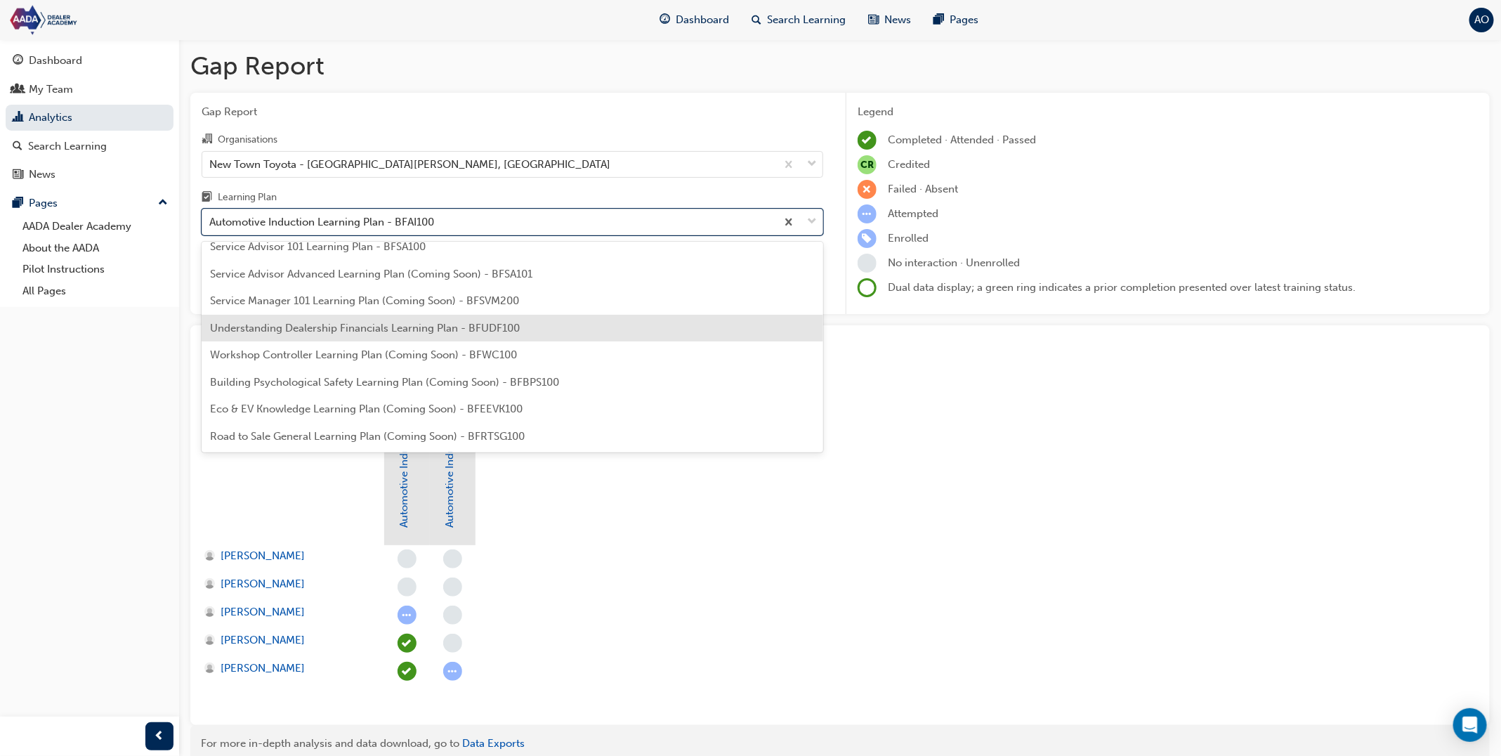
click at [441, 338] on div "Understanding Dealership Financials Learning Plan - BFUDF100" at bounding box center [513, 328] width 622 height 27
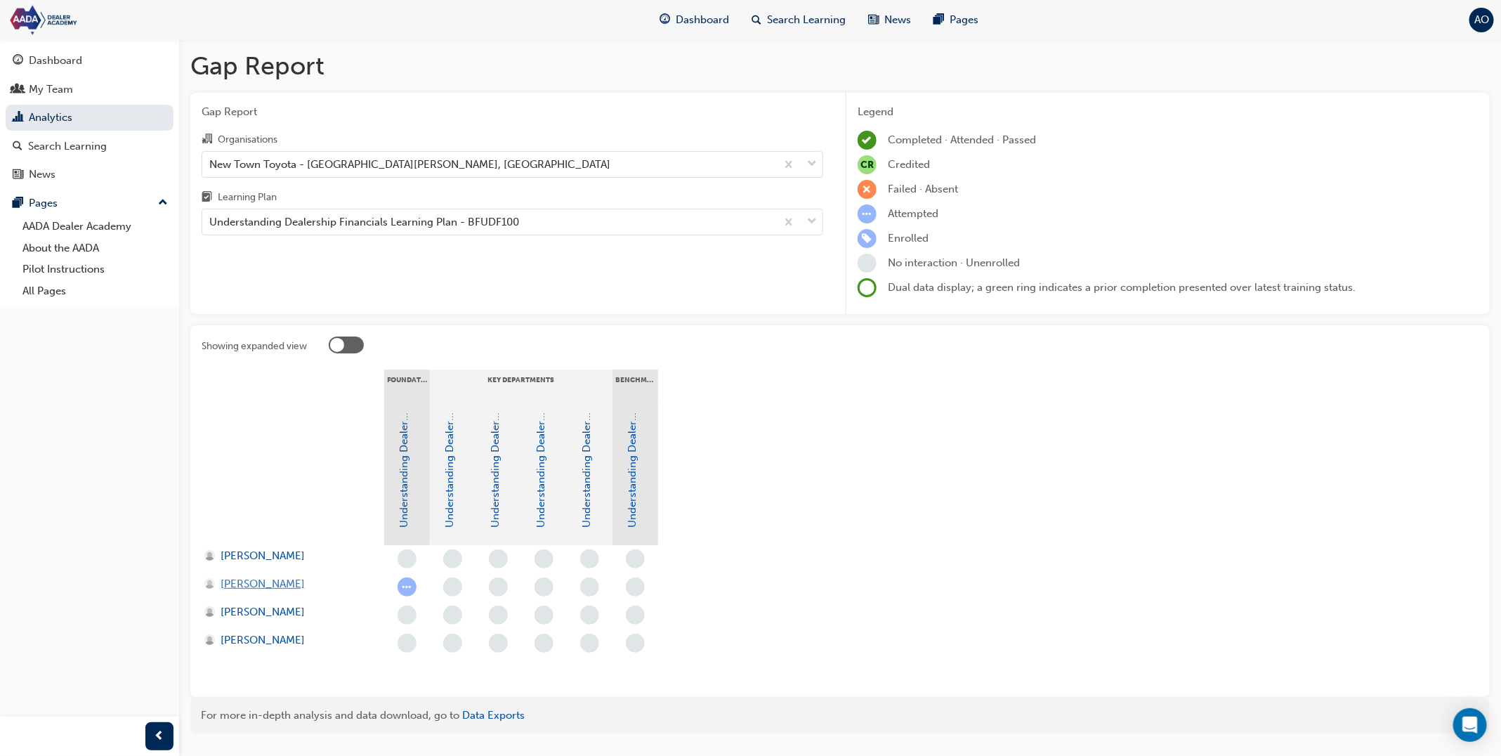
click at [276, 584] on span "Brodie Riach" at bounding box center [263, 584] width 84 height 16
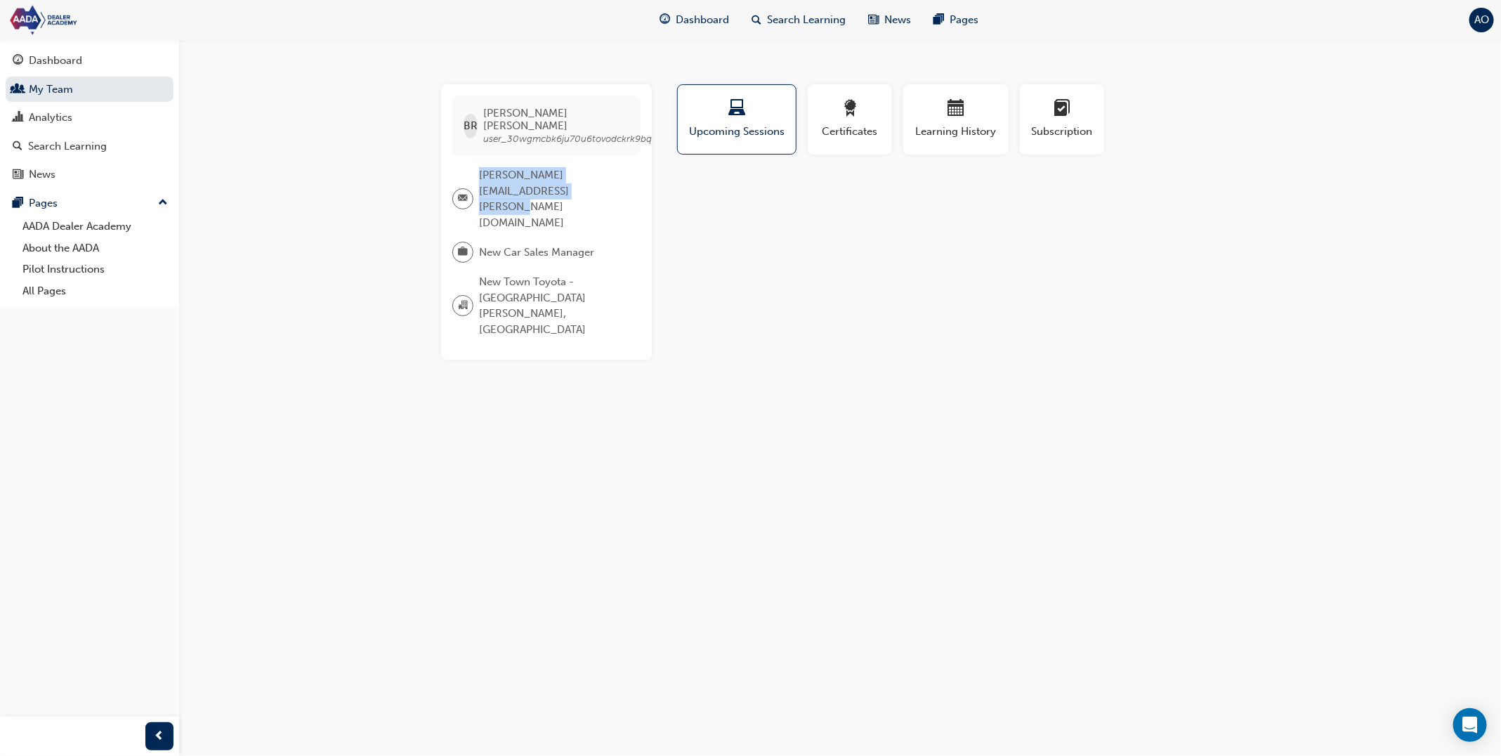
drag, startPoint x: 536, startPoint y: 178, endPoint x: 477, endPoint y: 159, distance: 61.8
click at [477, 167] on div "brodie.riach@rockinghamtoyota.com.au" at bounding box center [540, 198] width 177 height 63
copy div "brodie.riach@rockinghamtoyota.com.au"
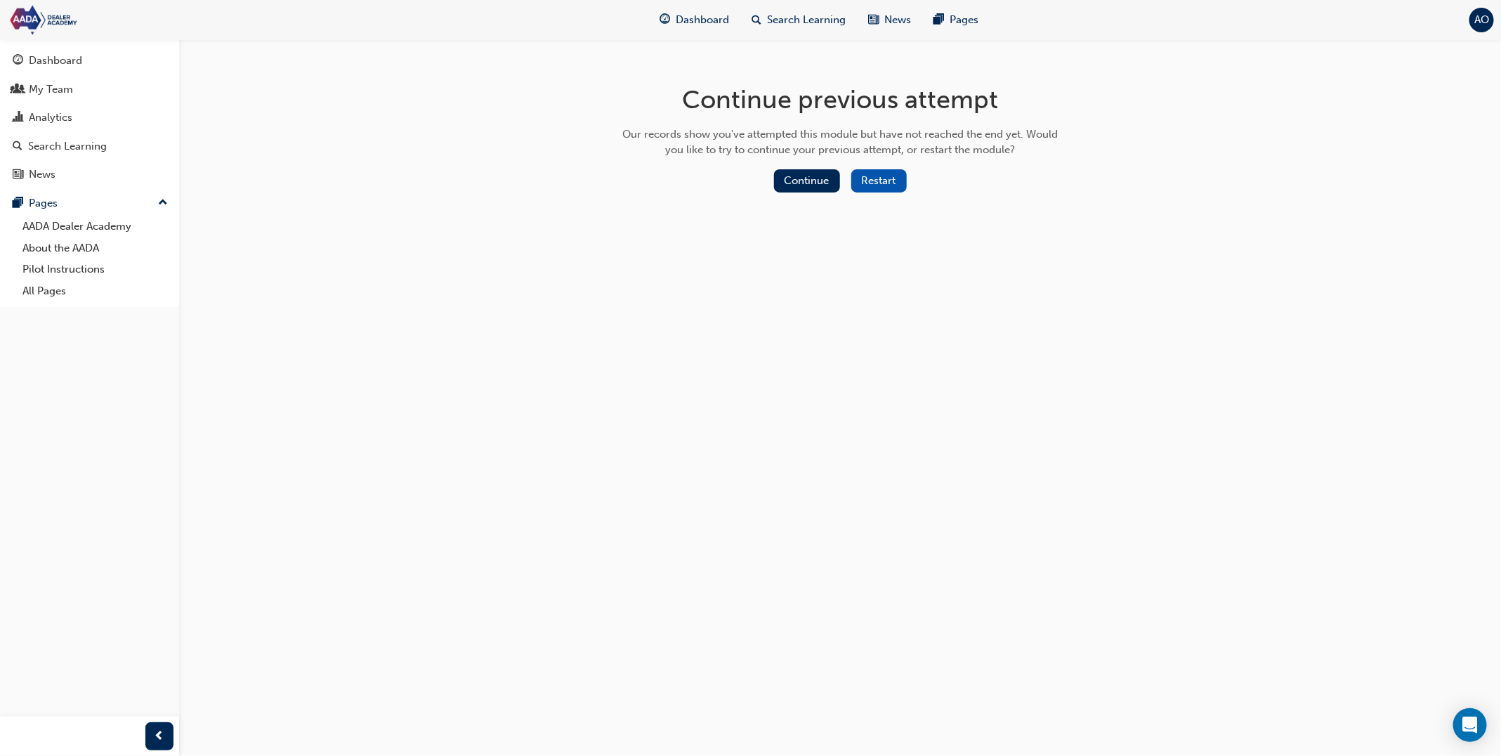
click at [872, 183] on button "Restart" at bounding box center [878, 180] width 55 height 23
click at [822, 180] on button "Continue" at bounding box center [807, 180] width 66 height 23
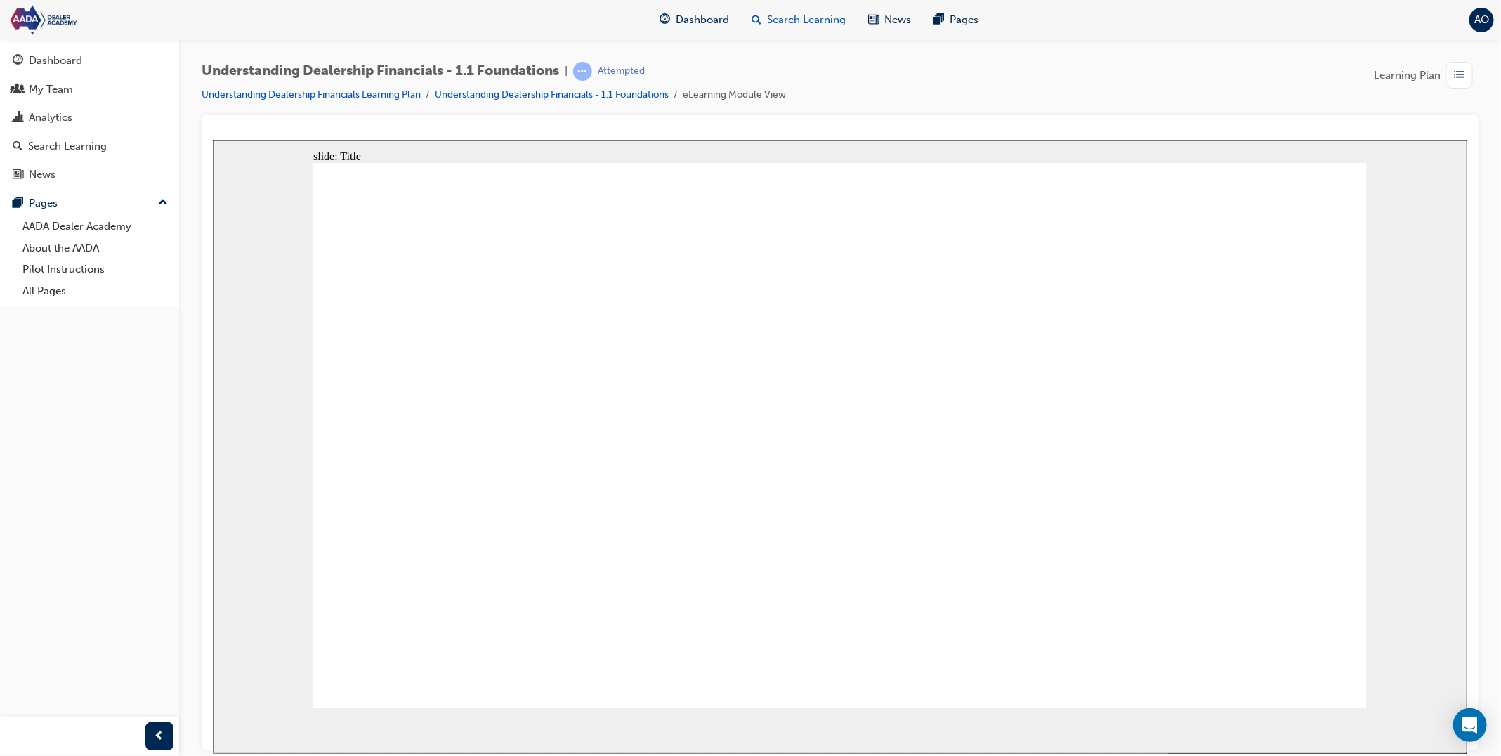
click at [797, 14] on span "Search Learning" at bounding box center [806, 20] width 79 height 16
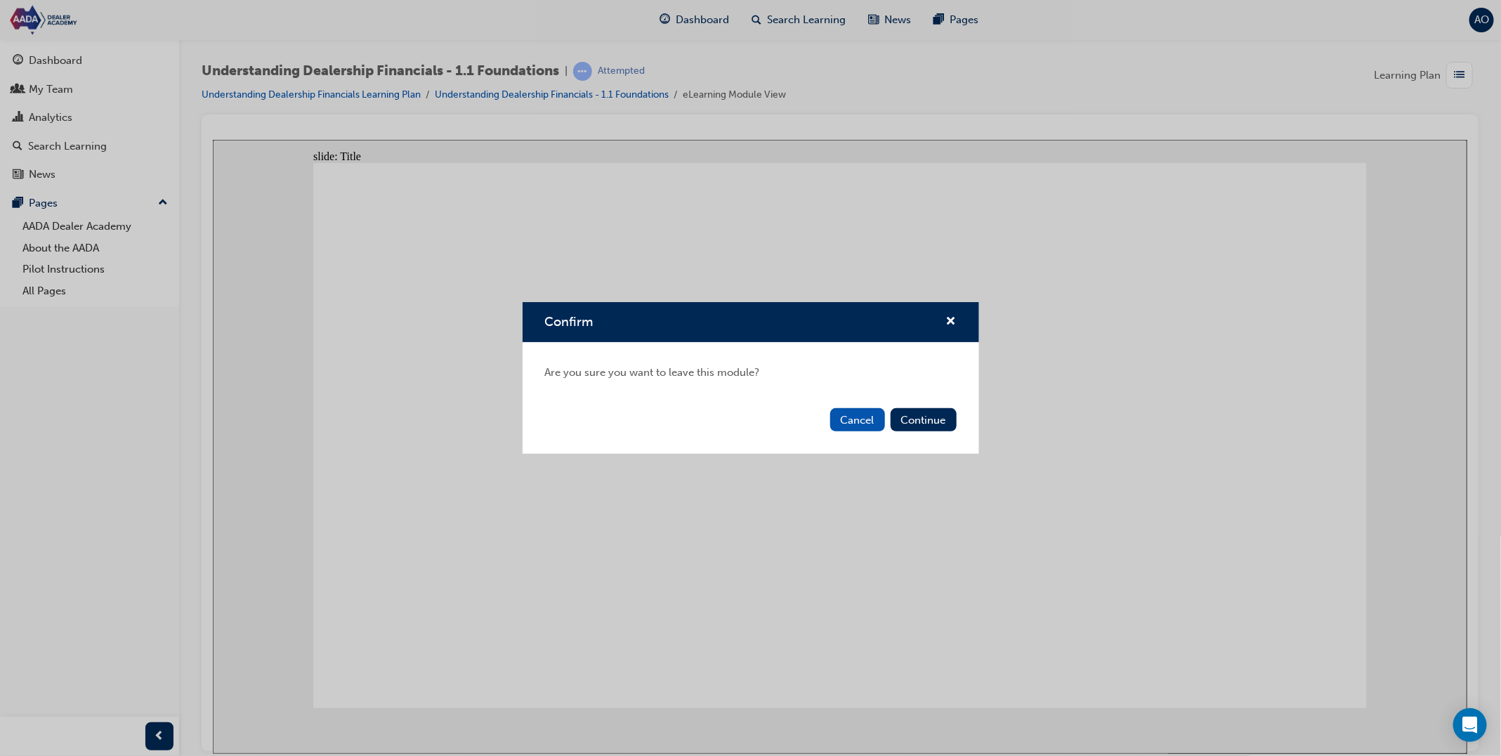
click at [945, 437] on div "Cancel Continue" at bounding box center [751, 427] width 457 height 51
click at [945, 431] on button "Continue" at bounding box center [924, 419] width 66 height 23
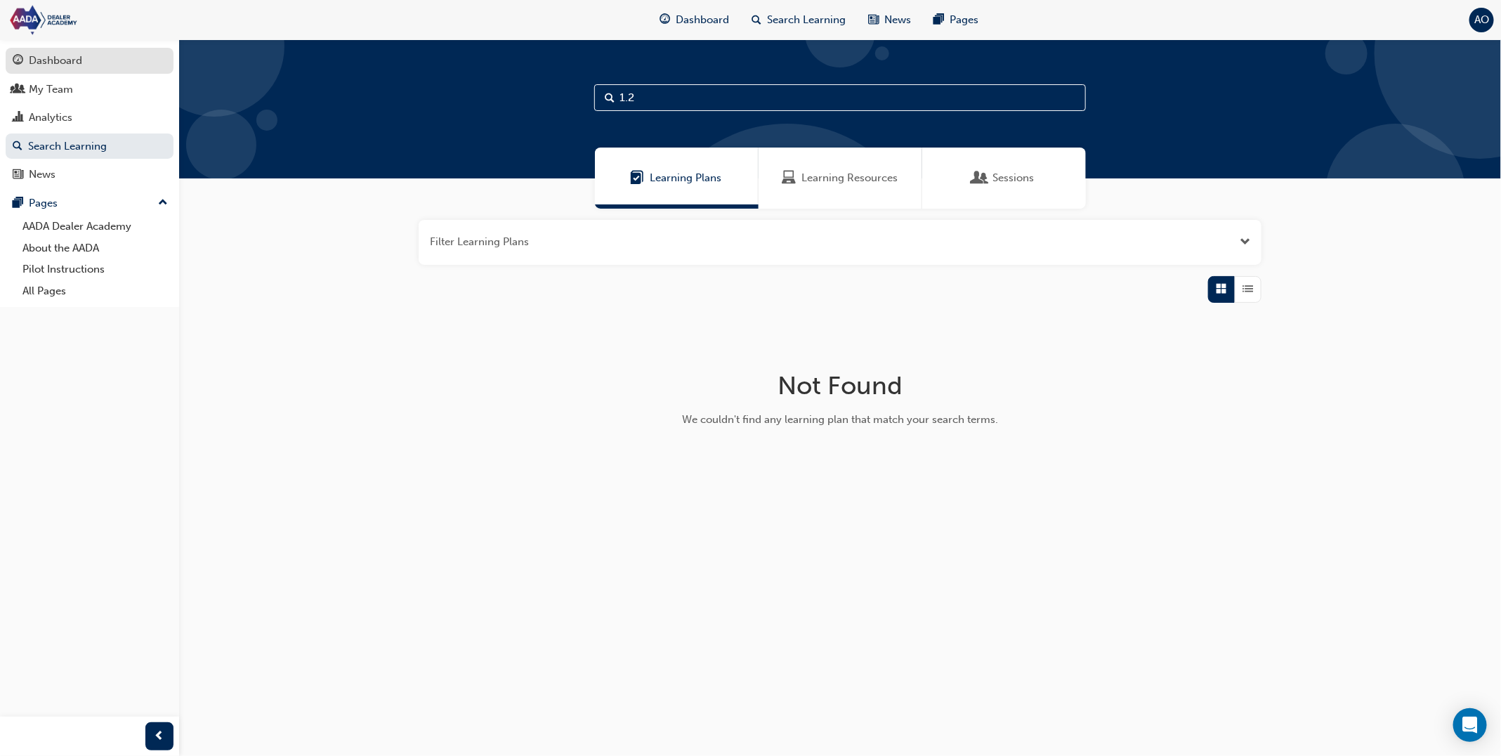
click at [117, 55] on div "Dashboard" at bounding box center [90, 61] width 154 height 18
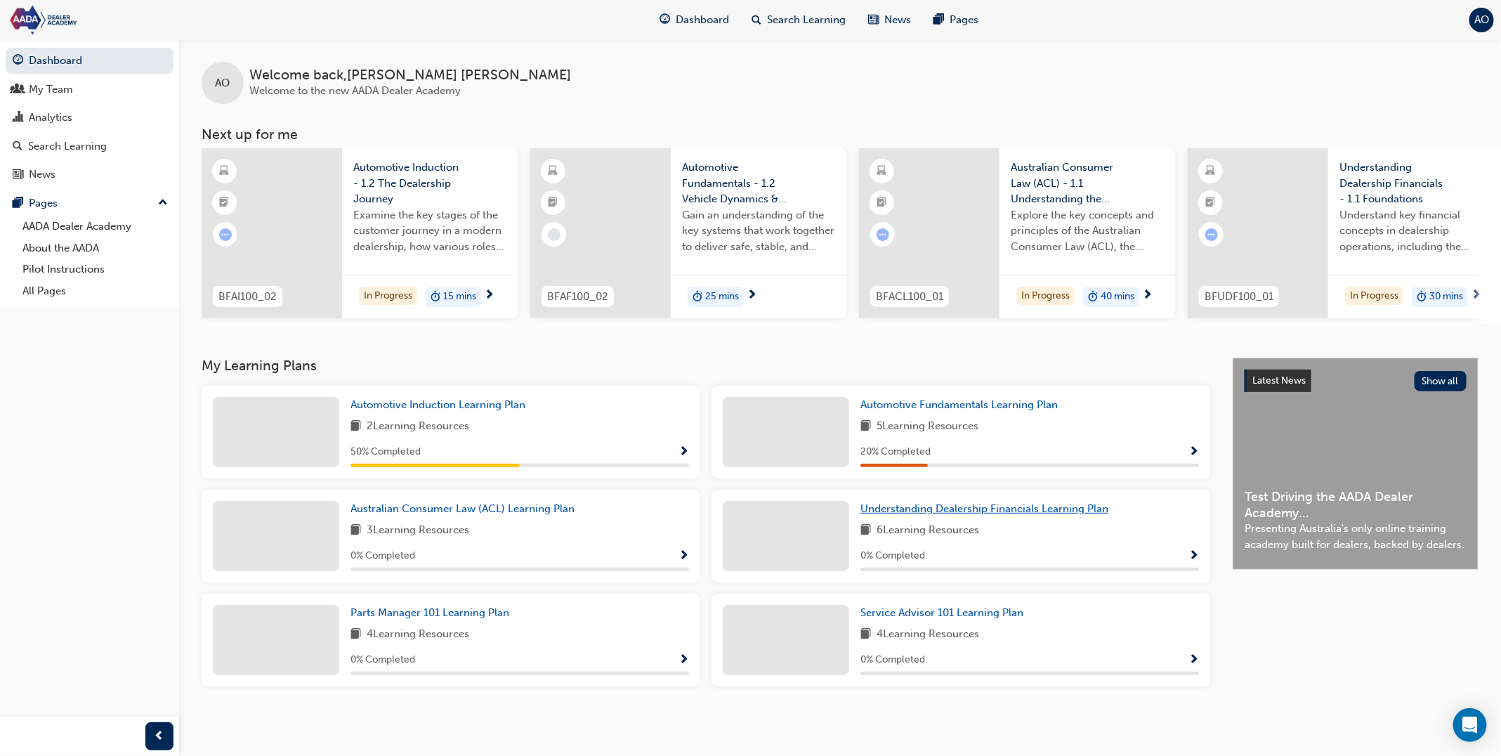
click at [888, 513] on span "Understanding Dealership Financials Learning Plan" at bounding box center [984, 508] width 248 height 13
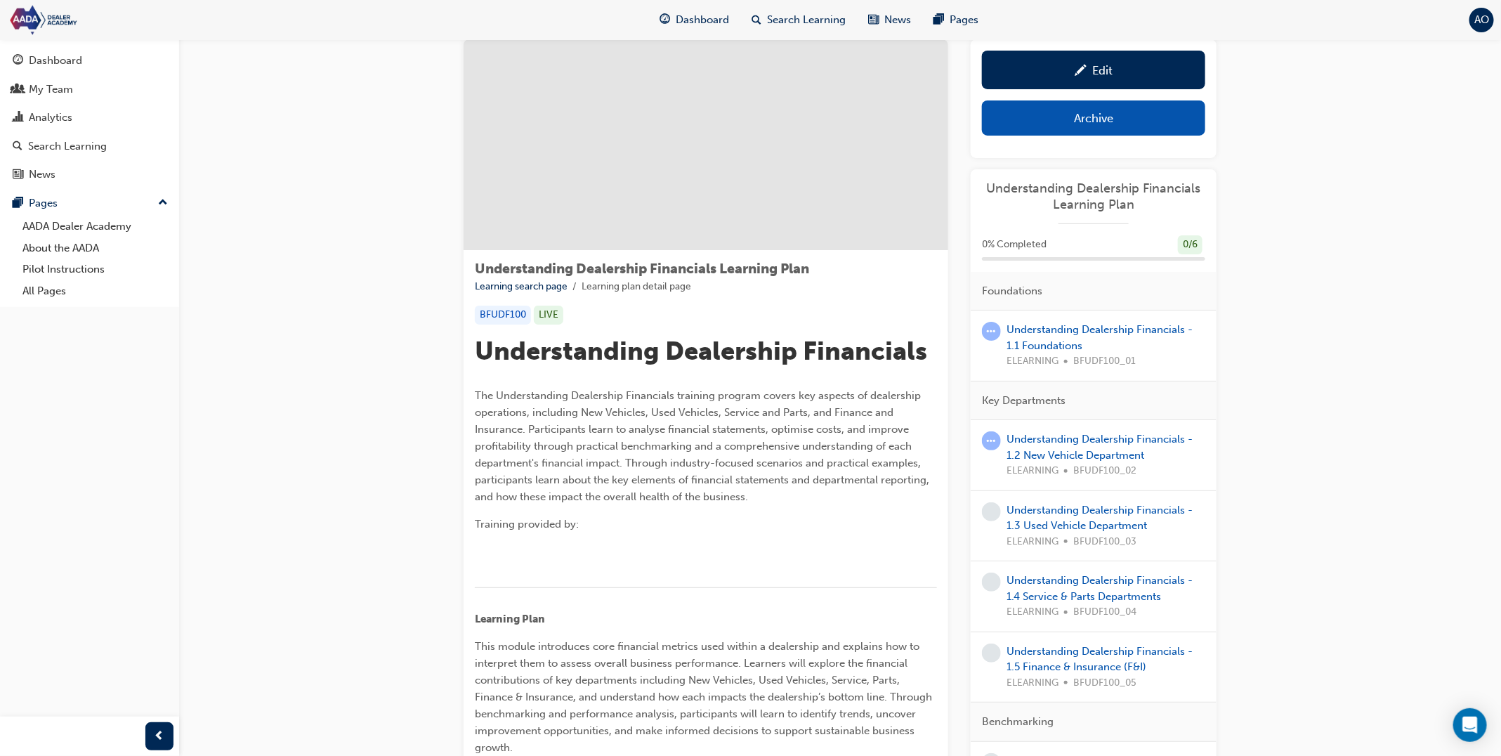
scroll to position [49, 0]
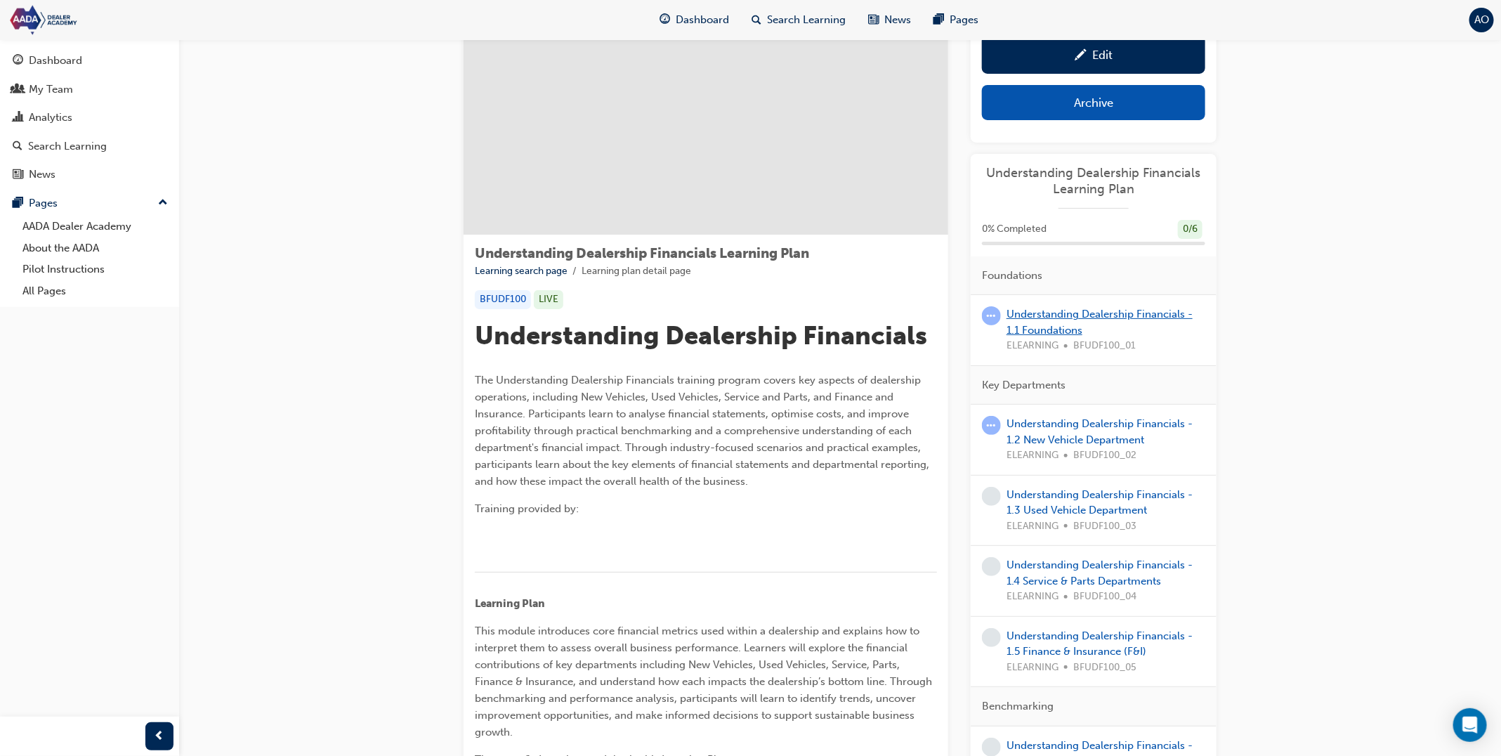
click at [1024, 314] on link "Understanding Dealership Financials - 1.1 Foundations" at bounding box center [1099, 322] width 186 height 29
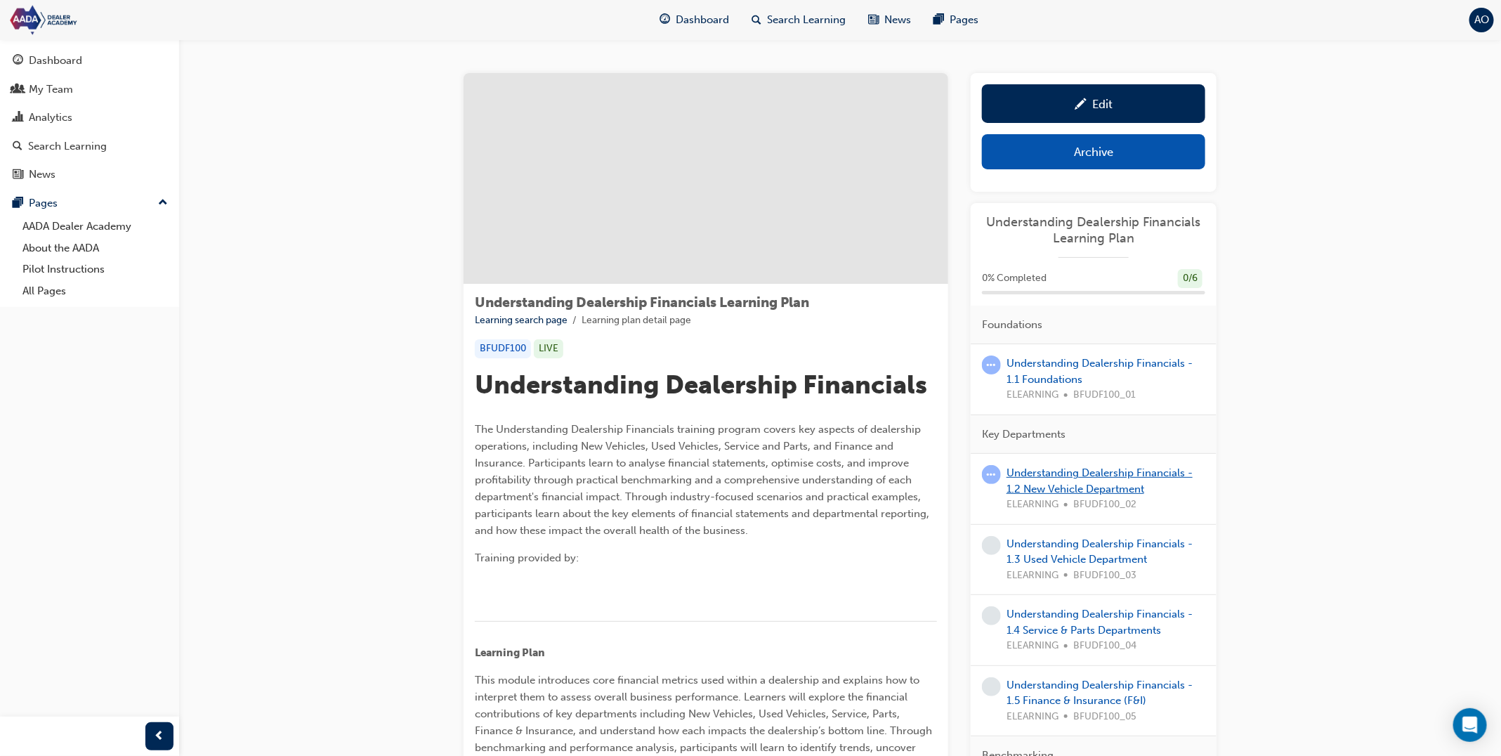
click at [1050, 471] on link "Understanding Dealership Financials - 1.2 New Vehicle Department" at bounding box center [1099, 480] width 186 height 29
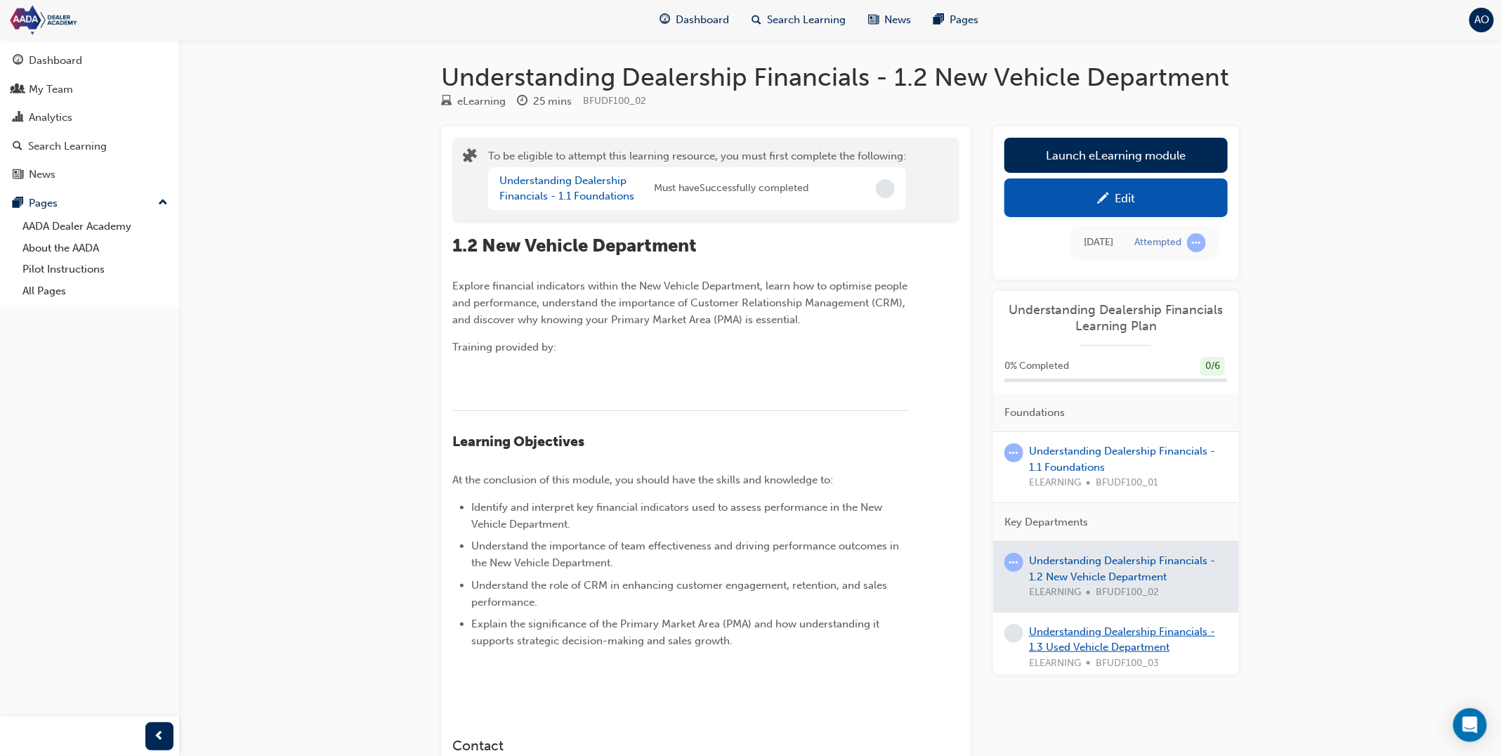
click at [1039, 629] on link "Understanding Dealership Financials - 1.3 Used Vehicle Department" at bounding box center [1122, 639] width 186 height 29
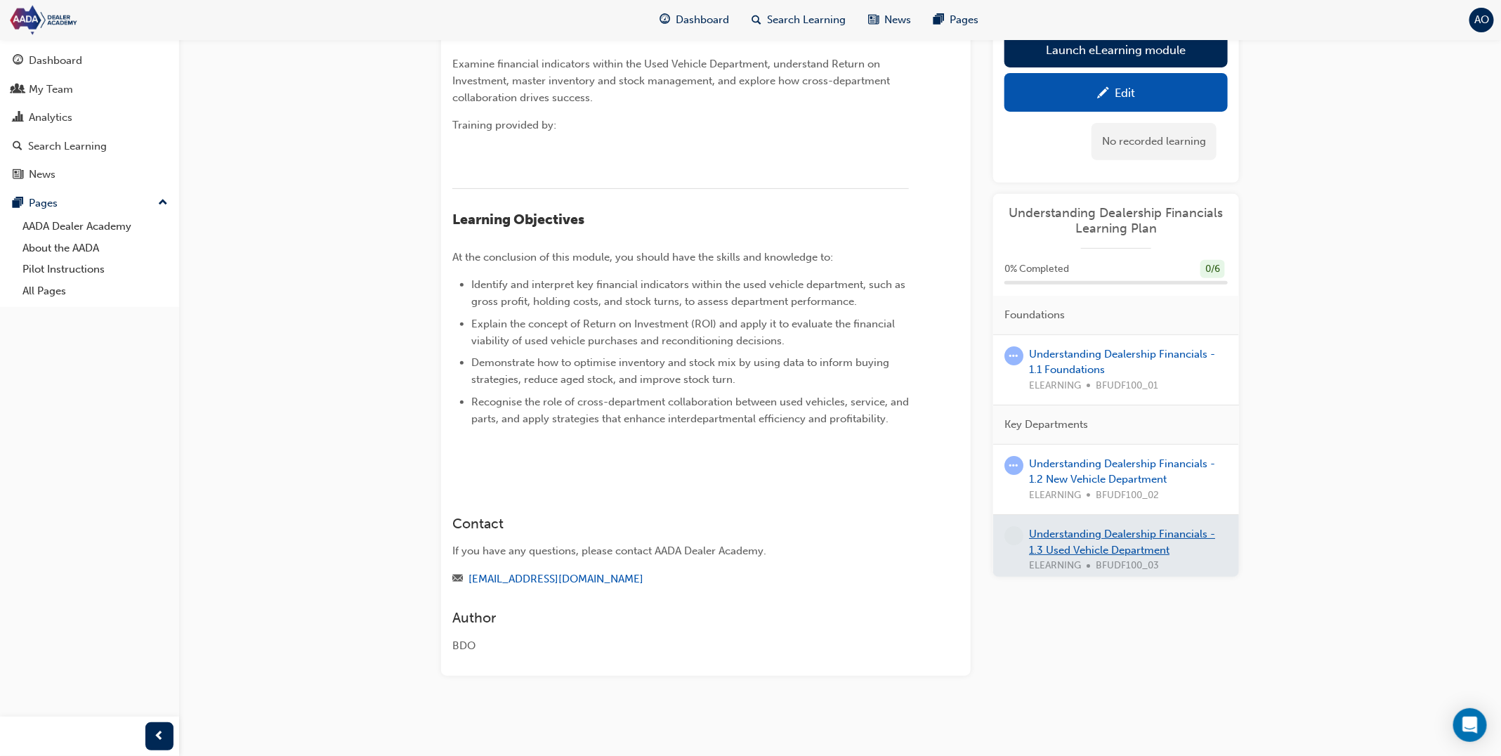
scroll to position [325, 0]
